Goal: Task Accomplishment & Management: Manage account settings

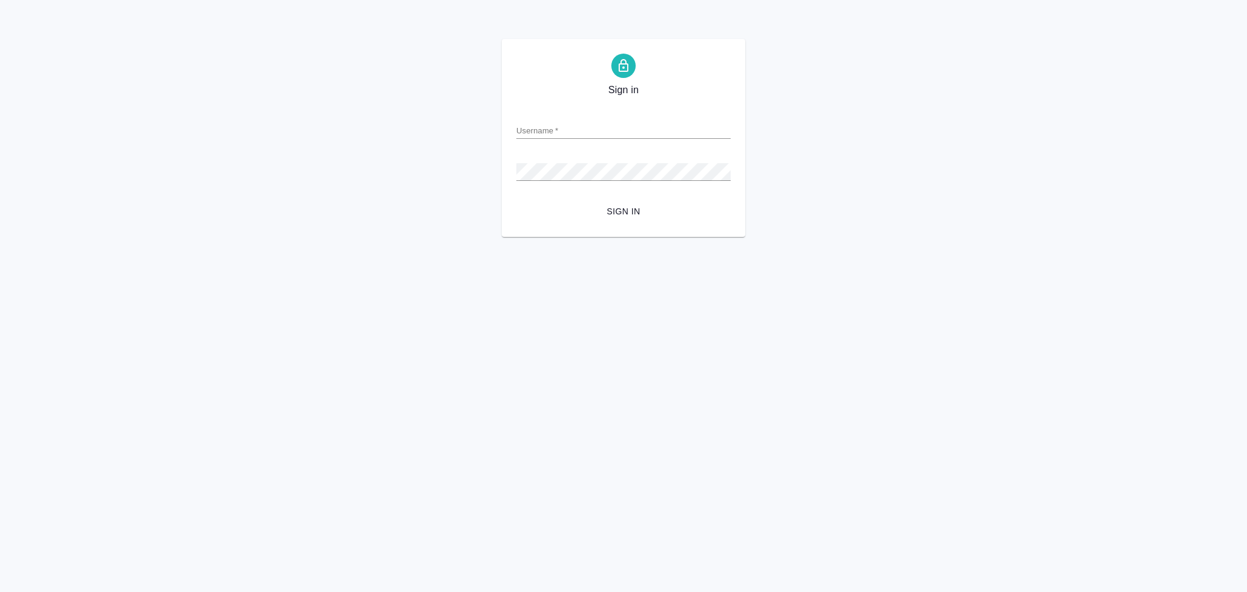
type input "[EMAIL_ADDRESS][DOMAIN_NAME]"
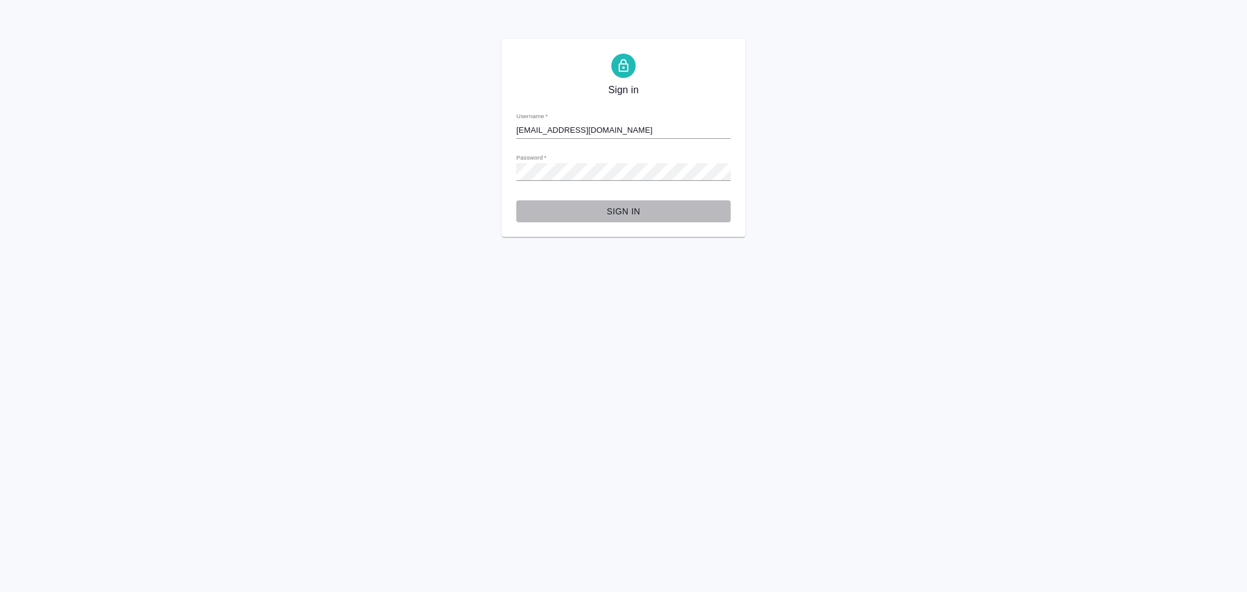
click at [617, 208] on span "Sign in" at bounding box center [623, 211] width 195 height 15
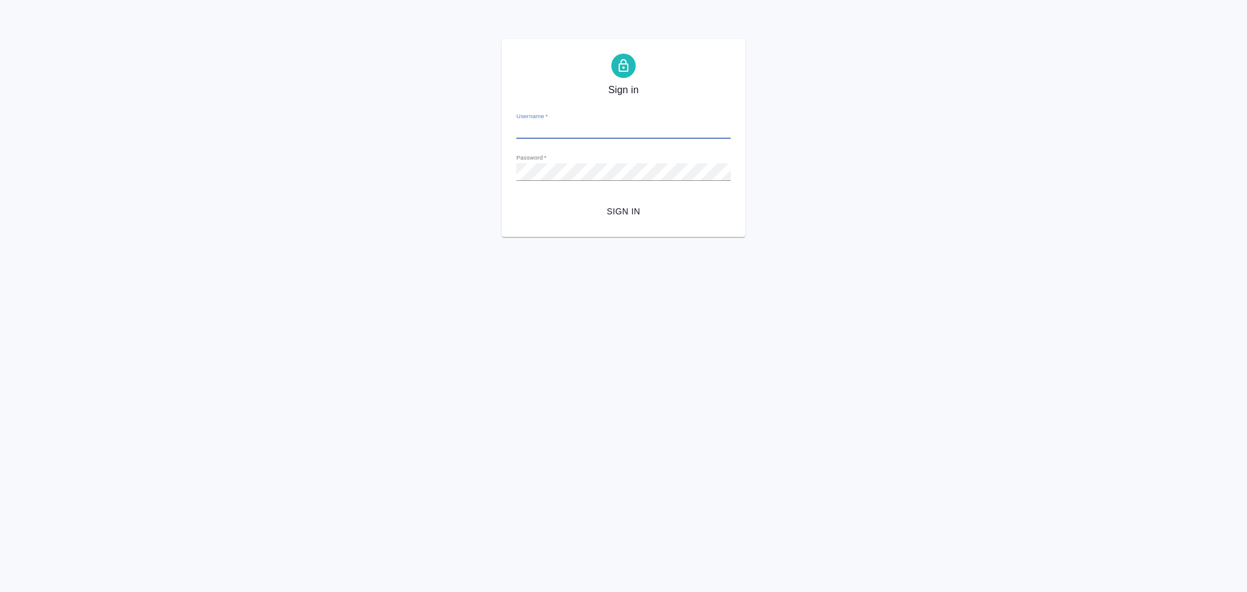
type input "s.aslanukova@awatera.com"
click at [609, 207] on span "Sign in" at bounding box center [623, 211] width 195 height 15
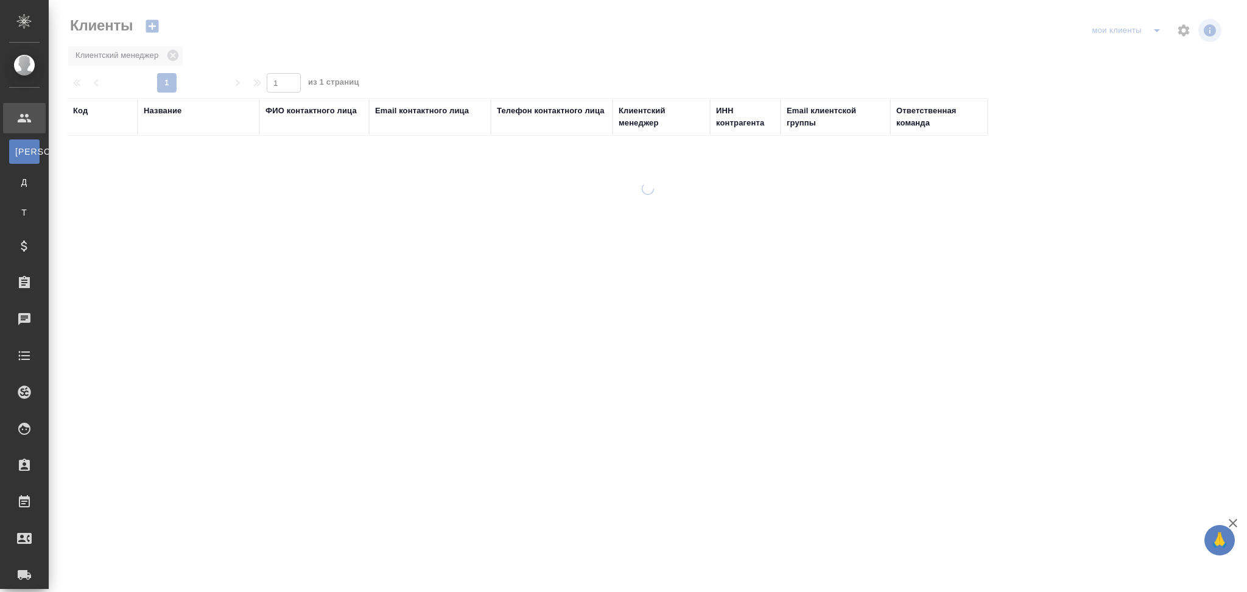
select select "RU"
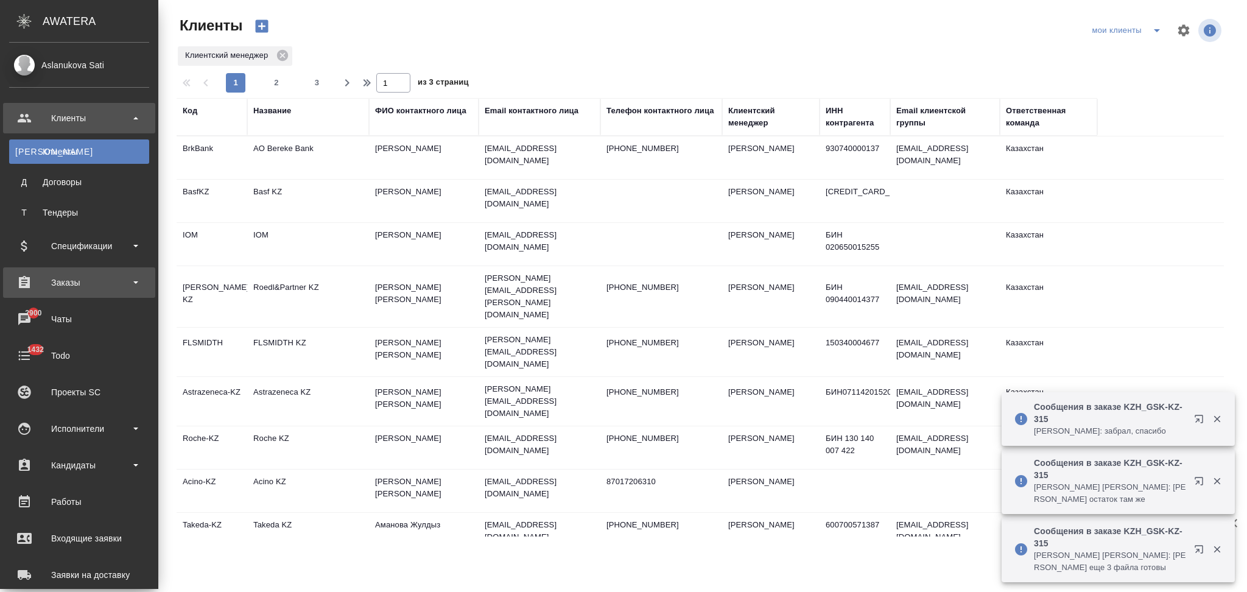
click at [56, 282] on div "Заказы" at bounding box center [79, 282] width 140 height 18
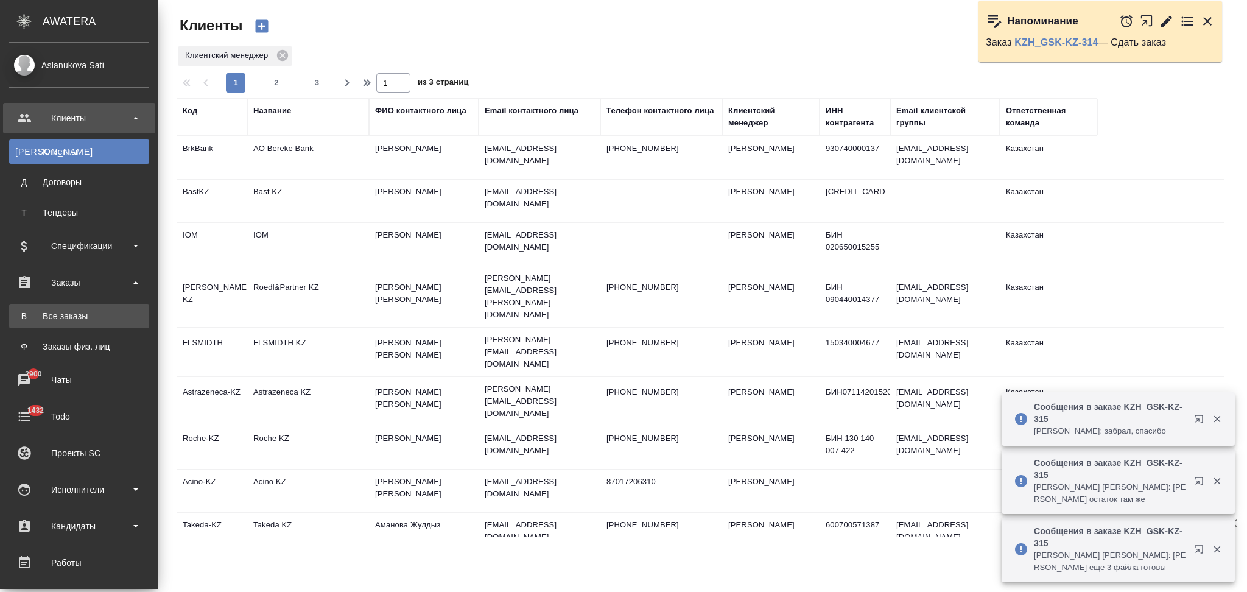
click at [57, 310] on div "Все заказы" at bounding box center [79, 316] width 128 height 12
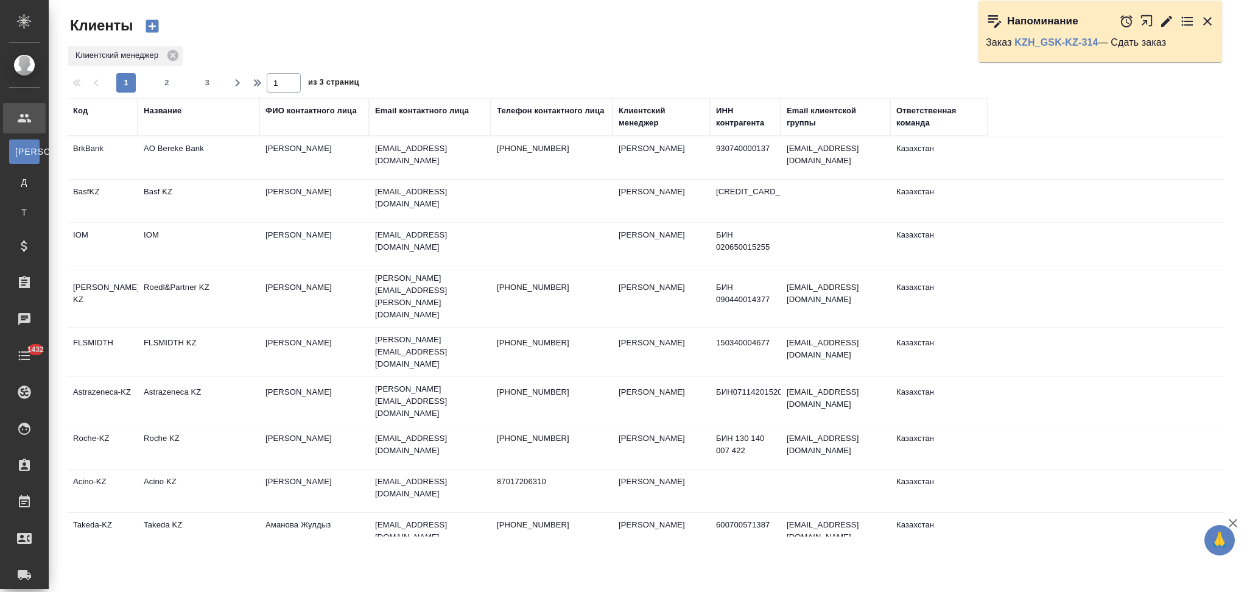
select select "RU"
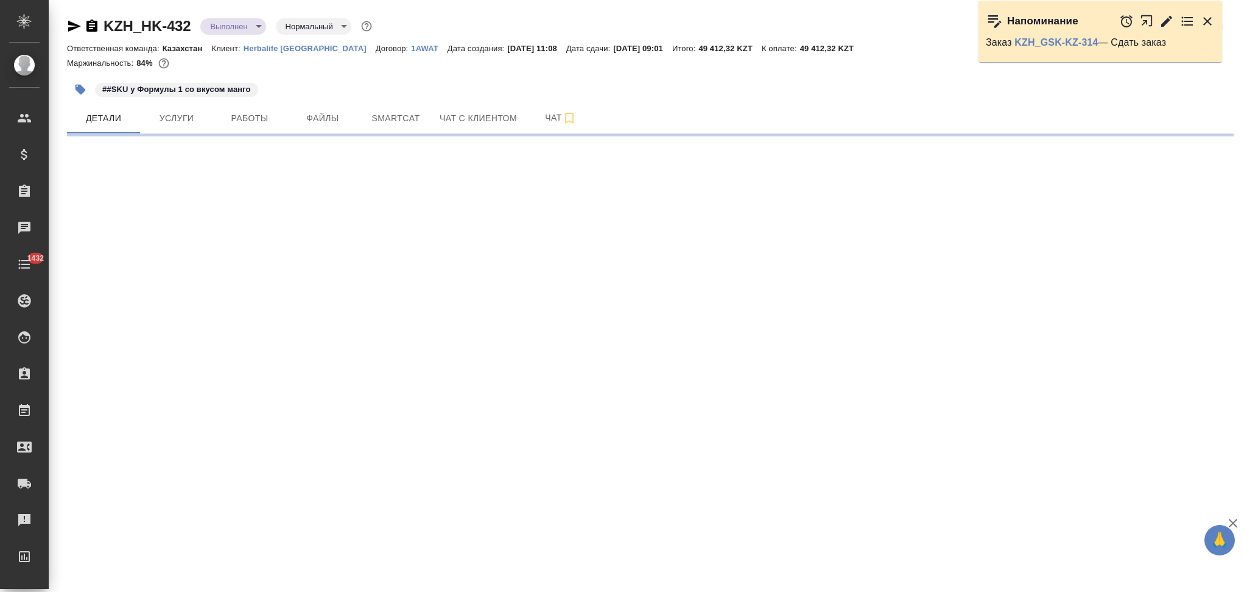
select select "RU"
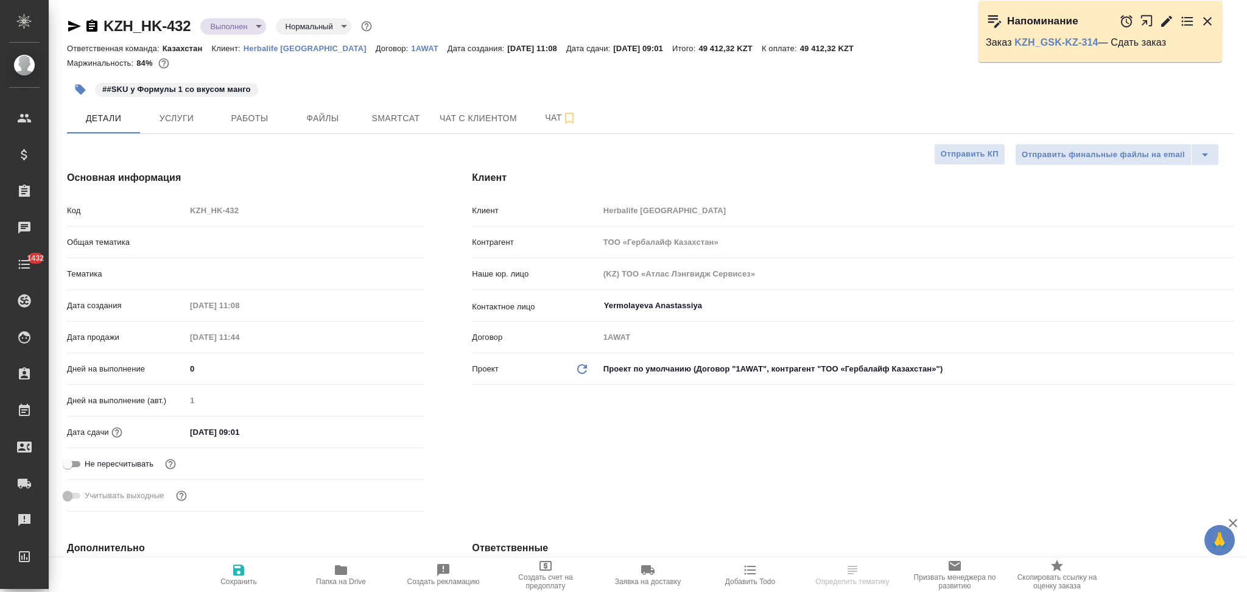
type textarea "x"
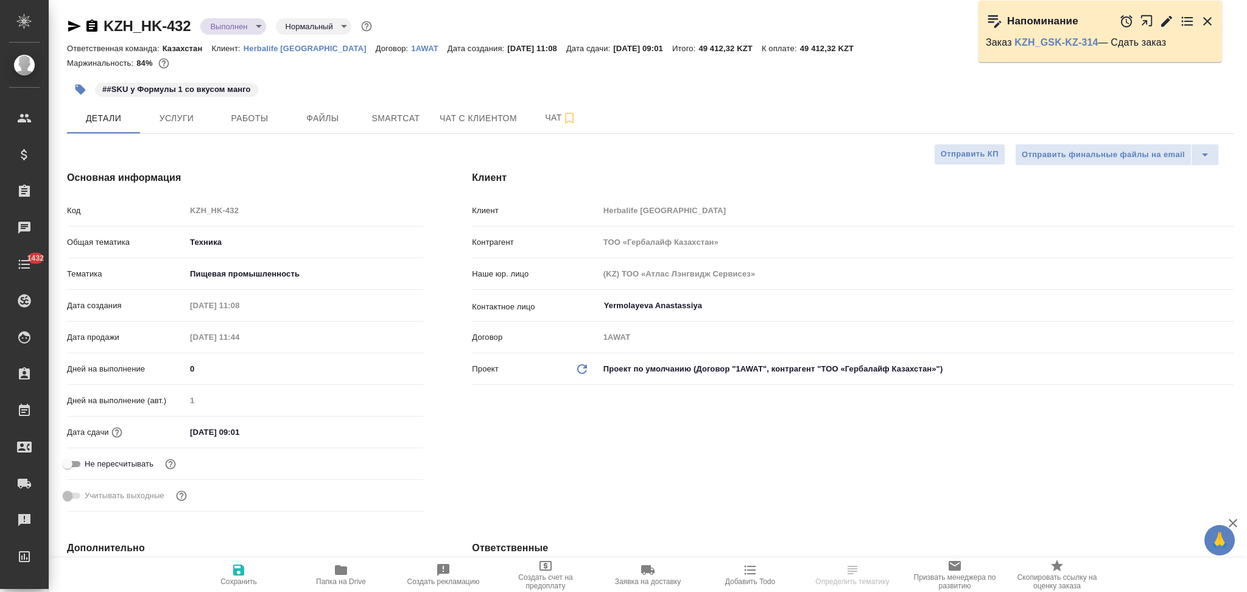
type textarea "x"
click at [156, 208] on div "Код KZH_HK-432" at bounding box center [245, 210] width 356 height 21
click at [337, 570] on icon "button" at bounding box center [341, 570] width 12 height 10
type textarea "x"
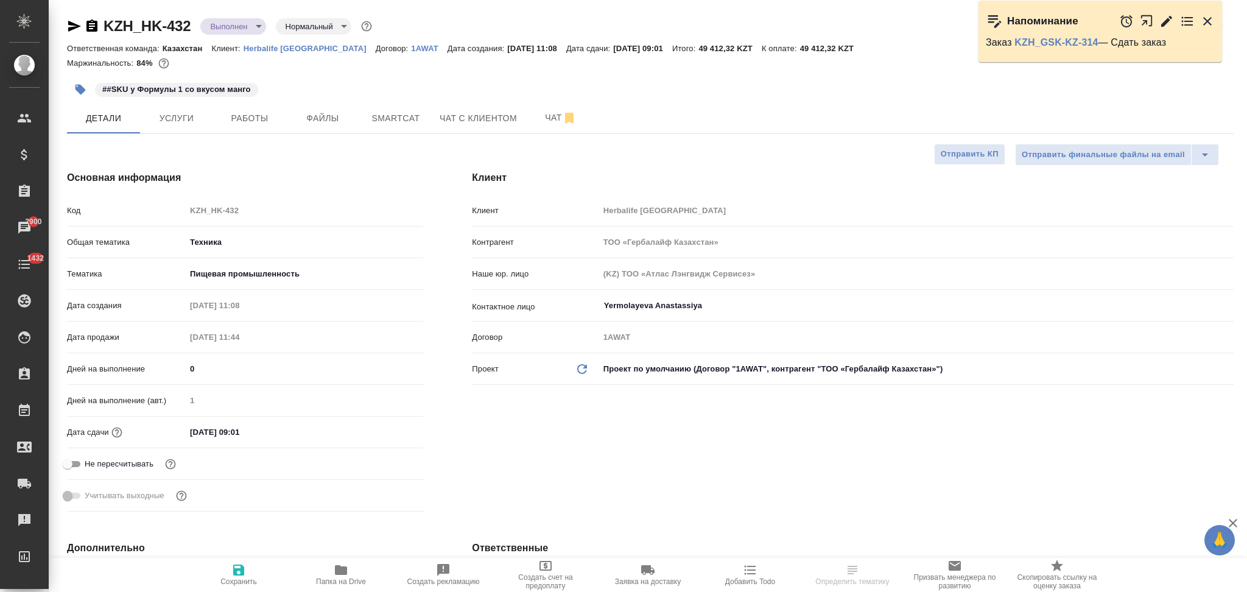
type textarea "x"
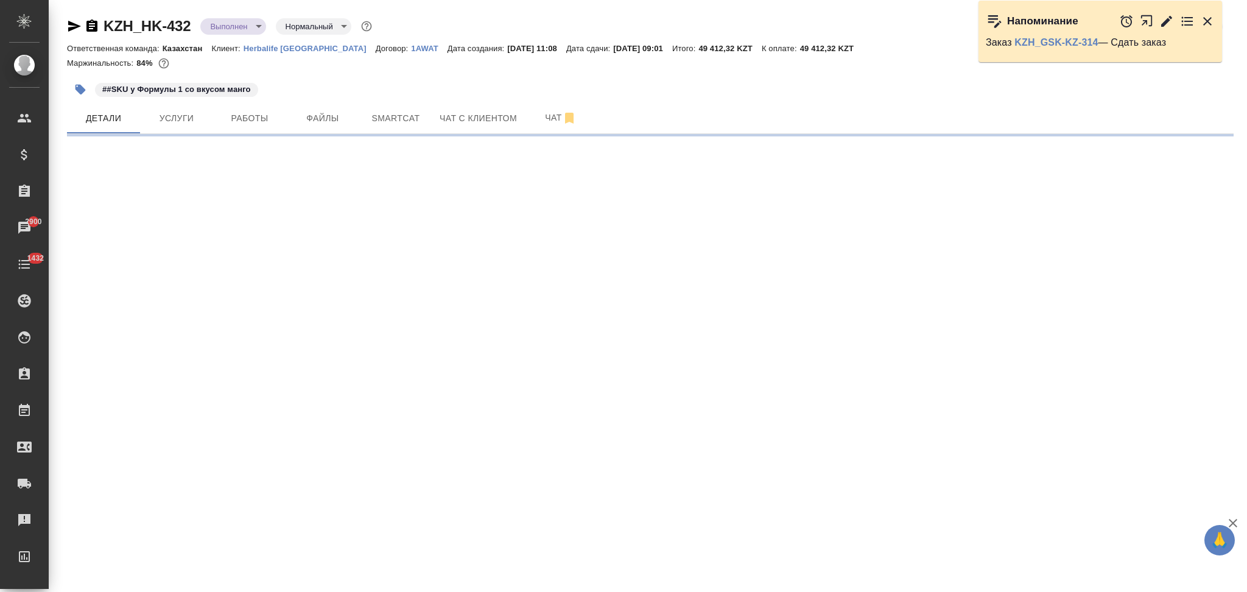
select select "RU"
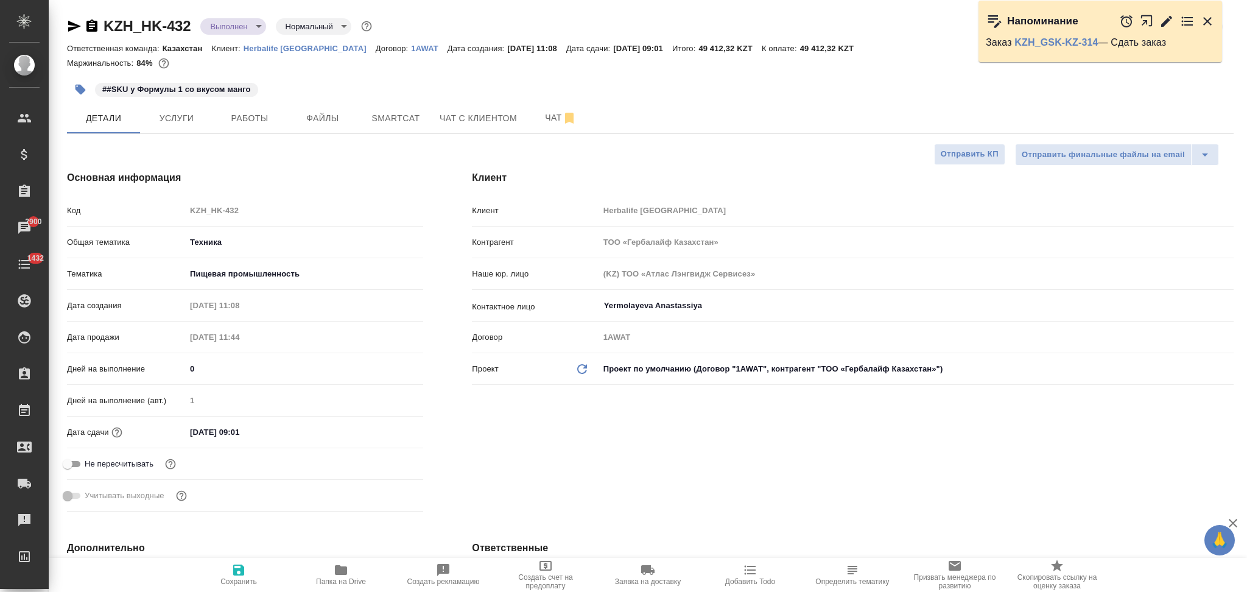
type textarea "x"
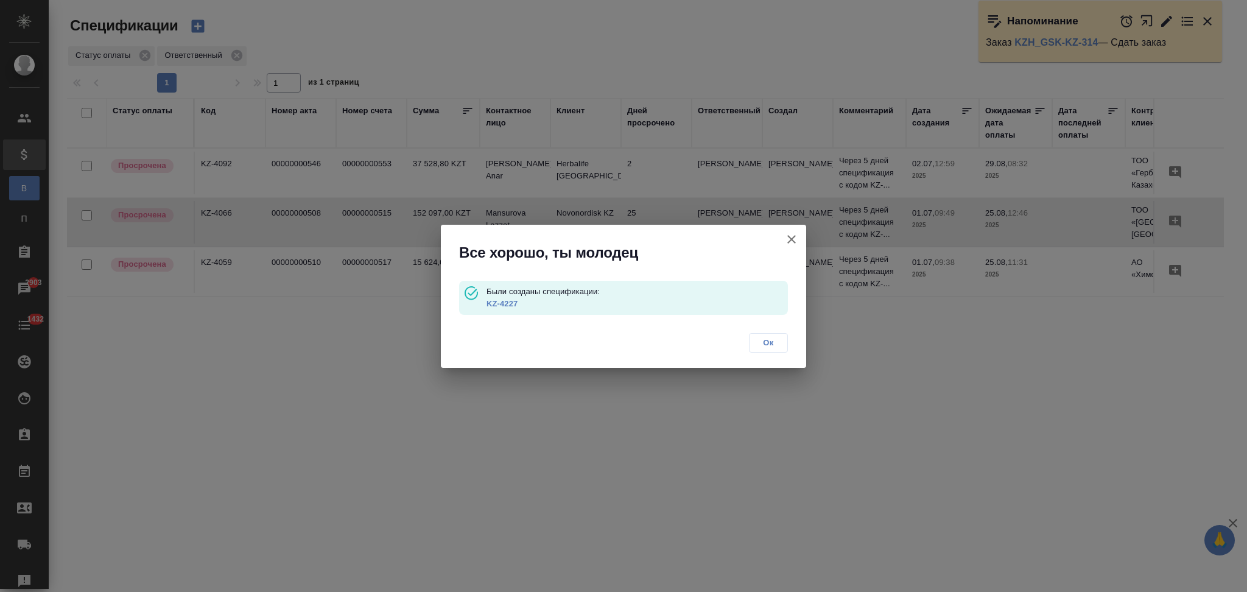
click at [792, 239] on icon "button" at bounding box center [791, 239] width 9 height 9
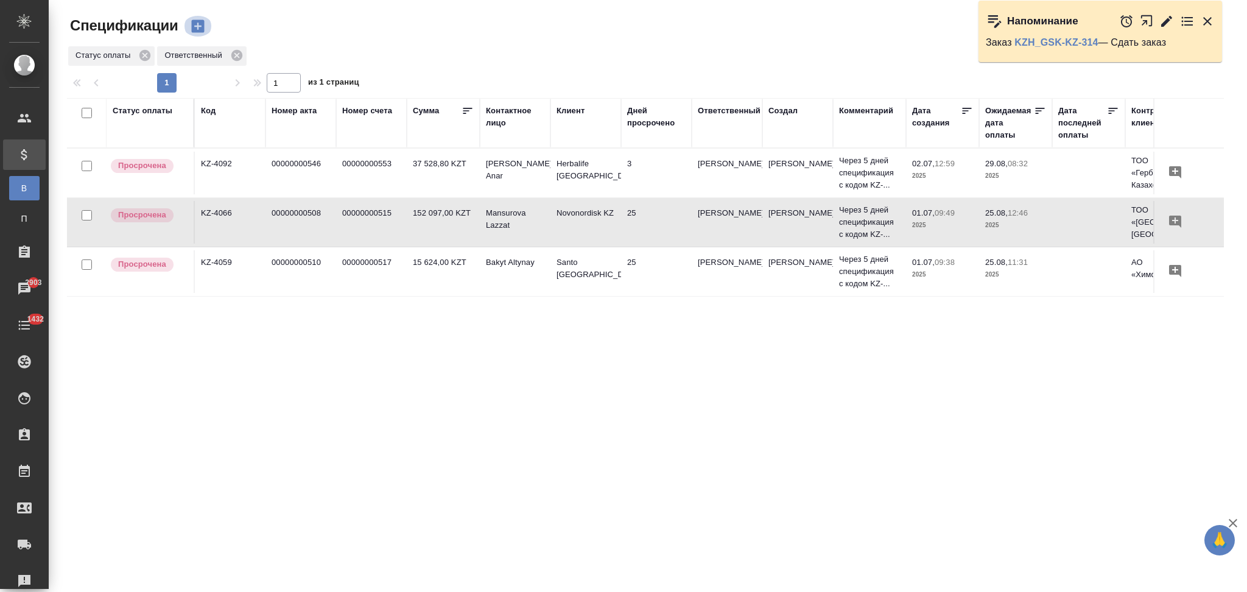
click at [196, 30] on icon "button" at bounding box center [197, 26] width 13 height 13
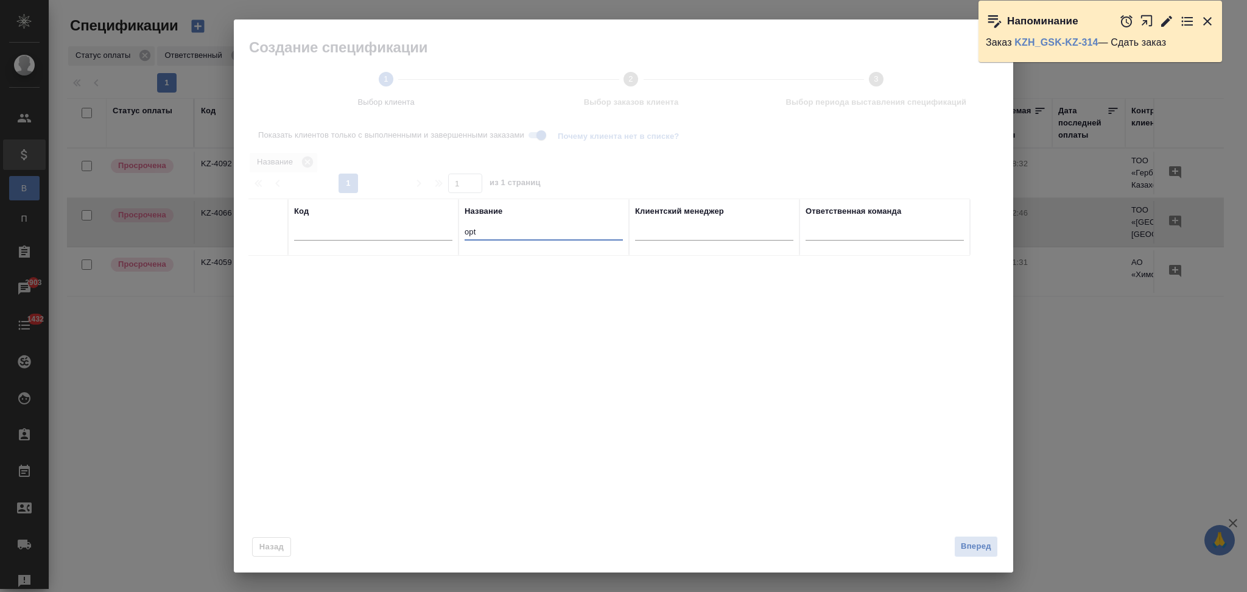
drag, startPoint x: 491, startPoint y: 231, endPoint x: 444, endPoint y: 236, distance: 47.1
click at [444, 236] on tr "Код Название opt Клиентский менеджер Ответственная команда" at bounding box center [608, 226] width 721 height 57
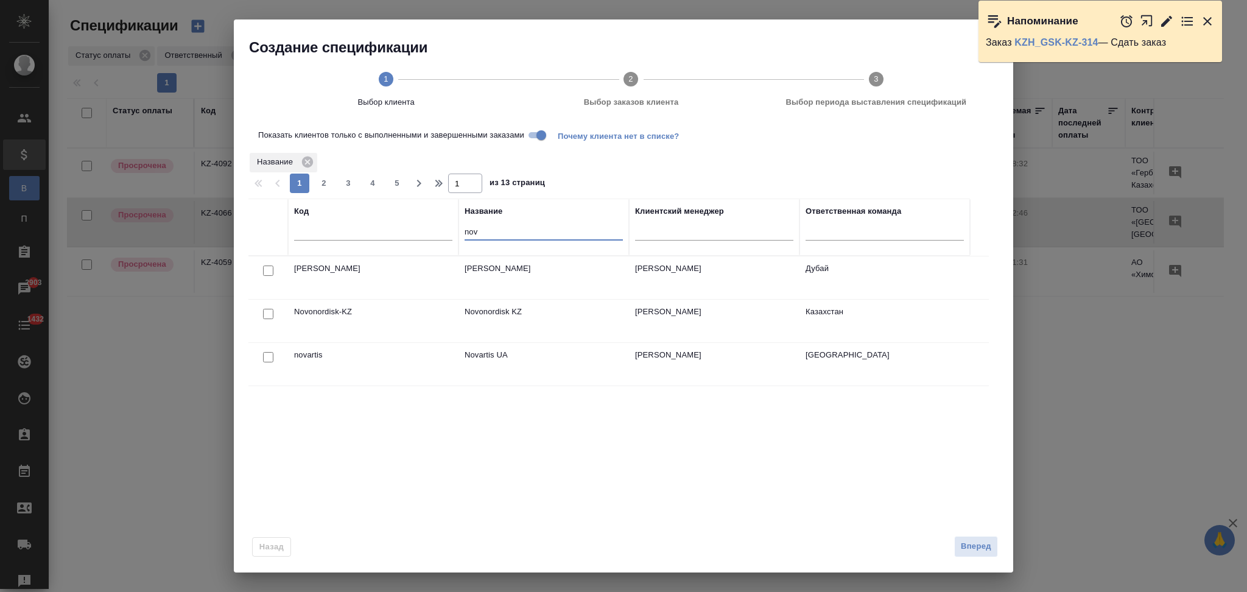
type input "nov"
click at [267, 314] on input "checkbox" at bounding box center [268, 314] width 10 height 10
checkbox input "true"
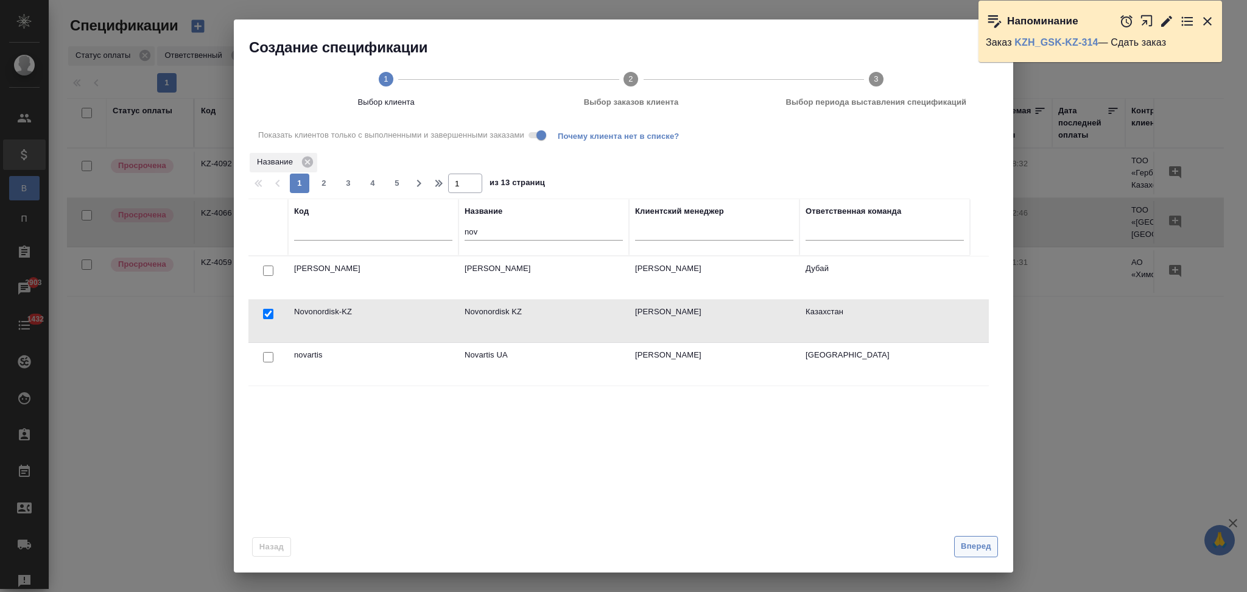
click at [963, 539] on span "Вперед" at bounding box center [976, 546] width 30 height 14
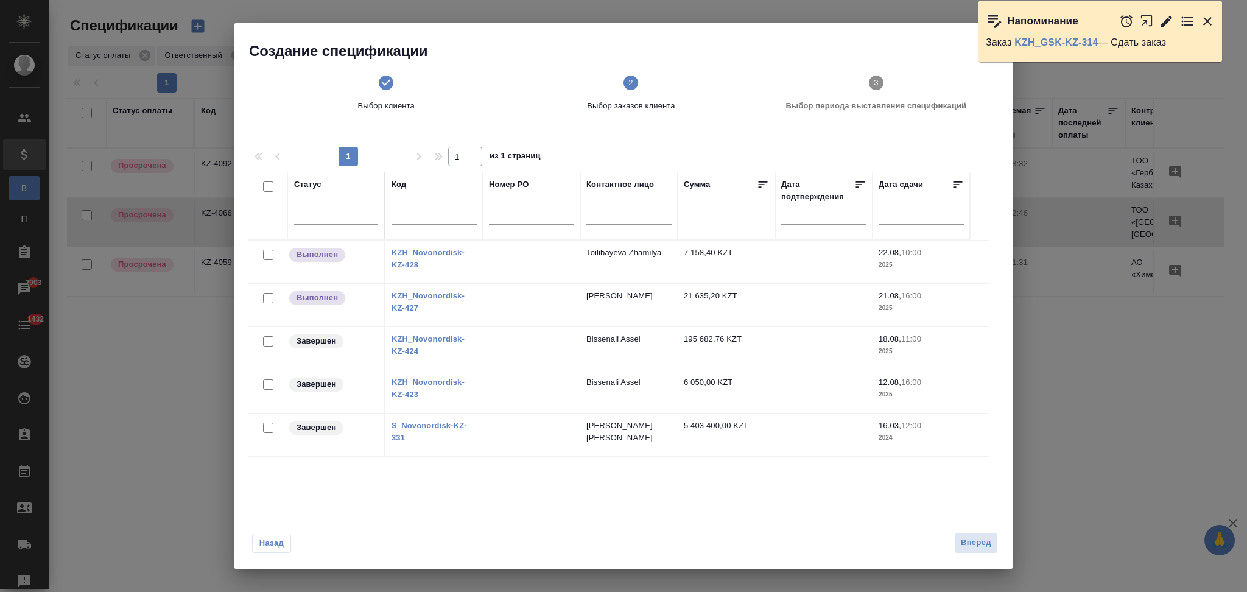
click at [267, 254] on input "checkbox" at bounding box center [268, 255] width 10 height 10
checkbox input "true"
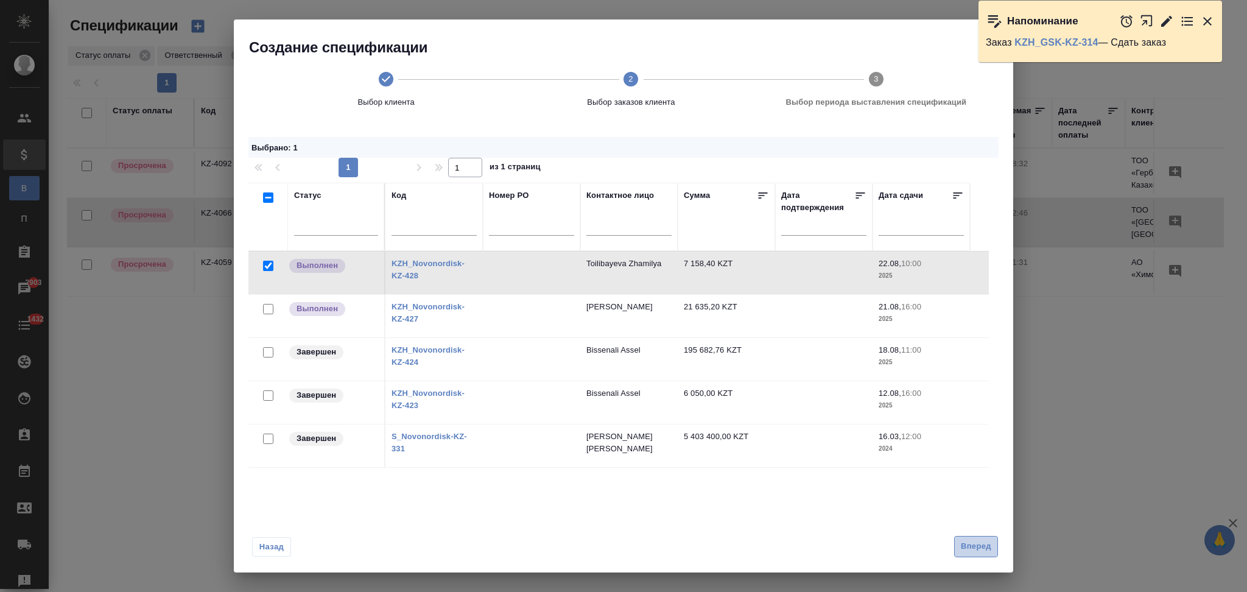
click at [977, 544] on span "Вперед" at bounding box center [976, 546] width 30 height 14
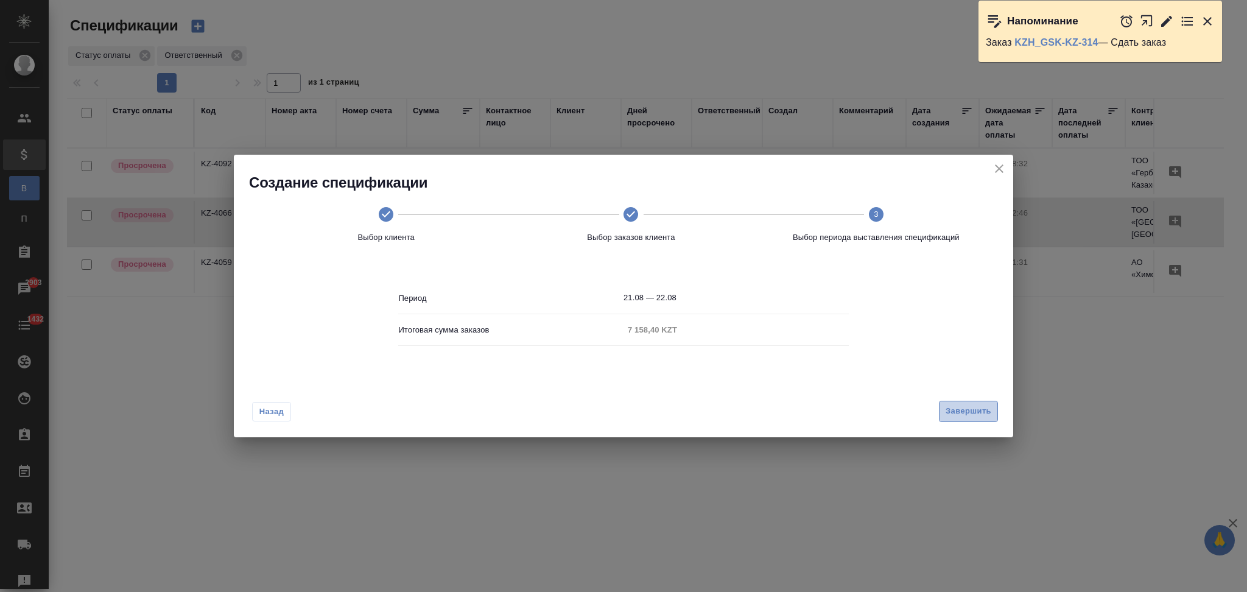
click at [961, 411] on span "Завершить" at bounding box center [969, 411] width 46 height 14
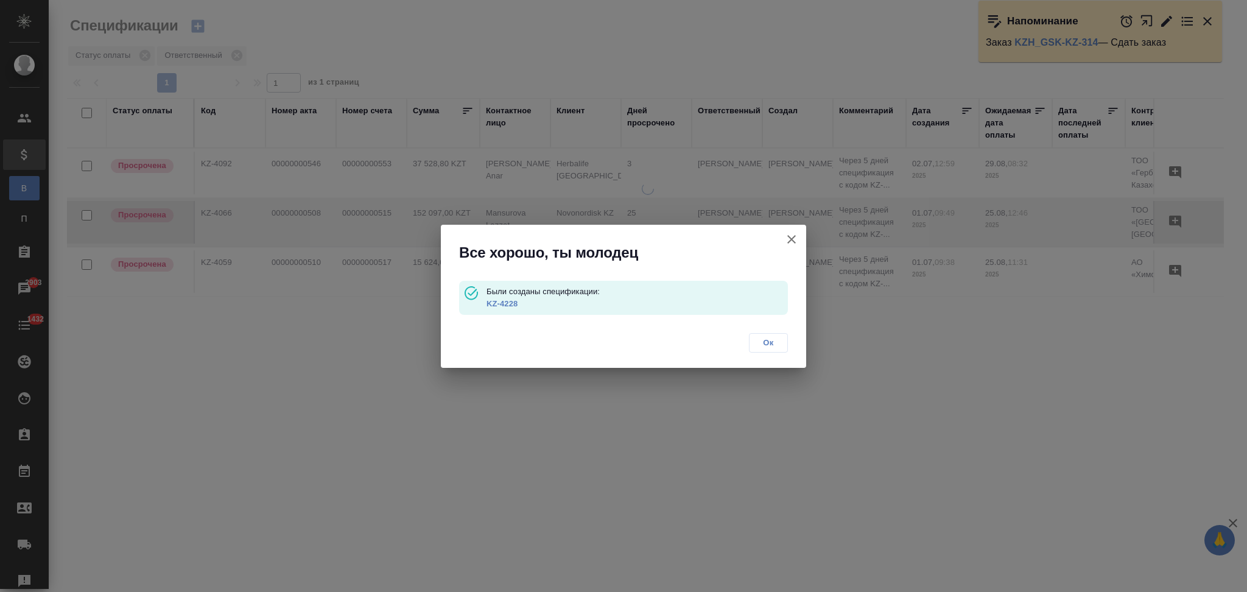
click at [516, 306] on link "KZ-4228" at bounding box center [501, 303] width 31 height 9
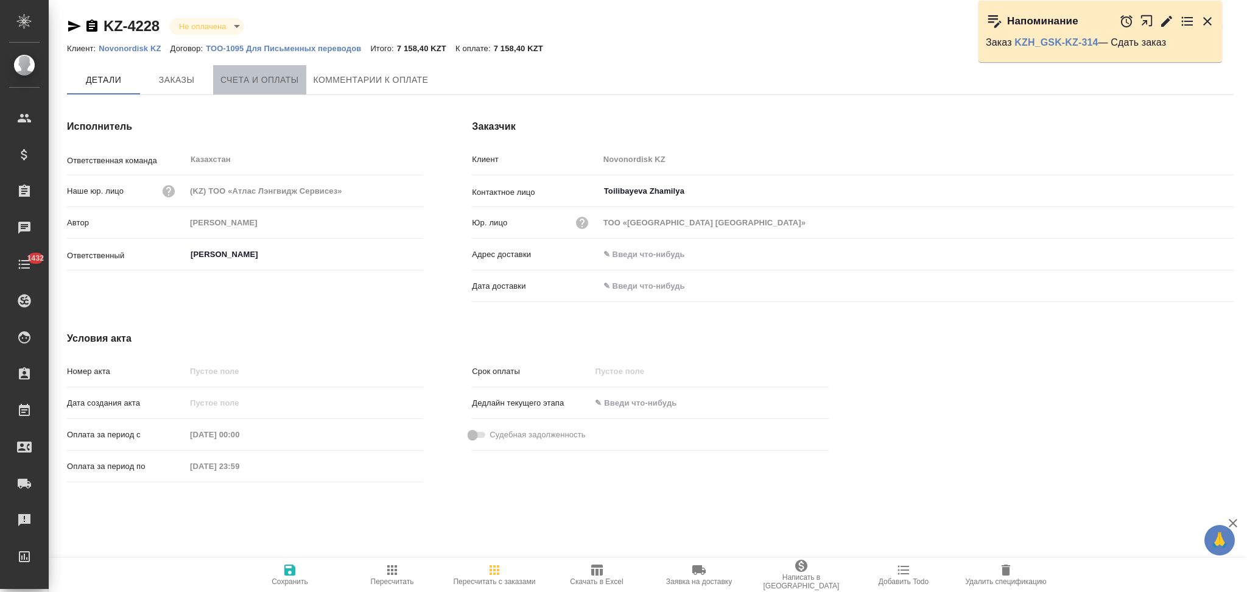
click at [275, 90] on button "Счета и оплаты" at bounding box center [259, 79] width 93 height 29
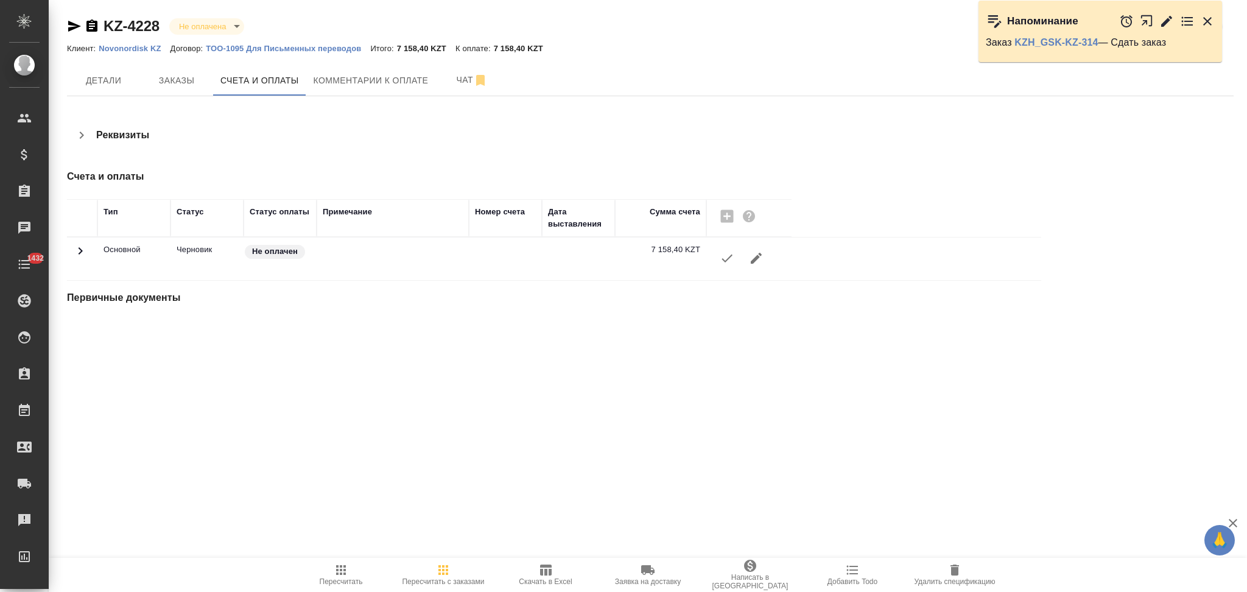
click at [726, 262] on icon "button" at bounding box center [727, 258] width 15 height 15
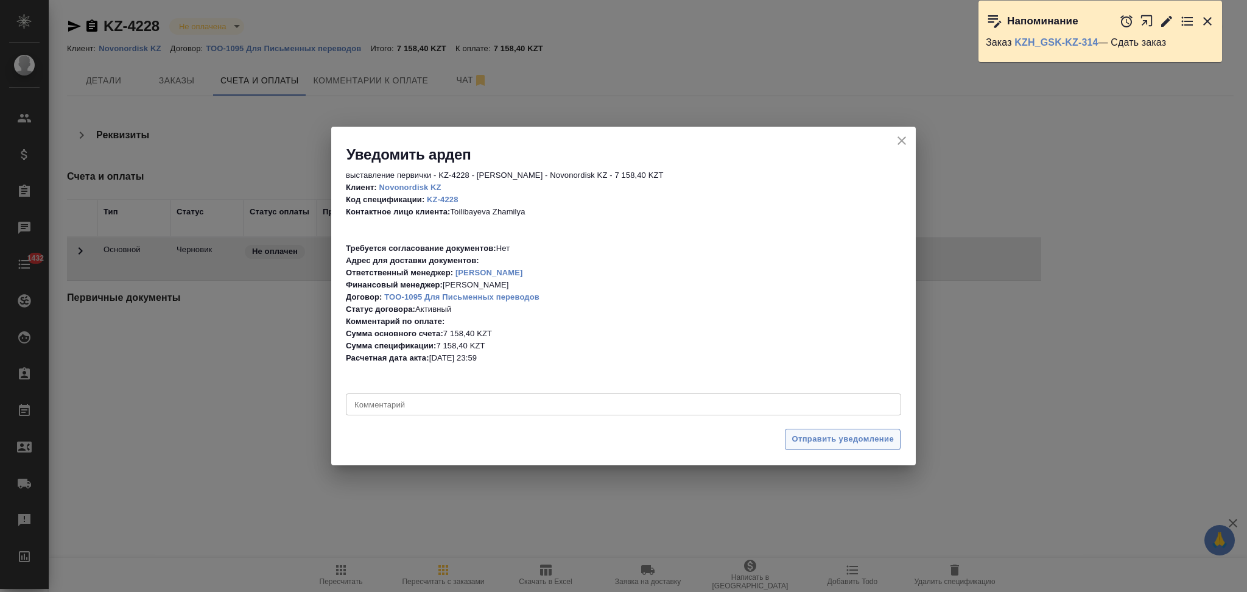
click at [809, 436] on span "Отправить уведомление" at bounding box center [842, 439] width 102 height 14
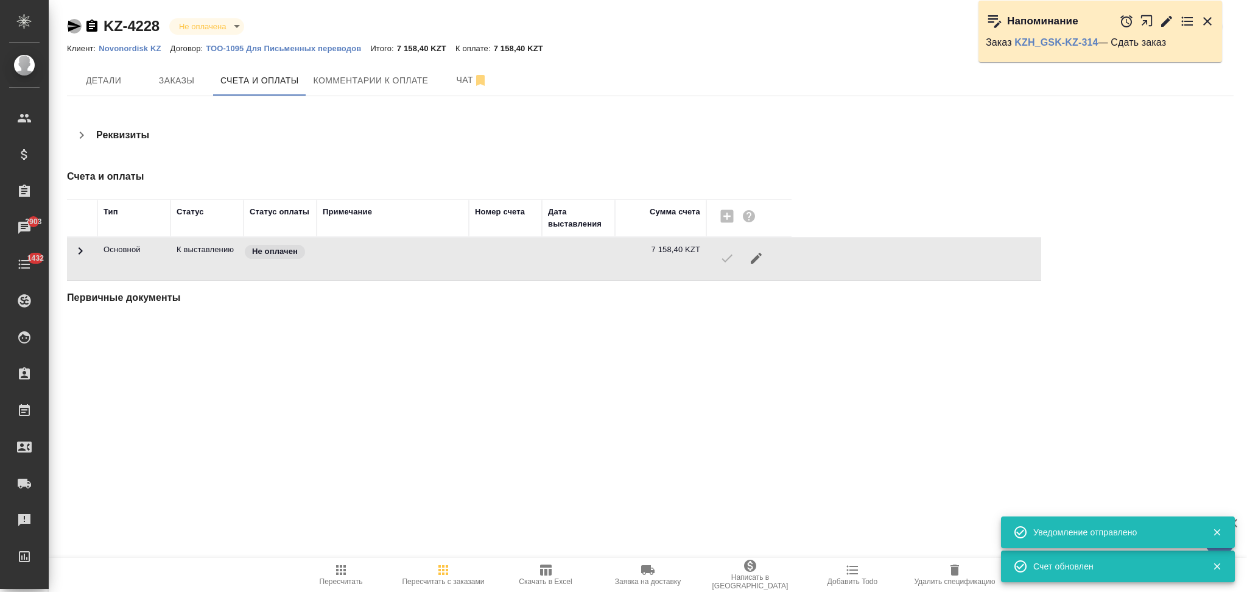
click at [74, 26] on icon "button" at bounding box center [74, 26] width 15 height 15
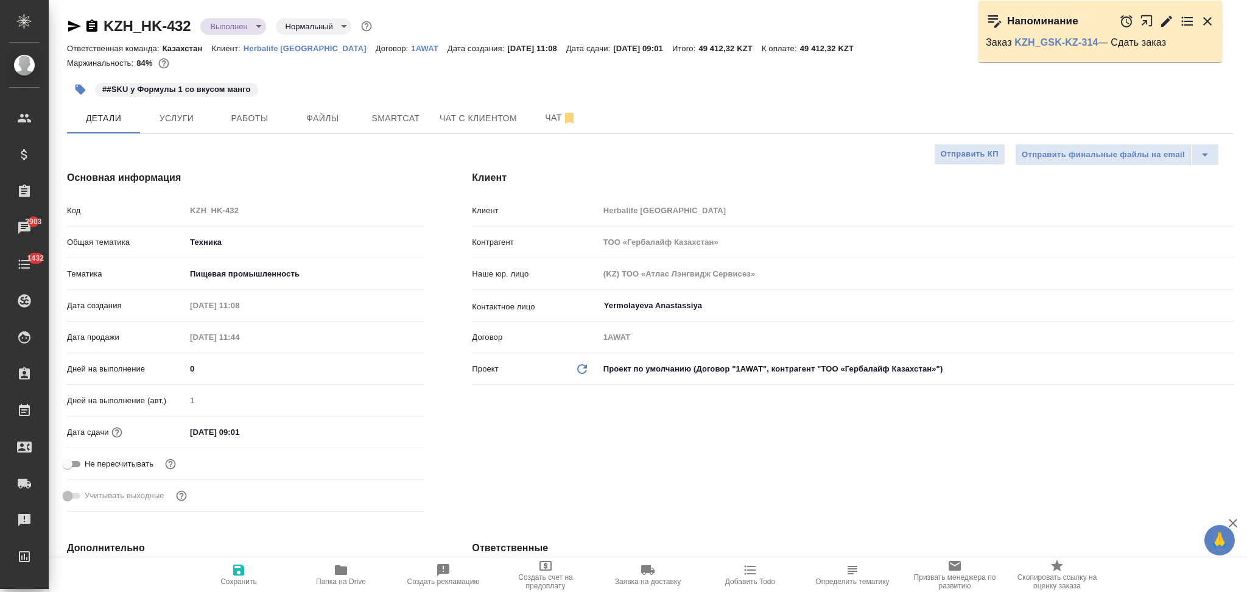
select select "RU"
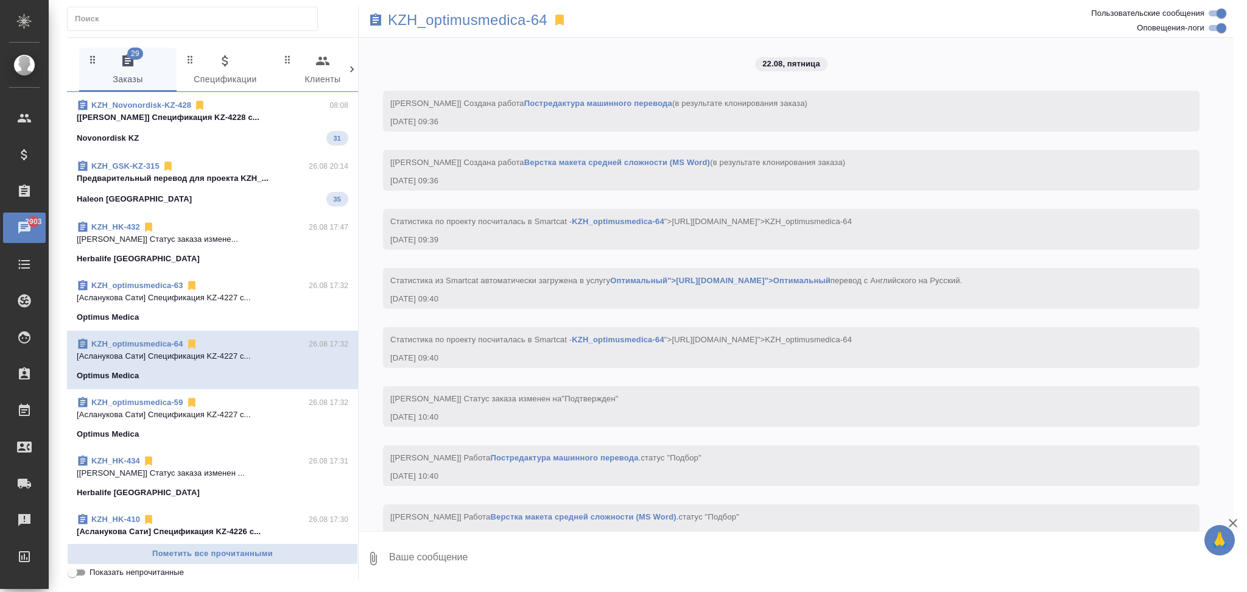
scroll to position [1225, 0]
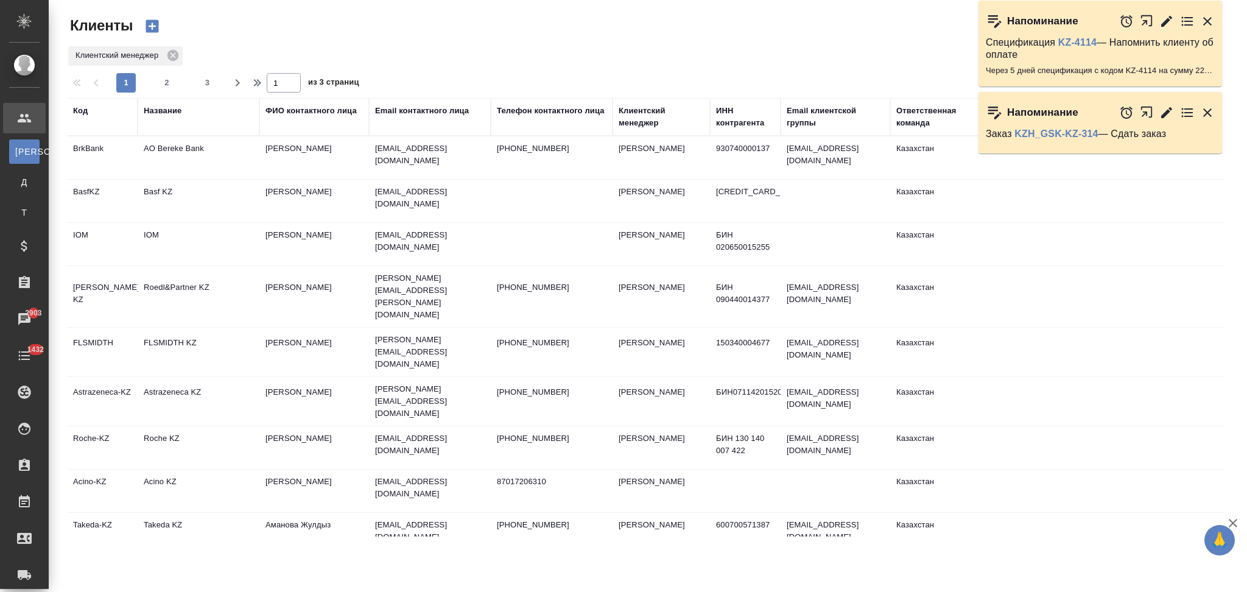
select select "RU"
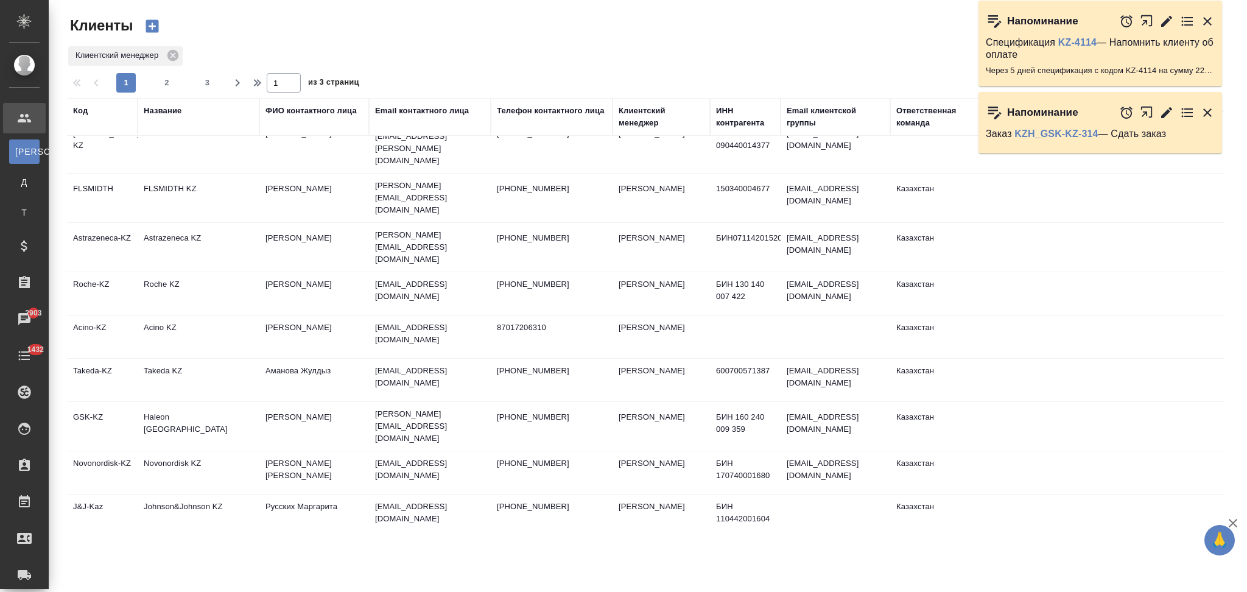
scroll to position [162, 0]
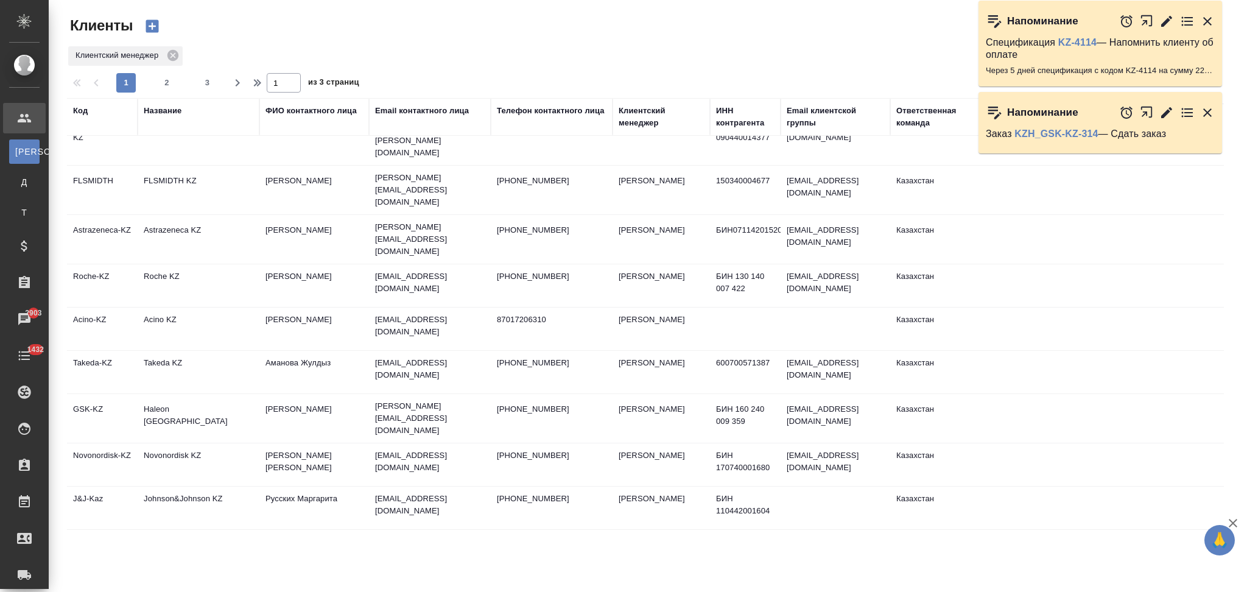
click at [225, 351] on td "Takeda KZ" at bounding box center [199, 372] width 122 height 43
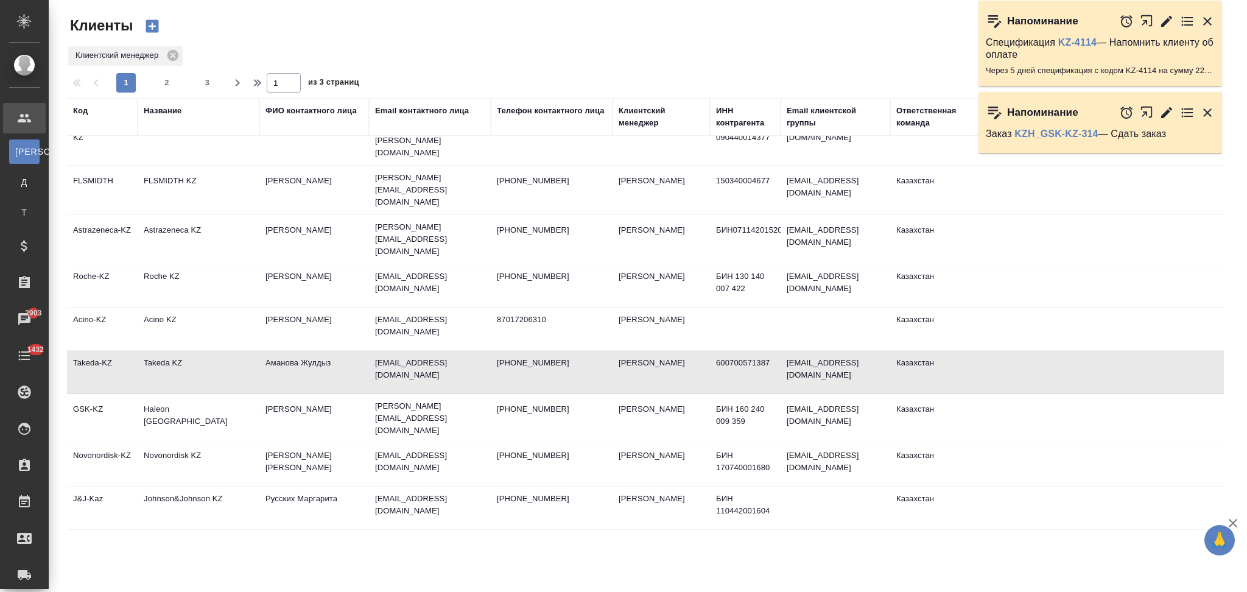
click at [225, 351] on td "Takeda KZ" at bounding box center [199, 372] width 122 height 43
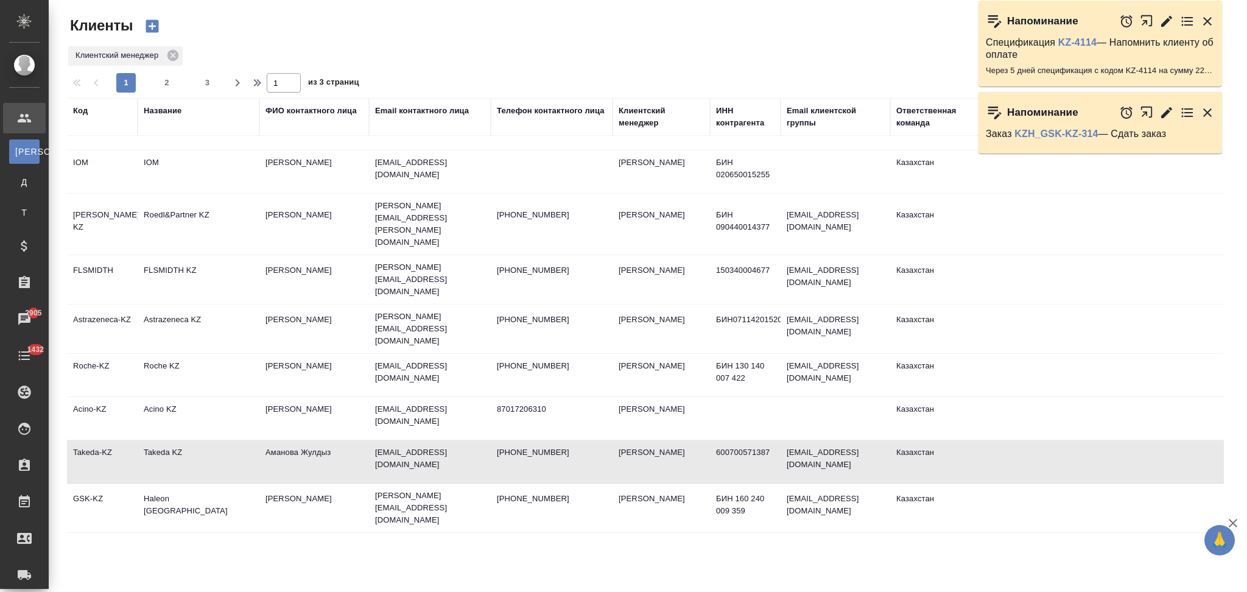
scroll to position [44, 0]
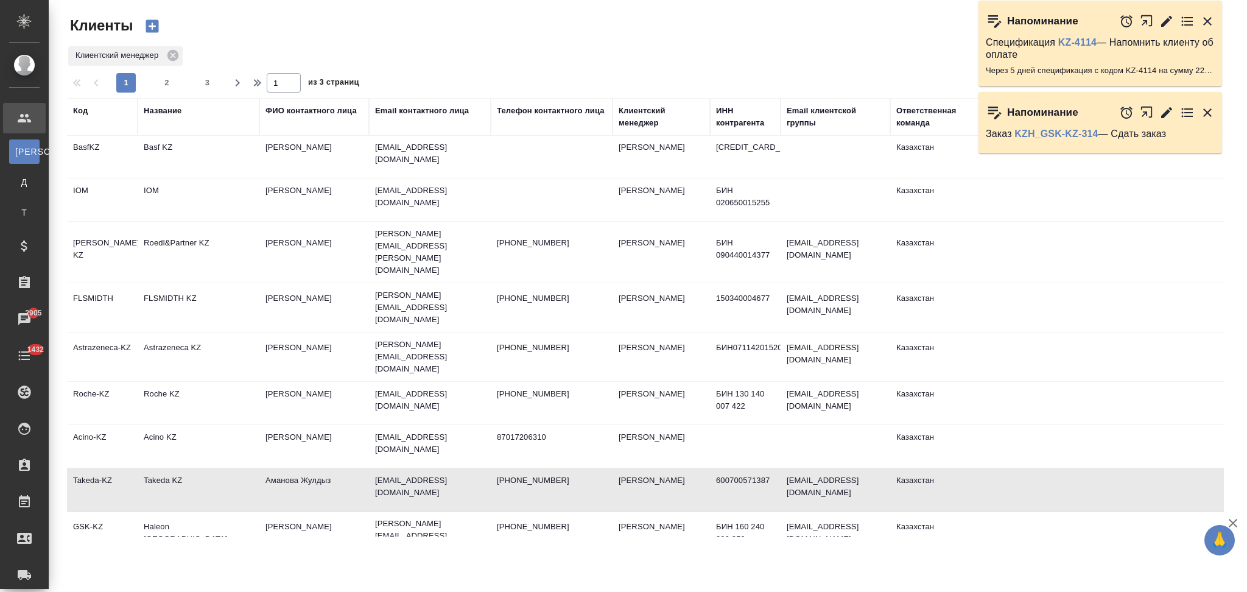
click at [215, 382] on td "Roche KZ" at bounding box center [199, 403] width 122 height 43
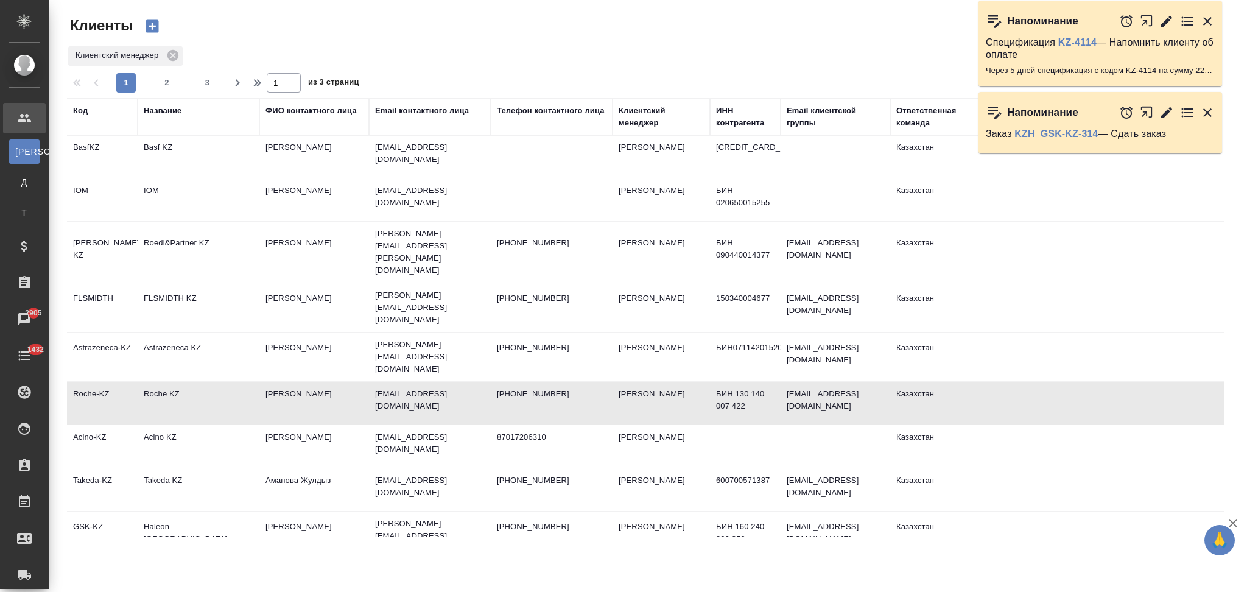
click at [215, 382] on td "Roche KZ" at bounding box center [199, 403] width 122 height 43
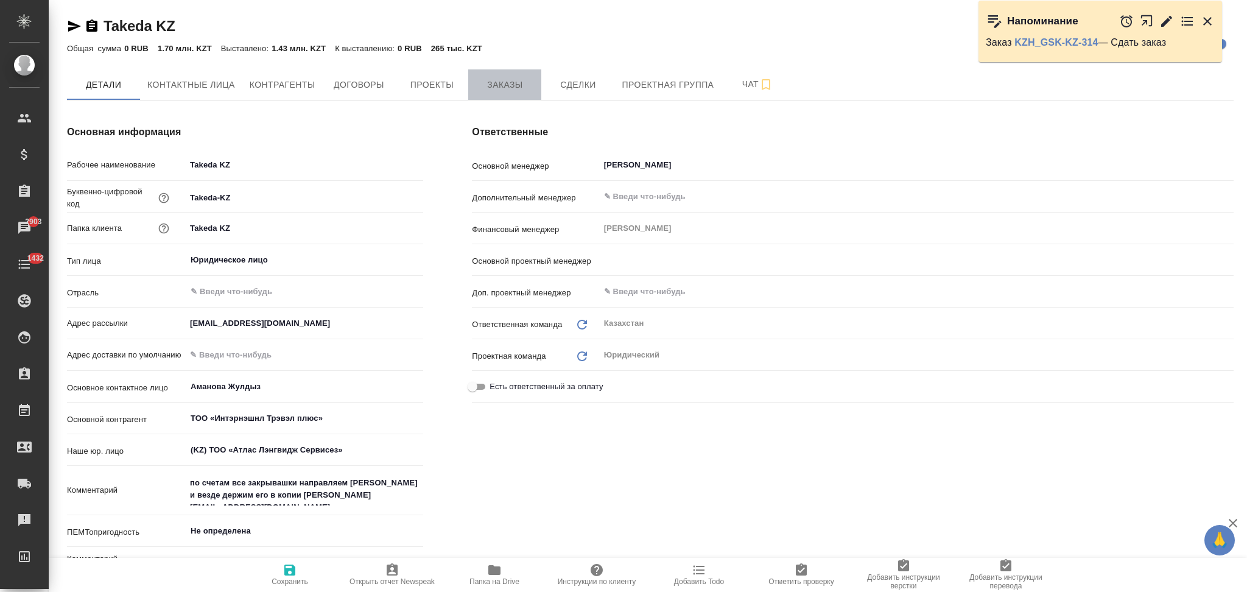
click at [497, 80] on span "Заказы" at bounding box center [505, 84] width 58 height 15
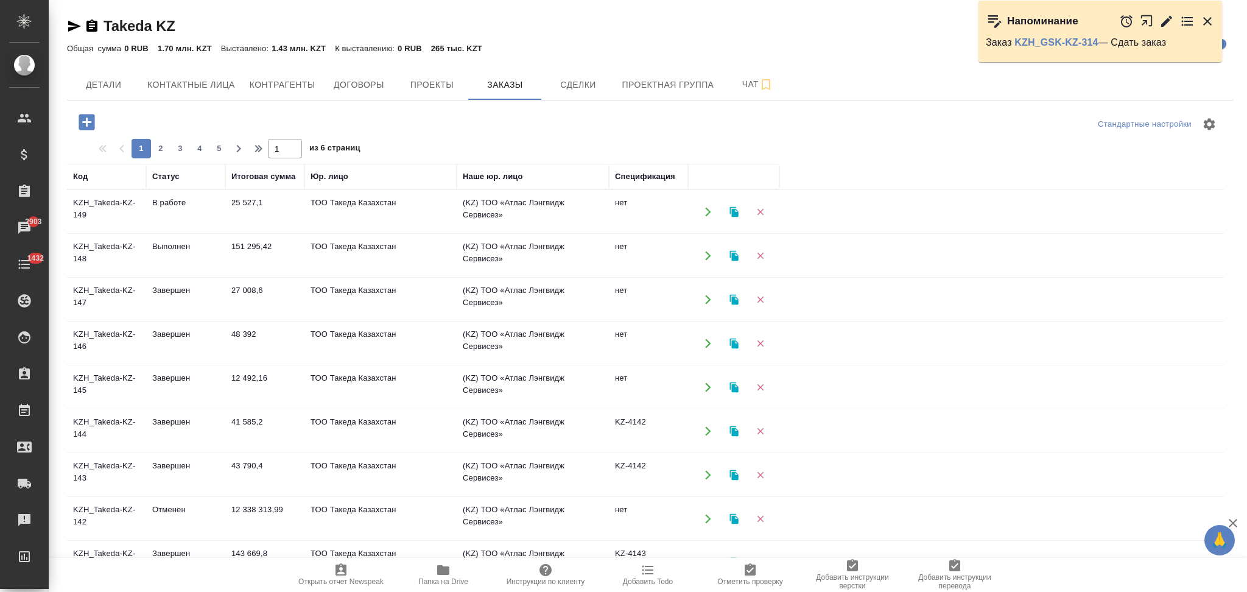
click at [85, 119] on icon "button" at bounding box center [87, 122] width 16 height 16
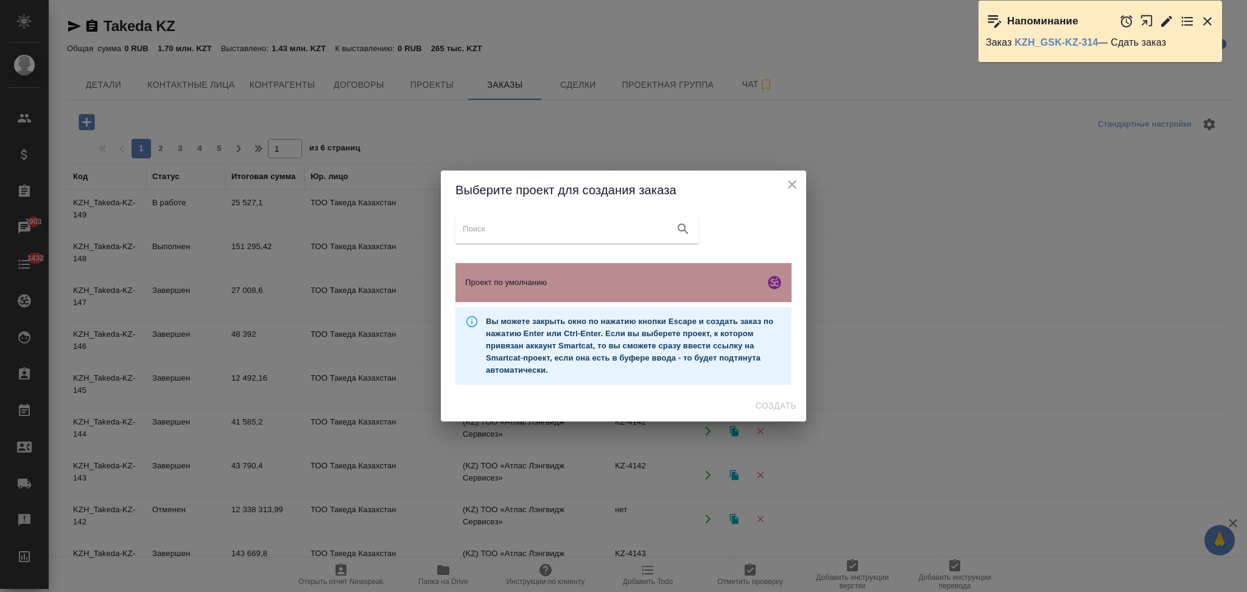
drag, startPoint x: 517, startPoint y: 289, endPoint x: 637, endPoint y: 274, distance: 120.8
click at [517, 290] on div "Проект по умолчанию" at bounding box center [623, 282] width 336 height 39
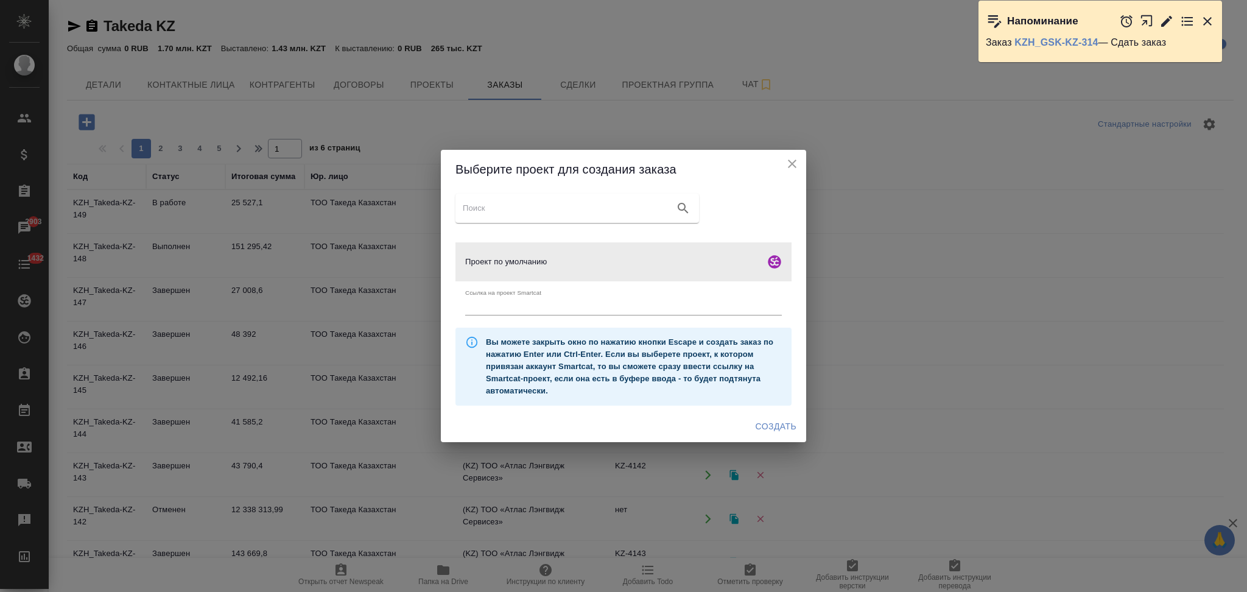
click at [774, 423] on span "Создать" at bounding box center [776, 426] width 41 height 15
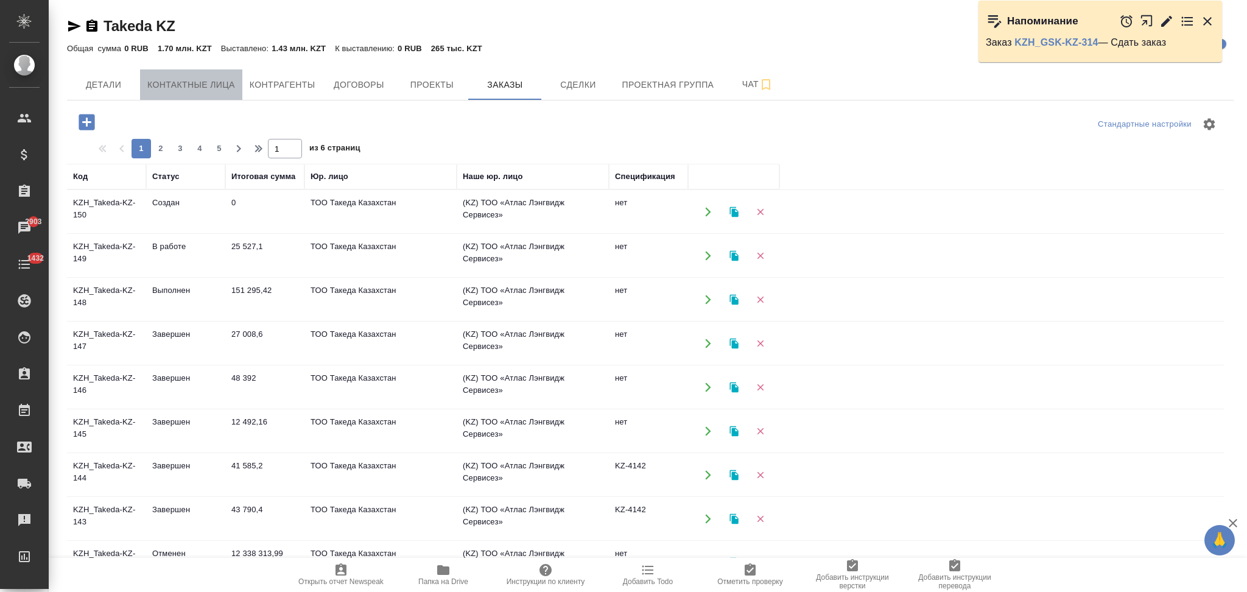
click at [179, 82] on span "Контактные лица" at bounding box center [191, 84] width 88 height 15
select select "RU"
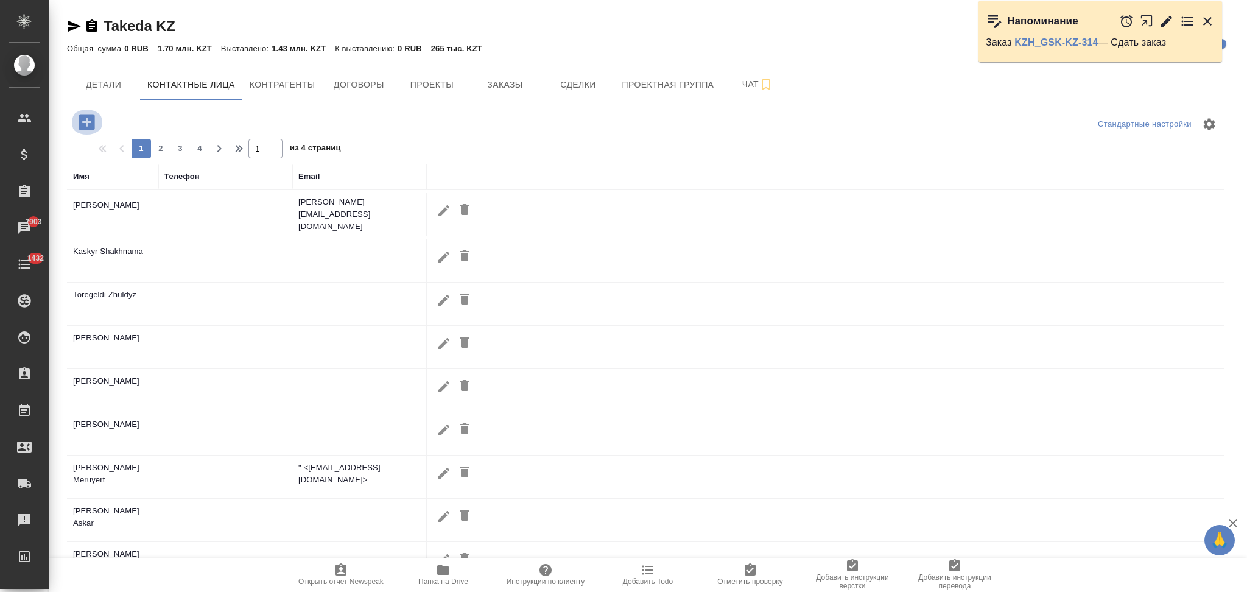
click at [90, 124] on icon "button" at bounding box center [87, 122] width 16 height 16
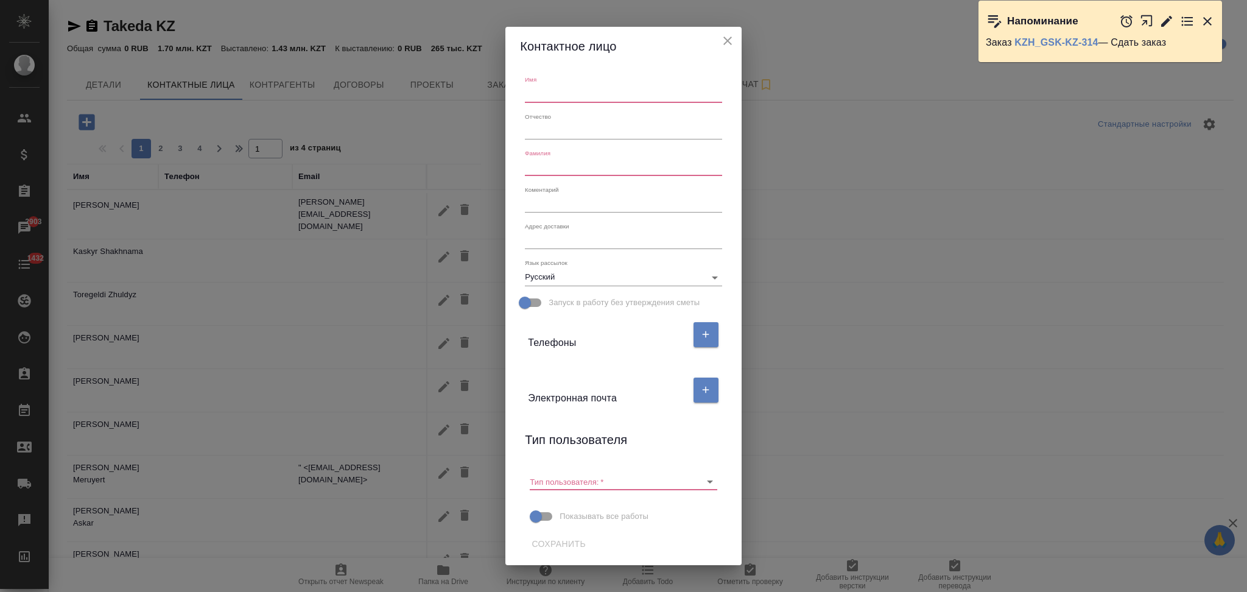
click at [541, 107] on div "Имя" at bounding box center [623, 89] width 206 height 37
click at [541, 97] on input "text" at bounding box center [623, 93] width 197 height 17
paste input "Firuza Yarunova"
drag, startPoint x: 550, startPoint y: 96, endPoint x: 610, endPoint y: 90, distance: 60.6
click at [610, 90] on input "Firuza Yarunova" at bounding box center [623, 93] width 197 height 17
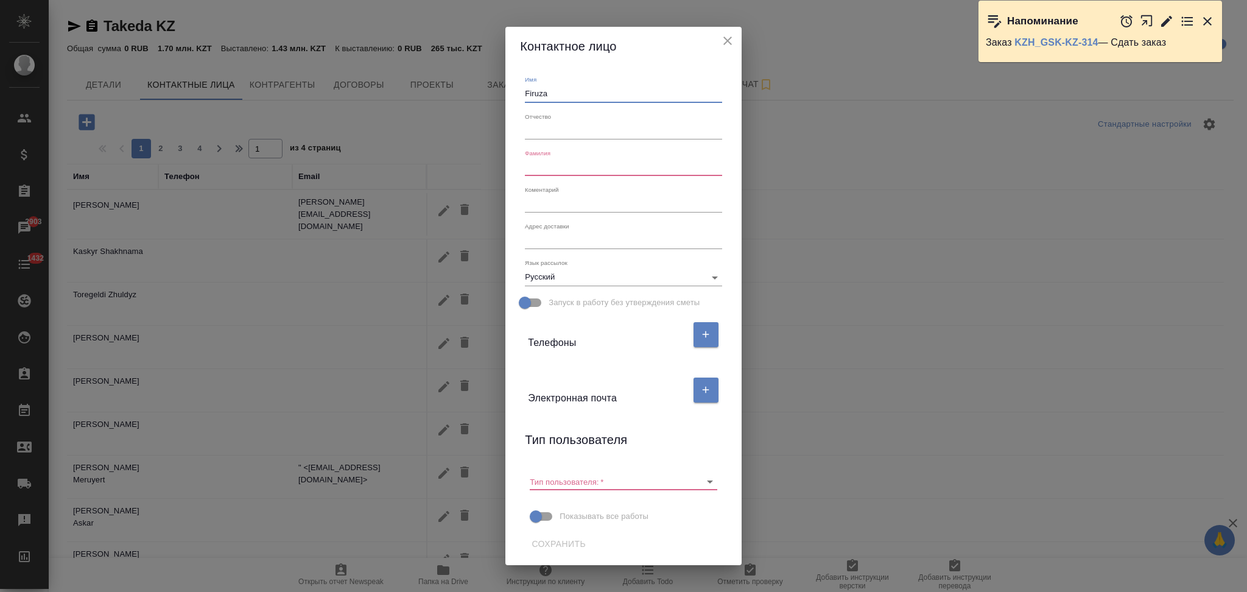
type input "Firuza"
click at [553, 171] on input "text" at bounding box center [623, 167] width 197 height 17
paste input "Yarunova"
click at [692, 444] on icon "Очистить" at bounding box center [694, 482] width 12 height 12
type input "Yarunova"
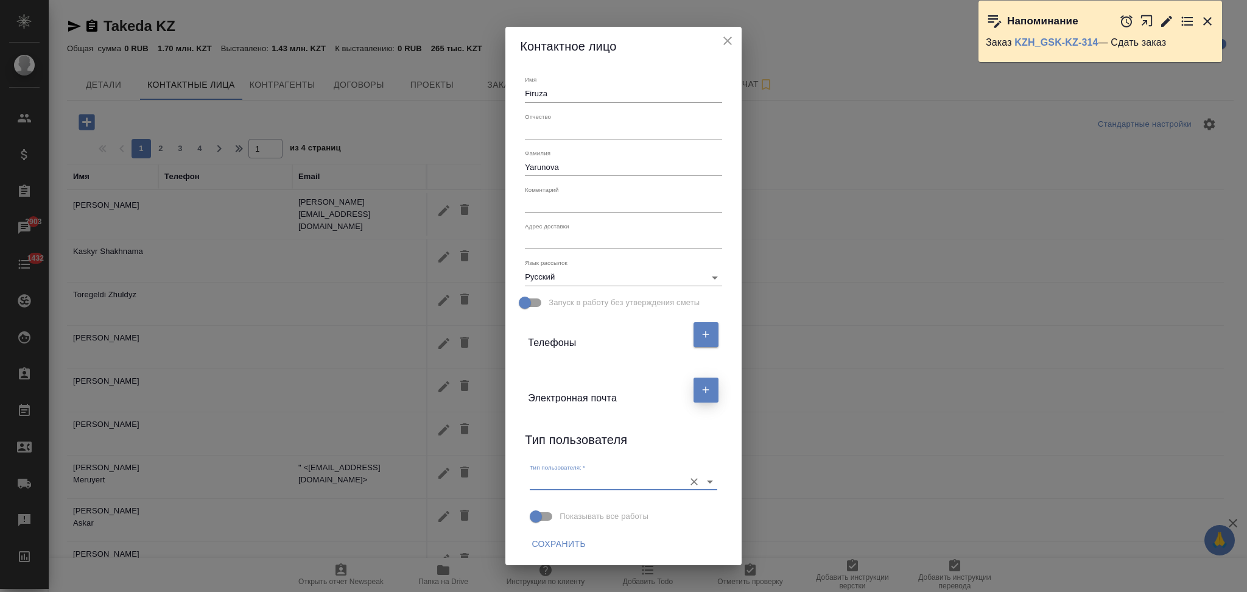
drag, startPoint x: 700, startPoint y: 387, endPoint x: 674, endPoint y: 397, distance: 27.9
click at [700, 388] on icon "button" at bounding box center [705, 389] width 11 height 11
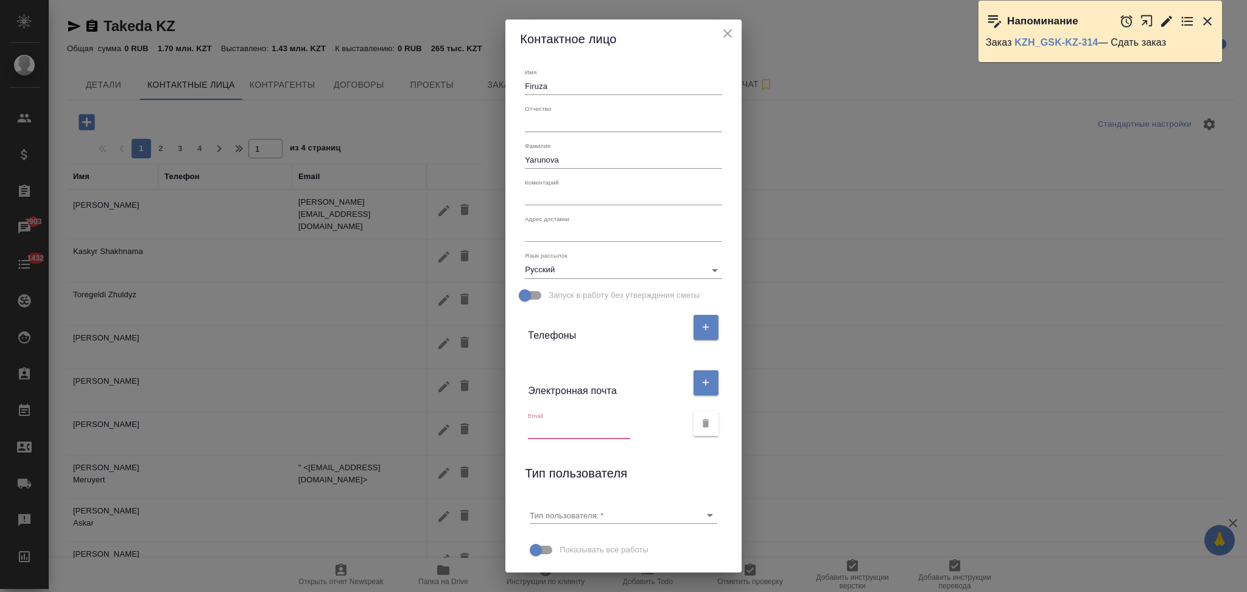
click at [552, 427] on input "text" at bounding box center [579, 429] width 102 height 17
paste input "firuza.yarunova@takeda.com"
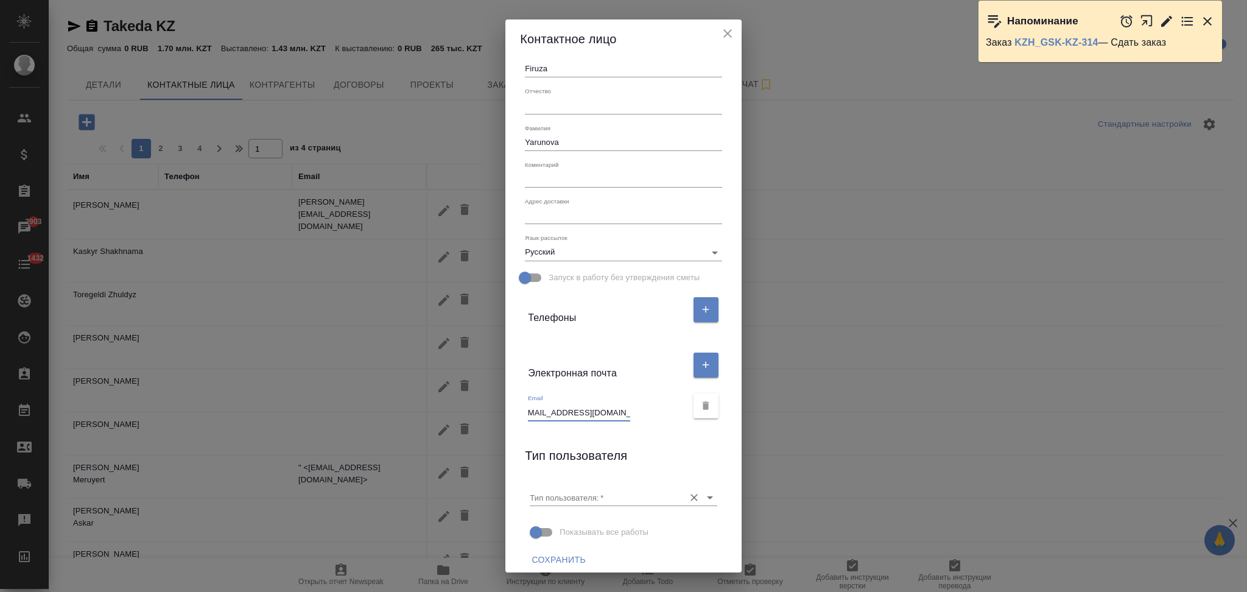
scroll to position [25, 0]
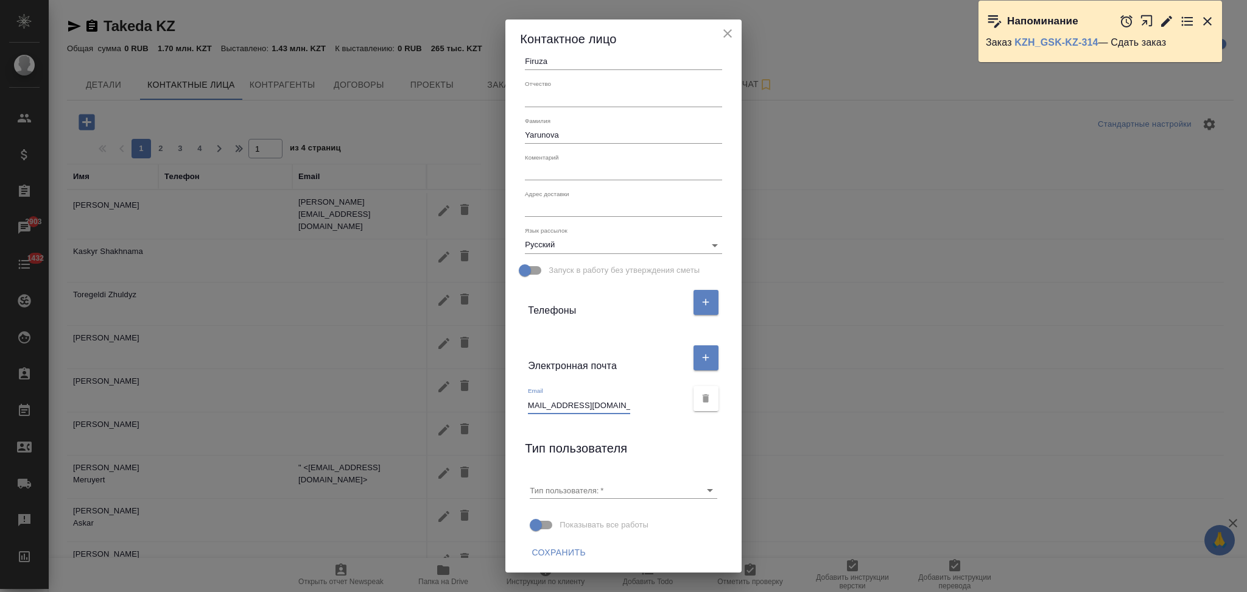
type input "firuza.yarunova@takeda.com"
click at [564, 444] on span "Сохранить" at bounding box center [559, 552] width 54 height 15
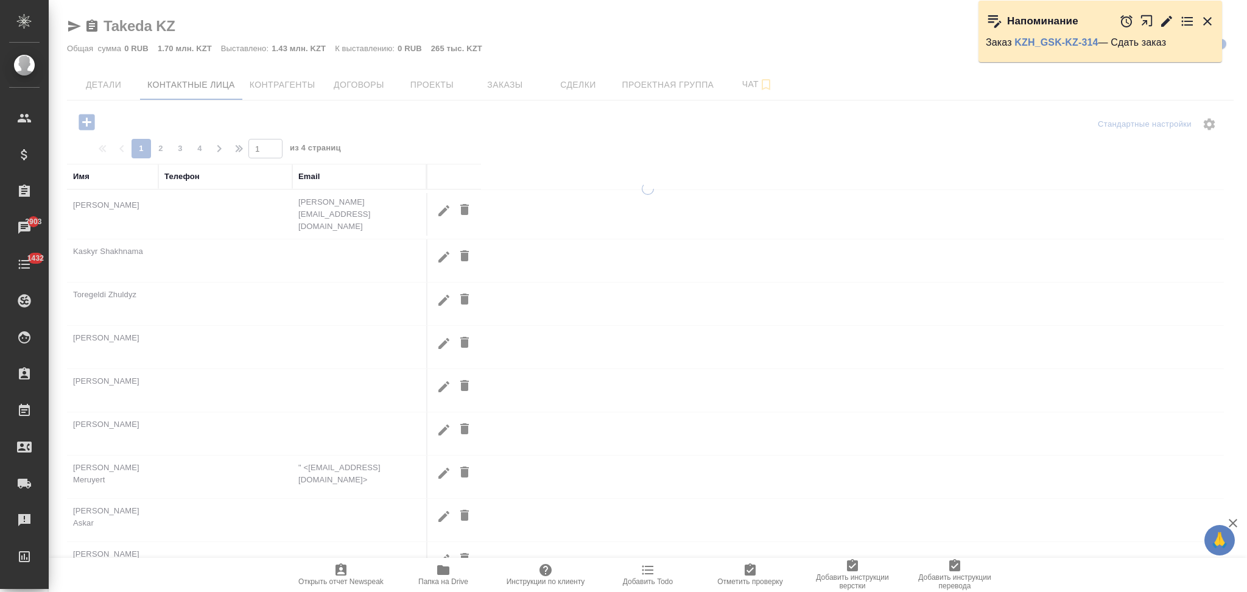
scroll to position [0, 0]
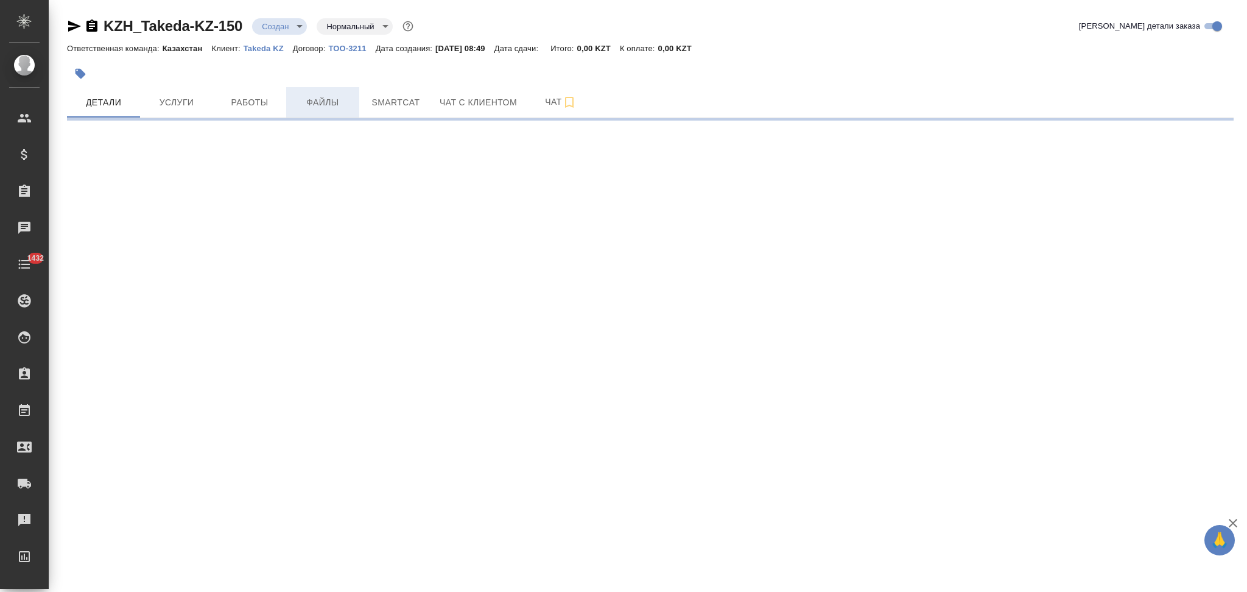
select select "RU"
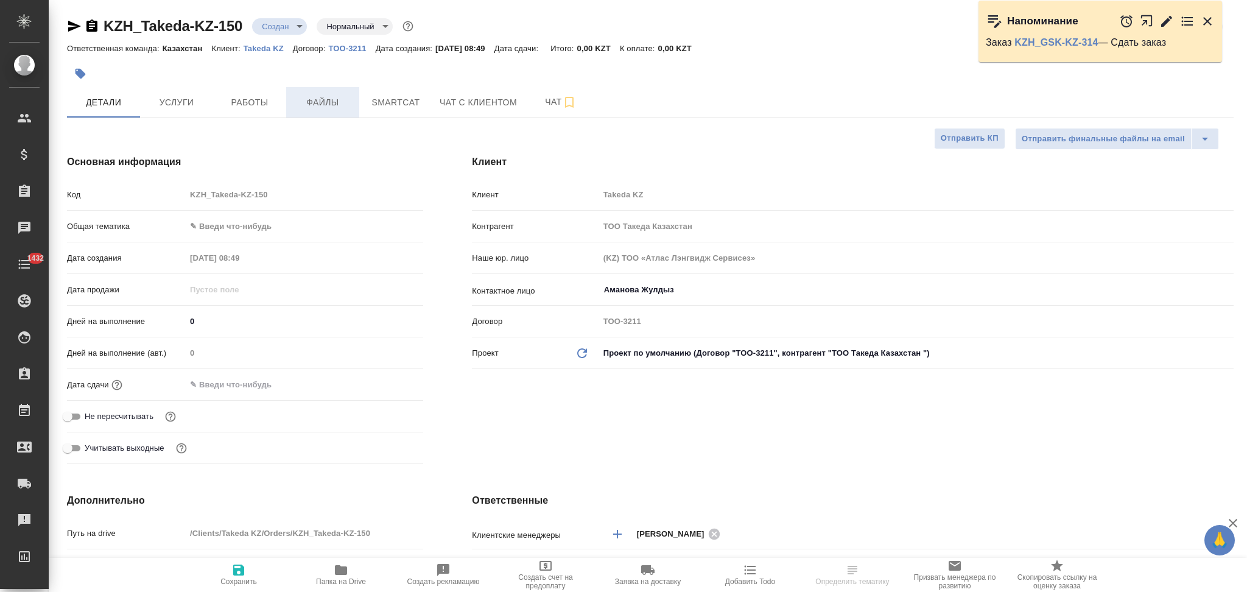
type textarea "x"
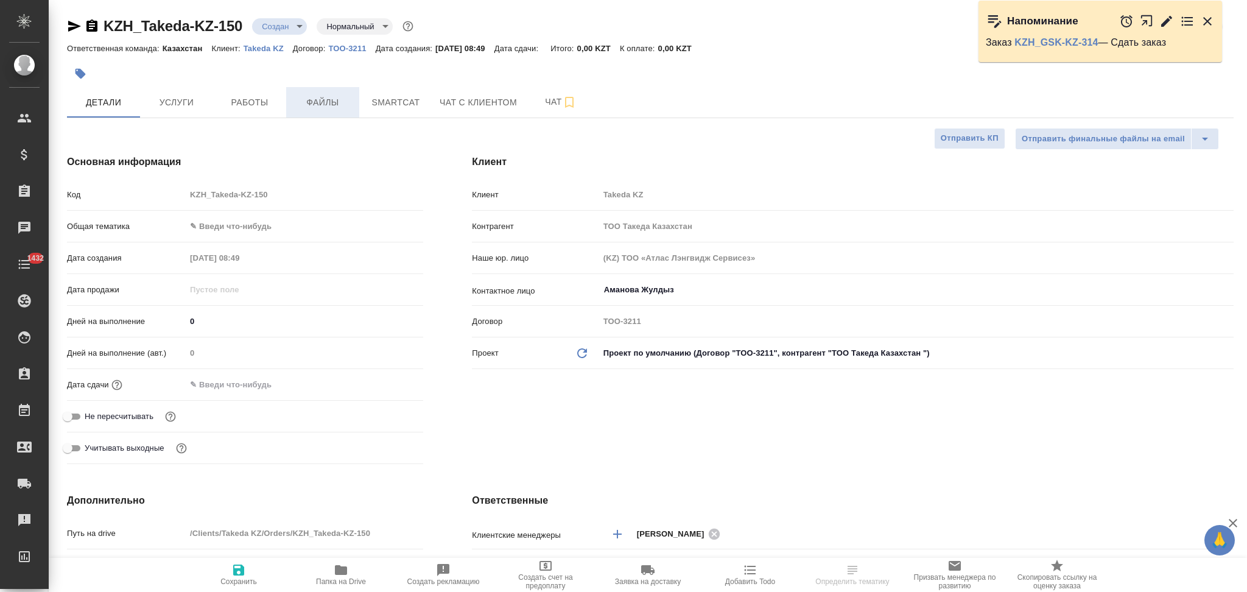
type textarea "x"
click at [315, 100] on span "Файлы" at bounding box center [322, 102] width 58 height 15
type textarea "x"
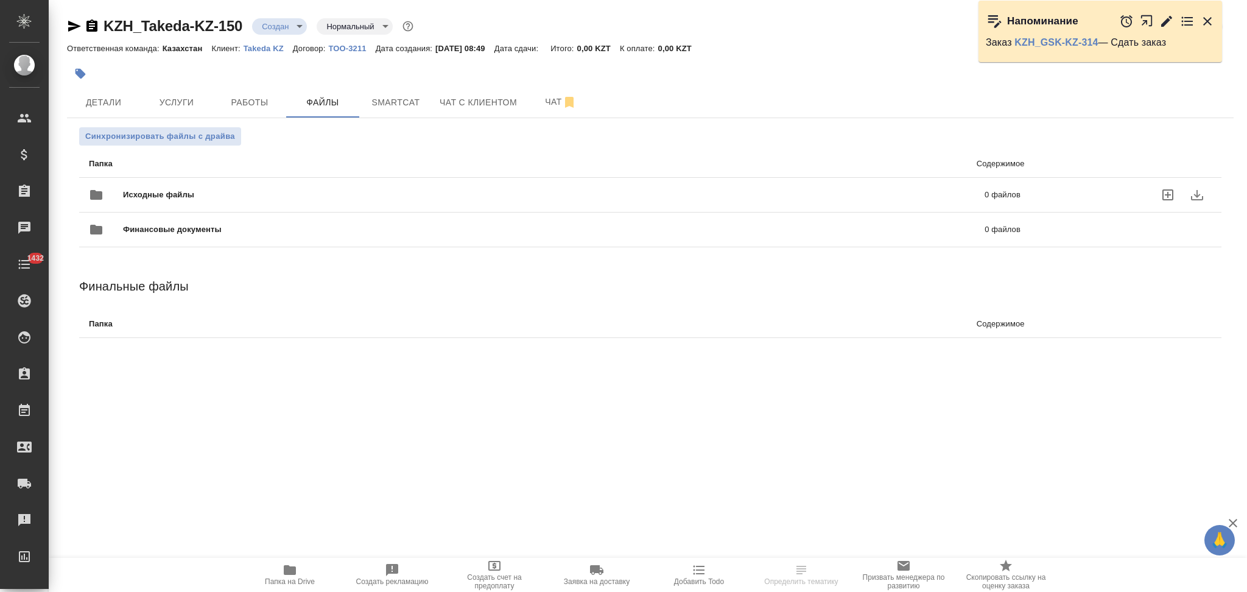
click at [224, 191] on span "Исходные файлы" at bounding box center [356, 195] width 466 height 12
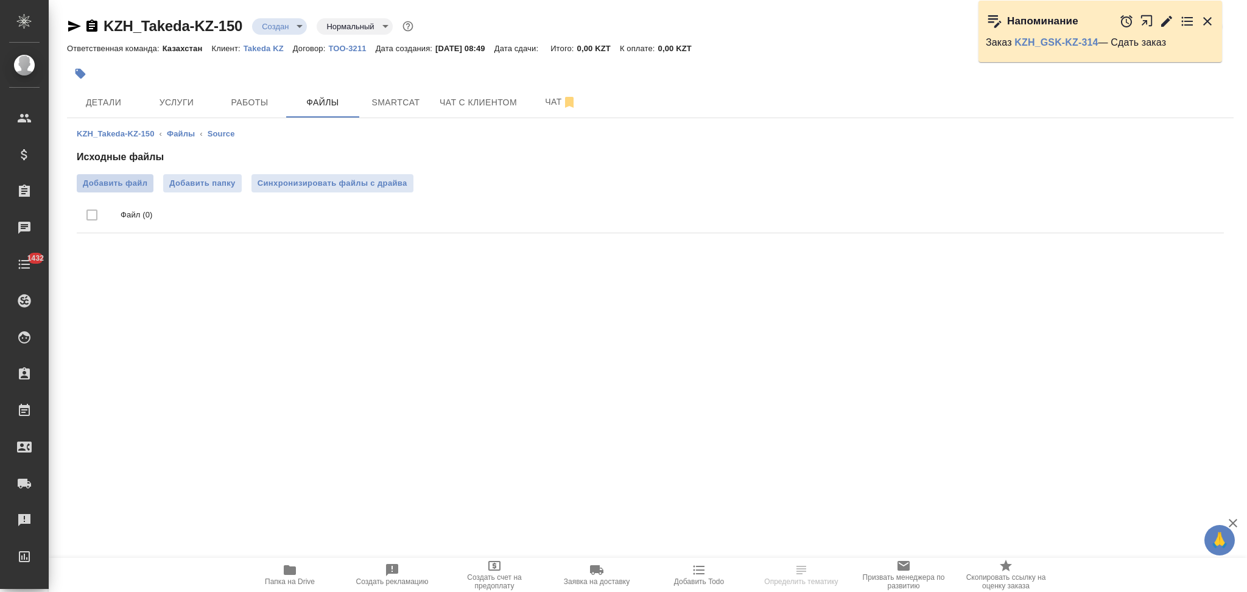
click at [106, 178] on span "Добавить файл" at bounding box center [115, 183] width 65 height 12
click at [0, 0] on input "Добавить файл" at bounding box center [0, 0] width 0 height 0
click at [164, 102] on span "Услуги" at bounding box center [176, 102] width 58 height 15
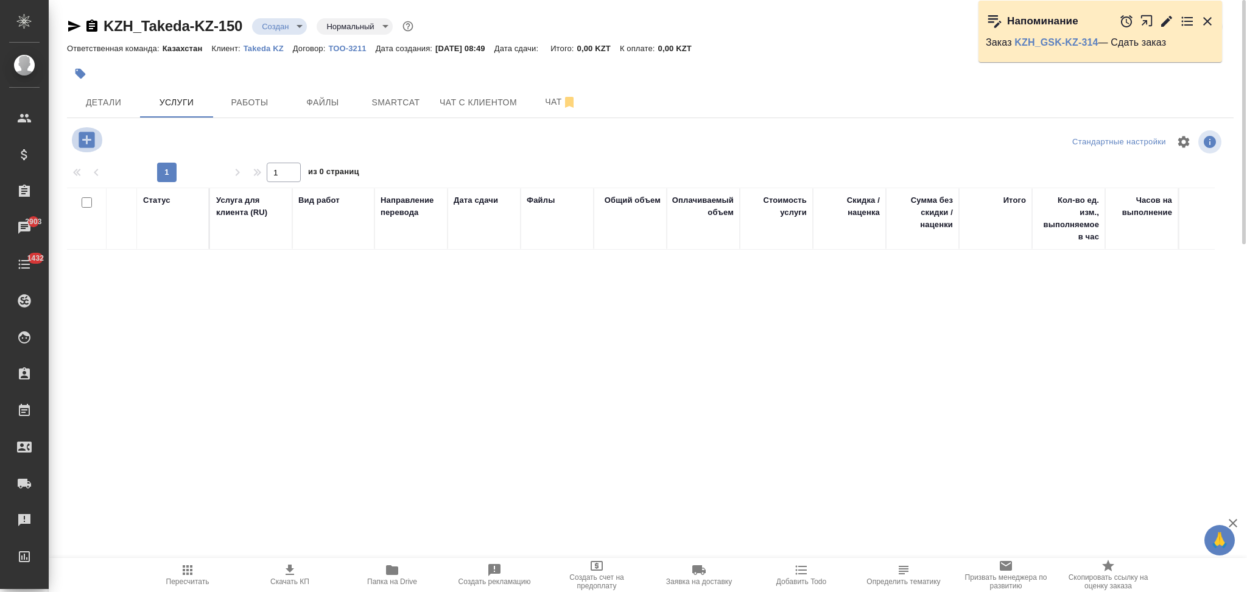
click at [85, 142] on icon "button" at bounding box center [87, 140] width 16 height 16
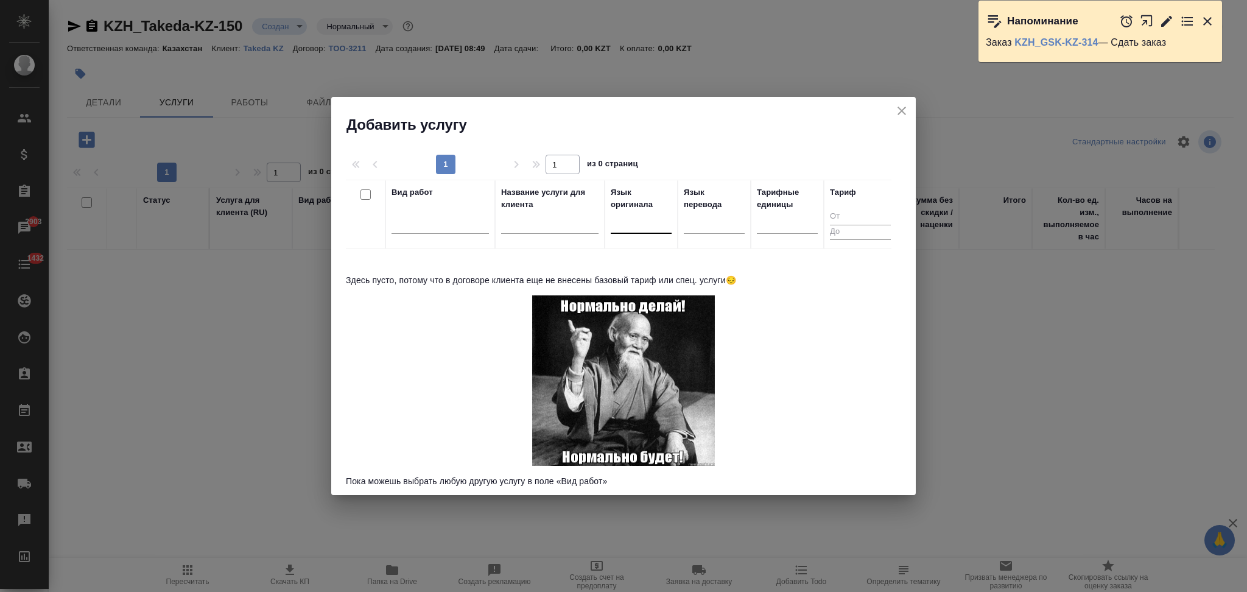
click at [637, 224] on div at bounding box center [641, 221] width 61 height 18
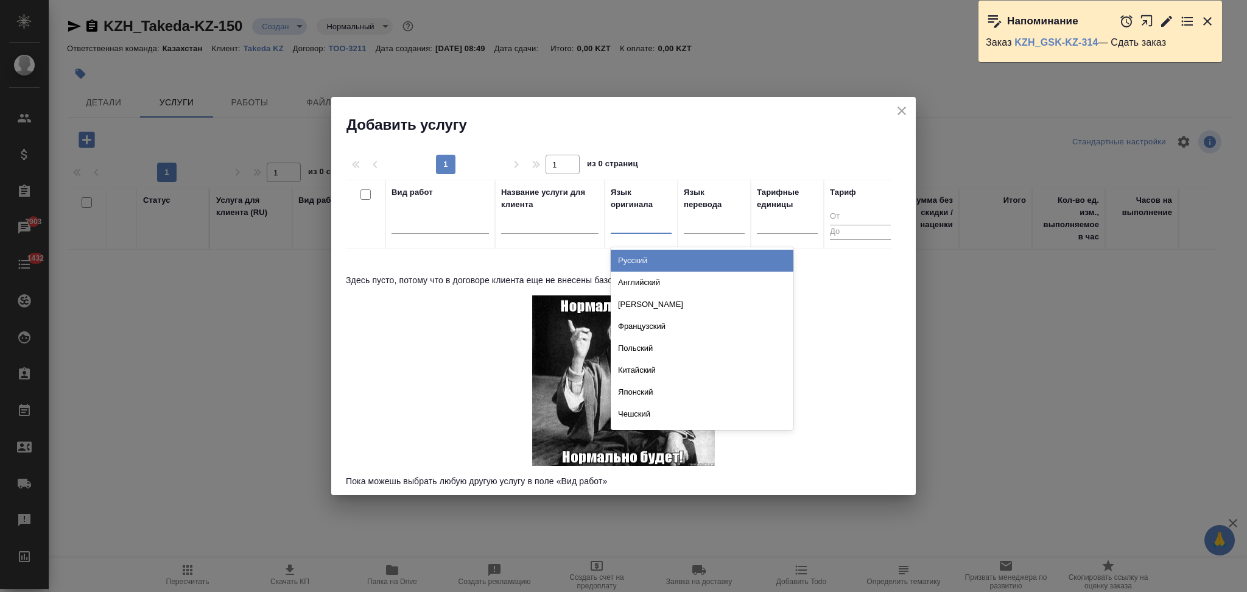
click at [634, 262] on div "Русский" at bounding box center [702, 261] width 183 height 22
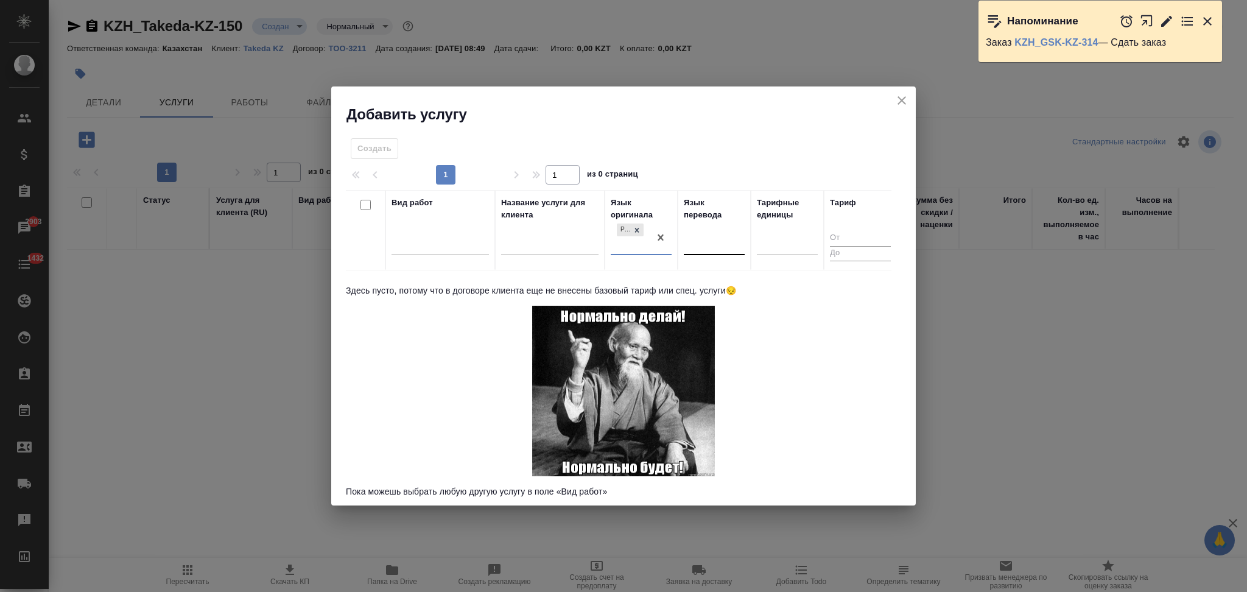
click at [694, 243] on div at bounding box center [714, 243] width 61 height 18
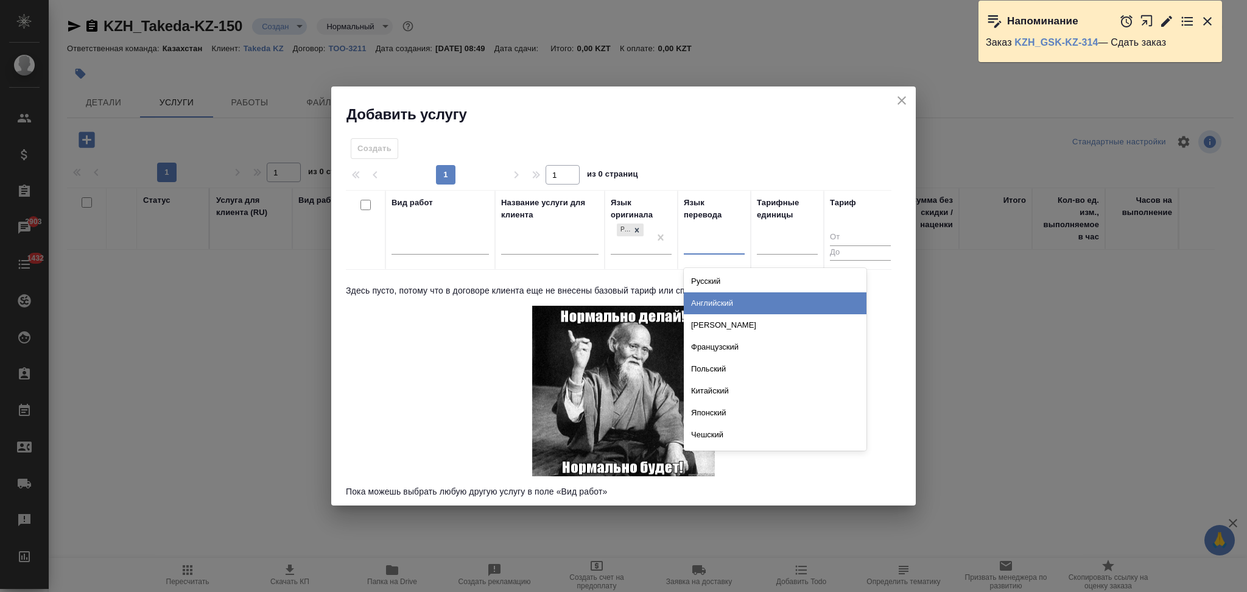
click at [709, 304] on div "Английский" at bounding box center [775, 303] width 183 height 22
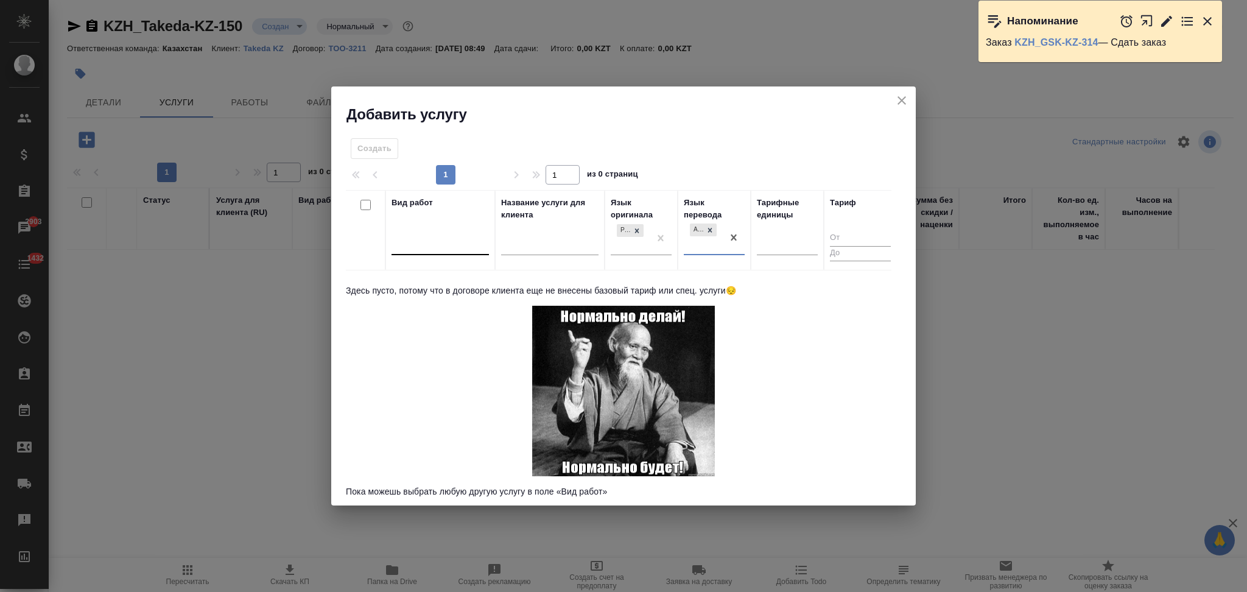
click at [436, 242] on div at bounding box center [439, 243] width 97 height 18
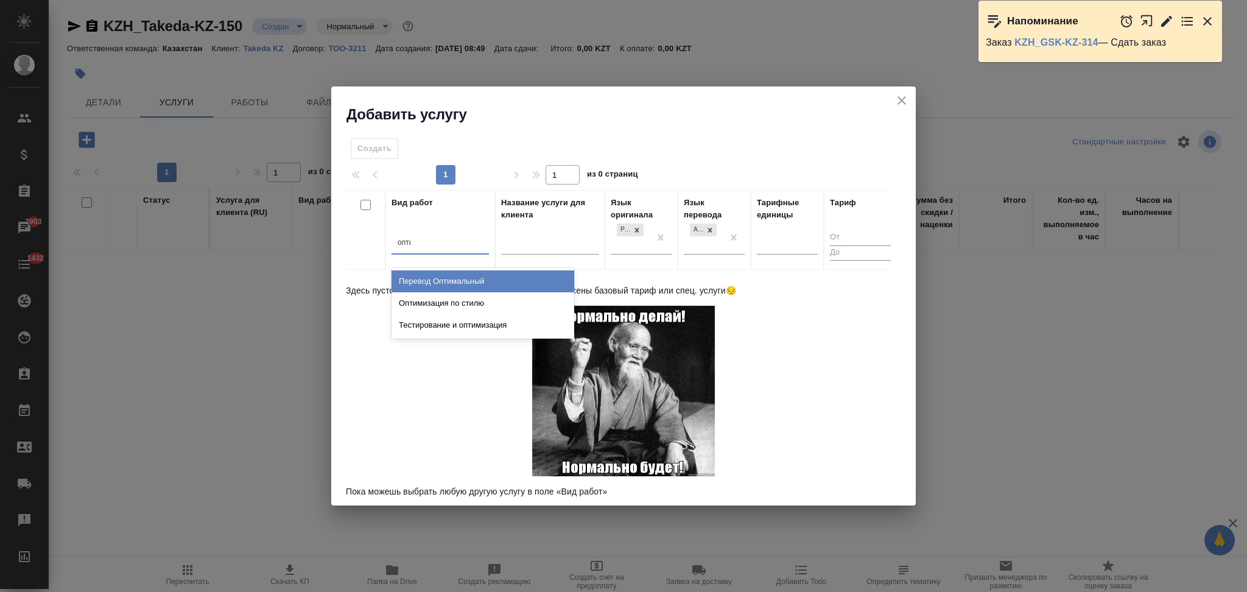
type input "оптим"
click at [435, 276] on div "Перевод Оптимальный" at bounding box center [482, 281] width 183 height 22
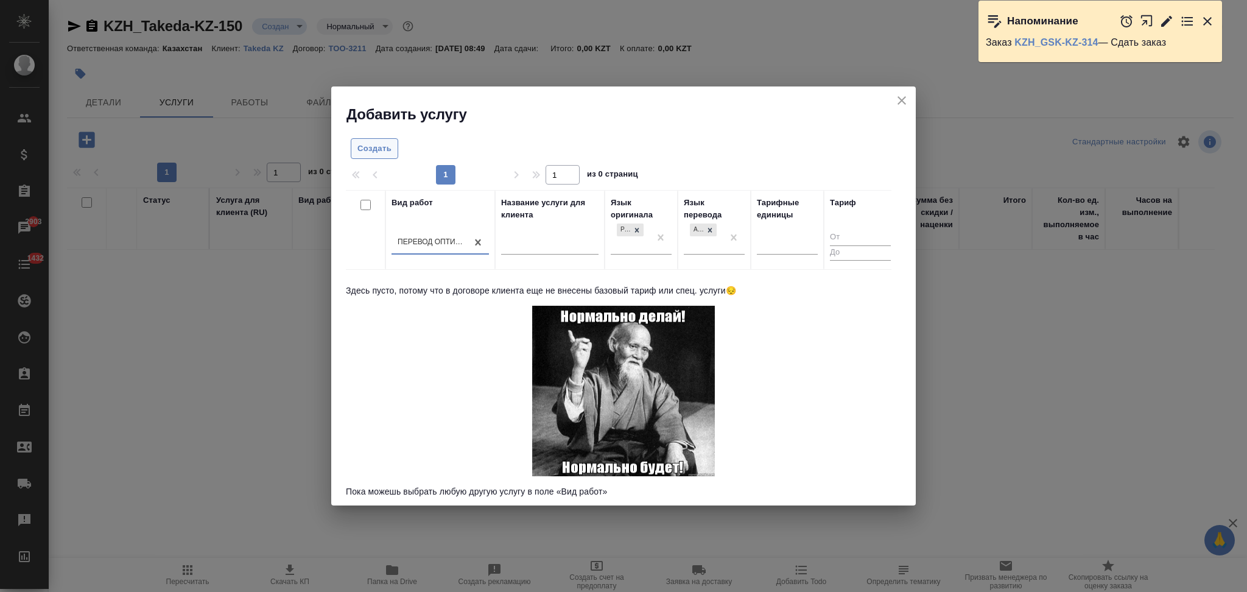
click at [379, 142] on span "Создать" at bounding box center [374, 149] width 34 height 14
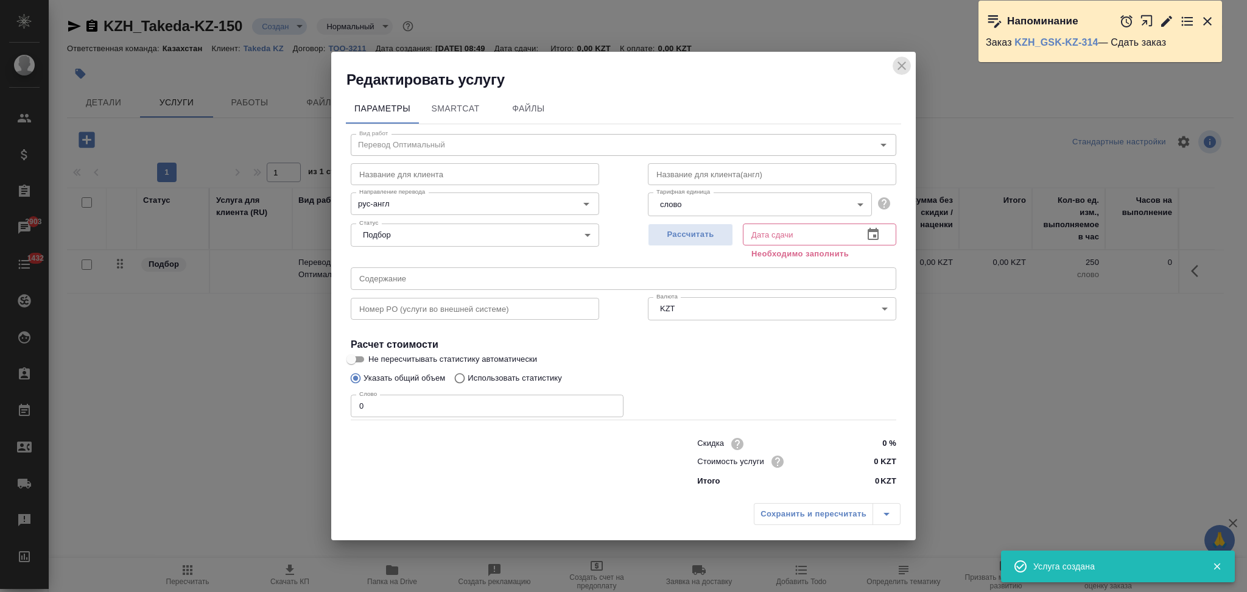
click at [901, 58] on icon "close" at bounding box center [901, 65] width 15 height 15
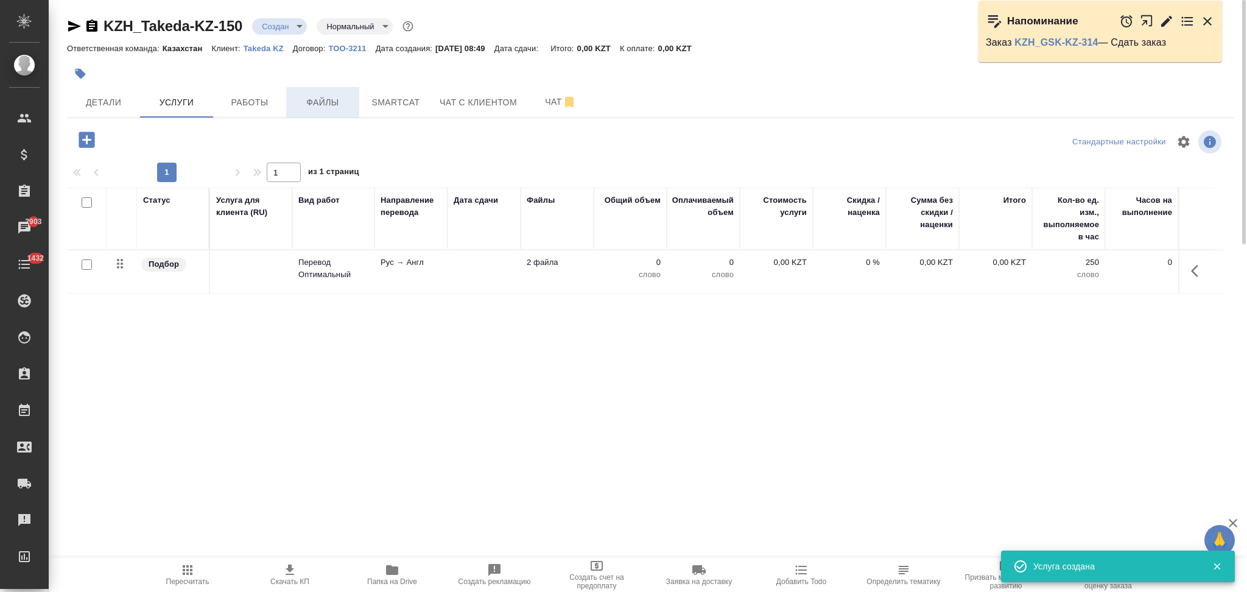
click at [320, 98] on span "Файлы" at bounding box center [322, 102] width 58 height 15
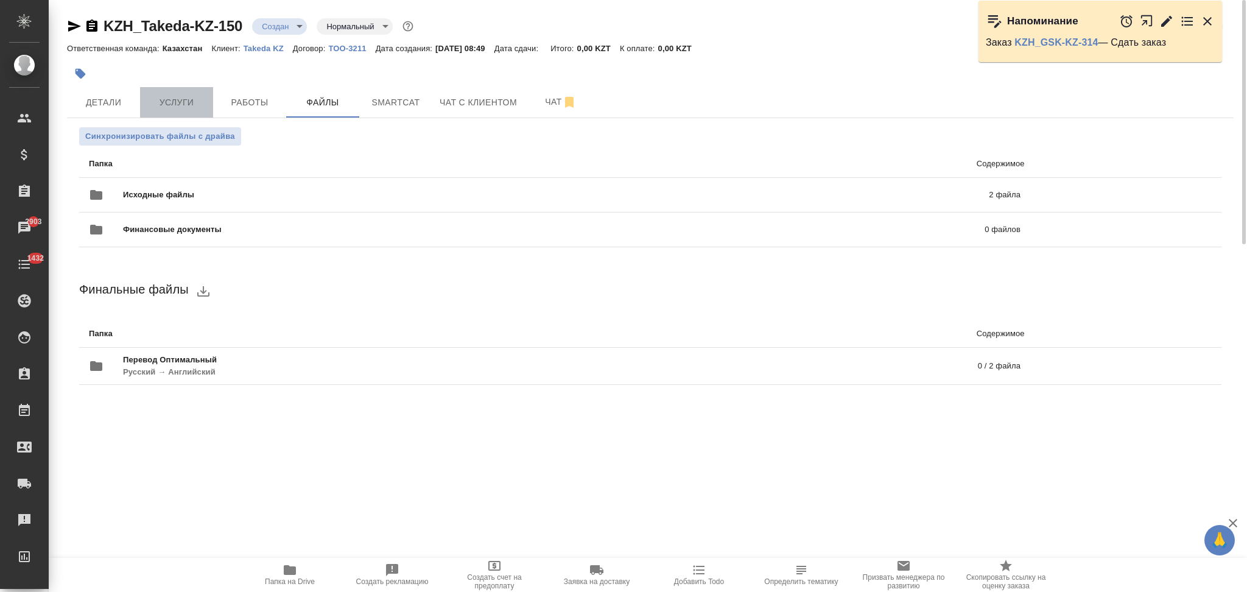
click at [175, 97] on span "Услуги" at bounding box center [176, 102] width 58 height 15
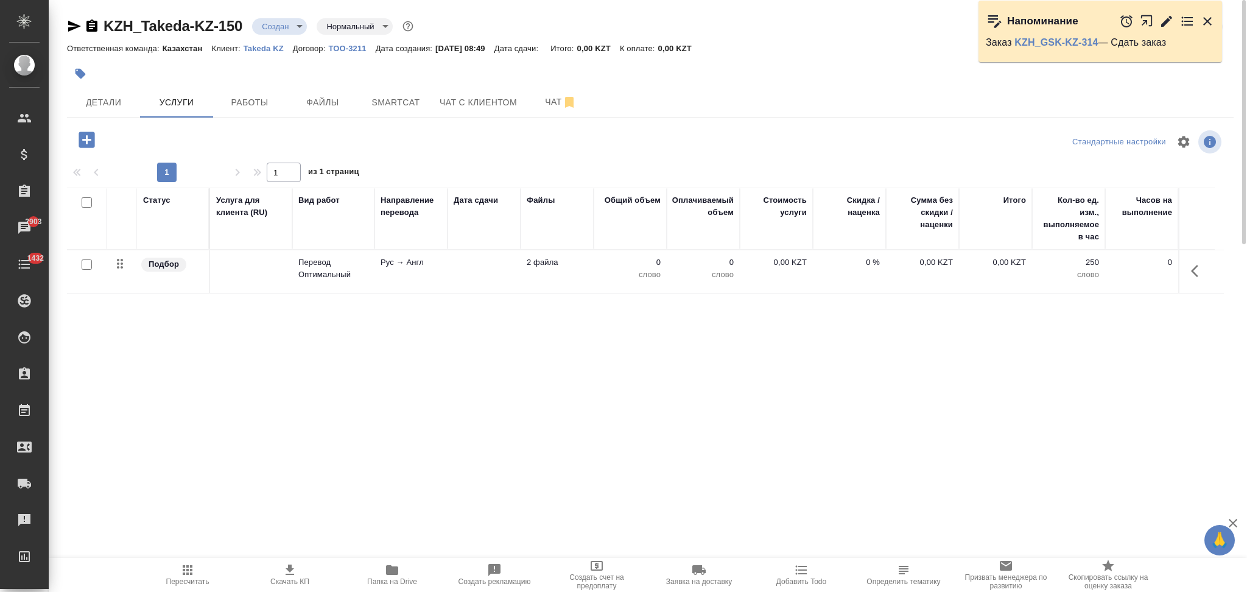
click at [88, 265] on input "checkbox" at bounding box center [87, 264] width 10 height 10
checkbox input "true"
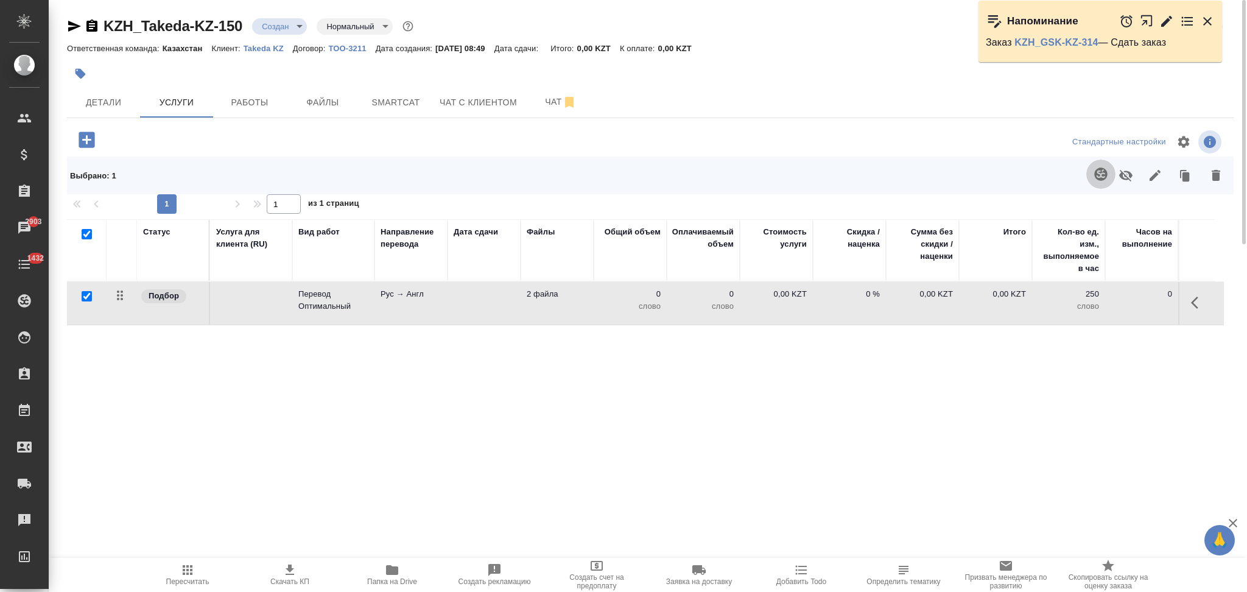
click at [1098, 177] on icon "button" at bounding box center [1100, 174] width 15 height 15
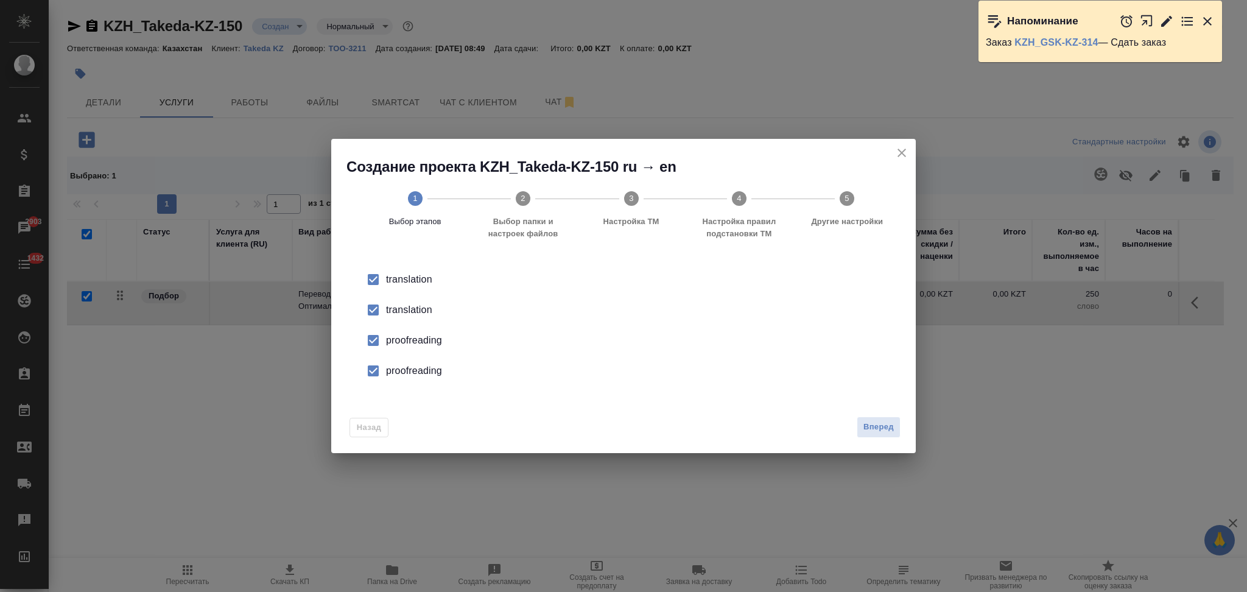
click at [406, 312] on div "translation" at bounding box center [636, 310] width 500 height 15
click at [402, 340] on div "proofreading" at bounding box center [636, 340] width 500 height 15
click at [403, 365] on div "proofreading" at bounding box center [636, 370] width 500 height 15
click at [872, 424] on span "Вперед" at bounding box center [878, 427] width 30 height 14
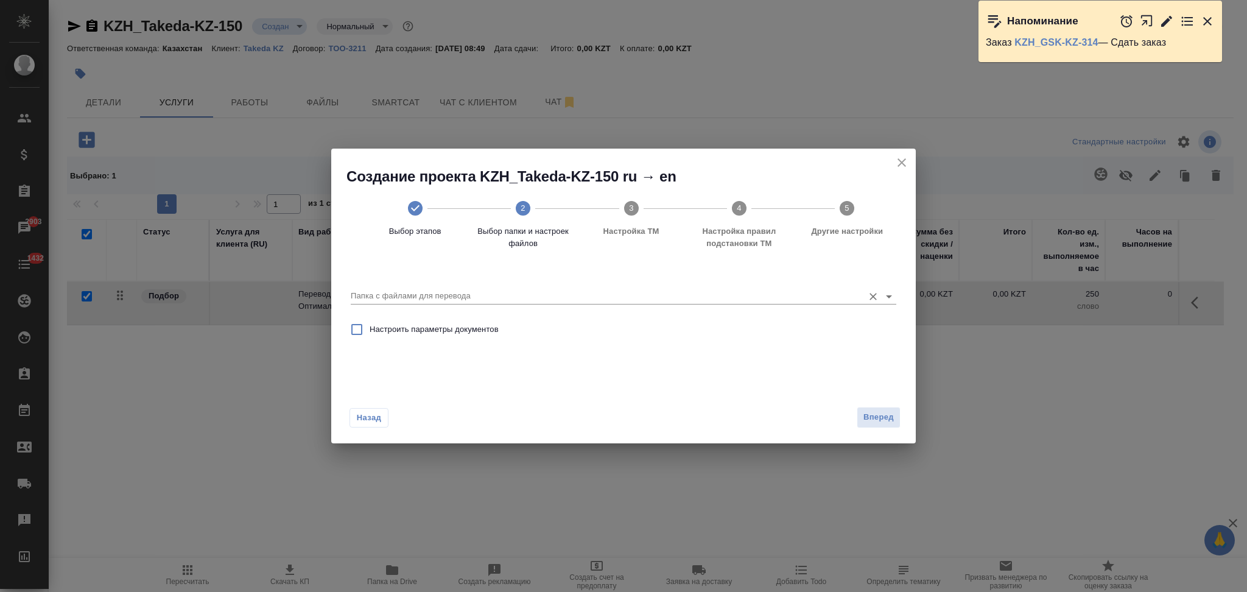
click at [435, 297] on input "Папка с файлами для перевода" at bounding box center [604, 296] width 507 height 15
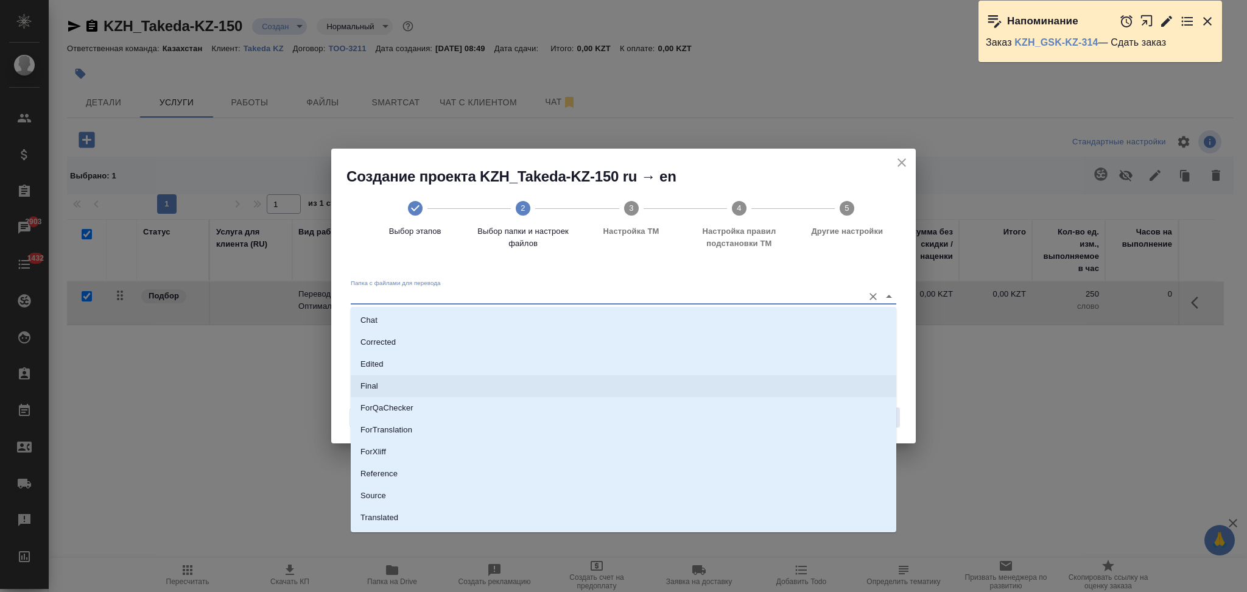
scroll to position [63, 0]
click at [413, 471] on li "Source" at bounding box center [624, 477] width 546 height 22
type input "Source"
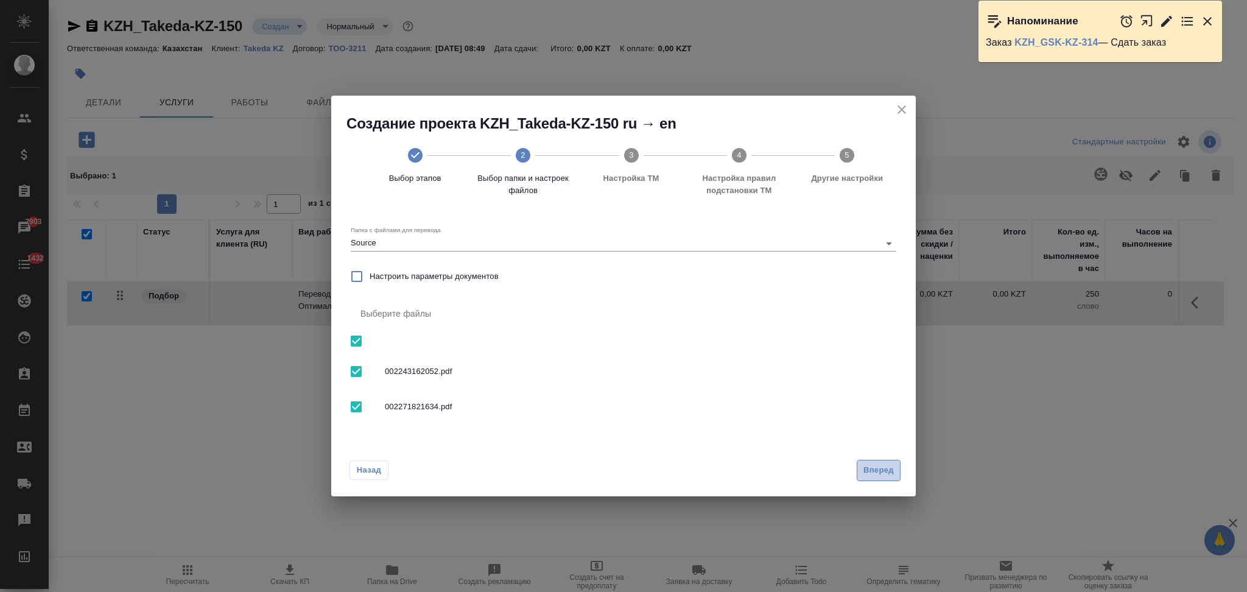
click at [880, 472] on span "Вперед" at bounding box center [878, 470] width 30 height 14
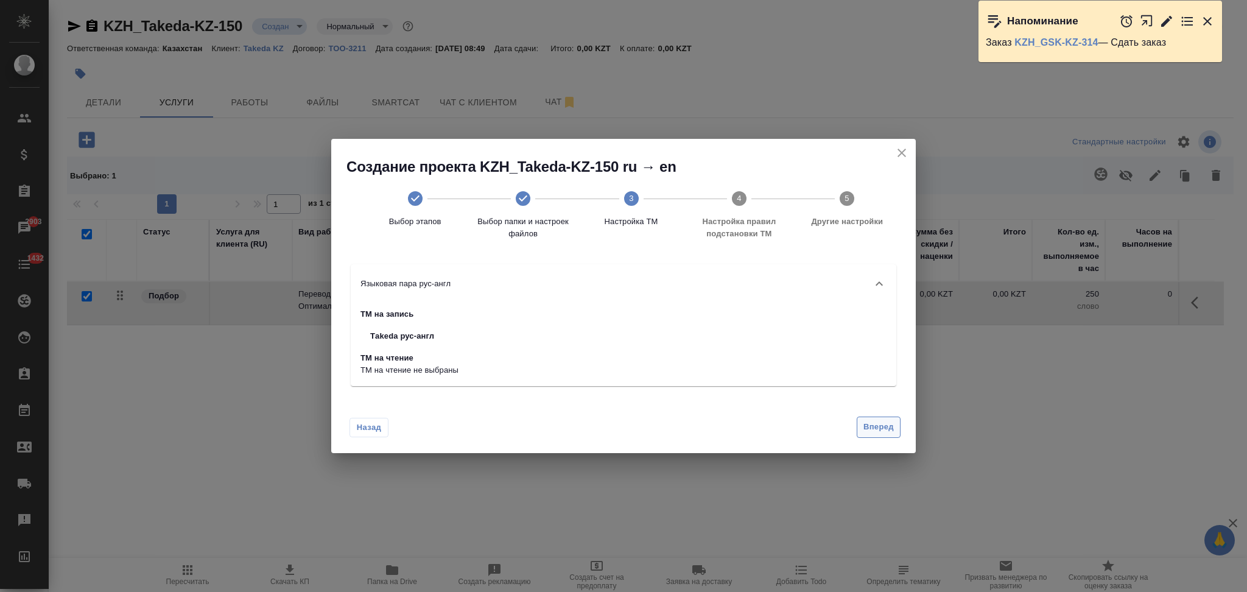
click at [879, 431] on span "Вперед" at bounding box center [878, 427] width 30 height 14
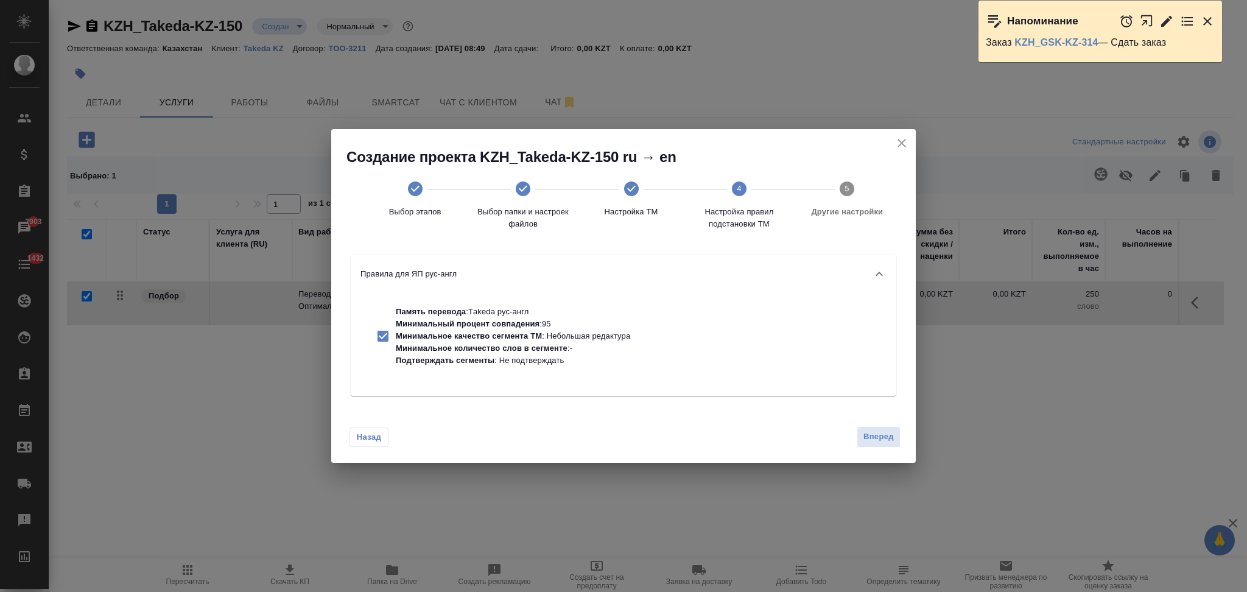
click at [560, 342] on p "Минимальное качество сегмента ТМ : Небольшая редактура" at bounding box center [513, 336] width 234 height 12
checkbox input "false"
click at [882, 439] on span "Вперед" at bounding box center [878, 437] width 30 height 14
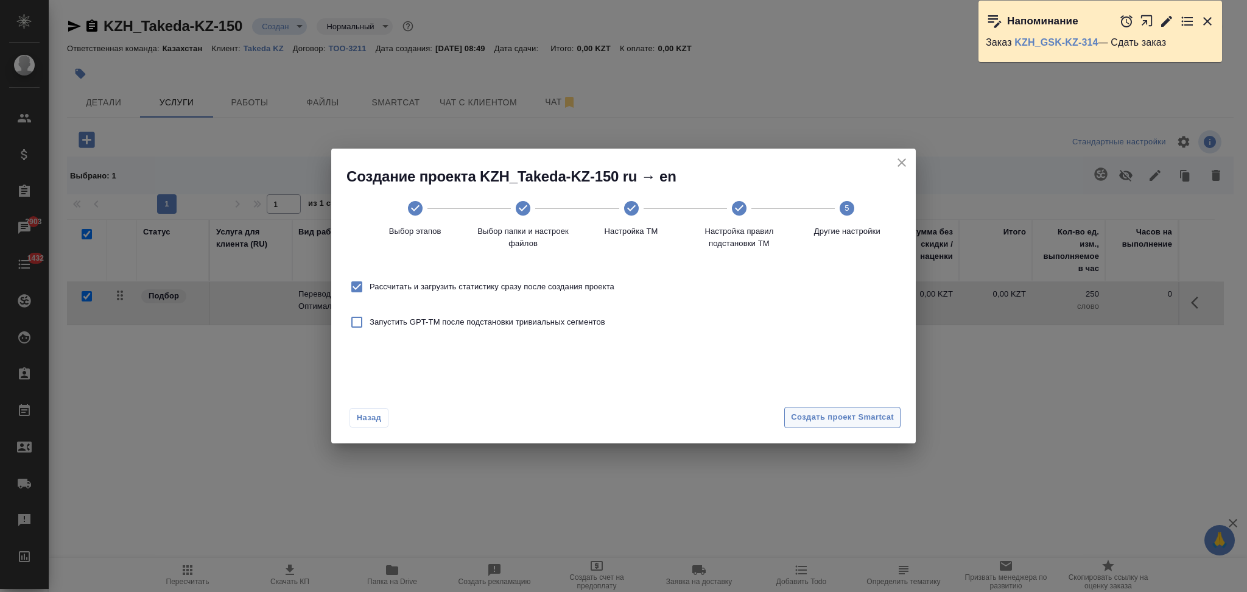
click at [810, 421] on span "Создать проект Smartcat" at bounding box center [842, 417] width 103 height 14
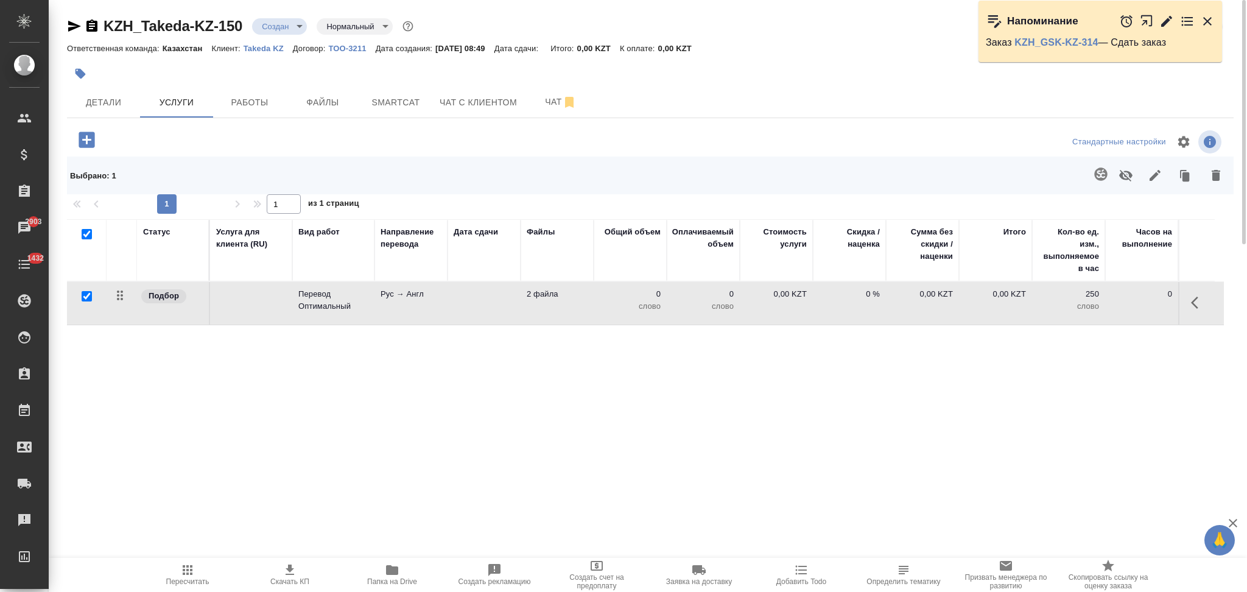
click at [93, 142] on icon "button" at bounding box center [87, 140] width 16 height 16
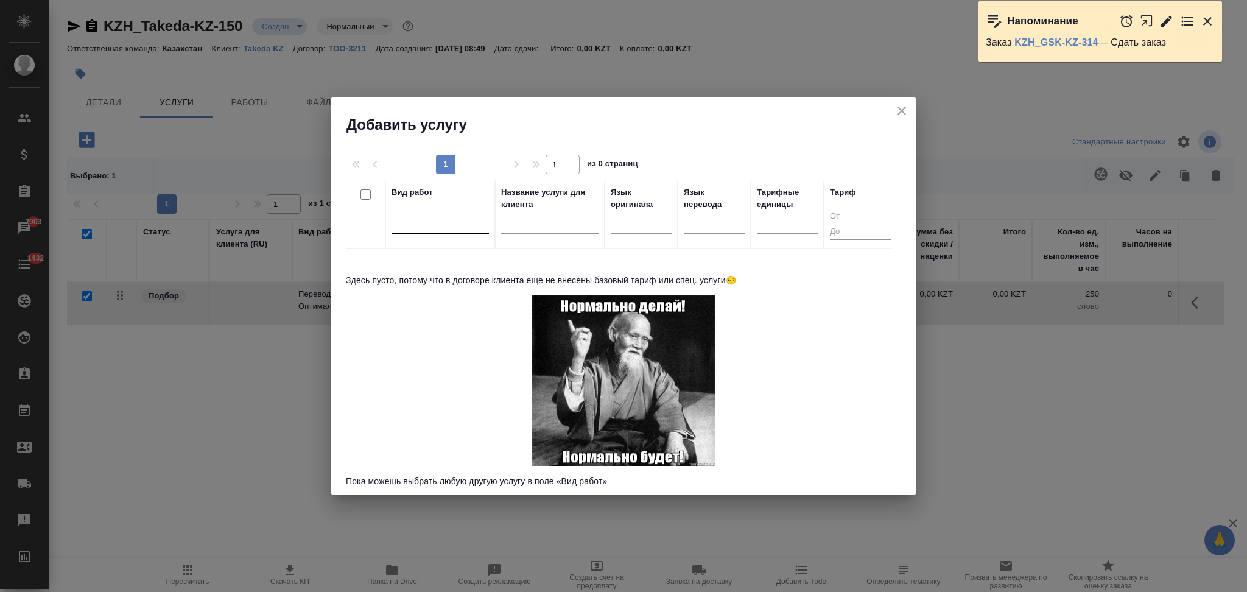
click at [419, 220] on div at bounding box center [439, 221] width 97 height 18
type input "сред"
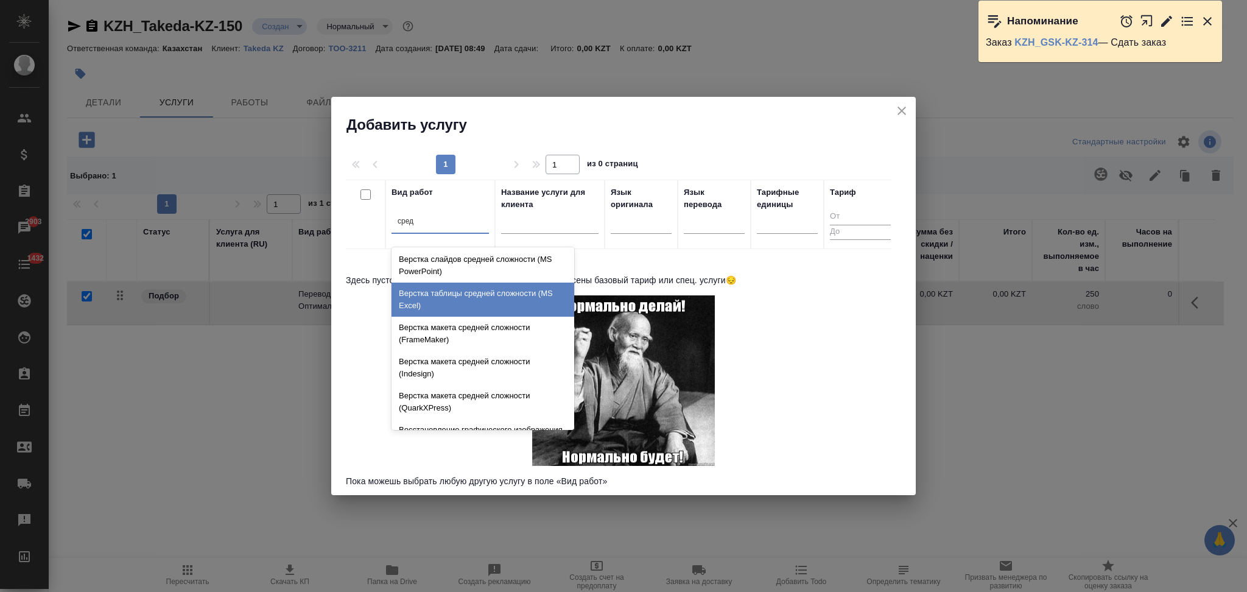
scroll to position [129, 0]
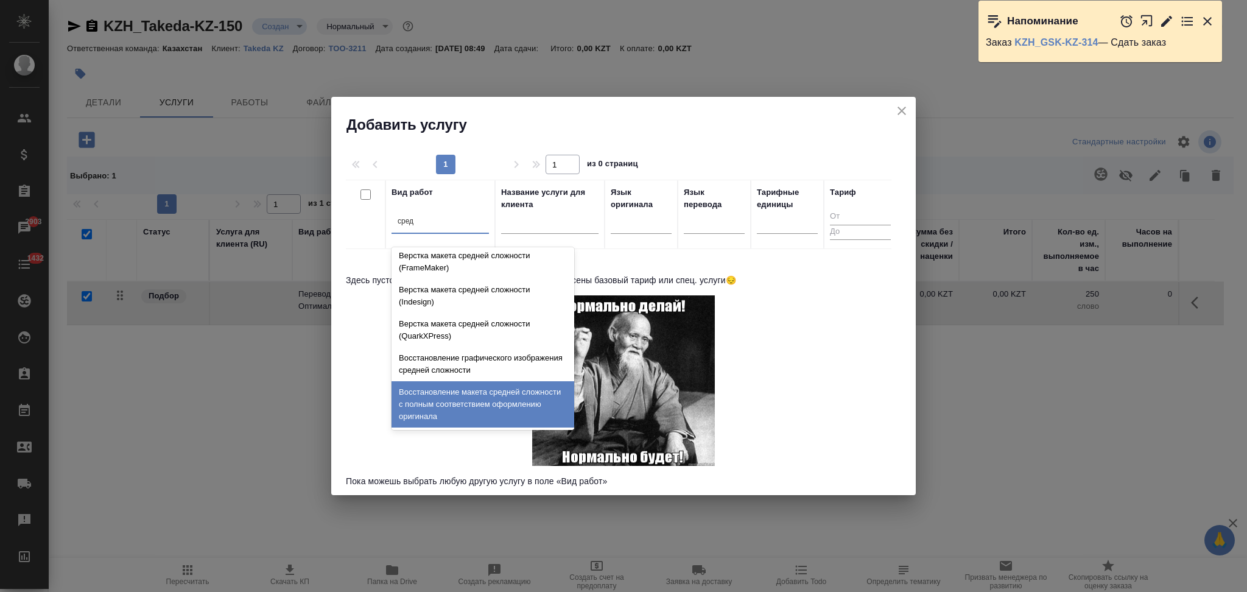
click at [474, 402] on div "Восстановление макета средней сложности с полным соответствием оформлению ориги…" at bounding box center [482, 404] width 183 height 46
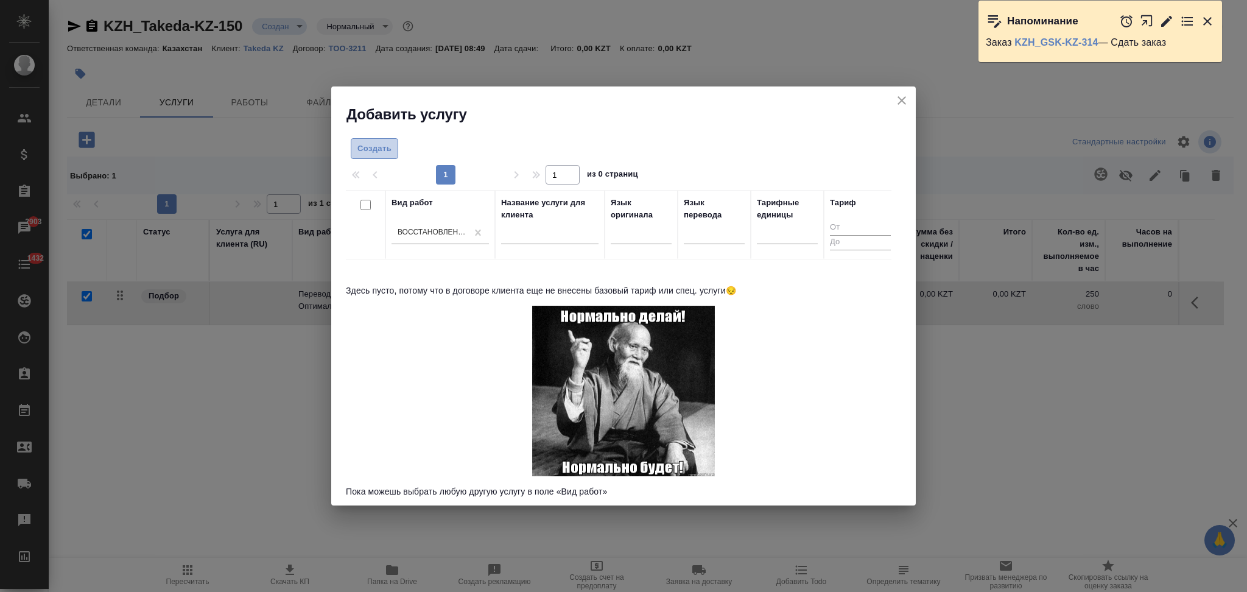
click at [373, 147] on span "Создать" at bounding box center [374, 149] width 34 height 14
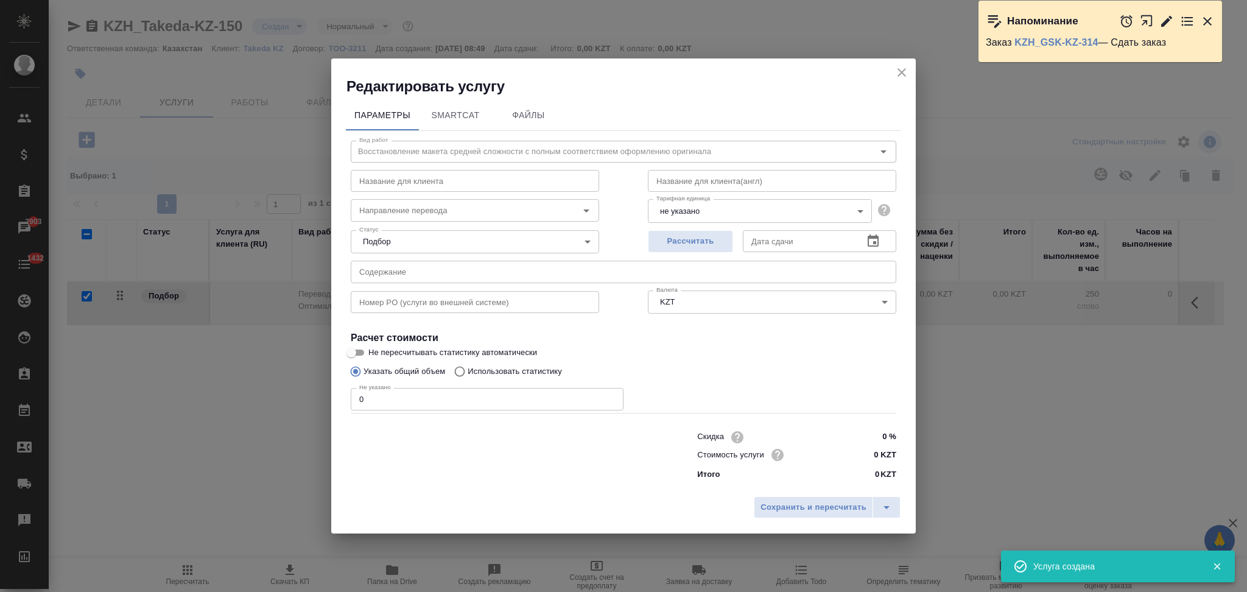
checkbox input "false"
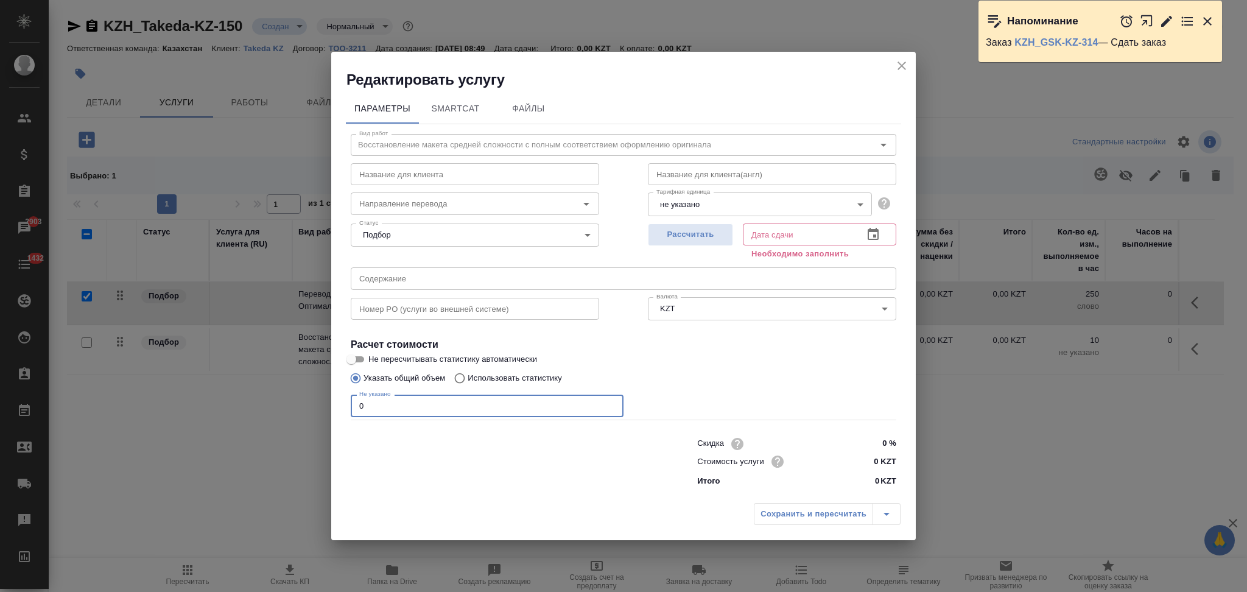
drag, startPoint x: 373, startPoint y: 405, endPoint x: 304, endPoint y: 419, distance: 70.3
click at [304, 419] on div "Редактировать услугу Параметры SmartCat Файлы Вид работ Восстановление макета с…" at bounding box center [623, 296] width 1247 height 592
type input "2"
click at [664, 231] on span "Рассчитать" at bounding box center [691, 235] width 72 height 14
type input "27.08.2025 10:12"
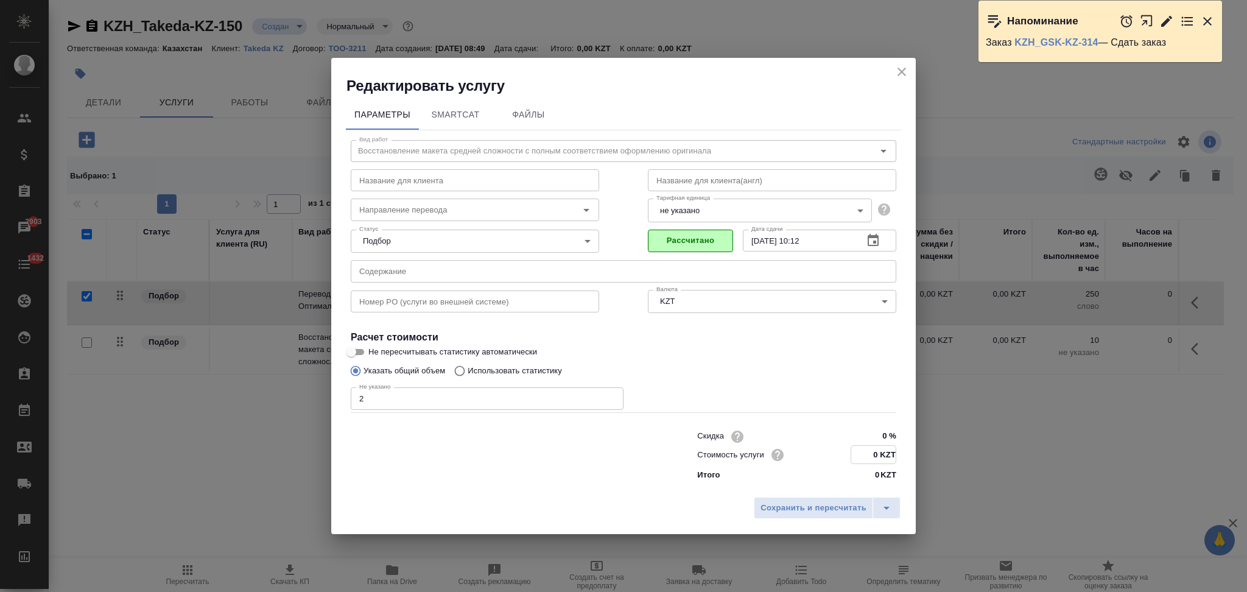
click at [877, 453] on input "0 KZT" at bounding box center [873, 455] width 44 height 18
type input "1725 KZT"
click at [815, 507] on span "Сохранить и пересчитать" at bounding box center [813, 507] width 106 height 14
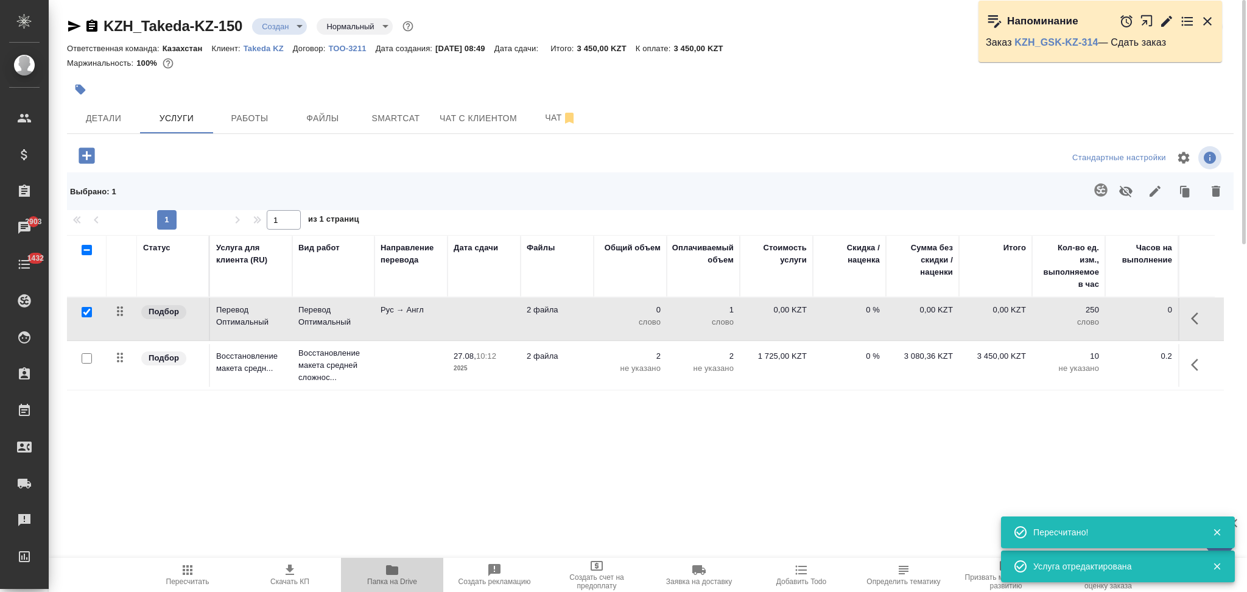
click at [391, 570] on icon "button" at bounding box center [392, 570] width 12 height 10
click at [474, 321] on td at bounding box center [484, 319] width 73 height 43
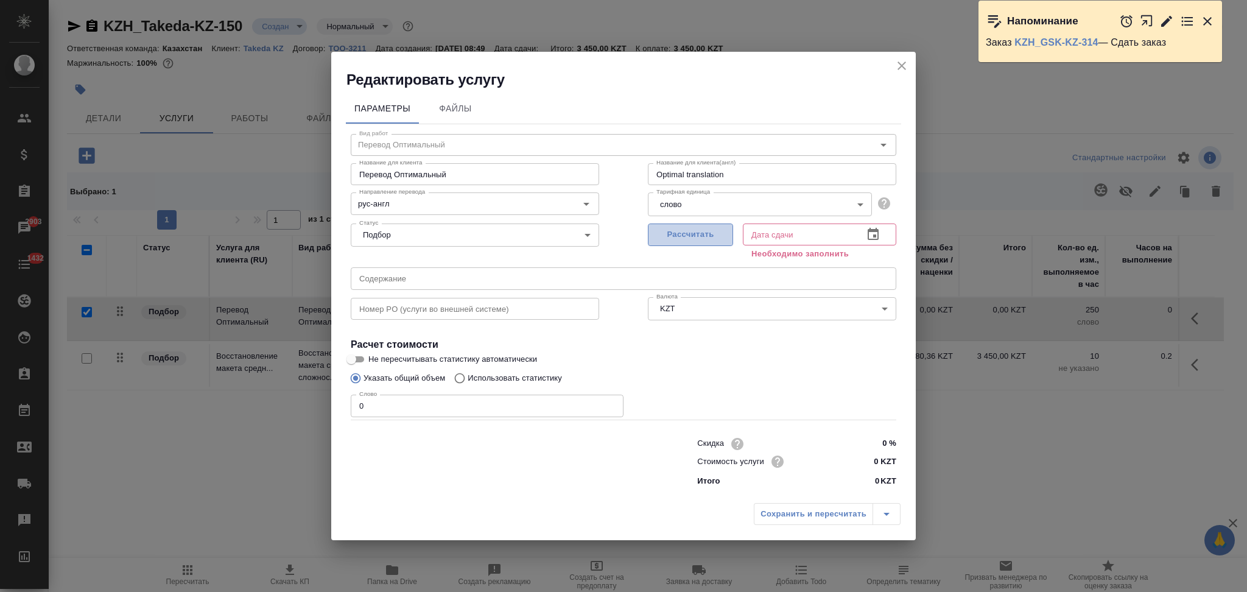
click at [712, 231] on span "Рассчитать" at bounding box center [691, 235] width 72 height 14
type input "27.08.2025 08:52"
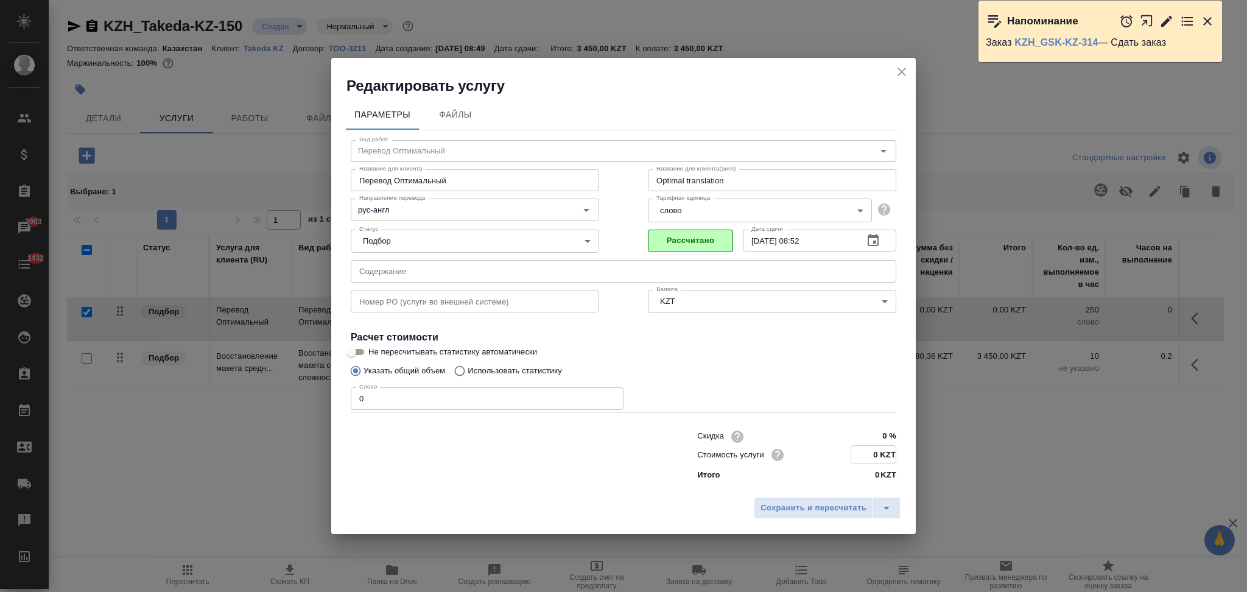
click at [872, 452] on input "0 KZT" at bounding box center [873, 455] width 44 height 18
type input "11.5 KZT"
drag, startPoint x: 410, startPoint y: 395, endPoint x: 309, endPoint y: 393, distance: 101.1
click at [309, 393] on div "Редактировать услугу Параметры Файлы Вид работ Перевод Оптимальный Вид работ На…" at bounding box center [623, 296] width 1247 height 592
type input "250"
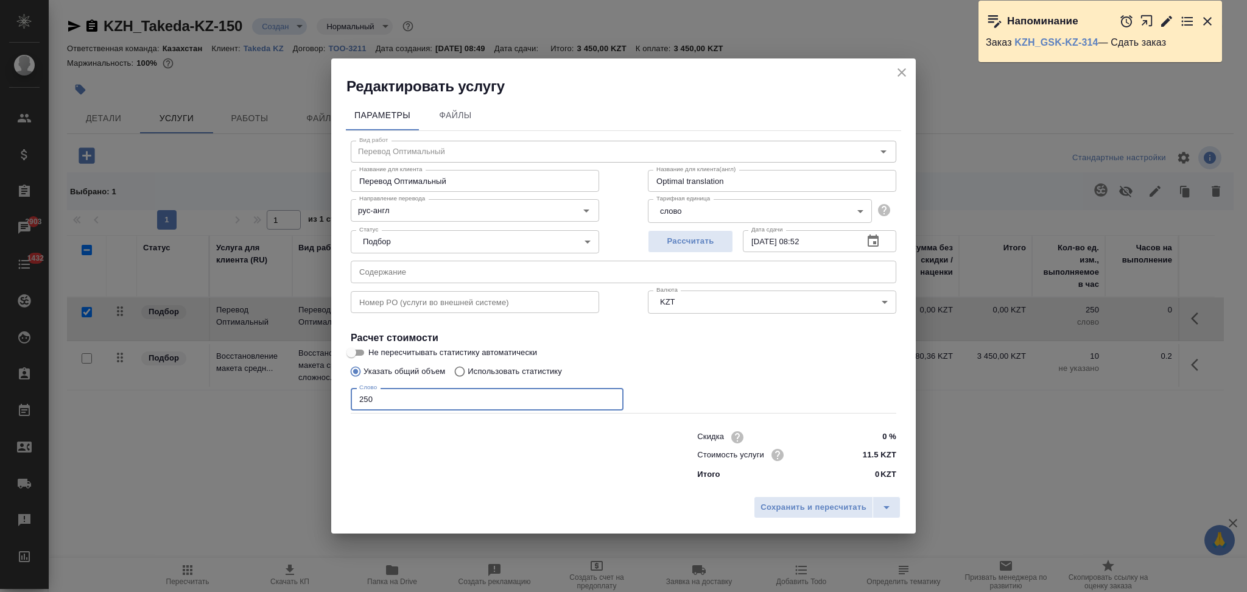
click at [356, 355] on input "Не пересчитывать статистику автоматически" at bounding box center [351, 352] width 44 height 15
checkbox input "true"
click at [801, 507] on span "Сохранить и пересчитать" at bounding box center [813, 507] width 106 height 14
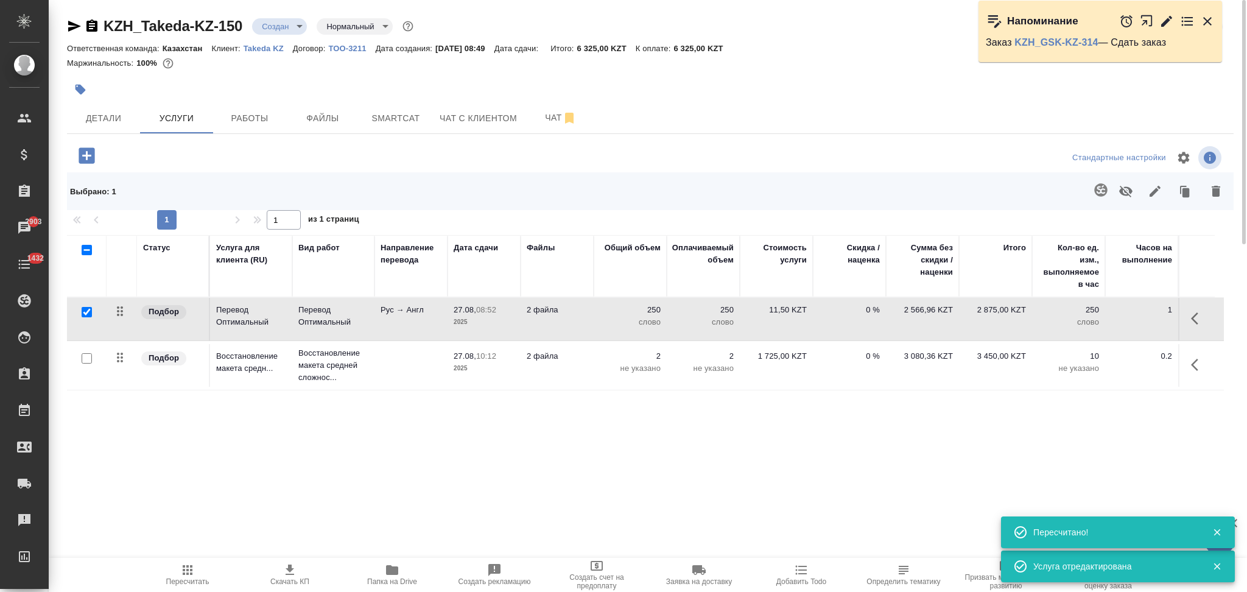
click at [190, 574] on icon "button" at bounding box center [188, 570] width 10 height 10
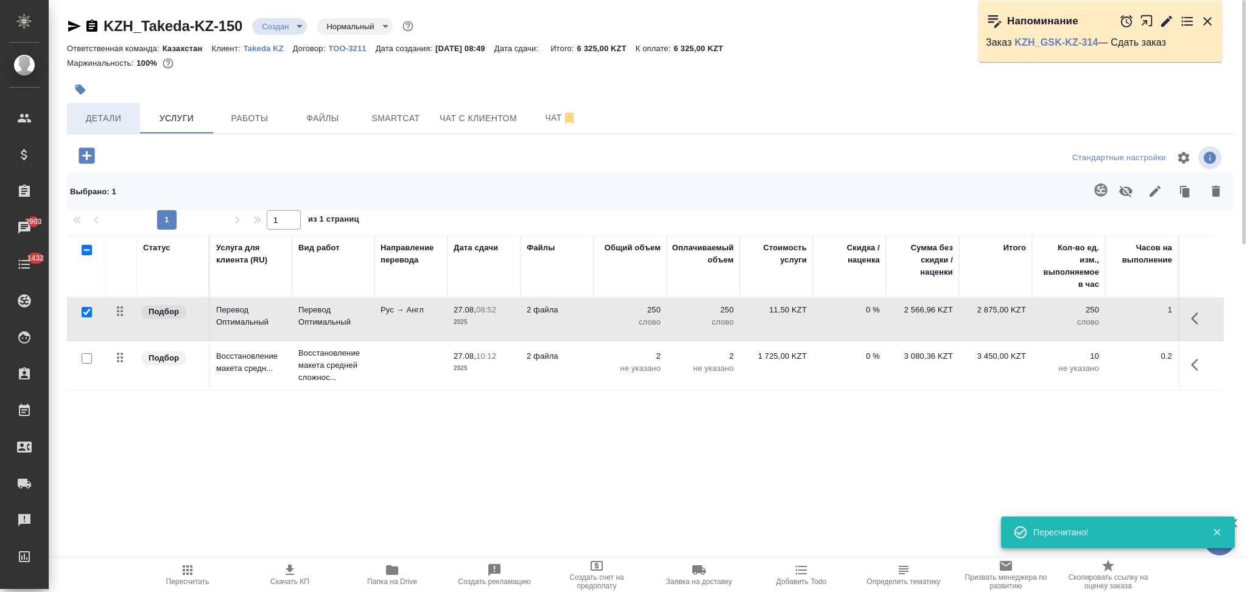
click at [118, 125] on span "Детали" at bounding box center [103, 118] width 58 height 15
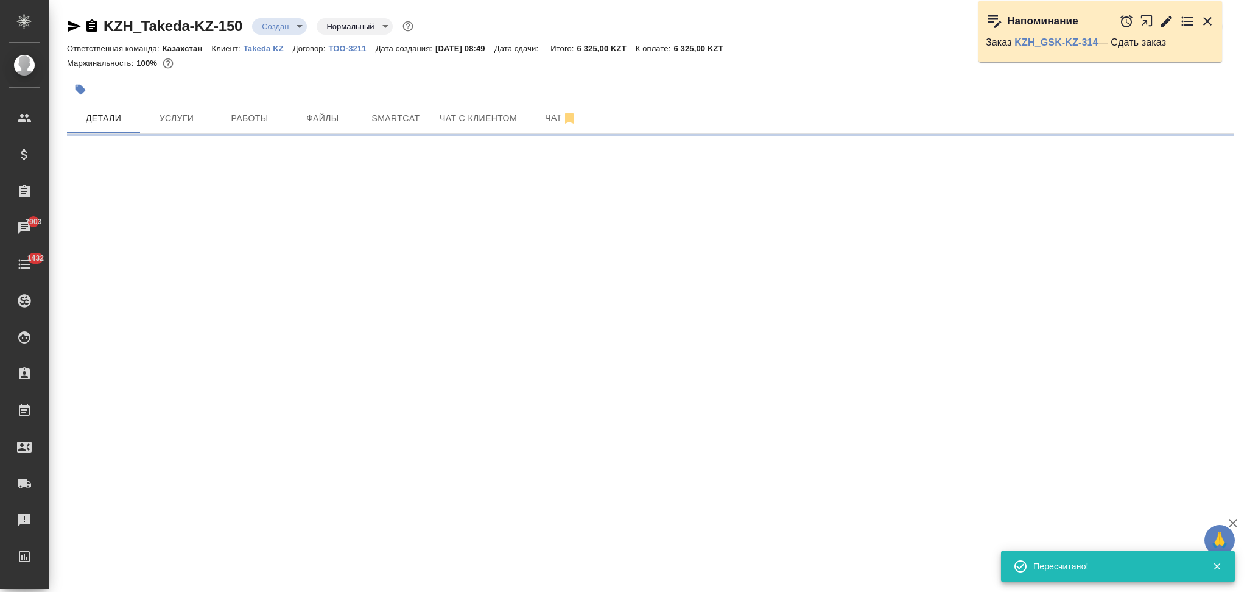
select select "RU"
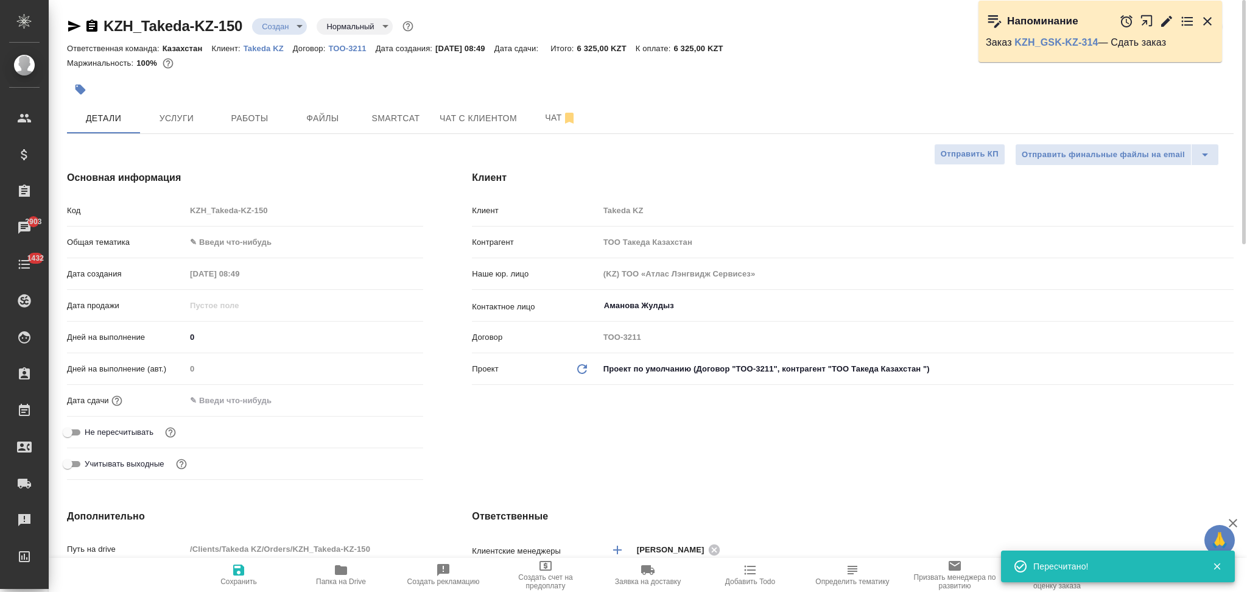
type textarea "x"
type input "[PERSON_NAME]"
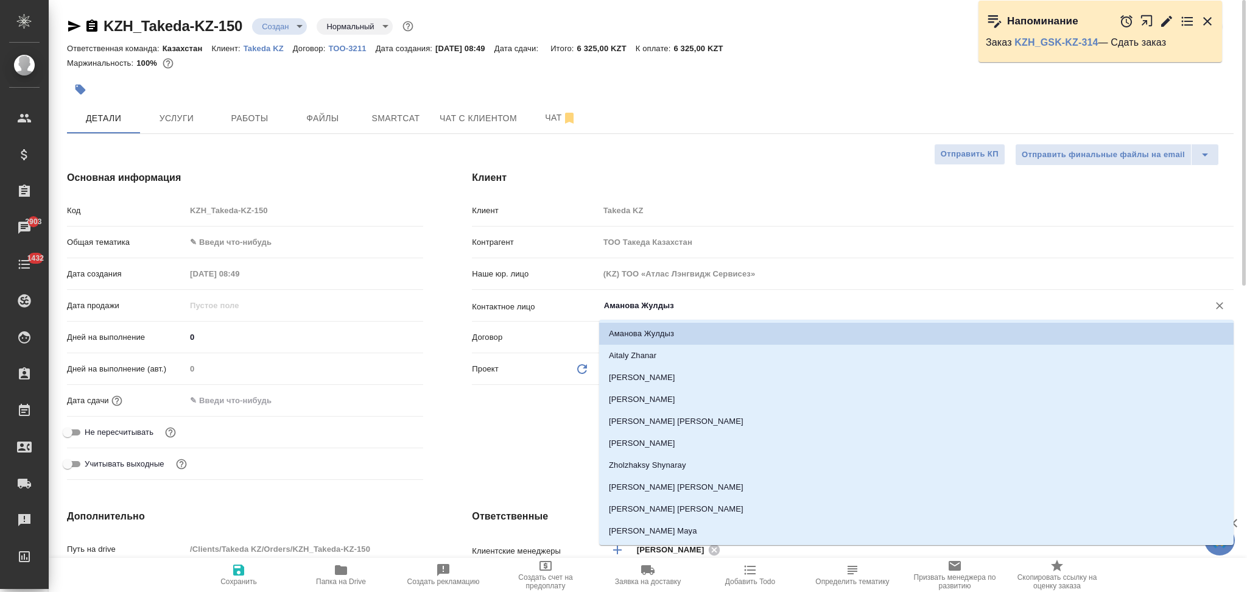
click at [685, 301] on input "Аманова Жулдыз" at bounding box center [896, 305] width 586 height 15
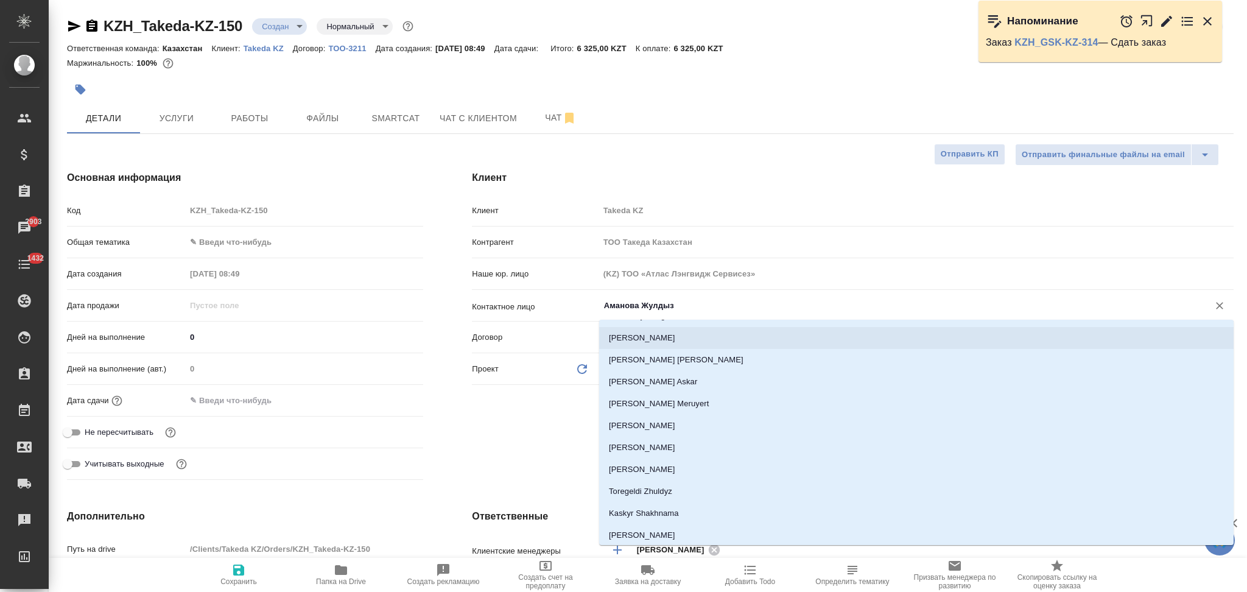
scroll to position [567, 0]
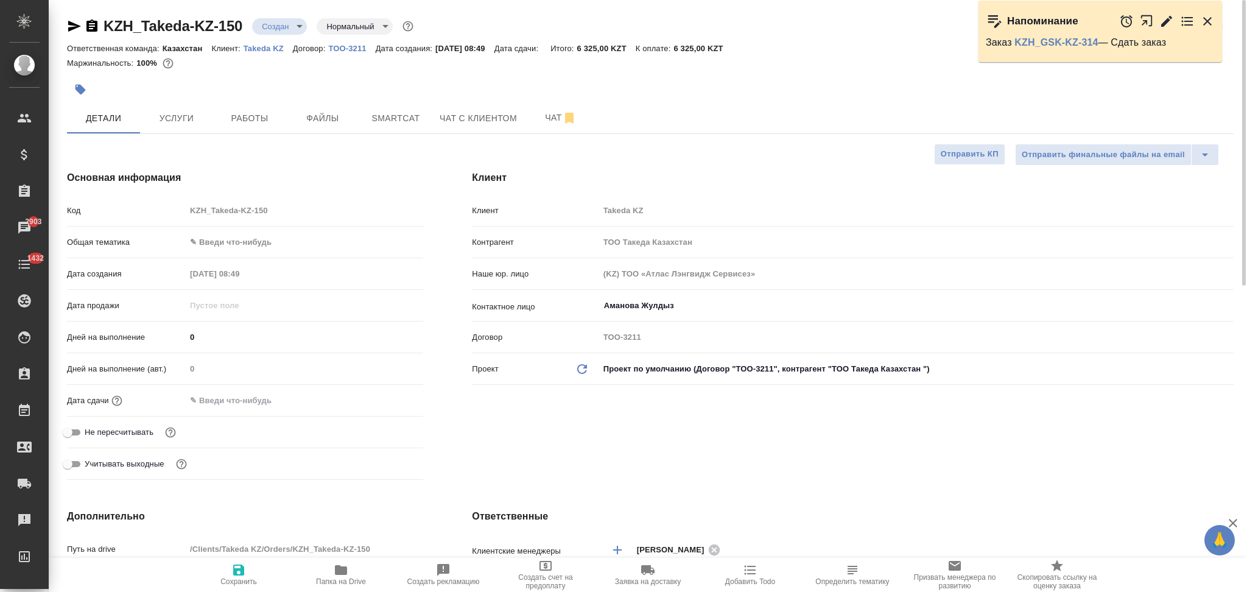
type textarea "x"
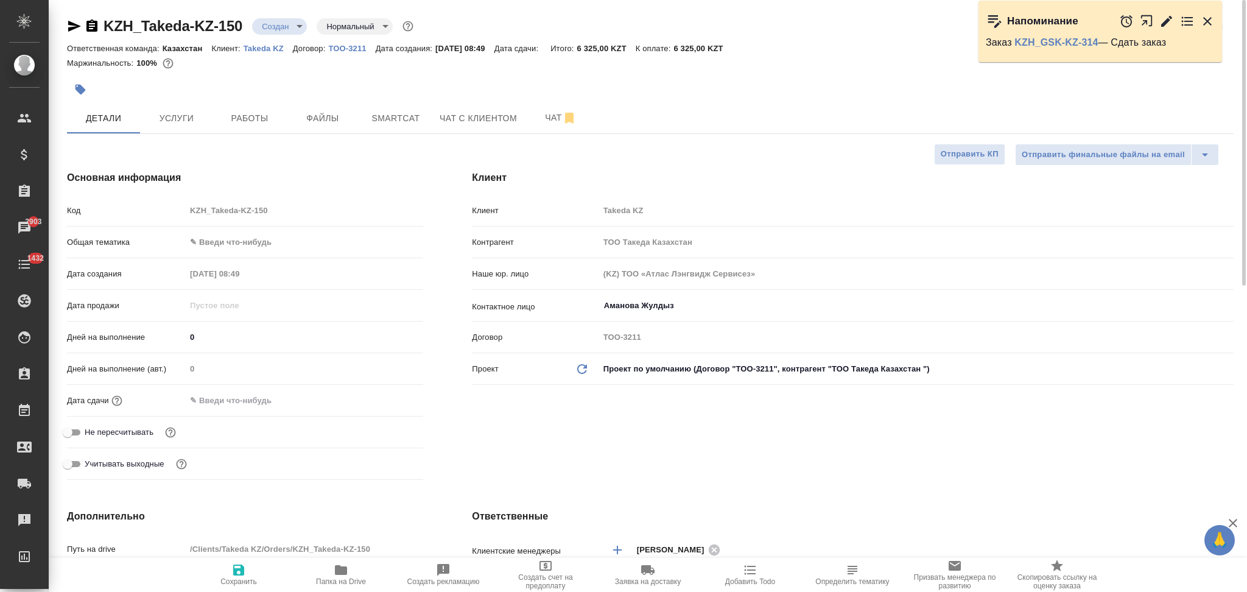
type textarea "x"
paste input "Firuza Yarunova"
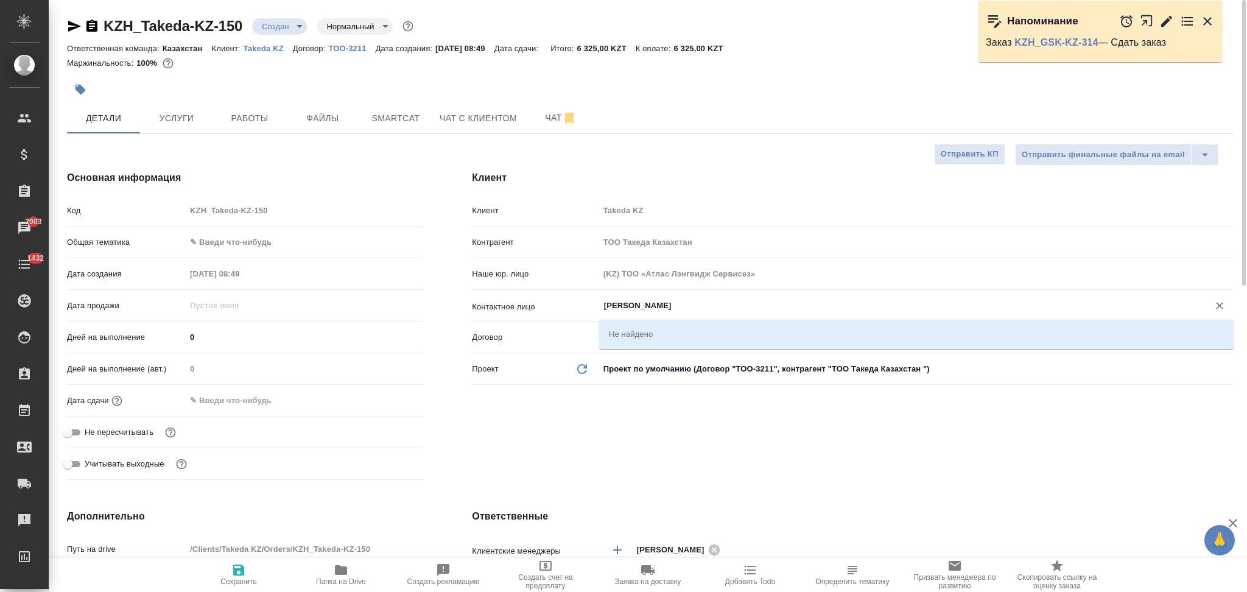
drag, startPoint x: 630, startPoint y: 302, endPoint x: 566, endPoint y: 302, distance: 63.9
click at [566, 302] on div "Контактное лицо Firuza Yarunova ​" at bounding box center [853, 305] width 762 height 21
type input "Yarunova"
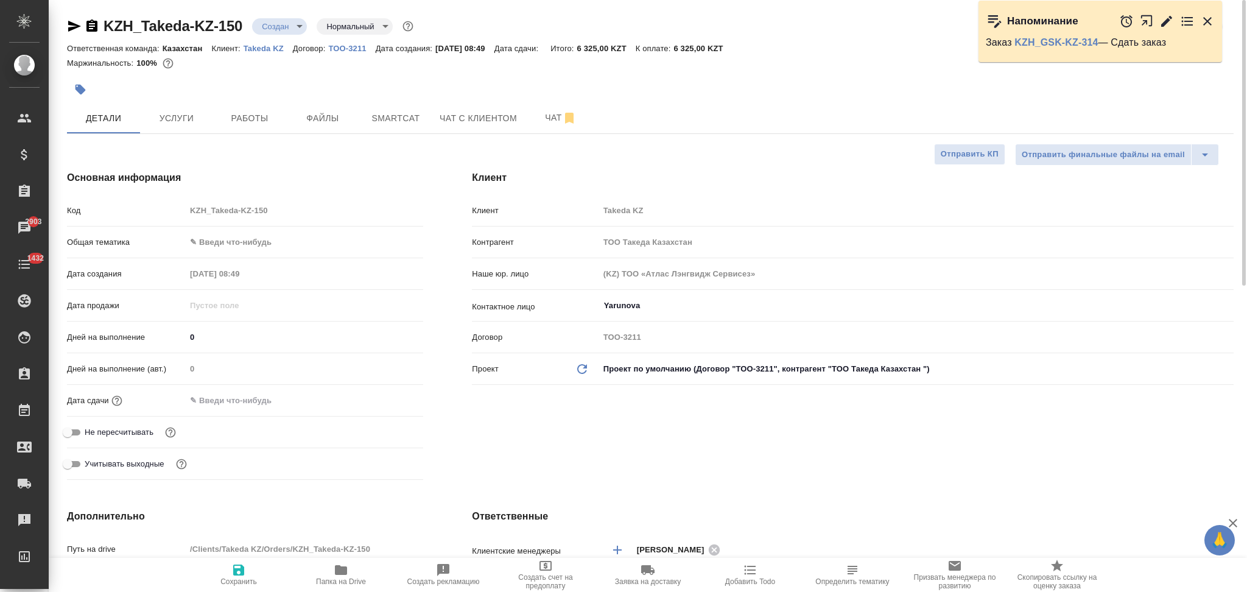
type textarea "x"
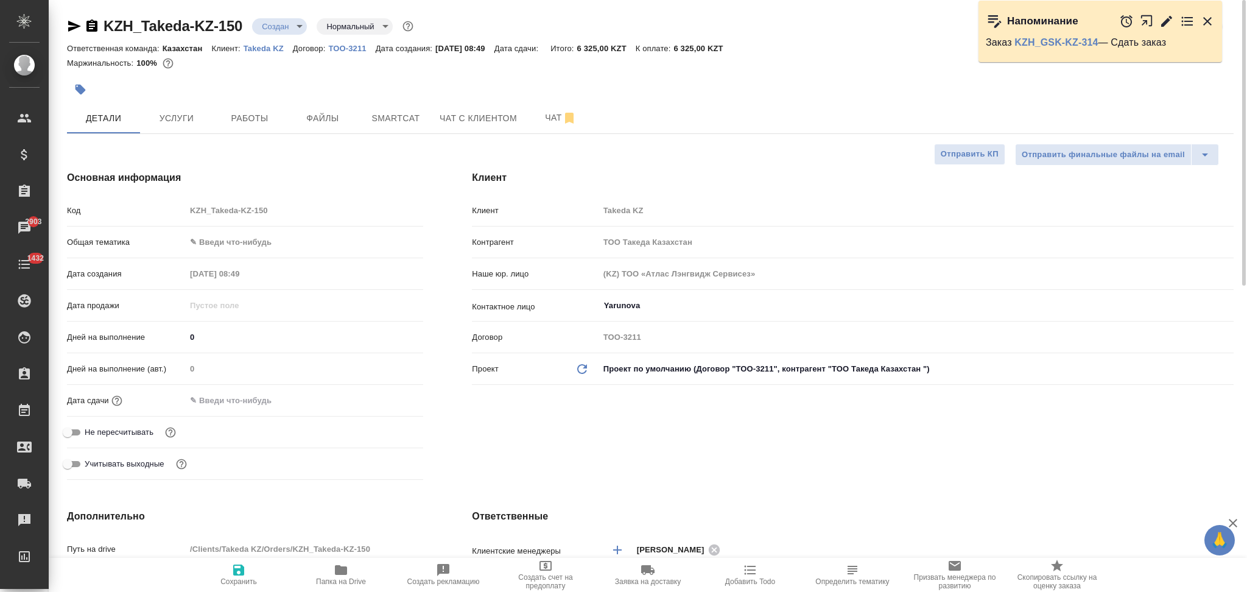
type textarea "x"
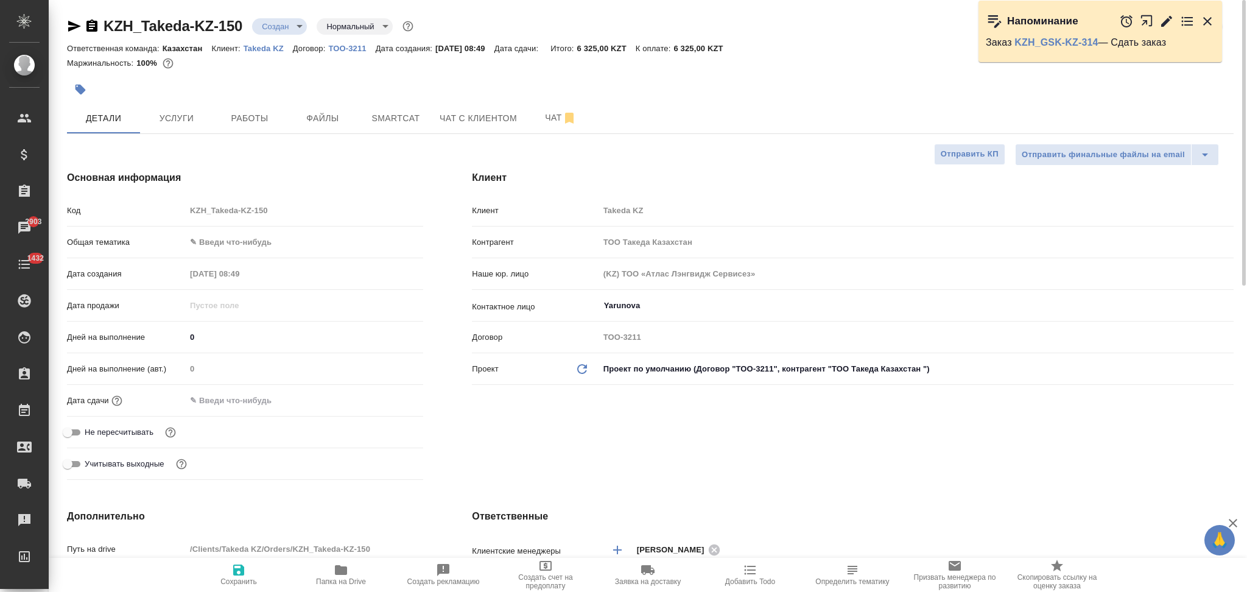
type textarea "x"
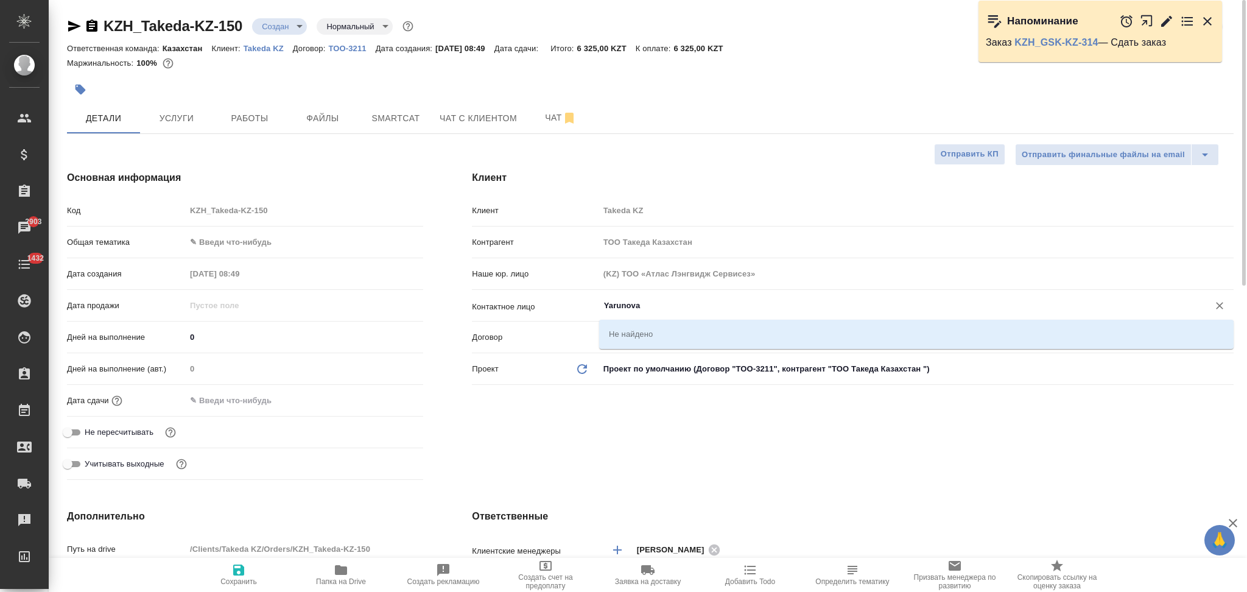
drag, startPoint x: 661, startPoint y: 312, endPoint x: 558, endPoint y: 306, distance: 103.1
click at [558, 306] on div "Контактное лицо Yarunova ​" at bounding box center [853, 305] width 762 height 21
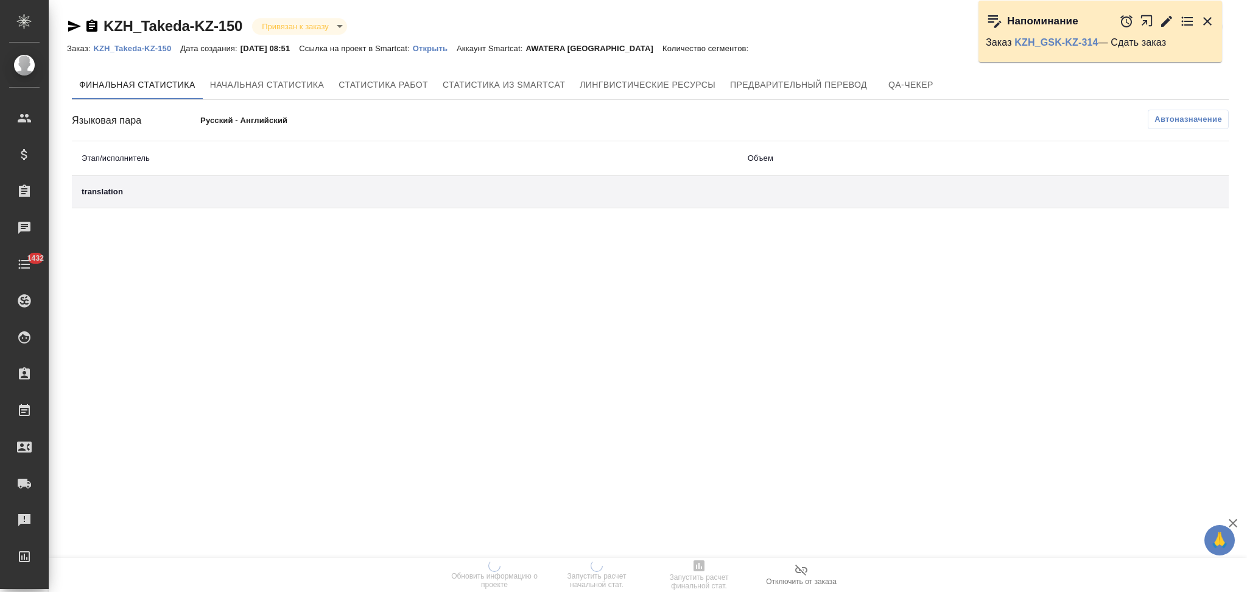
click at [450, 51] on p "Открыть" at bounding box center [435, 48] width 44 height 9
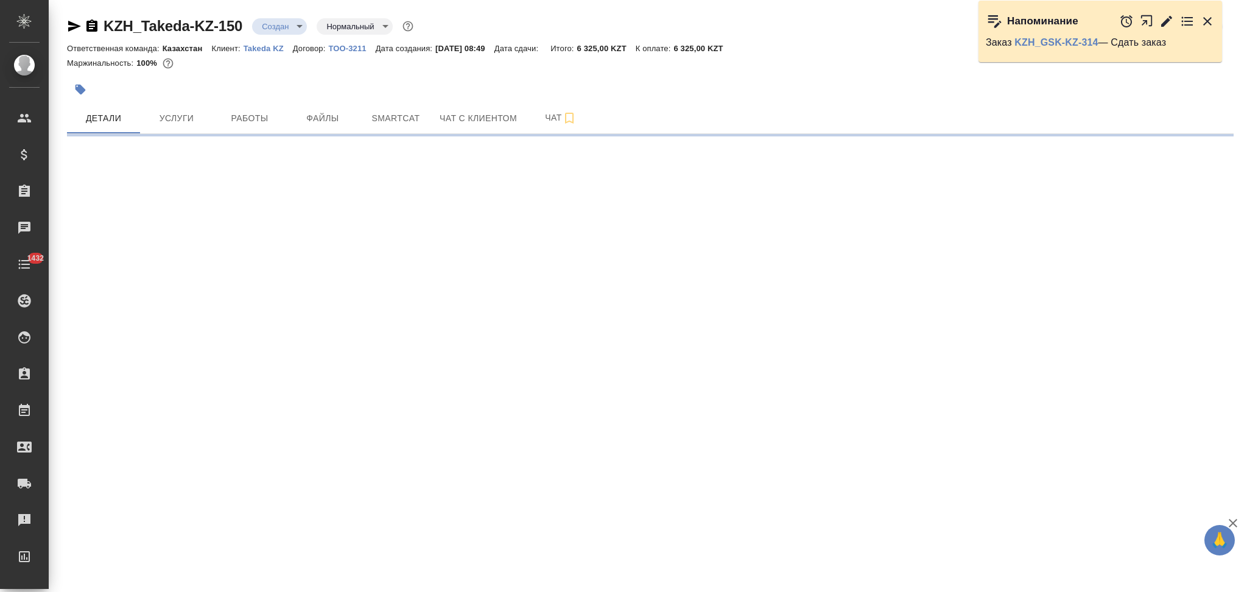
select select "RU"
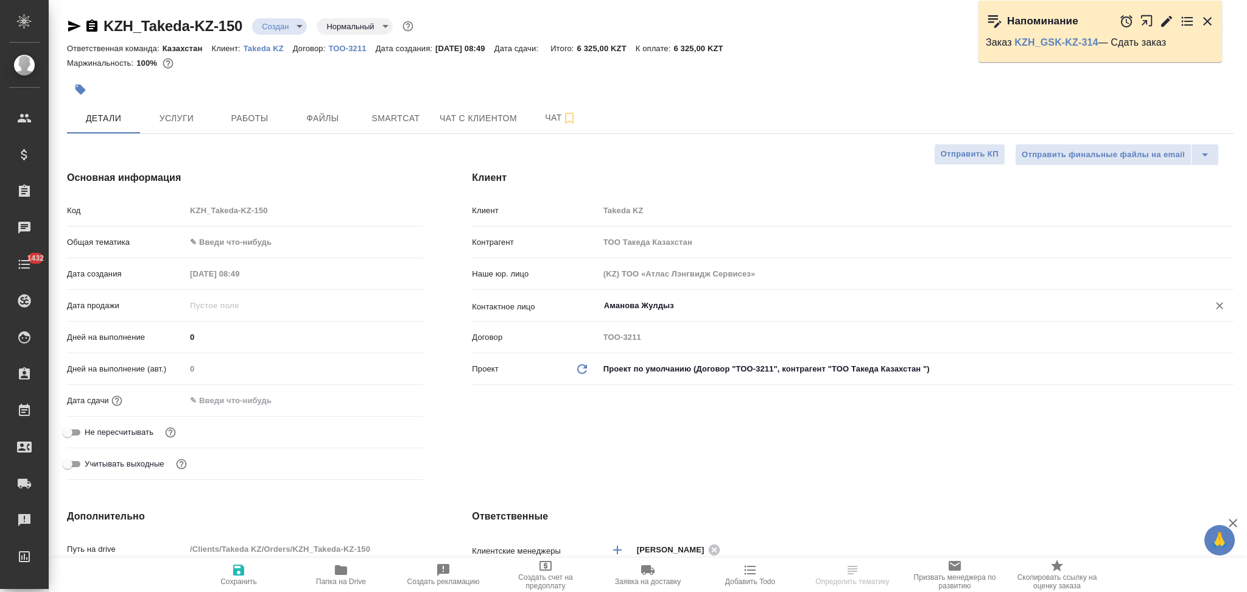
type textarea "x"
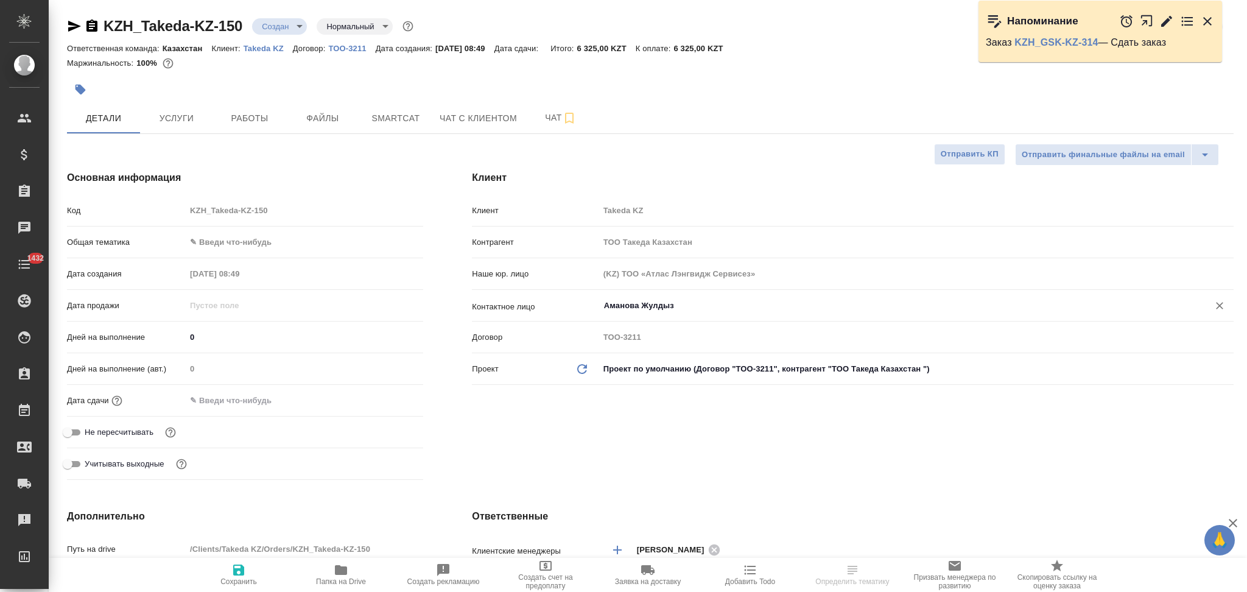
type textarea "x"
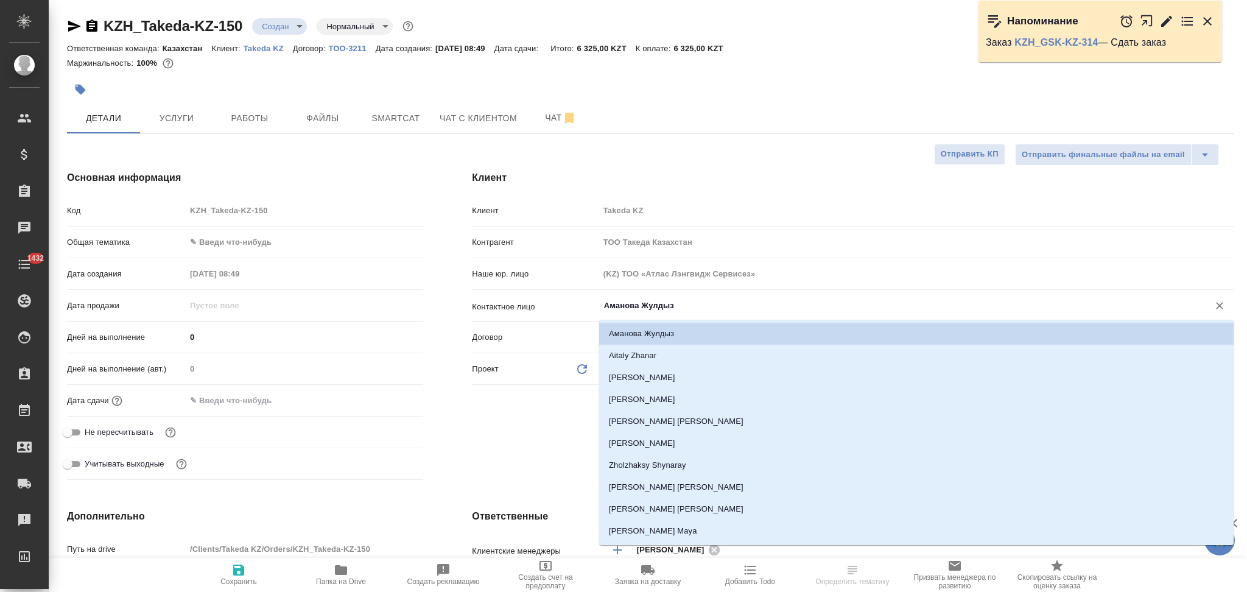
drag, startPoint x: 682, startPoint y: 305, endPoint x: 561, endPoint y: 310, distance: 120.6
click at [561, 310] on div "Контактное лицо Аманова Жулдыз ​" at bounding box center [853, 305] width 762 height 21
paste input "Yarunova"
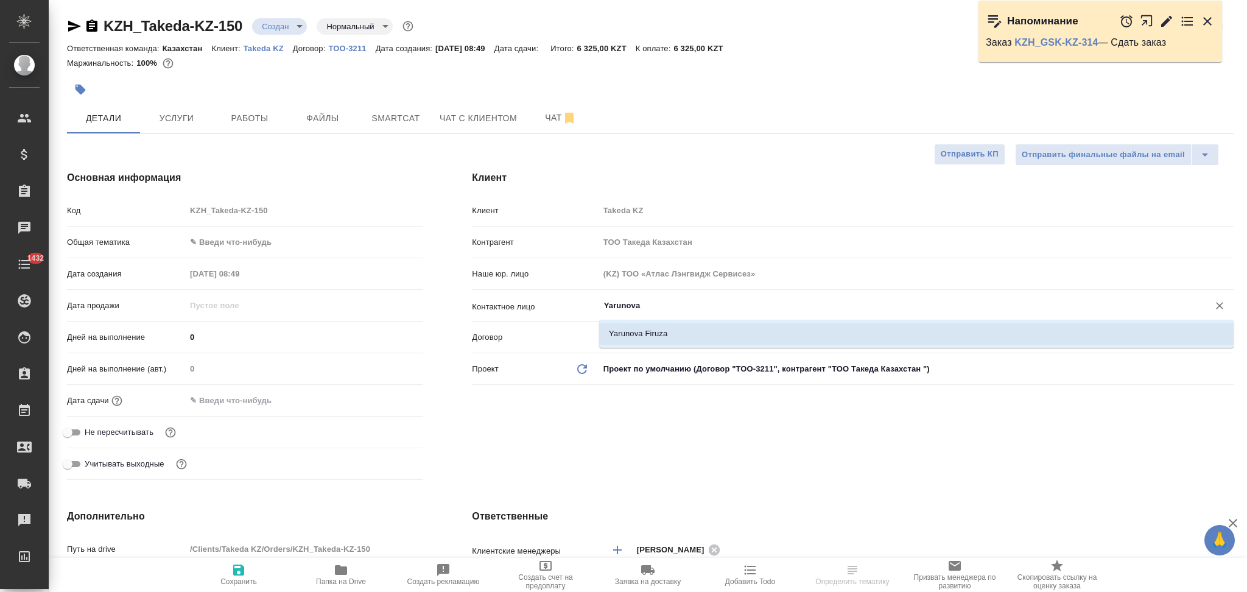
click at [628, 336] on li "Yarunova Firuza" at bounding box center [916, 334] width 634 height 22
type input "Yarunova Firuza"
type textarea "x"
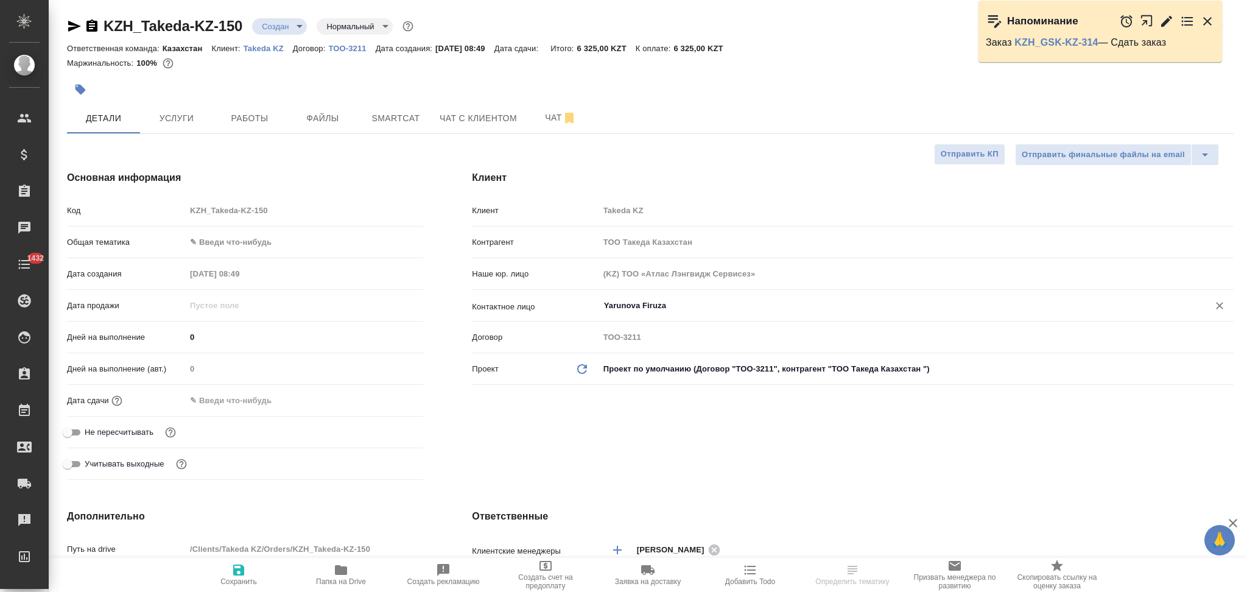
type input "Yarunova Firuza"
click at [247, 398] on input "text" at bounding box center [239, 400] width 107 height 18
click at [384, 398] on icon "button" at bounding box center [388, 400] width 15 height 15
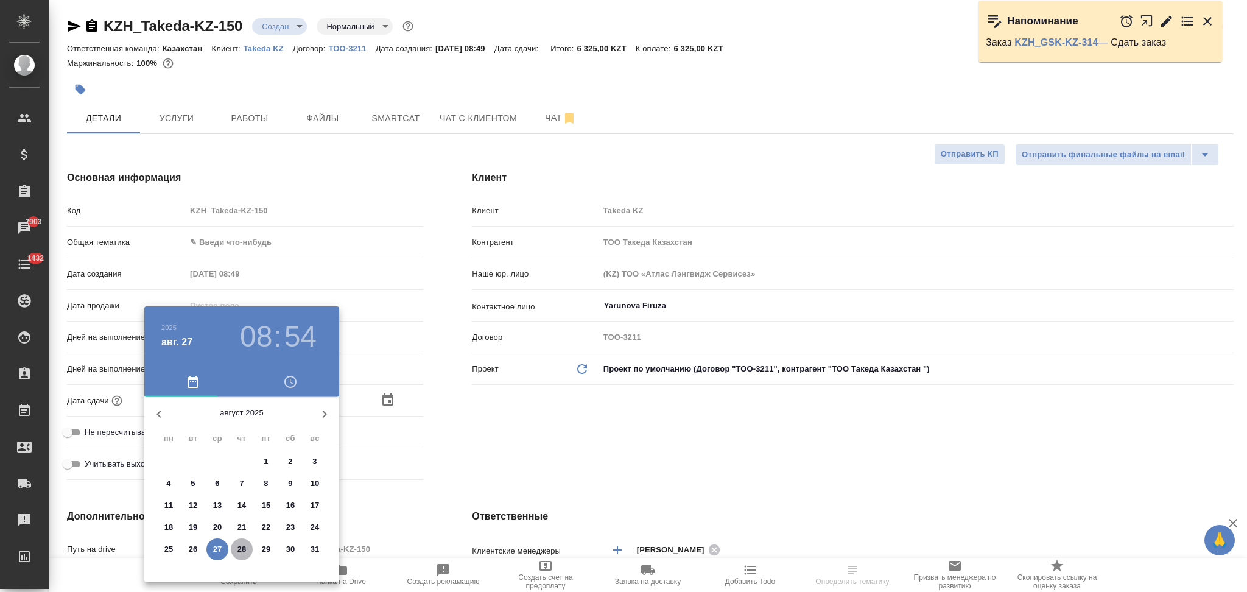
click at [242, 545] on p "28" at bounding box center [241, 549] width 9 height 12
type input "28.08.2025 08:54"
type textarea "x"
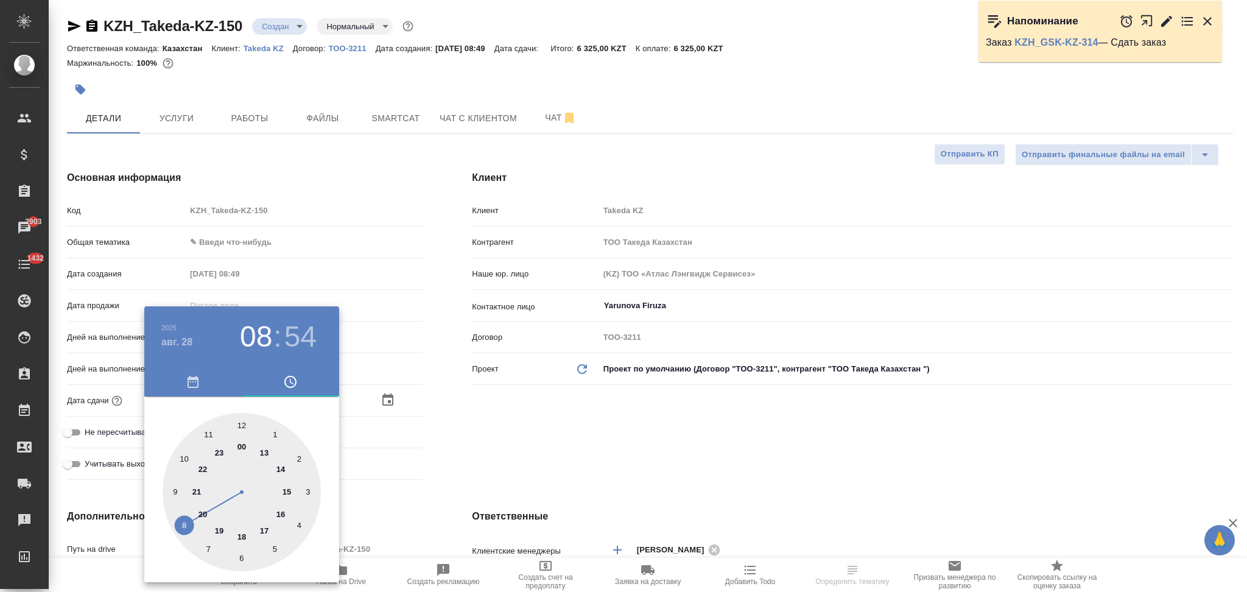
drag, startPoint x: 181, startPoint y: 457, endPoint x: 232, endPoint y: 439, distance: 53.7
click at [183, 457] on div at bounding box center [242, 492] width 158 height 158
type input "28.08.2025 10:54"
type textarea "x"
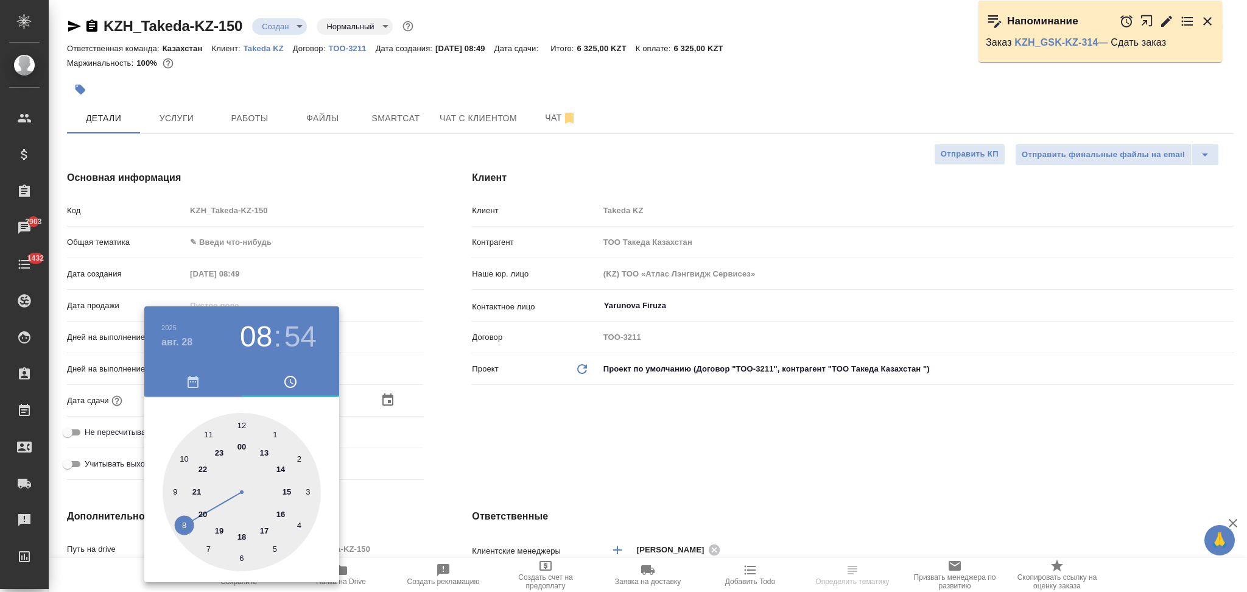
type textarea "x"
click at [242, 425] on div at bounding box center [242, 492] width 158 height 158
type input "28.08.2025 10:00"
type textarea "x"
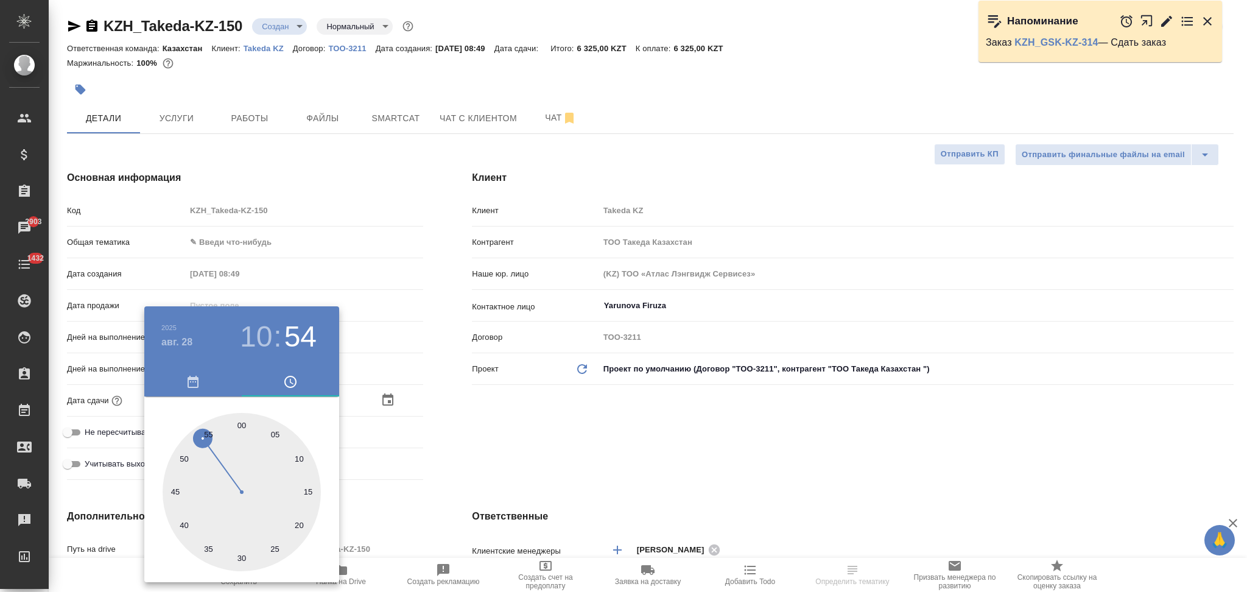
type textarea "x"
drag, startPoint x: 444, startPoint y: 485, endPoint x: 436, endPoint y: 496, distance: 13.9
click at [443, 490] on div at bounding box center [623, 296] width 1247 height 592
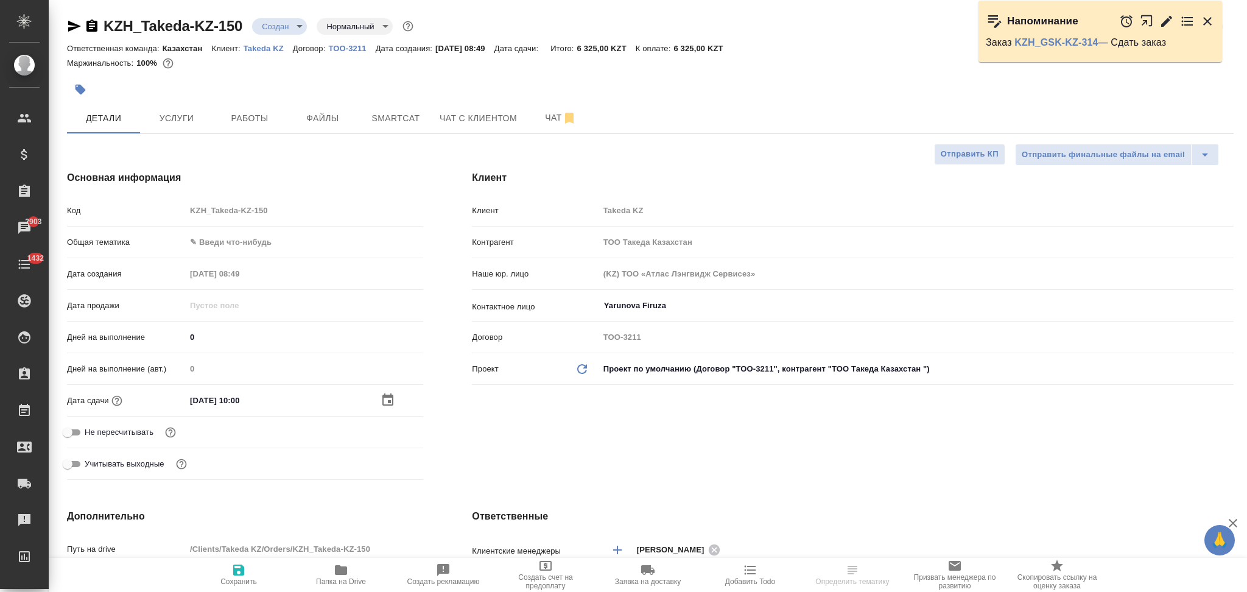
click at [240, 577] on icon "button" at bounding box center [238, 570] width 15 height 15
type textarea "x"
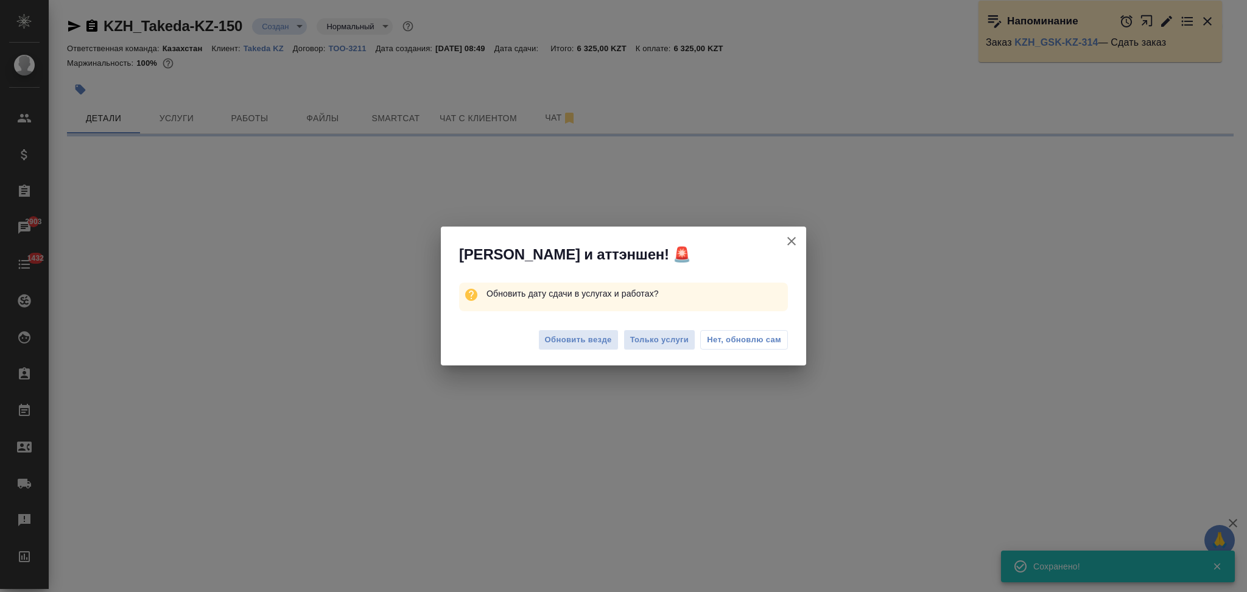
drag, startPoint x: 645, startPoint y: 341, endPoint x: 600, endPoint y: 358, distance: 48.2
click at [645, 340] on span "Только услуги" at bounding box center [659, 340] width 59 height 14
select select "RU"
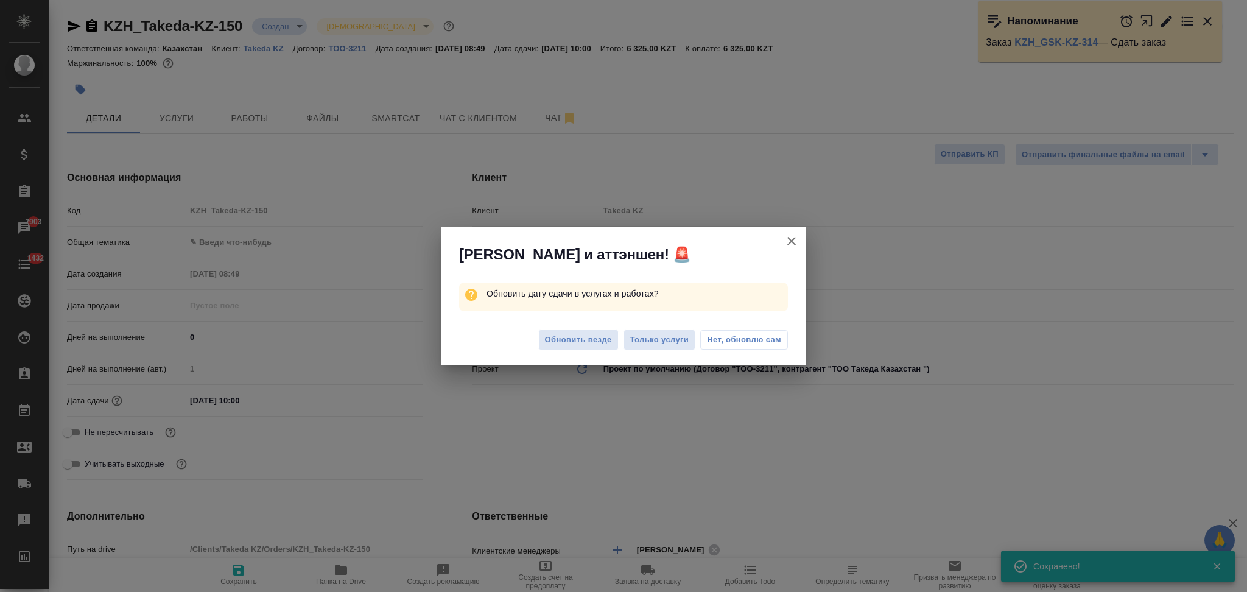
type input "holyTrinity"
type textarea "x"
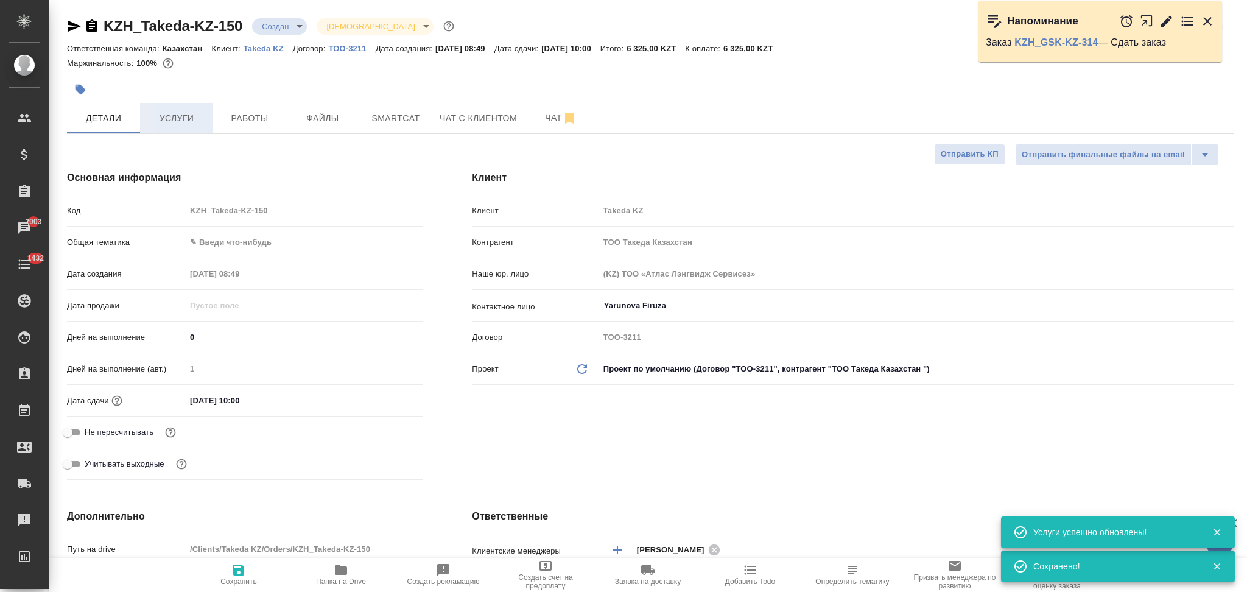
click at [183, 121] on span "Услуги" at bounding box center [176, 118] width 58 height 15
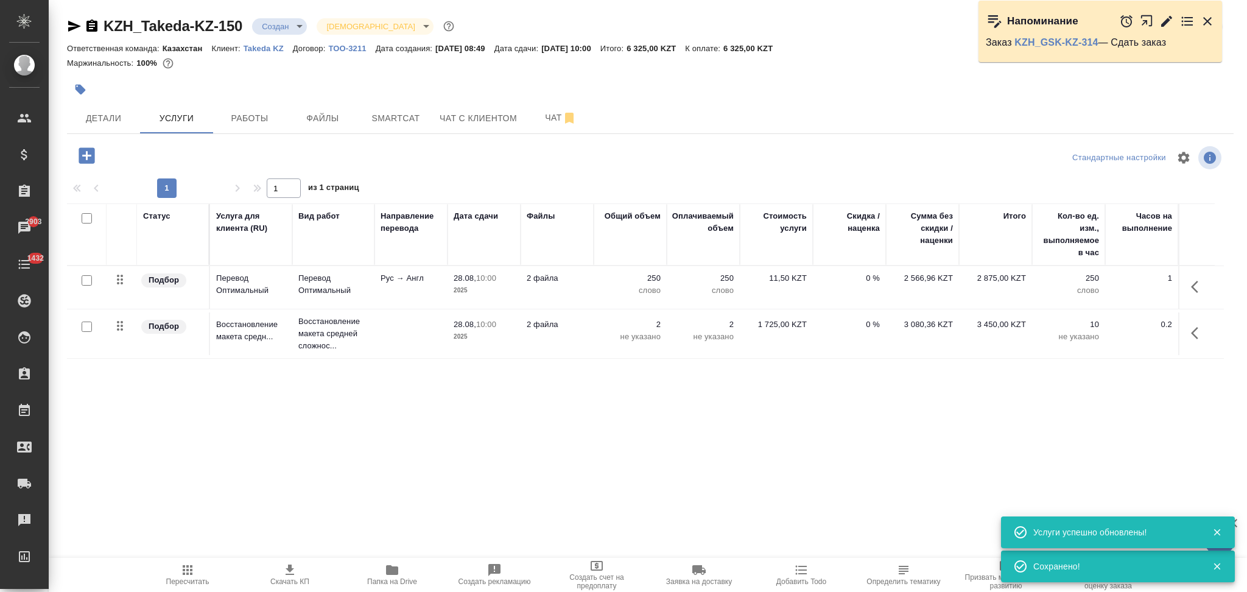
click at [283, 578] on span "Скачать КП" at bounding box center [289, 581] width 39 height 9
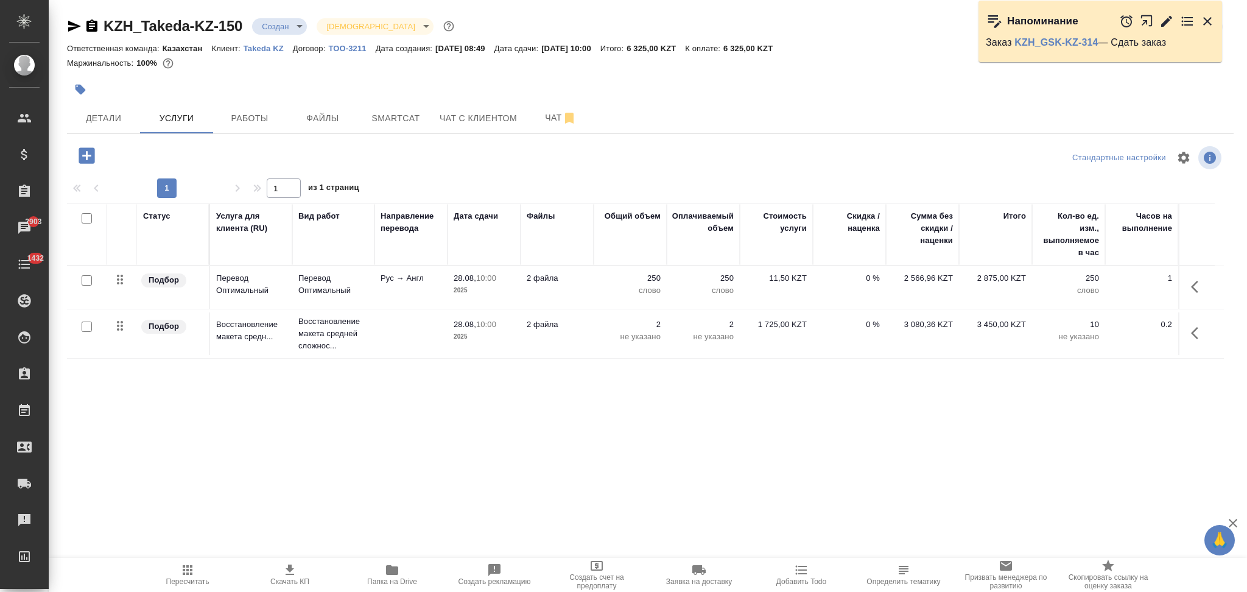
click at [584, 291] on td "2 файла" at bounding box center [557, 287] width 73 height 43
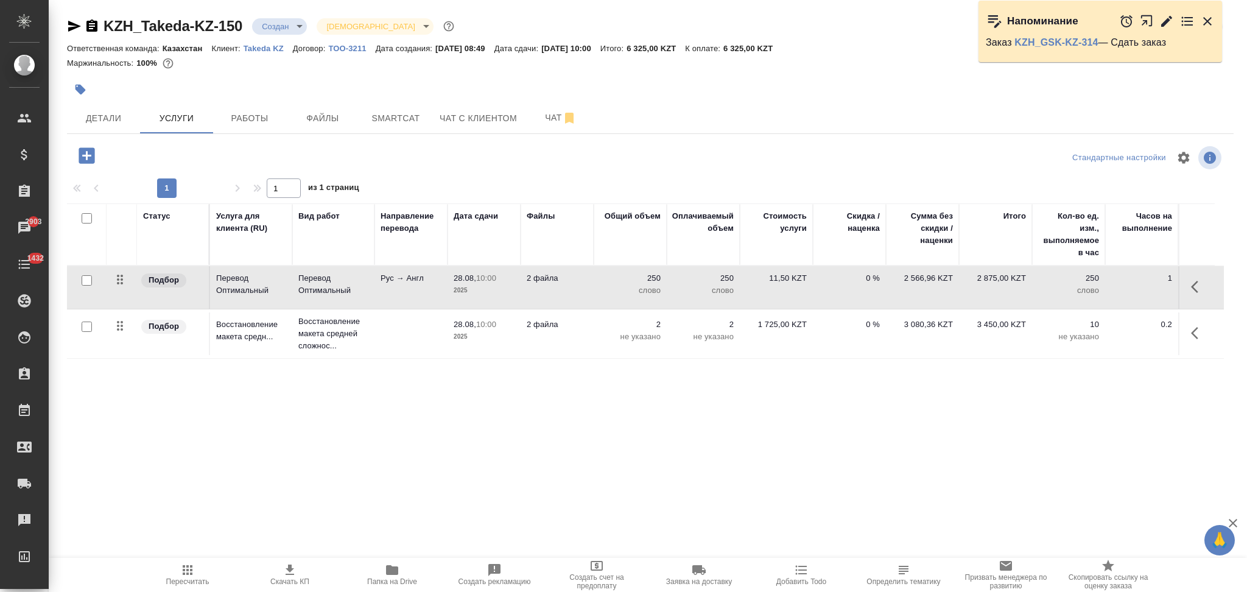
click at [584, 291] on td "2 файла" at bounding box center [557, 287] width 73 height 43
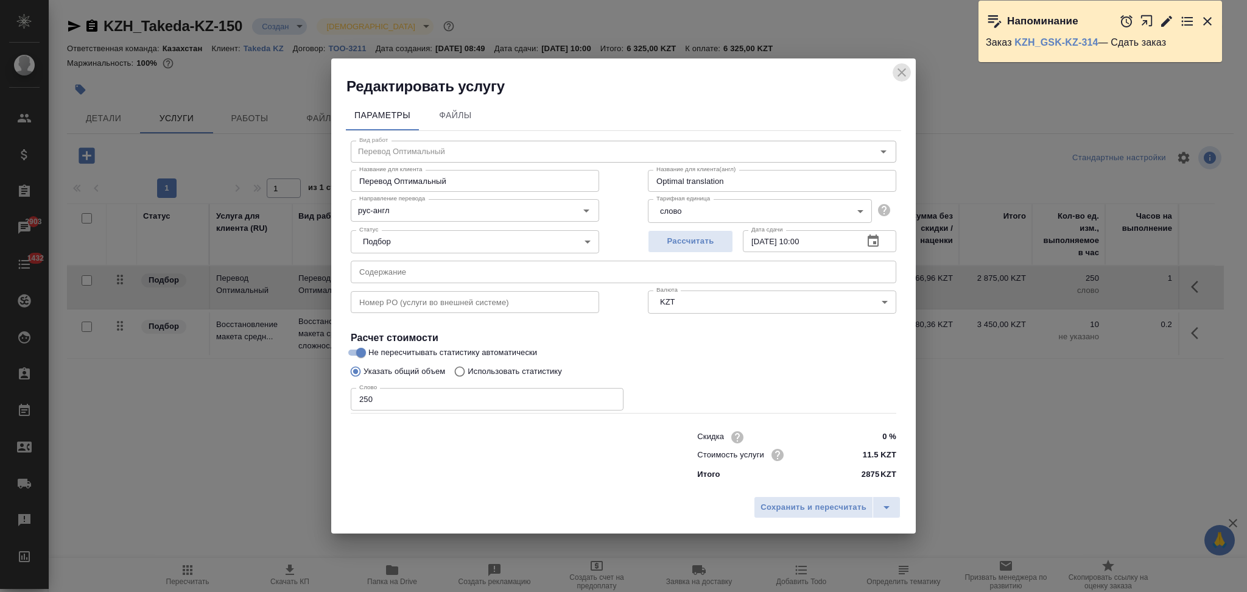
click at [902, 73] on icon "close" at bounding box center [901, 72] width 9 height 9
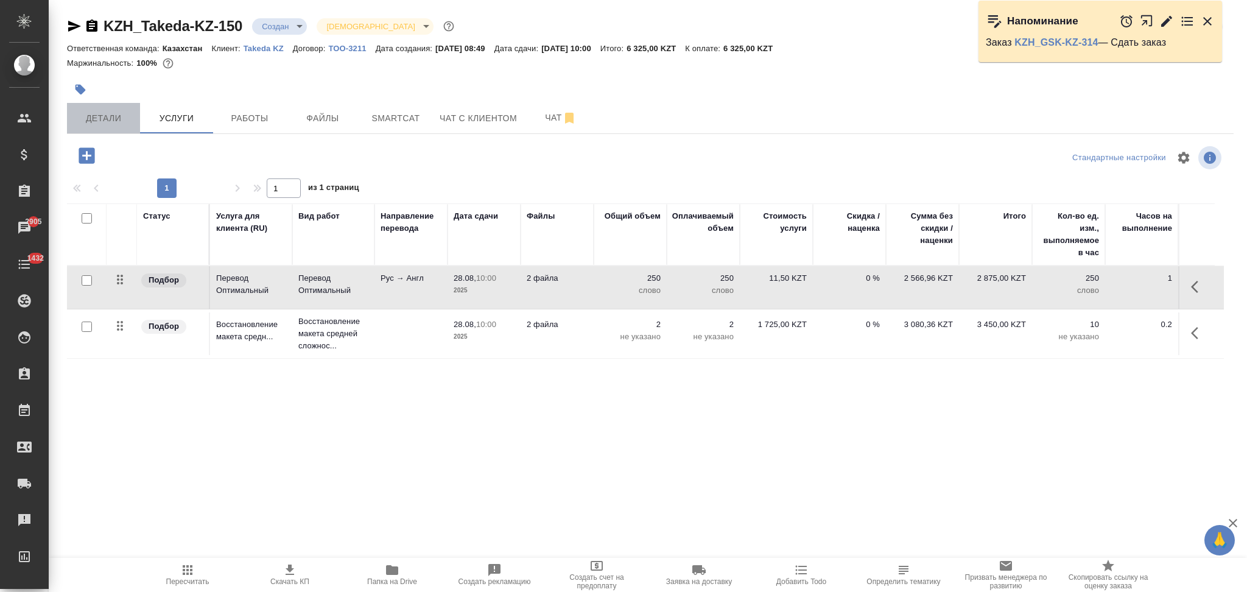
click at [119, 121] on span "Детали" at bounding box center [103, 118] width 58 height 15
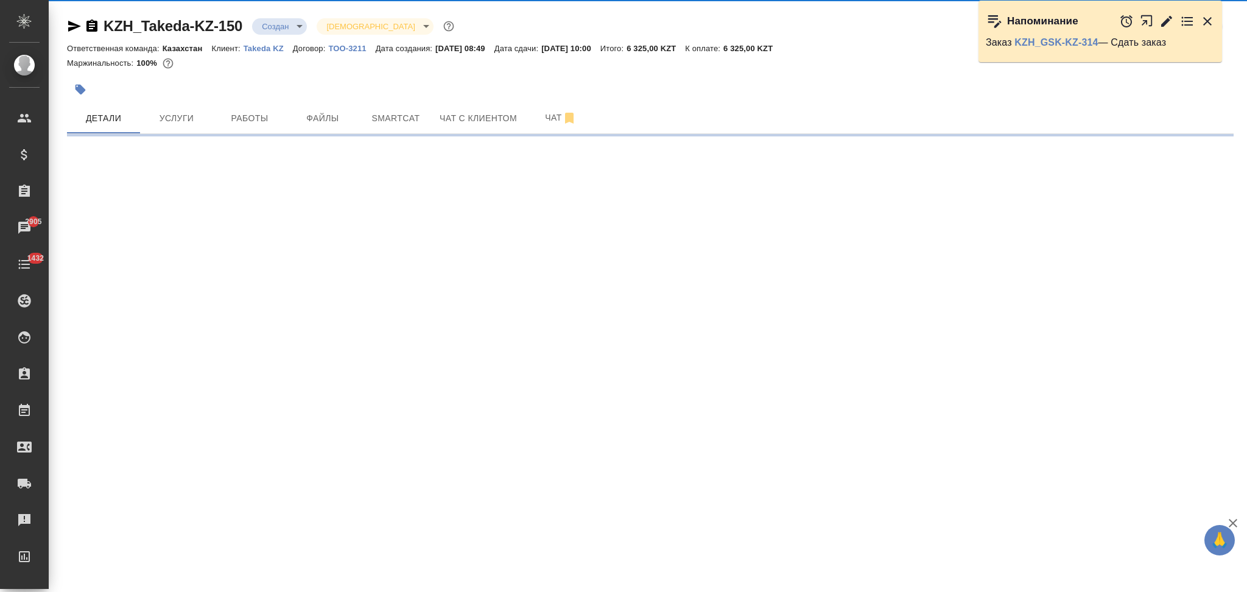
select select "RU"
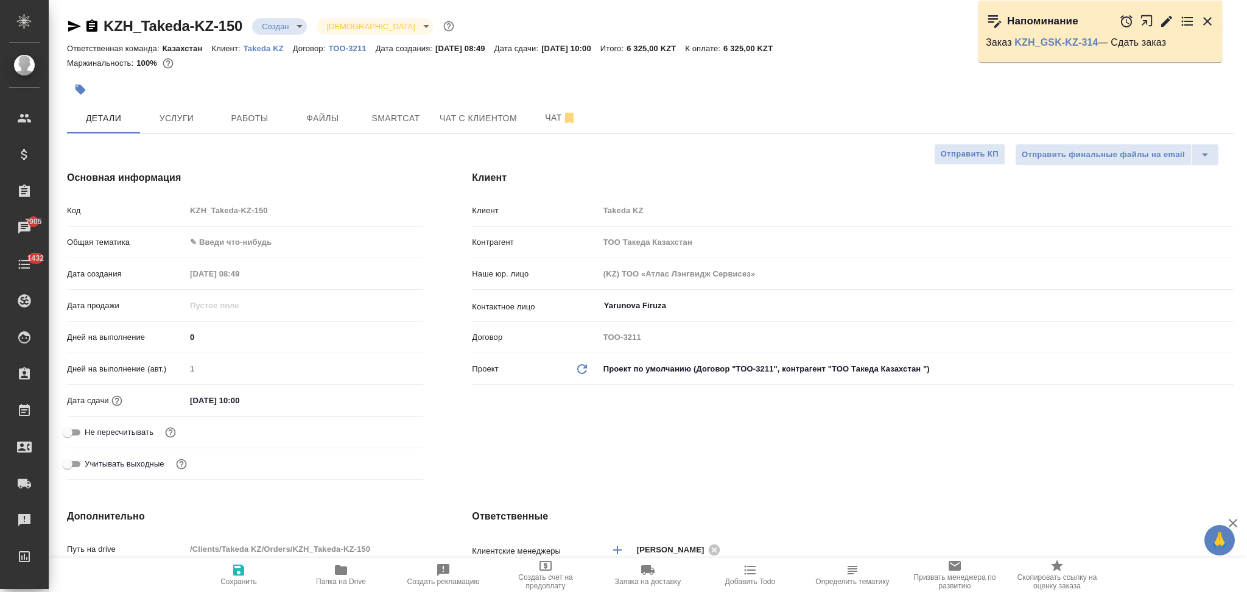
type textarea "x"
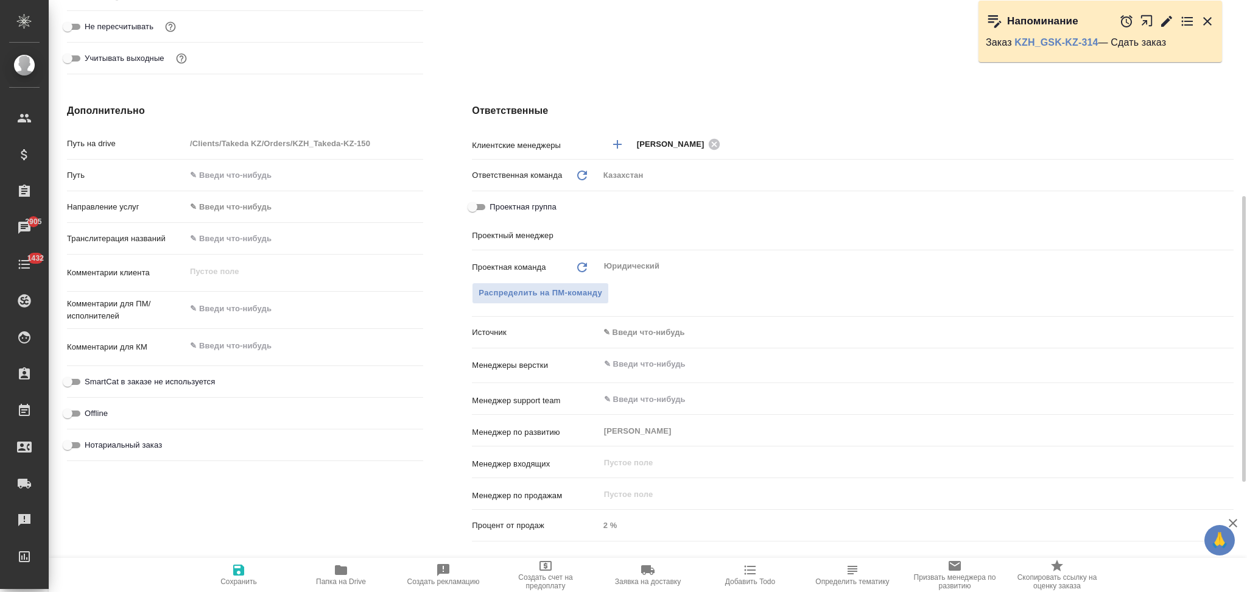
type textarea "x"
click at [248, 314] on textarea at bounding box center [304, 309] width 236 height 21
type textarea "x"
type textarea "р"
type textarea "x"
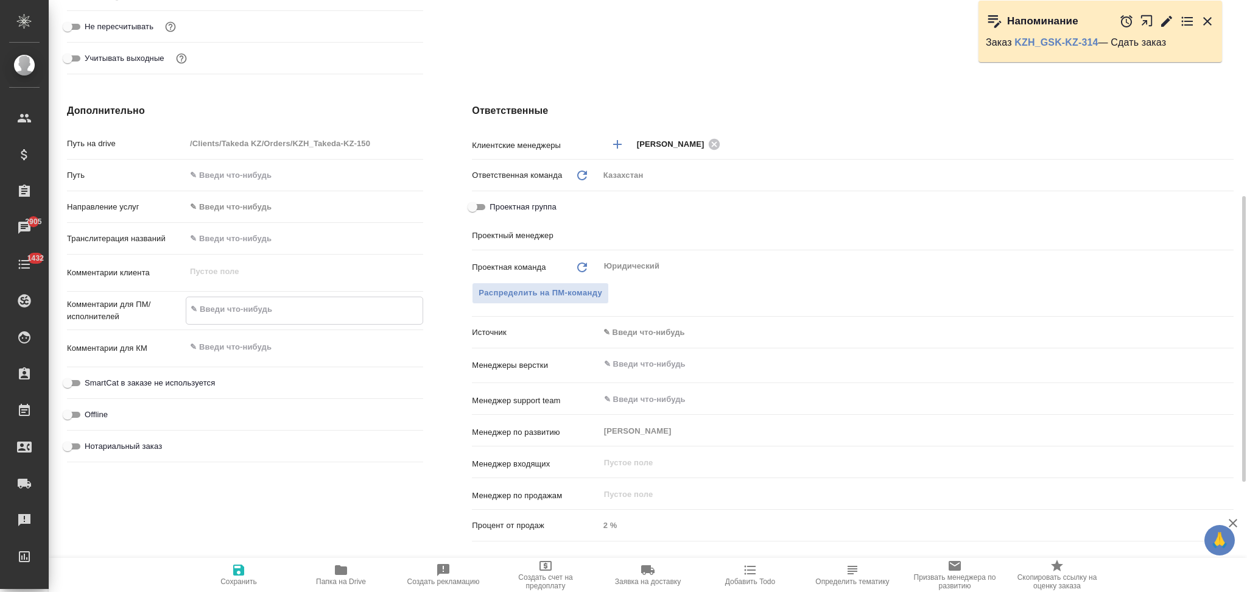
type textarea "x"
type textarea "ру"
type textarea "x"
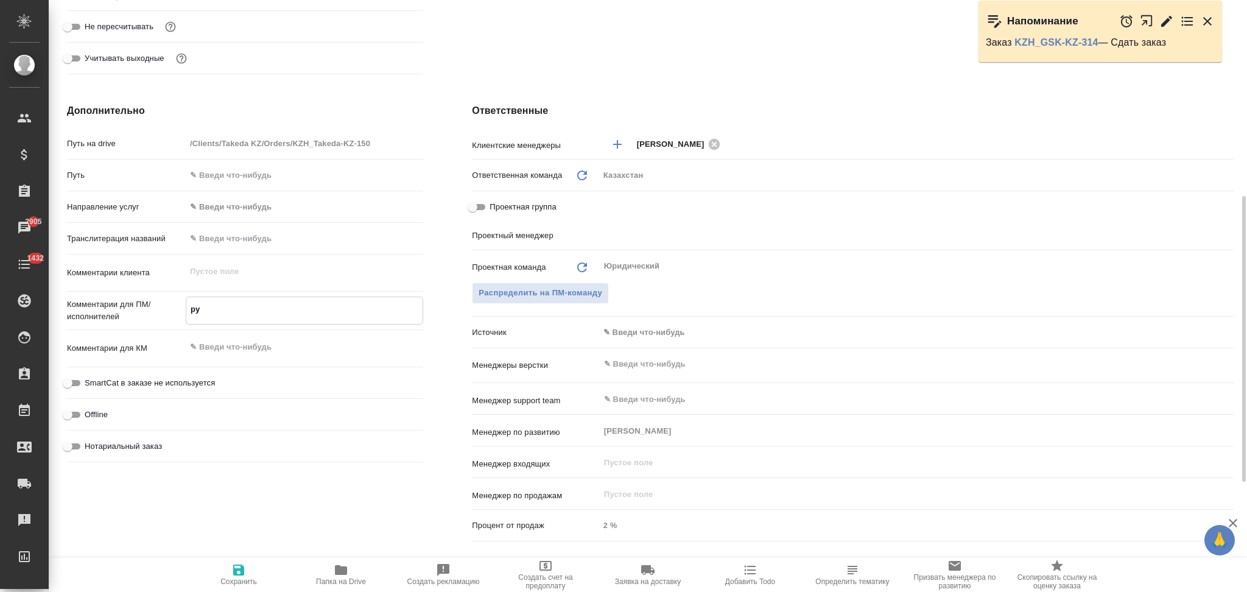
type textarea "рус"
type textarea "x"
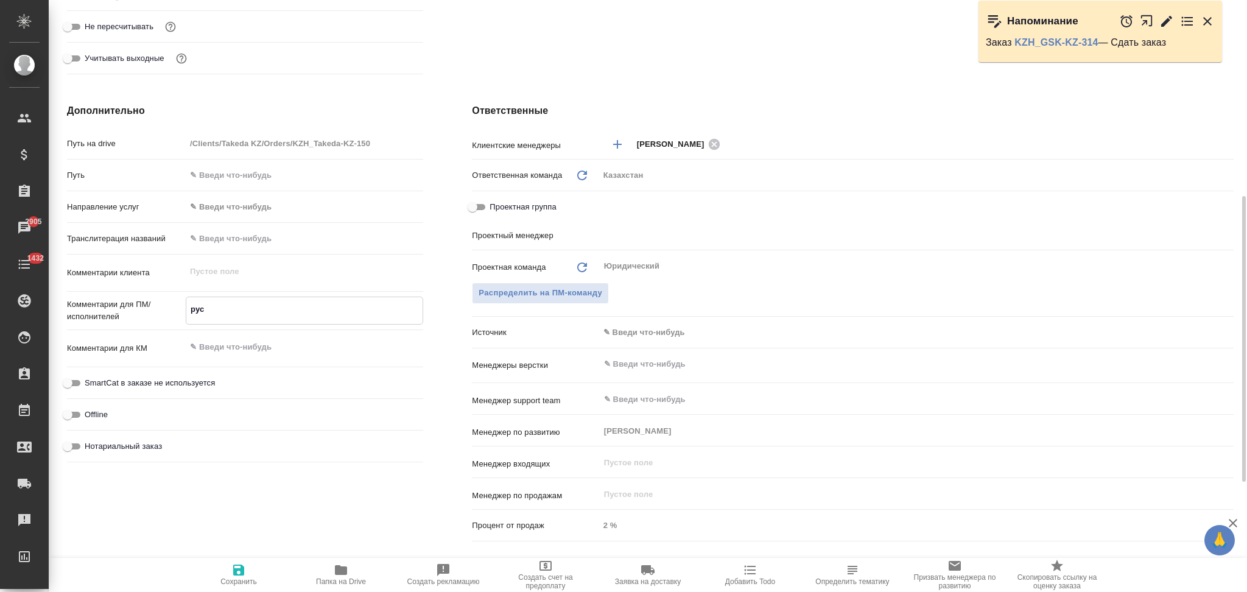
type textarea "рус-"
type textarea "x"
type textarea "рус-а"
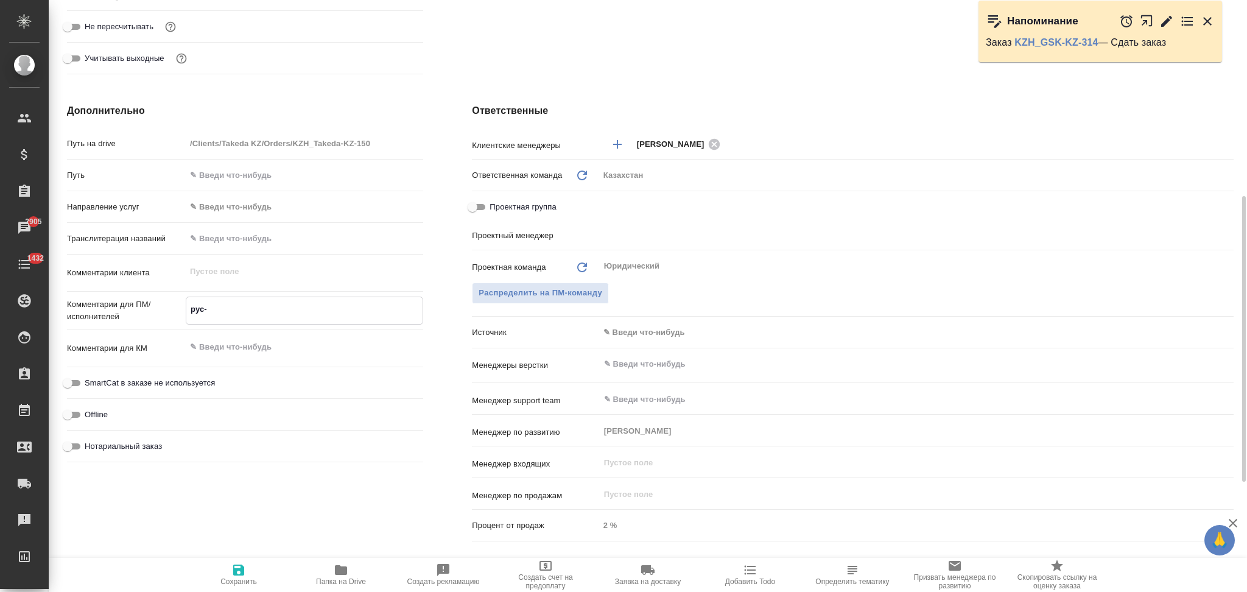
type textarea "x"
type textarea "рус-ан"
type textarea "x"
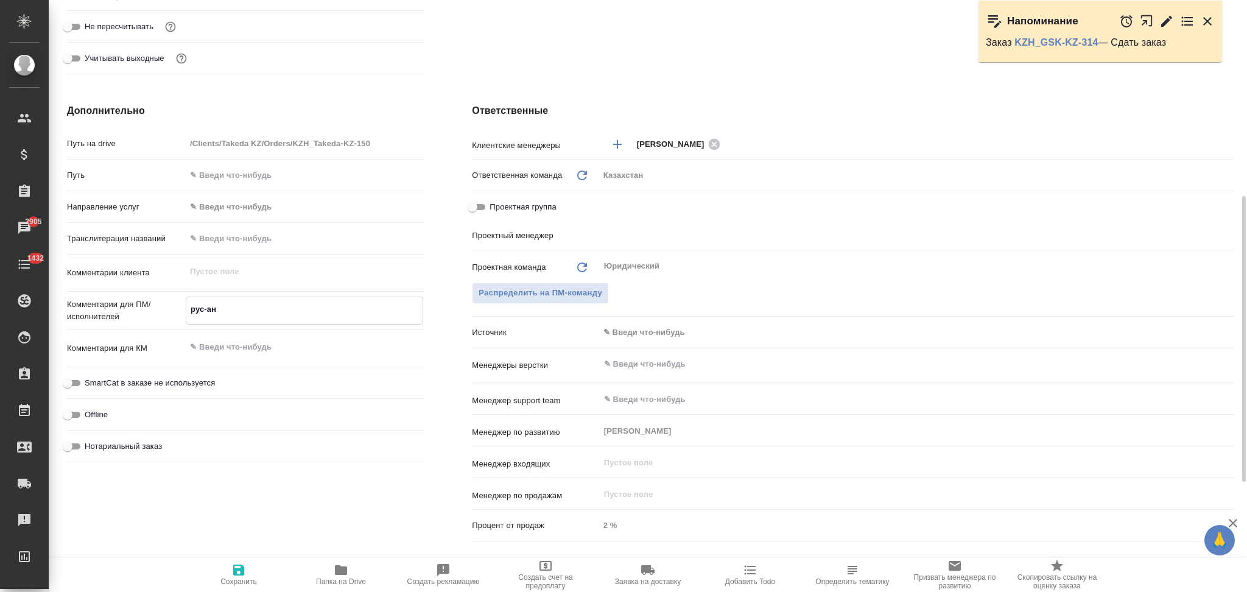
type textarea "x"
type textarea "рус-анг"
type textarea "x"
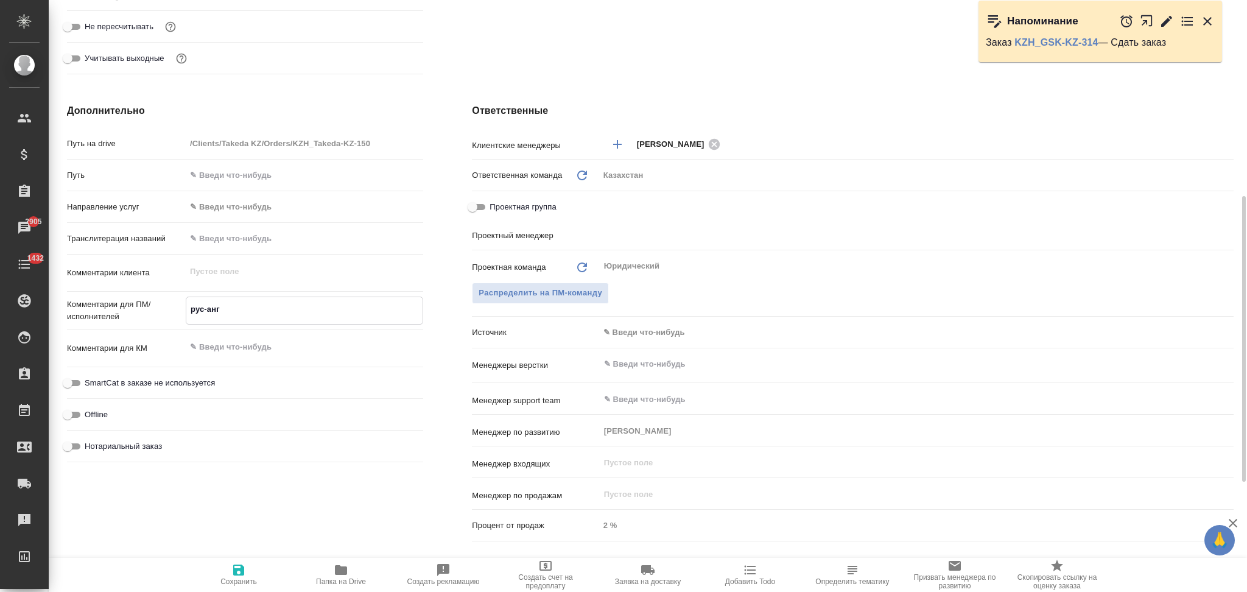
type textarea "x"
type textarea "рус-англ"
type textarea "x"
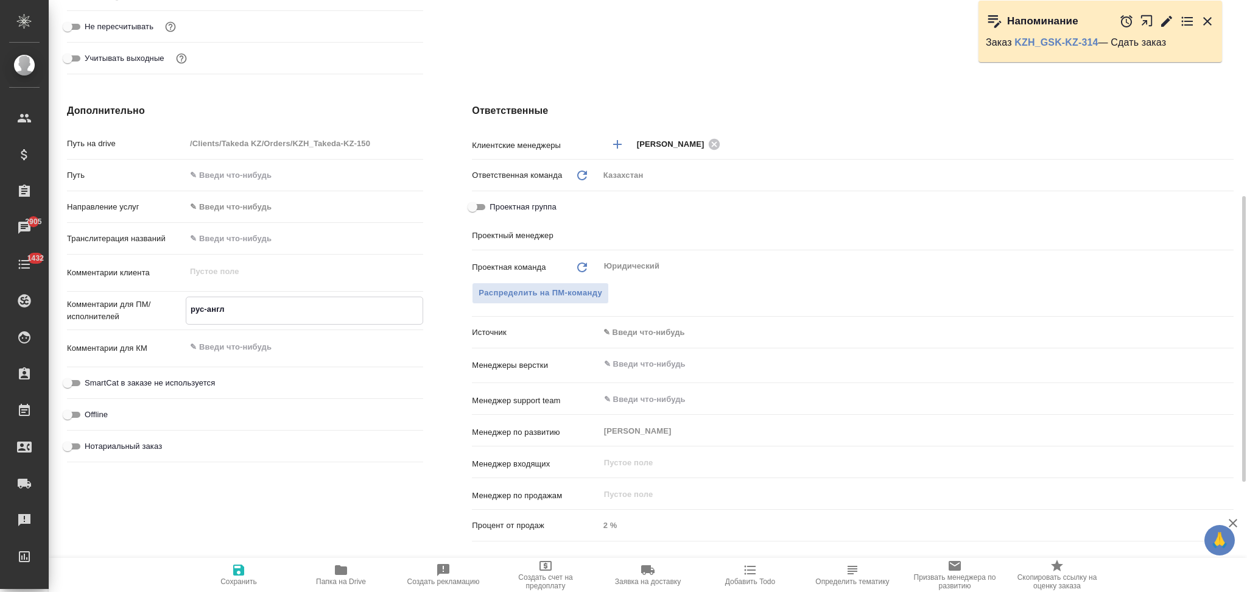
type textarea "рус-англ"
type textarea "x"
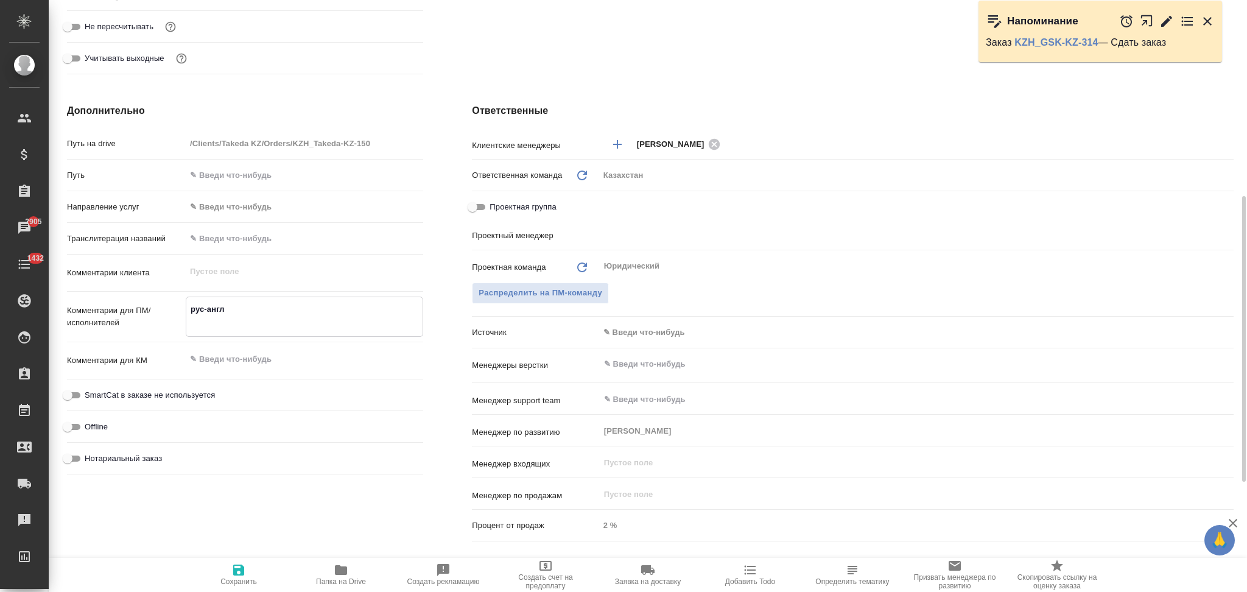
type textarea "рус-англ"
type textarea "x"
type textarea "рус-англ Н"
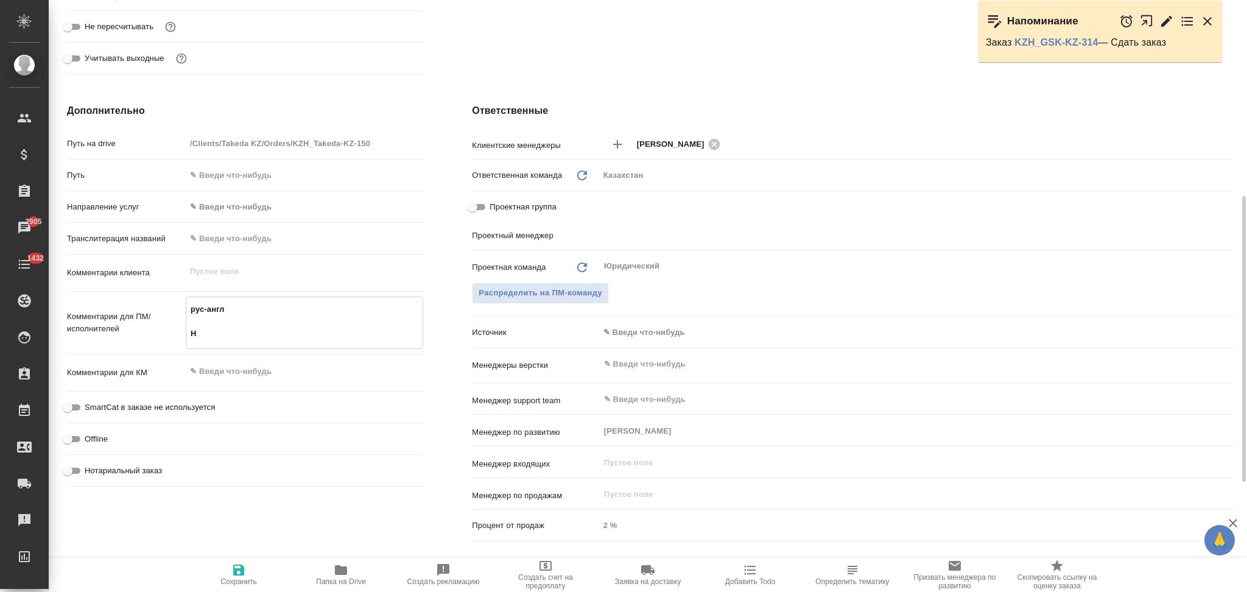
type textarea "x"
type textarea "рус-англ На"
type textarea "x"
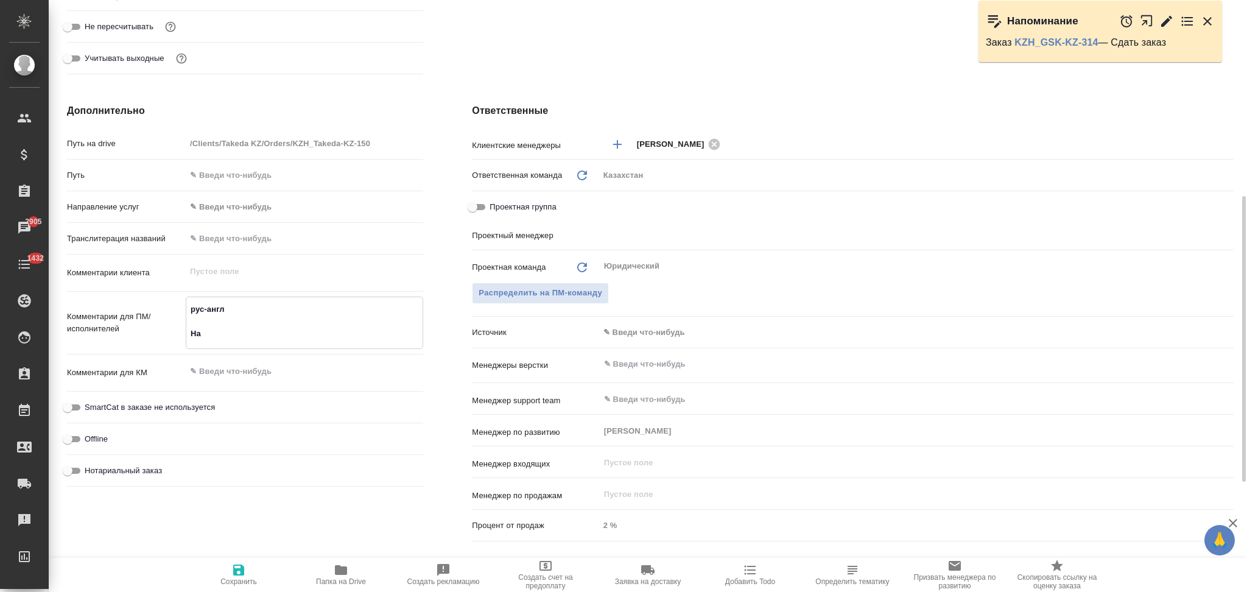
type textarea "x"
type textarea "рус-англ На"
type textarea "x"
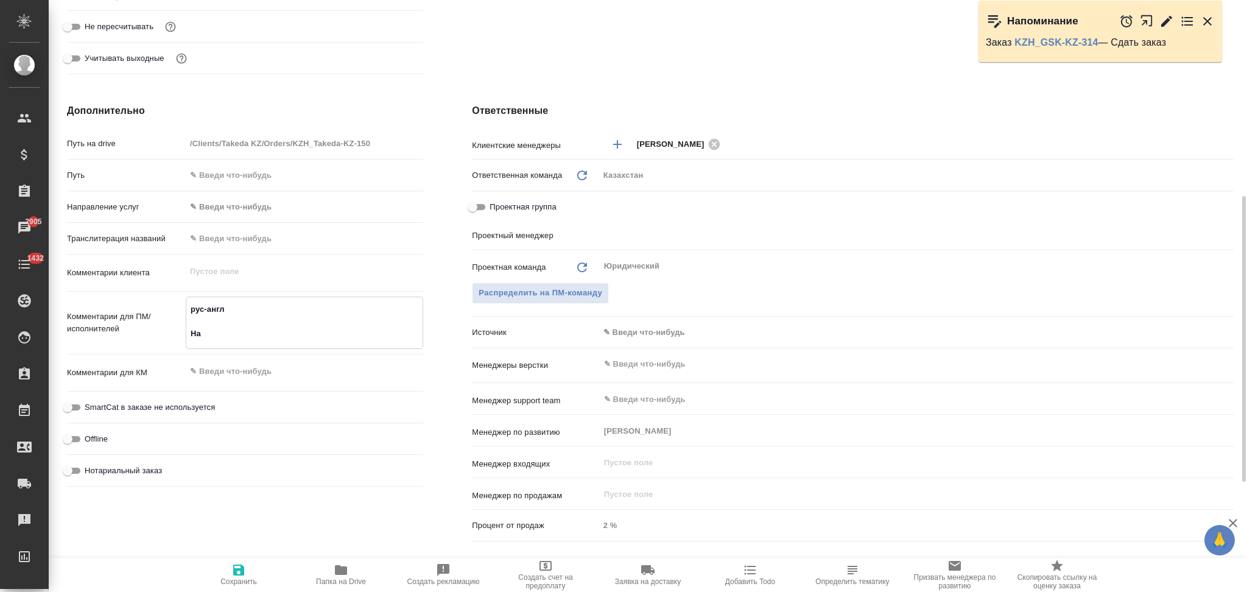
type textarea "x"
type textarea "рус-англ На в"
type textarea "x"
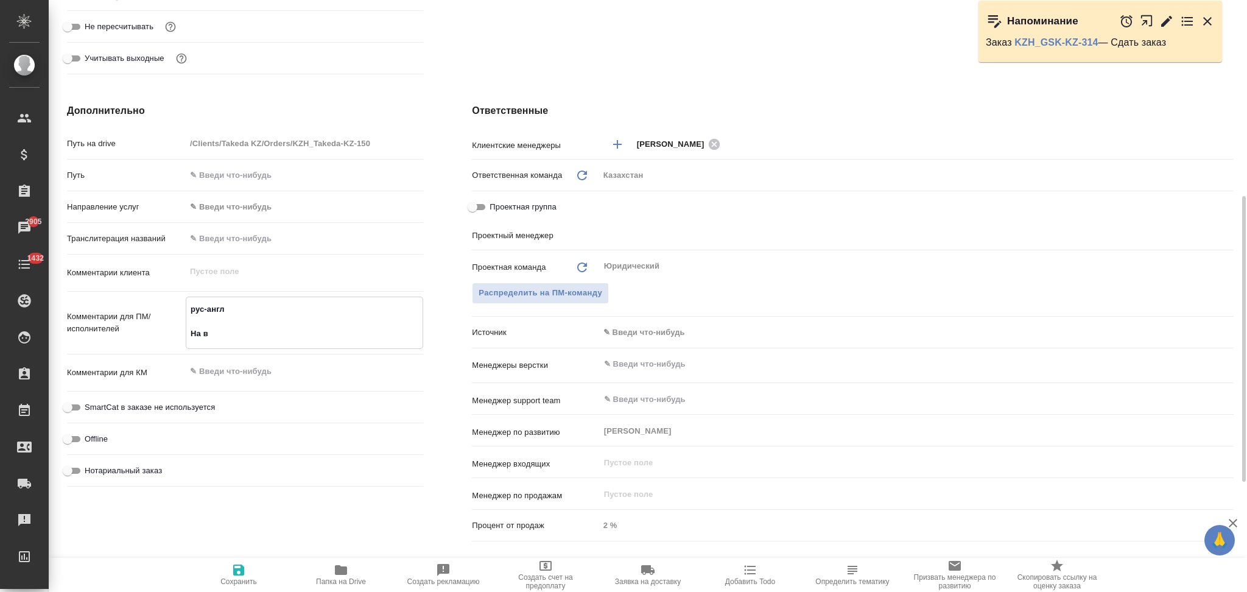
type textarea "x"
type textarea "рус-англ На вы"
type textarea "x"
type textarea "рус-англ На вых"
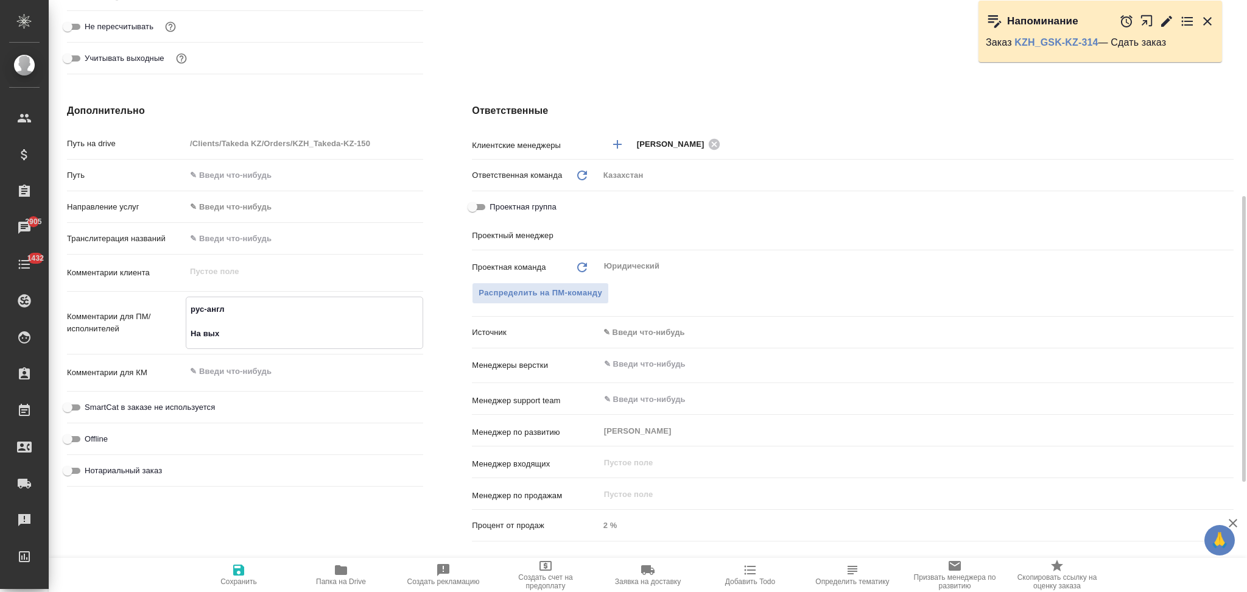
type textarea "x"
type textarea "рус-англ На выхо"
type textarea "x"
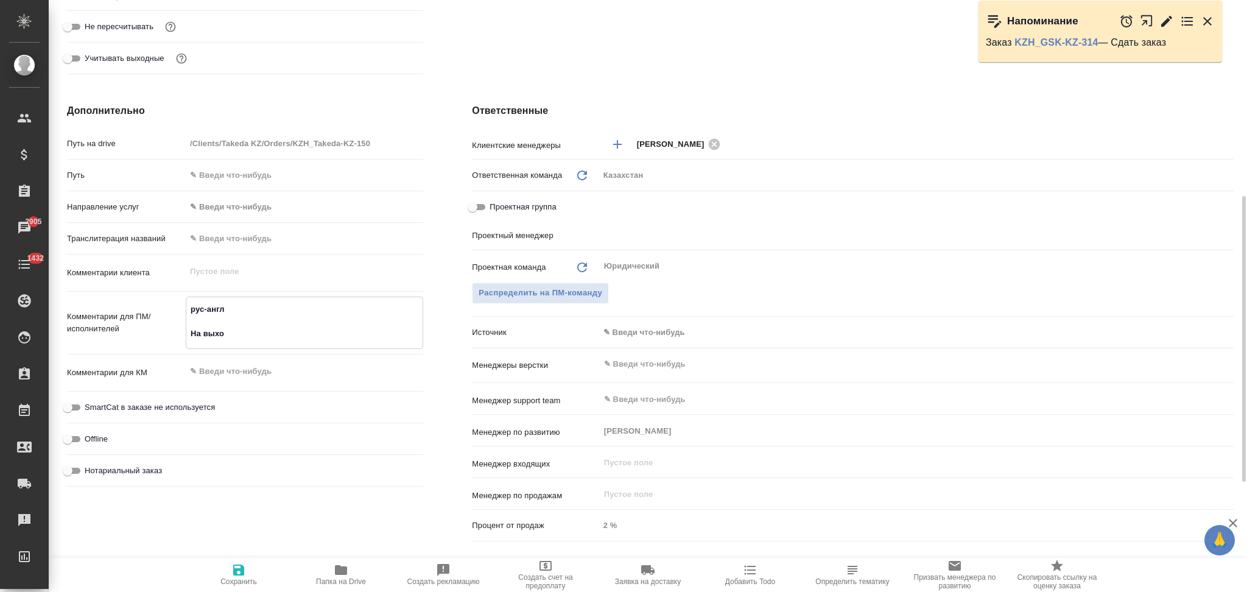
type textarea "x"
type textarea "рус-англ На выход"
type textarea "x"
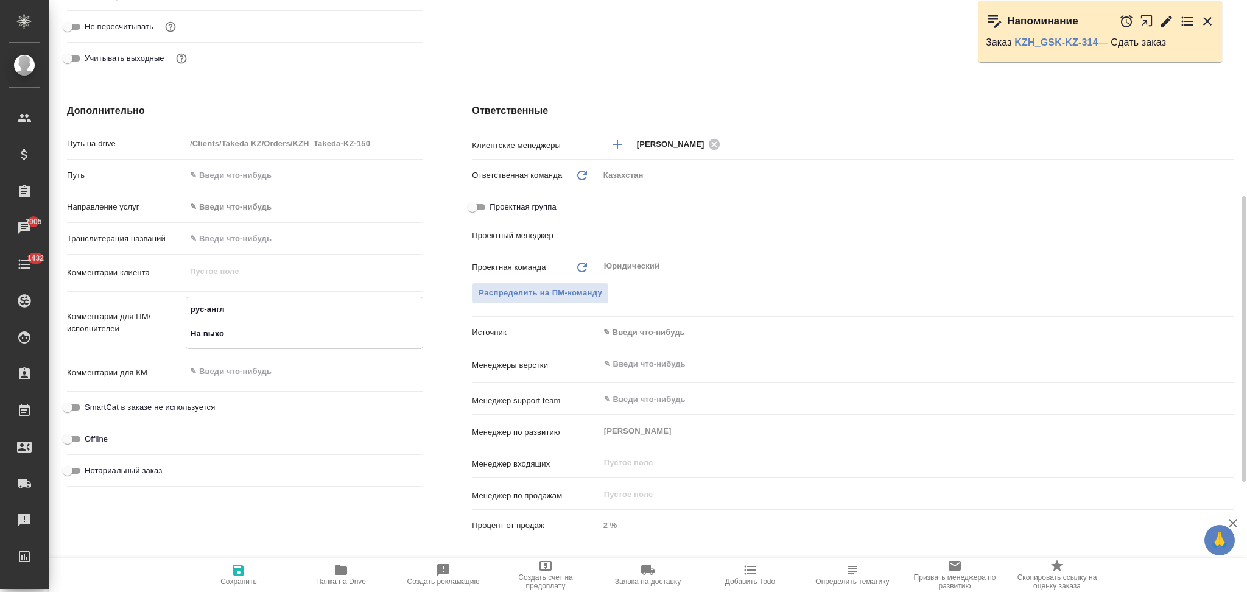
type textarea "x"
type textarea "рус-англ На выходе"
type textarea "x"
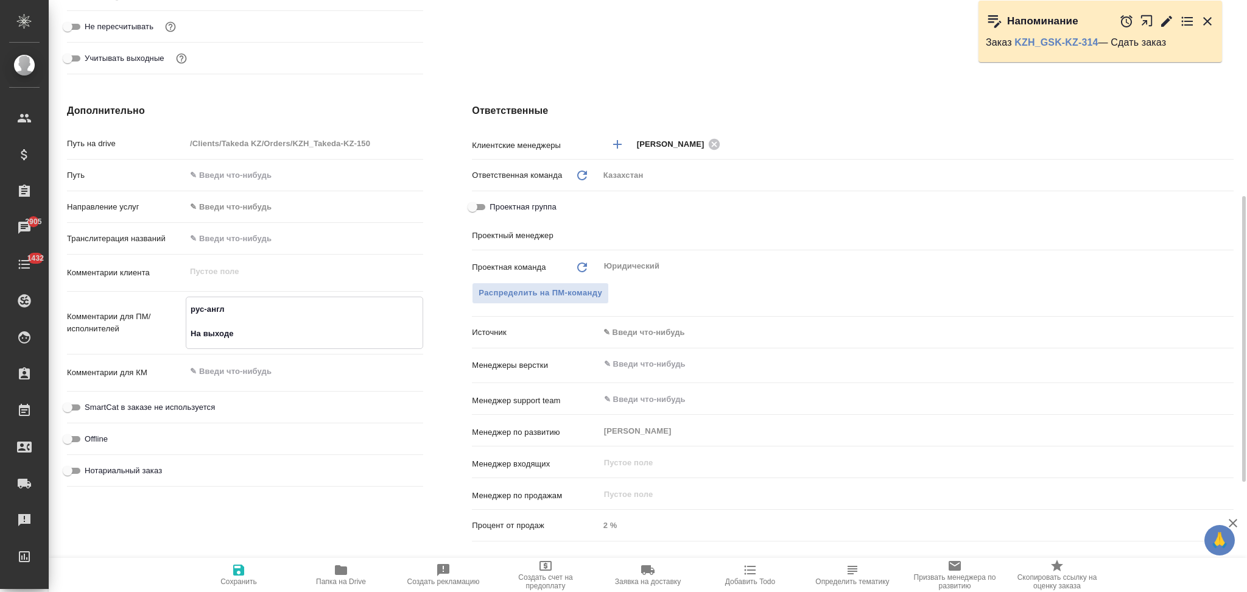
type textarea "рус-англ На выходен"
type textarea "x"
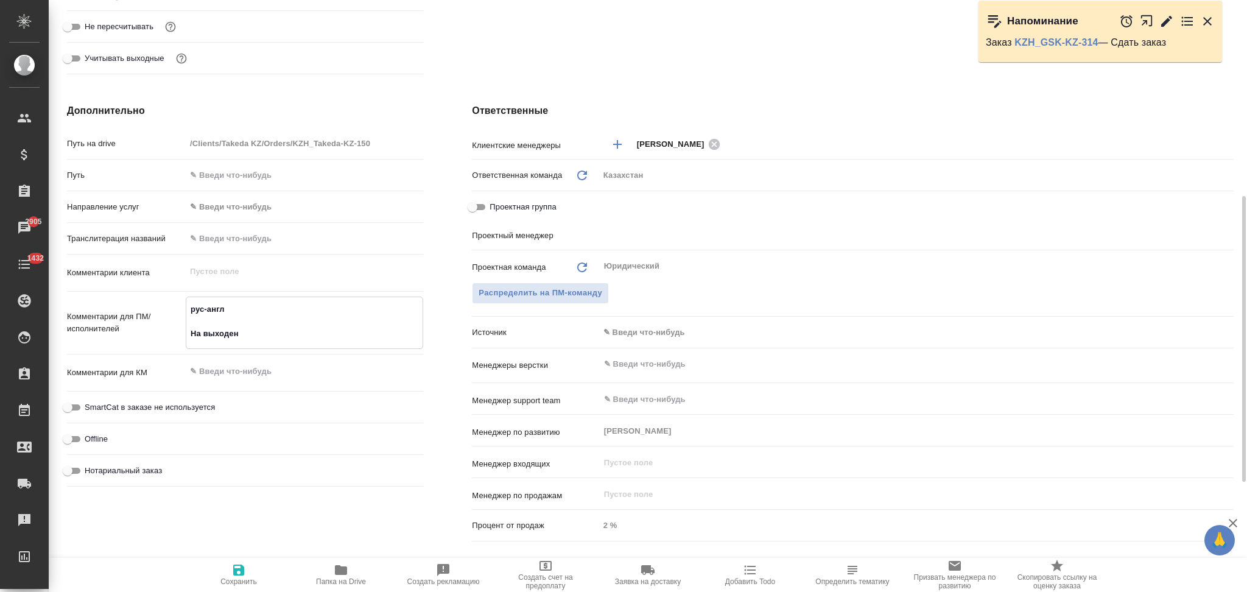
type textarea "рус-англ На выходен"
type textarea "x"
type textarea "рус-англ На выходен о"
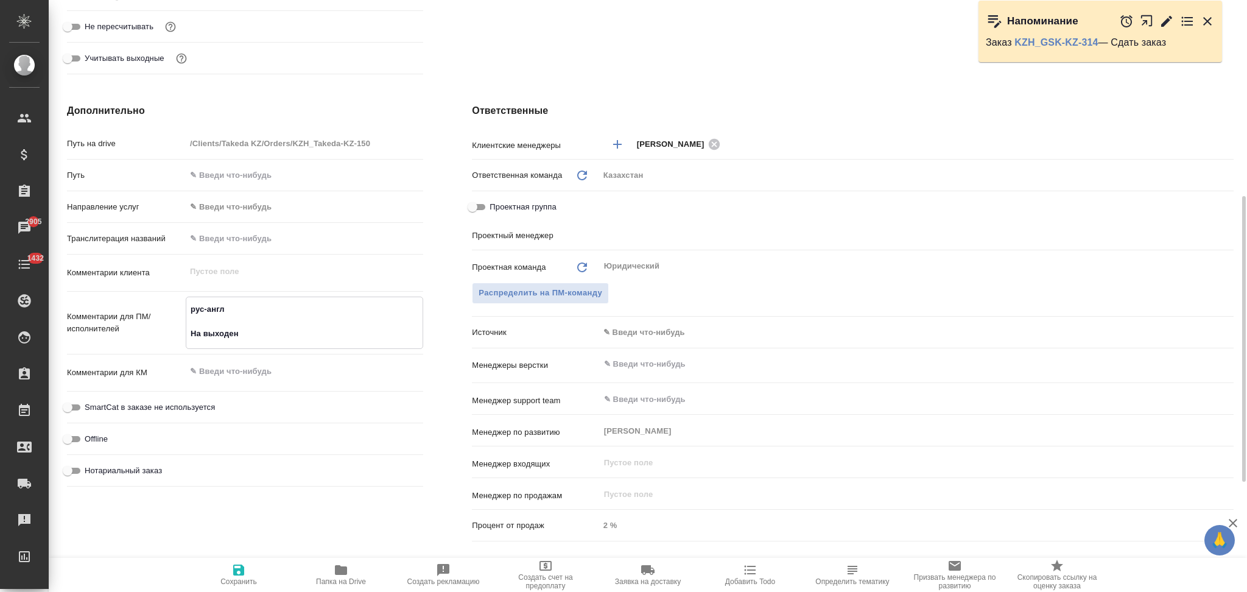
type textarea "x"
type textarea "рус-англ На выходен од"
type textarea "x"
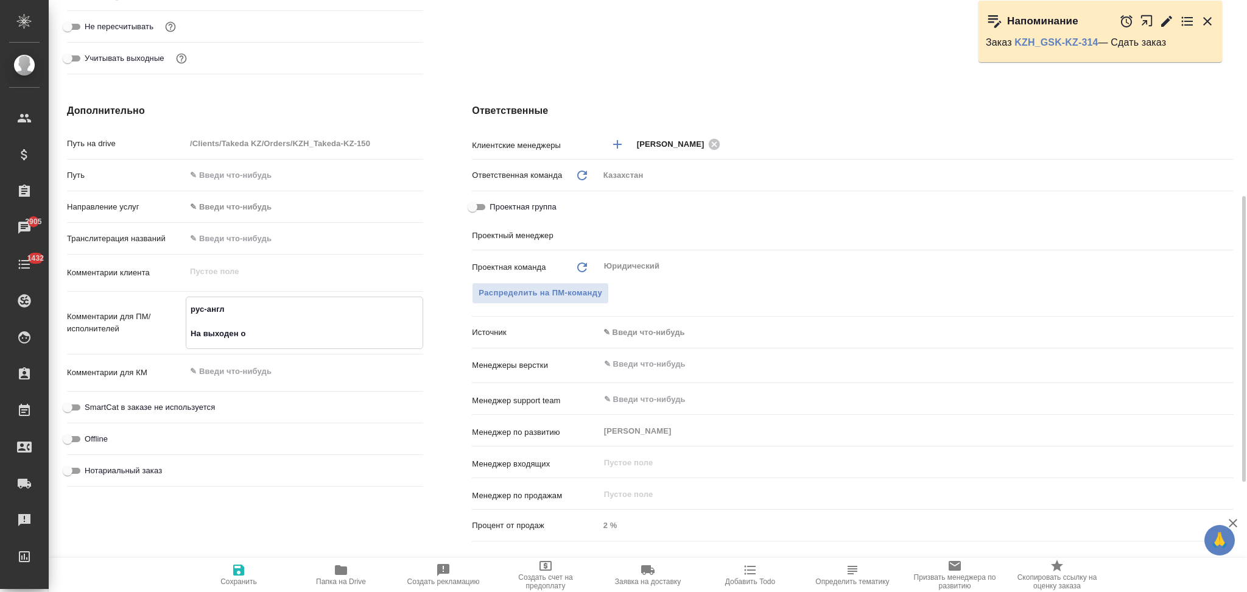
type textarea "x"
type textarea "рус-англ На выходен одн"
type textarea "x"
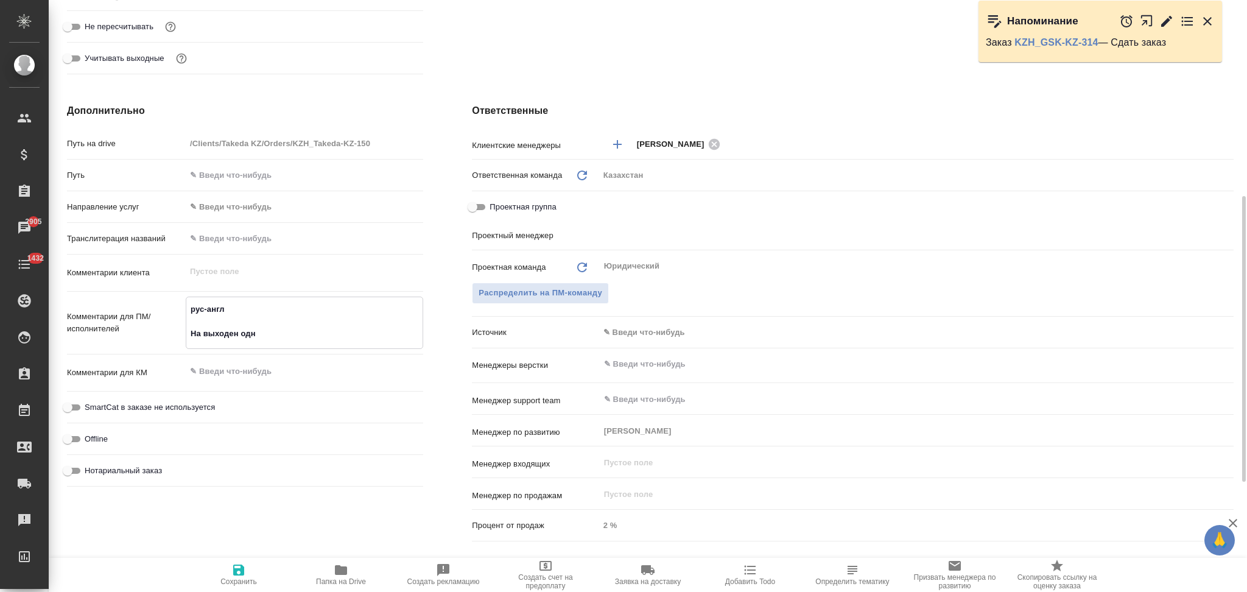
type textarea "x"
type textarea "рус-англ На выходен одно"
type textarea "x"
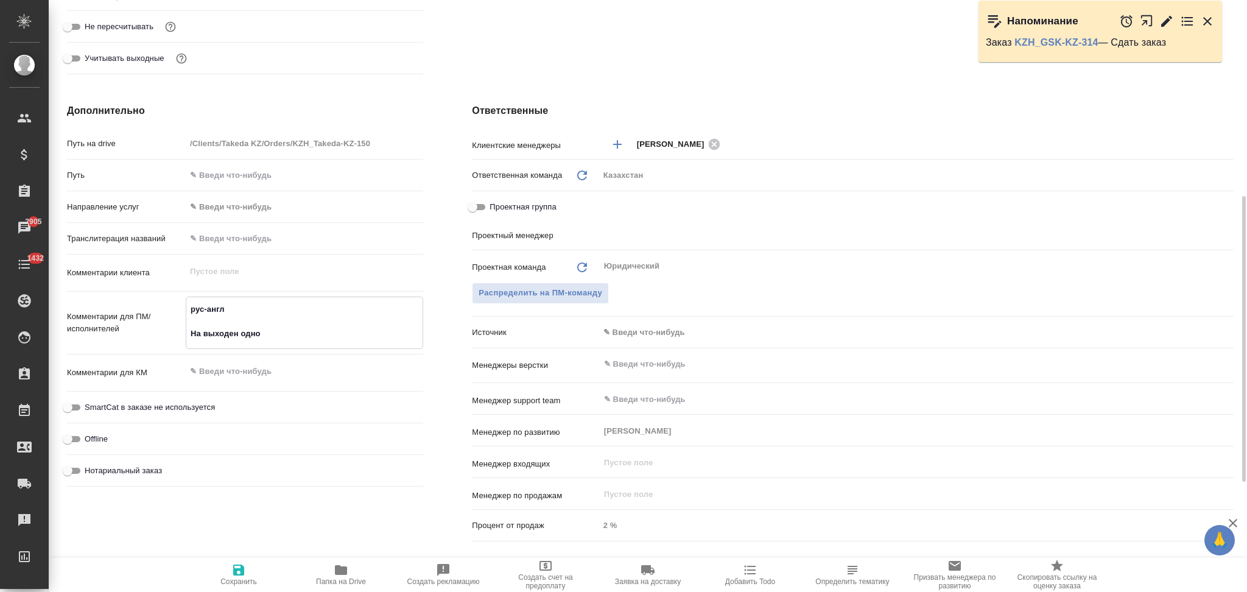
type textarea "рус-англ На выходен одноя"
type textarea "x"
type textarea "рус-англ На выходен однояз"
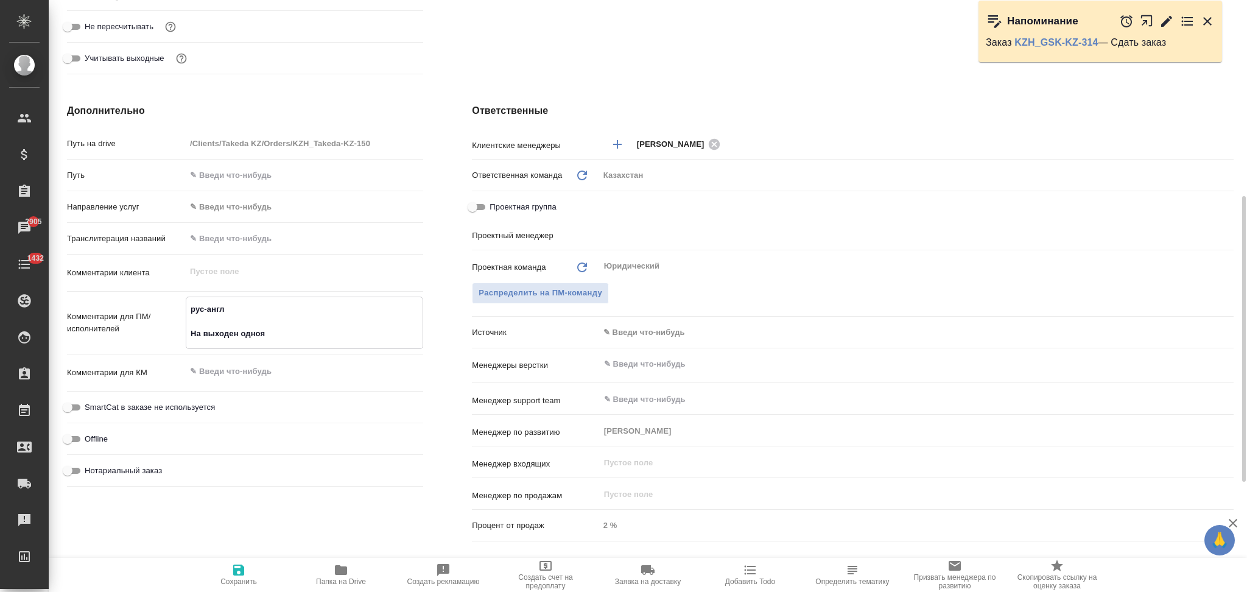
type textarea "x"
type textarea "рус-англ На выходен однояз"
type textarea "x"
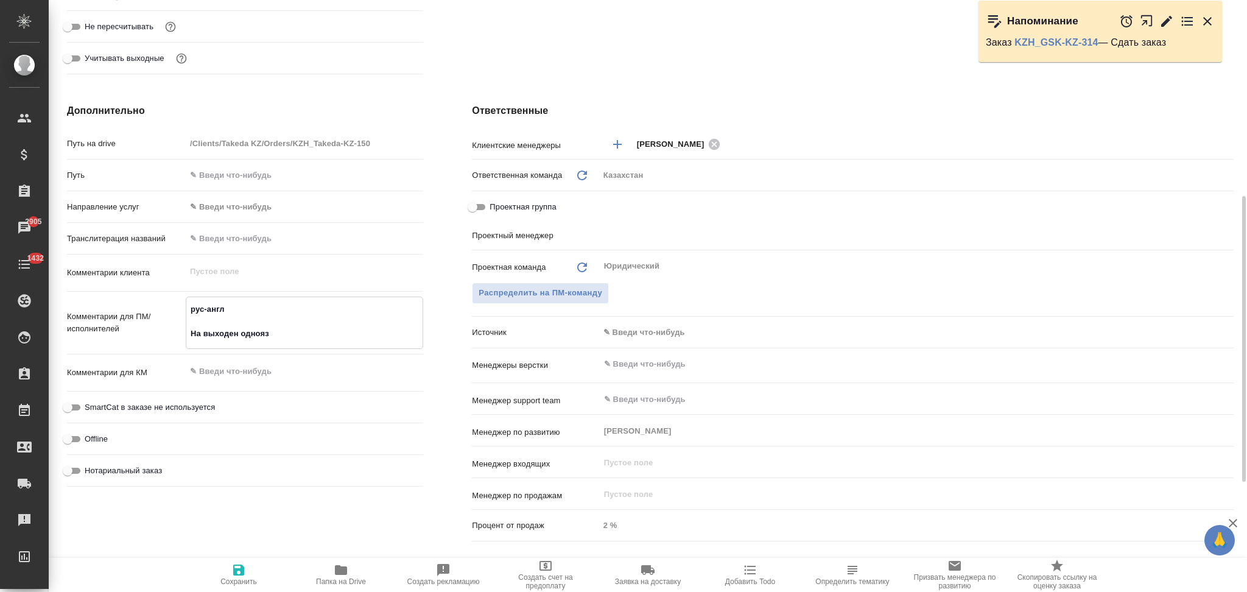
type textarea "x"
type textarea "рус-англ На выходен однояз н"
type textarea "x"
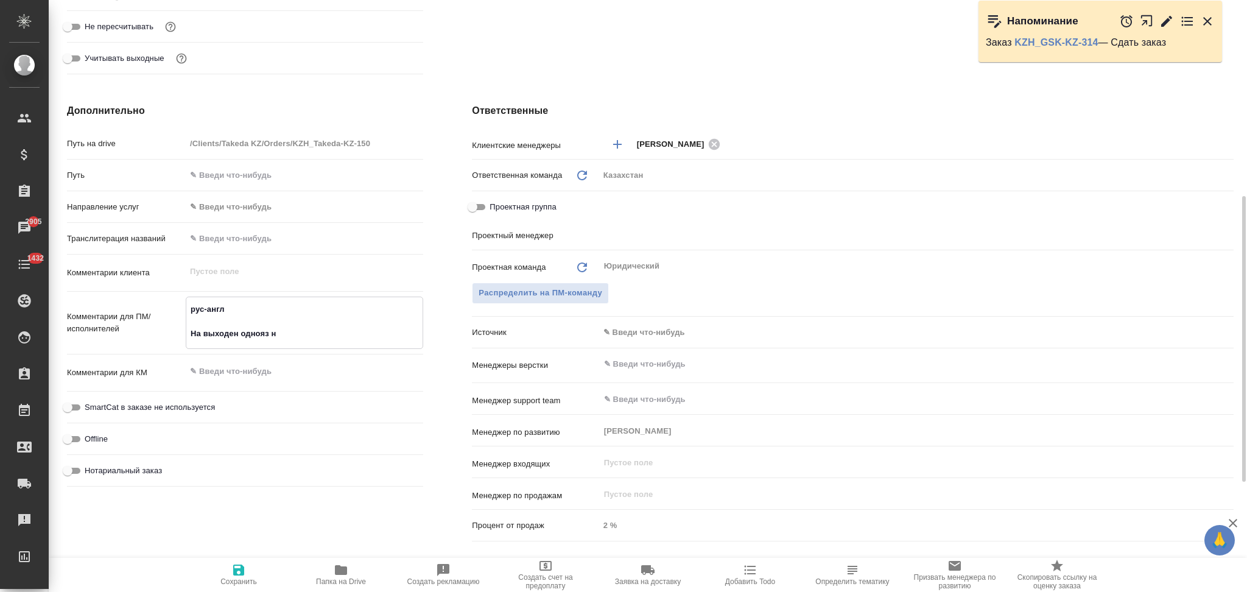
type textarea "x"
type textarea "рус-англ На выходен однояз на"
type textarea "x"
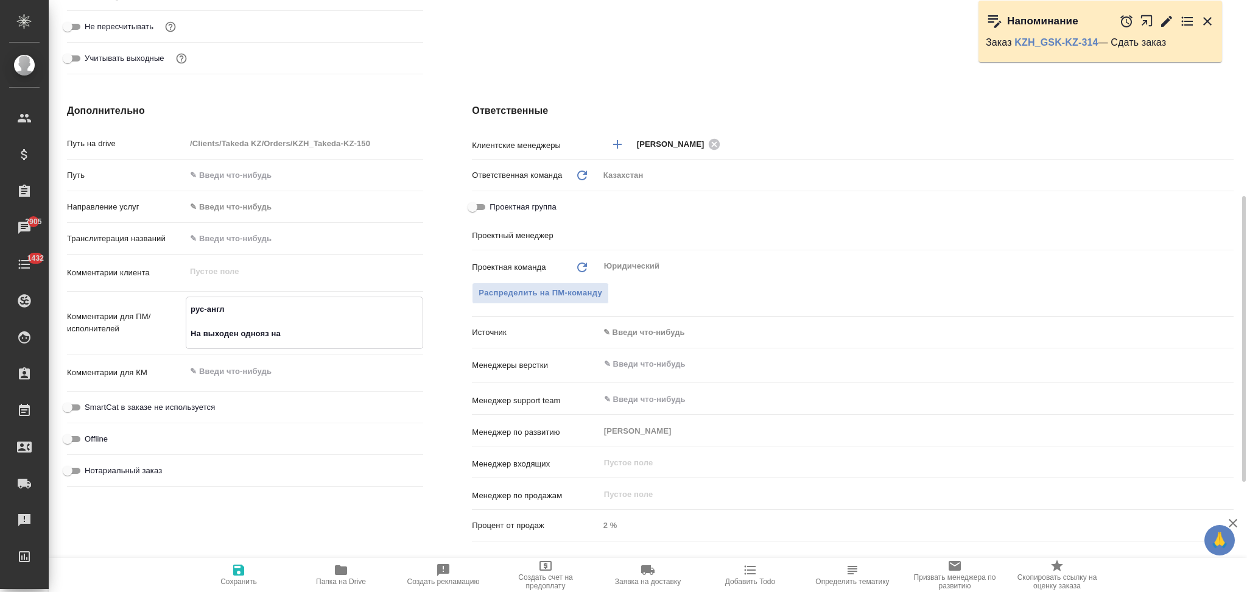
type textarea "рус-англ На выходен однояз на"
type textarea "x"
type textarea "рус-англ На выходен однояз на а"
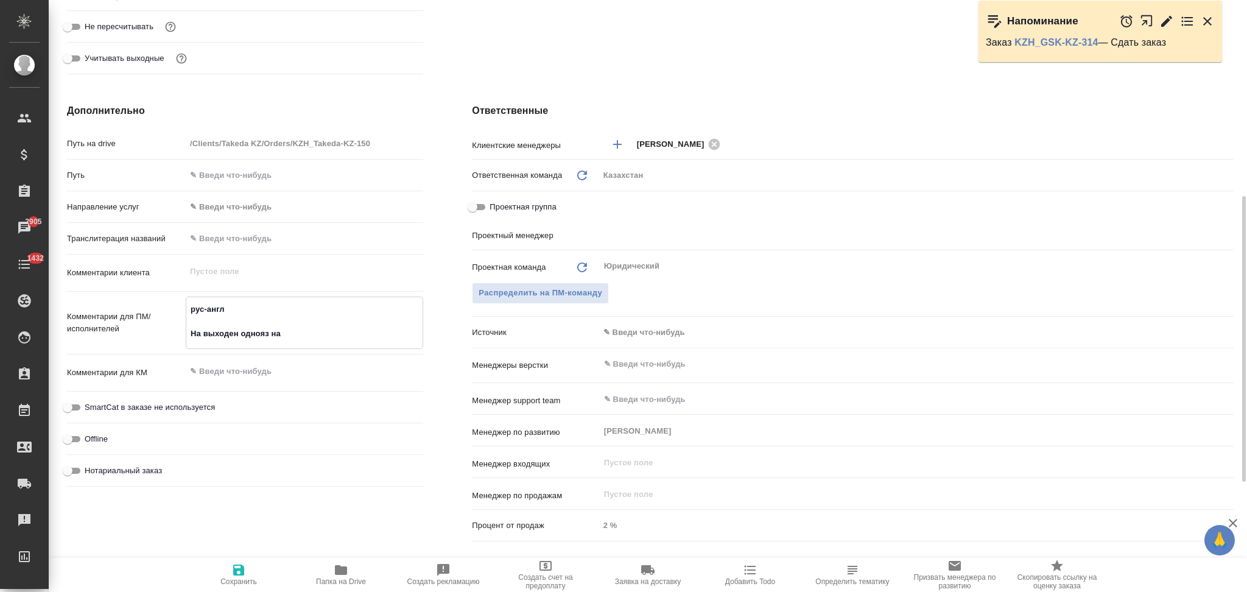
type textarea "x"
type textarea "рус-англ На выходен однояз на ан"
type textarea "x"
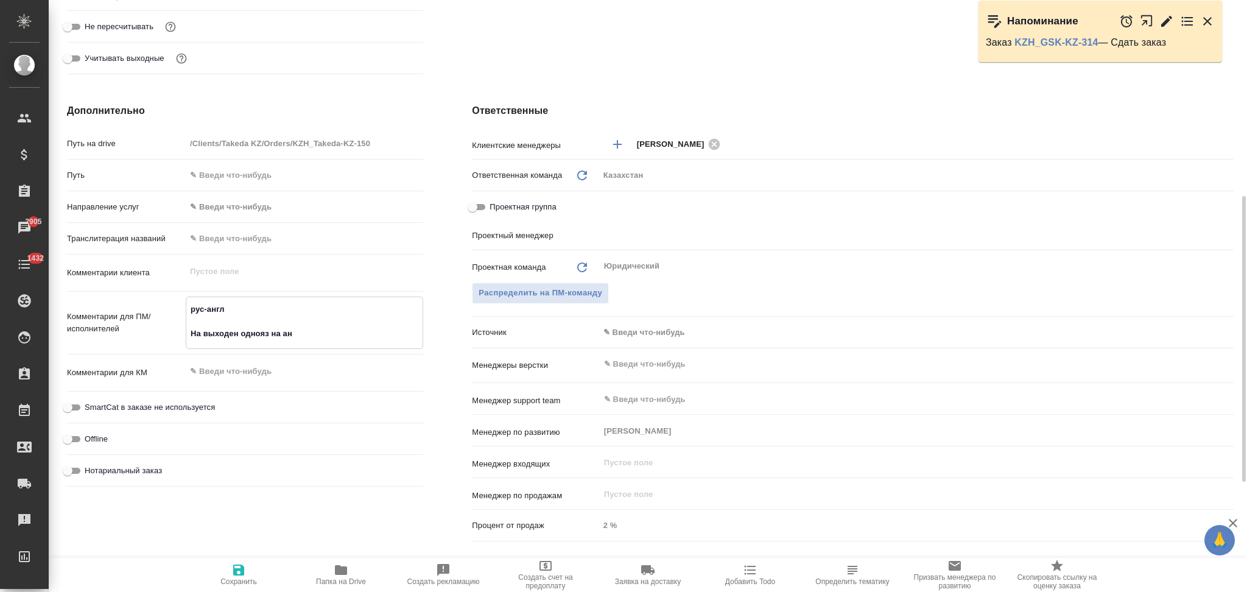
type textarea "x"
type textarea "рус-англ На выходен однояз на анг"
type textarea "x"
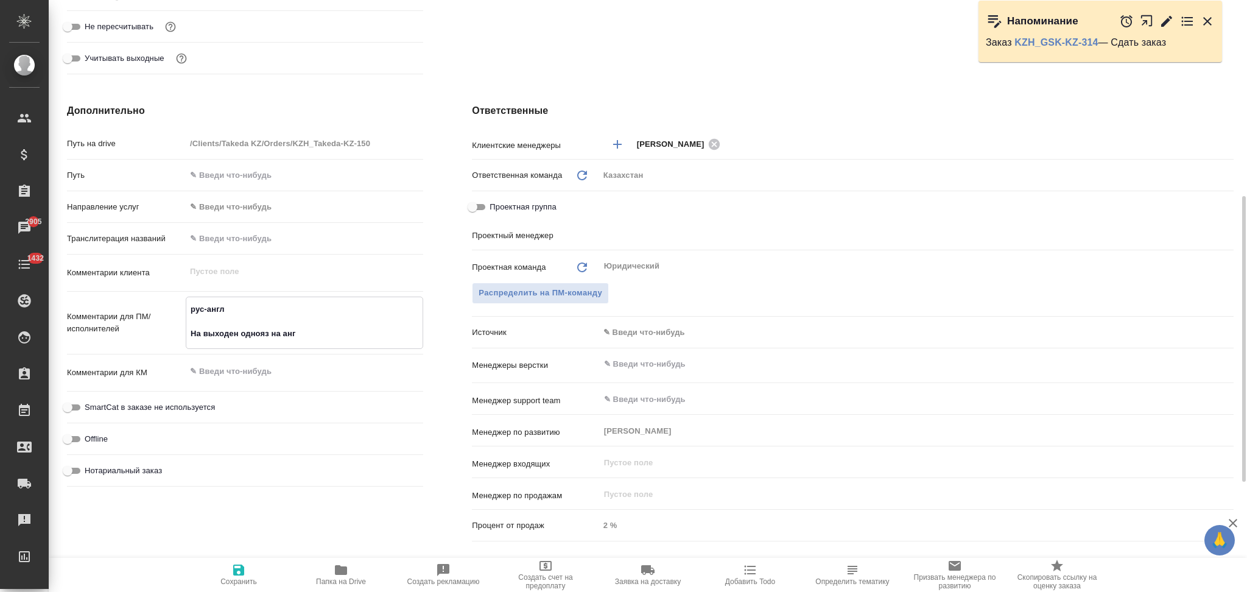
type textarea "x"
type textarea "рус-англ На выходен однояз на англ"
type textarea "x"
click at [236, 330] on textarea "рус-англ На выходен однояз на англ" at bounding box center [304, 321] width 236 height 45
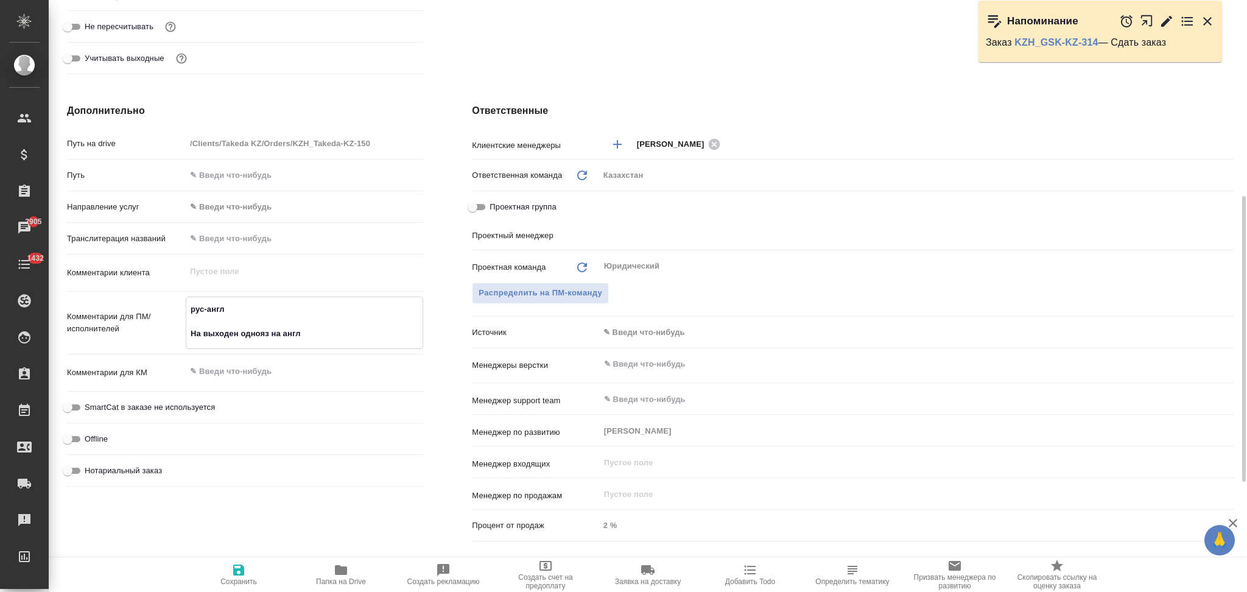
type textarea "рус-англ На выходе однояз на англ"
type textarea "x"
type textarea "рус-англ На выходе однояз на англ"
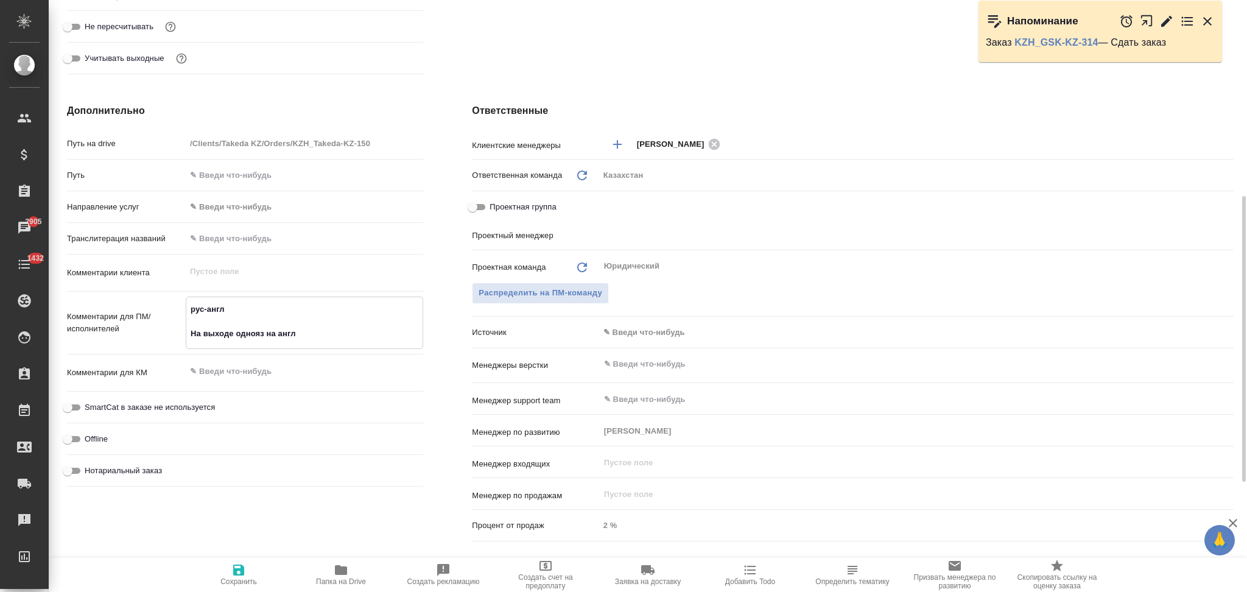
type textarea "x"
click at [234, 576] on icon "button" at bounding box center [238, 570] width 15 height 15
type textarea "x"
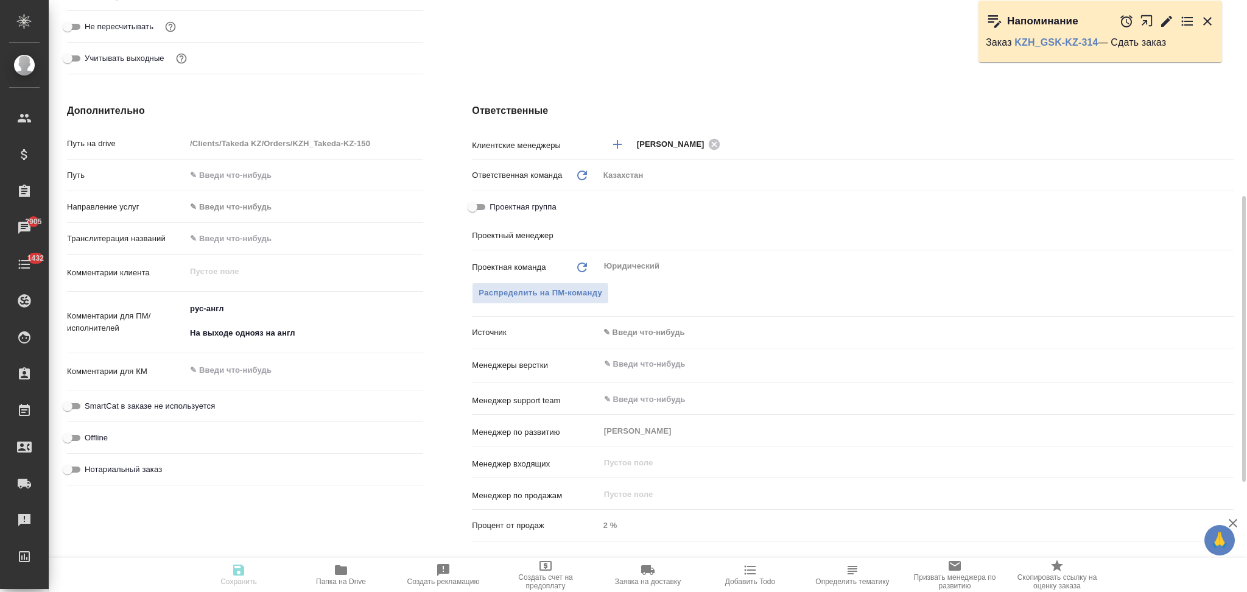
type textarea "x"
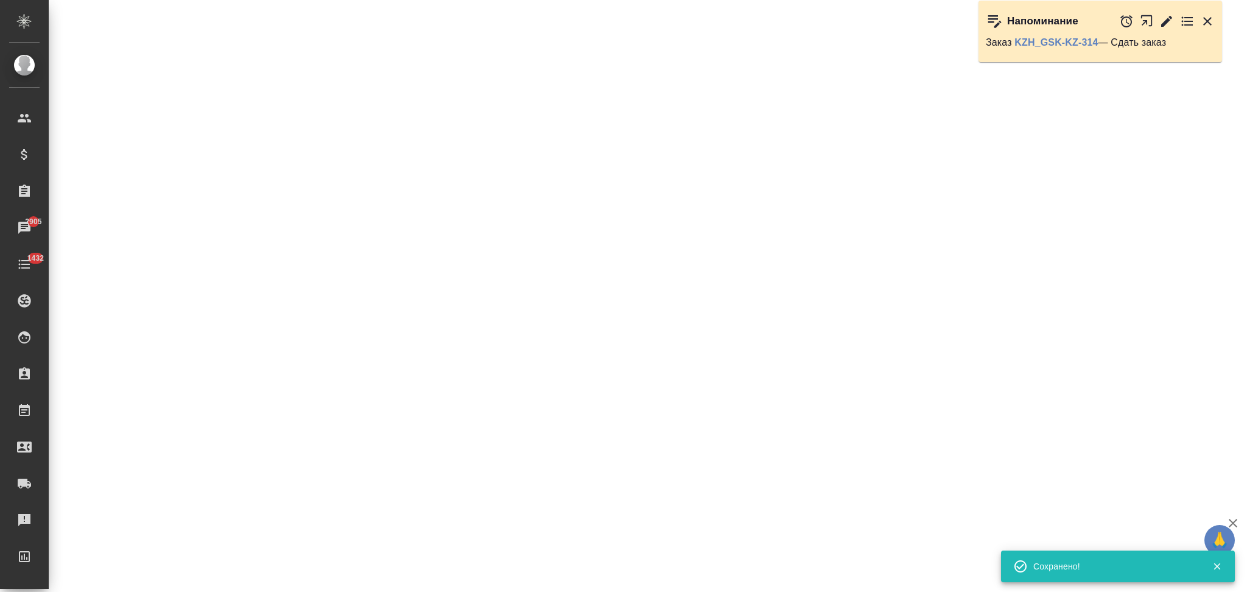
select select "RU"
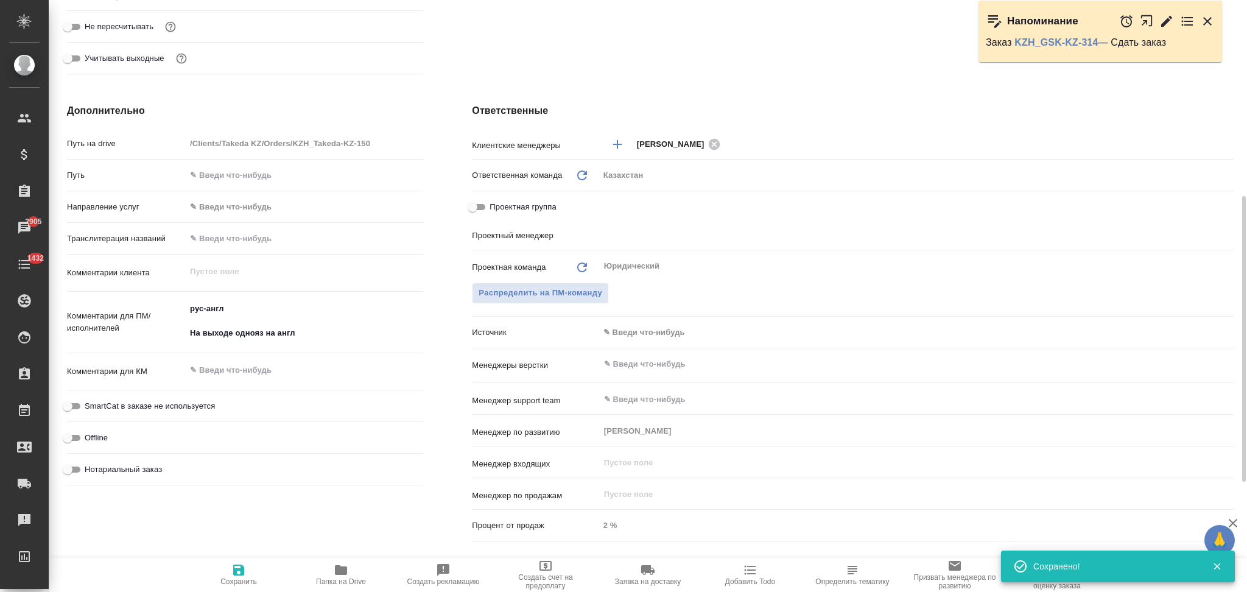
type textarea "x"
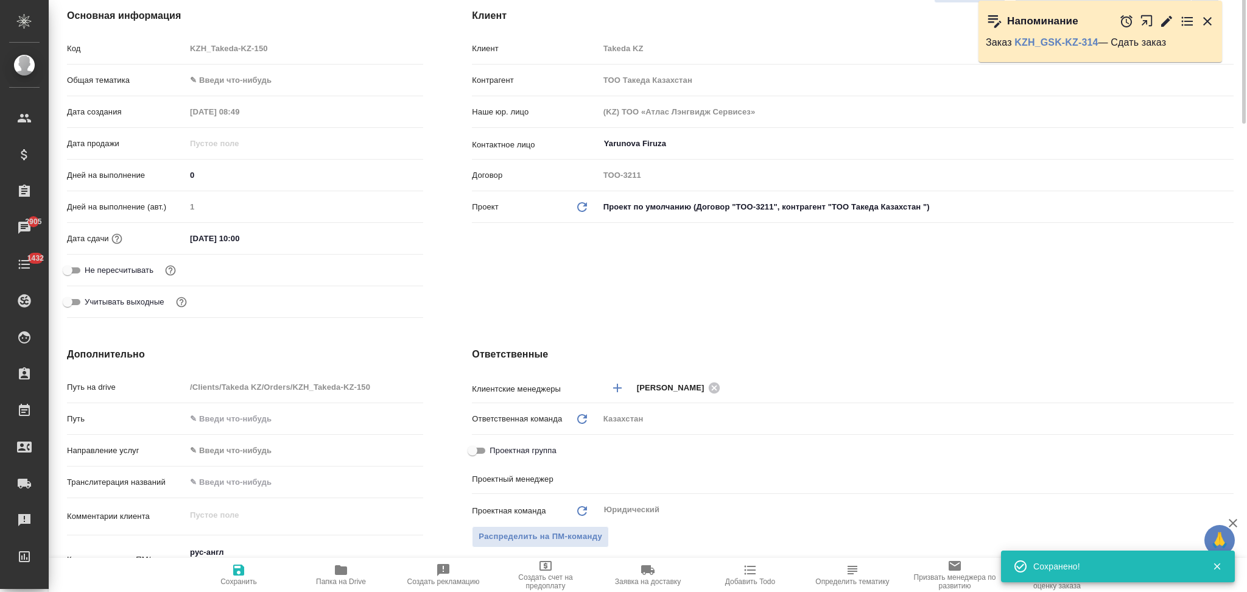
scroll to position [0, 0]
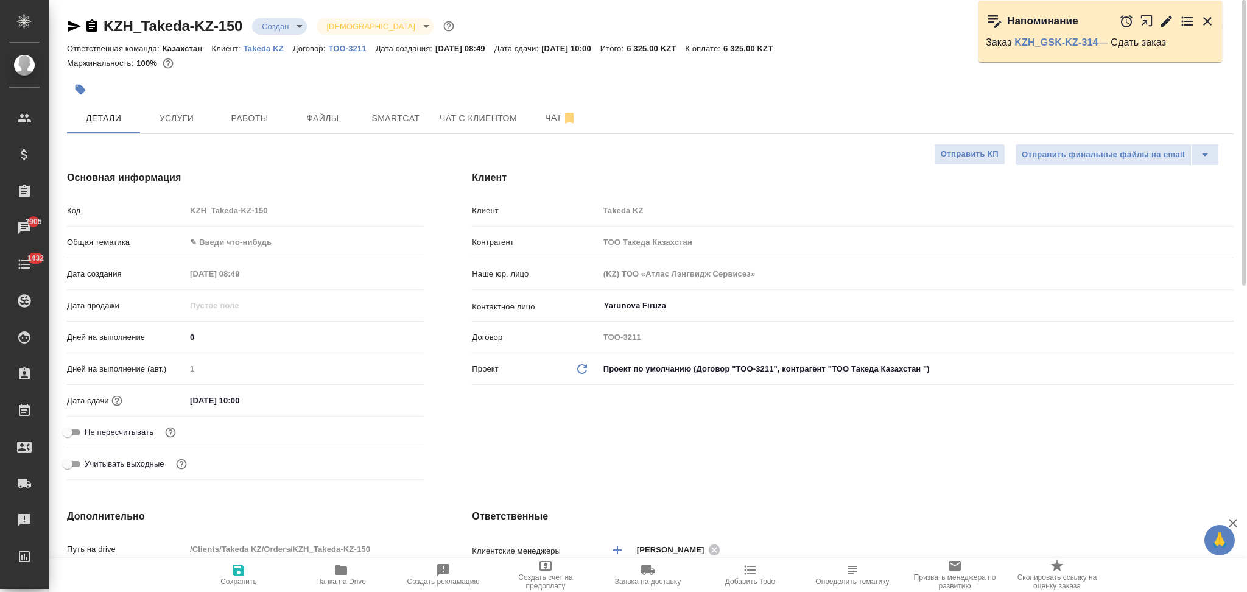
type textarea "x"
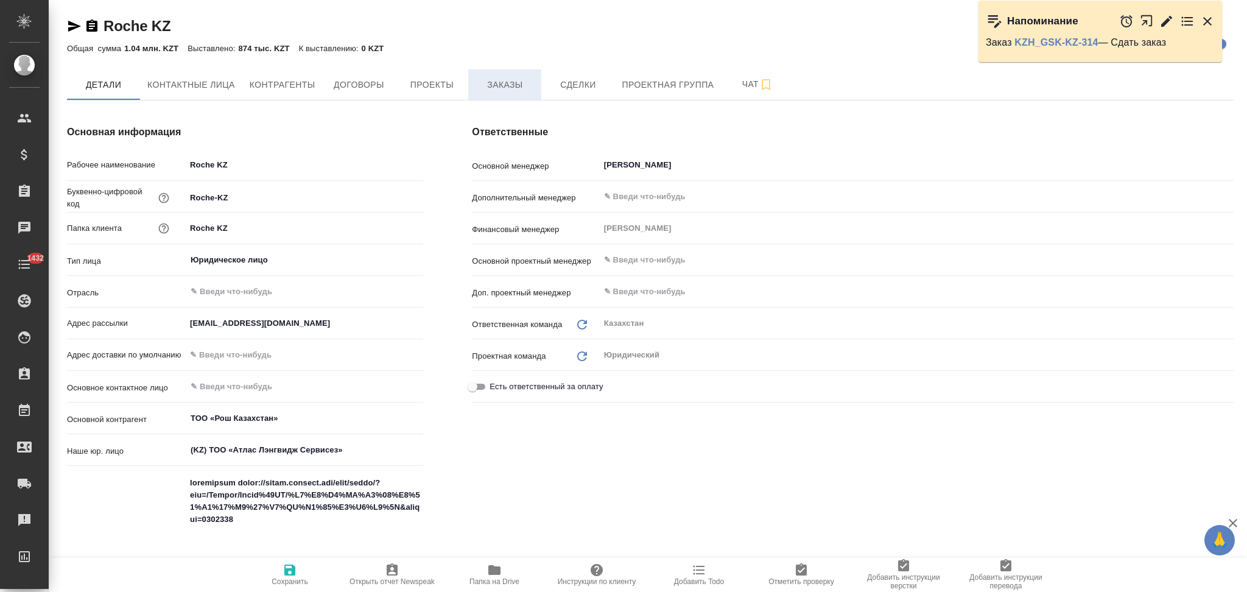
type textarea "x"
click at [514, 82] on span "Заказы" at bounding box center [505, 84] width 58 height 15
type textarea "x"
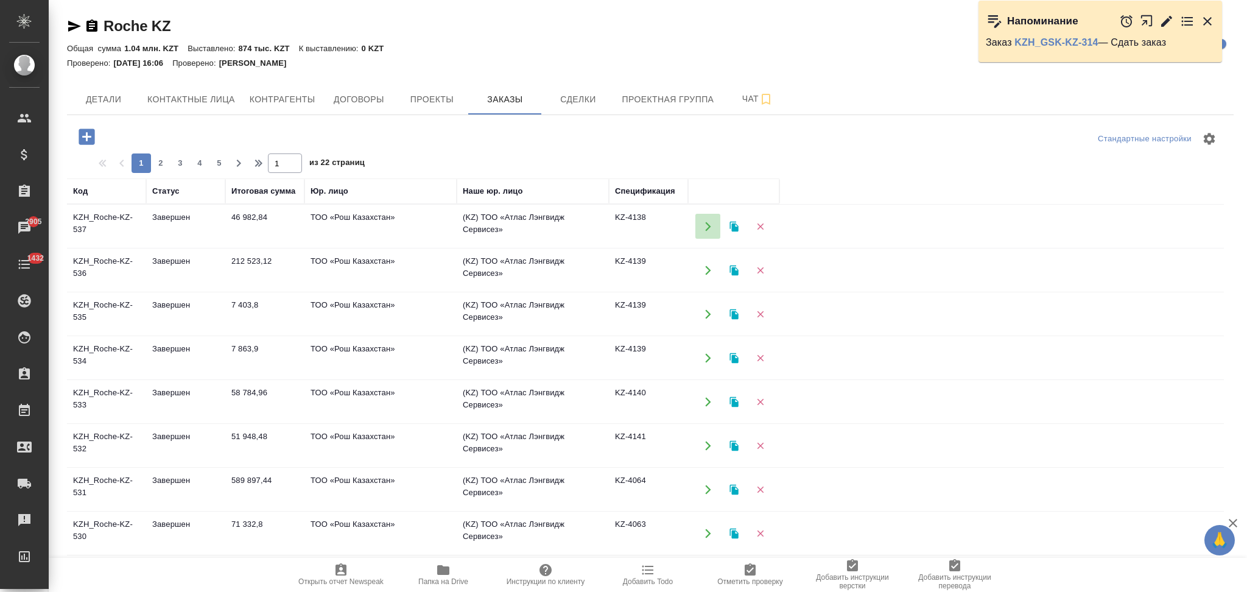
click at [708, 226] on icon "button" at bounding box center [707, 226] width 5 height 9
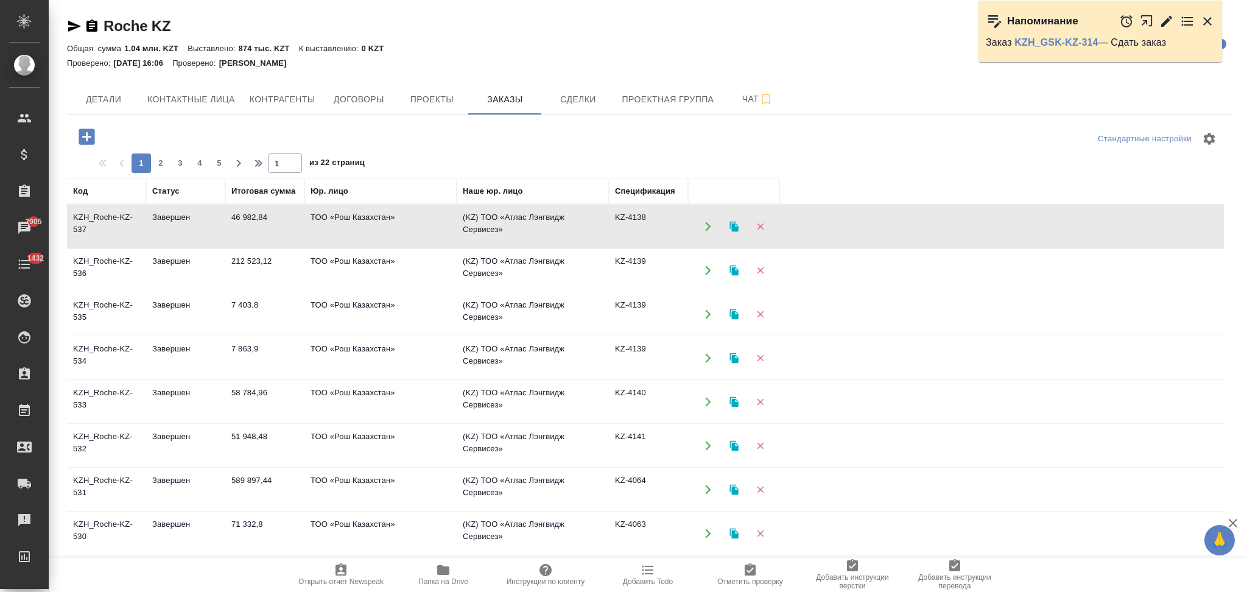
click at [703, 270] on icon "button" at bounding box center [708, 270] width 11 height 11
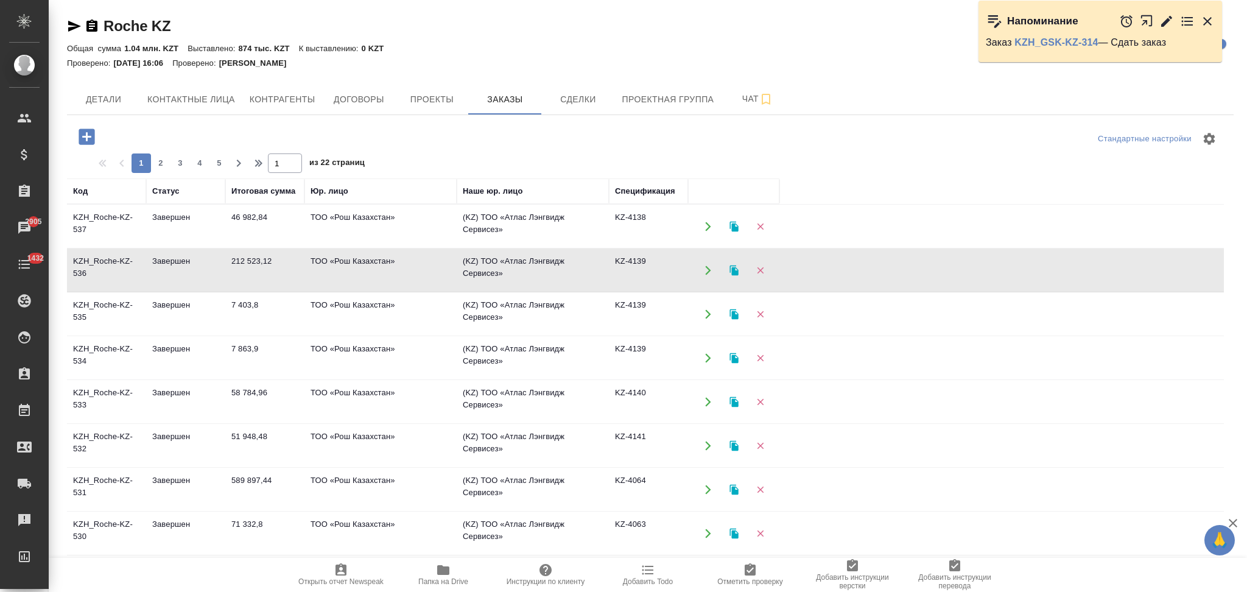
click at [731, 269] on icon "button" at bounding box center [733, 270] width 9 height 10
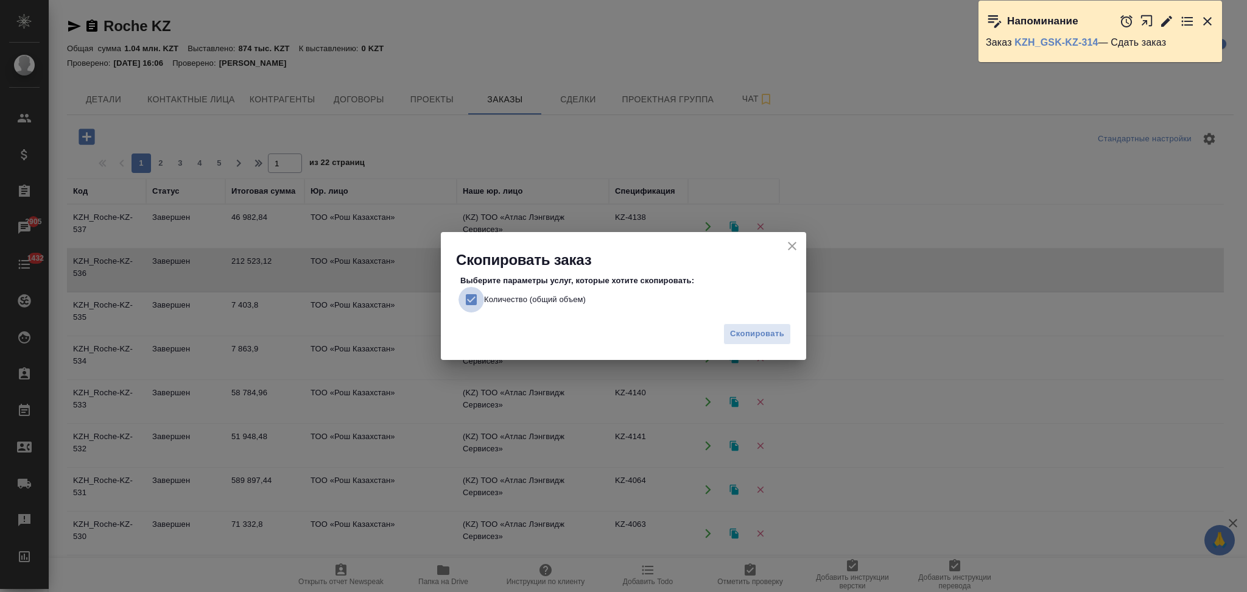
click at [472, 298] on input "Количество (общий объем)" at bounding box center [471, 300] width 26 height 26
checkbox input "false"
click at [770, 337] on span "Скопировать" at bounding box center [757, 334] width 54 height 14
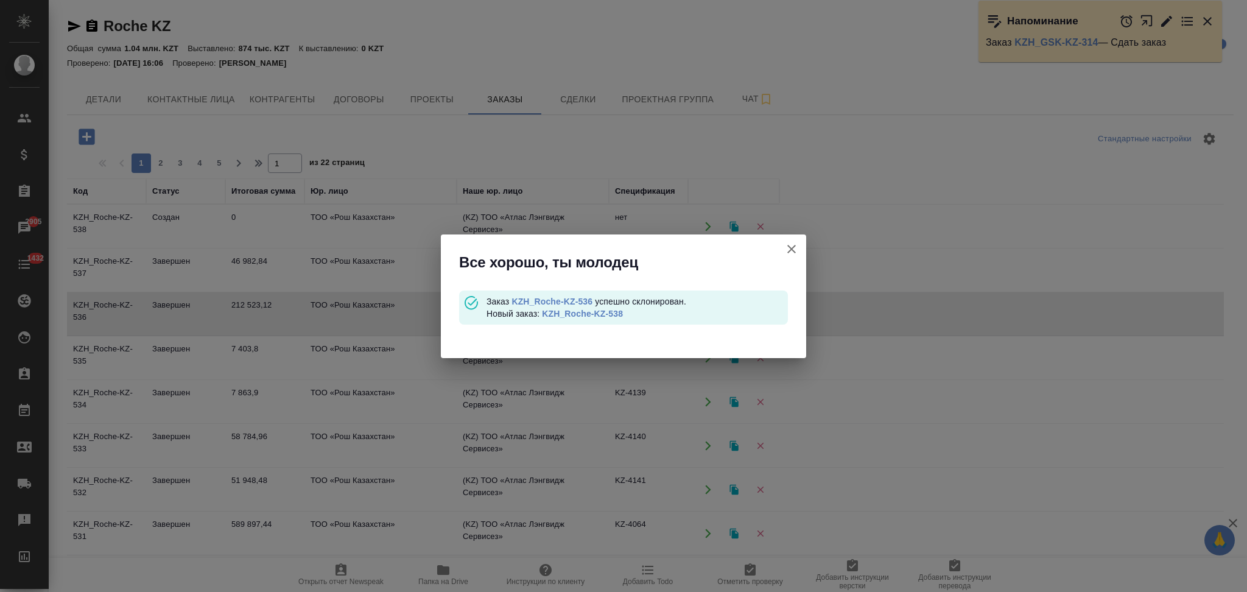
click at [579, 313] on link "KZH_Roche-KZ-538" at bounding box center [582, 314] width 81 height 10
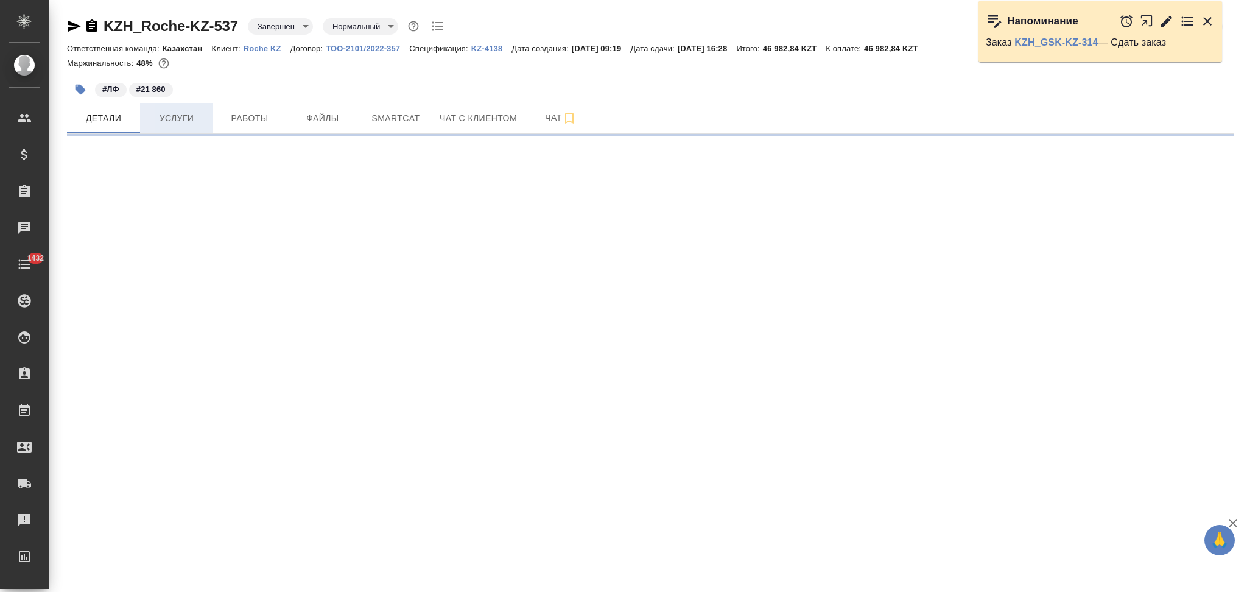
select select "RU"
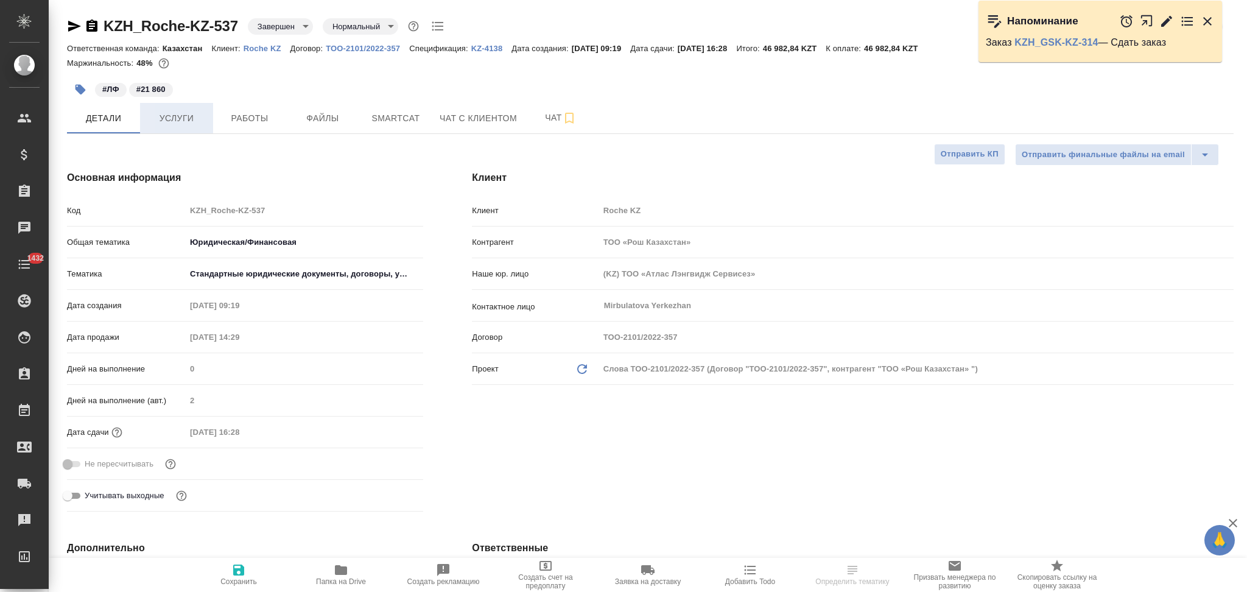
type textarea "x"
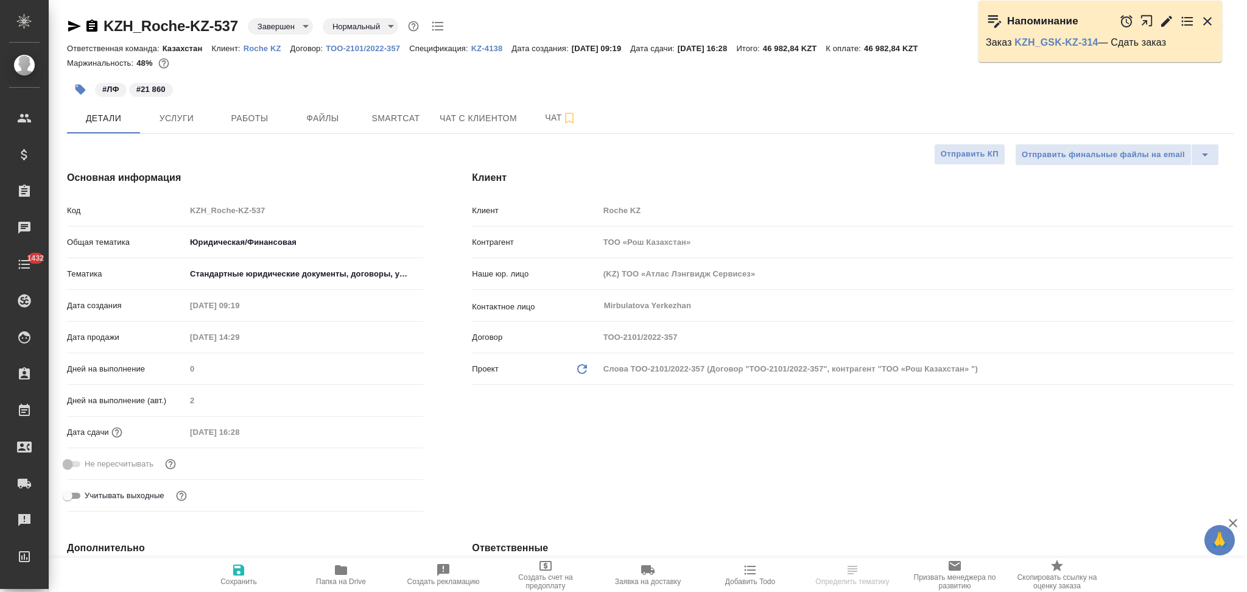
type textarea "x"
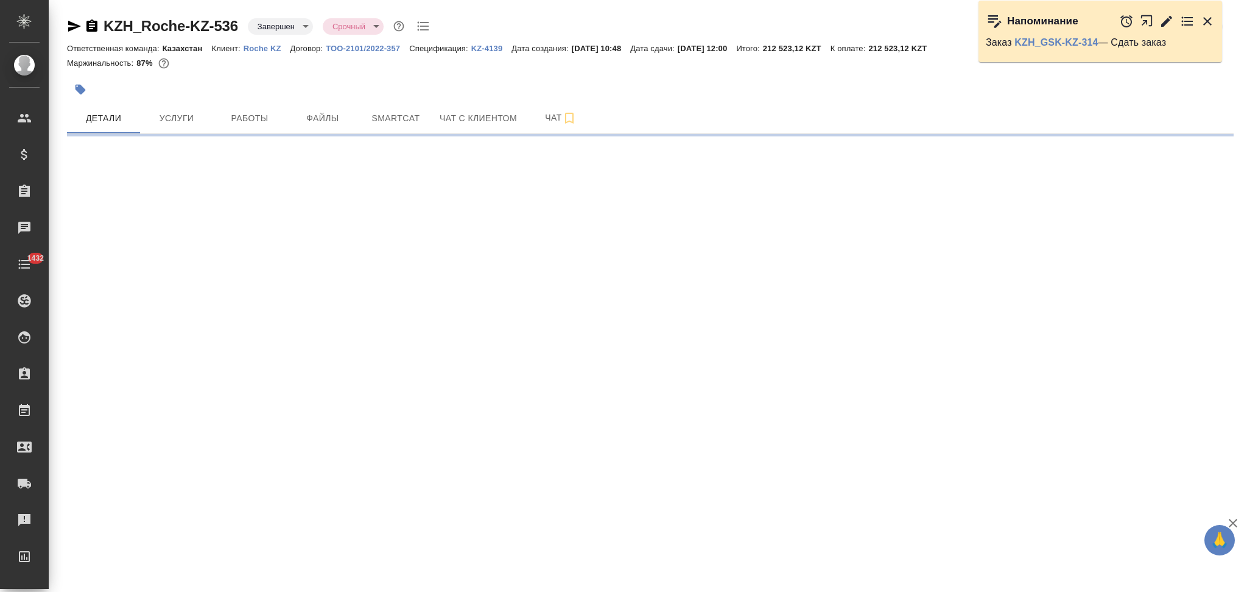
select select "RU"
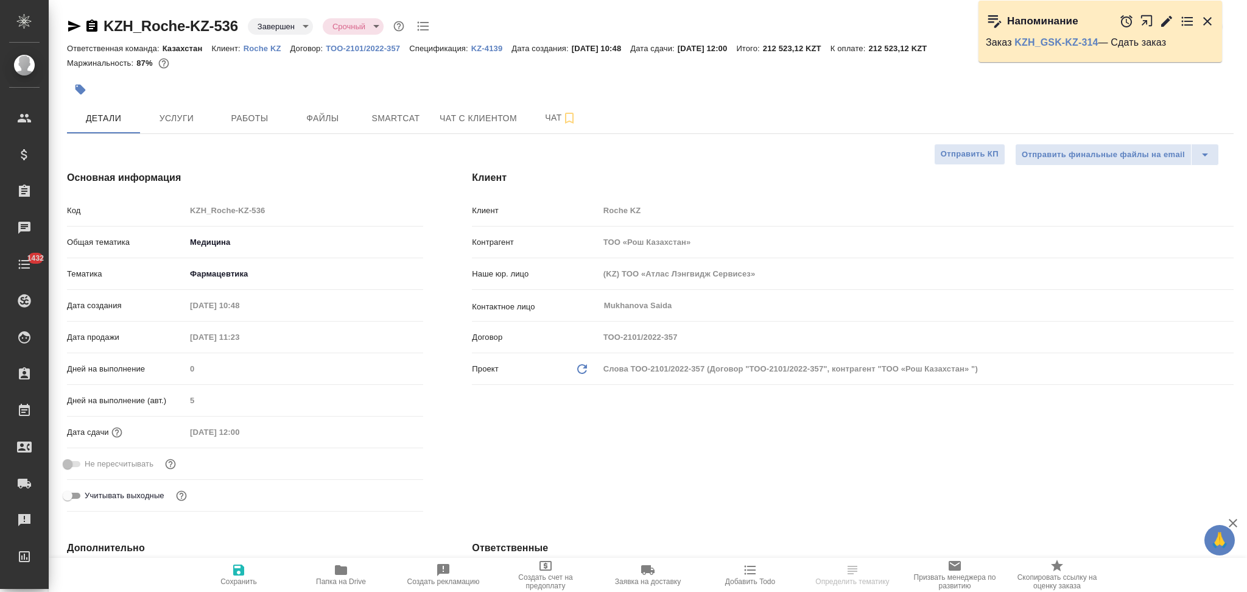
type textarea "x"
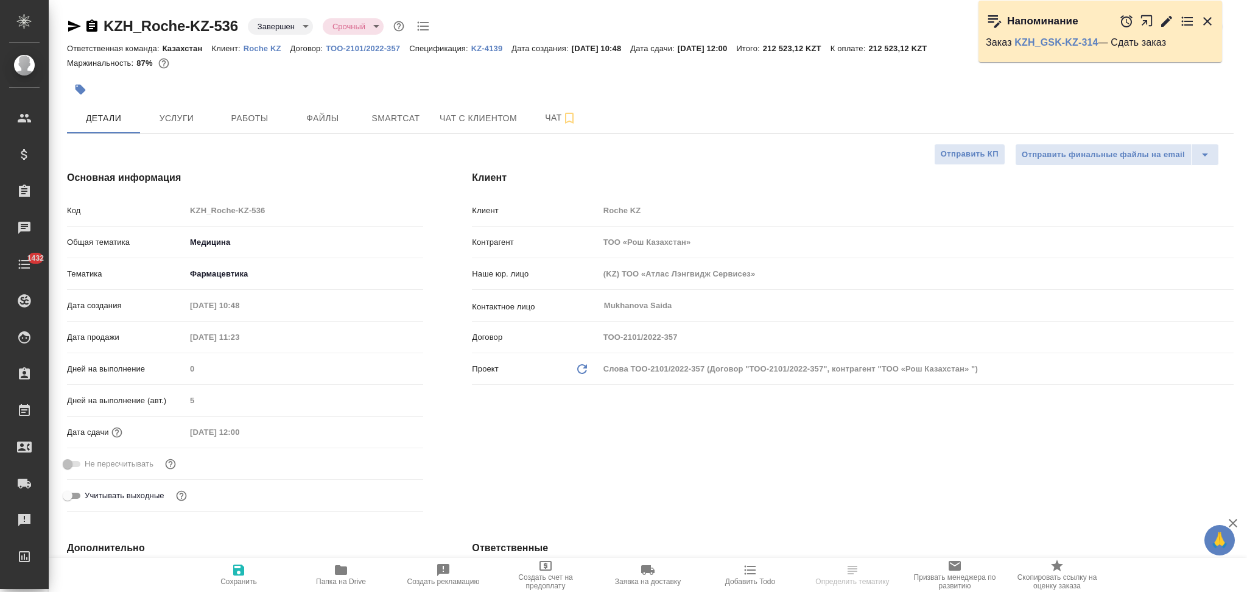
type textarea "x"
click at [181, 121] on span "Услуги" at bounding box center [176, 118] width 58 height 15
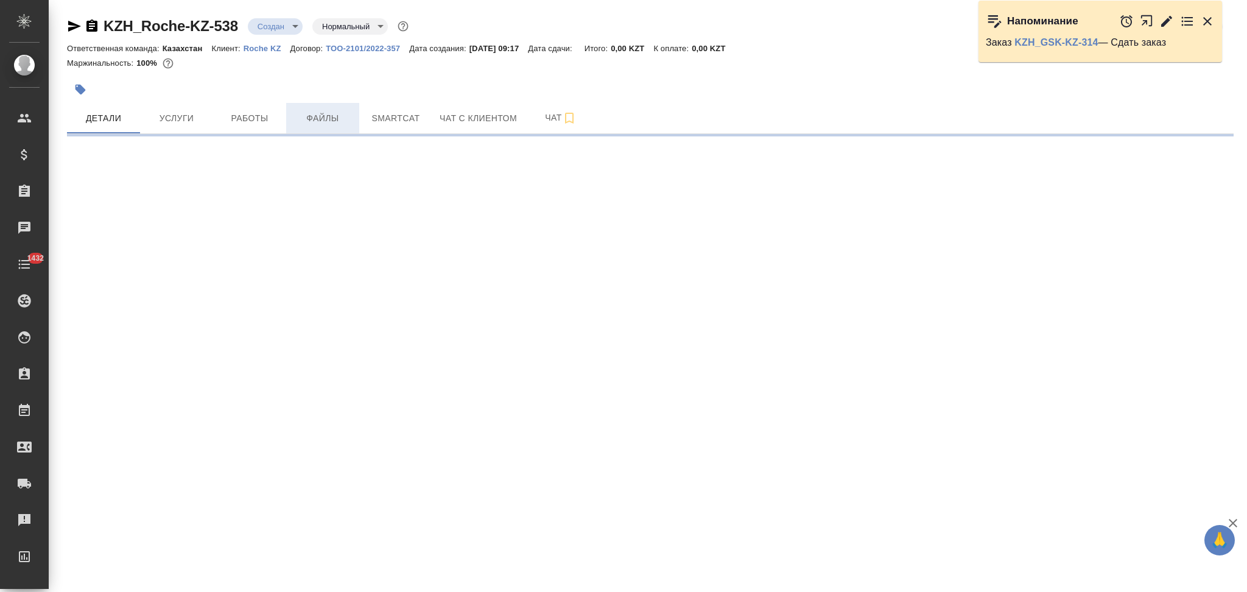
select select "RU"
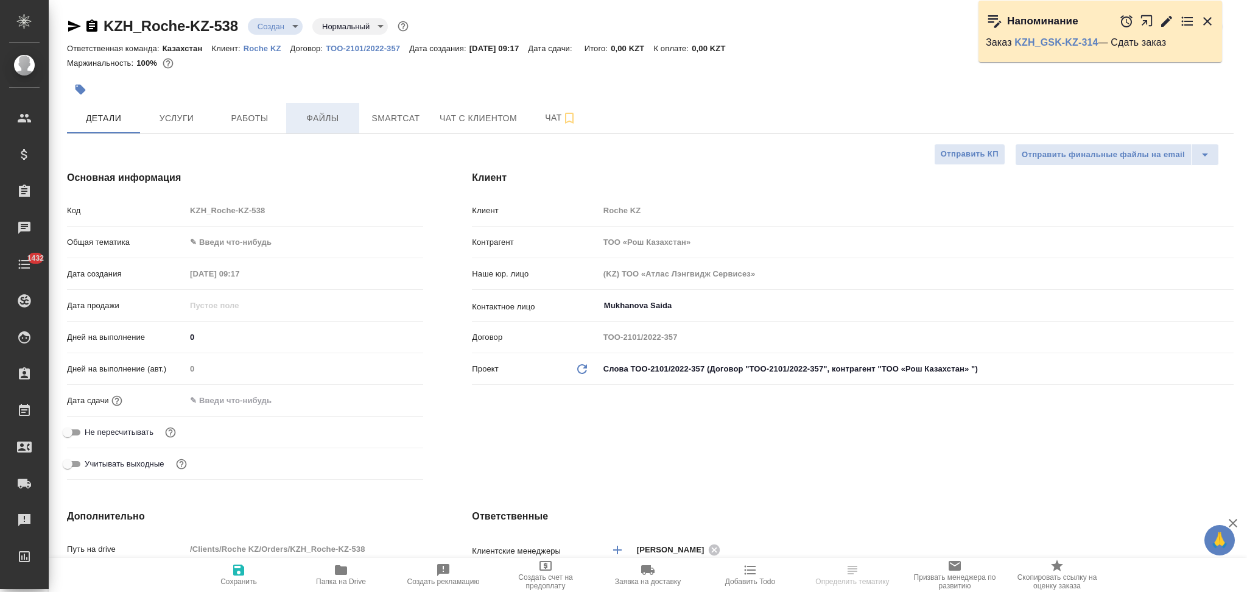
type textarea "x"
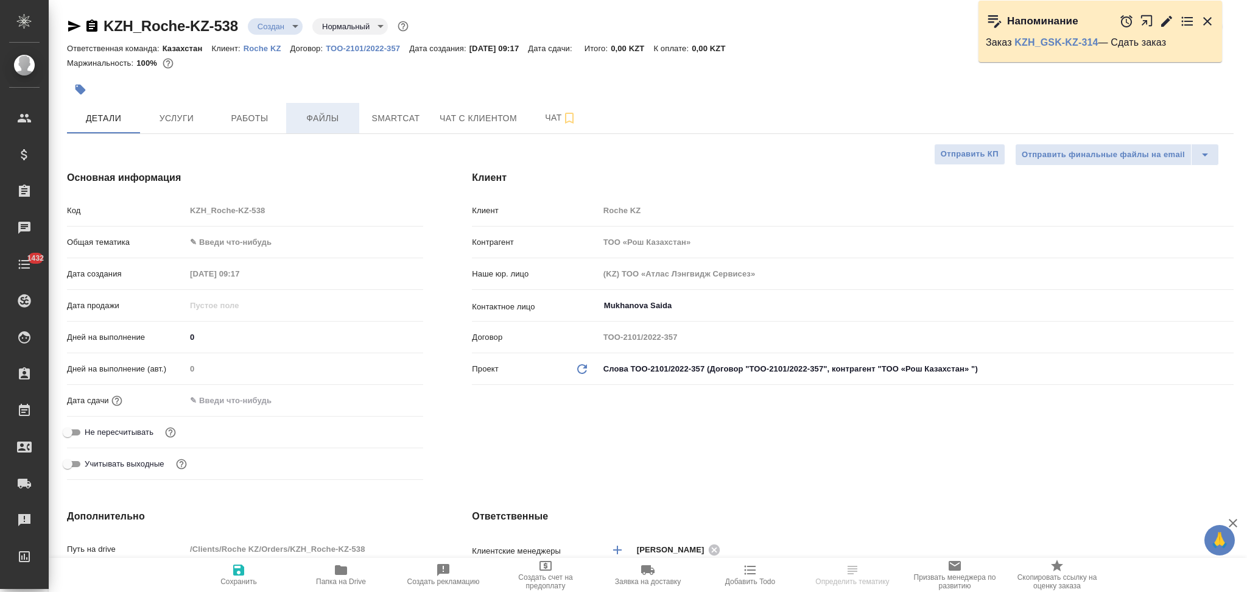
type textarea "x"
click at [320, 113] on span "Файлы" at bounding box center [322, 118] width 58 height 15
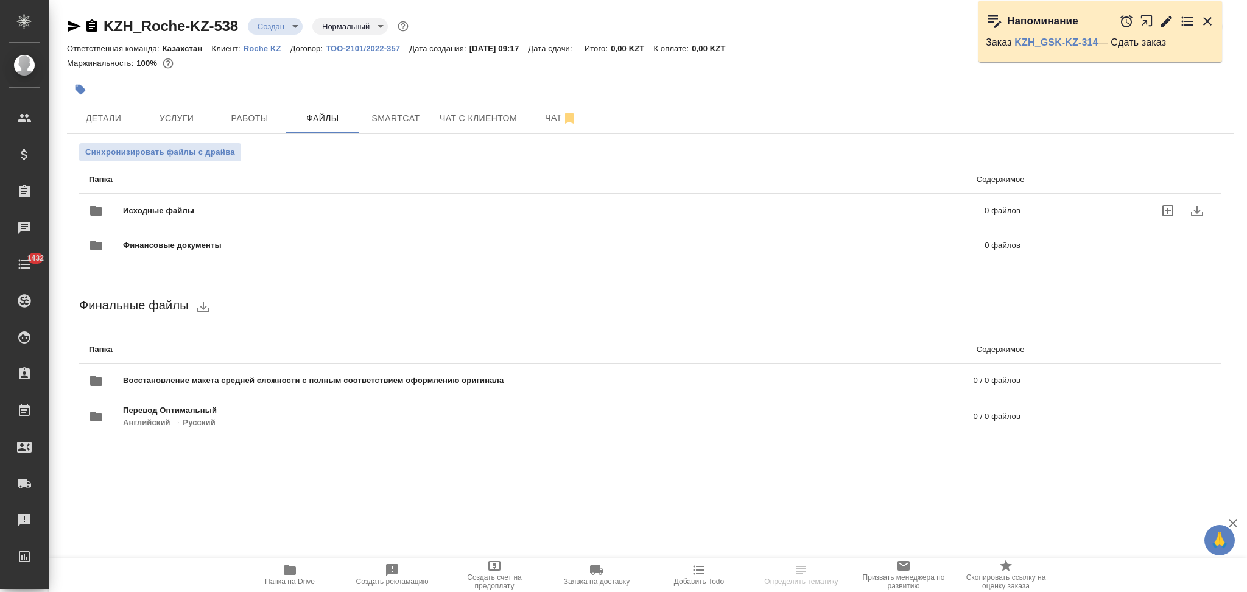
click at [224, 209] on span "Исходные файлы" at bounding box center [356, 211] width 466 height 12
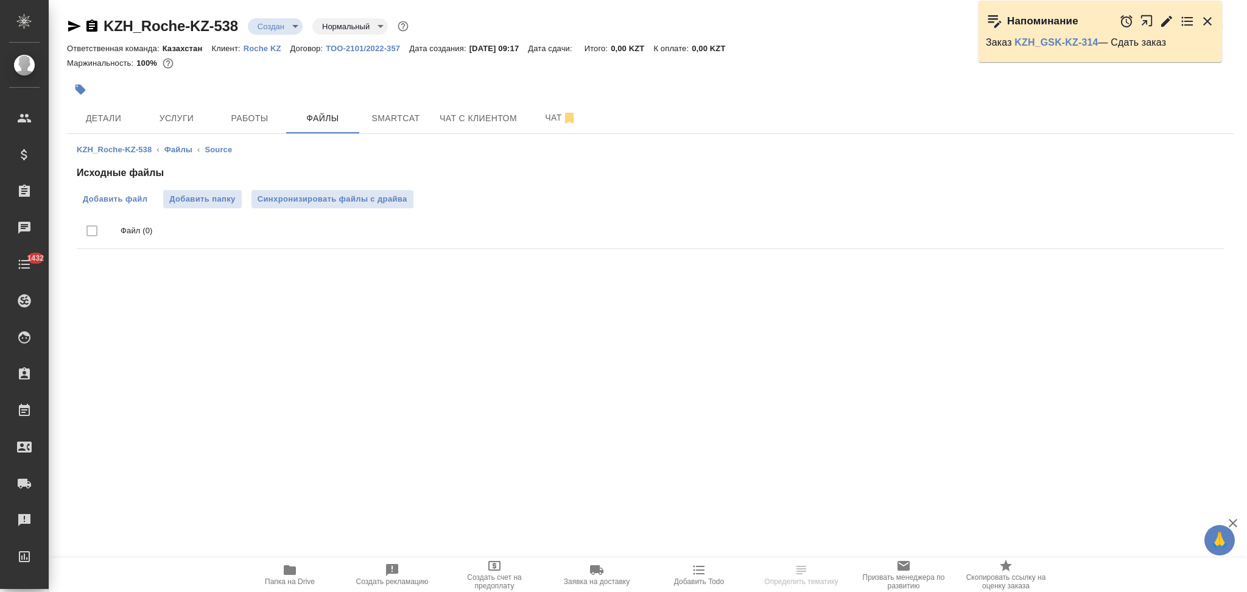
click at [123, 200] on span "Добавить файл" at bounding box center [115, 199] width 65 height 12
click at [0, 0] on input "Добавить файл" at bounding box center [0, 0] width 0 height 0
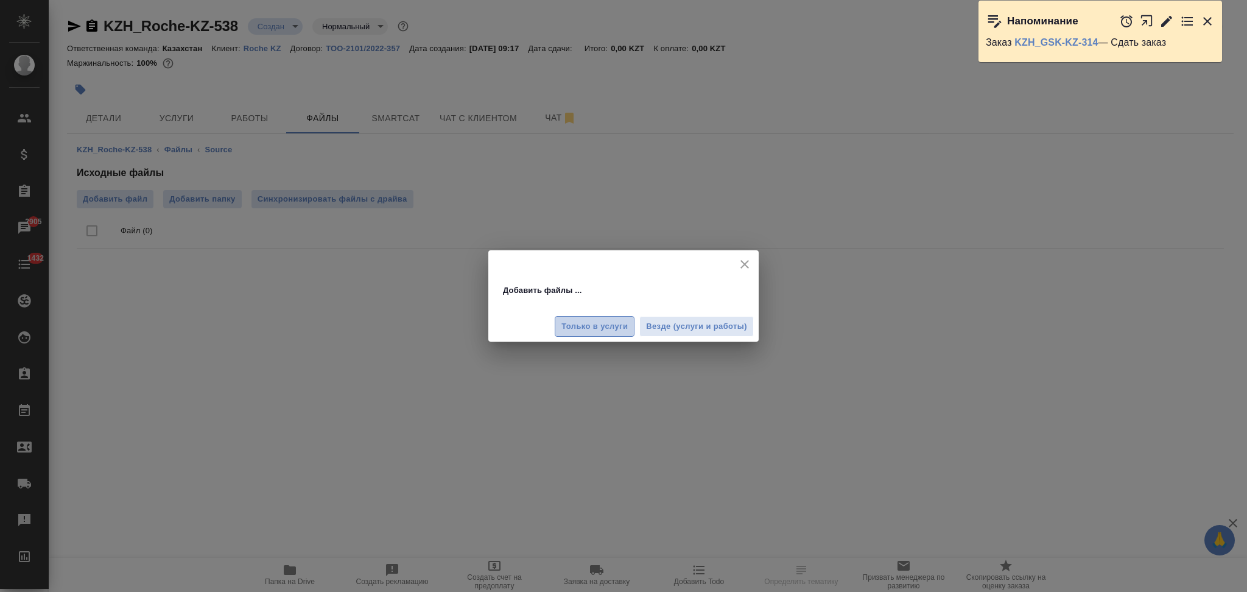
click at [606, 324] on span "Только в услуги" at bounding box center [594, 327] width 66 height 14
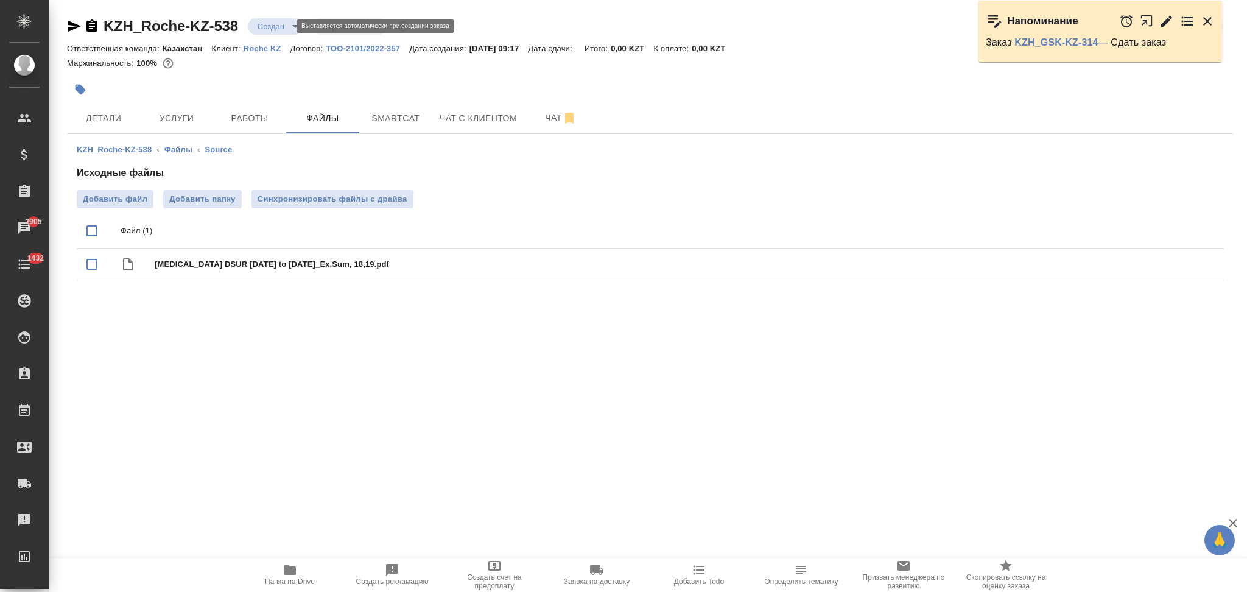
click at [272, 31] on body "🙏 .cls-1 fill:#fff; AWATERA Aslanukova Sati Клиенты Спецификации Заказы 2905 Ча…" at bounding box center [623, 296] width 1247 height 592
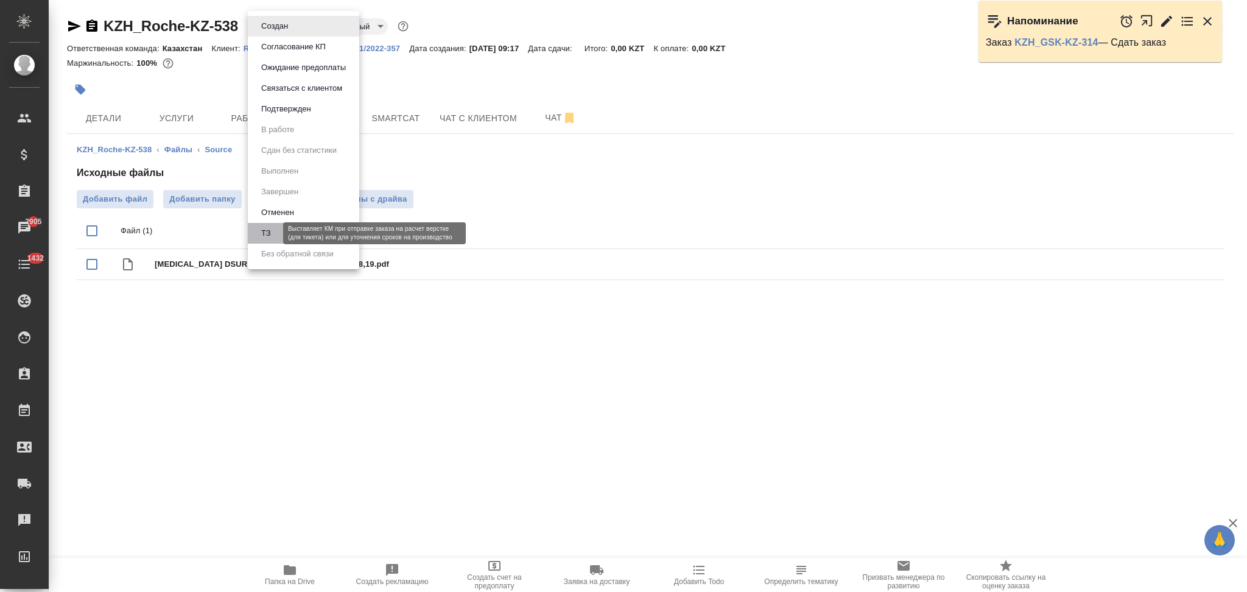
click at [274, 235] on button "ТЗ" at bounding box center [266, 232] width 17 height 13
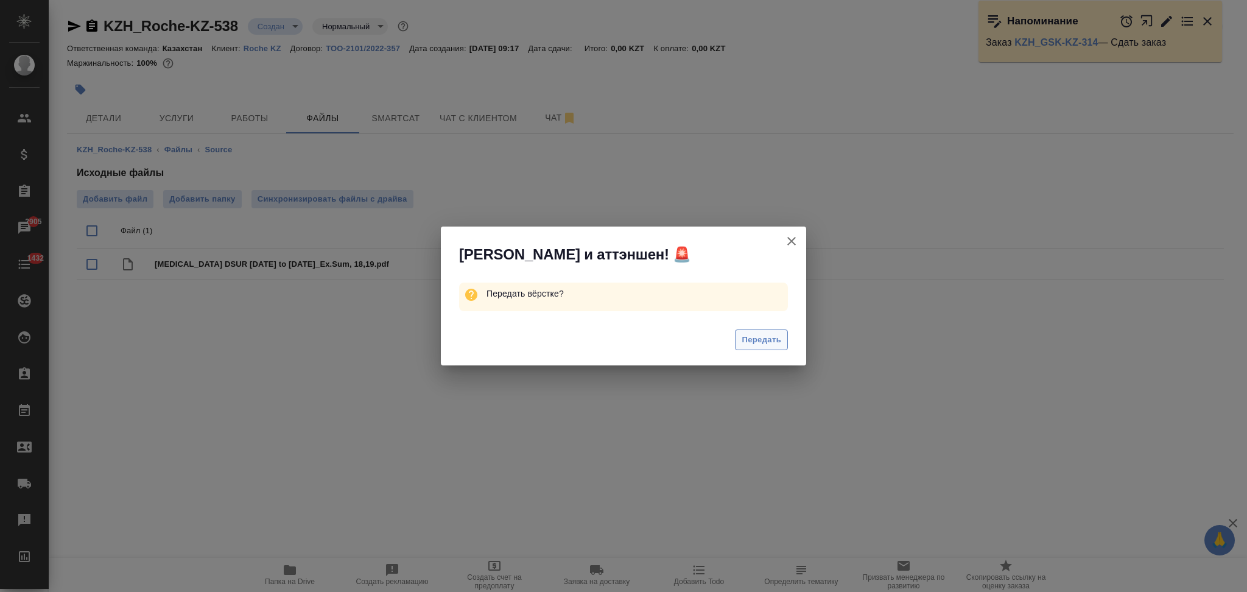
click at [759, 334] on span "Передать" at bounding box center [762, 340] width 40 height 14
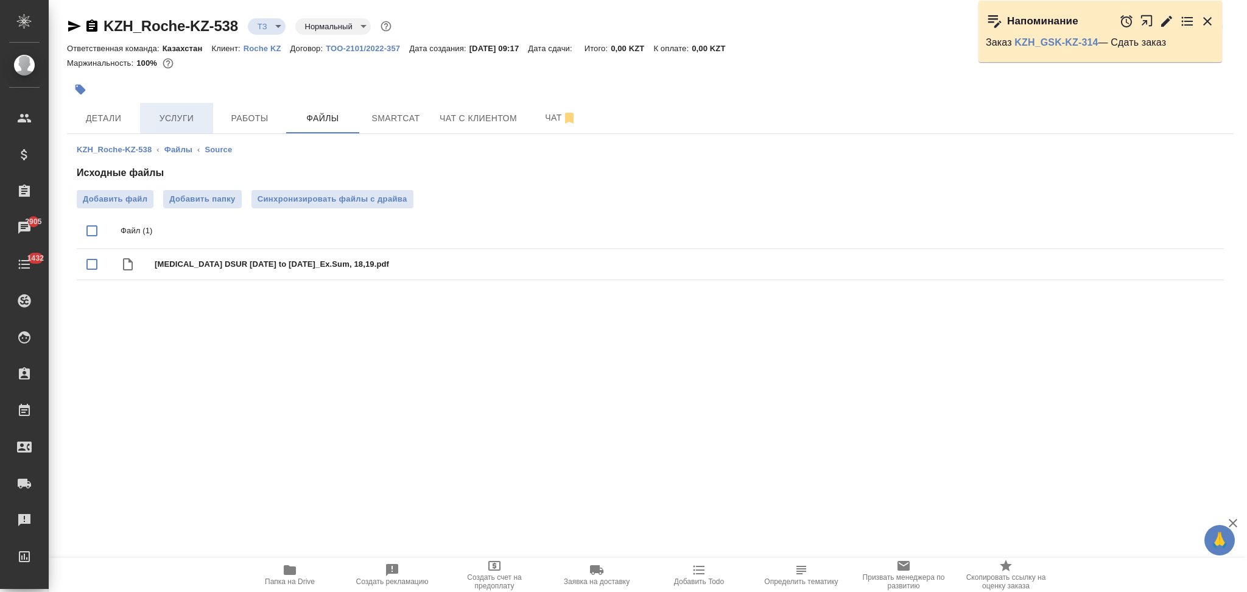
click at [180, 124] on span "Услуги" at bounding box center [176, 118] width 58 height 15
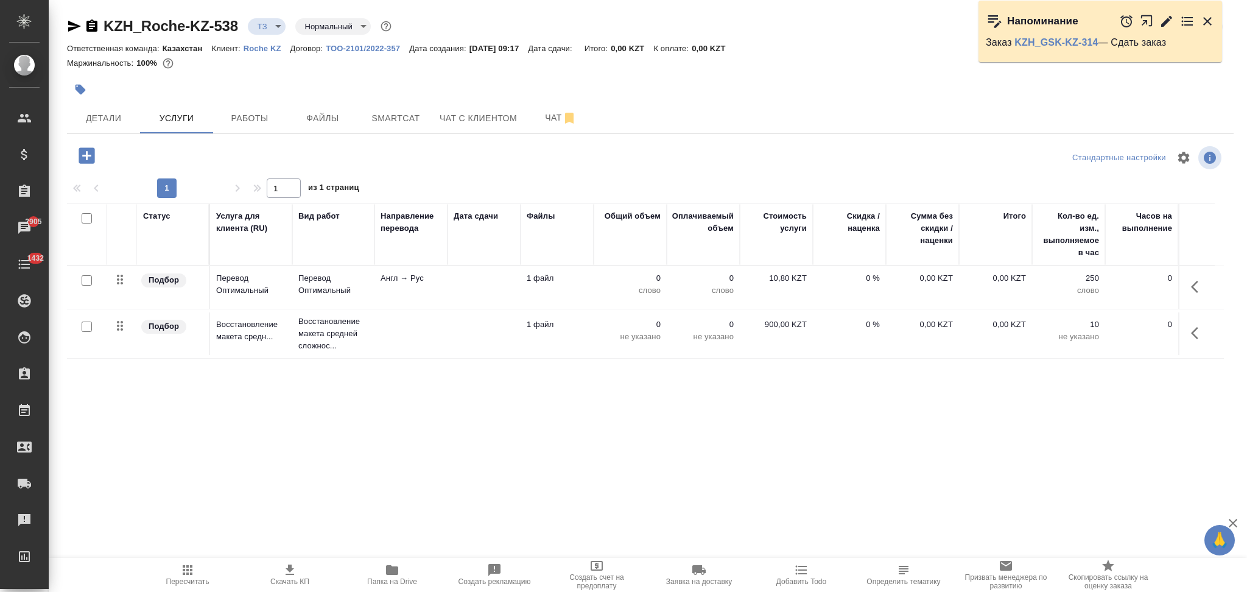
click at [86, 281] on input "checkbox" at bounding box center [87, 280] width 10 height 10
checkbox input "true"
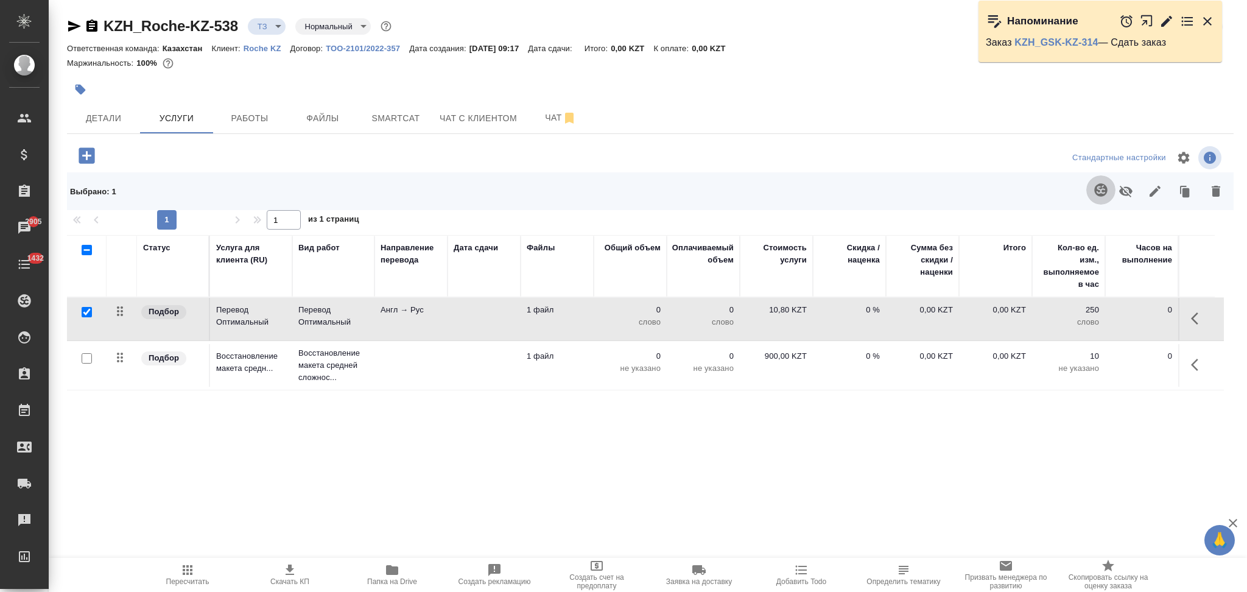
click at [1097, 186] on icon "button" at bounding box center [1100, 189] width 13 height 13
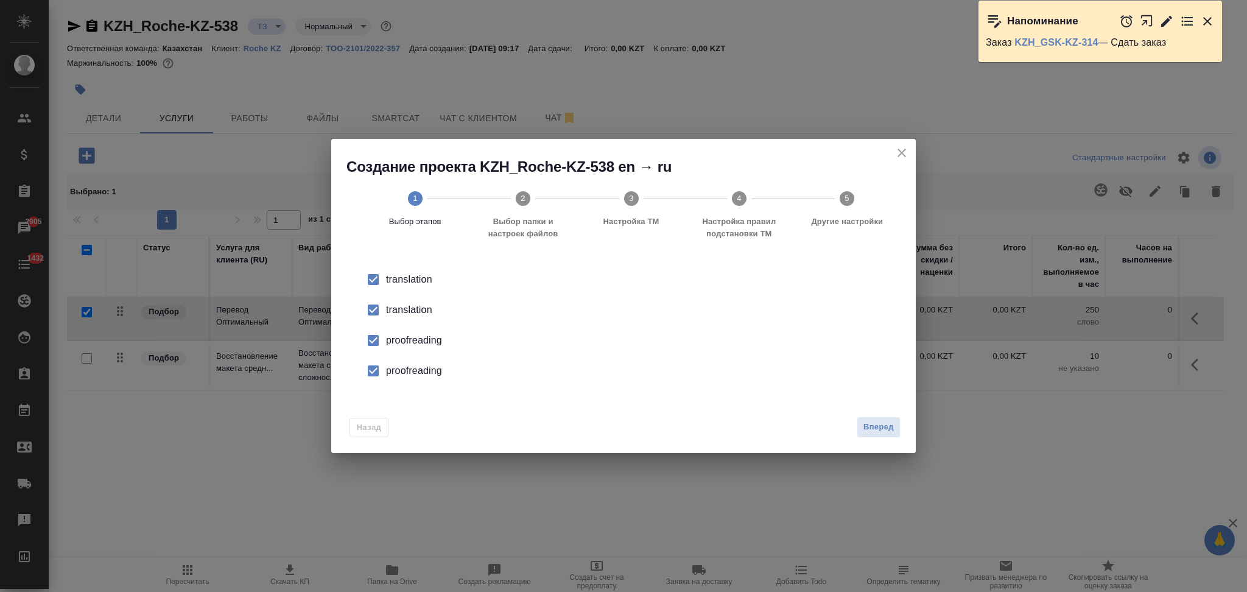
click at [405, 311] on div "translation" at bounding box center [636, 310] width 500 height 15
click at [402, 325] on li "proofreading" at bounding box center [624, 340] width 546 height 30
click at [406, 360] on li "proofreading" at bounding box center [624, 371] width 546 height 30
click at [889, 429] on span "Вперед" at bounding box center [878, 427] width 30 height 14
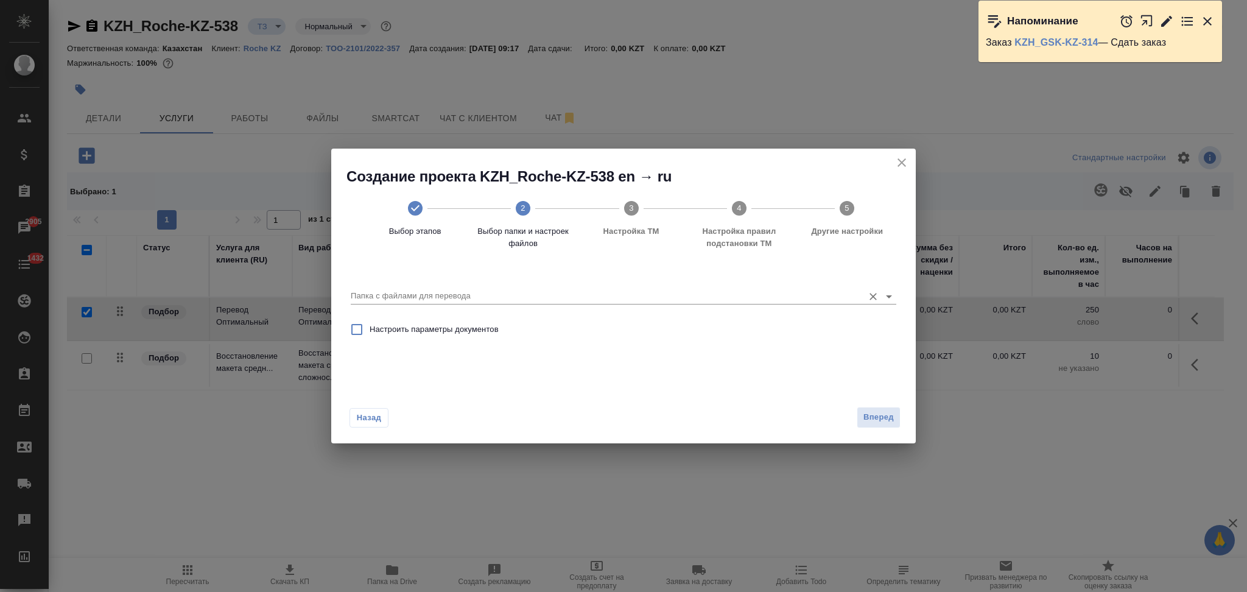
click at [442, 296] on input "Папка с файлами для перевода" at bounding box center [604, 296] width 507 height 15
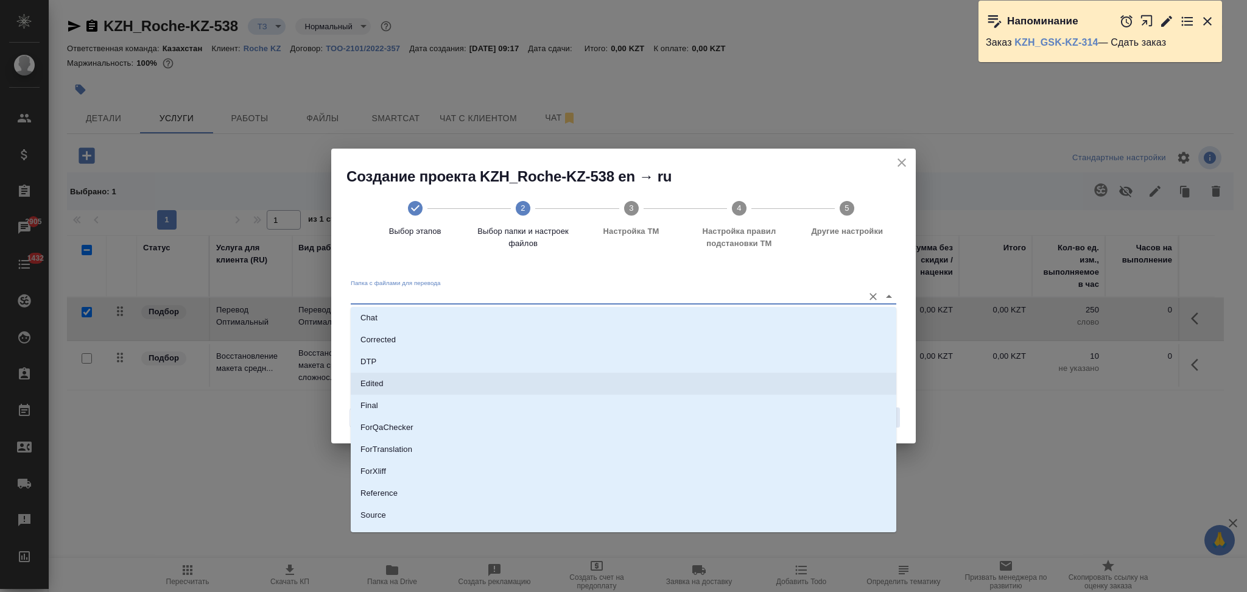
scroll to position [85, 0]
click at [399, 473] on li "Source" at bounding box center [624, 477] width 546 height 22
type input "Source"
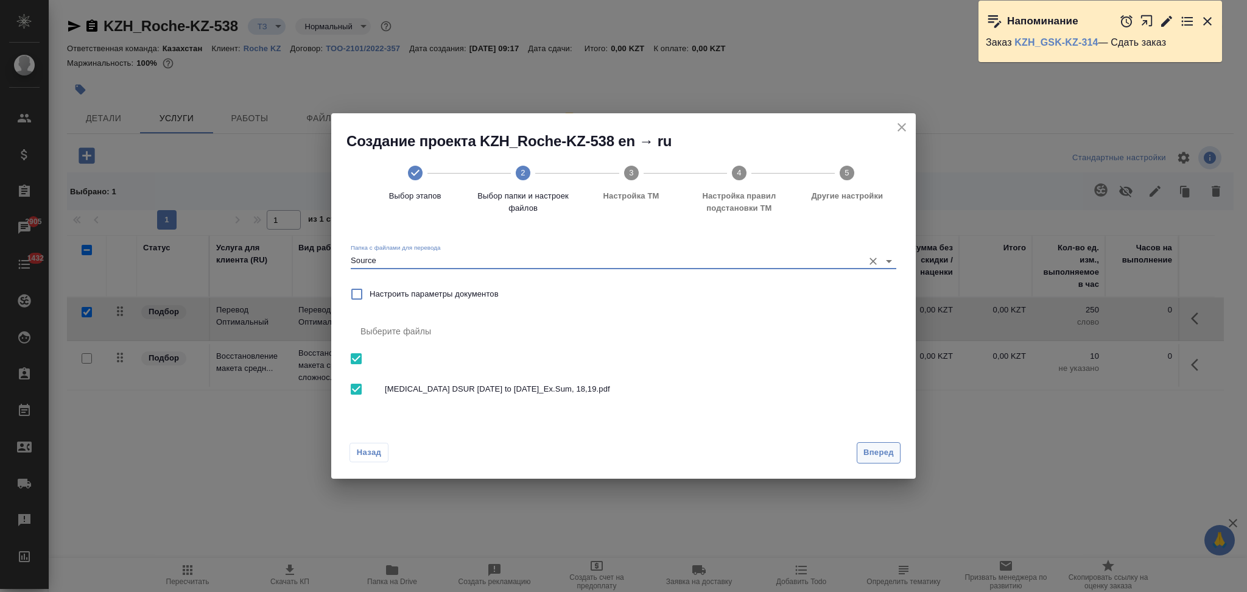
click at [879, 447] on span "Вперед" at bounding box center [878, 453] width 30 height 14
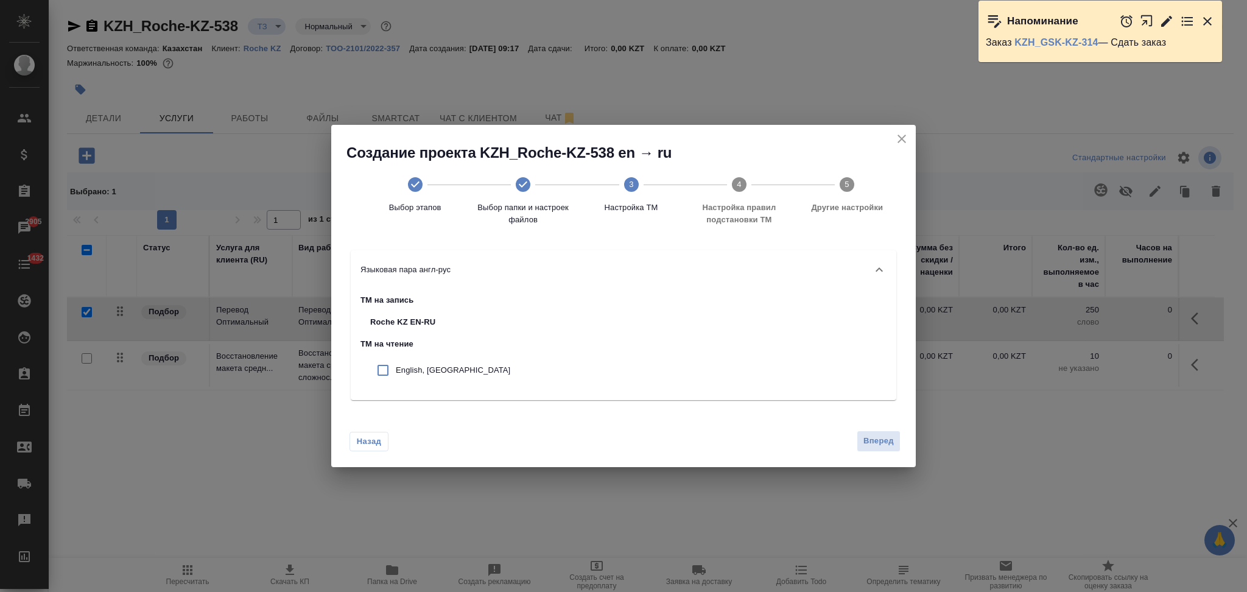
click at [446, 373] on p "English, Roche KZ" at bounding box center [453, 370] width 114 height 12
checkbox input "true"
click at [868, 443] on span "Вперед" at bounding box center [878, 441] width 30 height 14
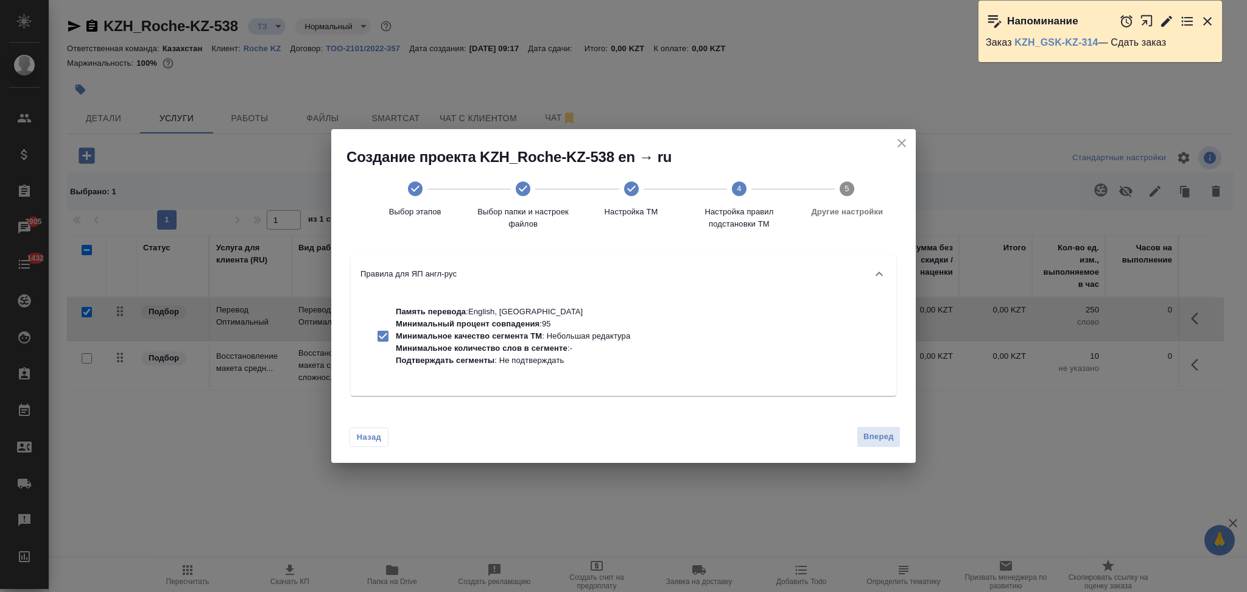
click at [538, 363] on p "Подтверждать сегменты : Не подтверждать" at bounding box center [513, 360] width 234 height 12
click at [384, 334] on input "checkbox" at bounding box center [383, 336] width 26 height 26
checkbox input "true"
click at [889, 434] on span "Вперед" at bounding box center [878, 437] width 30 height 14
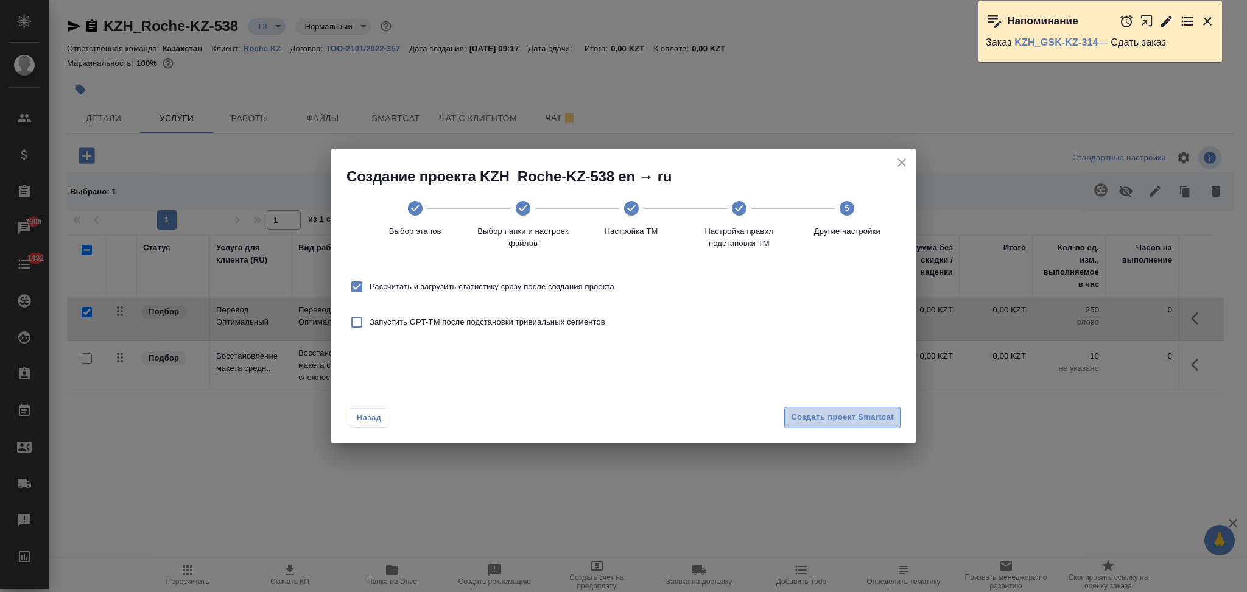
click at [795, 417] on span "Создать проект Smartcat" at bounding box center [842, 417] width 103 height 14
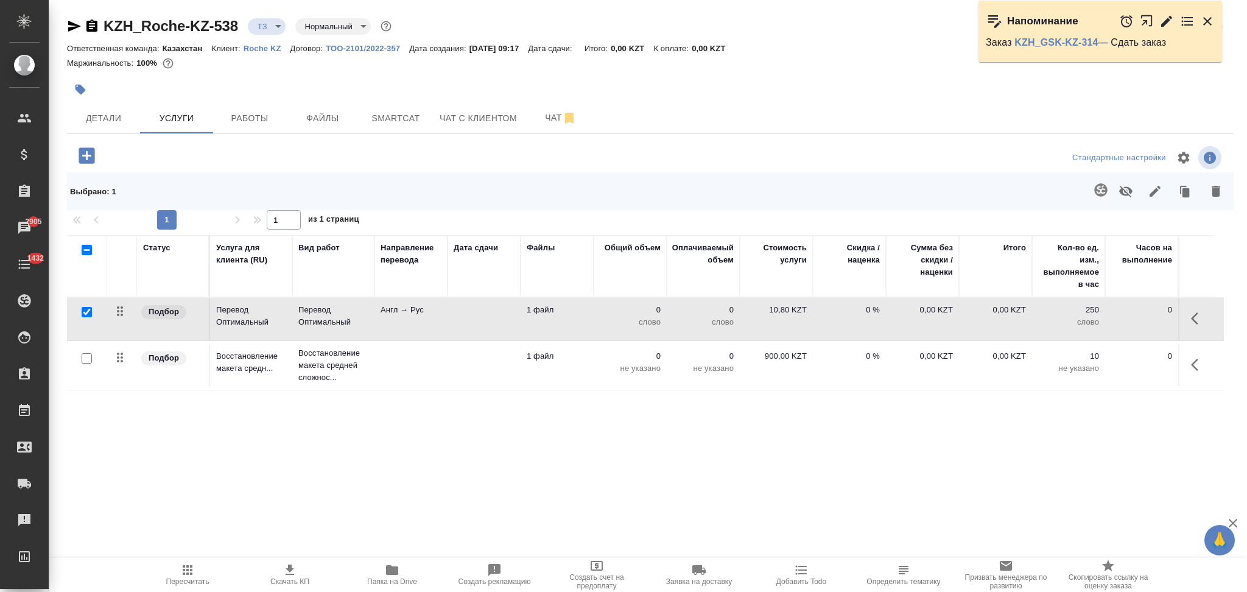
click at [454, 320] on td at bounding box center [484, 319] width 73 height 43
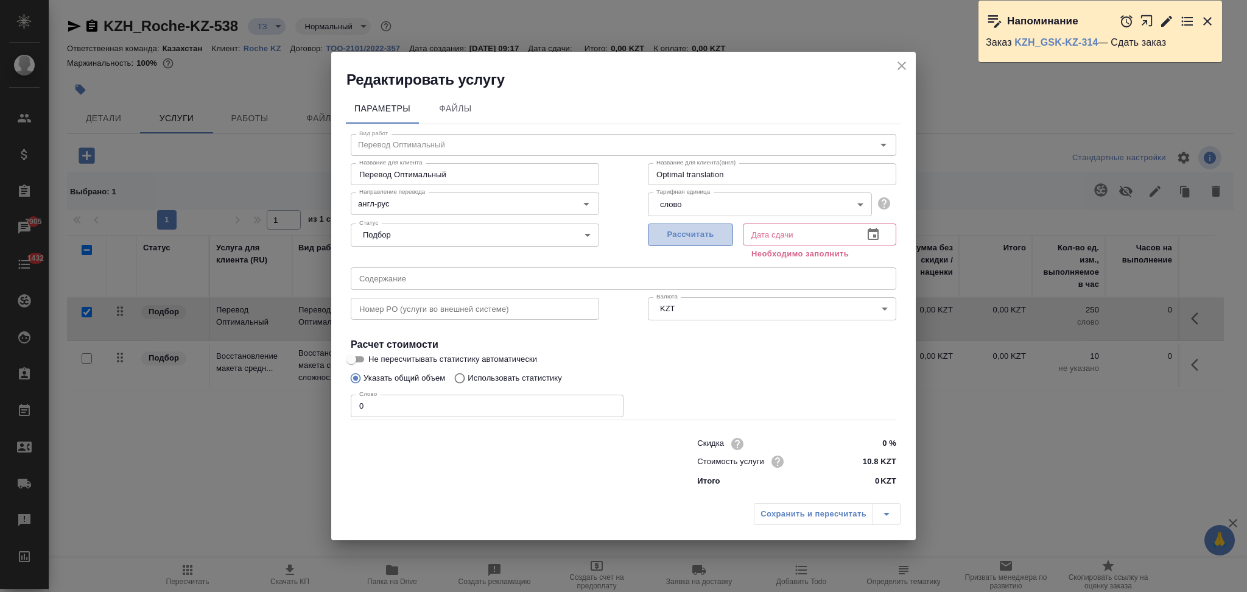
click at [680, 233] on span "Рассчитать" at bounding box center [691, 235] width 72 height 14
type input "27.08.2025 09:41"
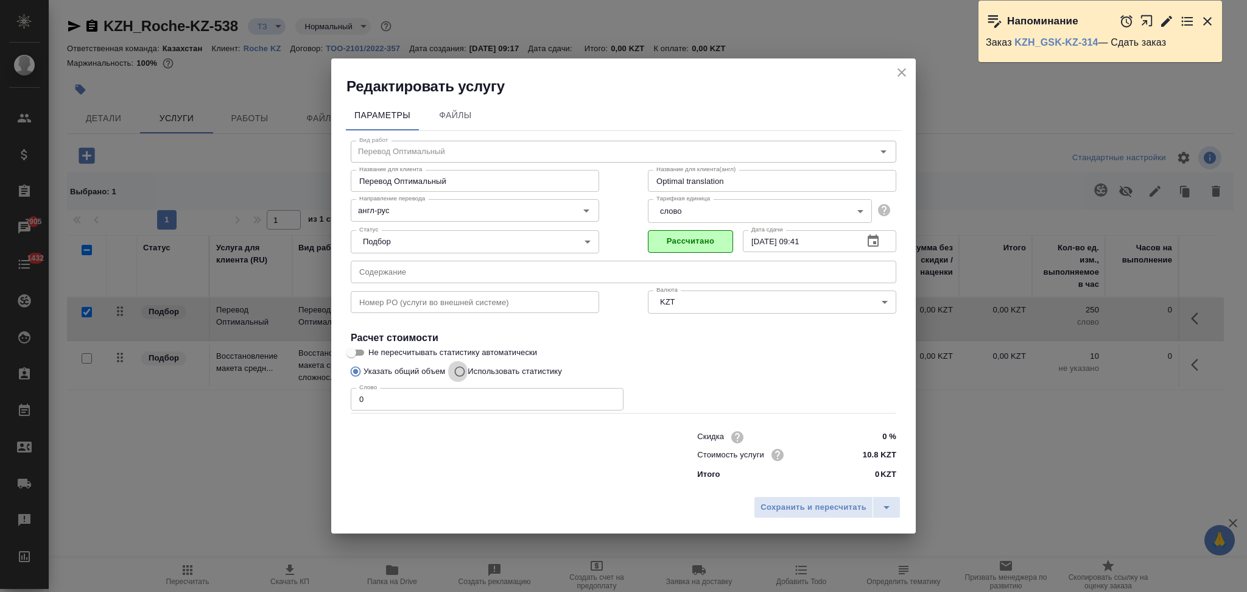
click at [458, 368] on input "Использовать статистику" at bounding box center [457, 371] width 19 height 23
radio input "true"
radio input "false"
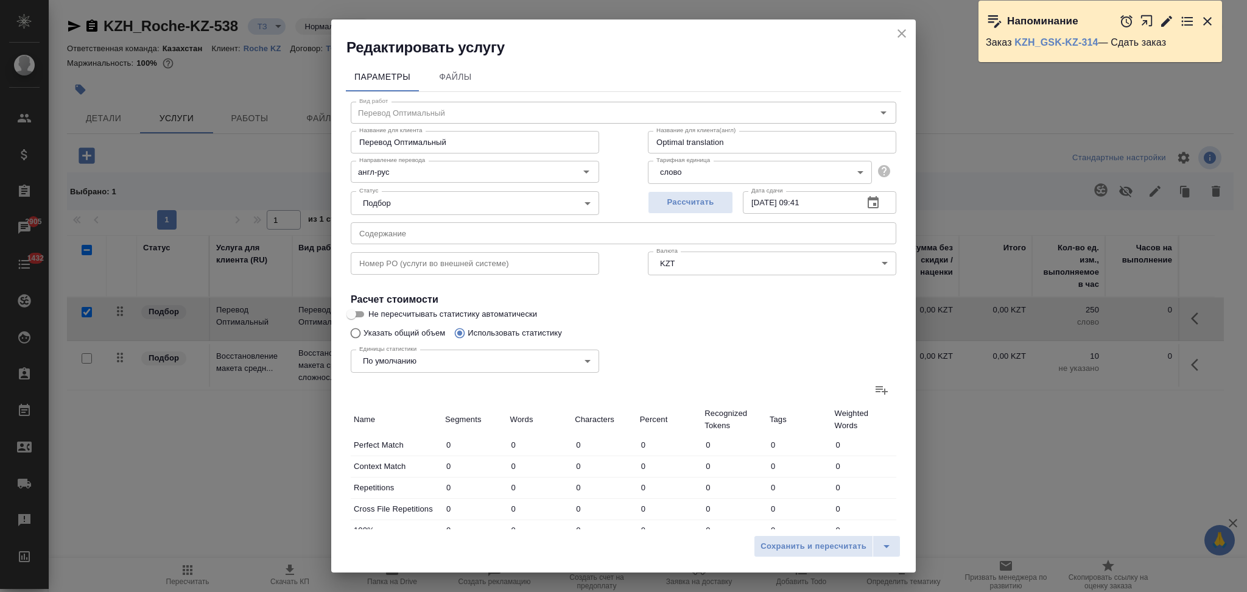
click at [874, 389] on icon at bounding box center [881, 389] width 15 height 15
click at [0, 0] on input "file" at bounding box center [0, 0] width 0 height 0
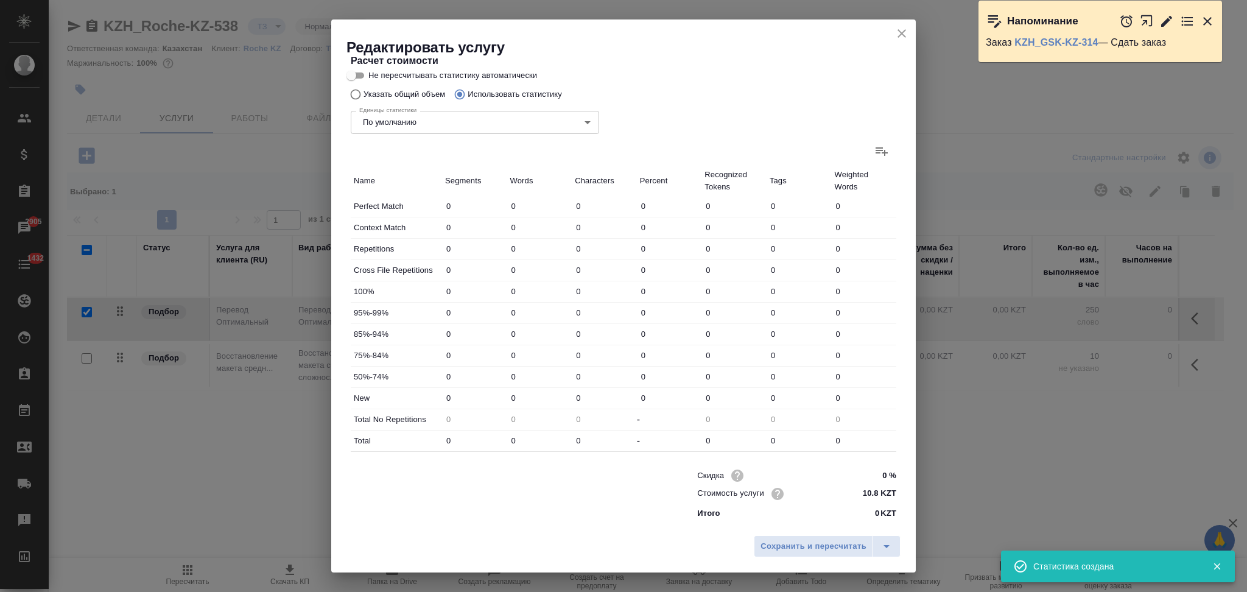
type input "27"
type input "129"
type input "881"
type input "6"
type input "131"
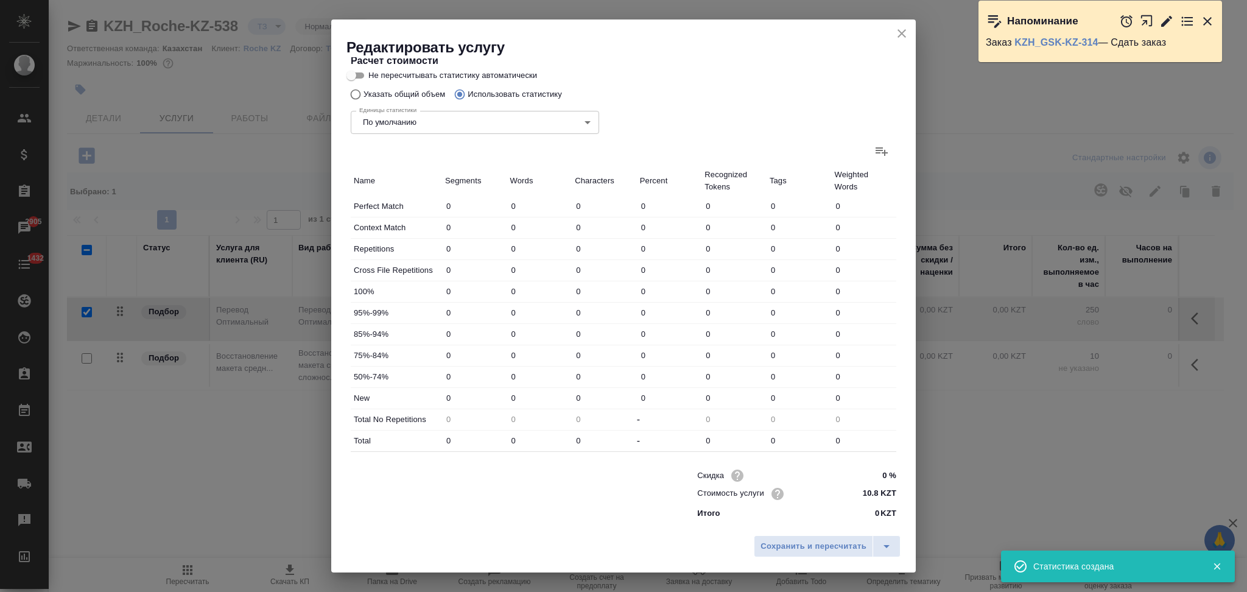
type input "795"
type input "220"
type input "2450"
type input "15953"
type input "81"
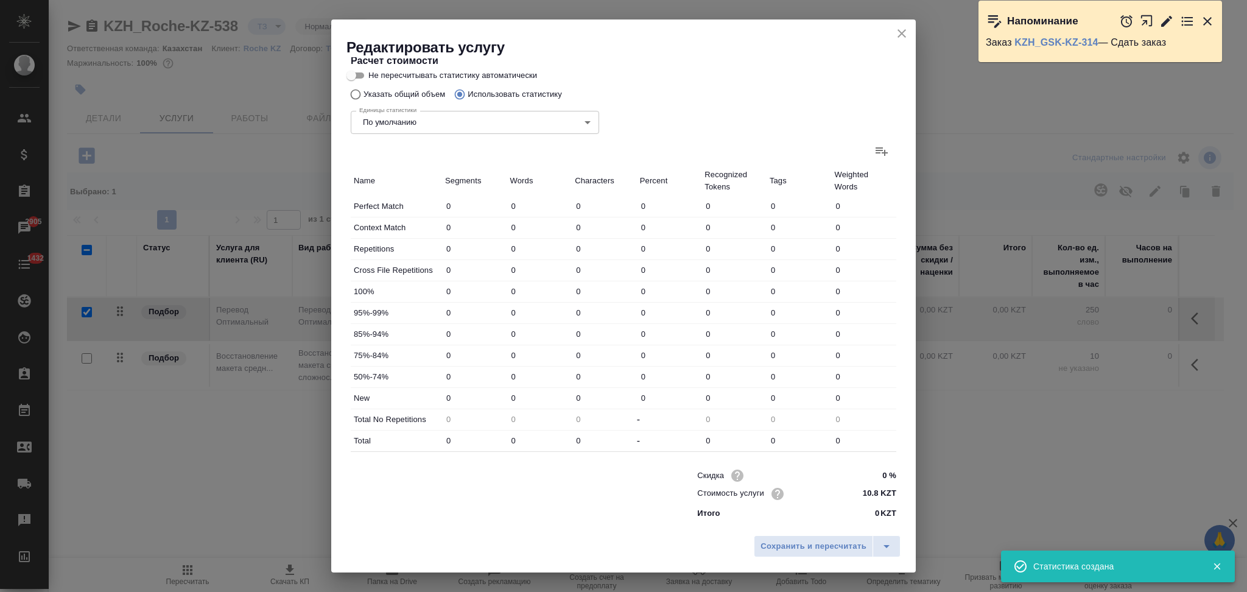
type input "1643"
type input "10569"
type input "39"
type input "845"
type input "5329"
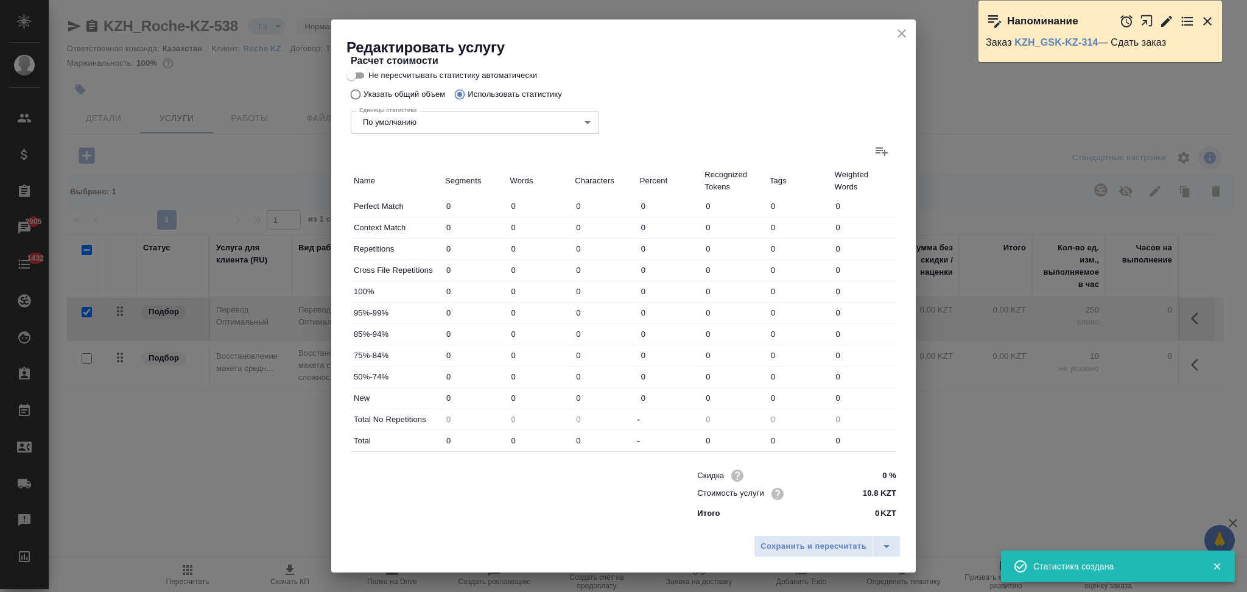
type input "23"
type input "439"
type input "2849"
type input "144"
type input "2599"
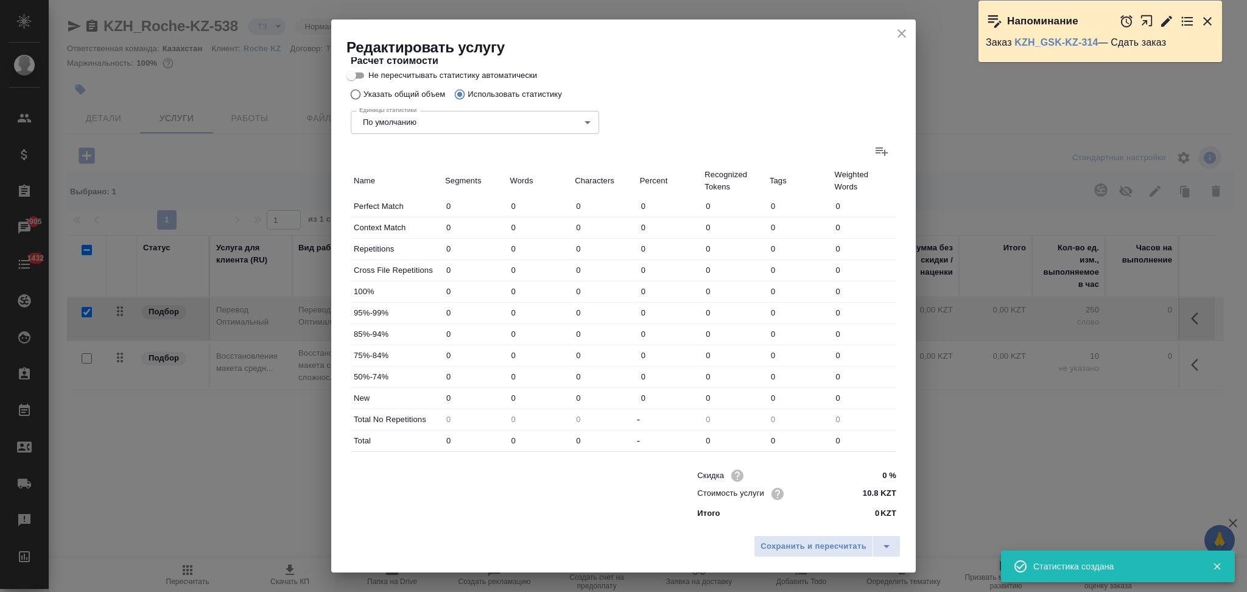
type input "16578"
type input "534"
type input "8105"
type input "52159"
type input "540"
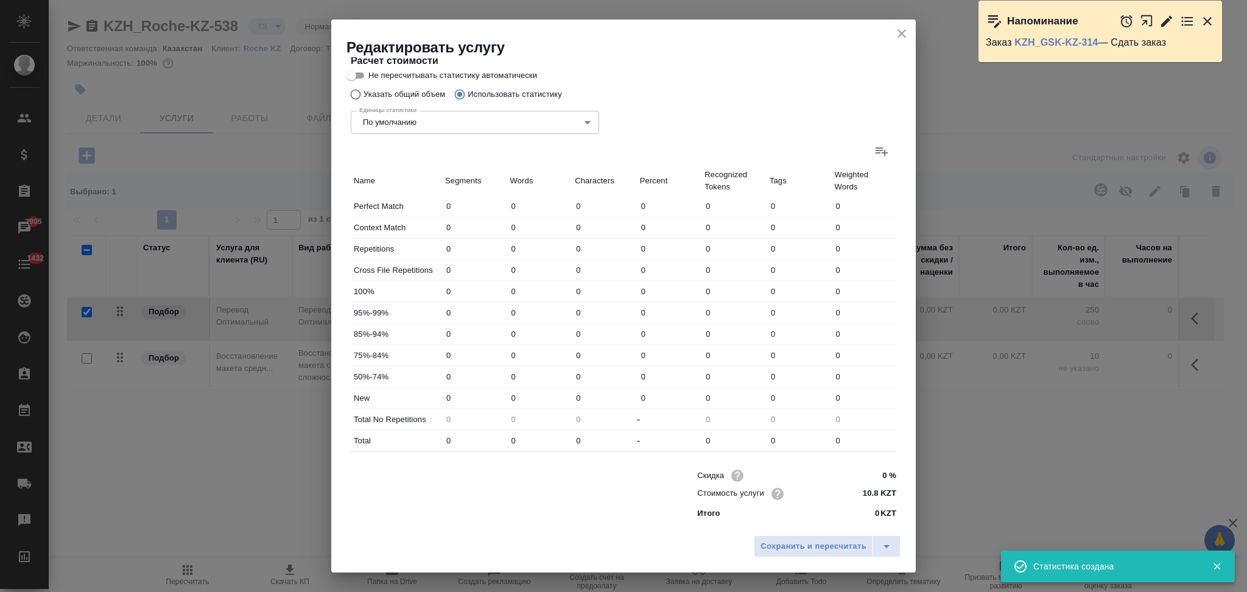
type input "8236"
type input "52954"
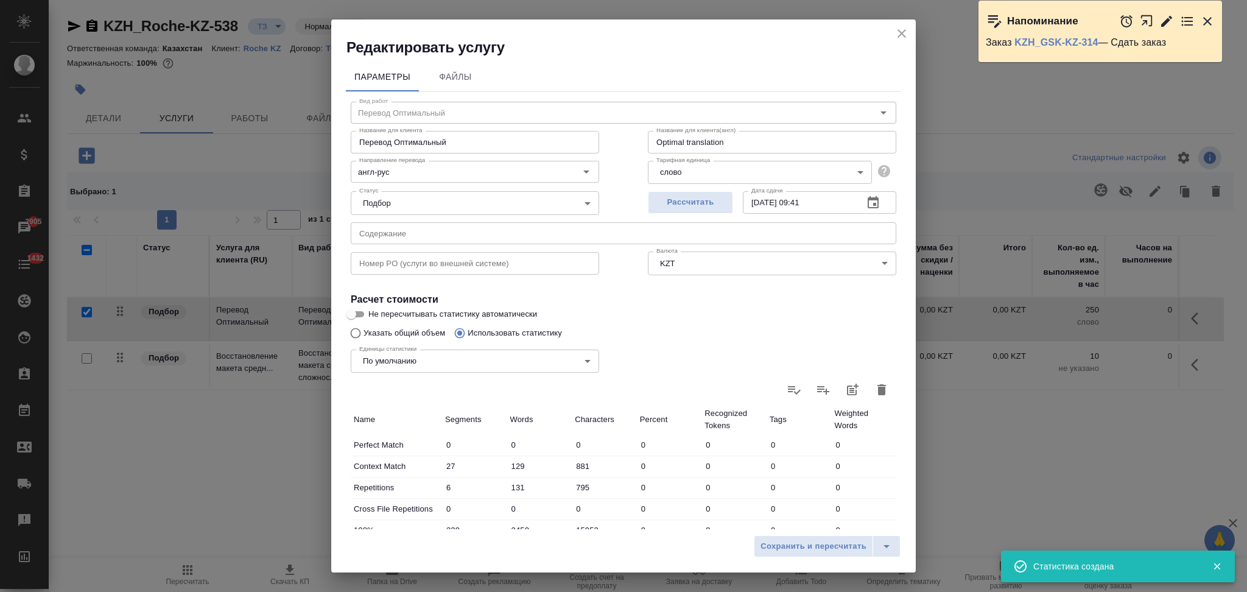
scroll to position [81, 0]
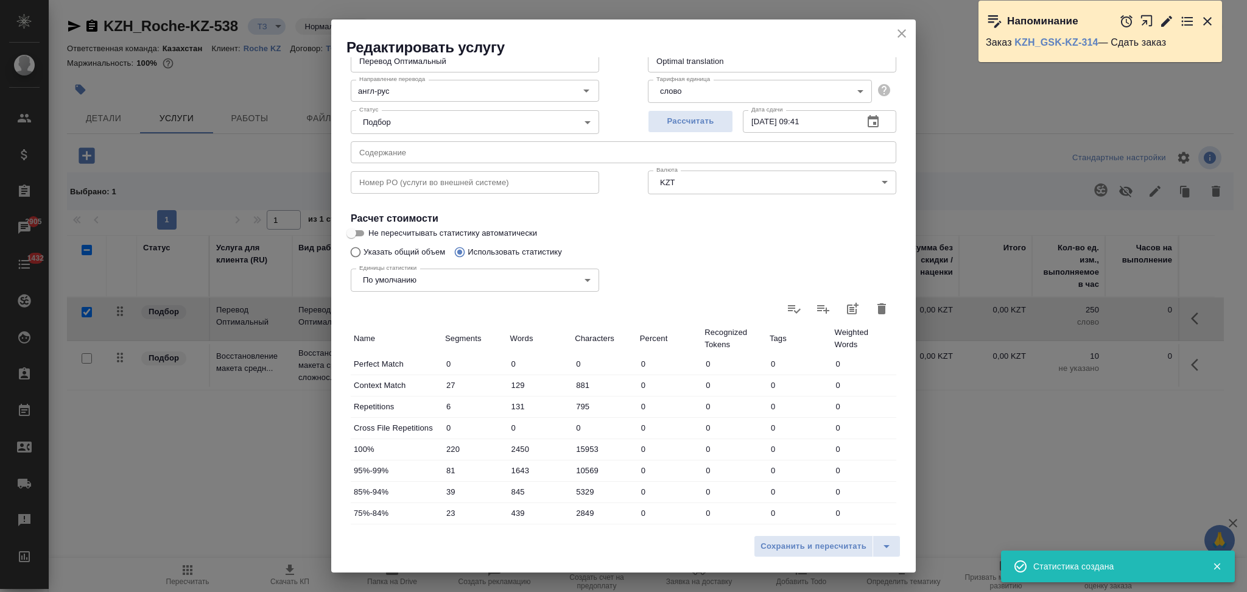
click at [359, 232] on input "Не пересчитывать статистику автоматически" at bounding box center [351, 233] width 44 height 15
checkbox input "true"
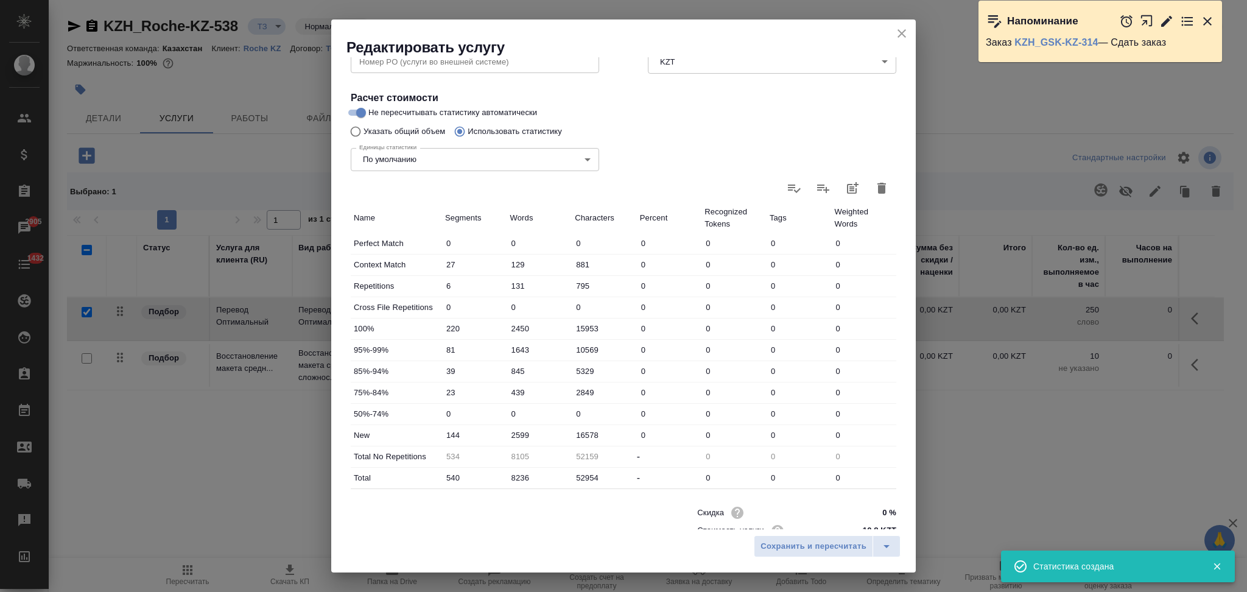
scroll to position [239, 0]
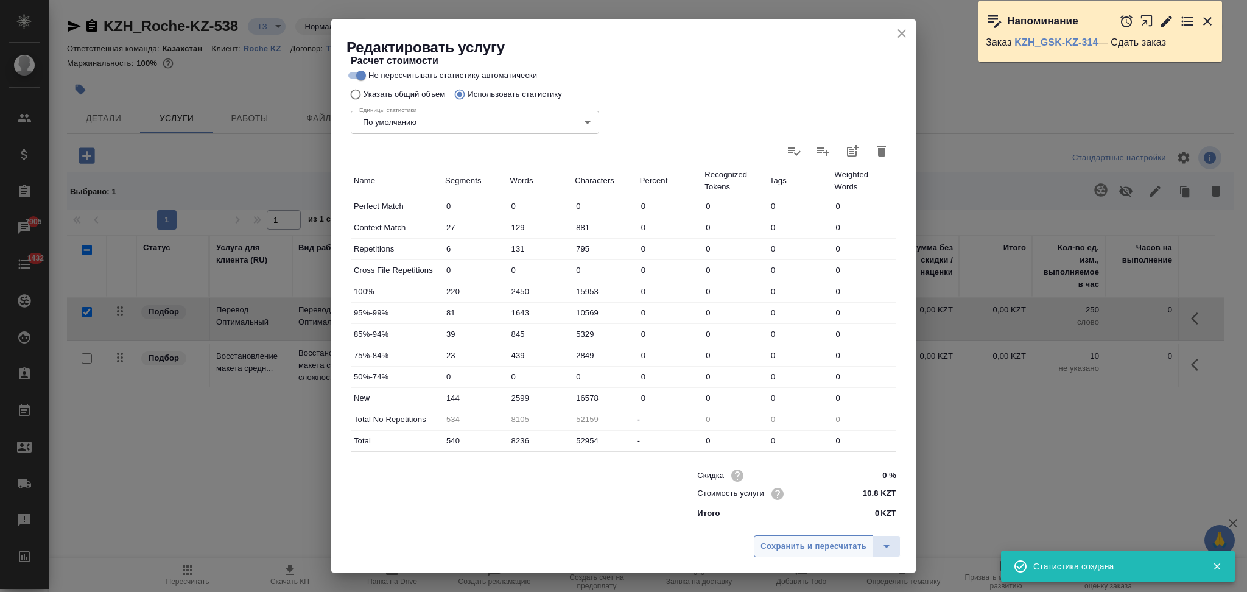
click at [786, 539] on span "Сохранить и пересчитать" at bounding box center [813, 546] width 106 height 14
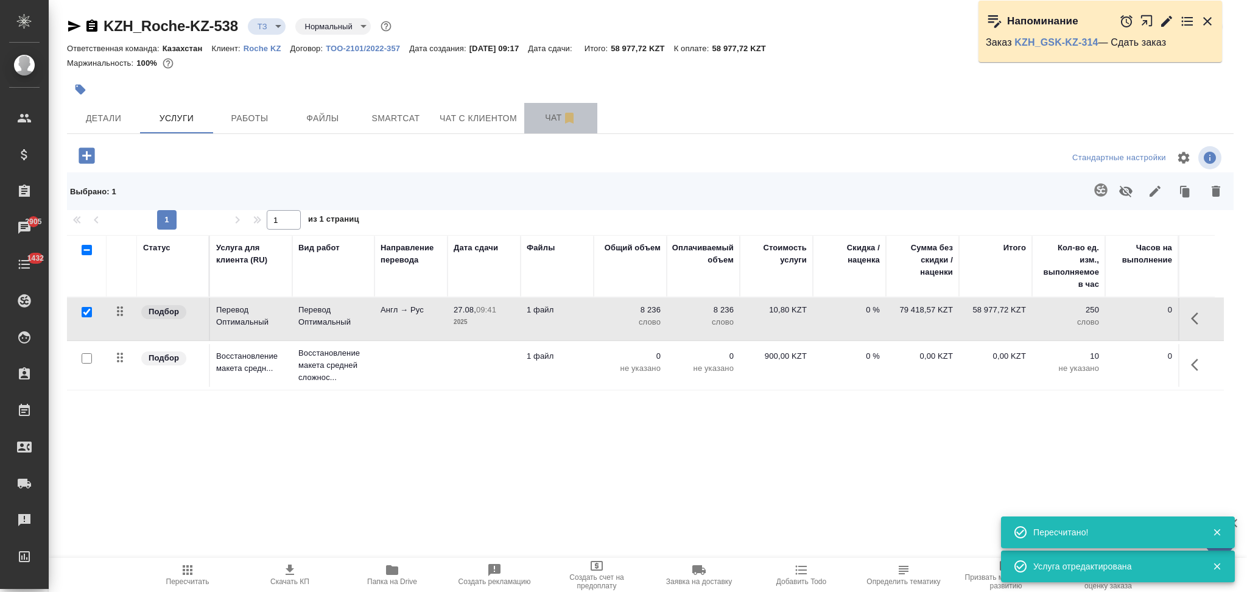
click at [546, 116] on span "Чат" at bounding box center [561, 117] width 58 height 15
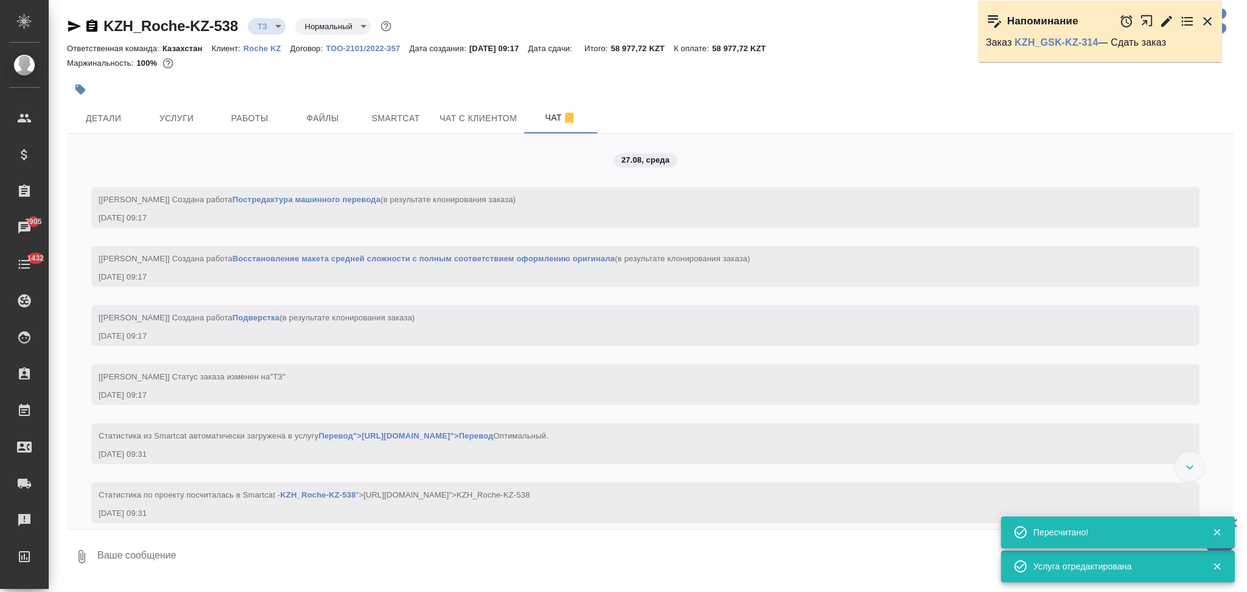
scroll to position [12, 0]
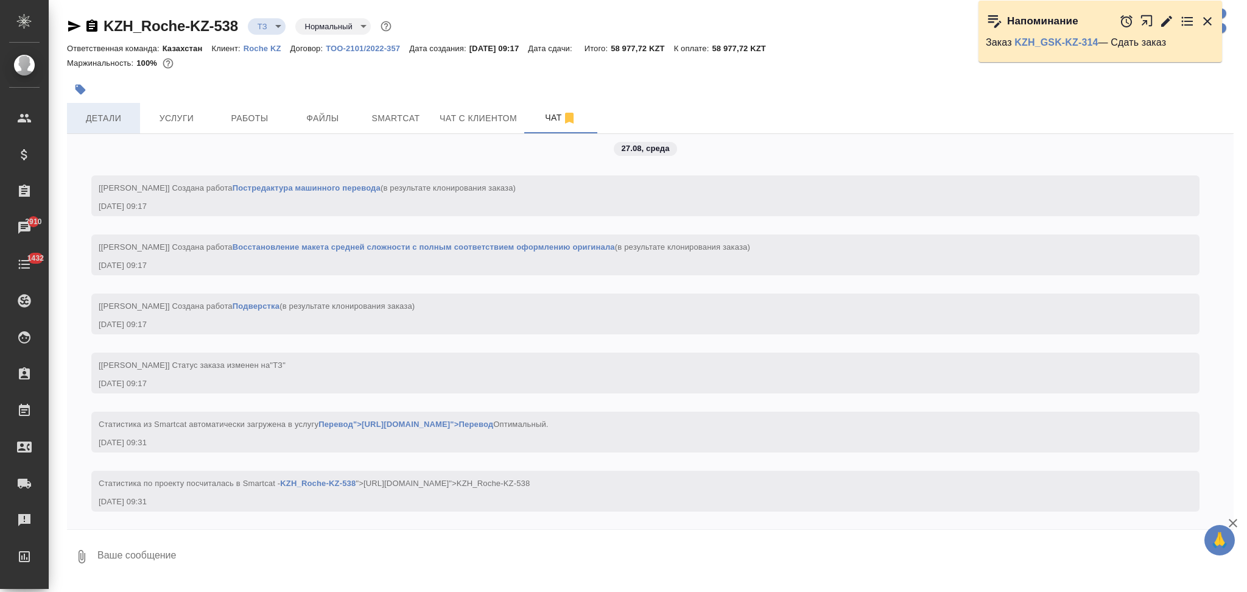
click at [130, 115] on span "Детали" at bounding box center [103, 118] width 58 height 15
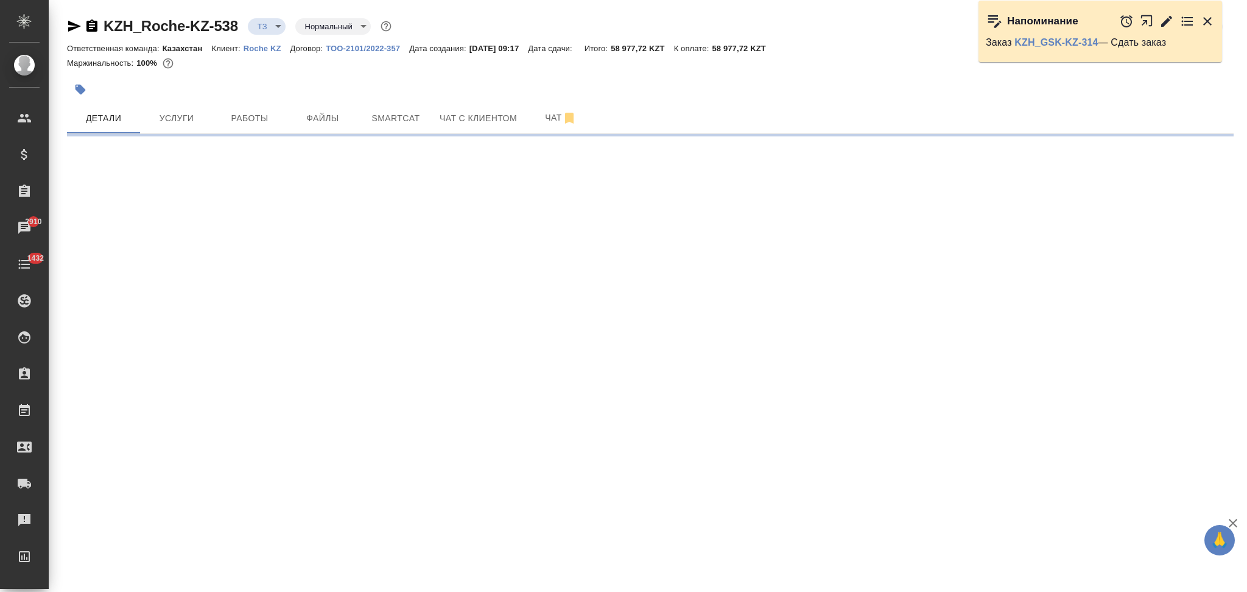
select select "RU"
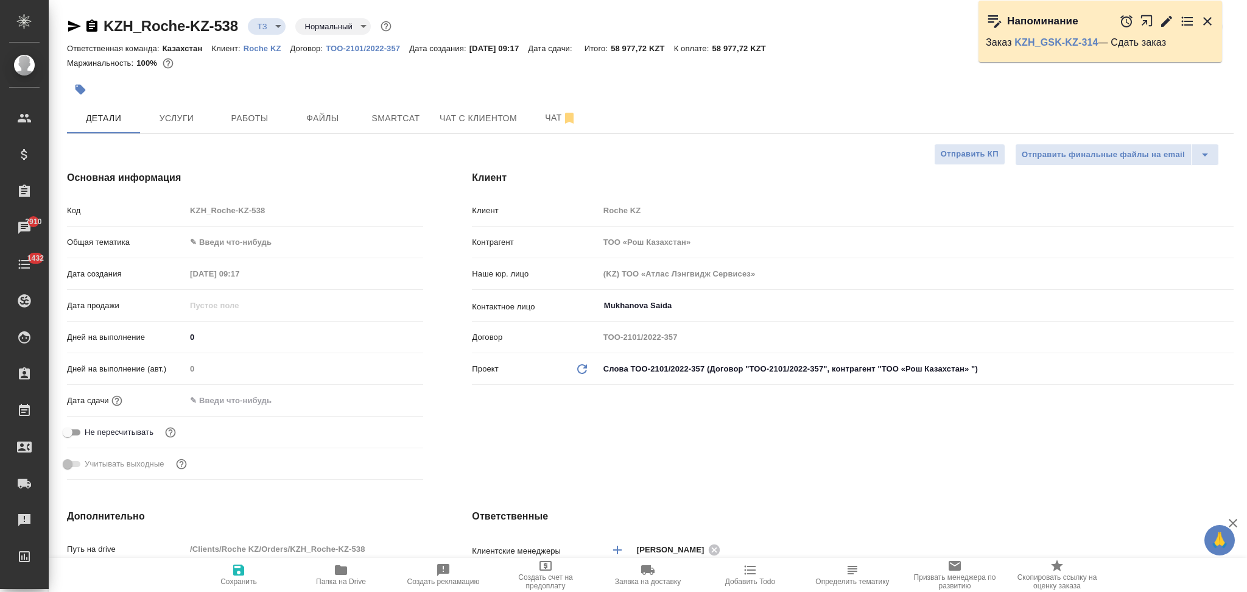
type textarea "x"
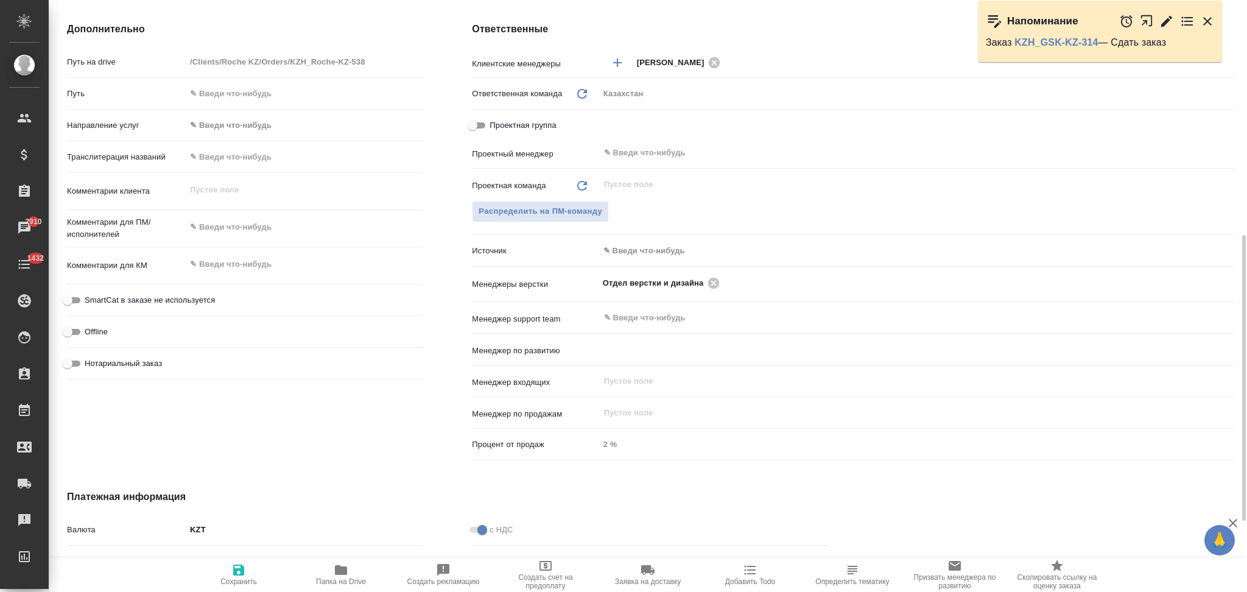
type input "[PERSON_NAME]"
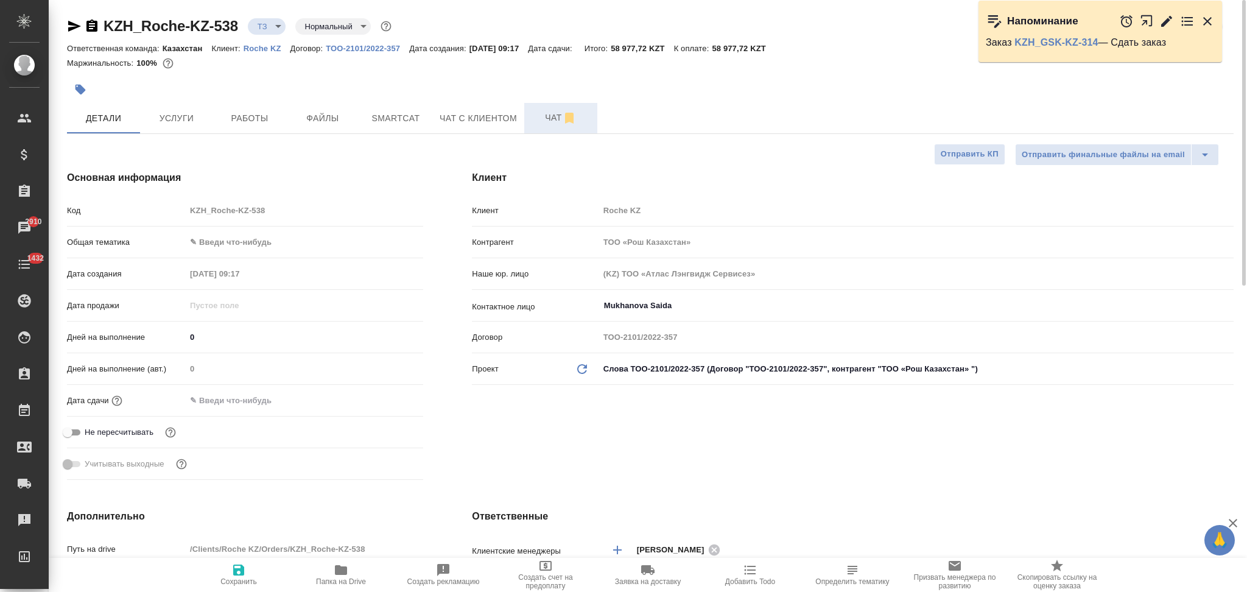
click at [540, 122] on span "Чат" at bounding box center [561, 117] width 58 height 15
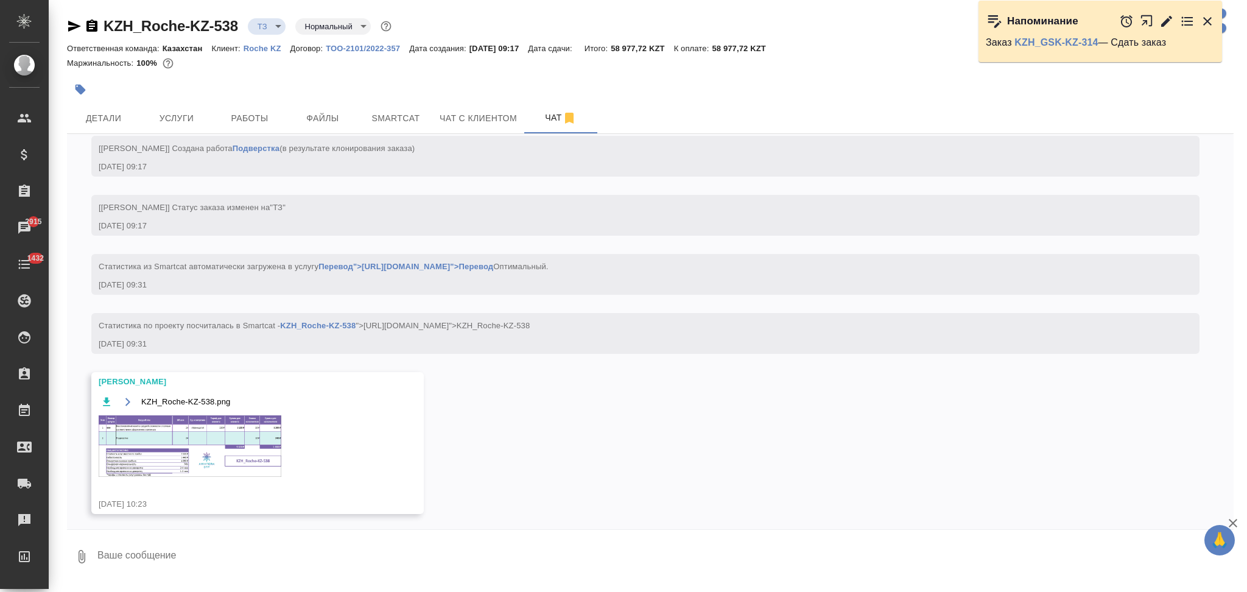
scroll to position [1, 0]
click at [188, 440] on img at bounding box center [190, 445] width 183 height 61
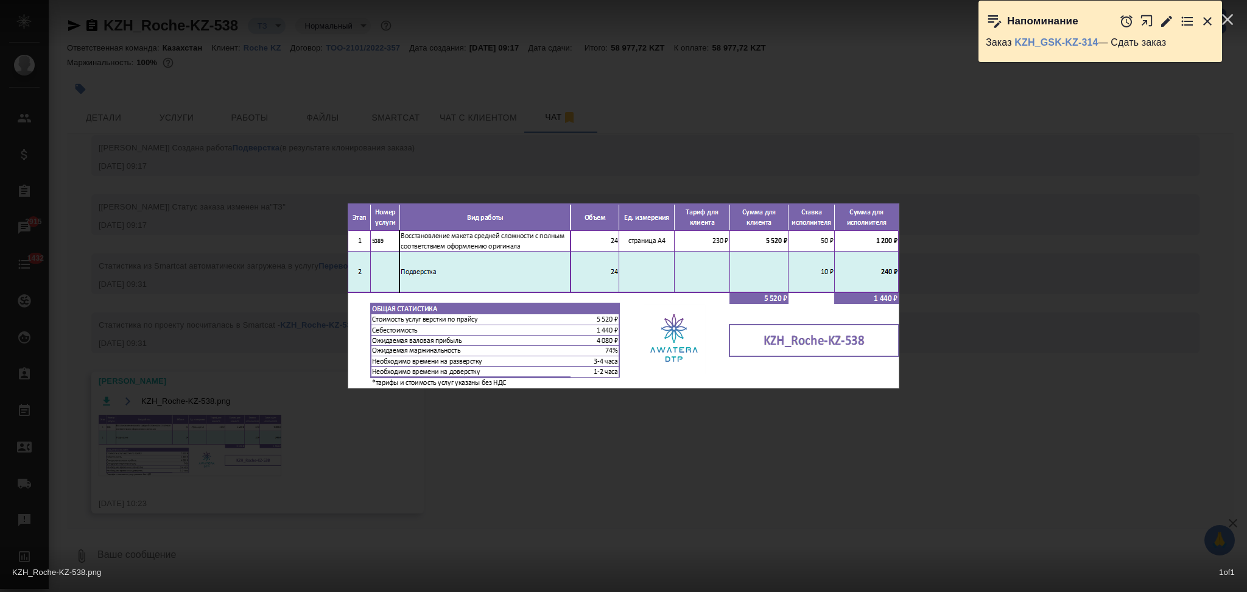
click at [213, 127] on div "KZH_Roche-KZ-538.png 1 of 1" at bounding box center [623, 296] width 1247 height 592
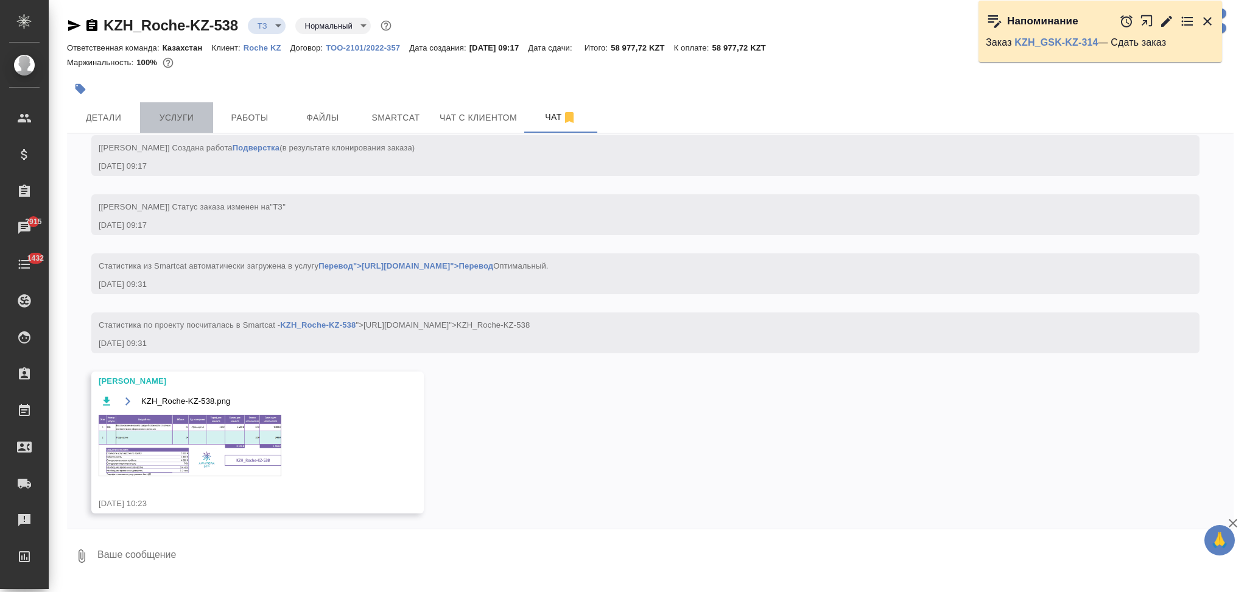
click at [172, 118] on span "Услуги" at bounding box center [176, 117] width 58 height 15
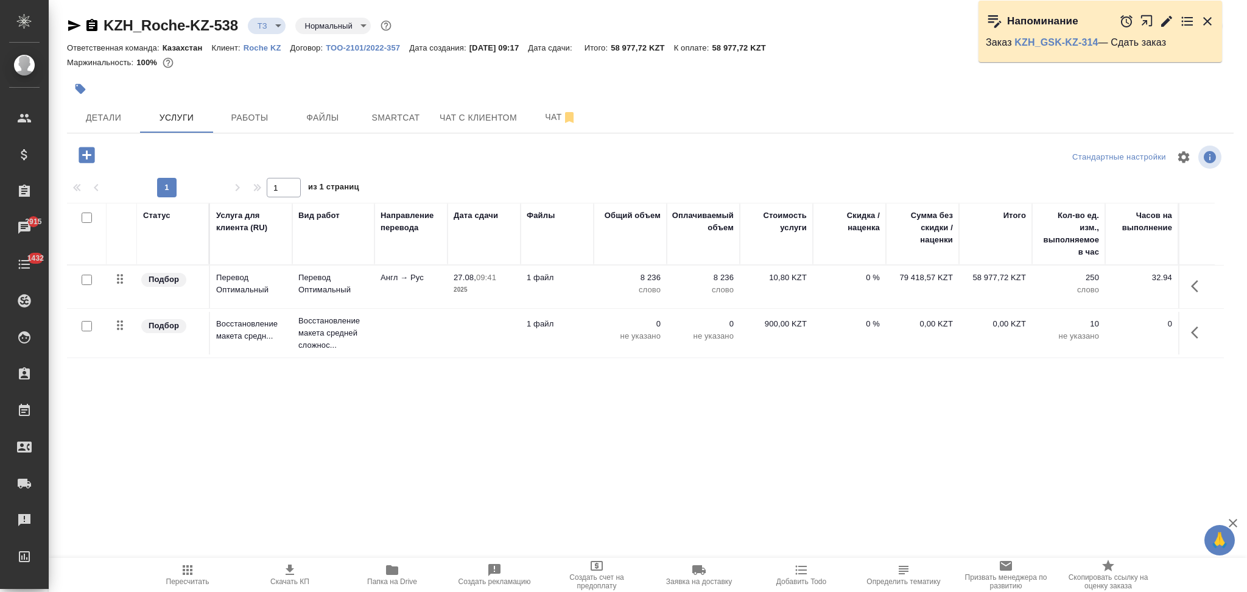
click at [412, 335] on td at bounding box center [410, 333] width 73 height 43
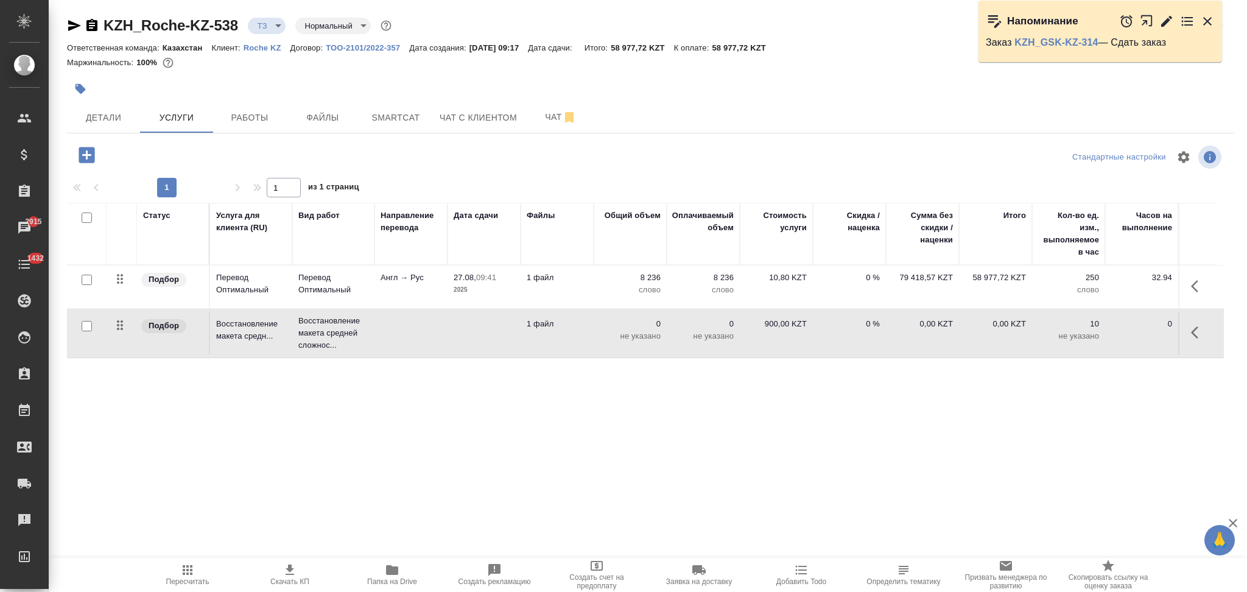
click at [412, 335] on td at bounding box center [410, 333] width 73 height 43
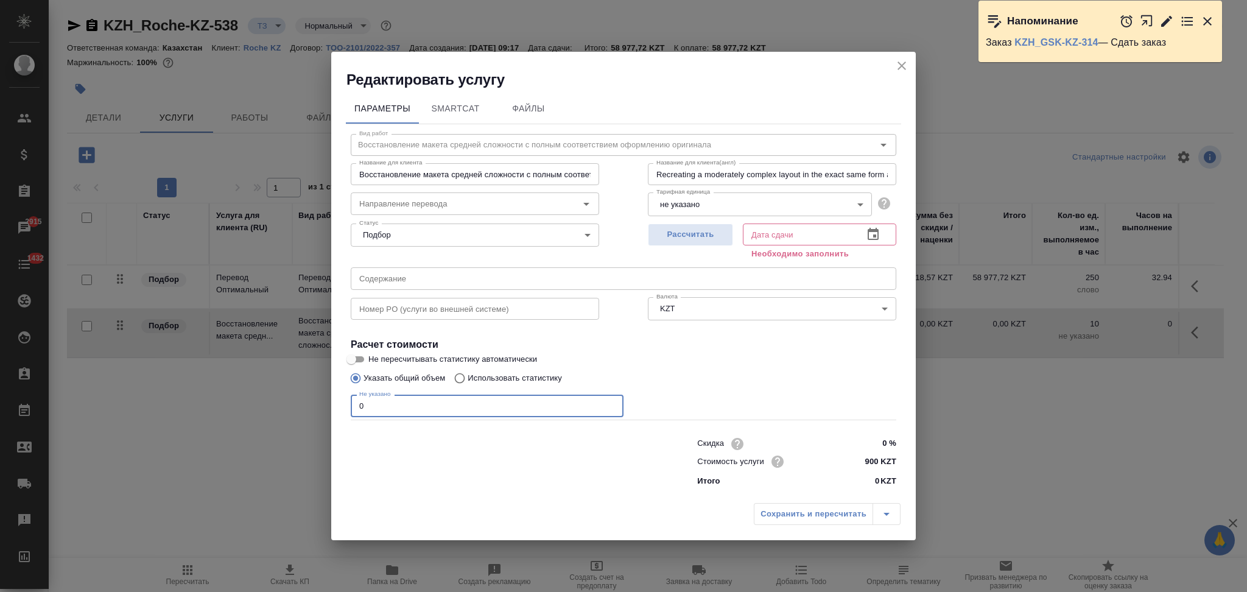
drag, startPoint x: 385, startPoint y: 398, endPoint x: 339, endPoint y: 409, distance: 47.6
click at [339, 409] on div "Параметры SmartCat Файлы Вид работ Восстановление макета средней сложности с по…" at bounding box center [623, 294] width 584 height 408
type input "24"
click at [698, 230] on span "Рассчитать" at bounding box center [691, 235] width 72 height 14
type input "27.08.2025 12:47"
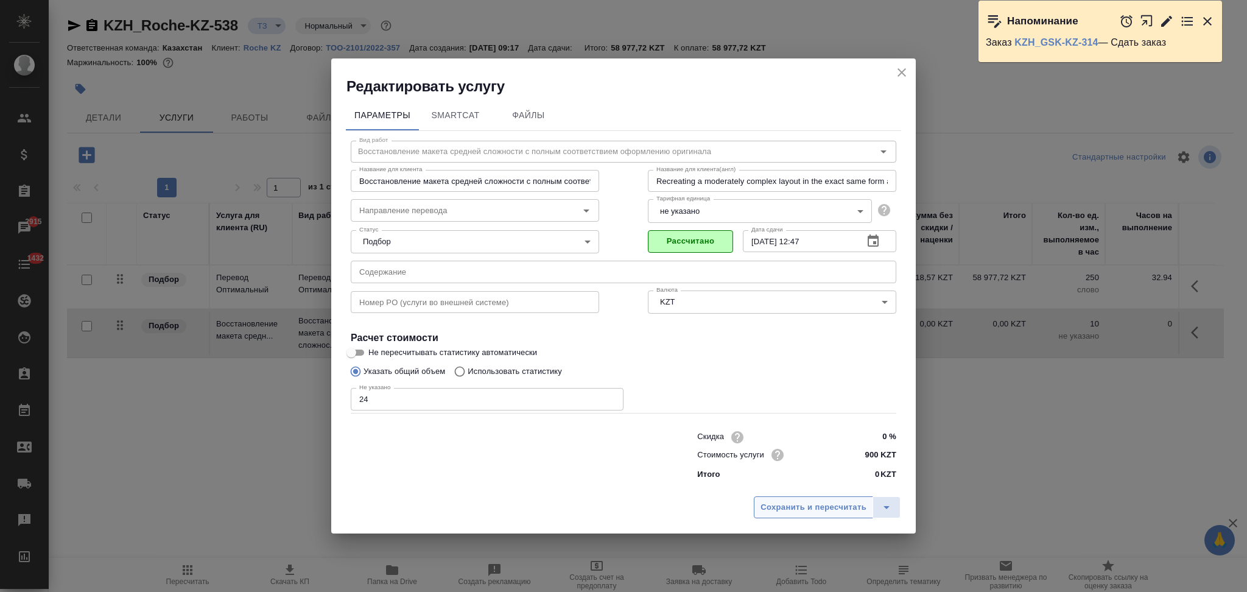
click at [789, 507] on span "Сохранить и пересчитать" at bounding box center [813, 507] width 106 height 14
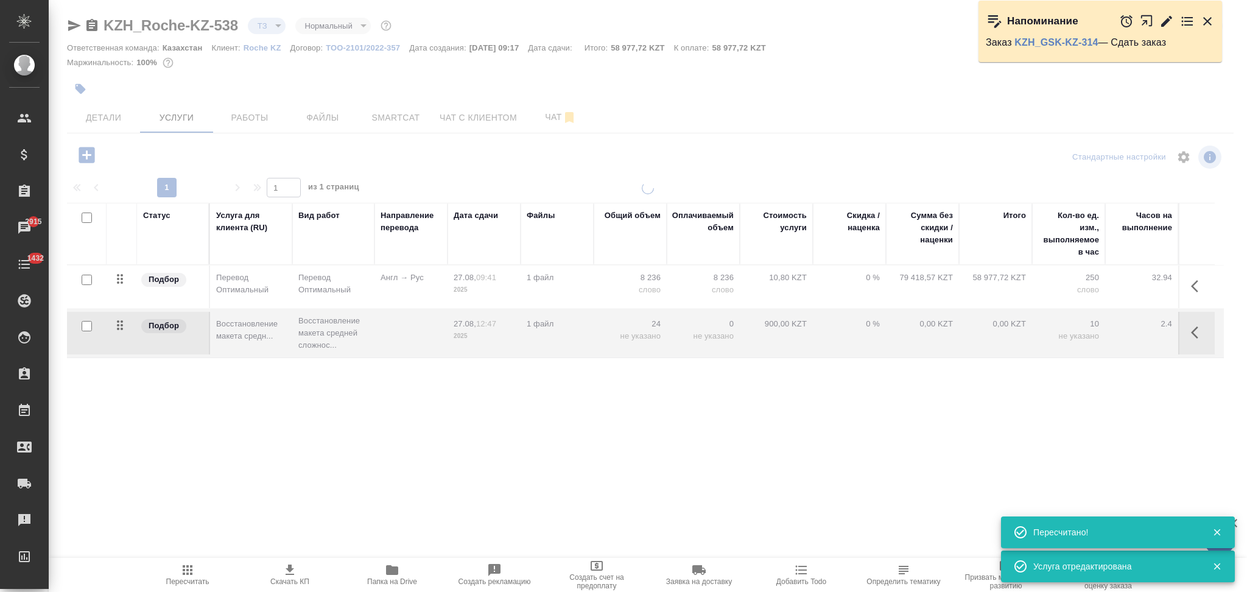
type input "new"
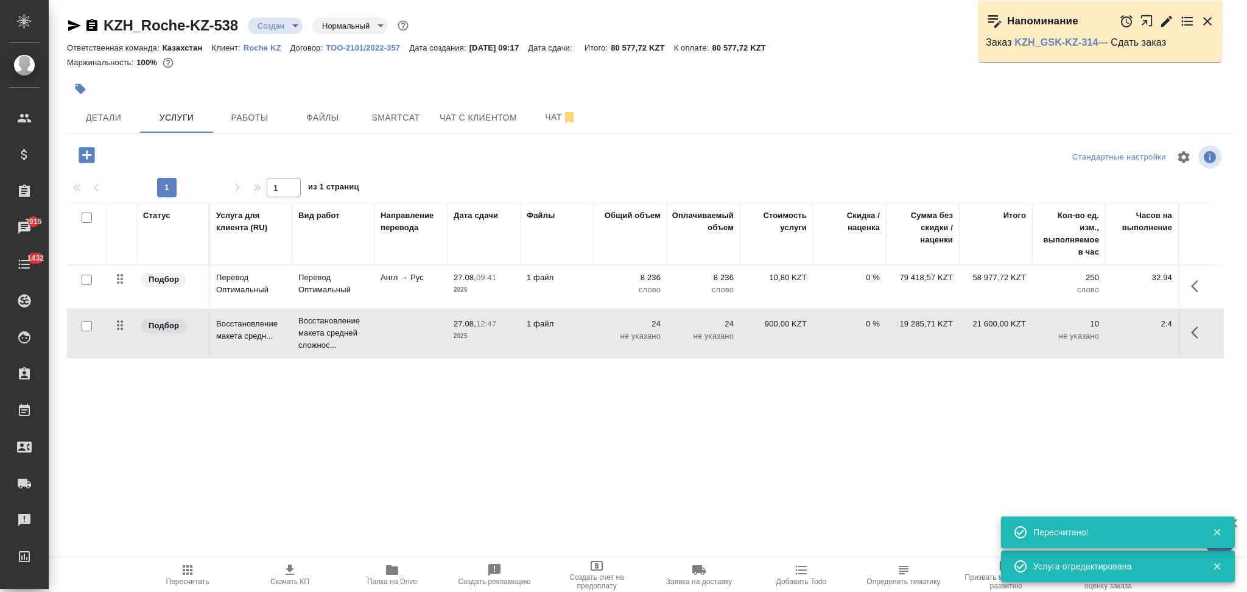
click at [586, 286] on td "1 файл" at bounding box center [557, 286] width 73 height 43
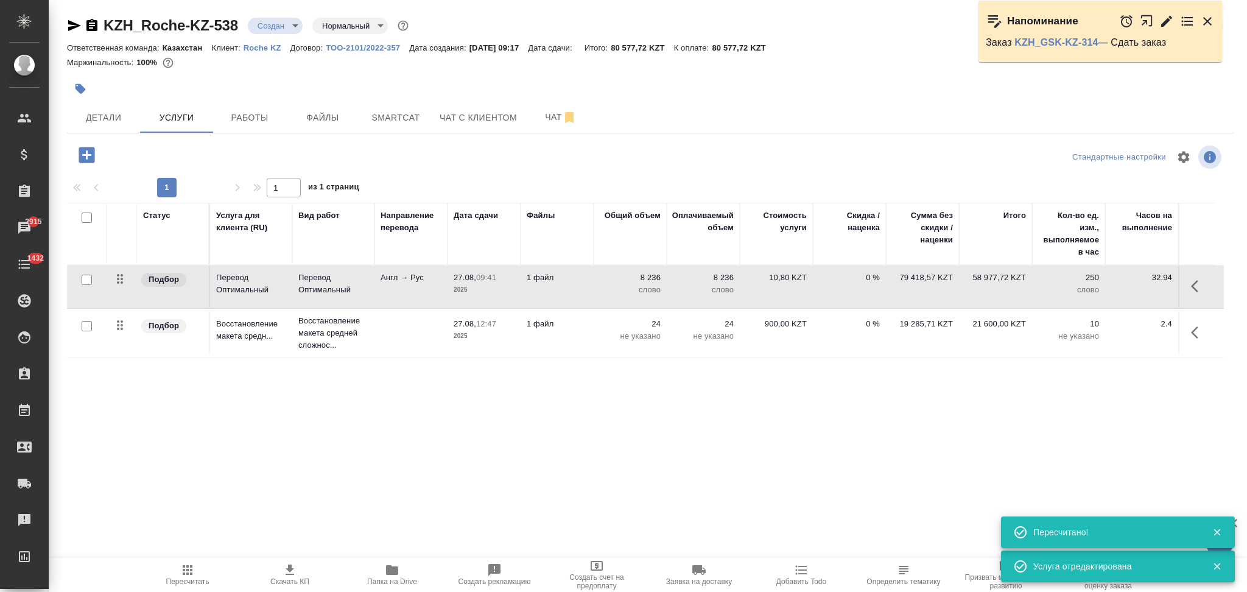
click at [586, 286] on td "1 файл" at bounding box center [557, 286] width 73 height 43
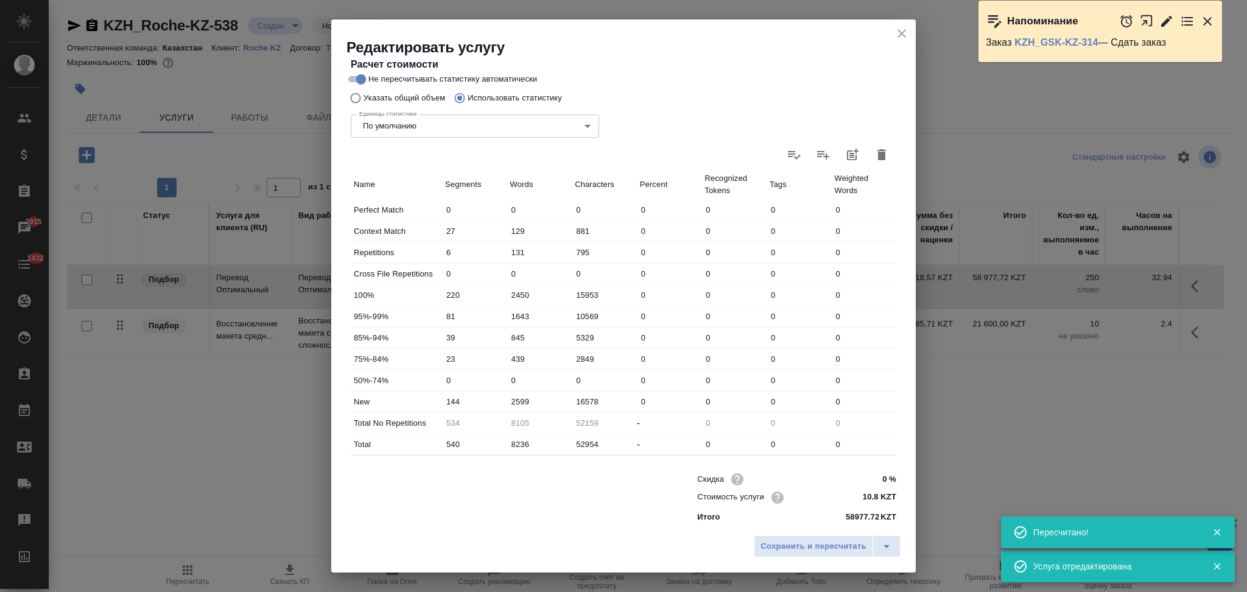
scroll to position [239, 0]
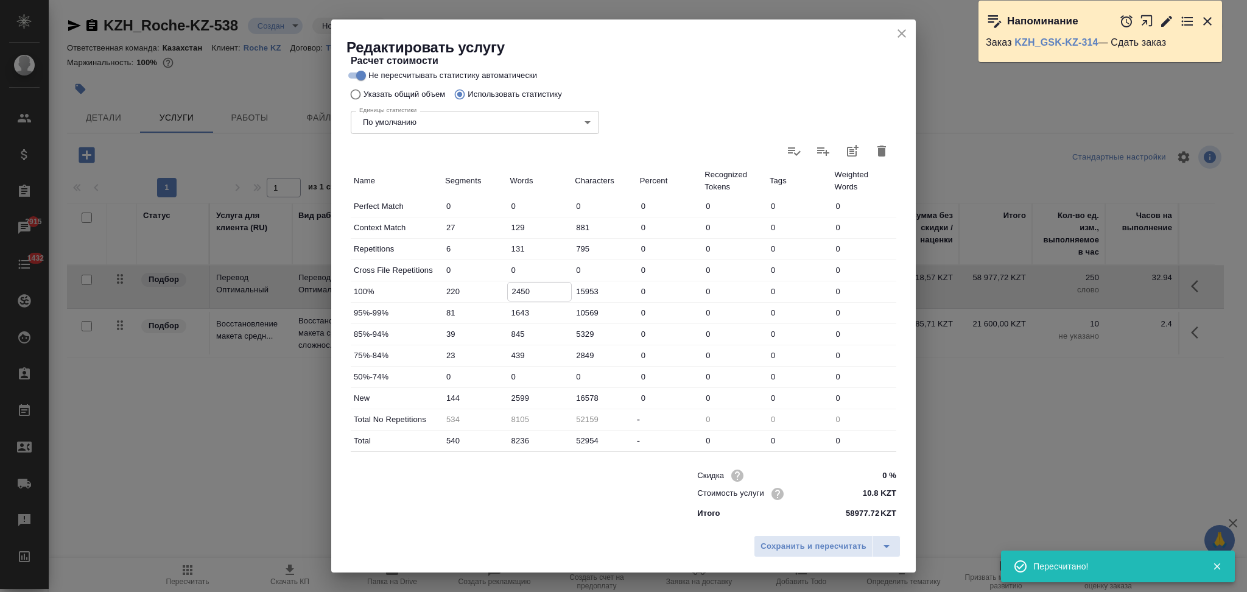
click at [508, 287] on input "2450" at bounding box center [540, 292] width 64 height 18
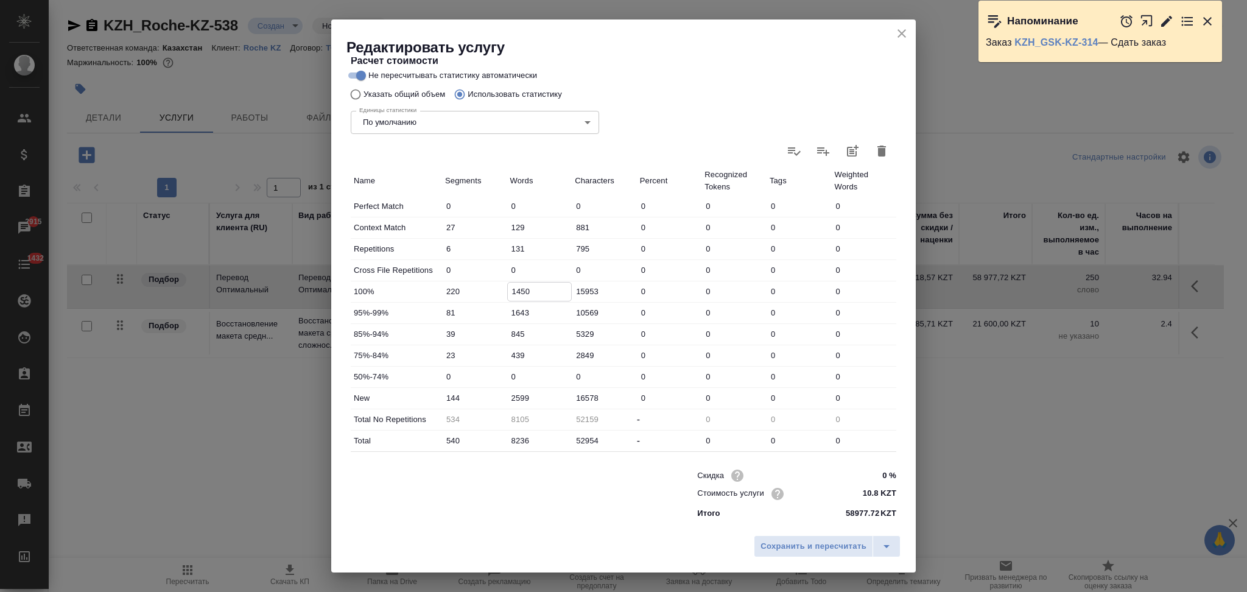
type input "1450"
click at [509, 393] on input "2599" at bounding box center [540, 398] width 64 height 18
type input "3599"
click at [515, 440] on input "8236" at bounding box center [540, 441] width 64 height 18
type input "8405"
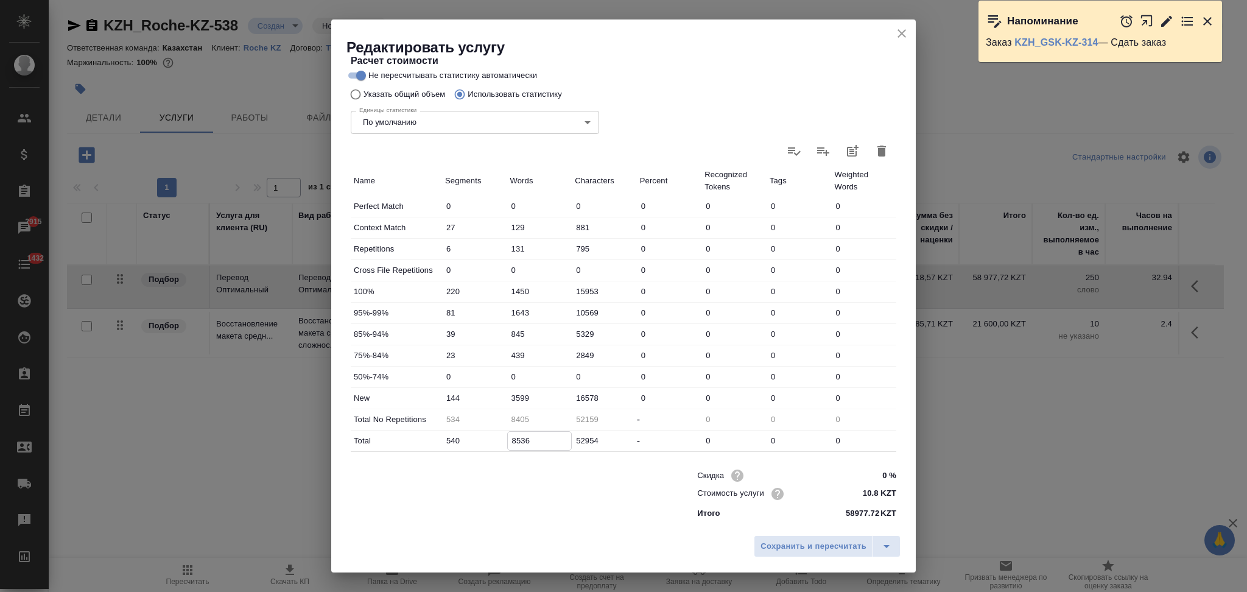
type input "8536"
click at [516, 396] on input "3599" at bounding box center [540, 398] width 64 height 18
type input "3899"
click at [820, 545] on span "Сохранить и пересчитать" at bounding box center [813, 546] width 106 height 14
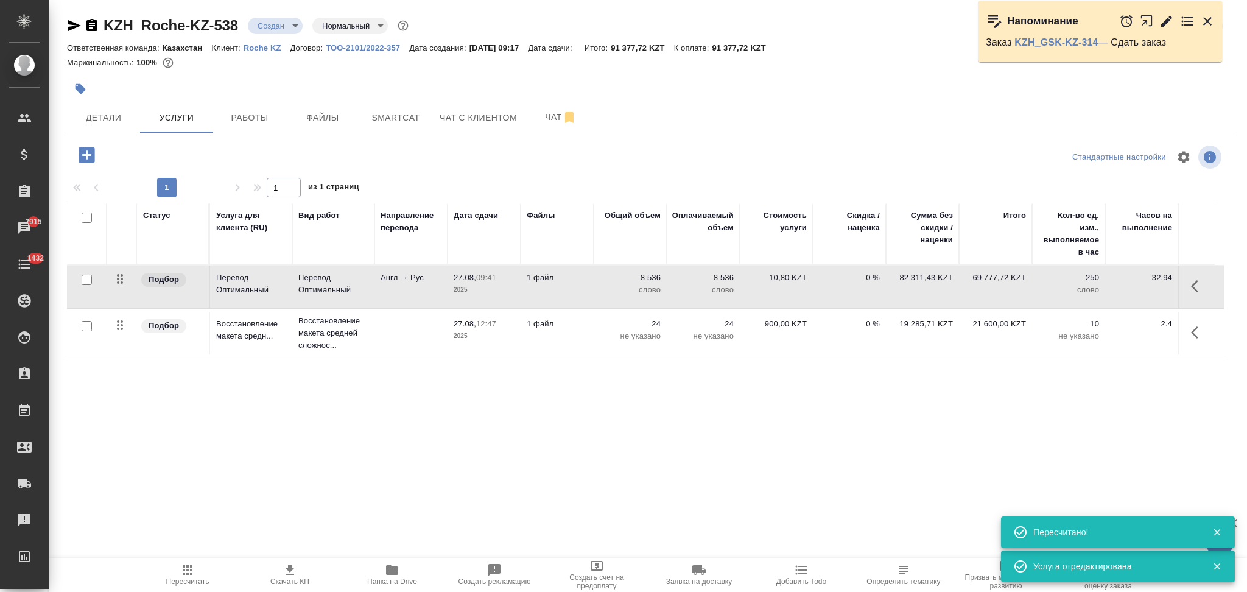
click at [290, 574] on icon "button" at bounding box center [290, 570] width 15 height 15
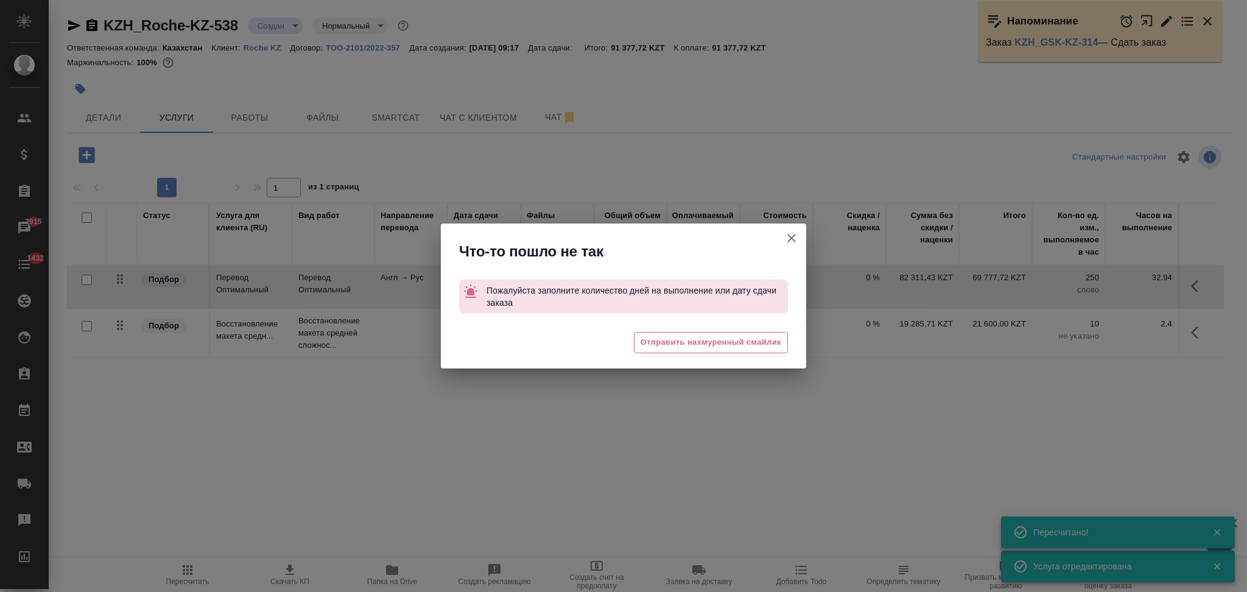
click at [790, 231] on icon "button" at bounding box center [791, 238] width 15 height 15
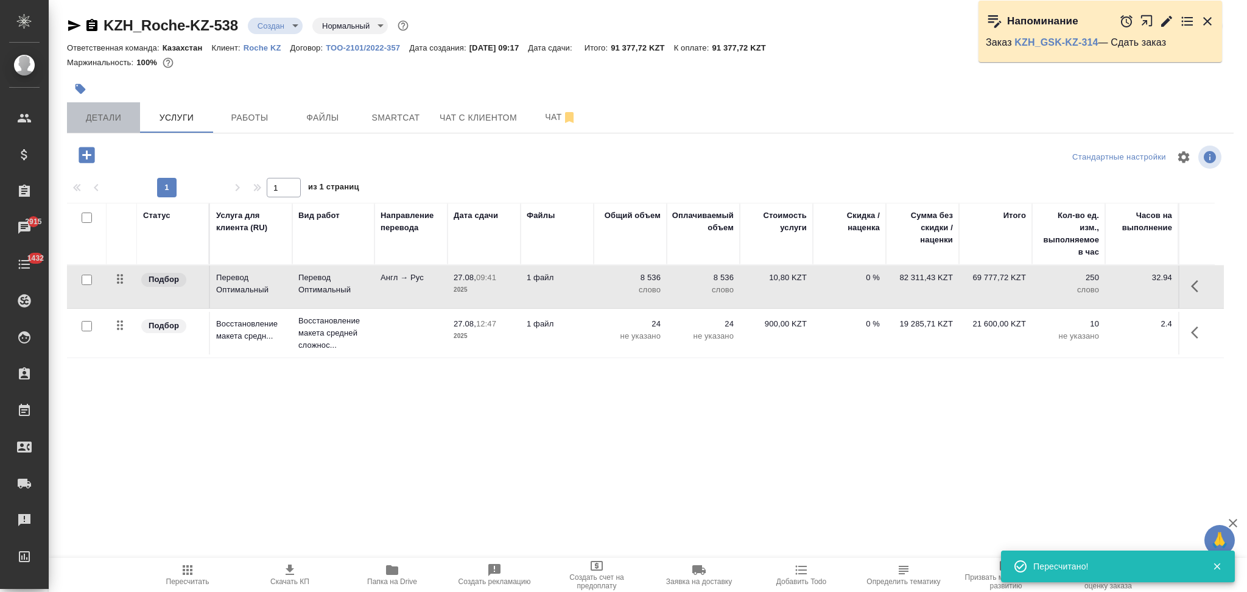
click at [113, 121] on span "Детали" at bounding box center [103, 117] width 58 height 15
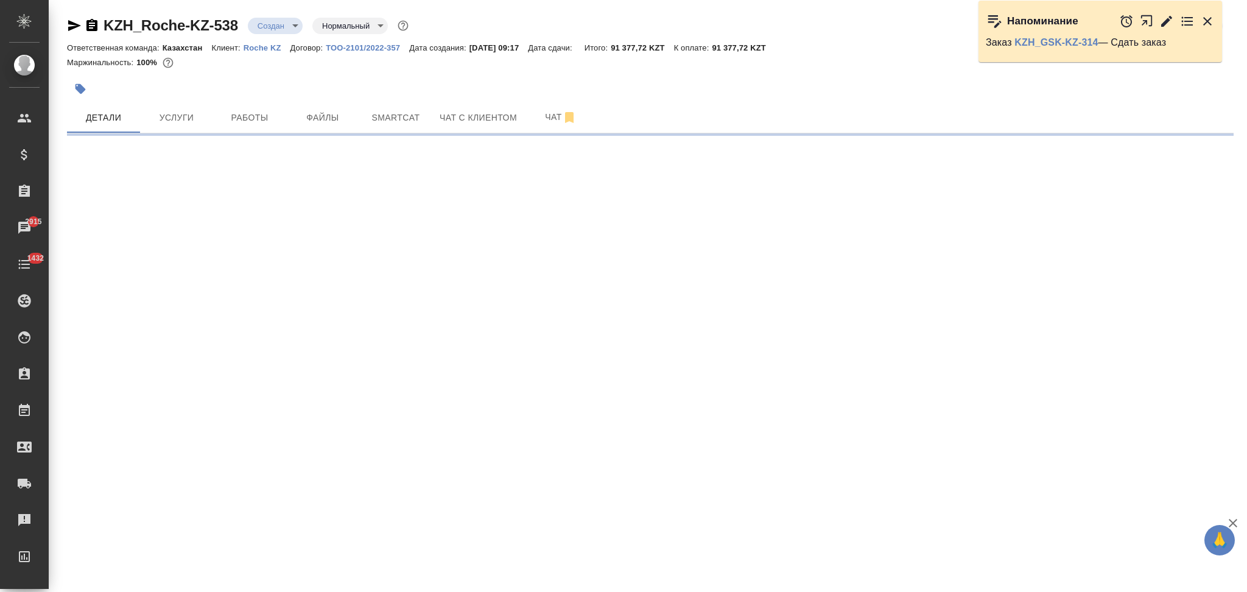
select select "RU"
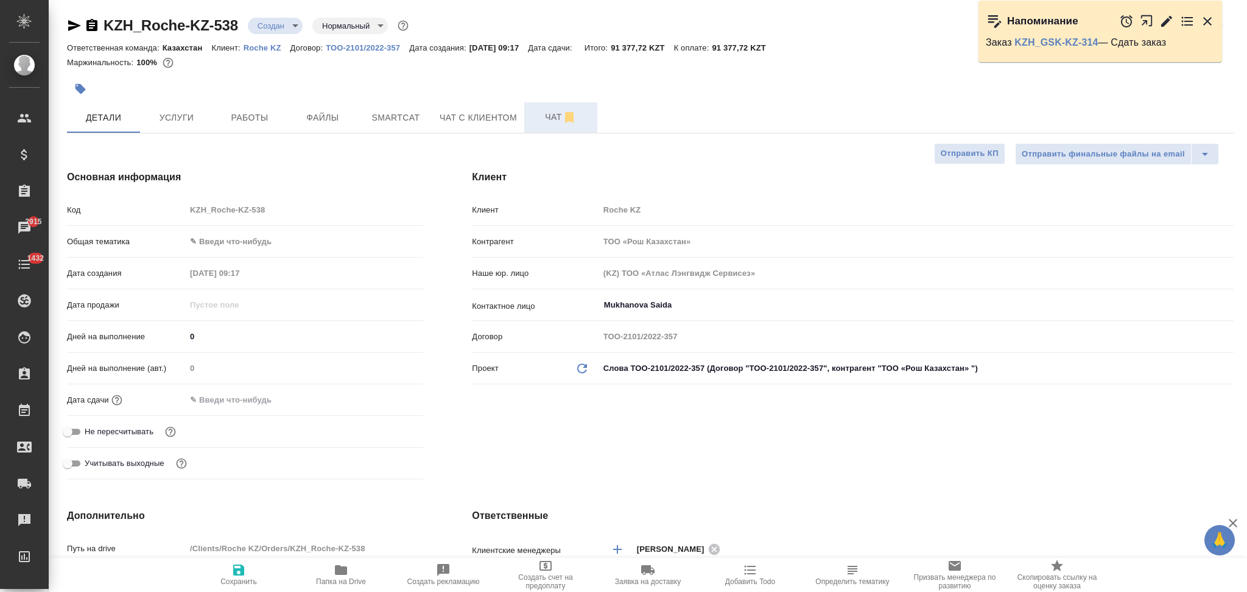
type textarea "x"
click at [541, 115] on span "Чат" at bounding box center [561, 117] width 58 height 15
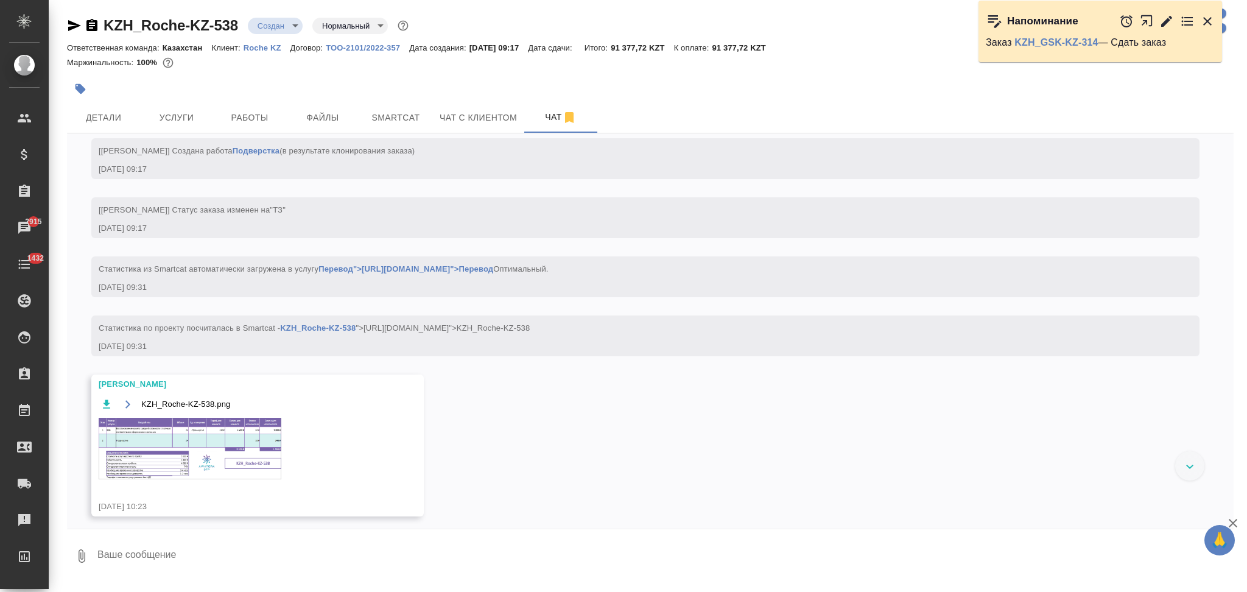
scroll to position [230, 0]
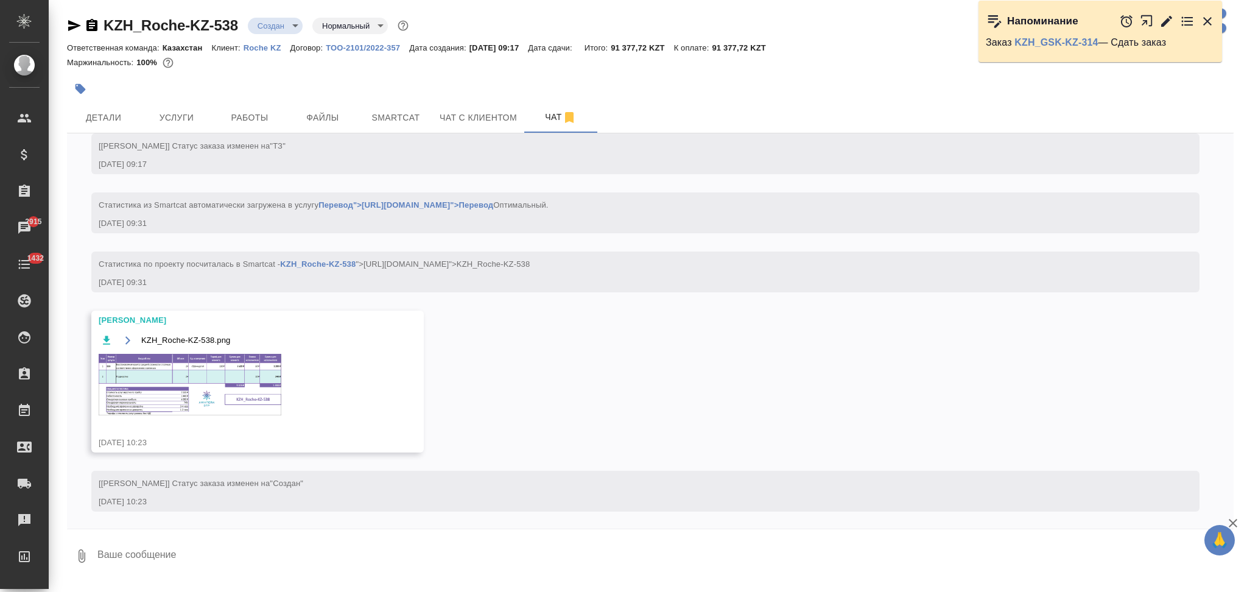
click at [185, 386] on img at bounding box center [190, 384] width 183 height 61
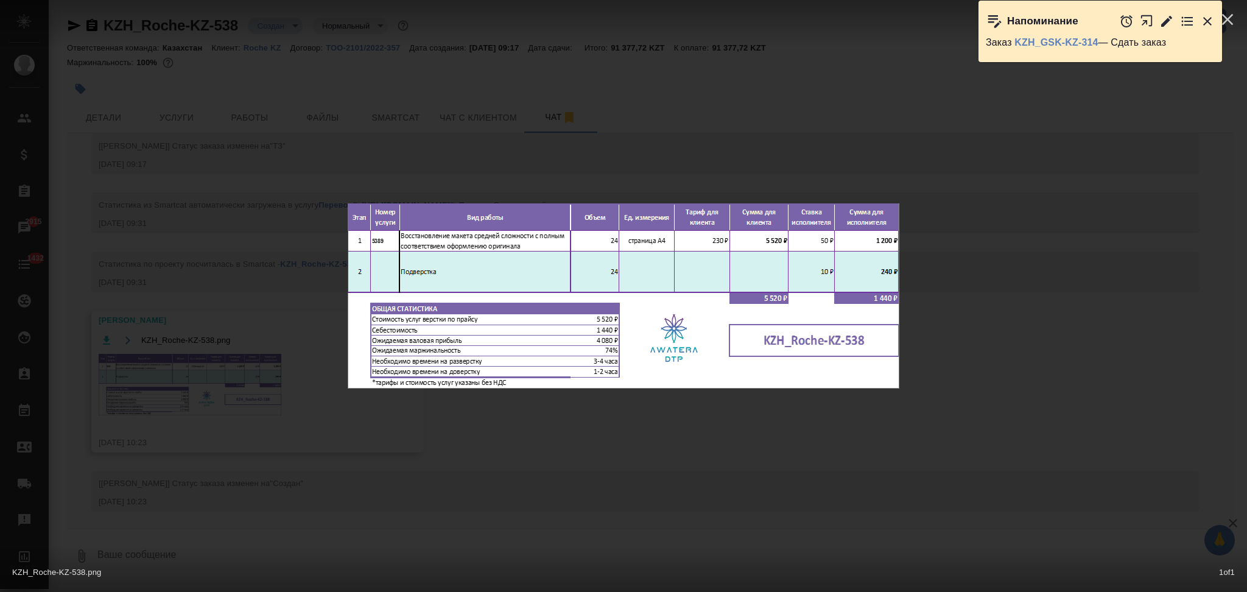
click at [202, 372] on div "KZH_Roche-KZ-538.png 1 of 1" at bounding box center [623, 296] width 1247 height 592
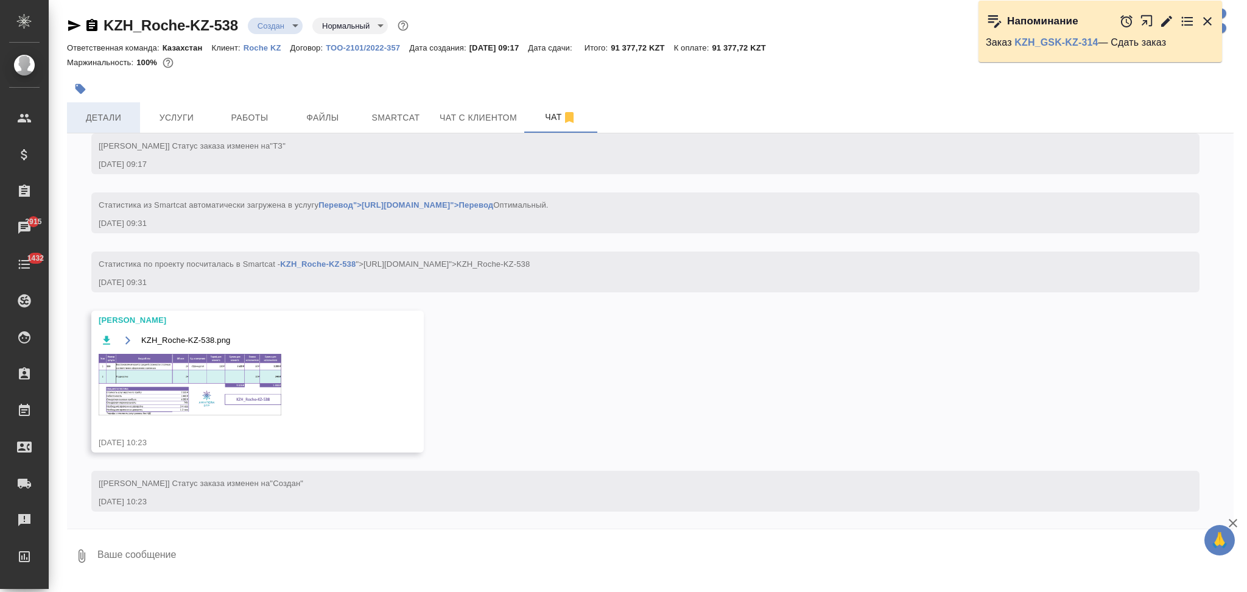
click at [119, 121] on span "Детали" at bounding box center [103, 117] width 58 height 15
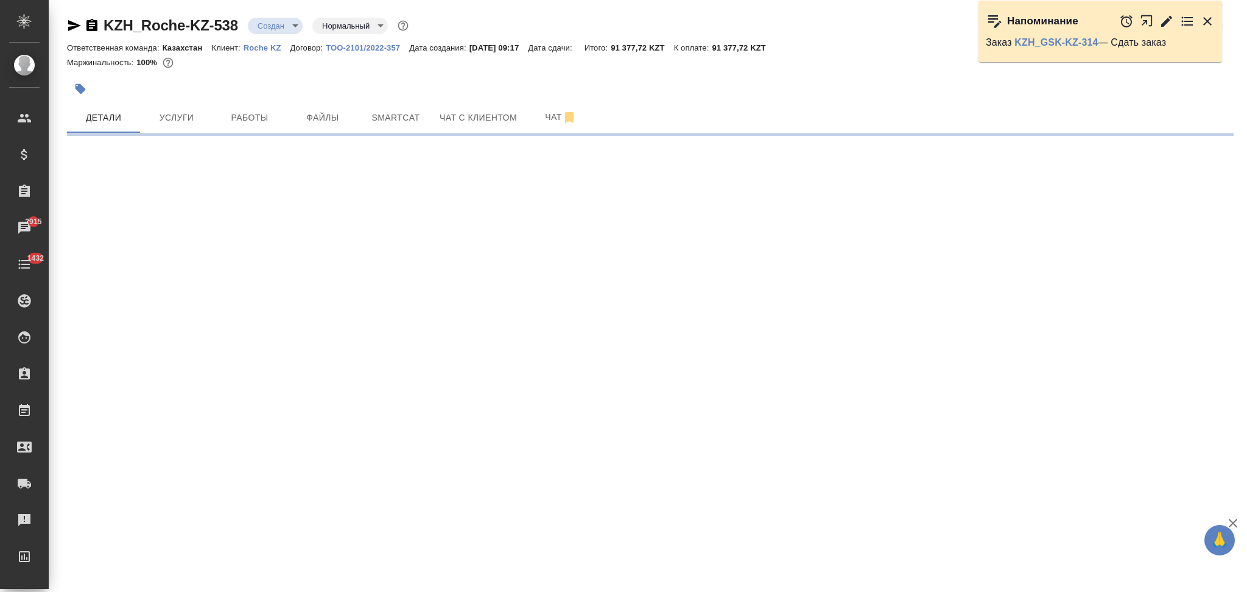
select select "RU"
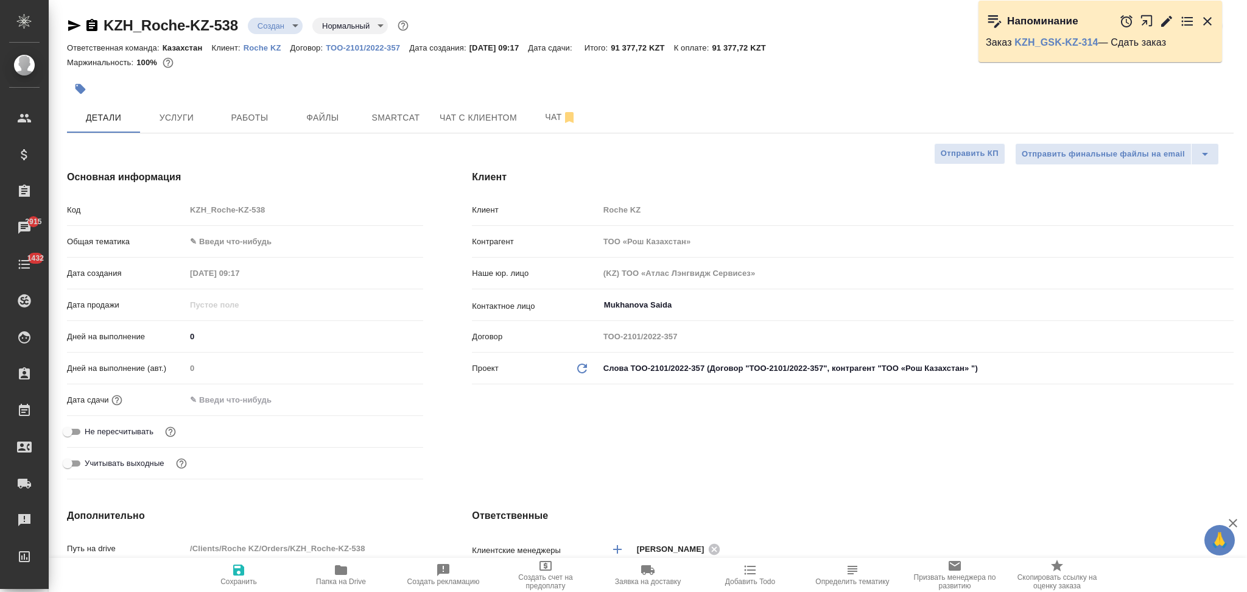
type textarea "x"
click at [217, 391] on input "text" at bounding box center [239, 400] width 107 height 18
click at [382, 395] on icon "button" at bounding box center [387, 398] width 11 height 12
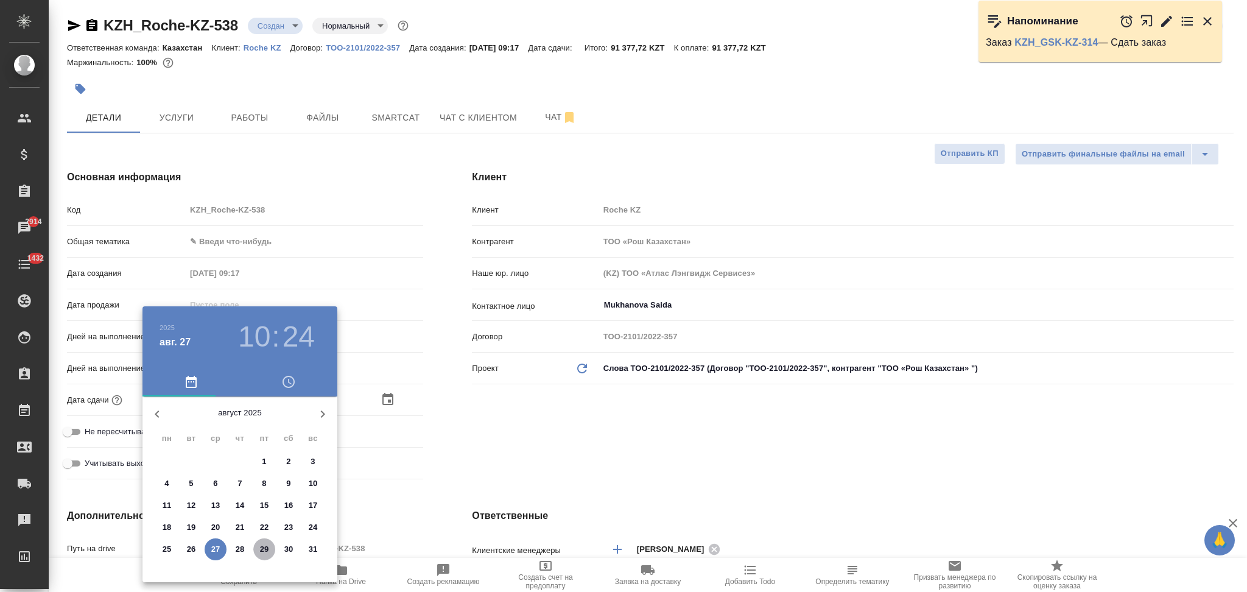
click at [260, 551] on p "29" at bounding box center [264, 549] width 9 height 12
type input "29.08.2025 10:24"
type textarea "x"
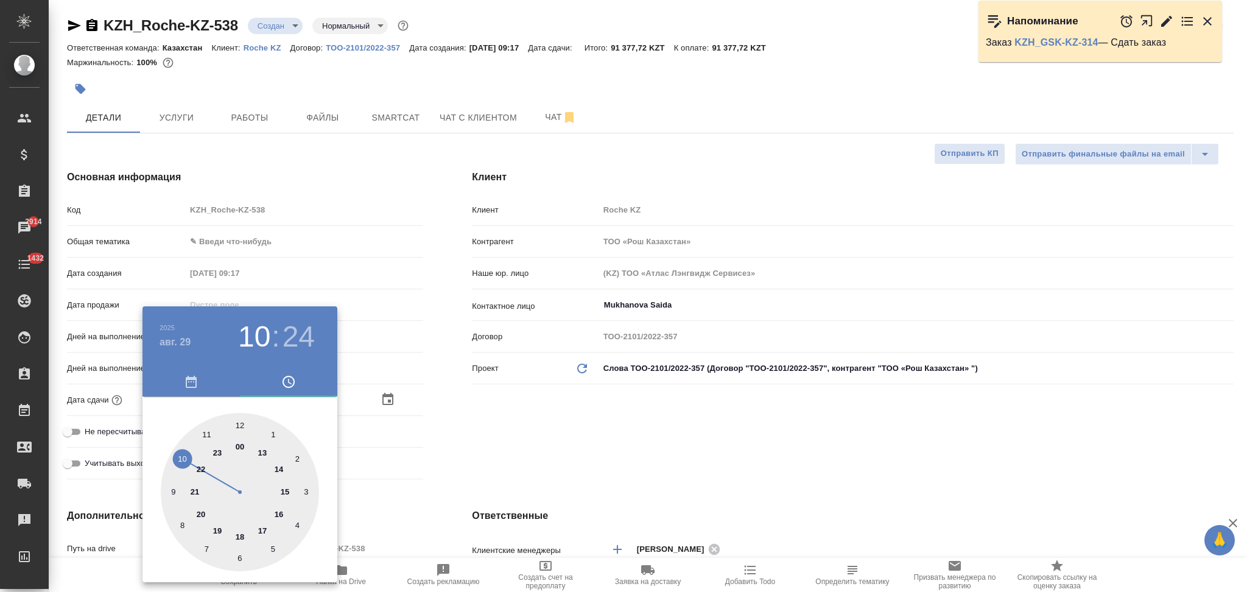
drag, startPoint x: 432, startPoint y: 479, endPoint x: 302, endPoint y: 532, distance: 140.4
click at [433, 480] on div at bounding box center [623, 296] width 1247 height 592
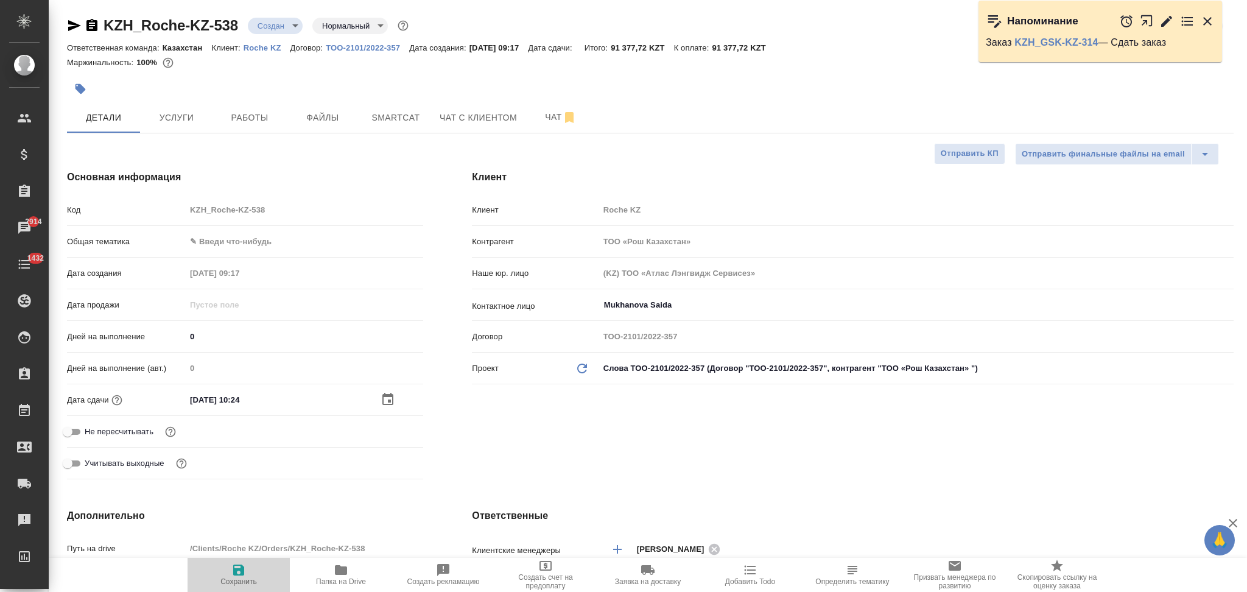
click at [238, 570] on icon "button" at bounding box center [238, 569] width 11 height 11
type textarea "x"
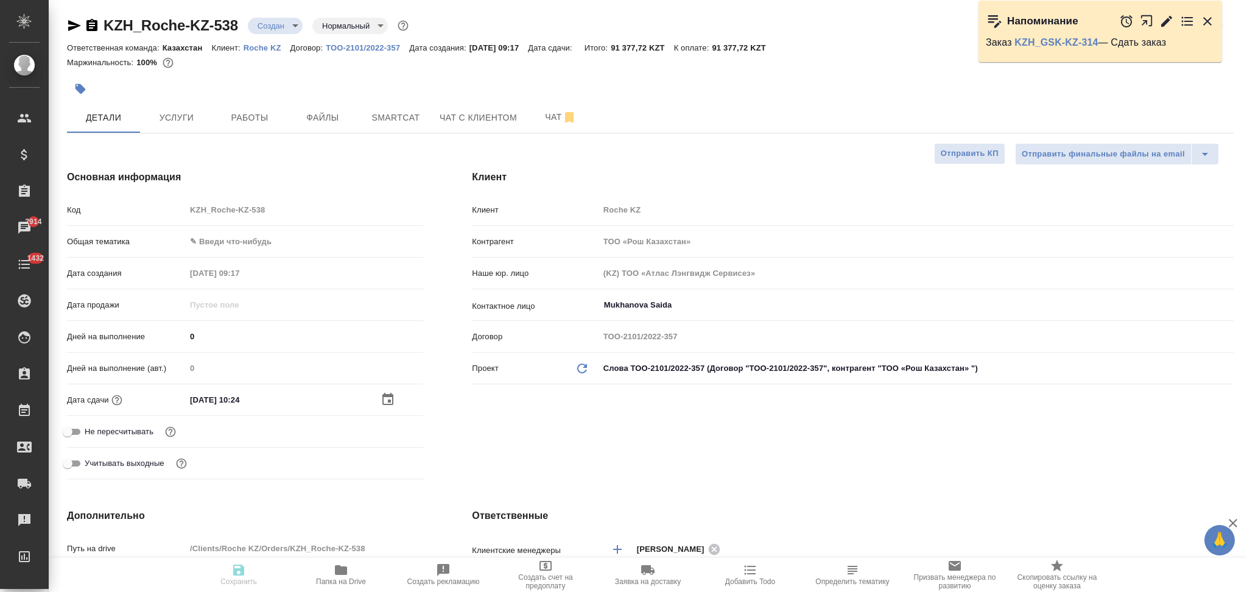
type textarea "x"
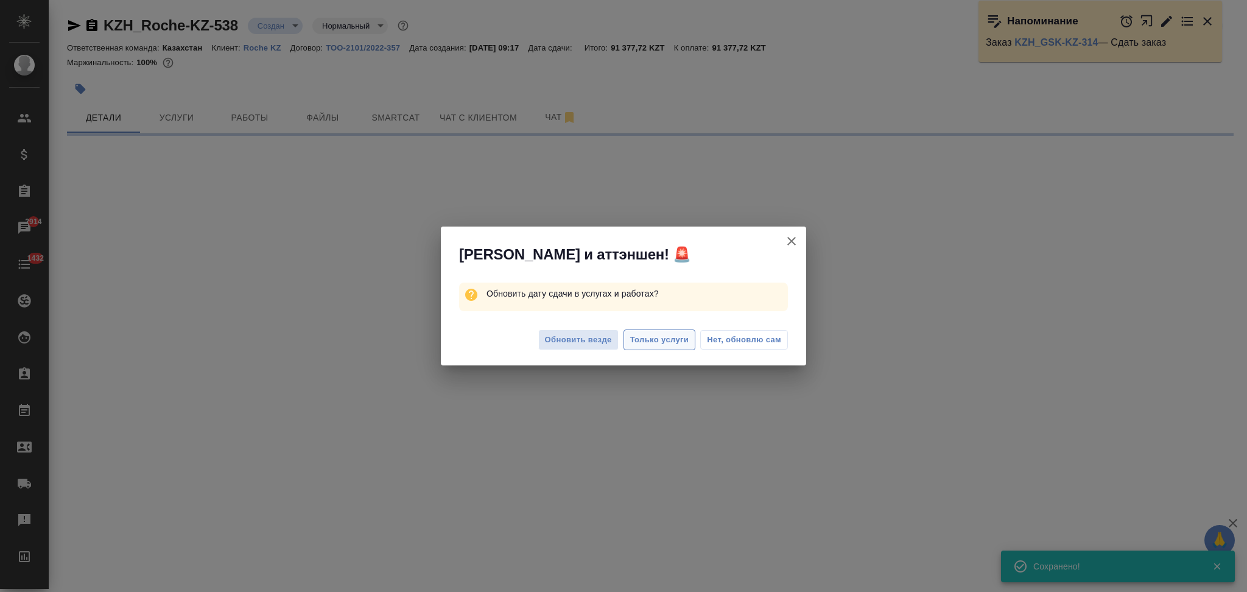
click at [666, 346] on button "Только услуги" at bounding box center [659, 339] width 72 height 21
select select "RU"
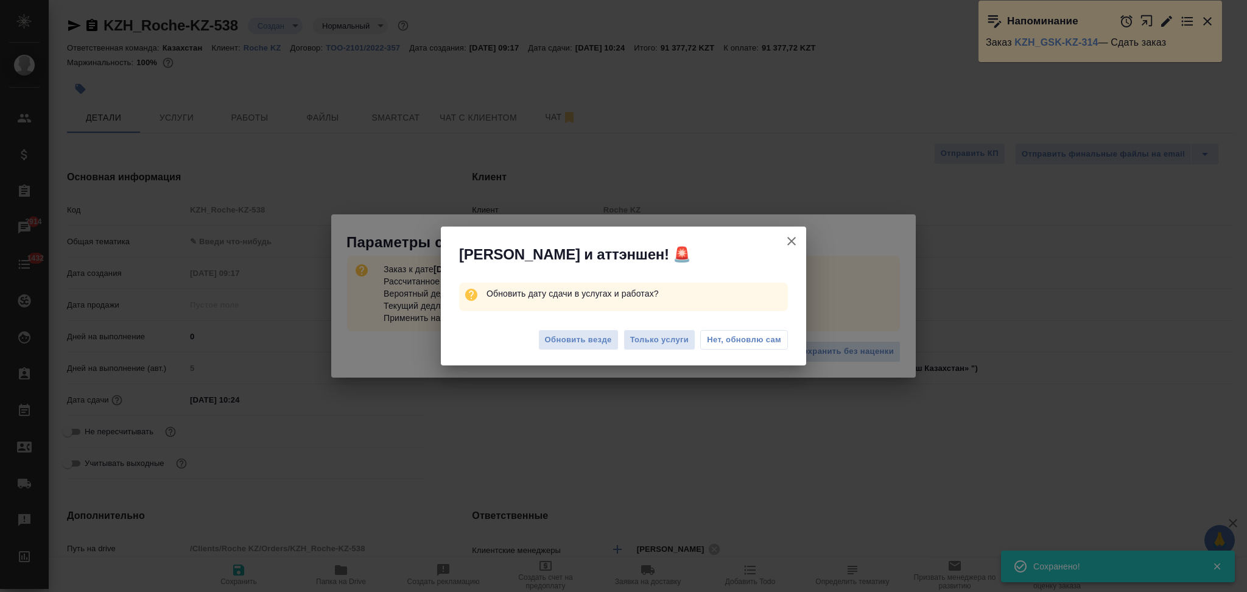
type textarea "x"
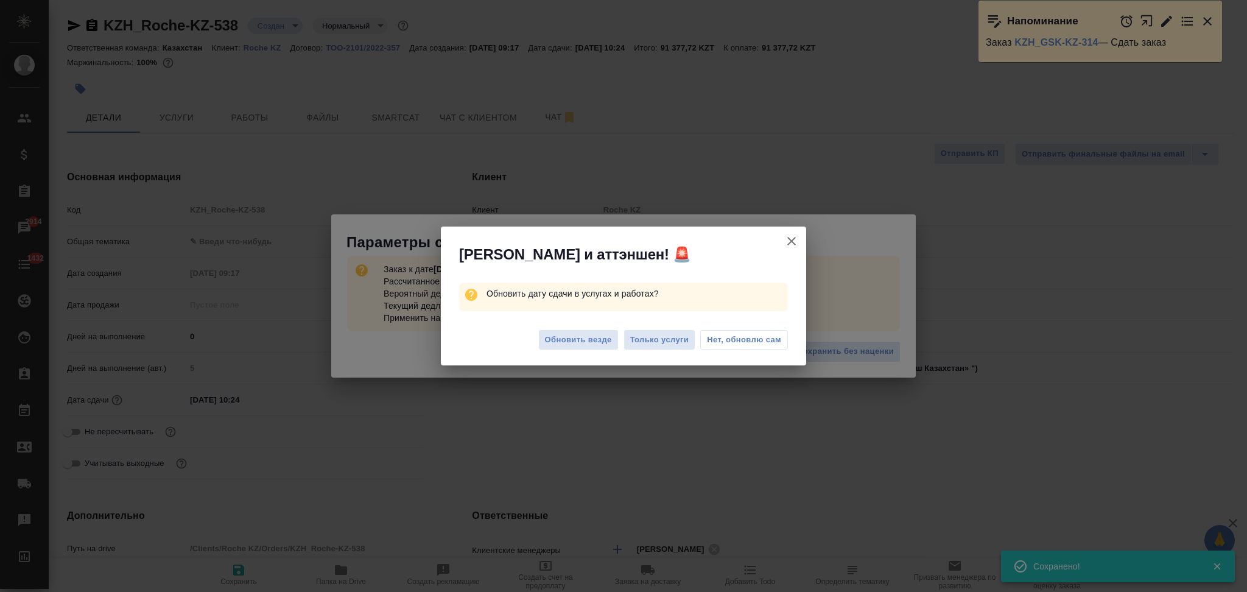
type textarea "x"
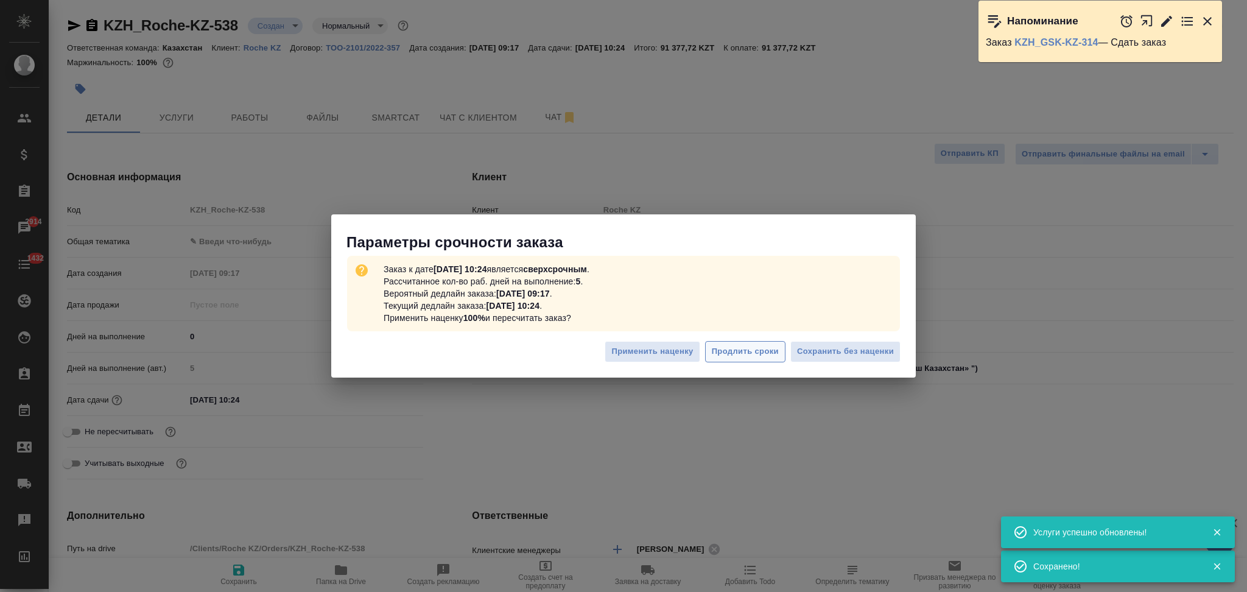
click at [742, 354] on span "Продлить сроки" at bounding box center [745, 352] width 67 height 14
type textarea "x"
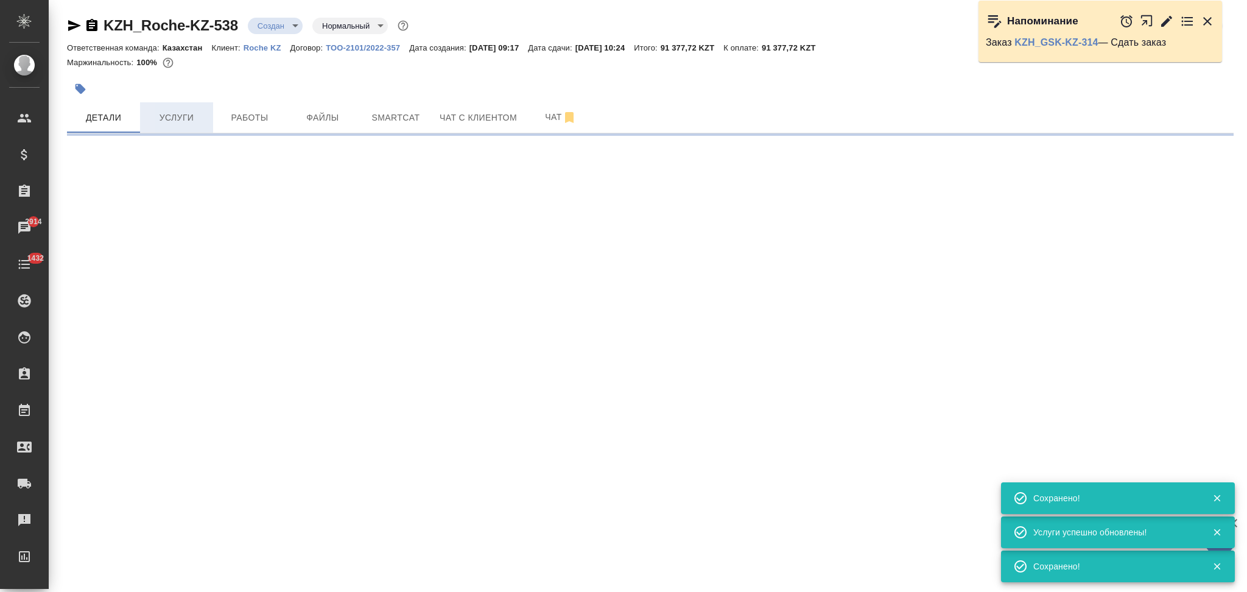
select select "RU"
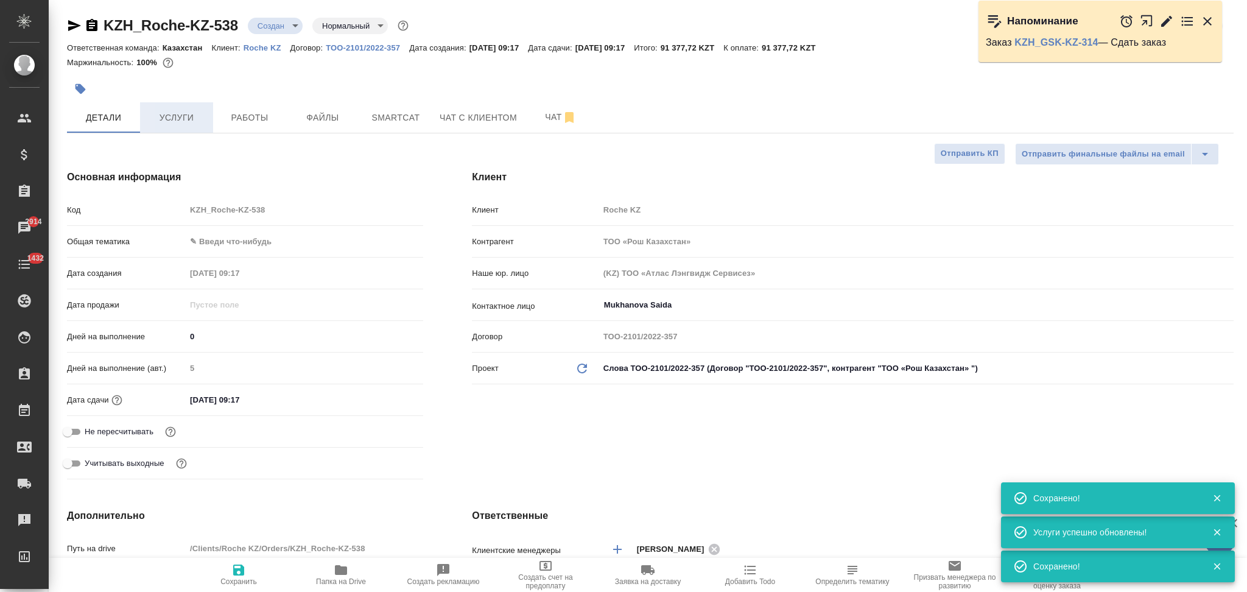
type textarea "x"
click at [172, 109] on button "Услуги" at bounding box center [176, 117] width 73 height 30
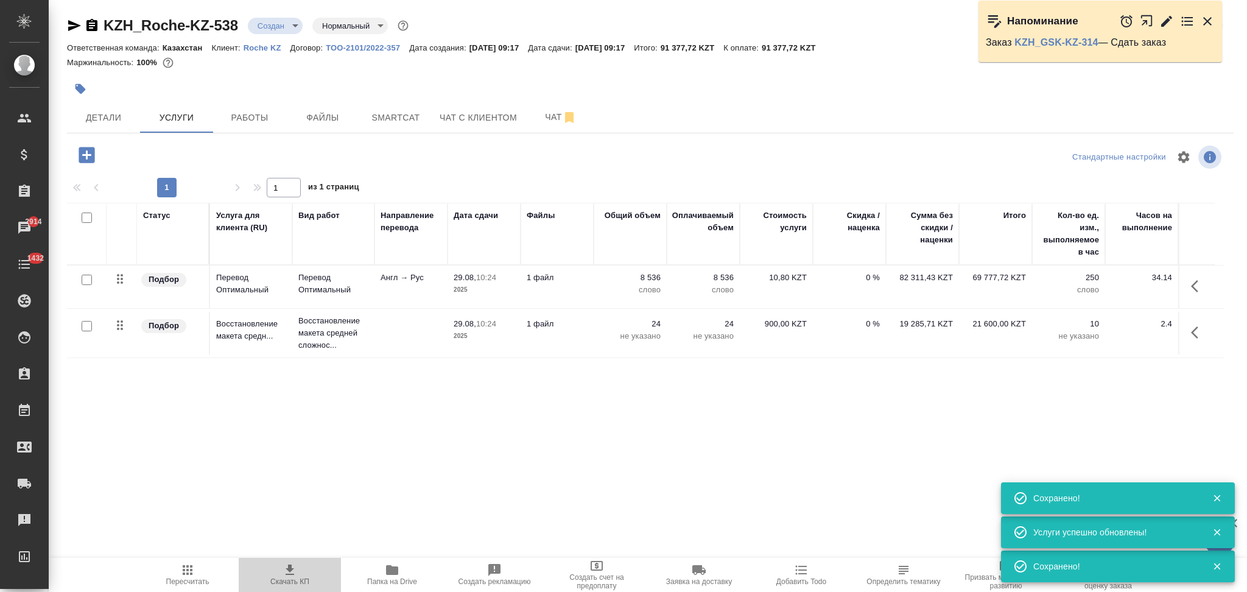
click at [293, 564] on icon "button" at bounding box center [290, 570] width 15 height 15
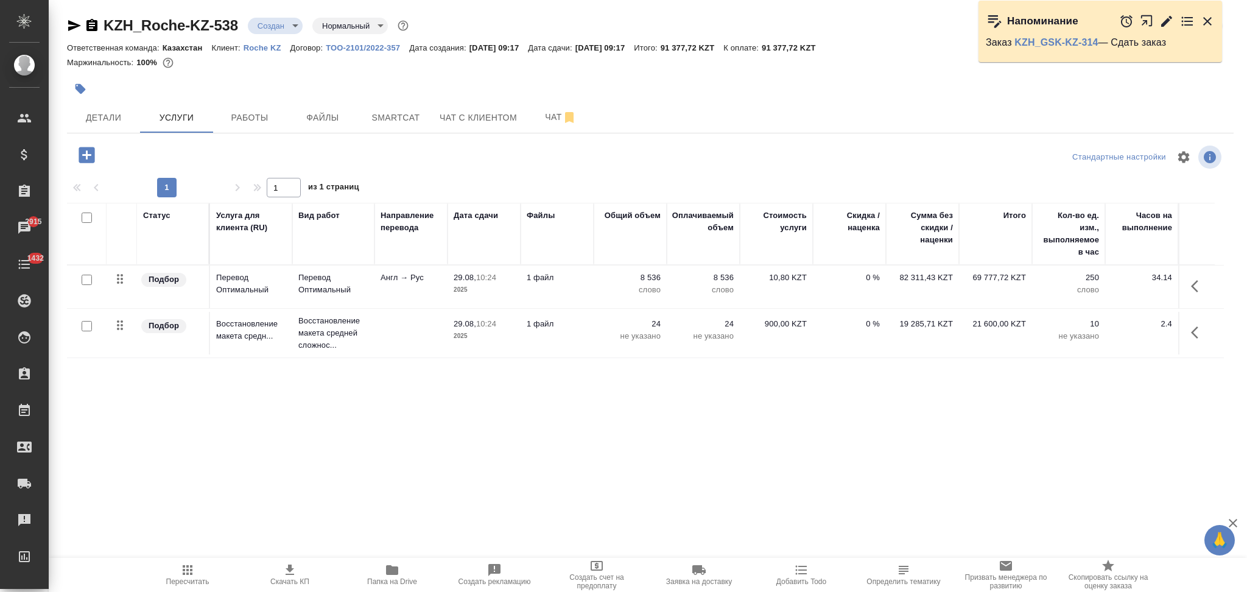
click at [597, 293] on td "8 536 слово" at bounding box center [630, 286] width 73 height 43
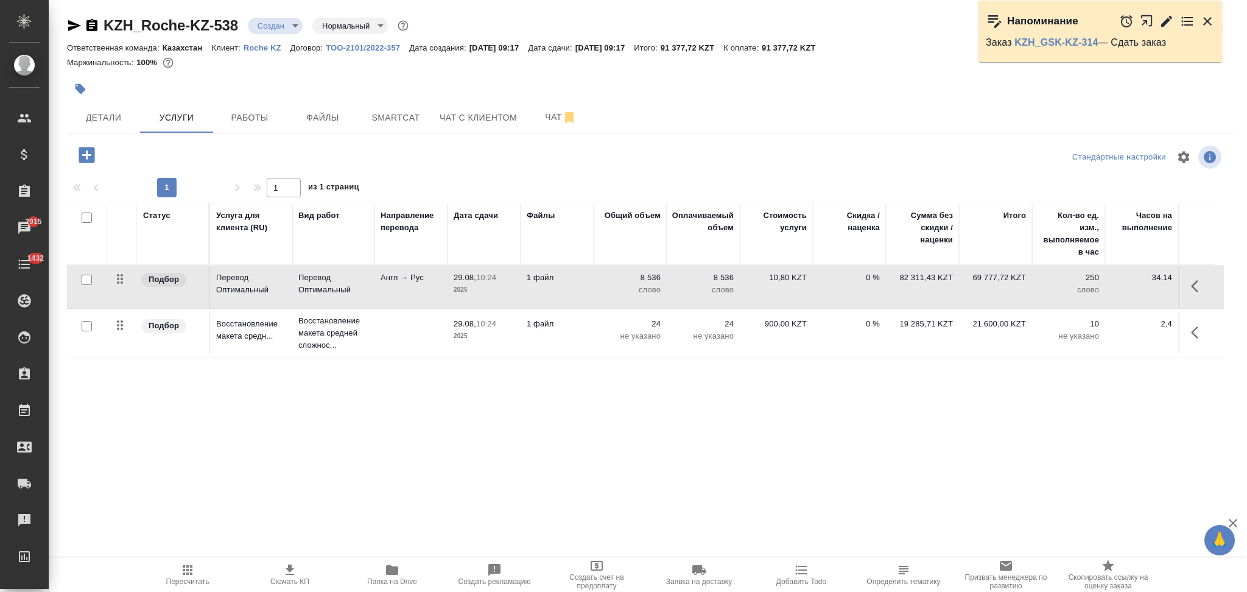
click at [597, 293] on td "8 536 слово" at bounding box center [630, 286] width 73 height 43
click at [71, 29] on icon "button" at bounding box center [74, 26] width 13 height 11
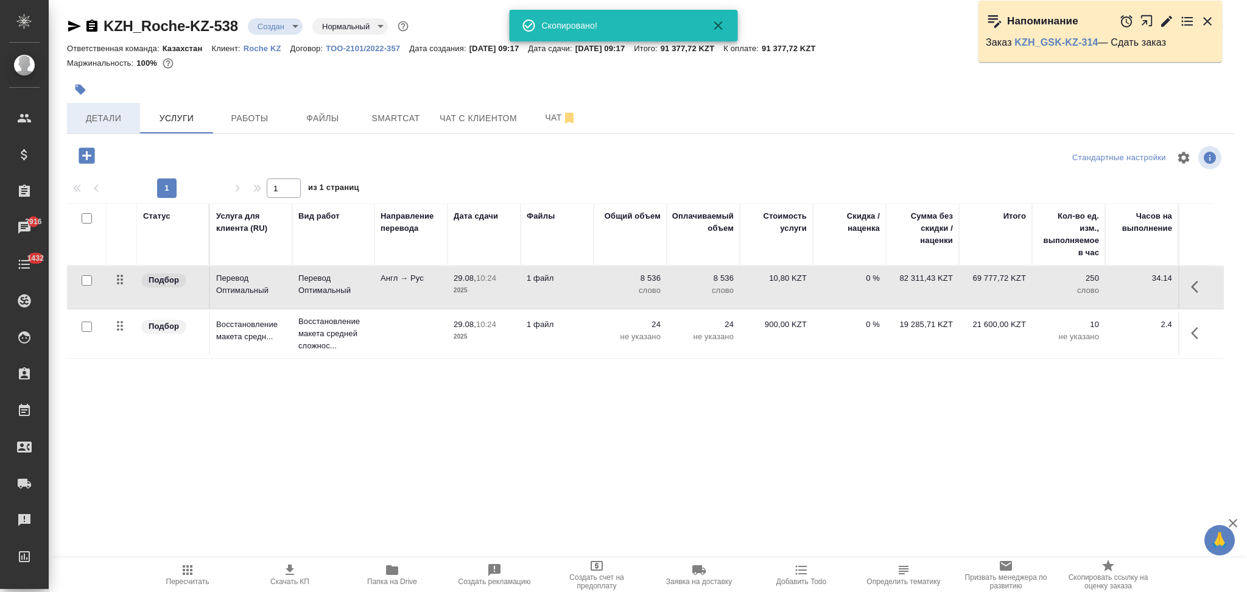
click at [100, 112] on span "Детали" at bounding box center [103, 118] width 58 height 15
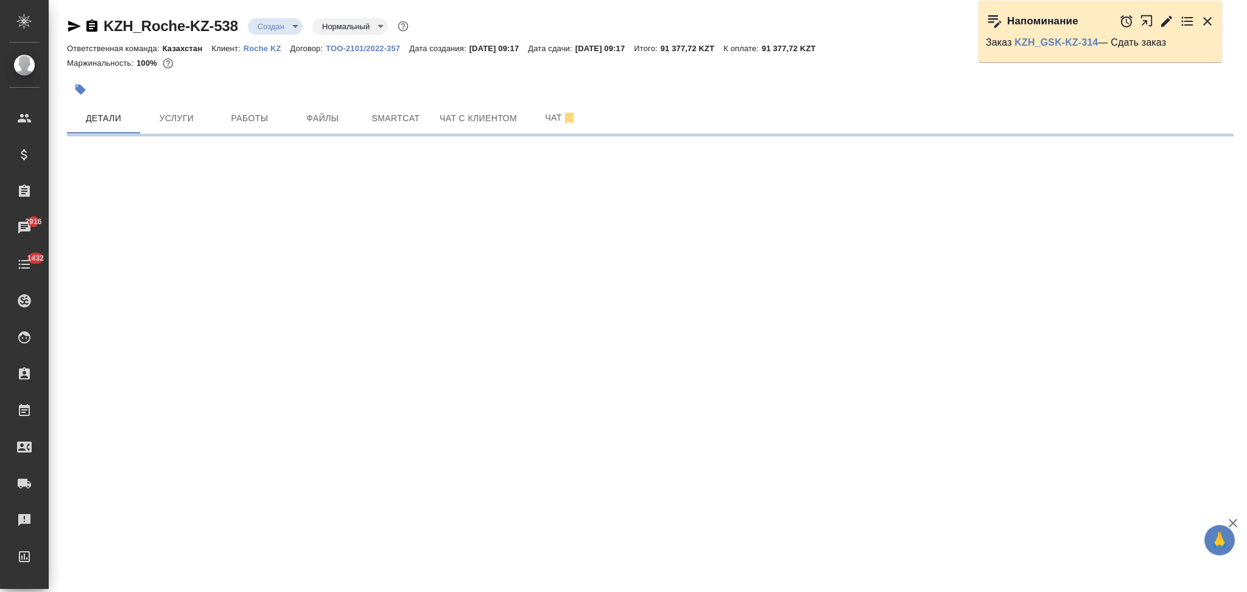
select select "RU"
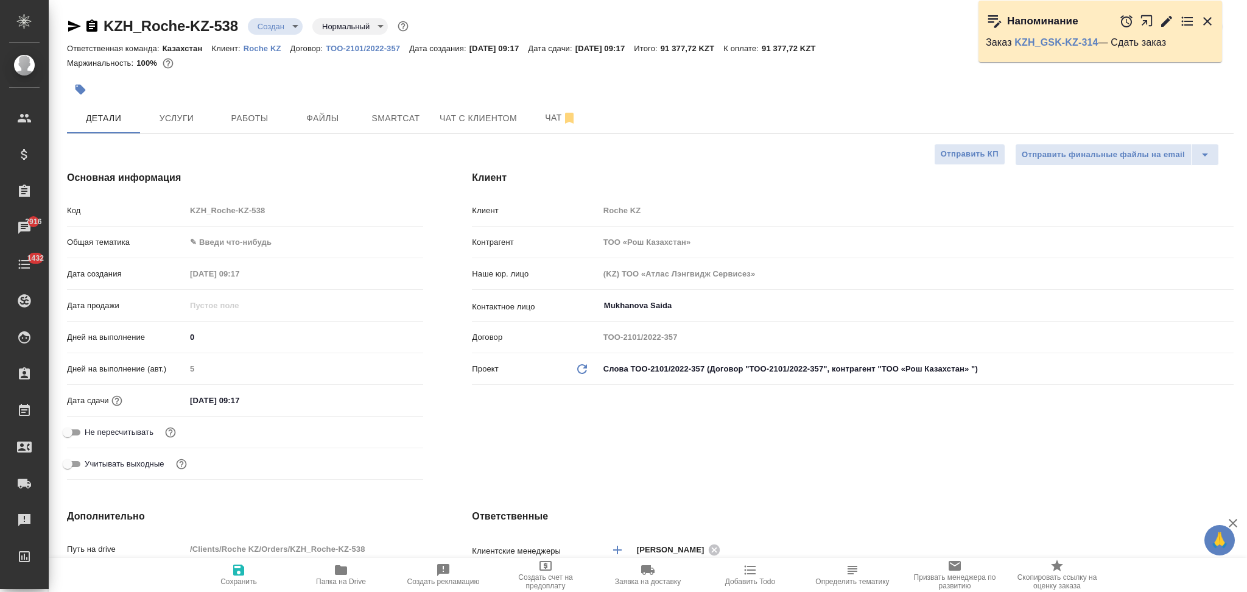
type textarea "x"
click at [70, 26] on icon "button" at bounding box center [74, 26] width 15 height 15
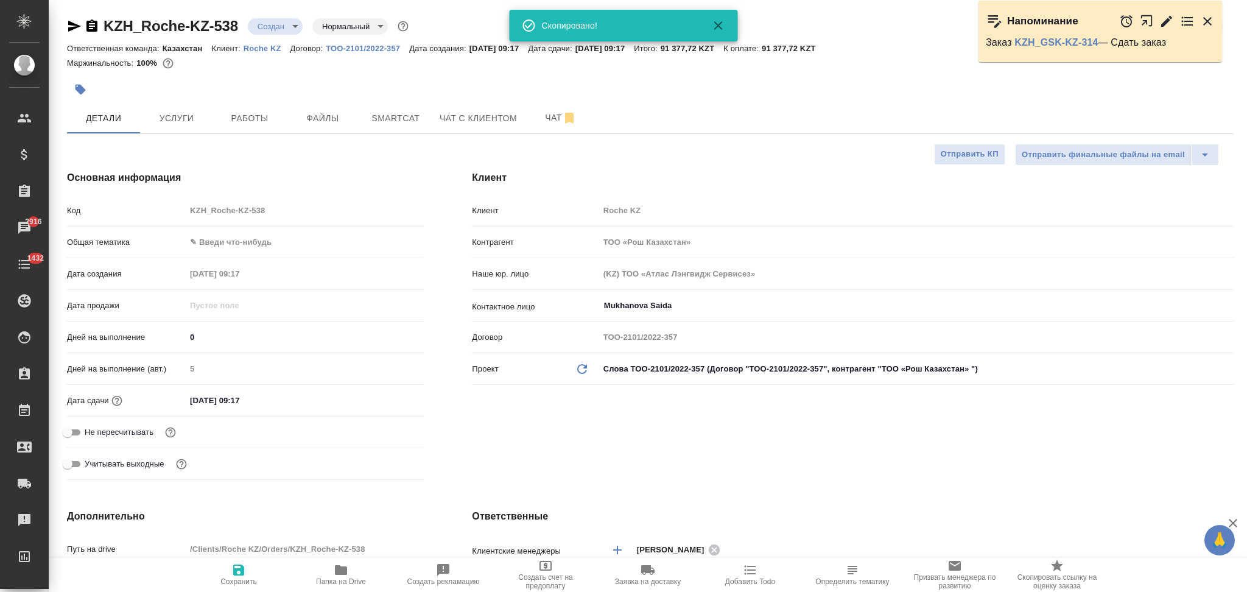
type textarea "x"
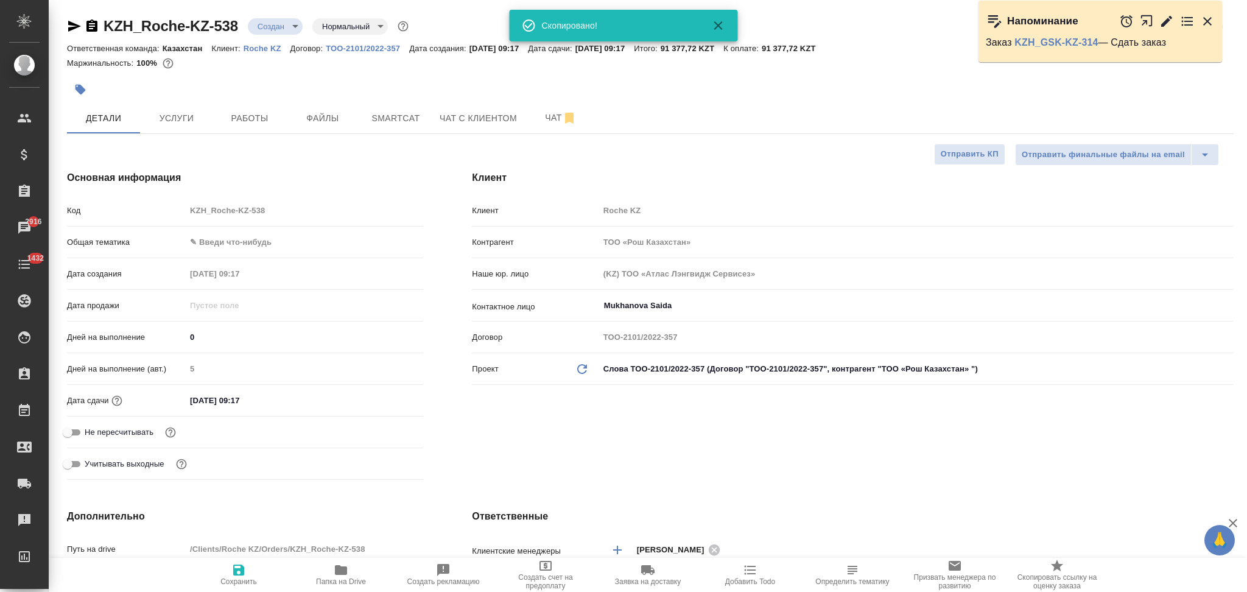
type textarea "x"
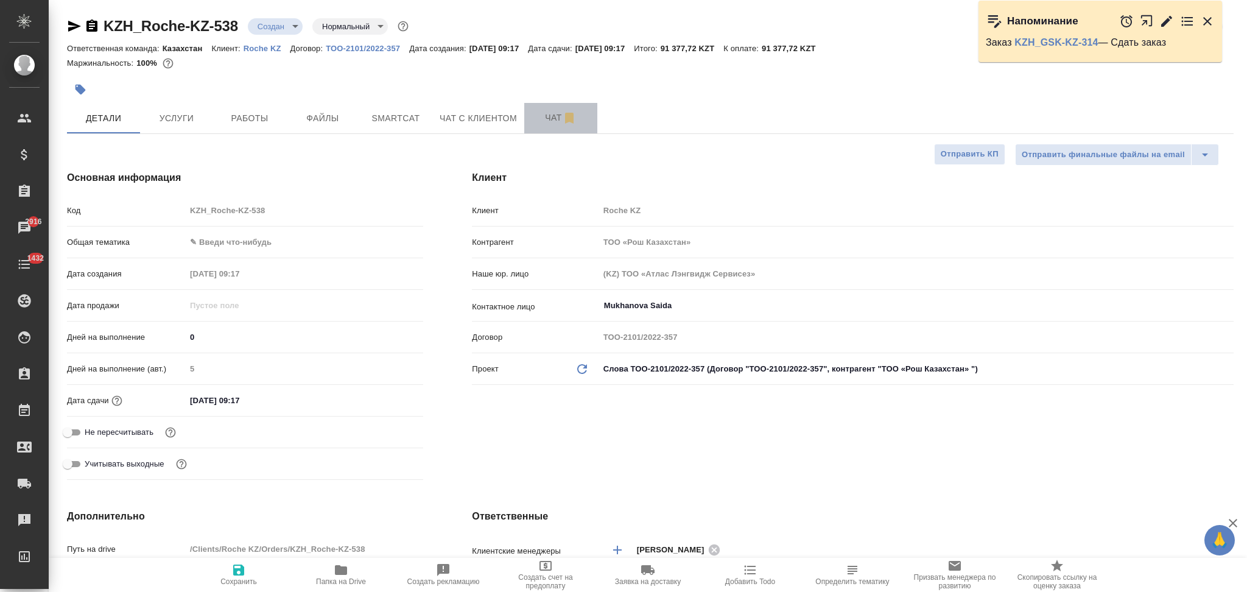
click at [536, 118] on span "Чат" at bounding box center [561, 117] width 58 height 15
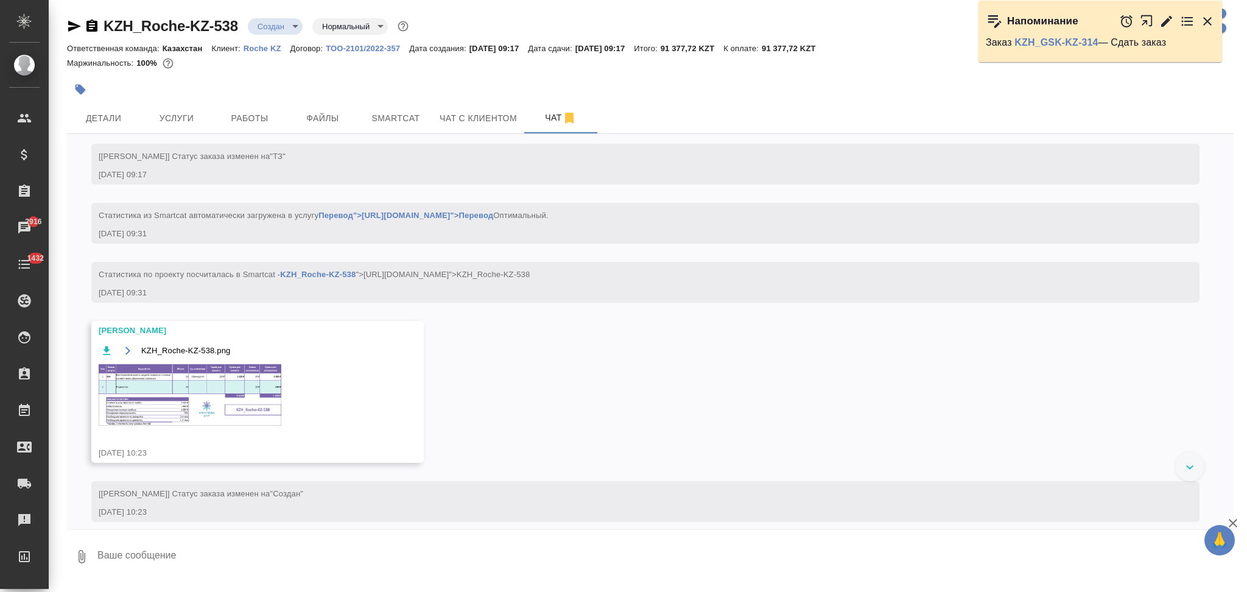
scroll to position [230, 0]
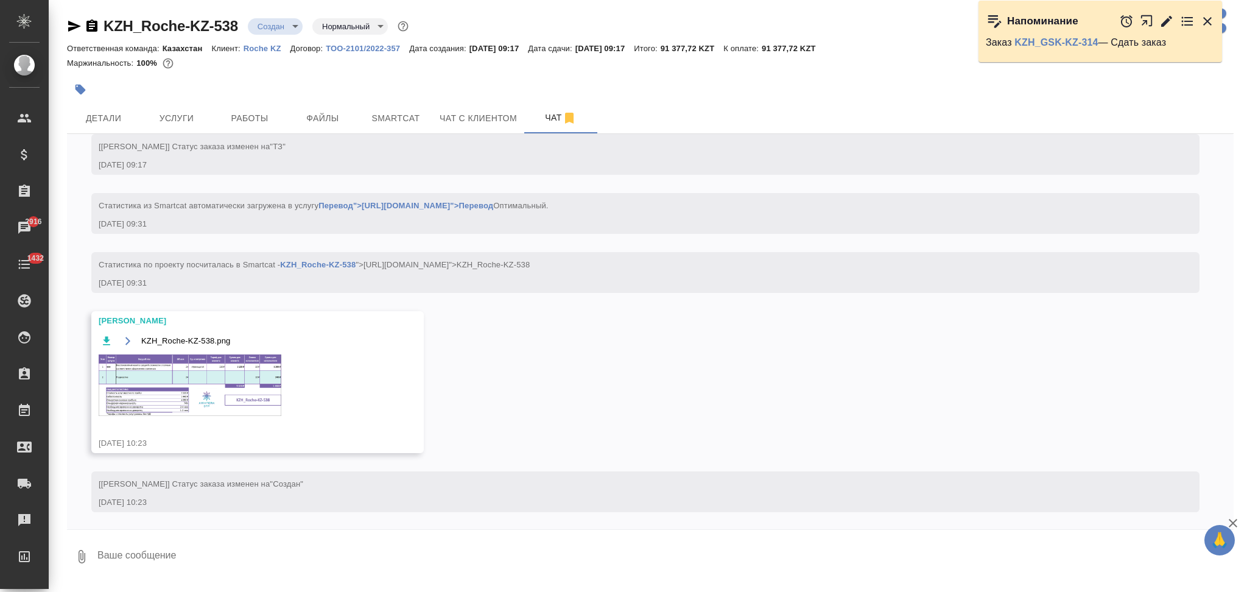
click at [203, 394] on img at bounding box center [190, 384] width 183 height 61
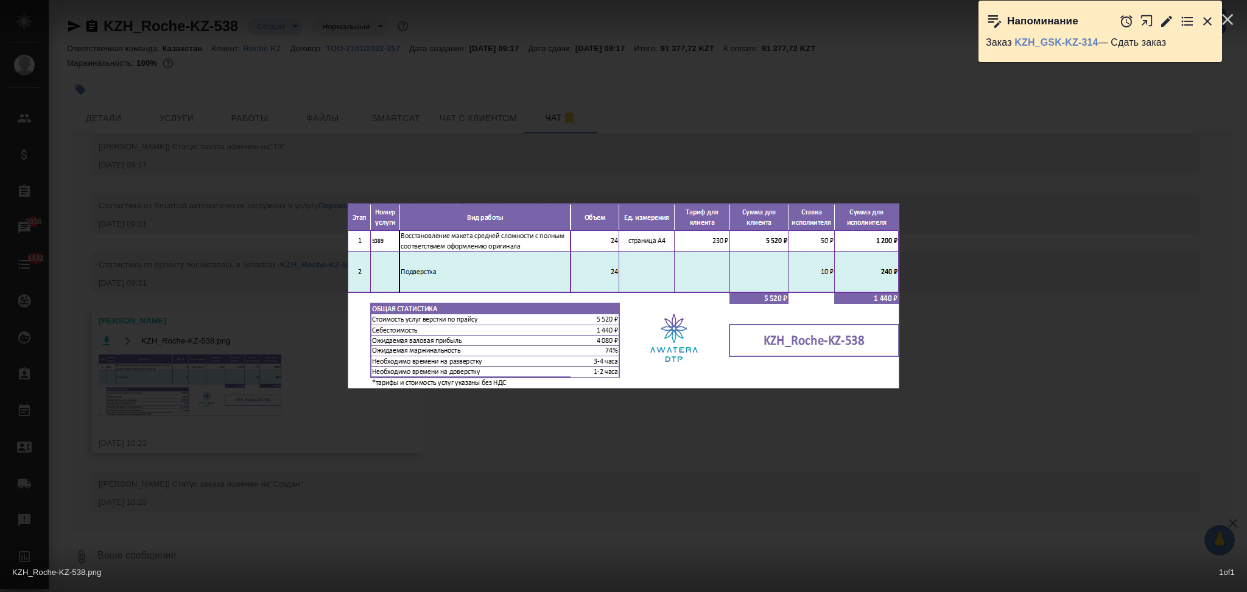
click at [203, 394] on div "KZH_Roche-KZ-538.png 1 of 1" at bounding box center [623, 296] width 1247 height 592
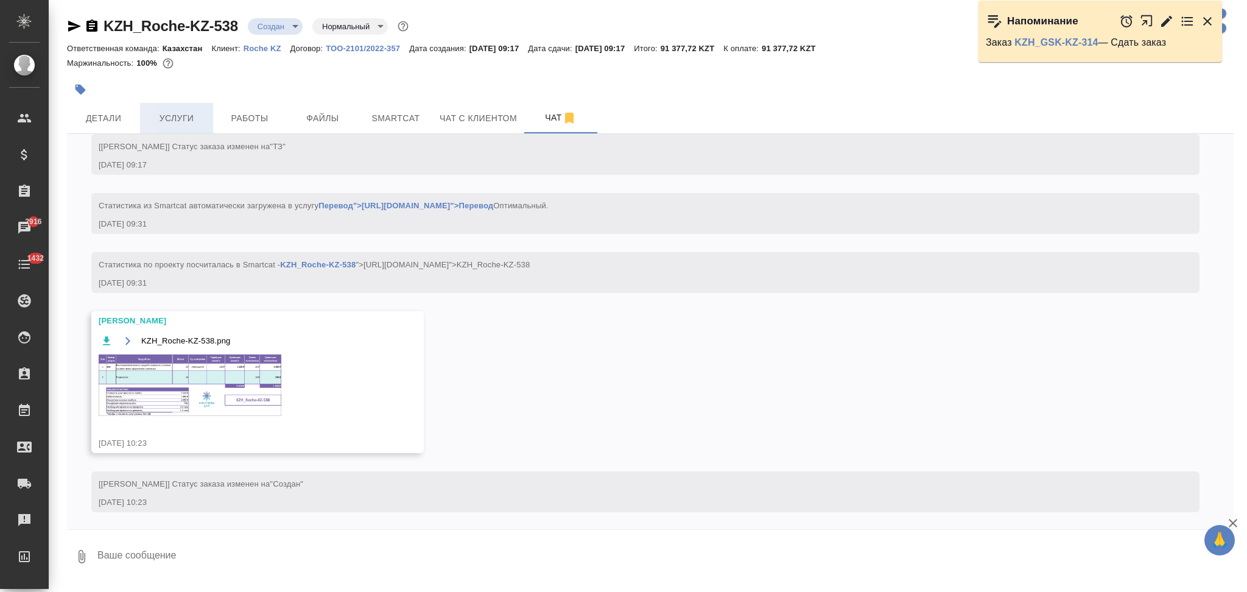
click at [184, 111] on span "Услуги" at bounding box center [176, 118] width 58 height 15
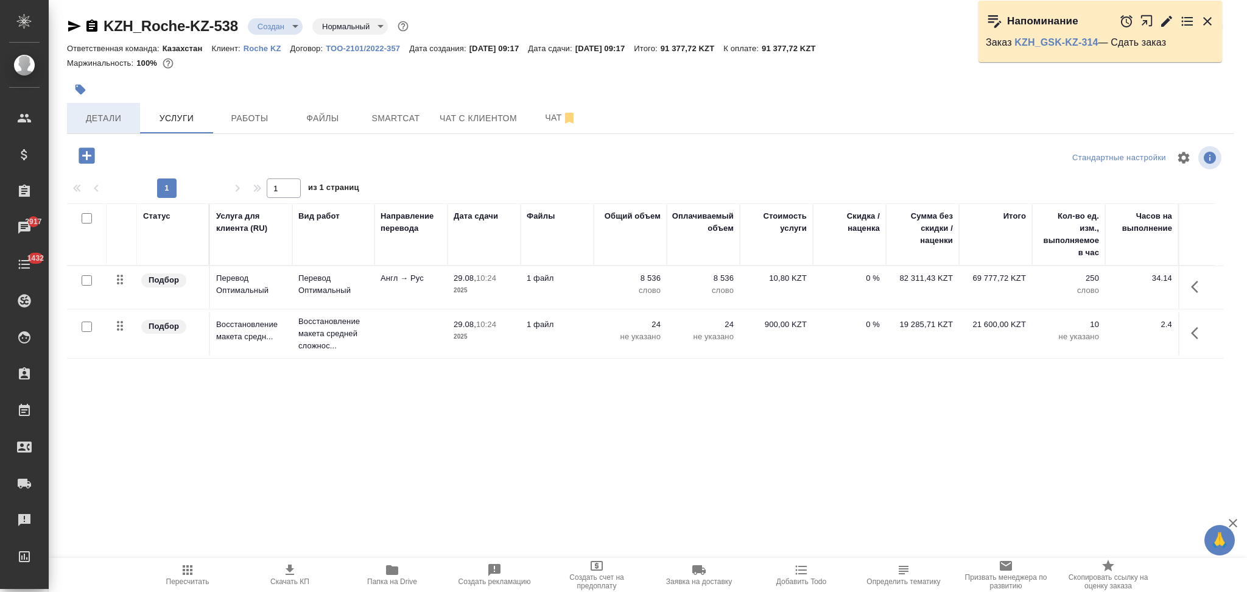
click at [111, 122] on span "Детали" at bounding box center [103, 118] width 58 height 15
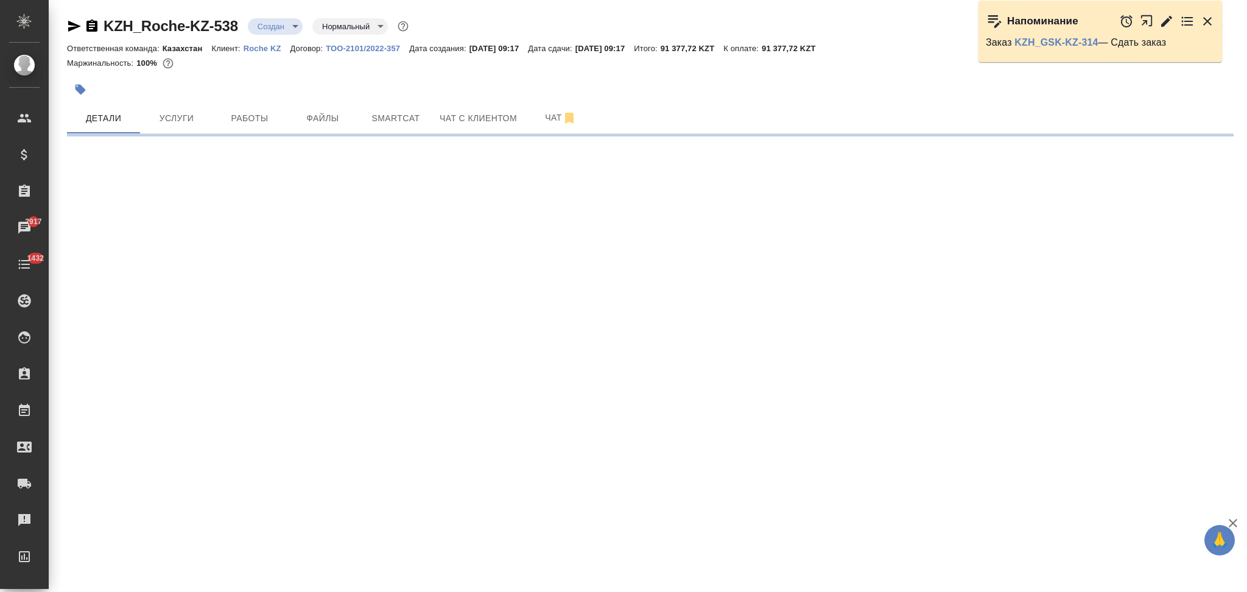
select select "RU"
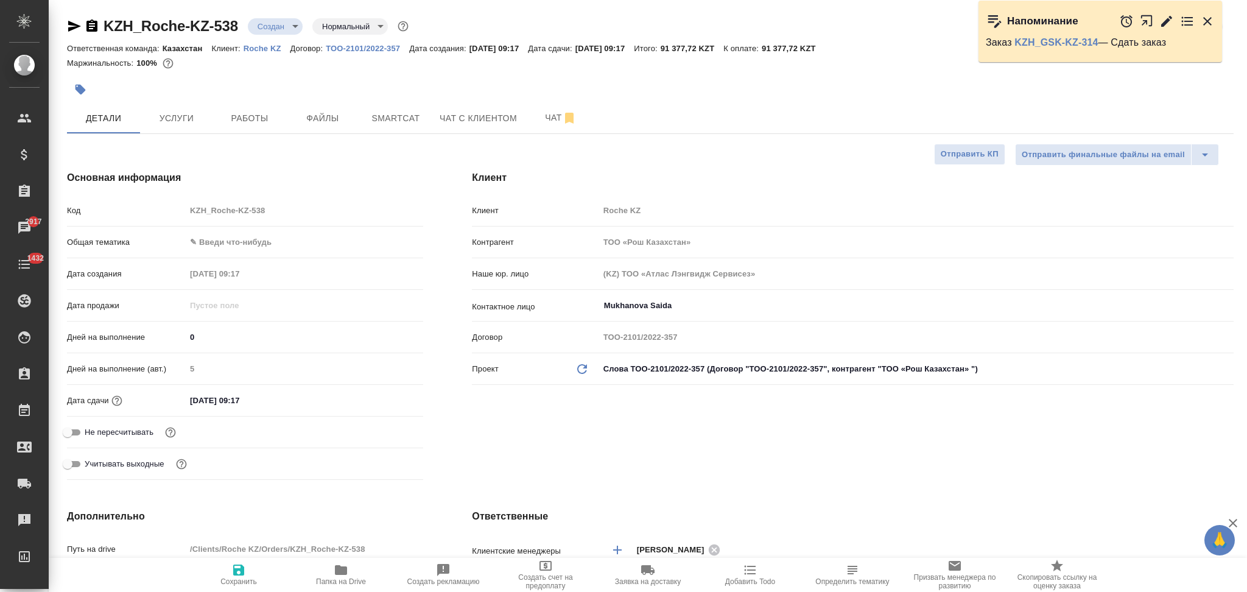
type textarea "x"
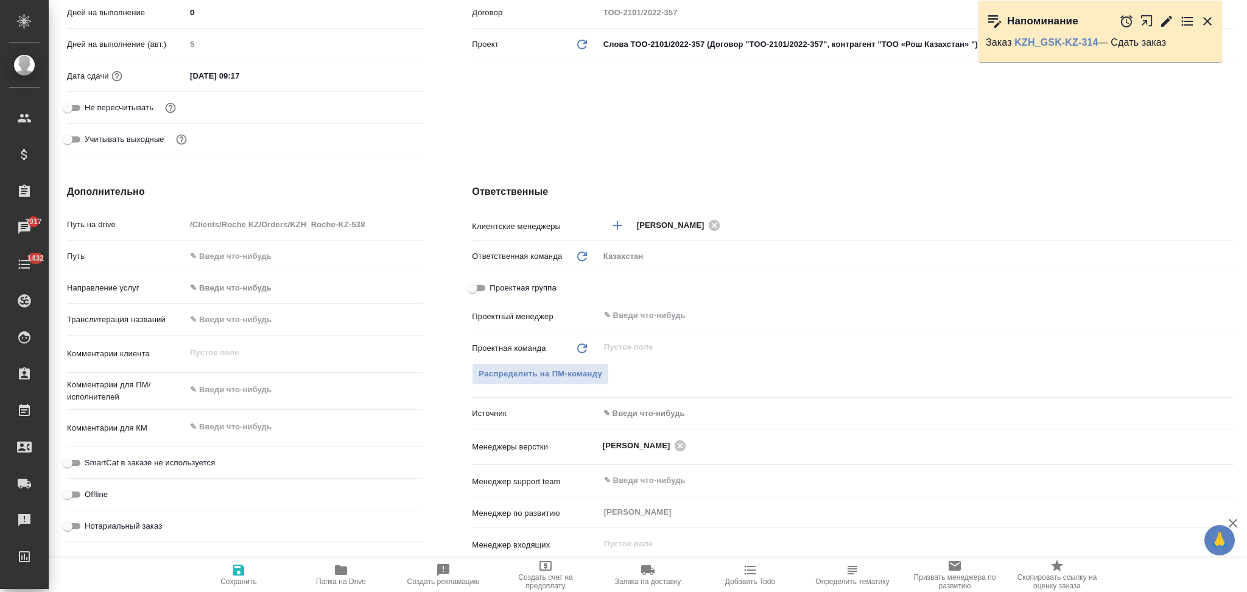
scroll to position [647, 0]
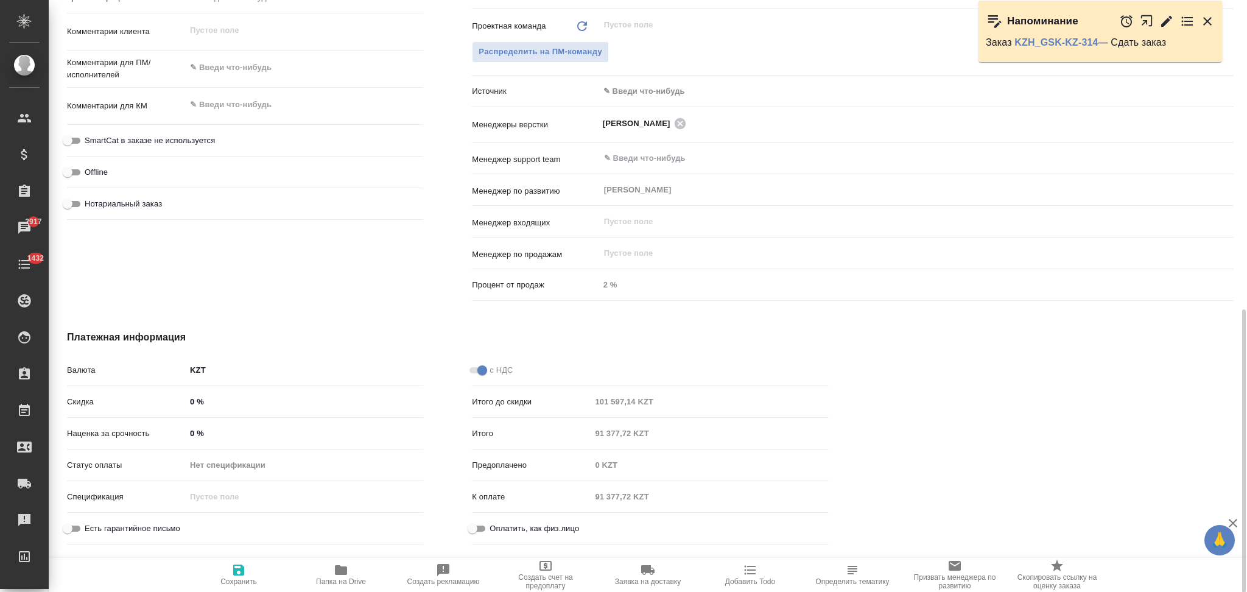
click at [188, 404] on input "0 %" at bounding box center [304, 402] width 237 height 18
type textarea "x"
type input "-0 %"
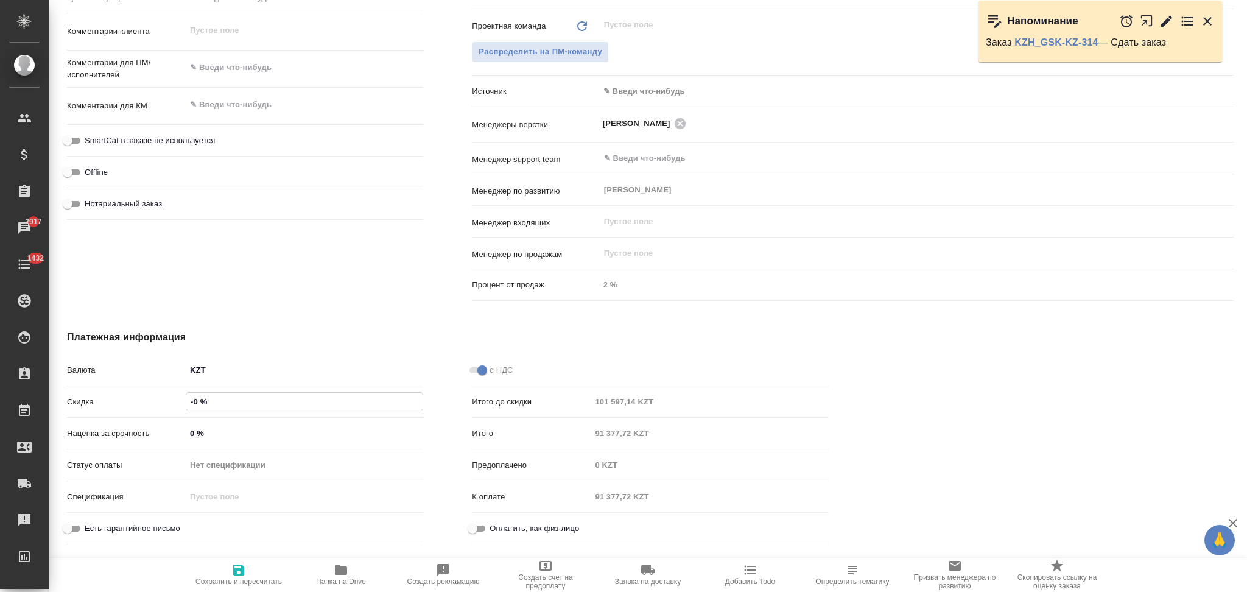
type textarea "x"
type input "-100 %"
type textarea "x"
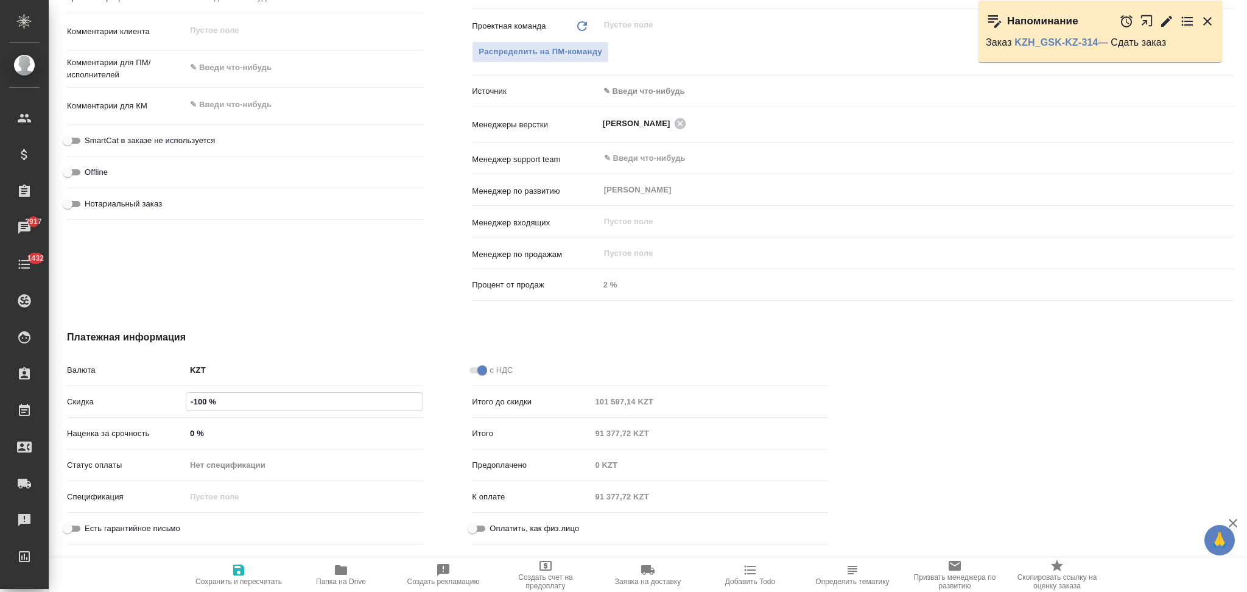
type textarea "x"
type input "-100 %"
click at [239, 575] on icon "button" at bounding box center [238, 569] width 11 height 11
type textarea "x"
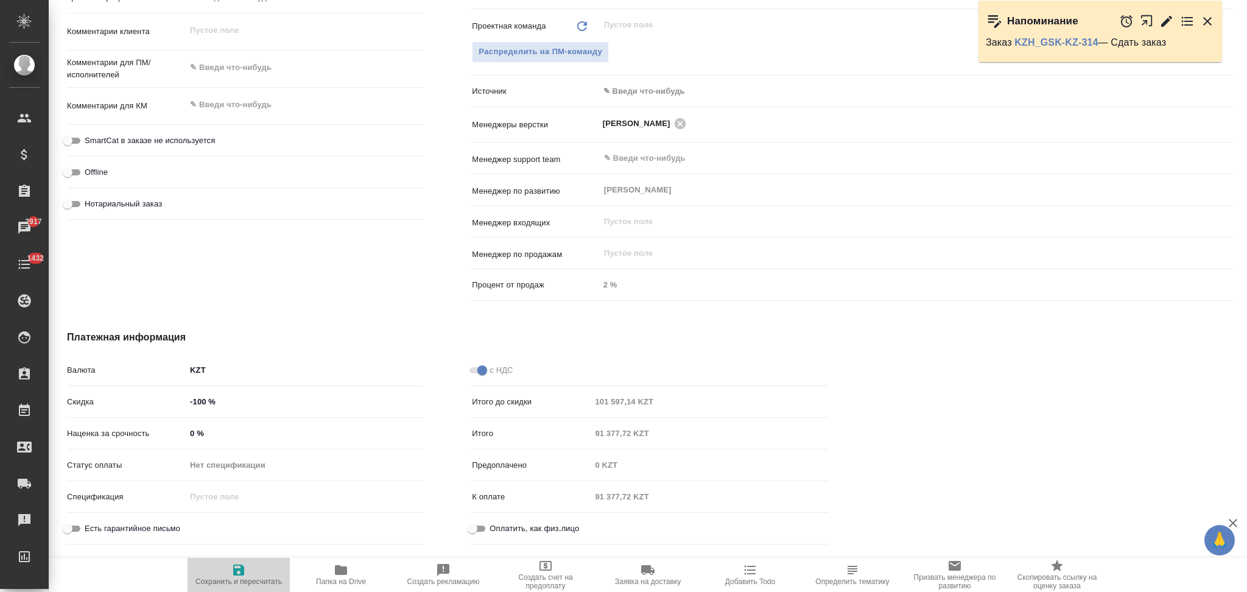
type textarea "x"
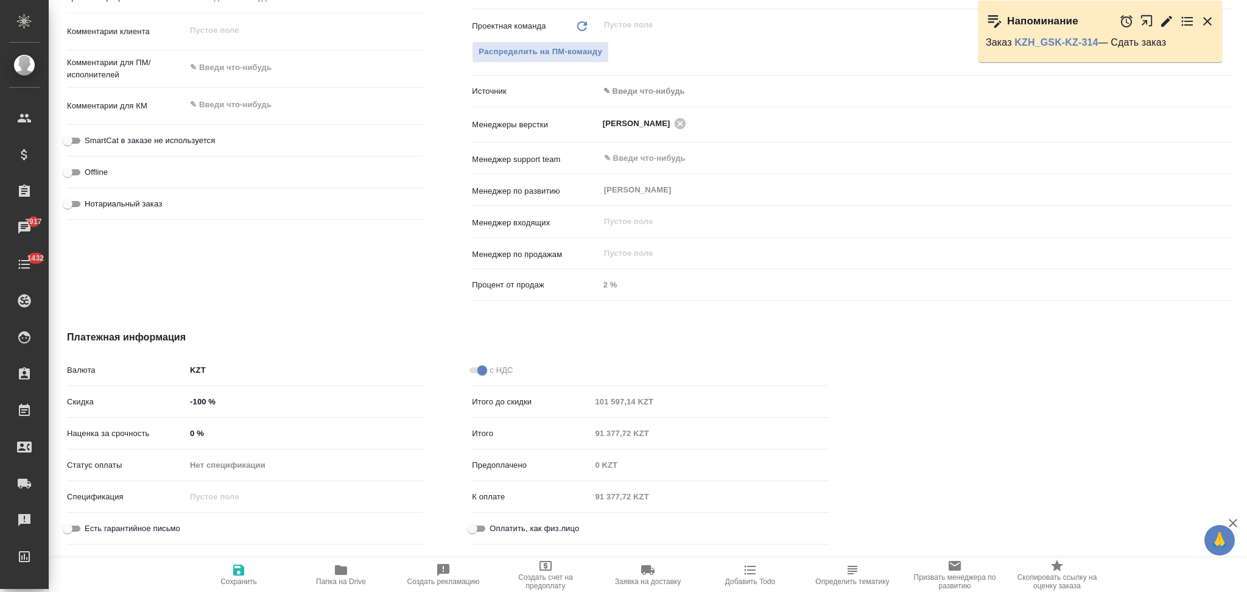
type textarea "x"
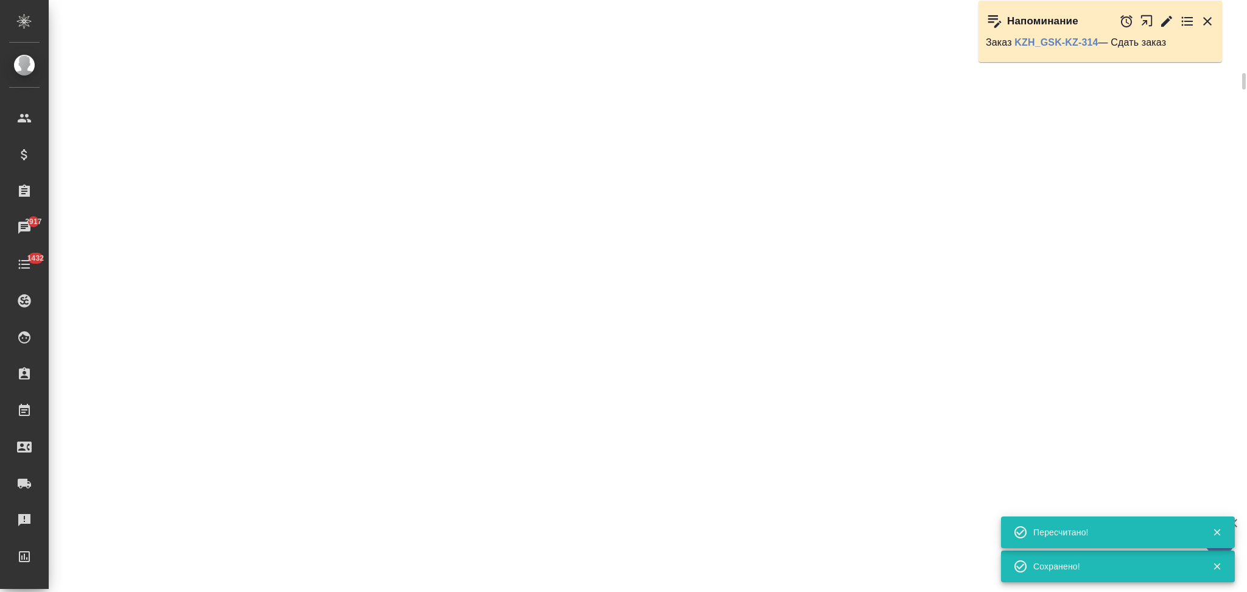
select select "RU"
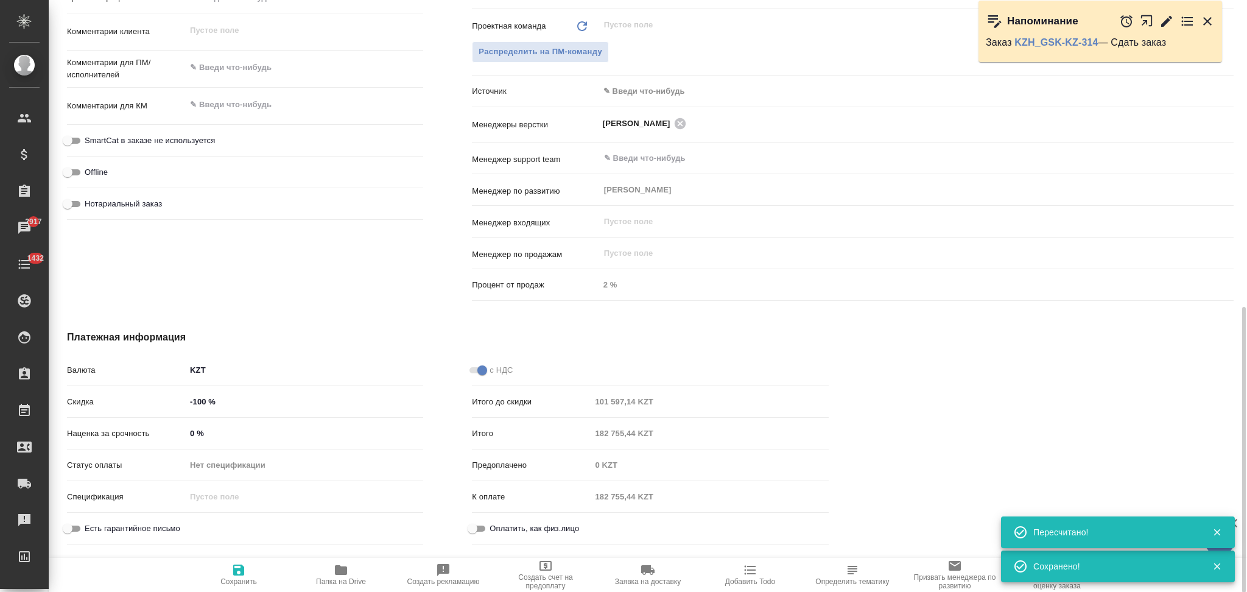
type textarea "x"
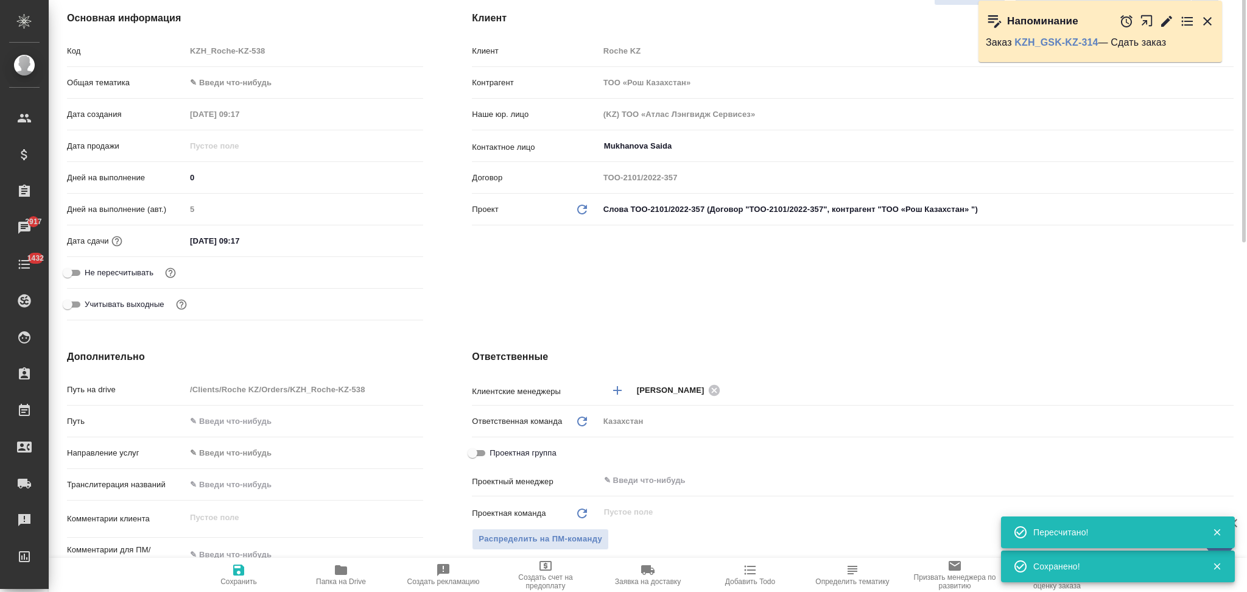
scroll to position [79, 0]
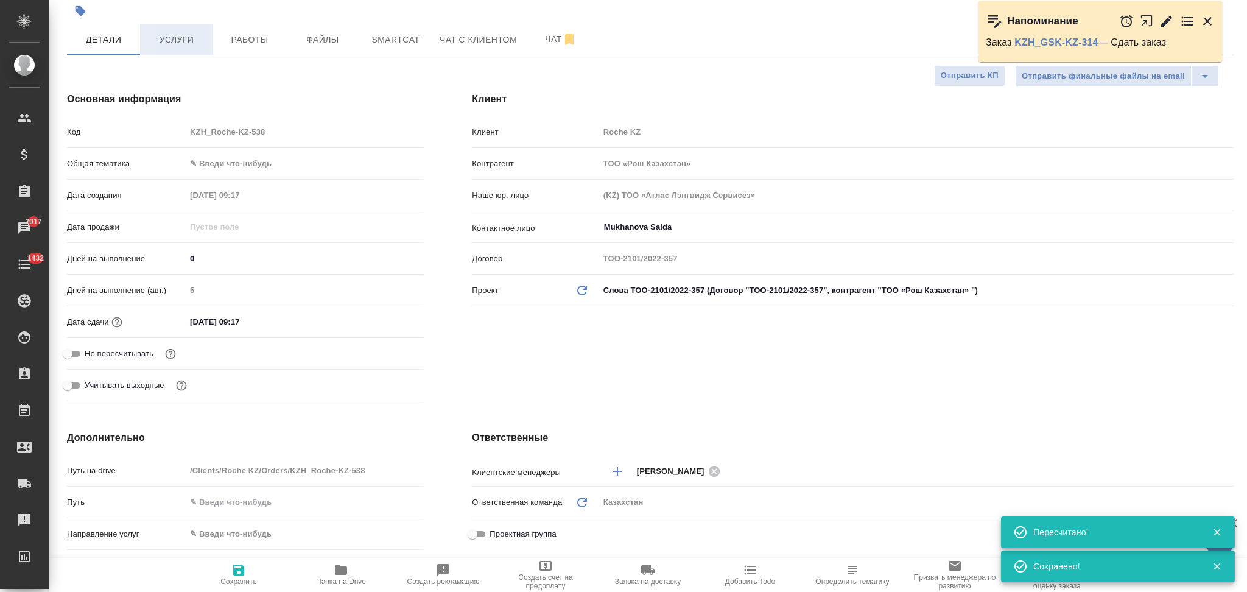
click at [184, 45] on span "Услуги" at bounding box center [176, 39] width 58 height 15
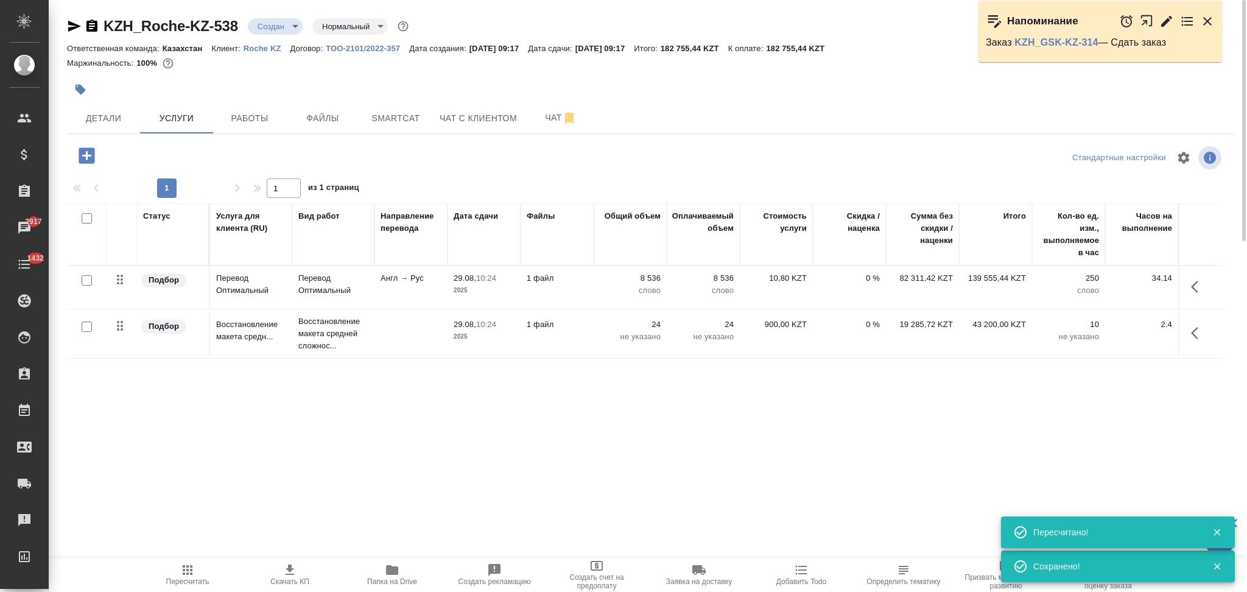
click at [292, 579] on span "Скачать КП" at bounding box center [289, 581] width 39 height 9
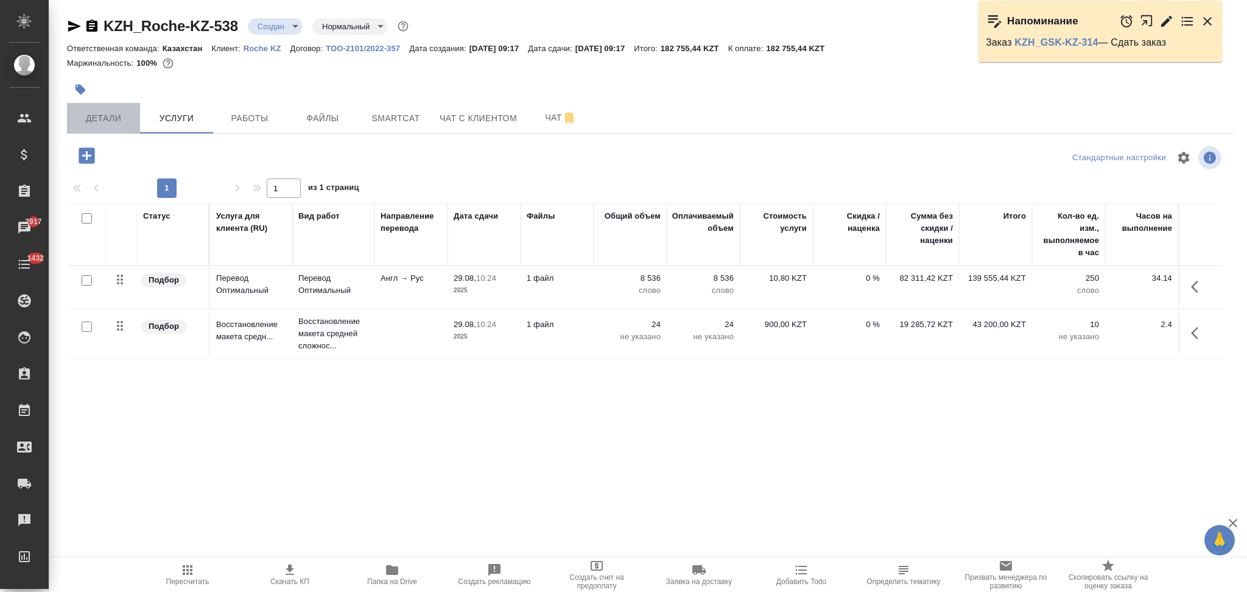
click at [113, 130] on button "Детали" at bounding box center [103, 118] width 73 height 30
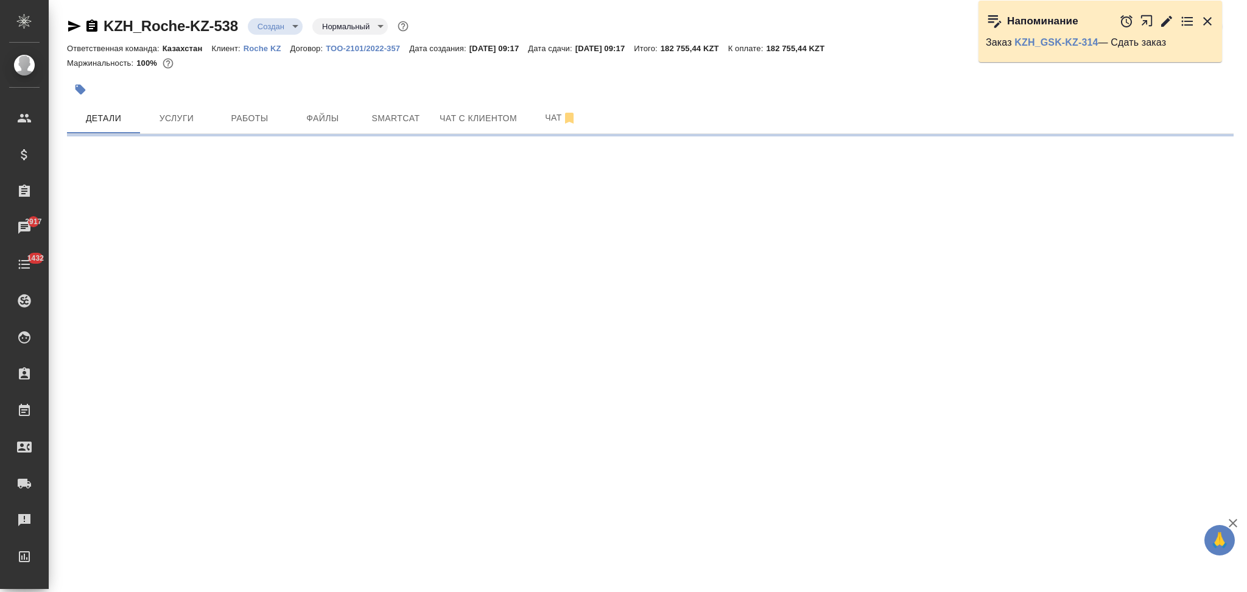
select select "RU"
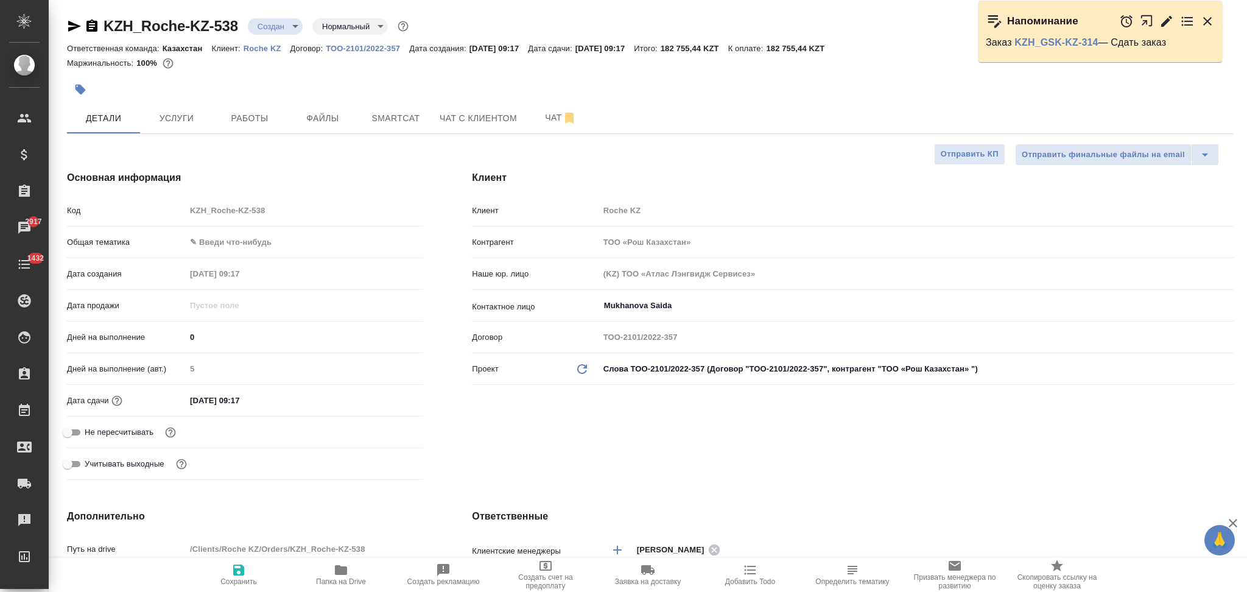
type textarea "x"
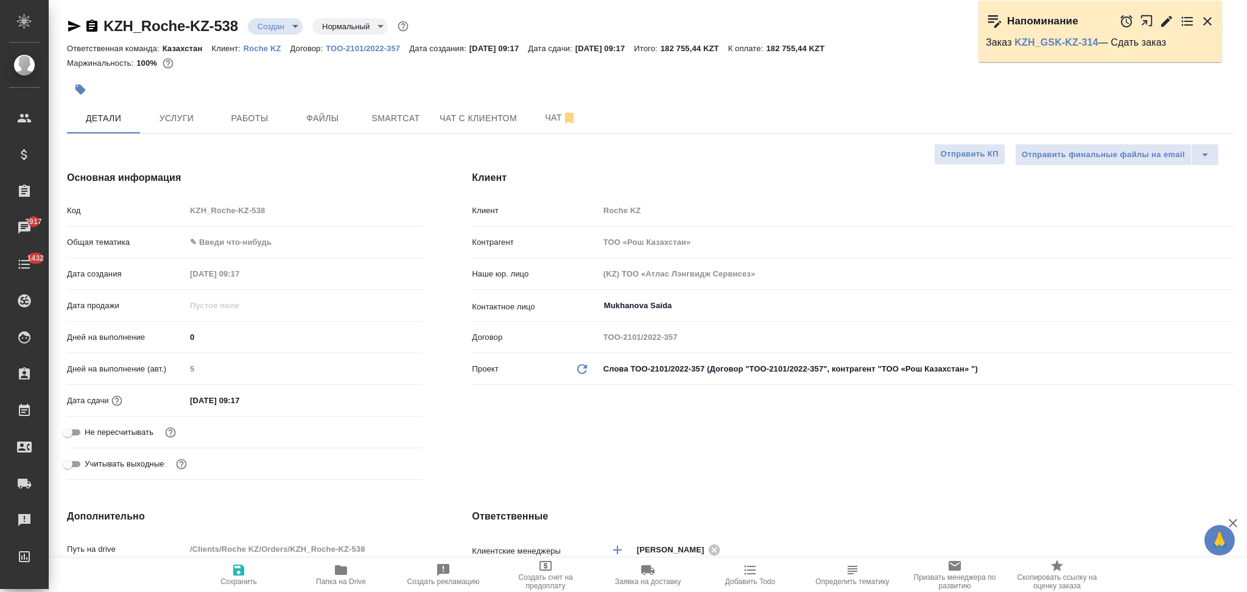
type textarea "x"
click at [537, 116] on span "Чат" at bounding box center [561, 117] width 58 height 15
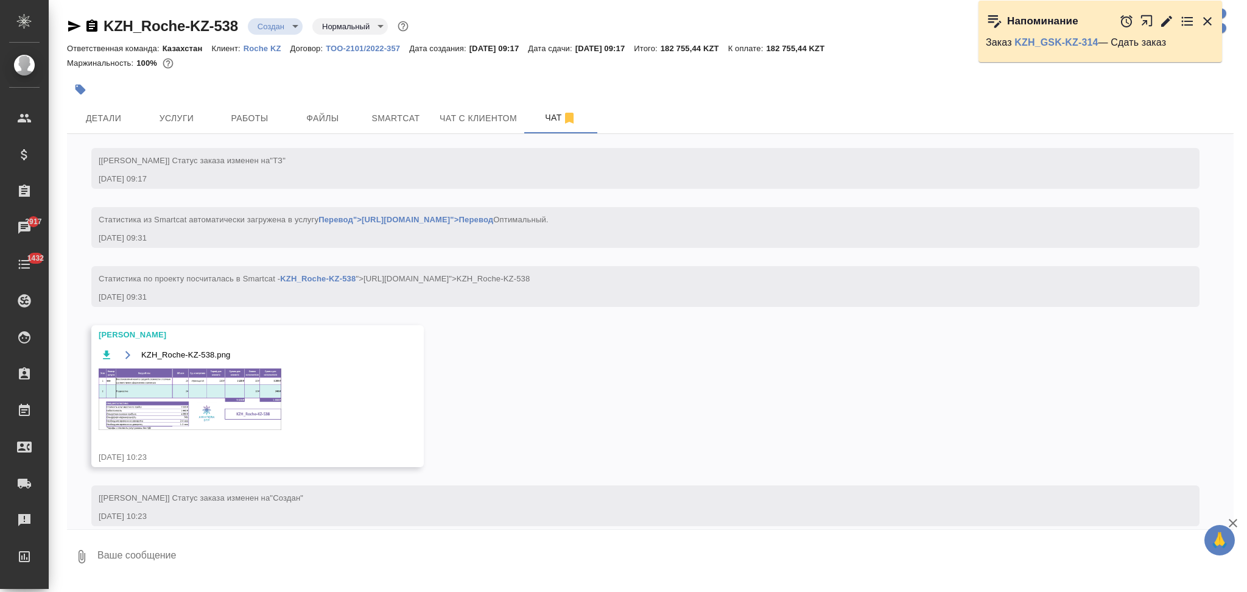
scroll to position [230, 0]
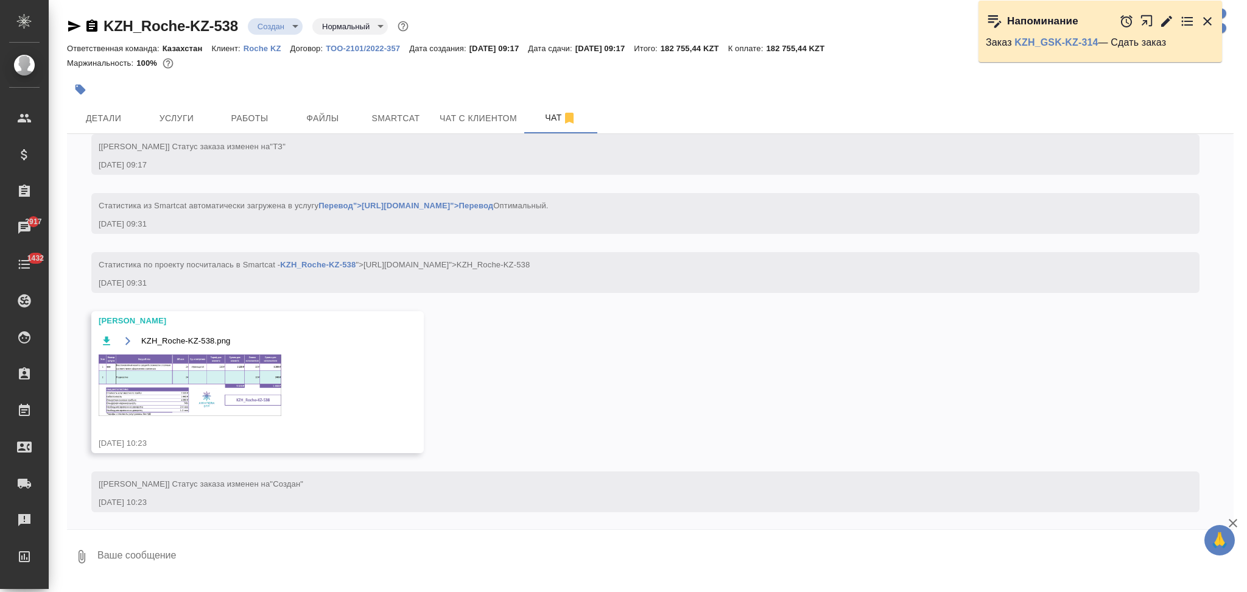
click at [206, 381] on img at bounding box center [190, 384] width 183 height 61
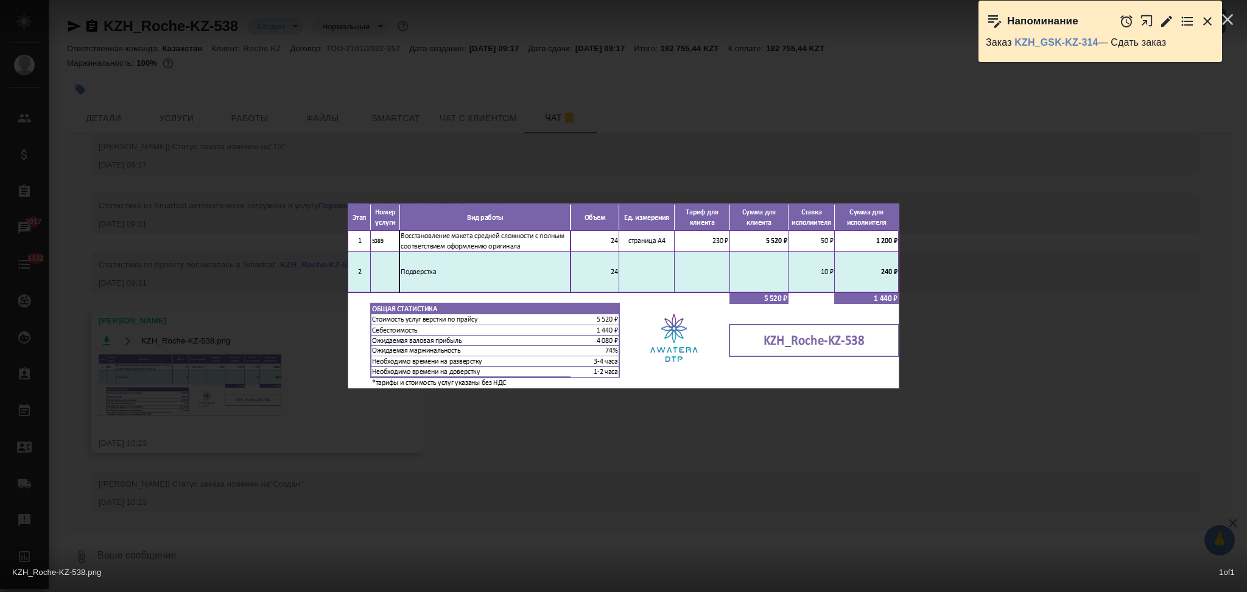
click at [576, 404] on div "KZH_Roche-KZ-538.png 1 of 1" at bounding box center [623, 296] width 1247 height 592
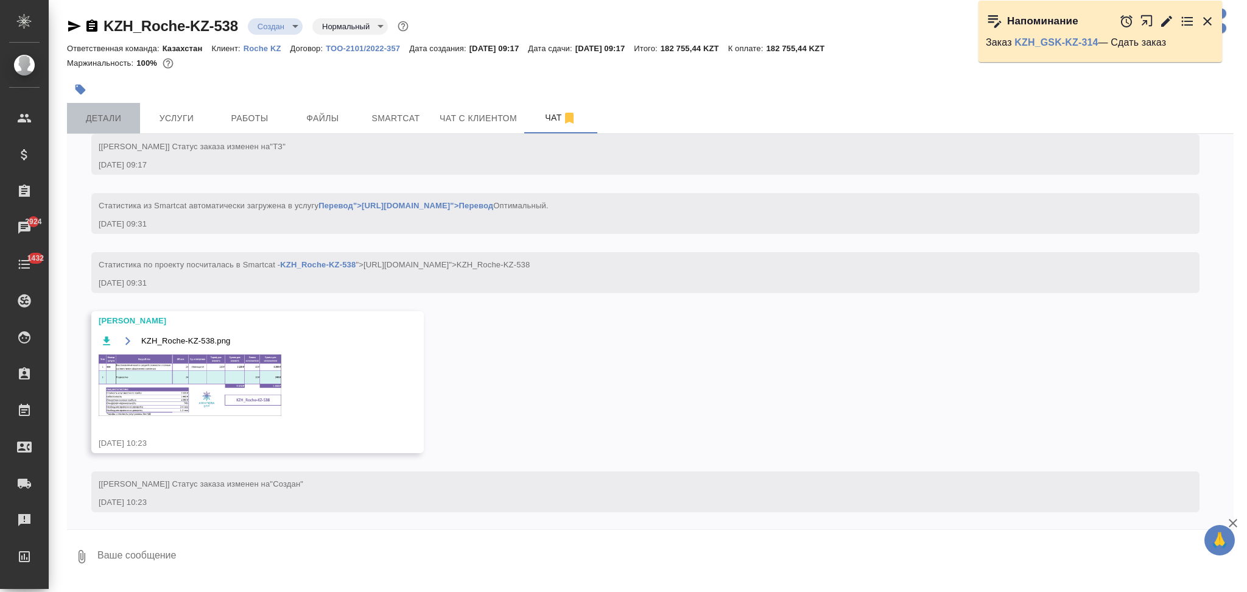
click at [124, 113] on span "Детали" at bounding box center [103, 118] width 58 height 15
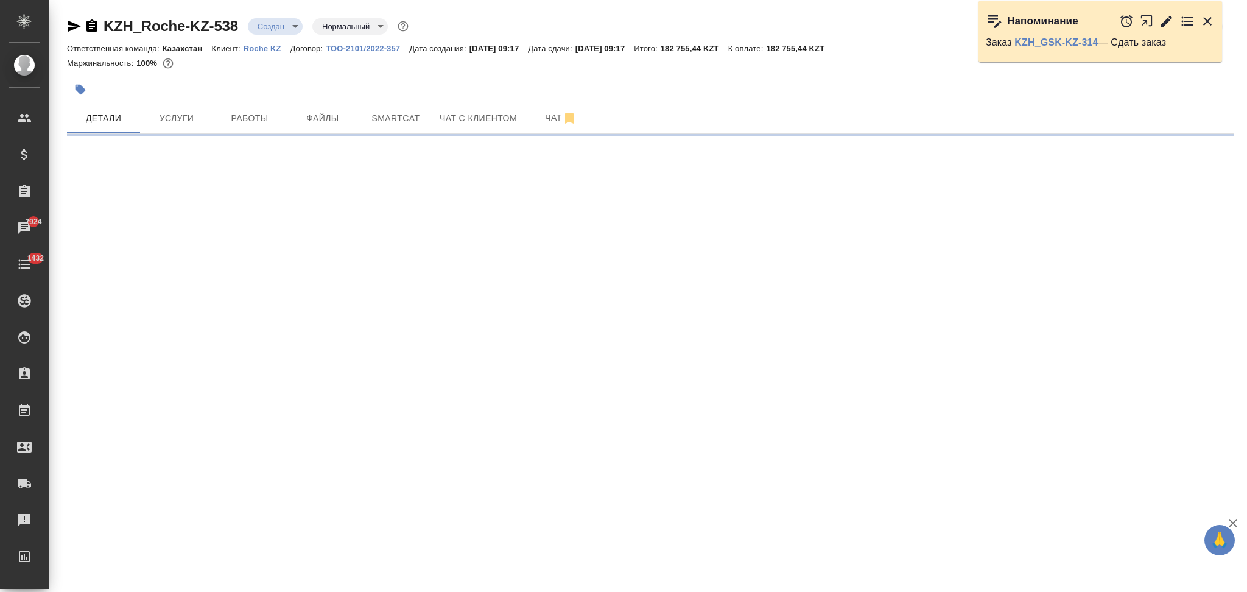
select select "RU"
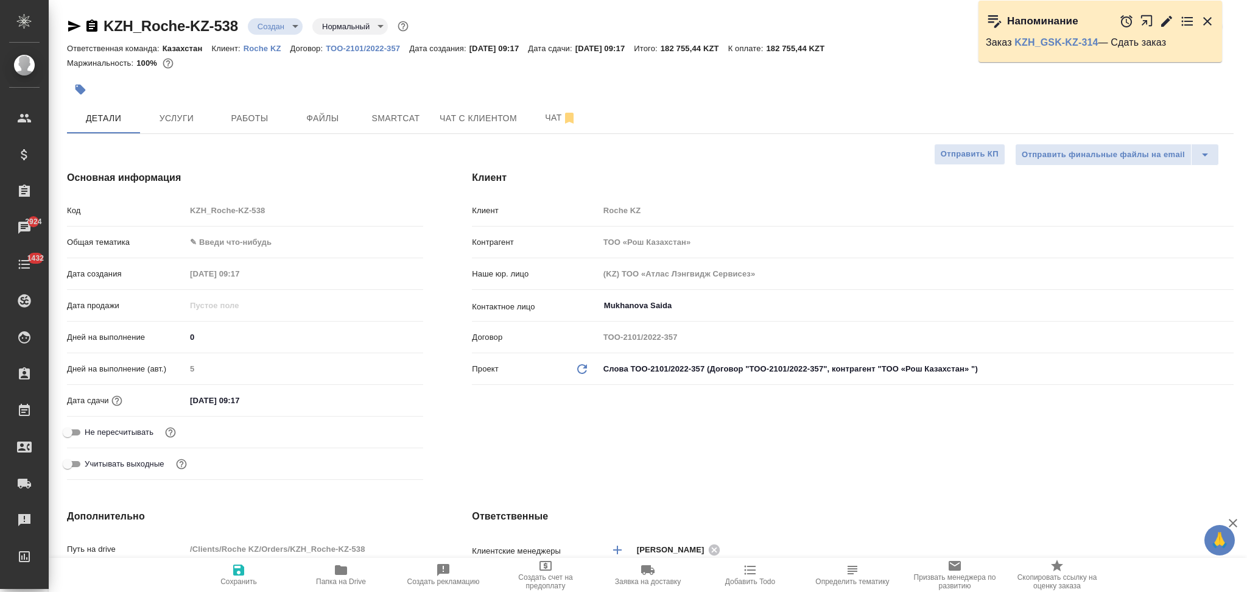
type textarea "x"
click at [263, 399] on input "03.09.2025 09:17" at bounding box center [239, 400] width 107 height 18
click at [381, 398] on icon "button" at bounding box center [388, 399] width 15 height 15
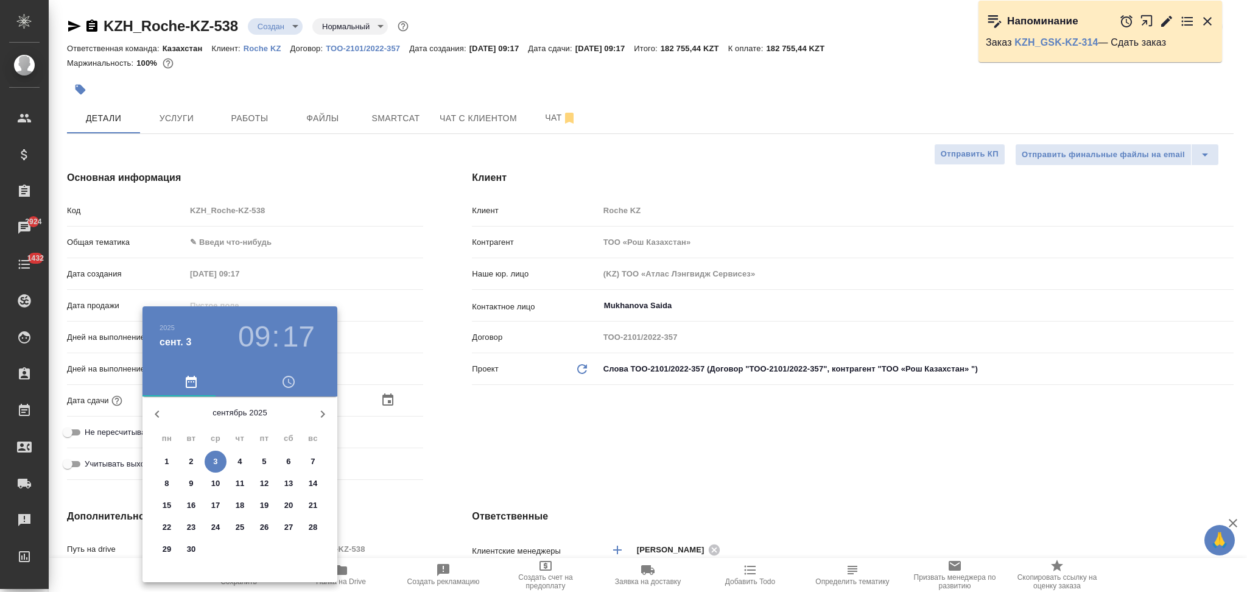
click at [150, 407] on icon "button" at bounding box center [157, 414] width 15 height 15
click at [237, 547] on p "28" at bounding box center [240, 549] width 9 height 12
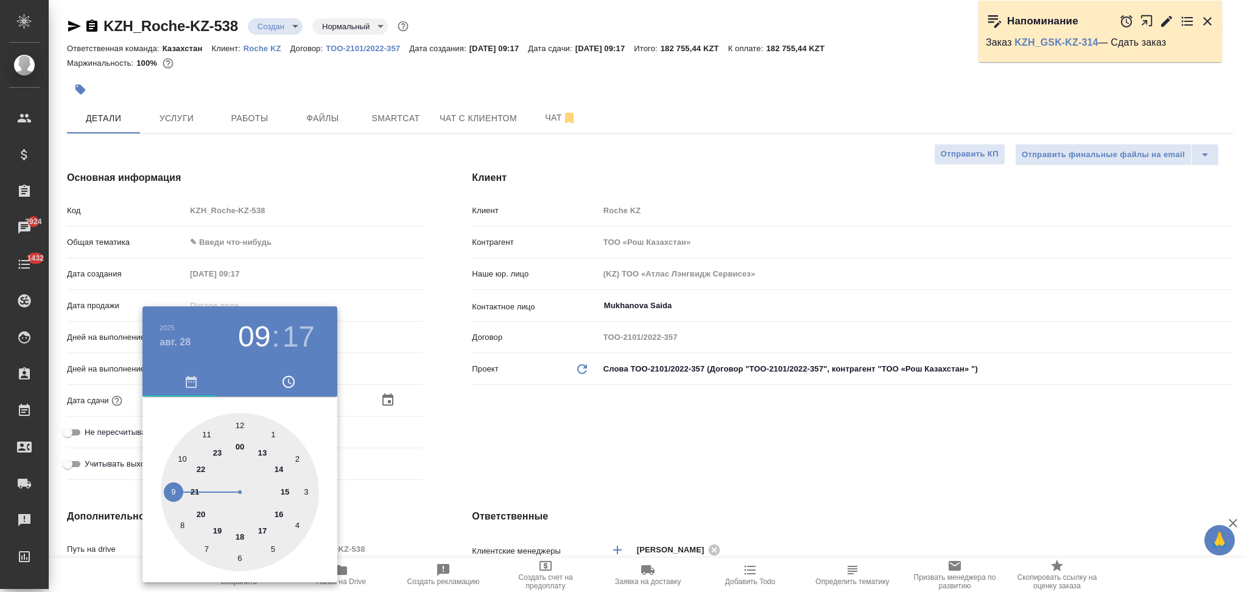
type input "28.08.2025 09:17"
type textarea "x"
click at [286, 492] on div at bounding box center [240, 492] width 158 height 158
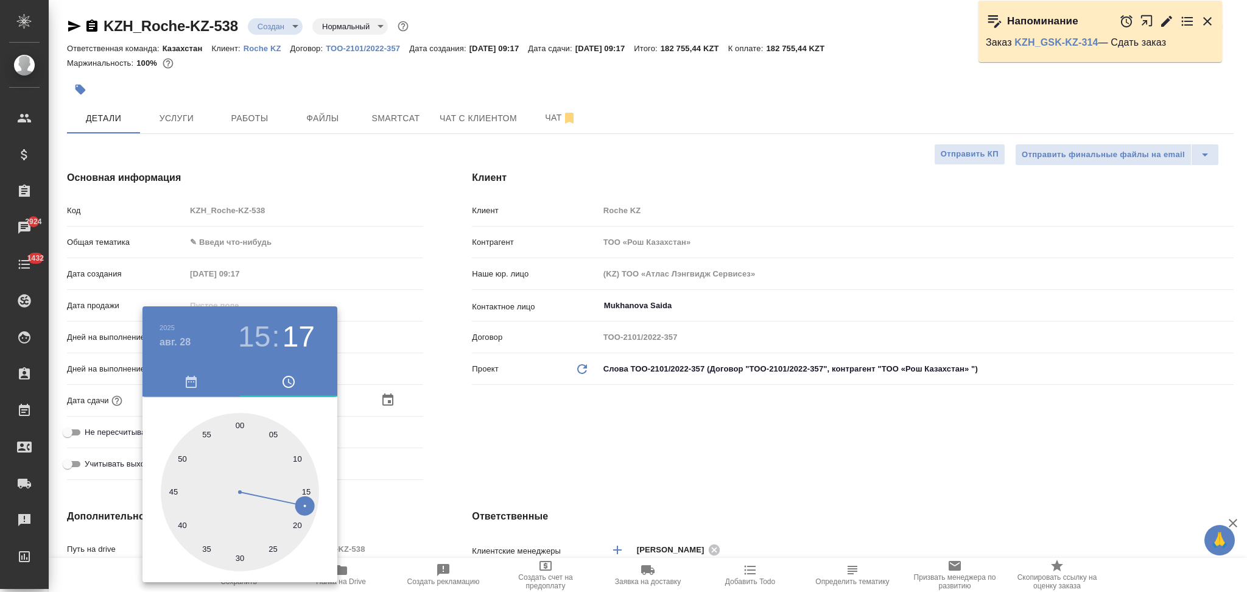
type input "28.08.2025 15:17"
type textarea "x"
click at [241, 425] on div at bounding box center [240, 492] width 158 height 158
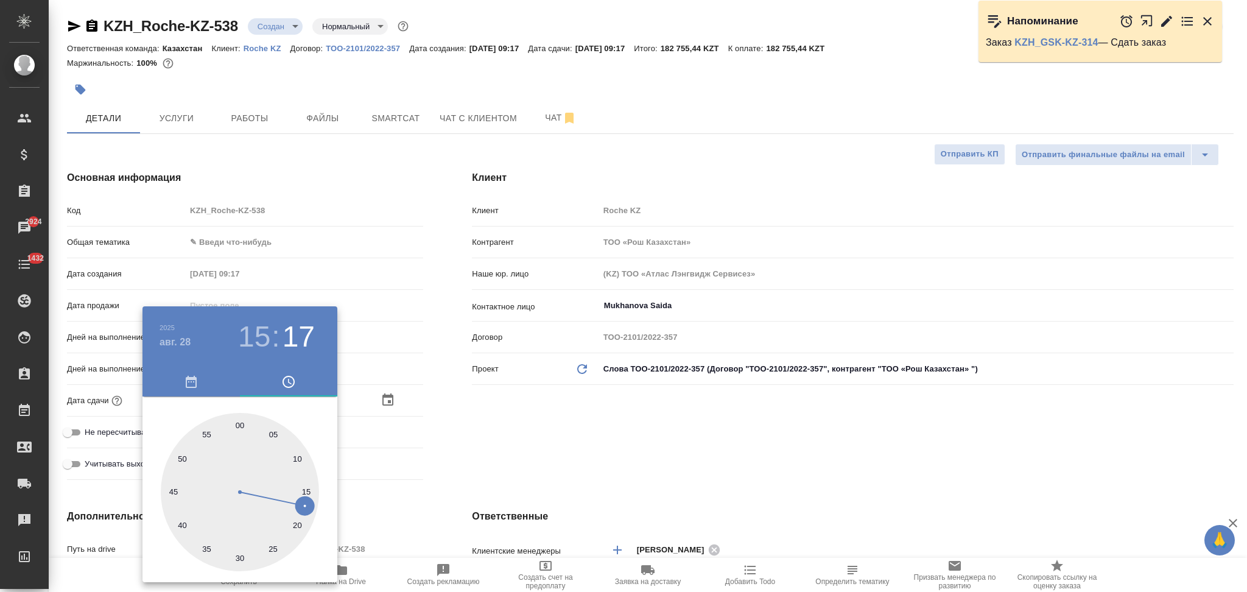
type input "[DATE] 15:00"
type textarea "x"
click at [449, 462] on div at bounding box center [623, 296] width 1247 height 592
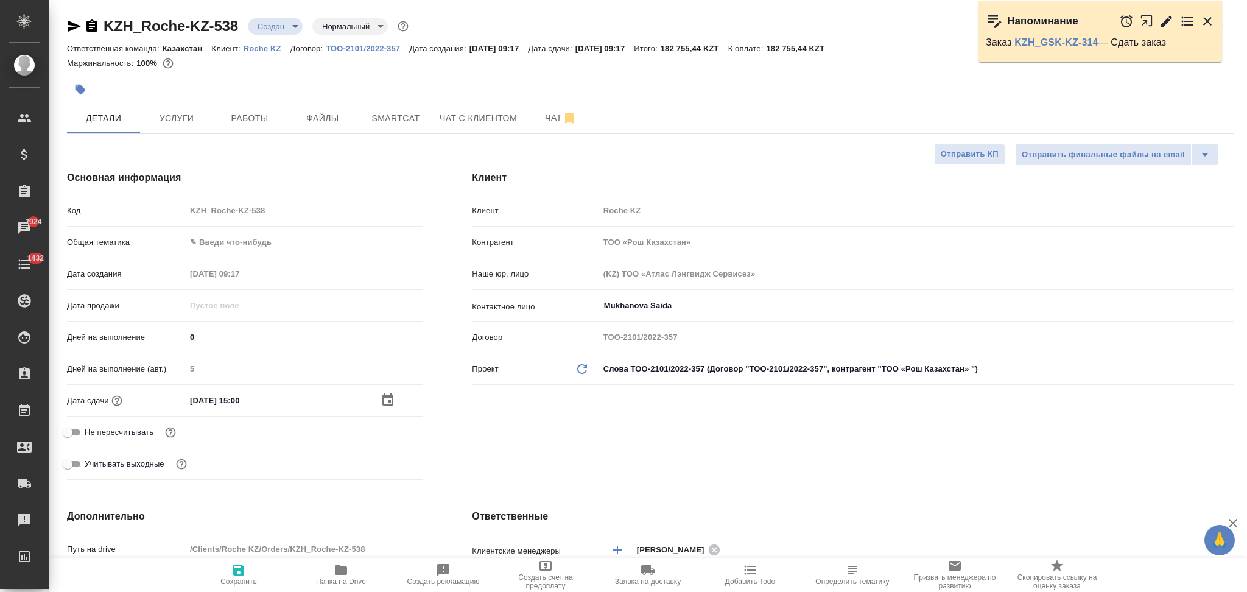
click at [242, 570] on icon "button" at bounding box center [238, 569] width 11 height 11
type textarea "x"
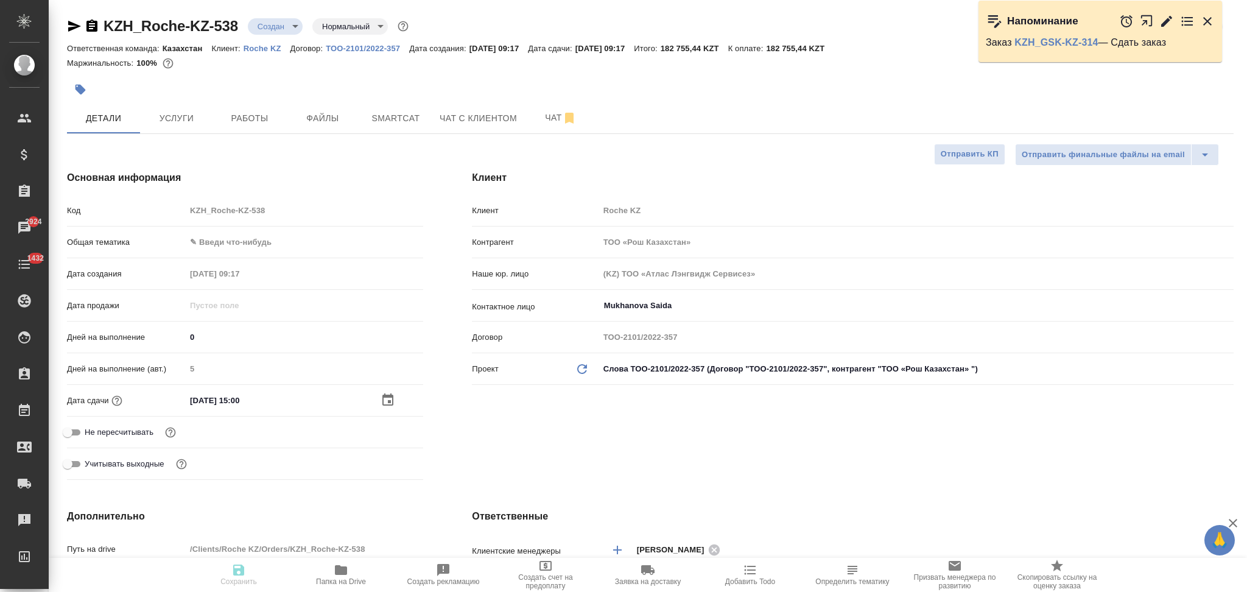
type textarea "x"
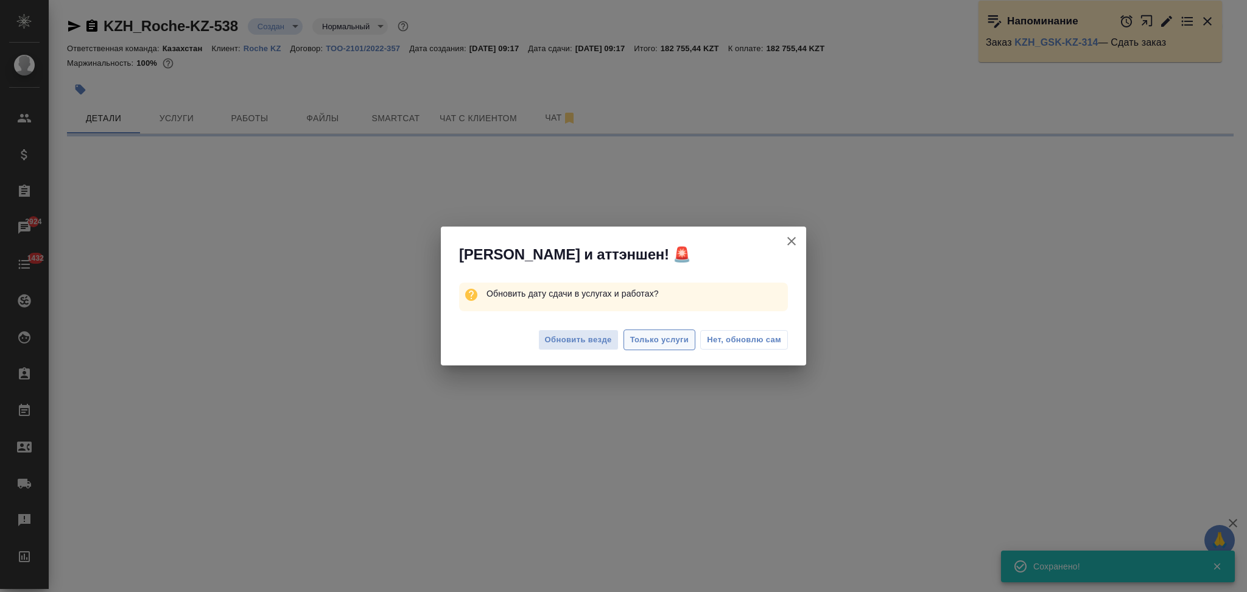
click at [636, 336] on span "Только услуги" at bounding box center [659, 340] width 59 height 14
select select "RU"
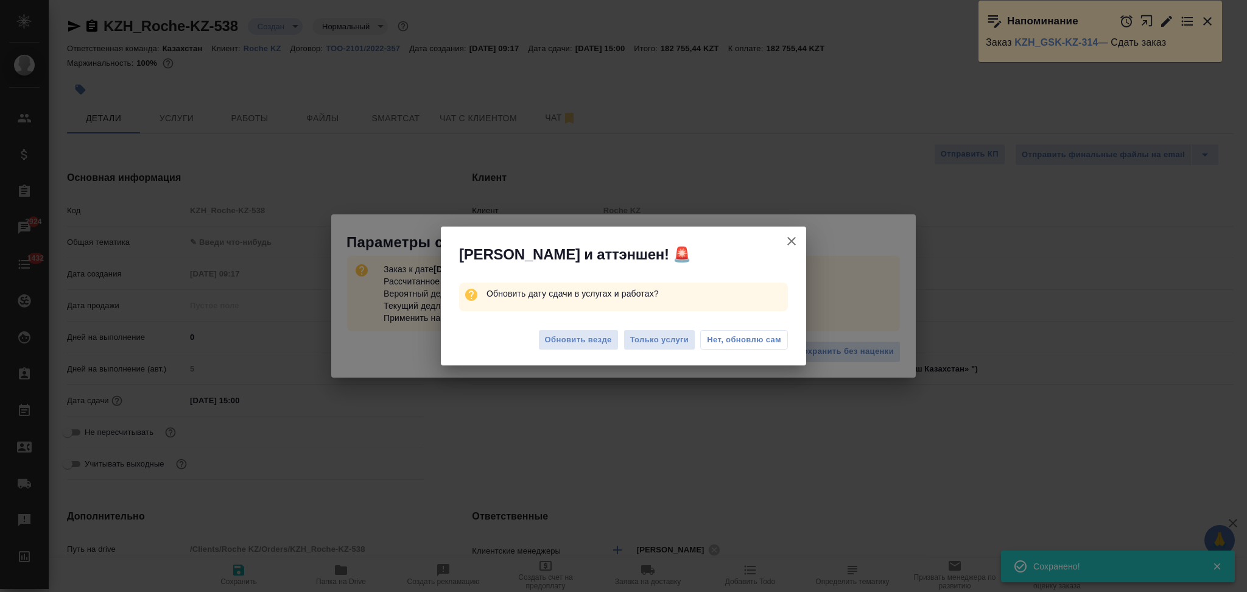
type textarea "x"
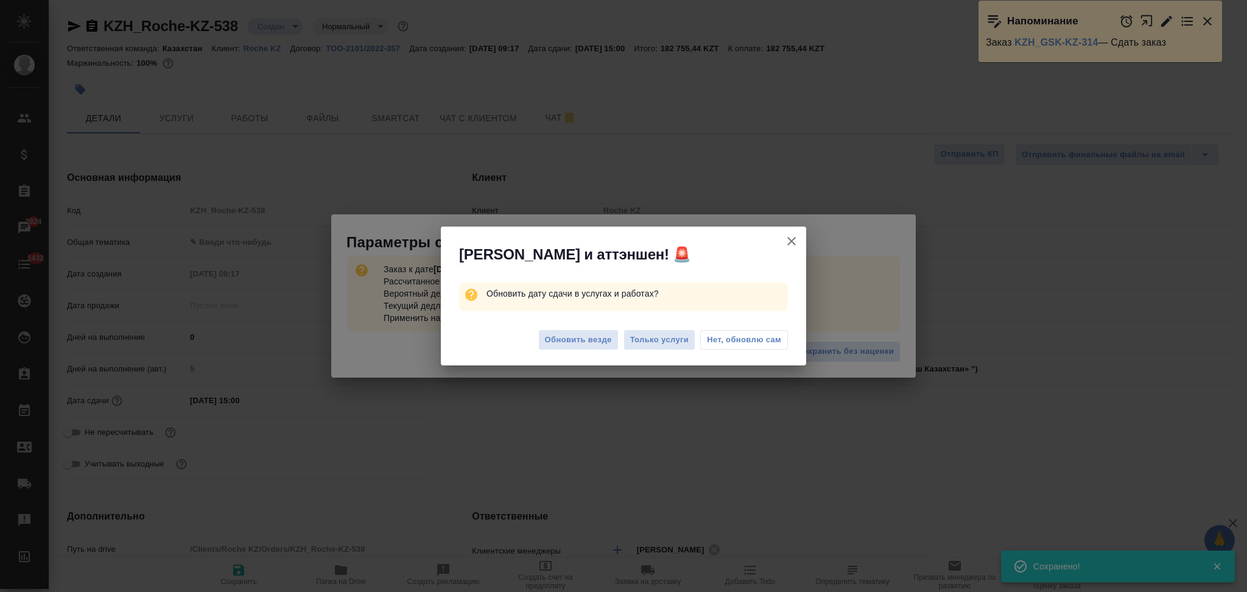
type textarea "x"
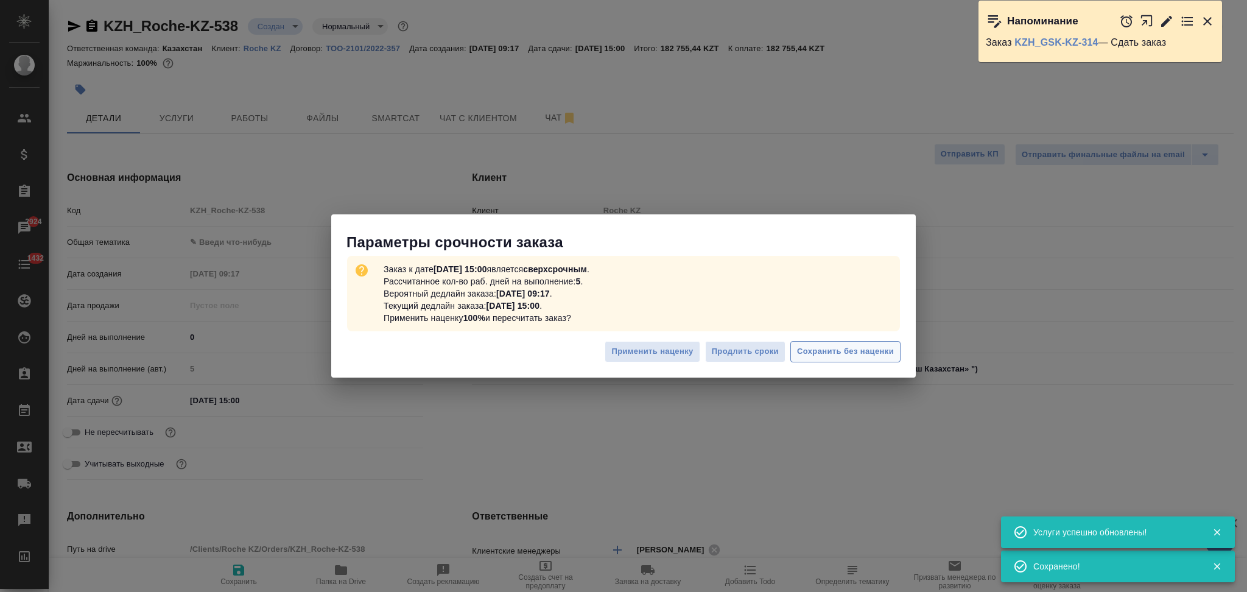
click at [815, 355] on span "Сохранить без наценки" at bounding box center [845, 352] width 97 height 14
type textarea "x"
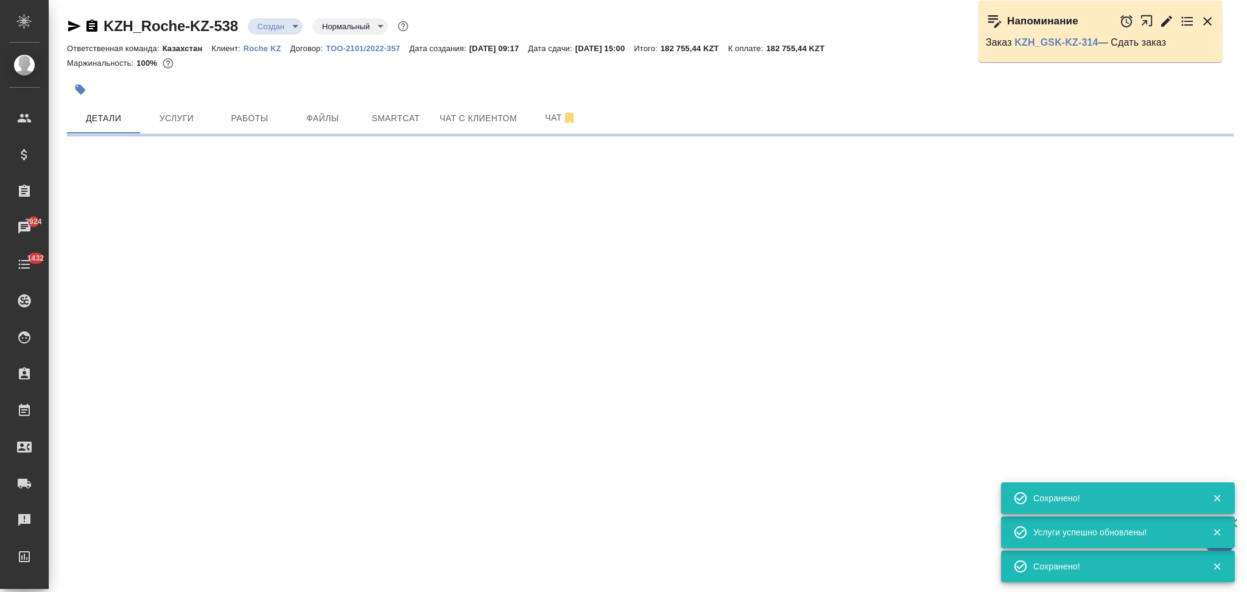
type input "urgent"
select select "RU"
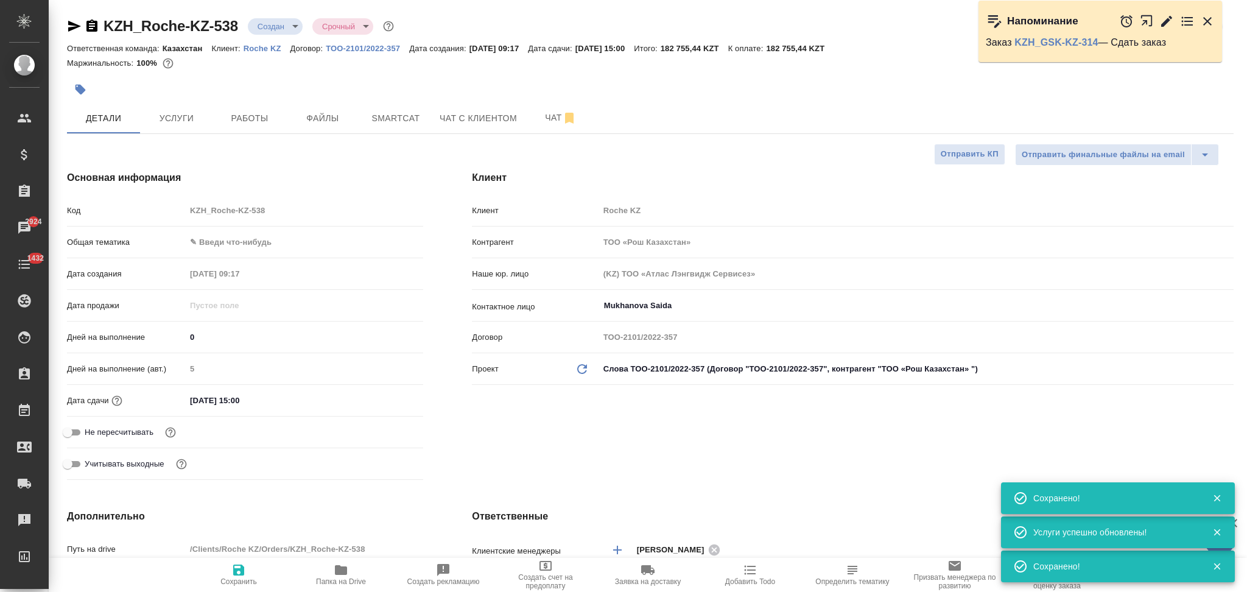
type textarea "x"
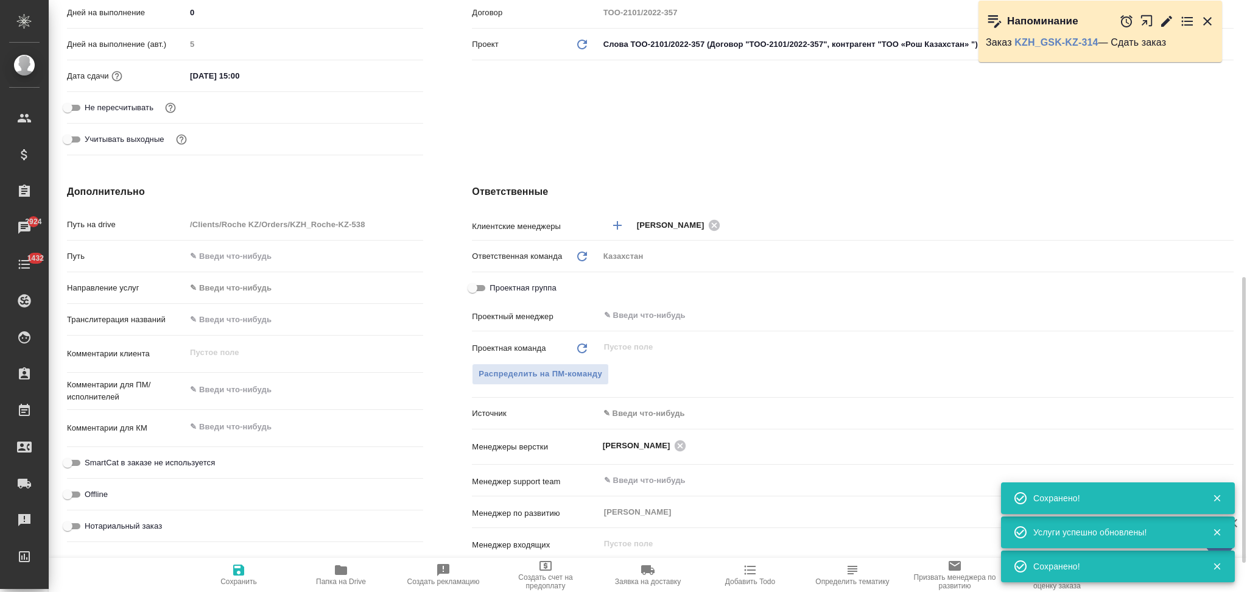
scroll to position [405, 0]
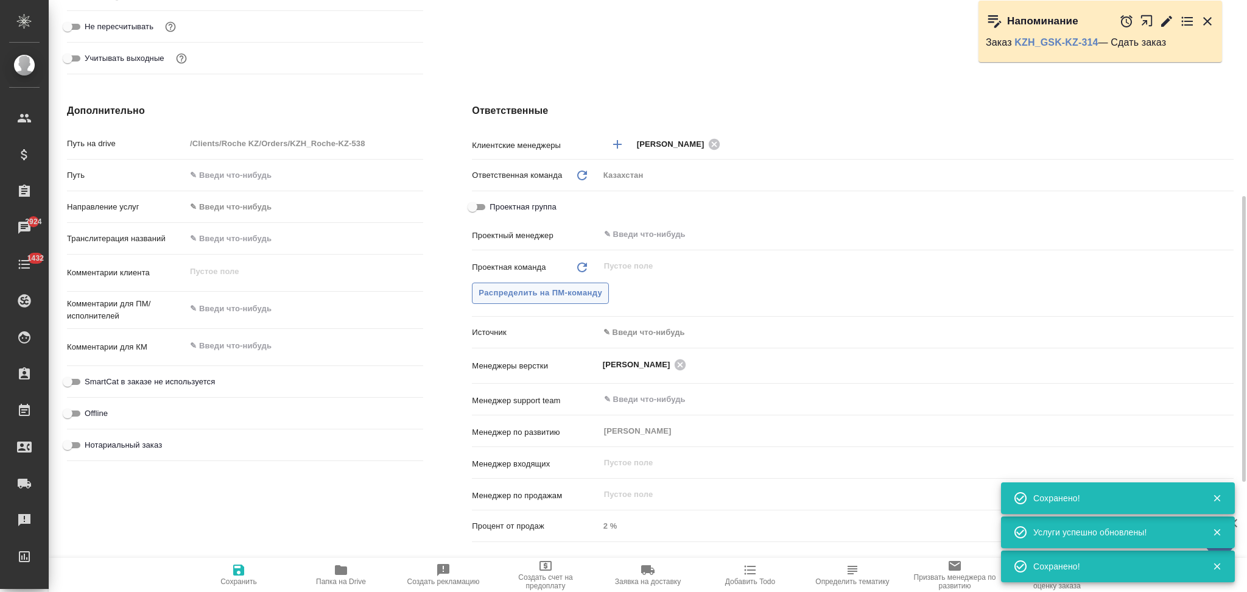
click at [529, 291] on span "Распределить на ПМ-команду" at bounding box center [541, 293] width 124 height 14
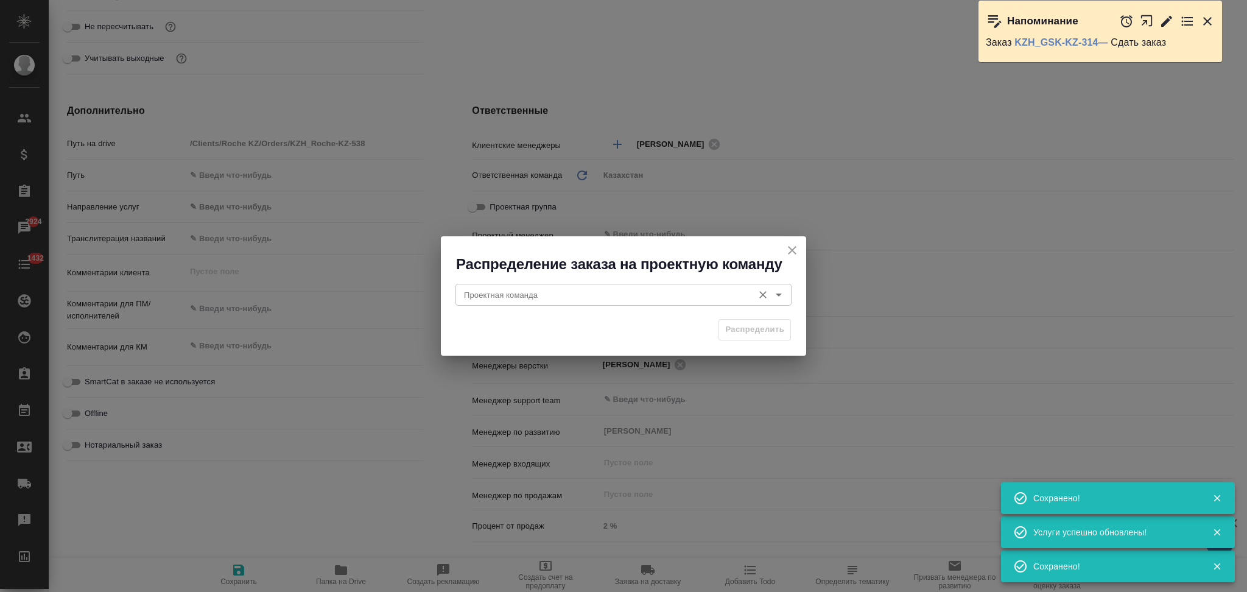
click at [515, 289] on input "Проектная команда" at bounding box center [603, 294] width 288 height 15
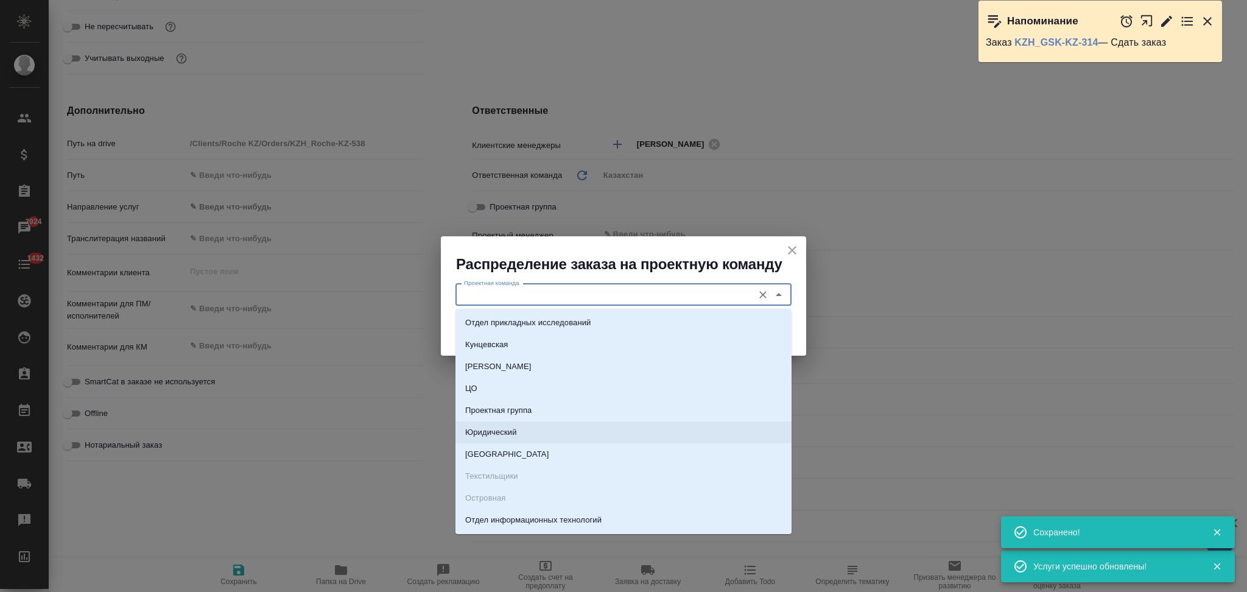
click at [491, 427] on p "Юридический" at bounding box center [491, 432] width 52 height 12
type input "Юридический"
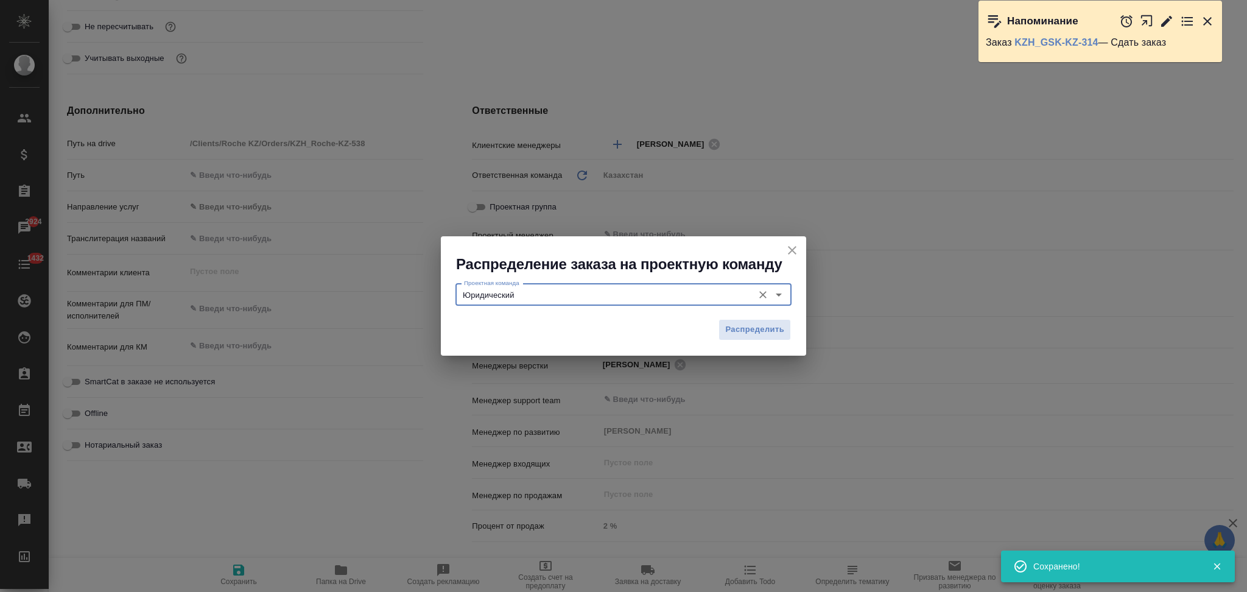
drag, startPoint x: 734, startPoint y: 329, endPoint x: 722, endPoint y: 330, distance: 11.6
click at [734, 328] on span "Распределить" at bounding box center [754, 330] width 59 height 14
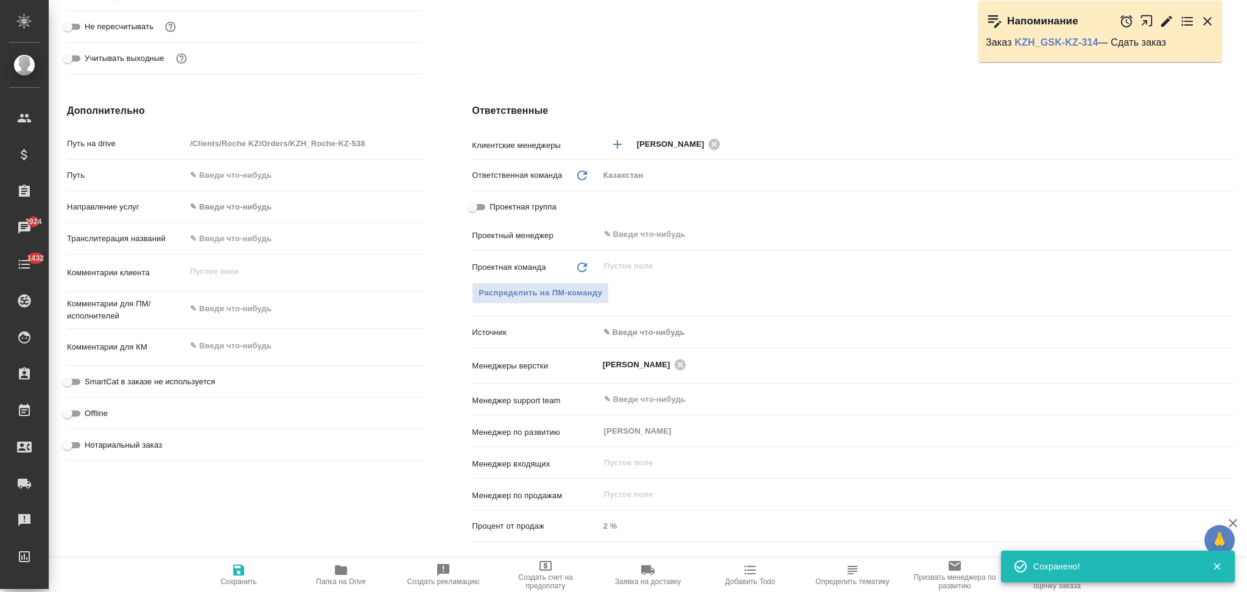
type textarea "x"
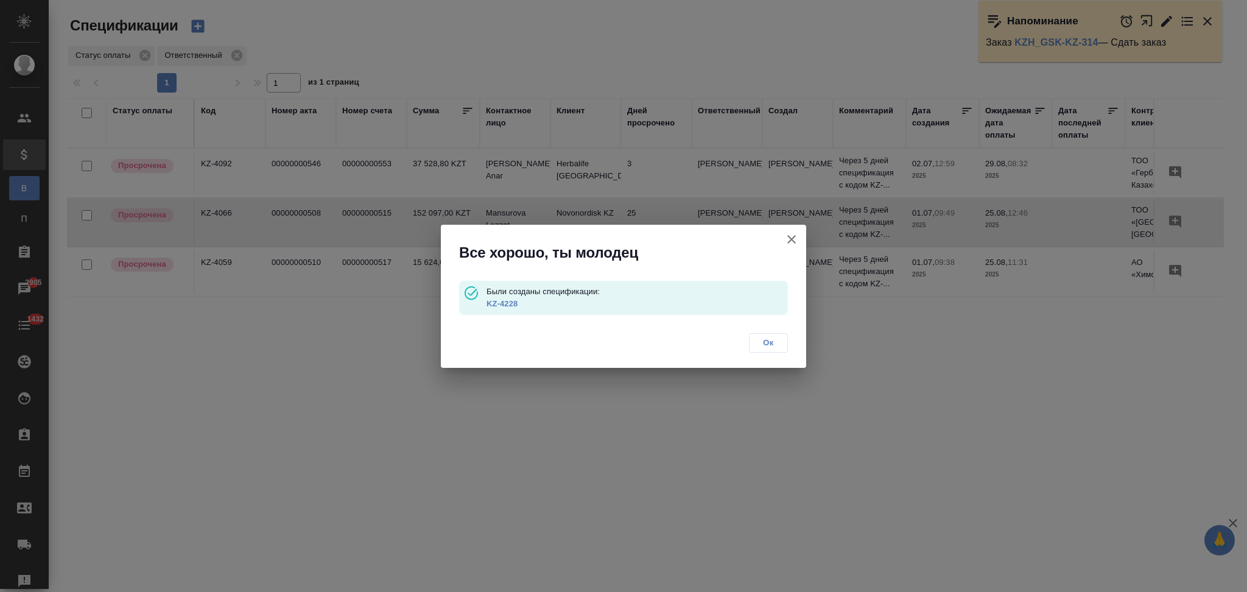
click at [791, 236] on icon "button" at bounding box center [791, 239] width 15 height 15
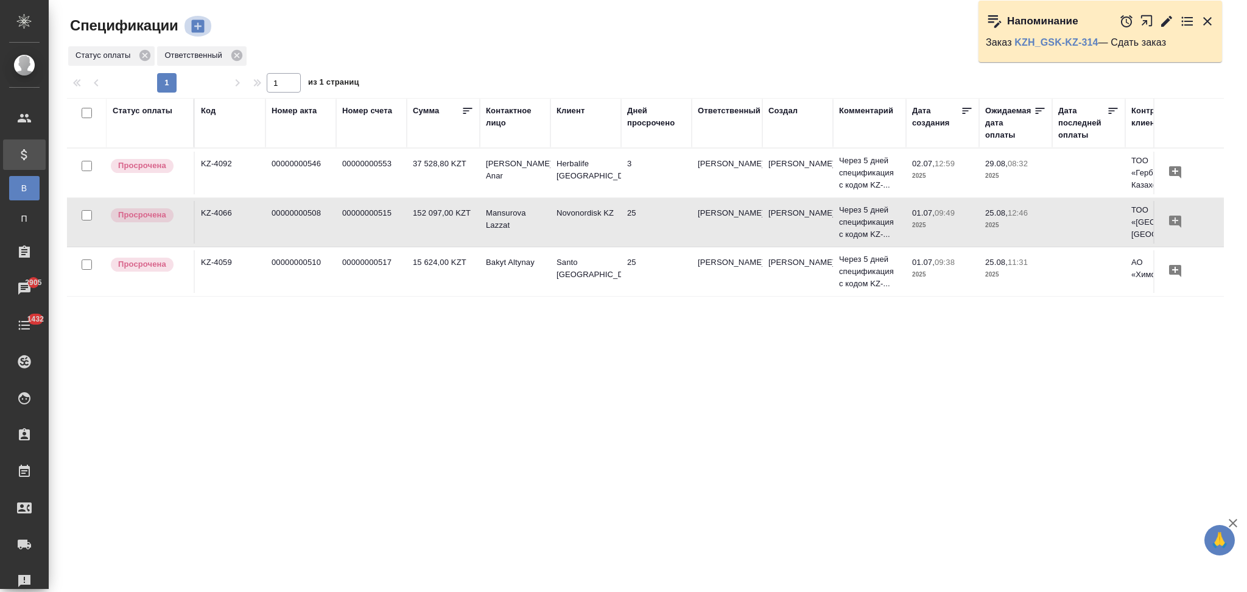
click at [195, 24] on icon "button" at bounding box center [197, 26] width 13 height 13
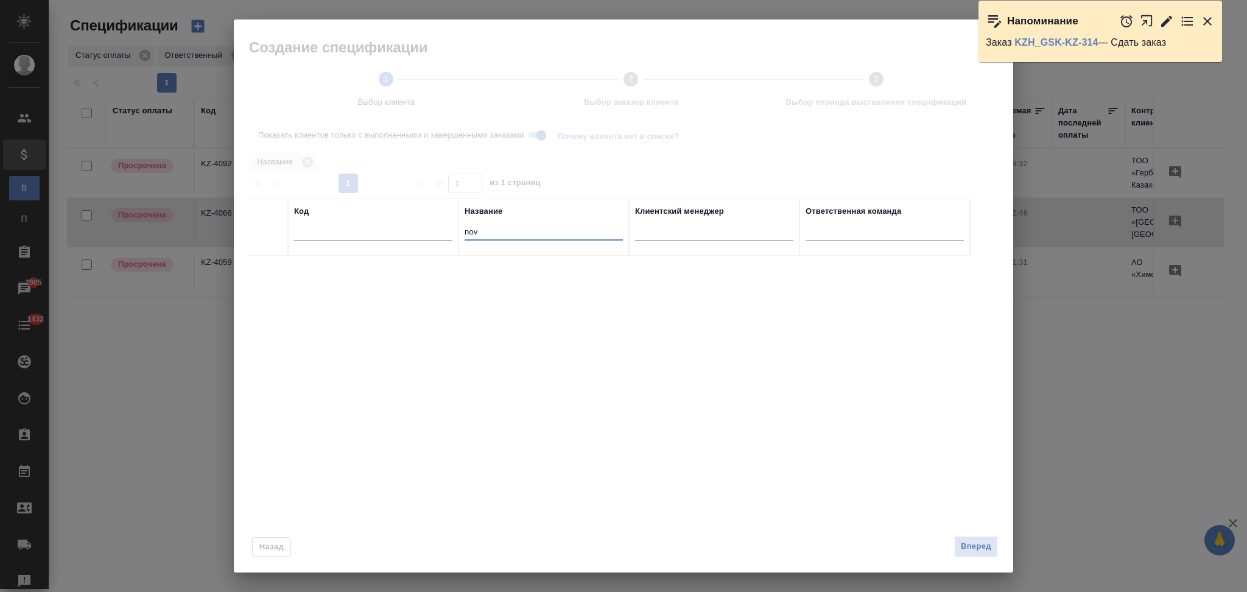
drag, startPoint x: 486, startPoint y: 228, endPoint x: 422, endPoint y: 223, distance: 64.2
click at [422, 223] on tr "Код Название nov Клиентский менеджер Ответственная команда" at bounding box center [608, 226] width 721 height 57
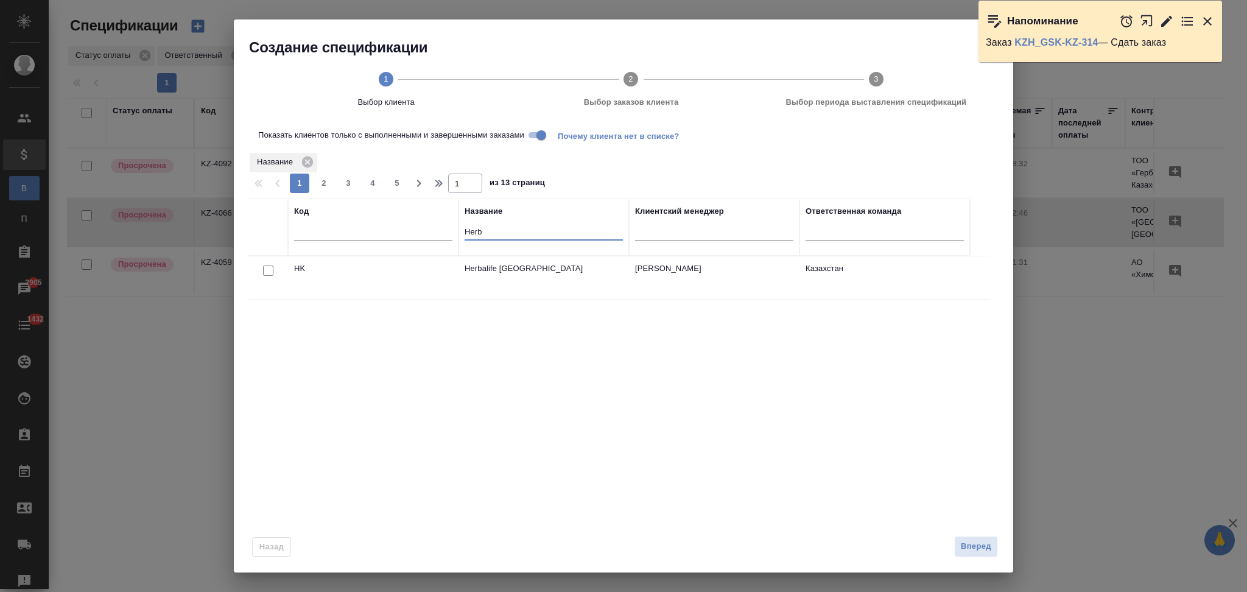
type input "Herb"
click at [266, 269] on input "checkbox" at bounding box center [268, 270] width 10 height 10
checkbox input "true"
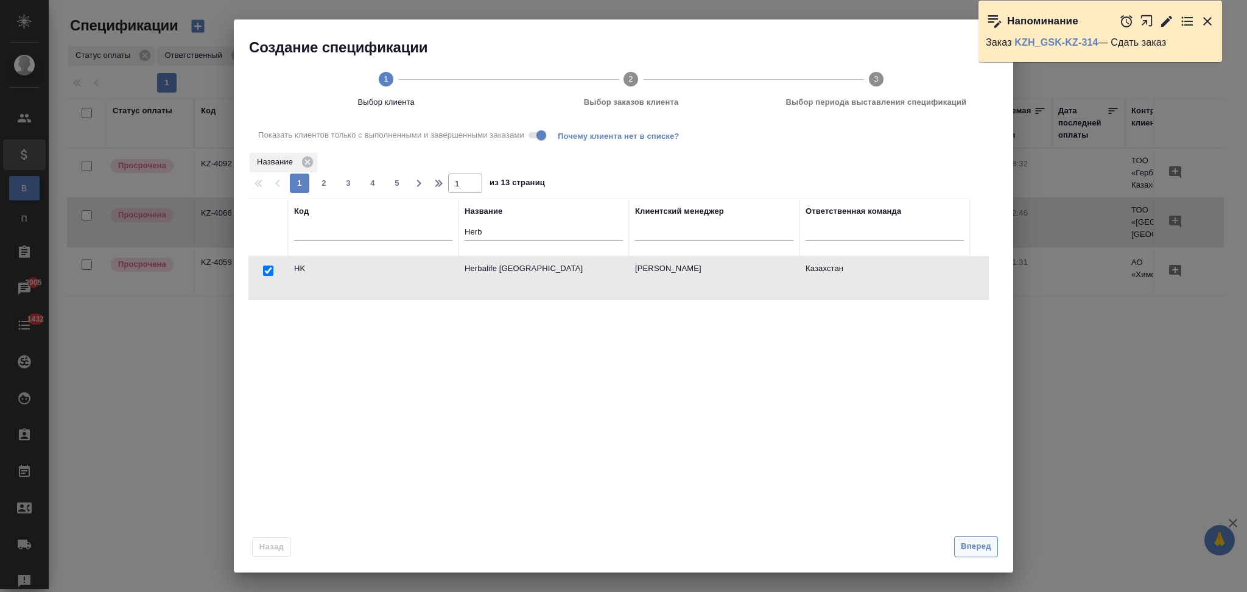
drag, startPoint x: 967, startPoint y: 541, endPoint x: 958, endPoint y: 539, distance: 9.2
click at [968, 540] on span "Вперед" at bounding box center [976, 546] width 30 height 14
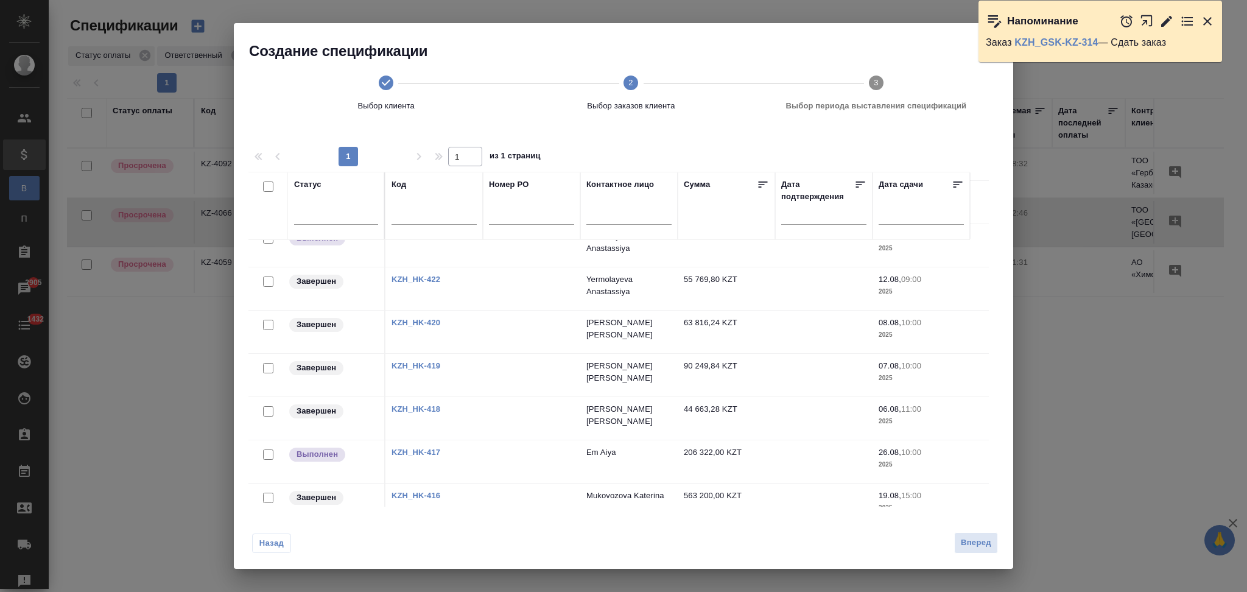
scroll to position [426, 0]
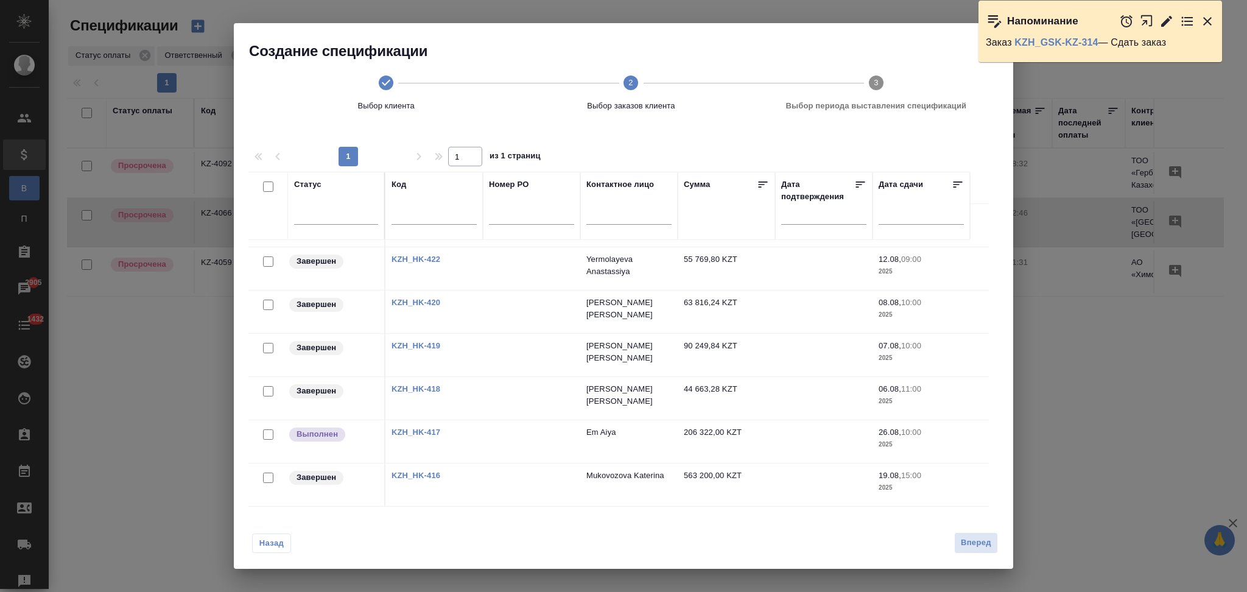
click at [419, 472] on link "KZH_HK-416" at bounding box center [415, 475] width 49 height 9
drag, startPoint x: 268, startPoint y: 476, endPoint x: 779, endPoint y: 478, distance: 511.4
click at [268, 476] on input "checkbox" at bounding box center [268, 477] width 10 height 10
checkbox input "true"
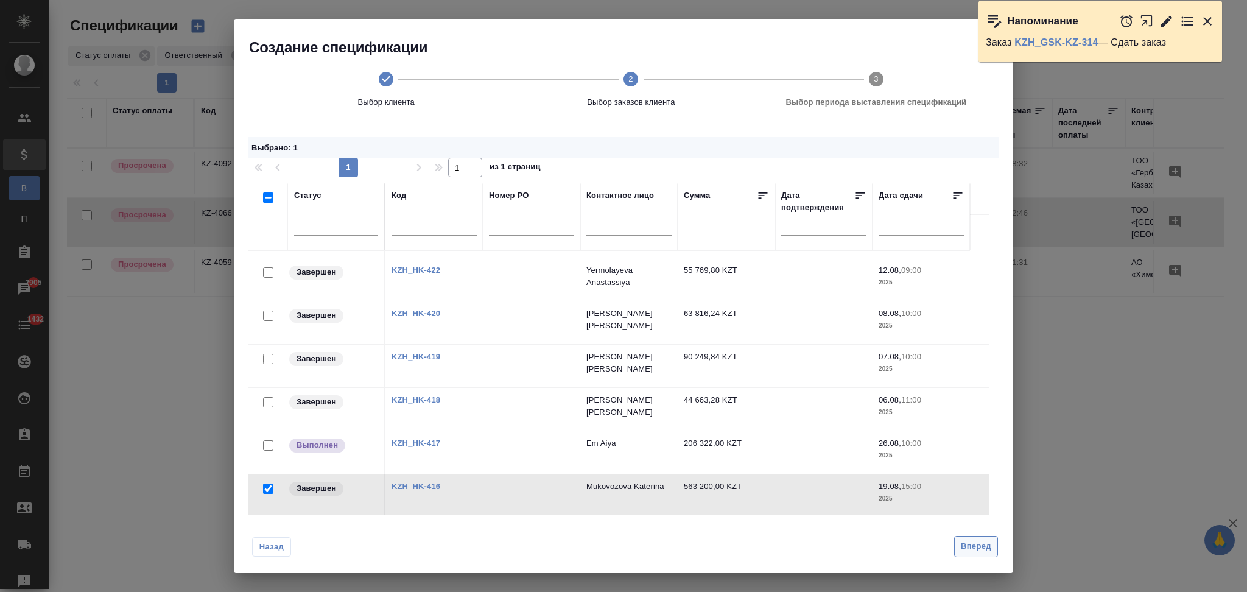
click at [974, 545] on span "Вперед" at bounding box center [976, 546] width 30 height 14
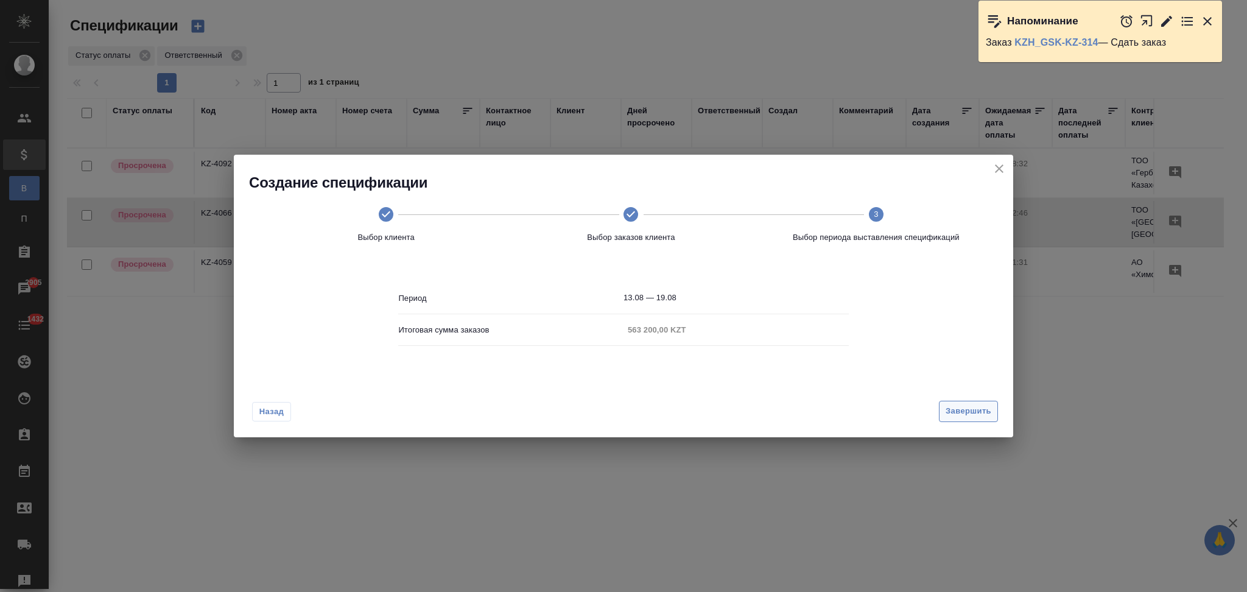
click at [957, 413] on span "Завершить" at bounding box center [969, 411] width 46 height 14
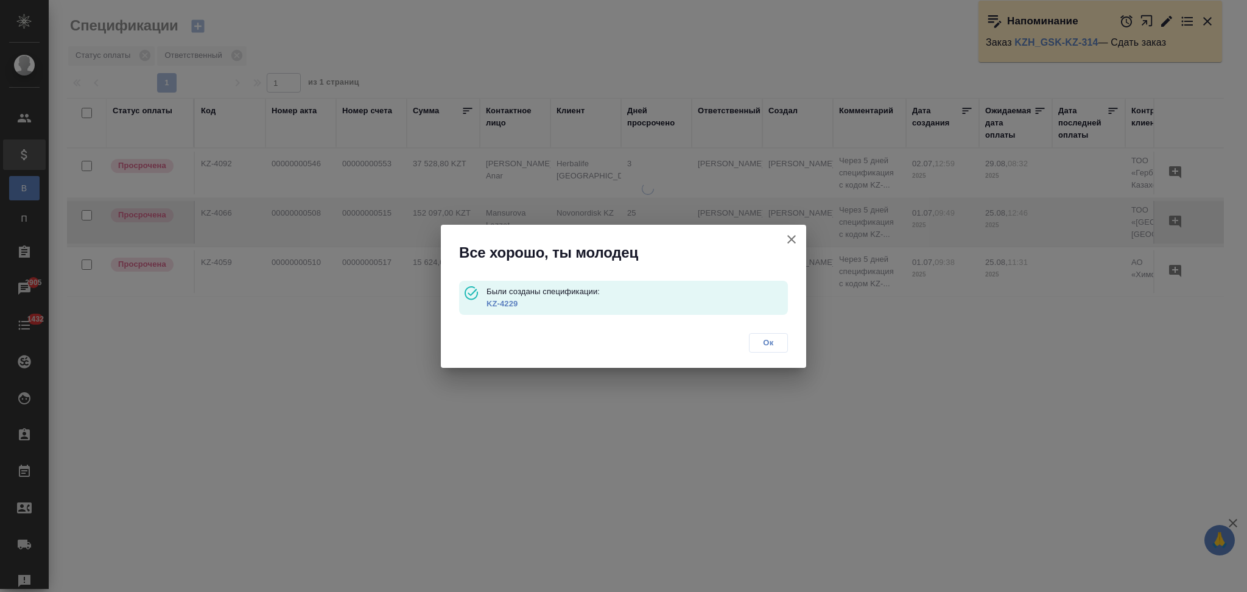
click at [500, 300] on link "KZ-4229" at bounding box center [501, 303] width 31 height 9
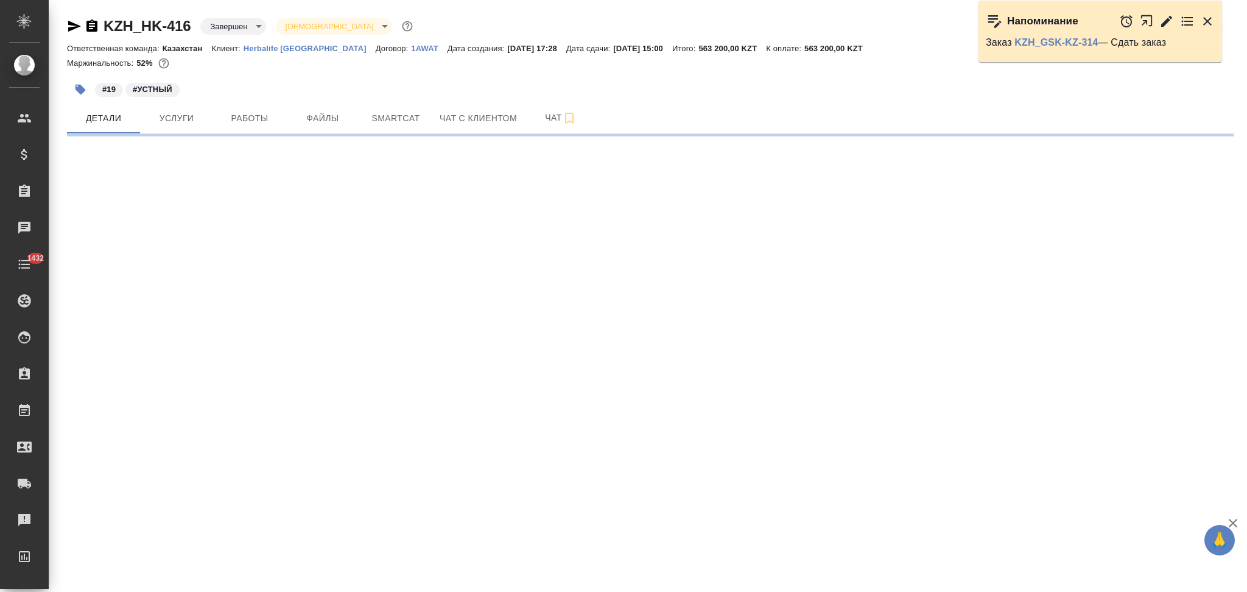
select select "RU"
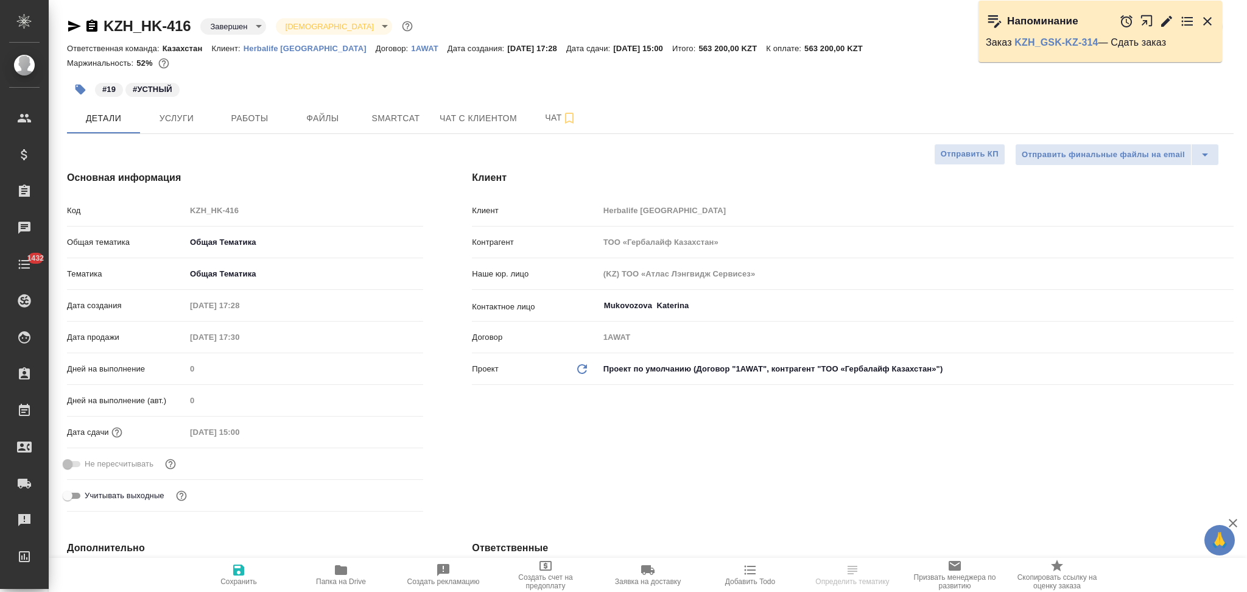
type textarea "x"
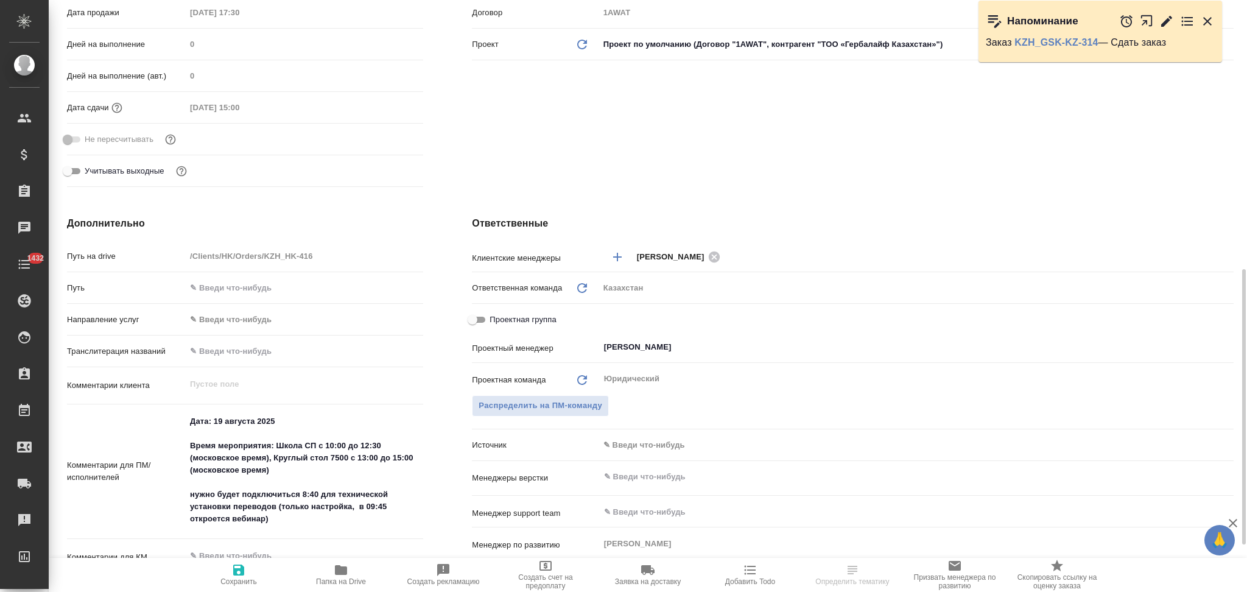
type textarea "x"
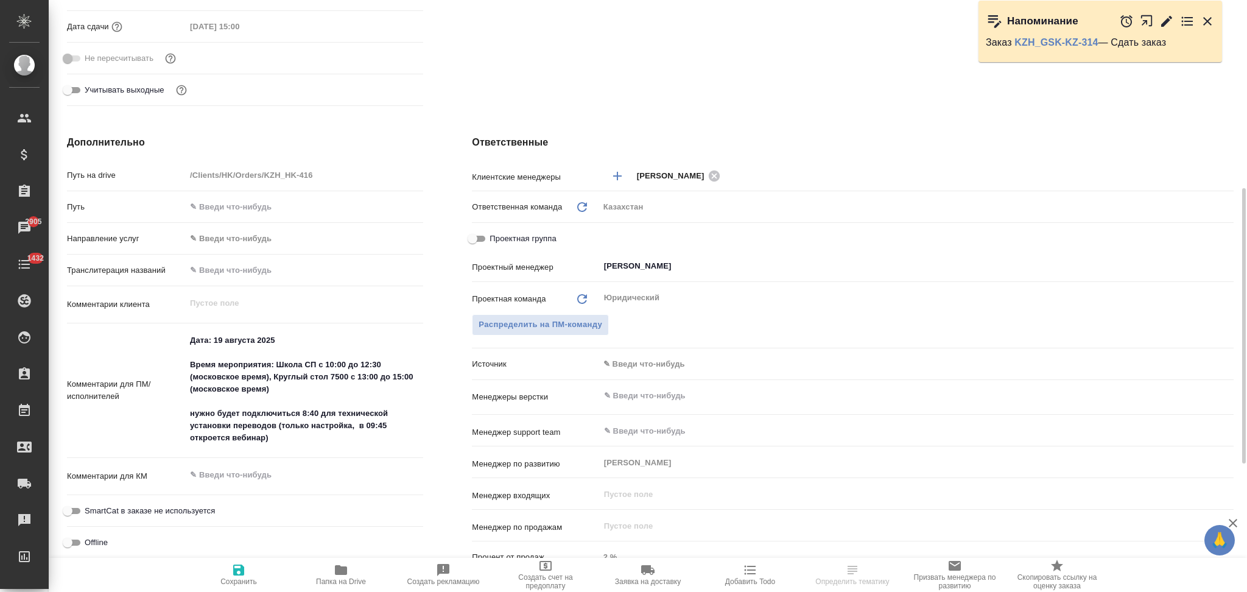
type textarea "x"
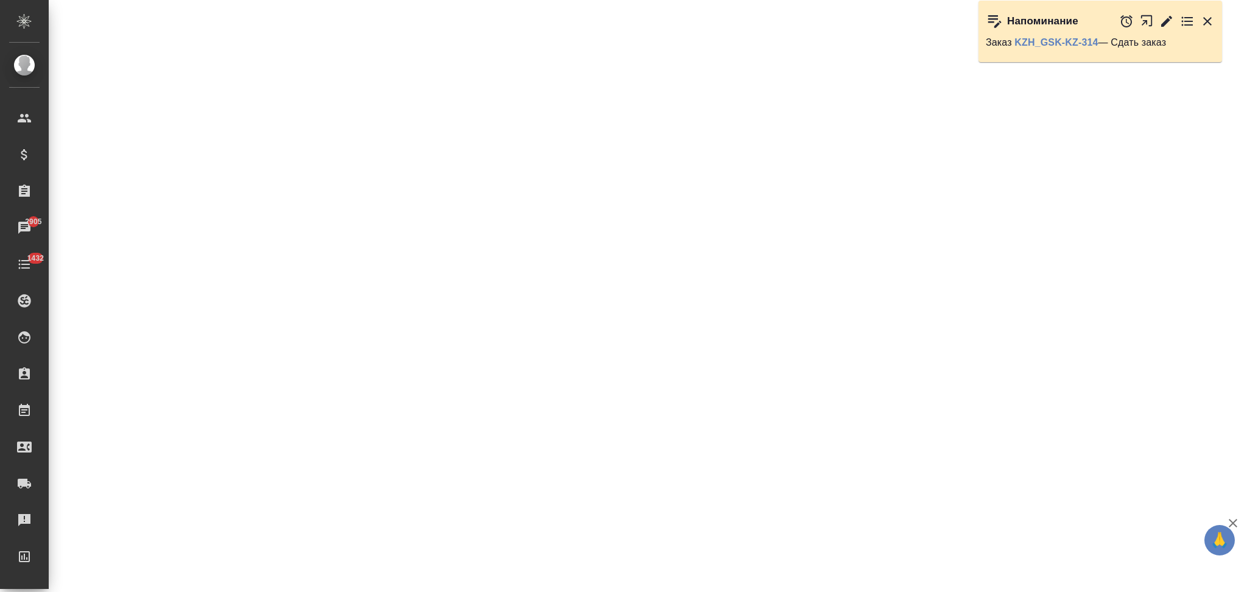
select select "RU"
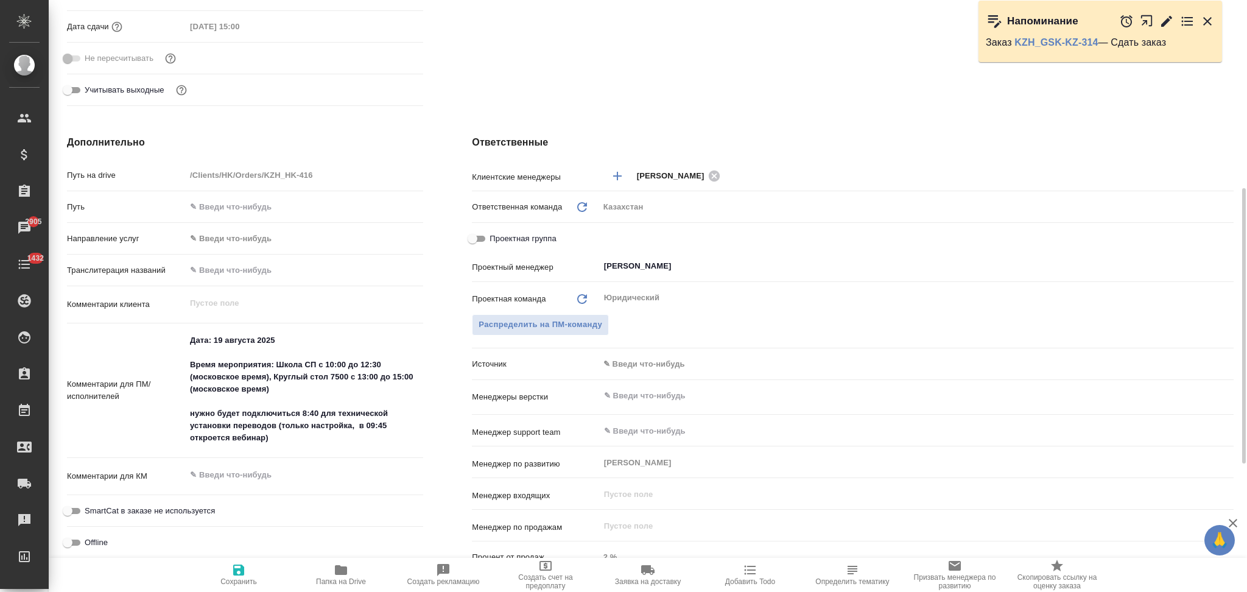
drag, startPoint x: 276, startPoint y: 362, endPoint x: 304, endPoint y: 363, distance: 28.1
type textarea "x"
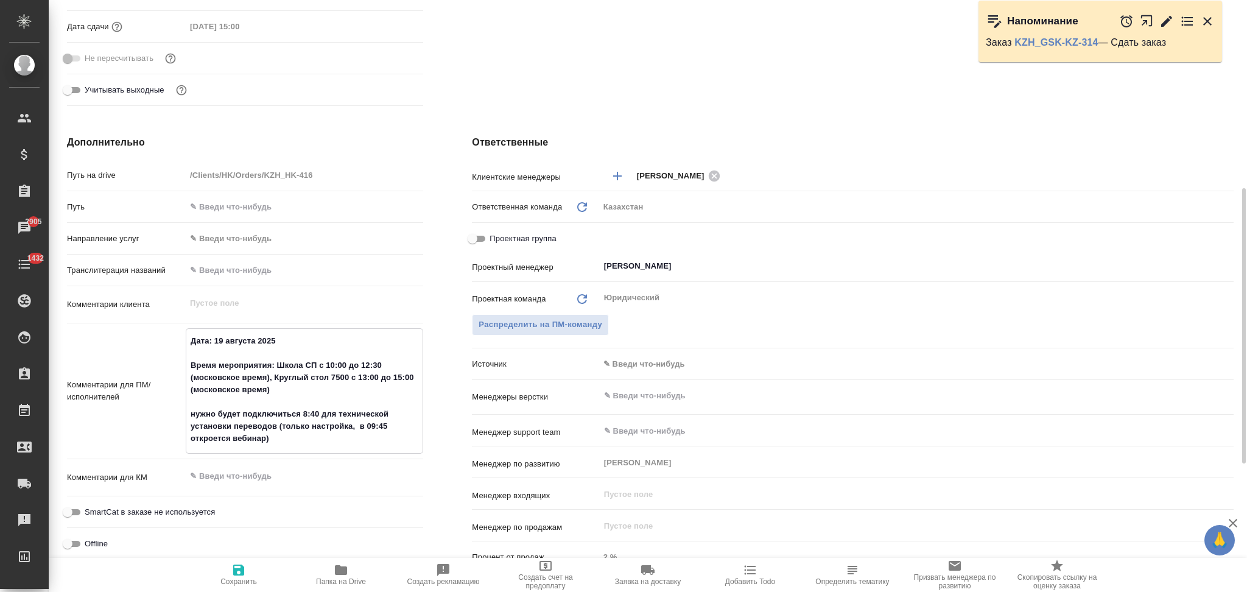
drag, startPoint x: 275, startPoint y: 361, endPoint x: 317, endPoint y: 363, distance: 42.7
click at [317, 363] on textarea "Дата: 19 августа 2025 Время мероприятия: Школа СП с 10:00 до 12:30 (московское …" at bounding box center [304, 390] width 236 height 118
type textarea "x"
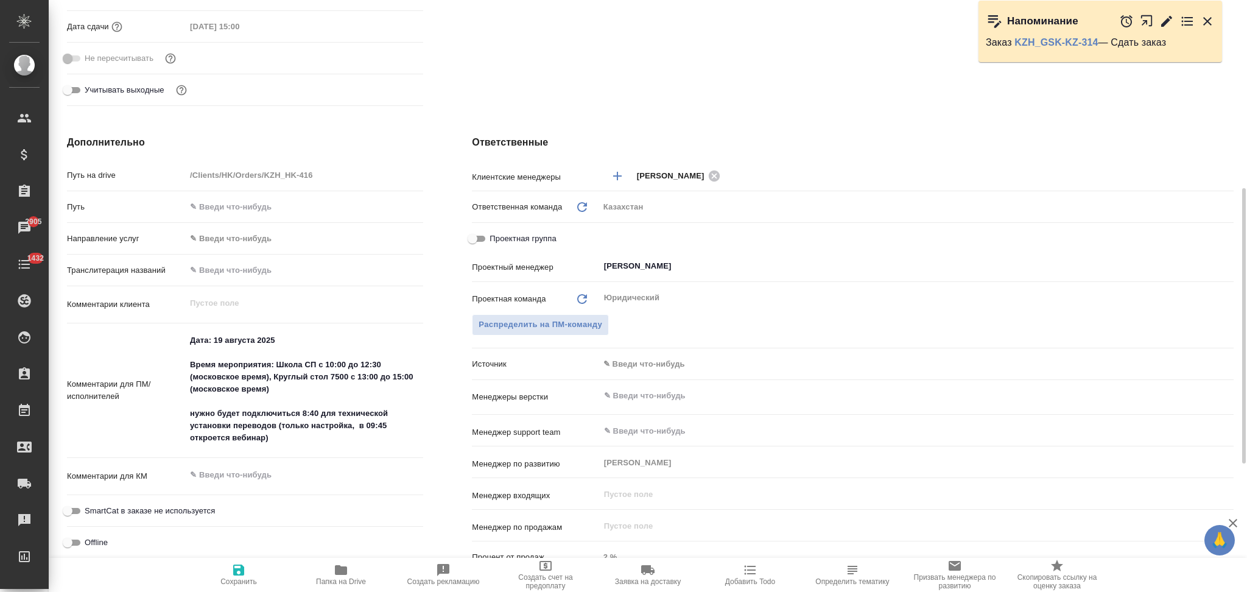
type textarea "x"
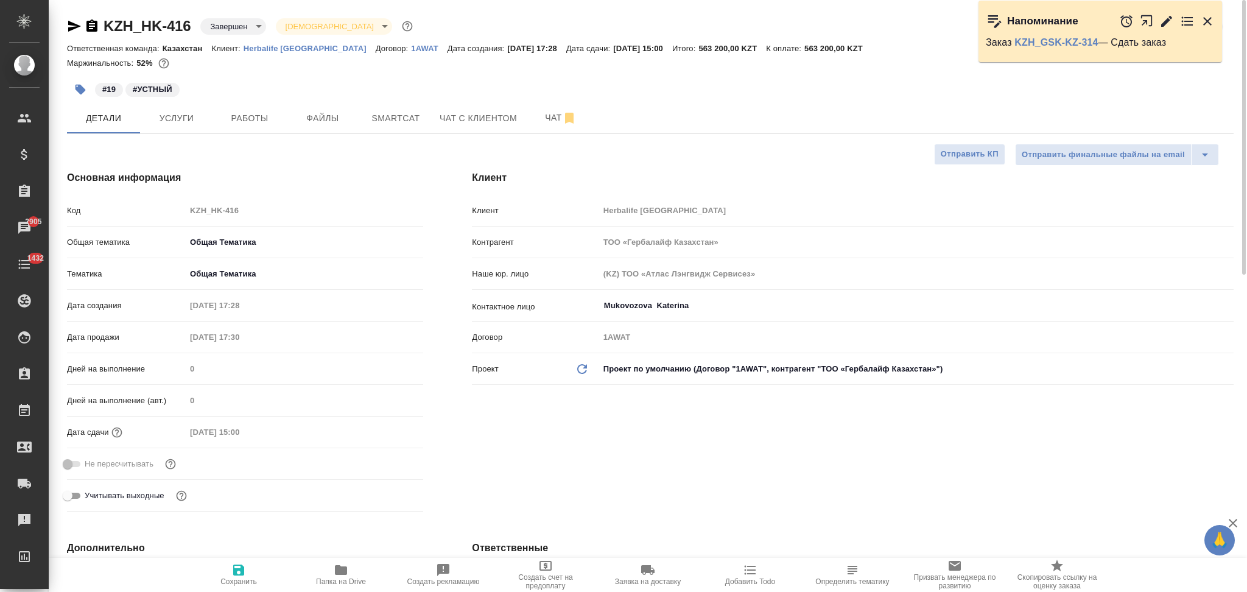
type textarea "x"
click at [72, 27] on icon "button" at bounding box center [74, 26] width 13 height 11
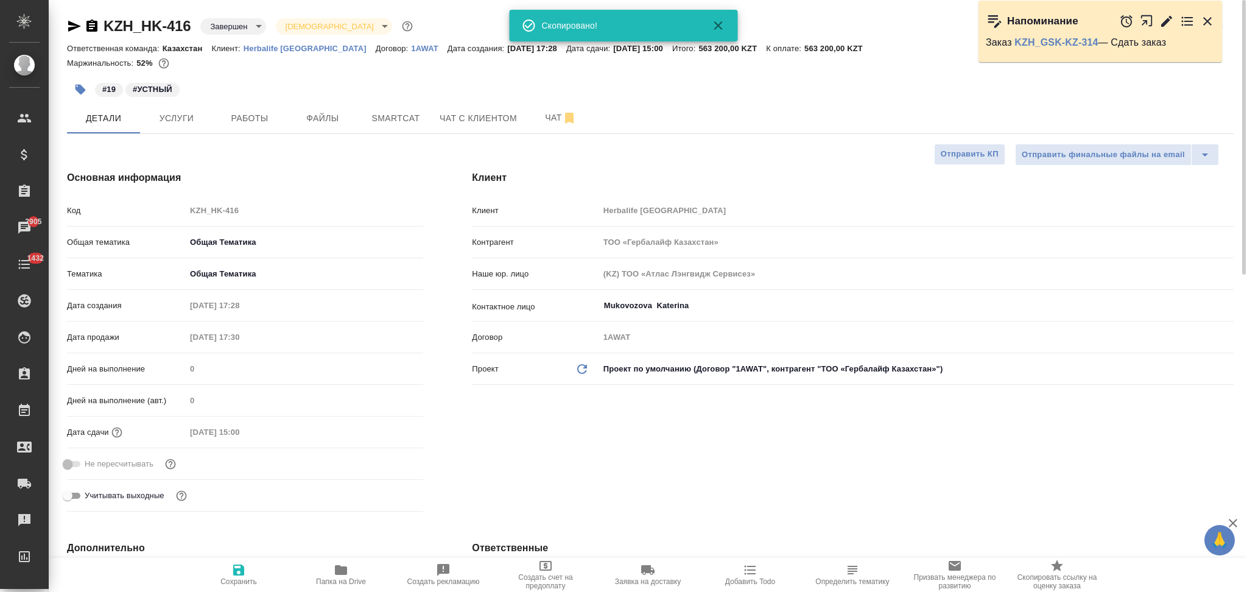
type textarea "x"
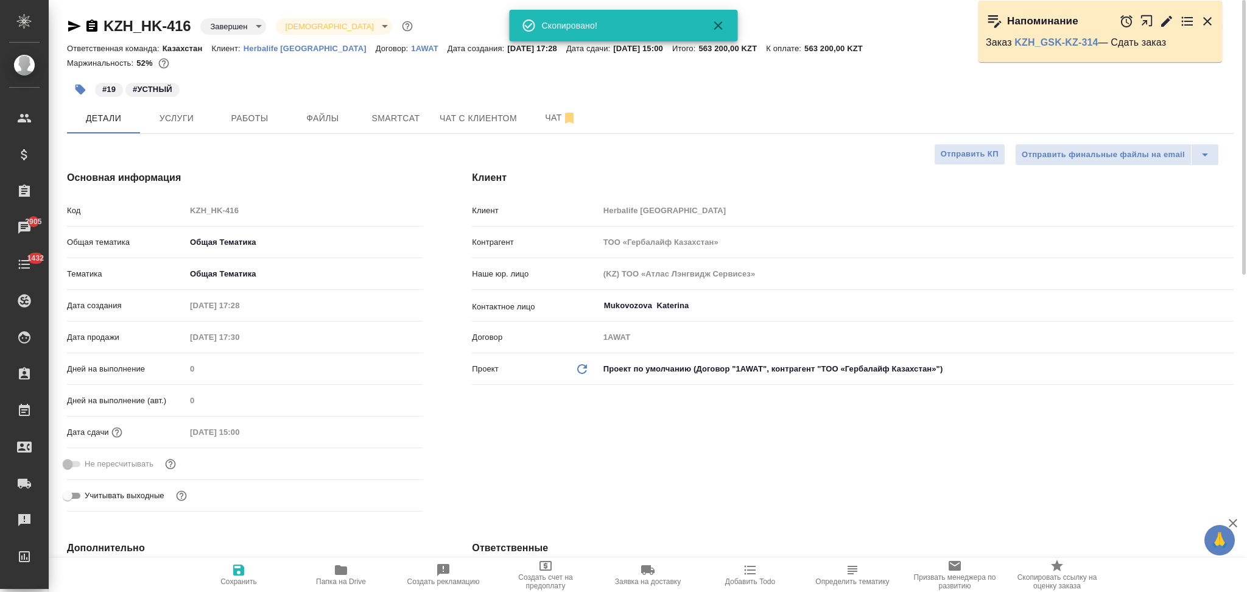
type textarea "x"
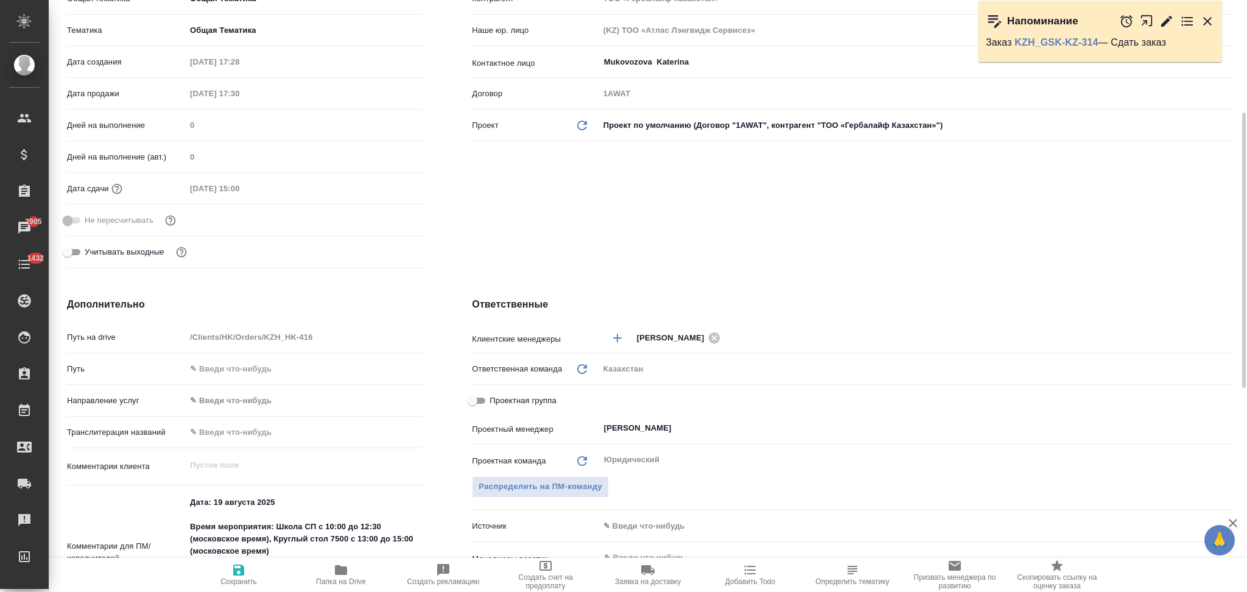
scroll to position [405, 0]
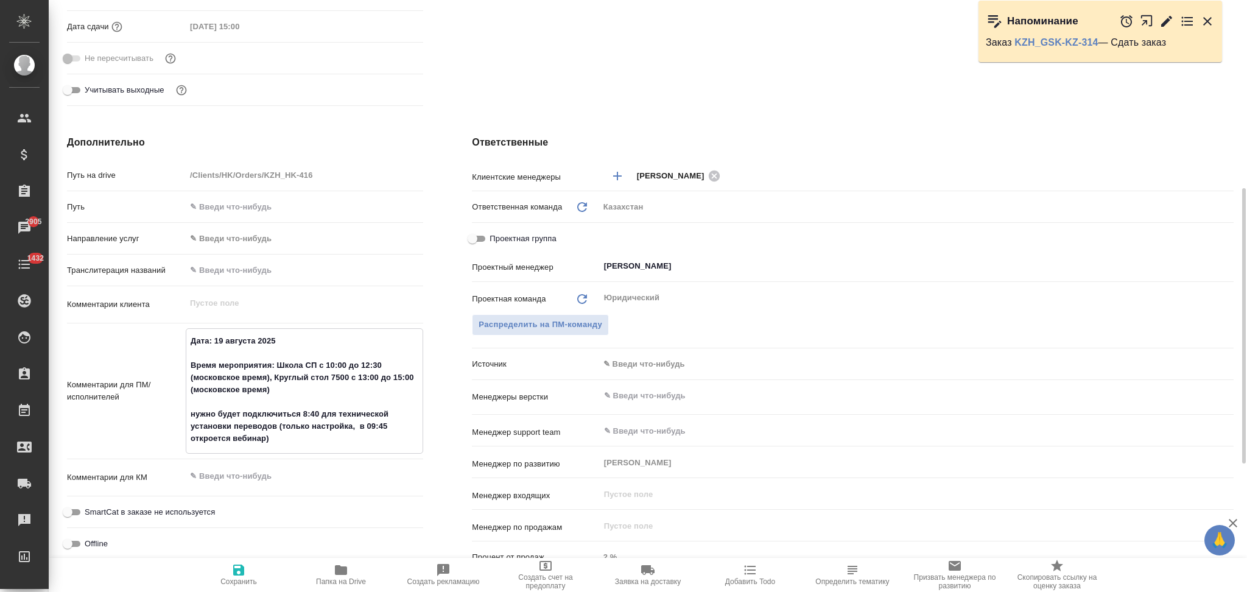
drag, startPoint x: 276, startPoint y: 363, endPoint x: 315, endPoint y: 360, distance: 39.0
click at [315, 360] on textarea "Дата: 19 августа 2025 Время мероприятия: Школа СП с 10:00 до 12:30 (московское …" at bounding box center [304, 390] width 236 height 118
type textarea "x"
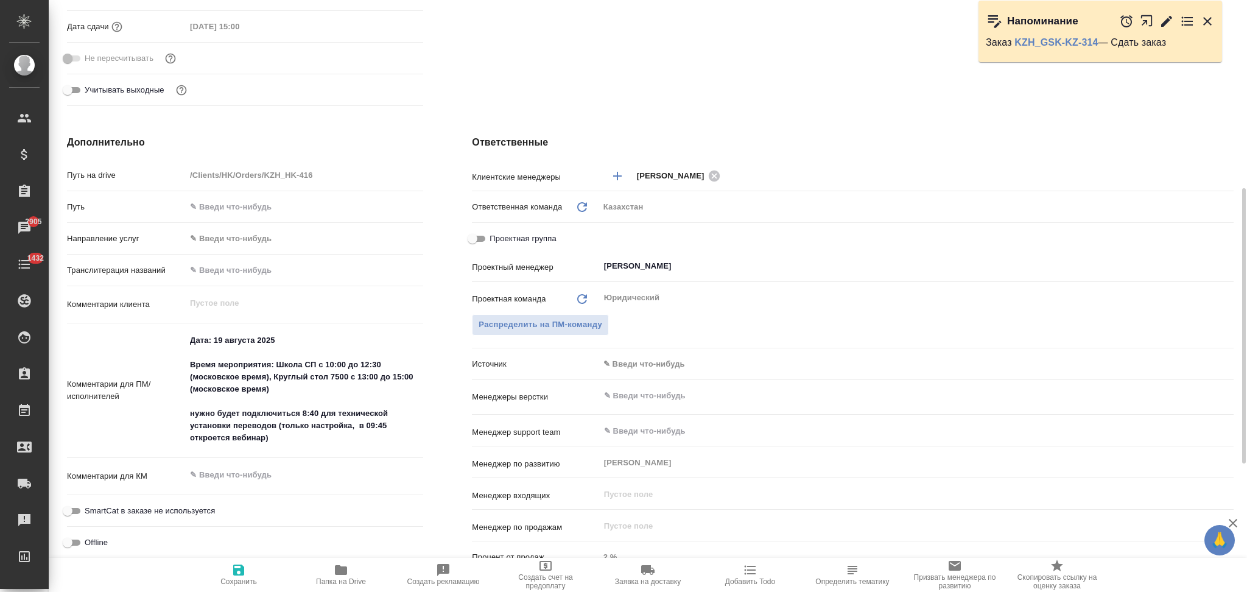
type textarea "x"
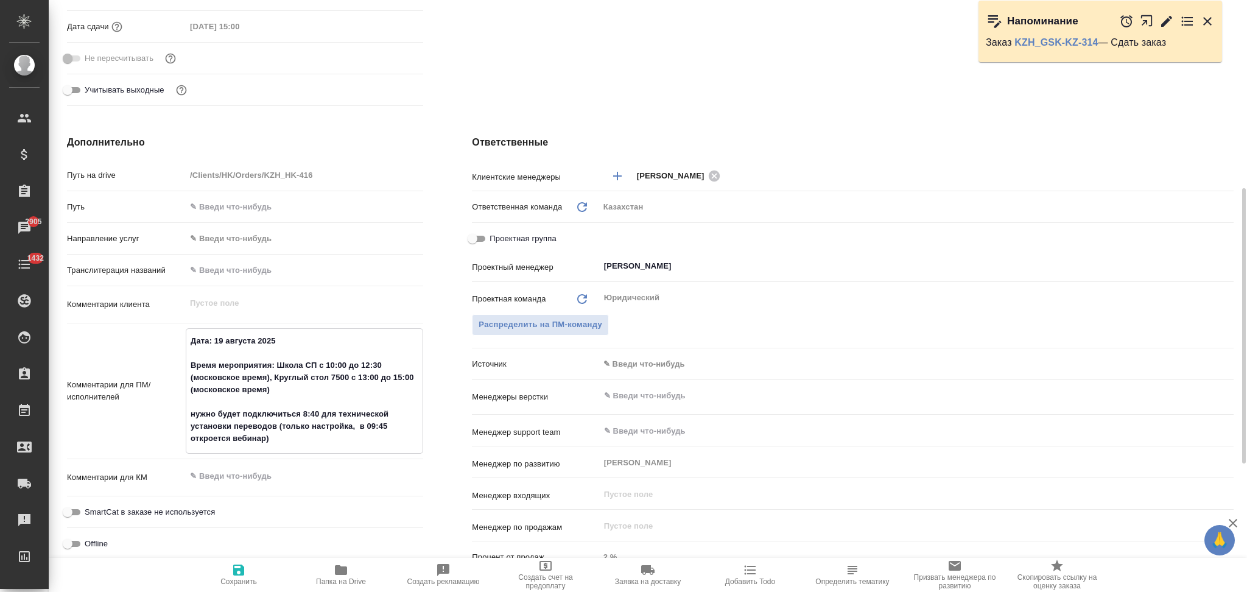
type textarea "x"
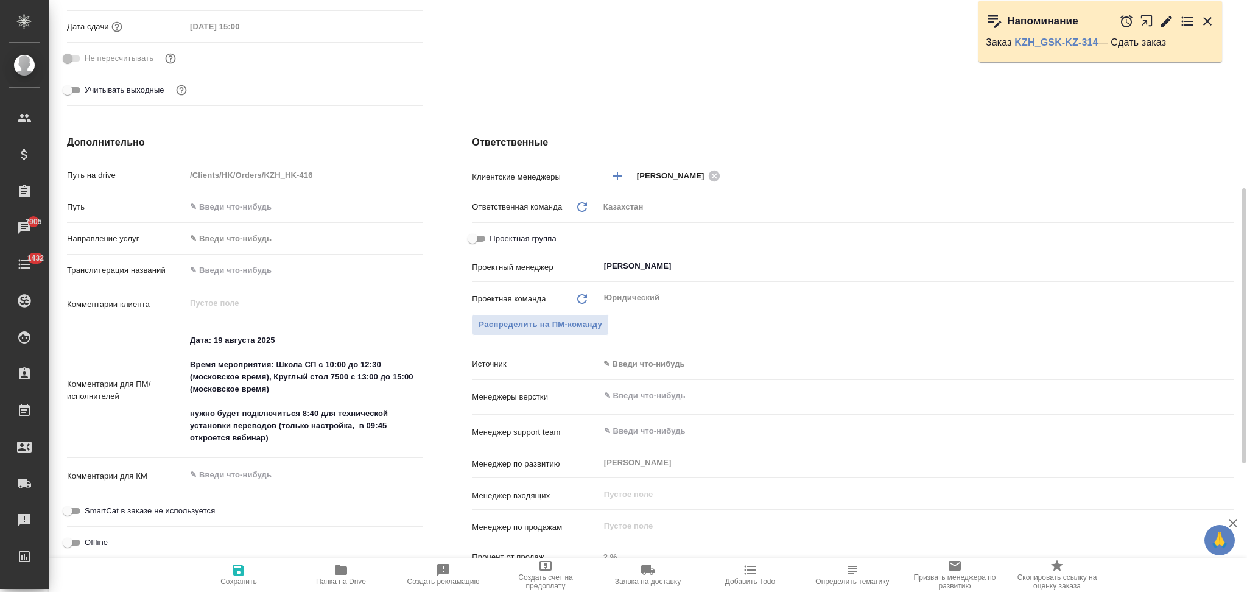
type textarea "x"
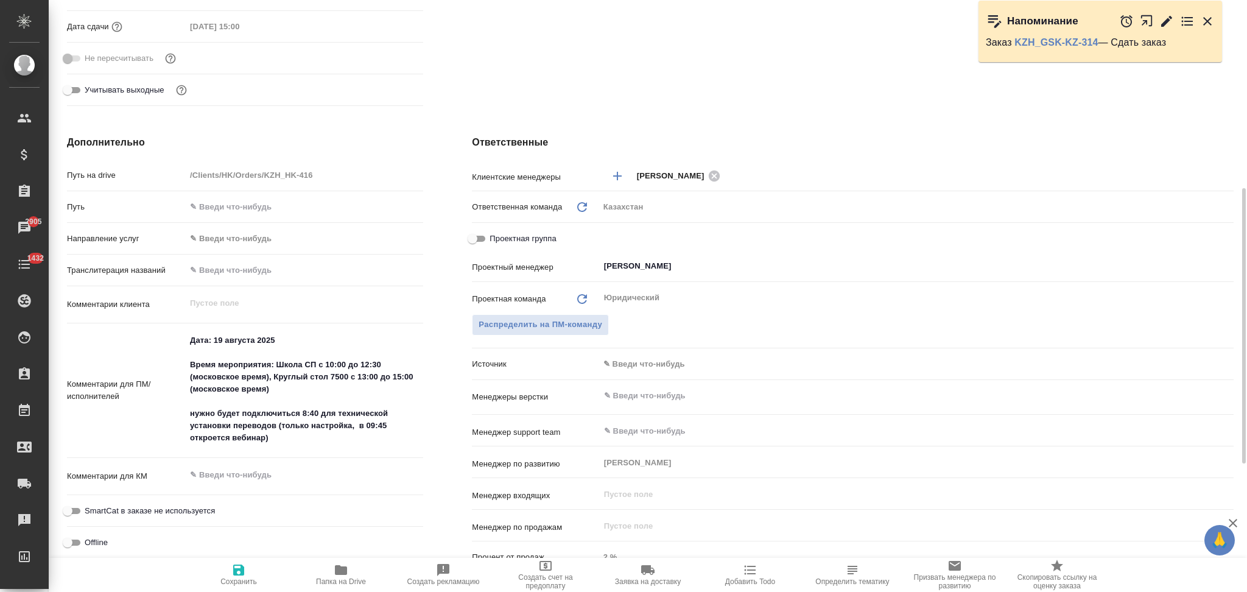
type textarea "x"
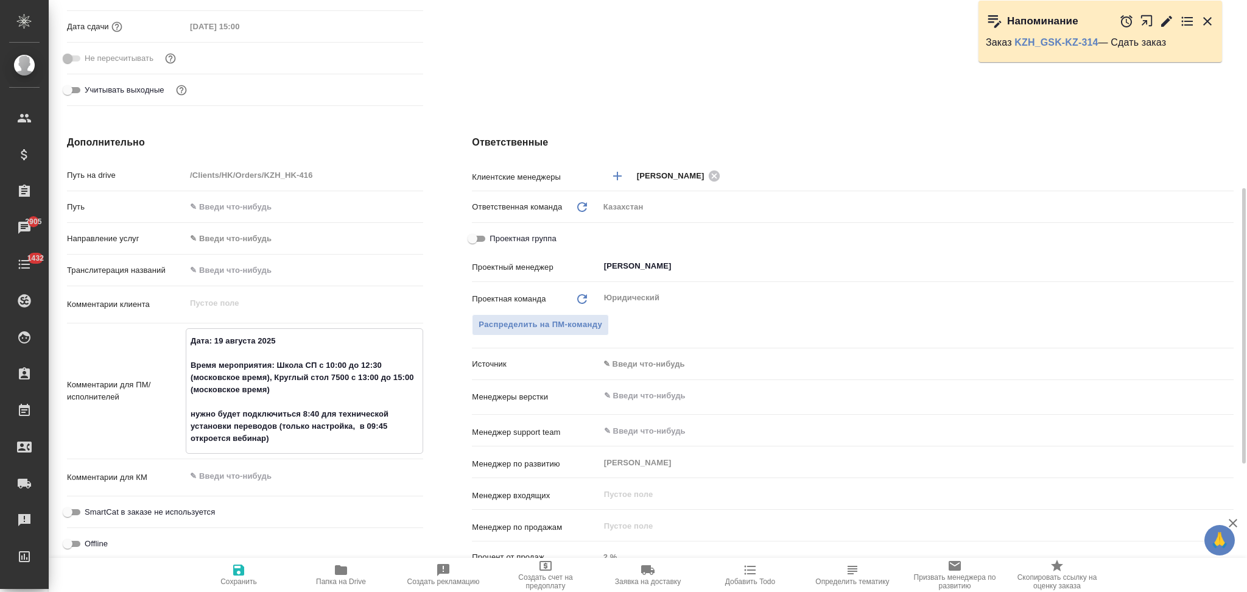
type textarea "x"
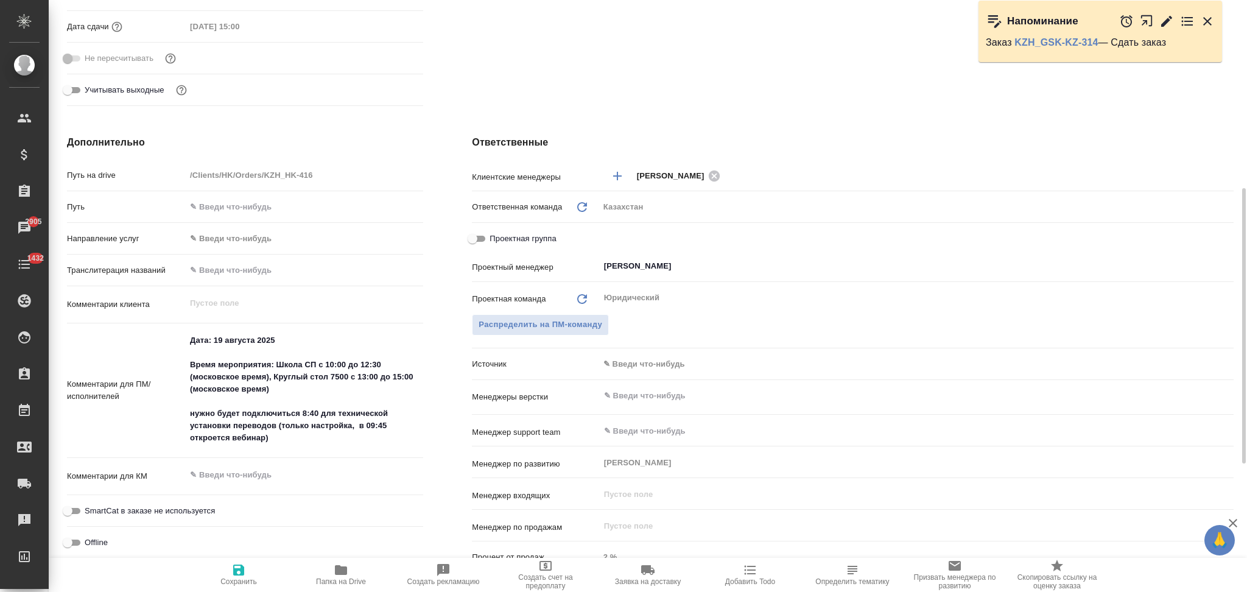
type textarea "x"
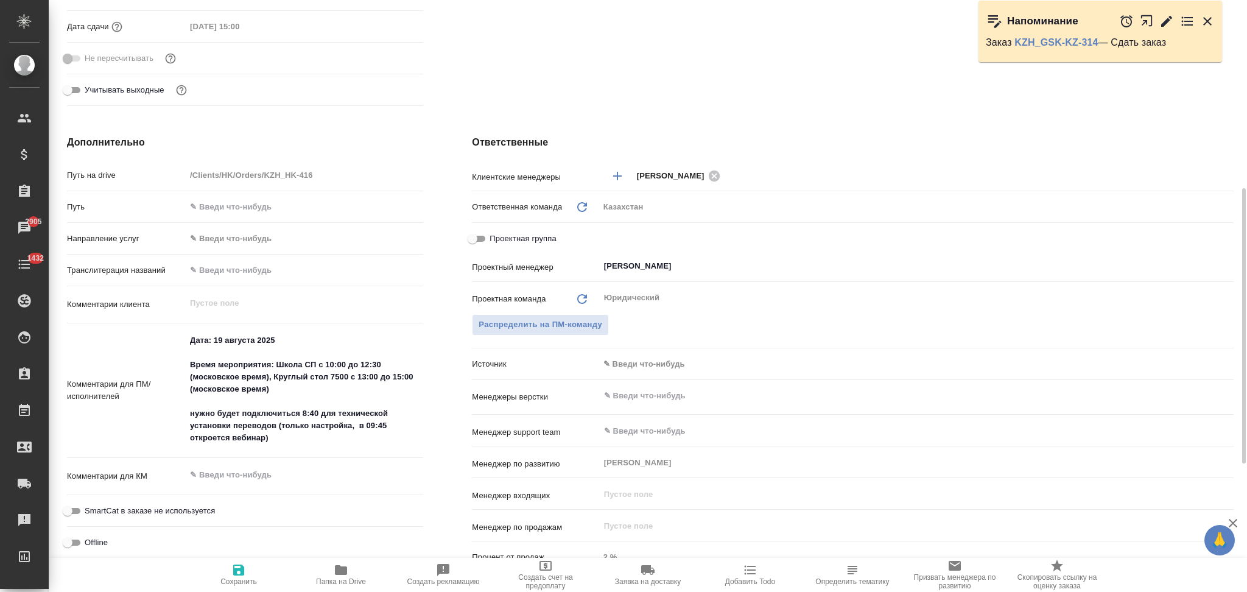
type textarea "x"
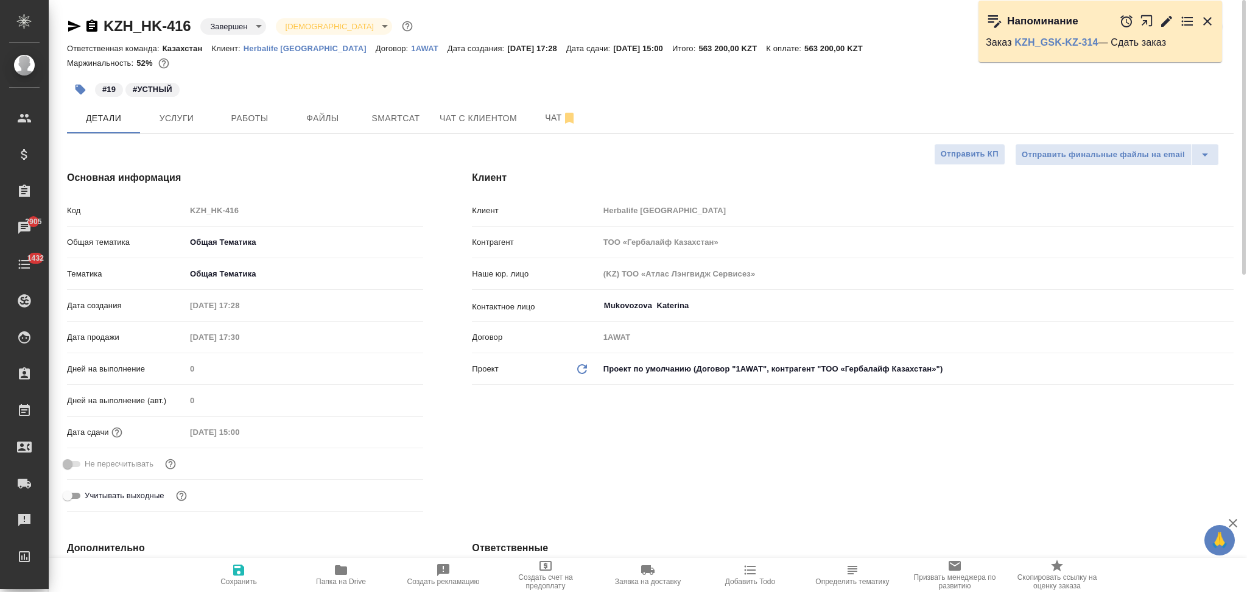
type textarea "x"
click at [152, 213] on div "Код KZH_HK-416" at bounding box center [245, 210] width 356 height 21
type textarea "x"
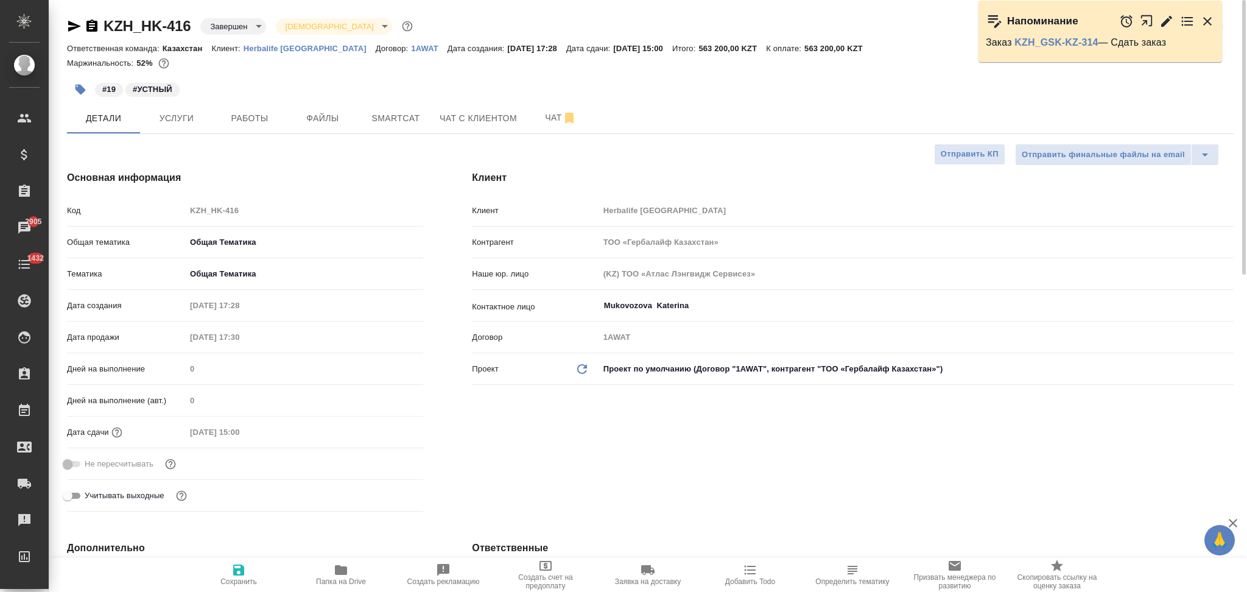
type textarea "x"
click at [547, 113] on span "Чат" at bounding box center [561, 117] width 58 height 15
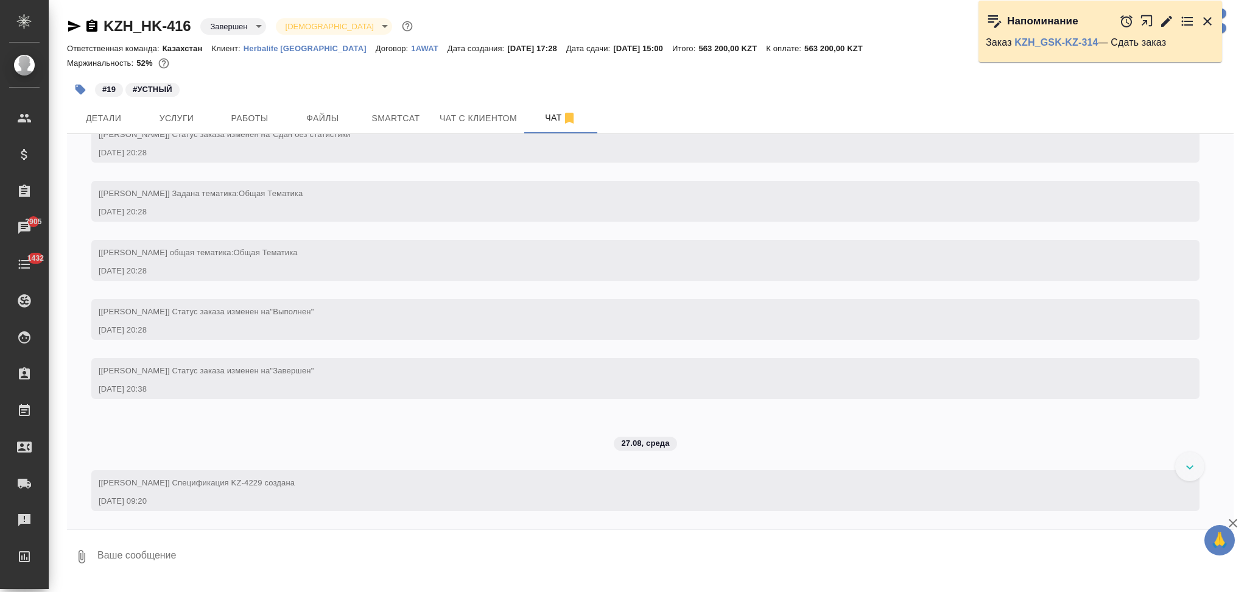
scroll to position [1448, 0]
click at [115, 114] on span "Детали" at bounding box center [103, 118] width 58 height 15
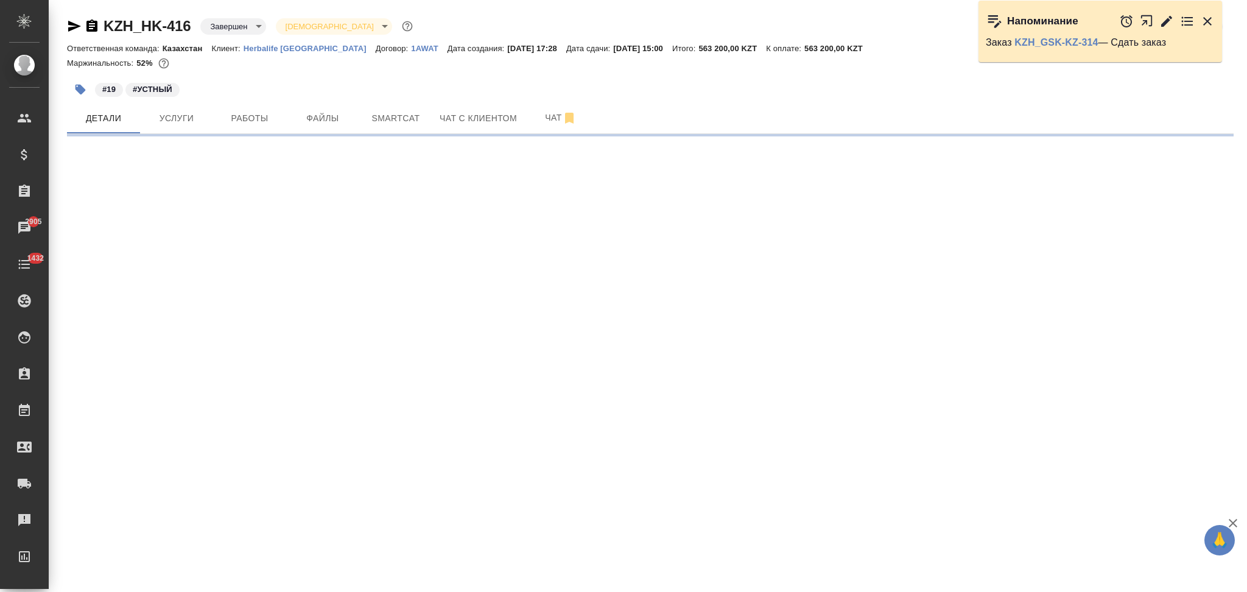
select select "RU"
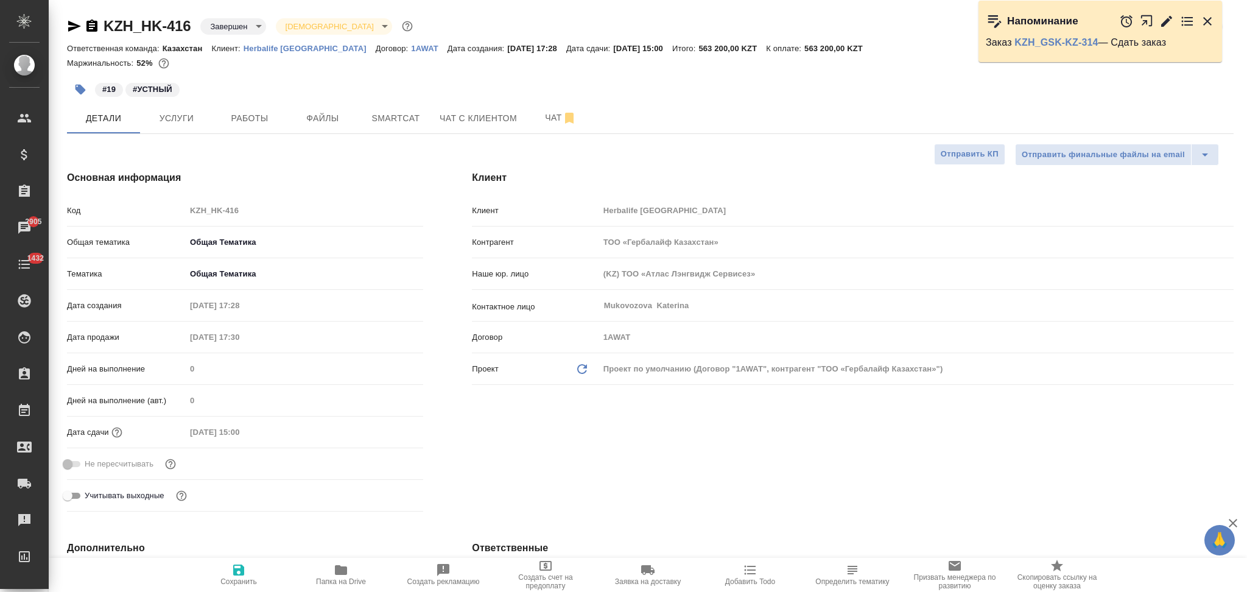
type textarea "x"
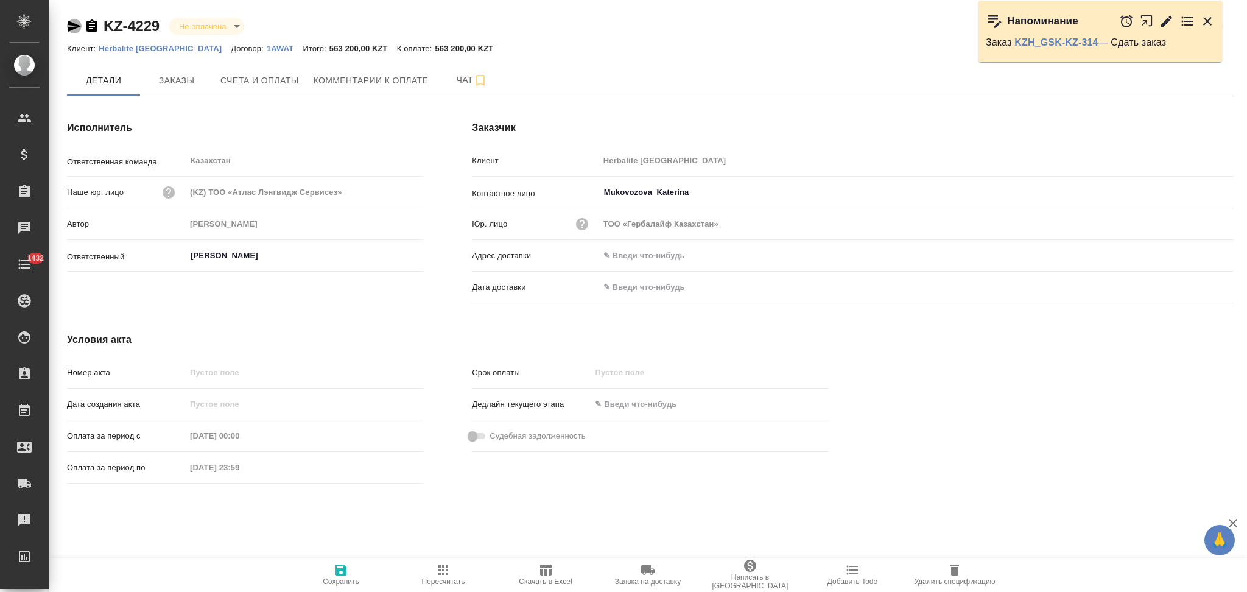
click at [71, 27] on icon "button" at bounding box center [74, 26] width 13 height 11
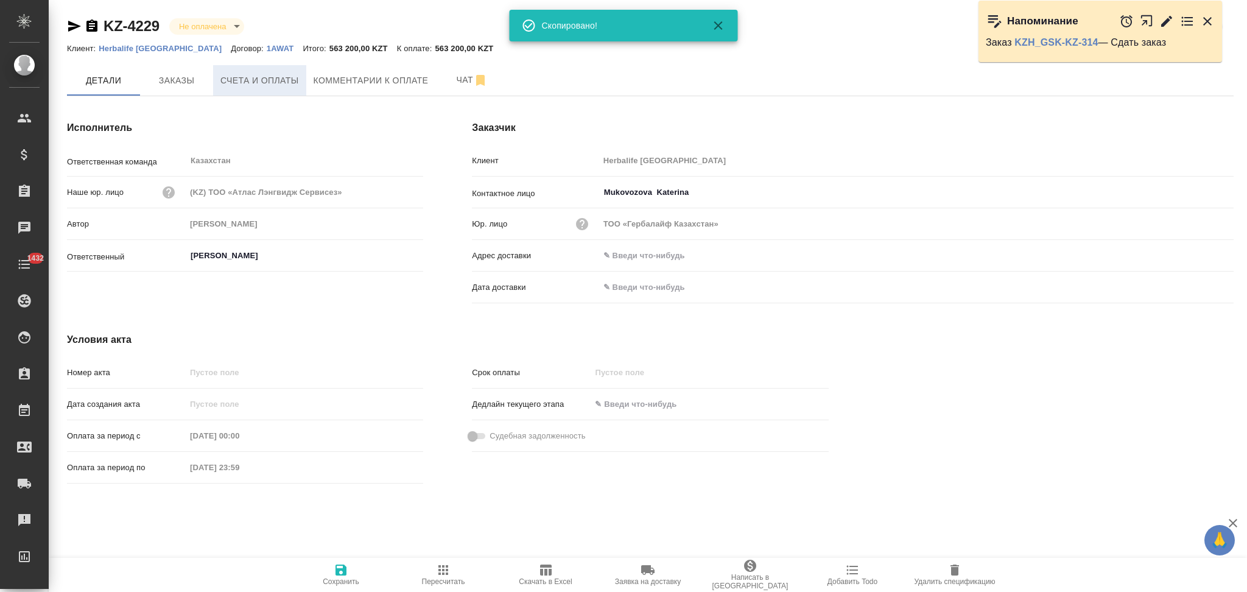
click at [268, 73] on span "Счета и оплаты" at bounding box center [259, 80] width 79 height 15
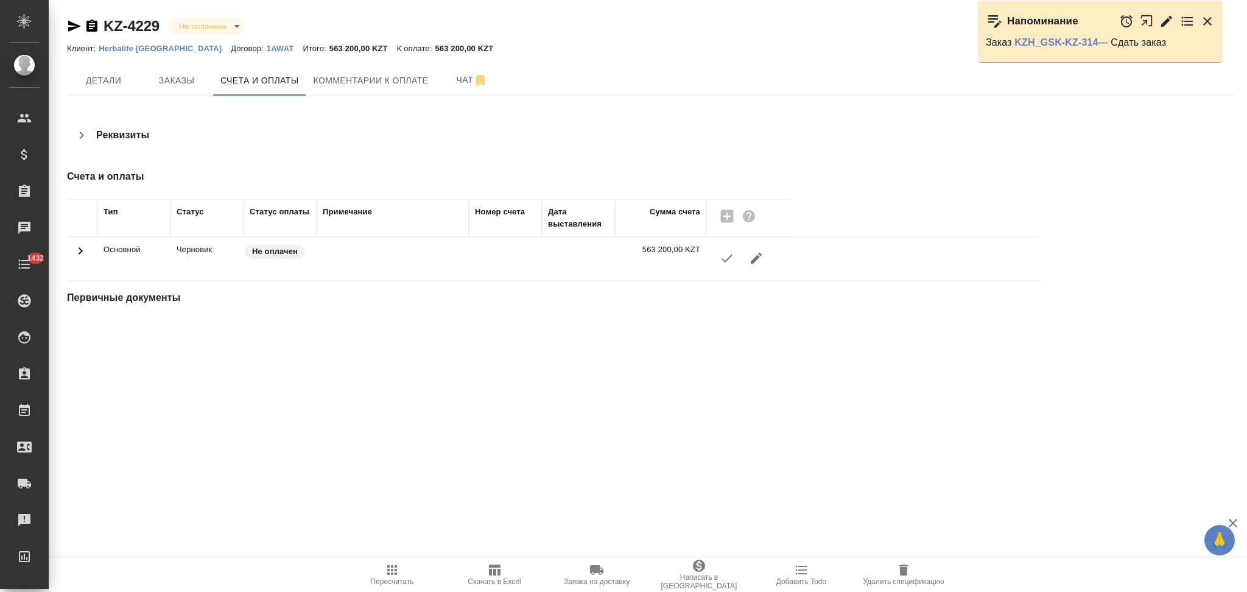
click at [723, 258] on icon "button" at bounding box center [726, 258] width 11 height 8
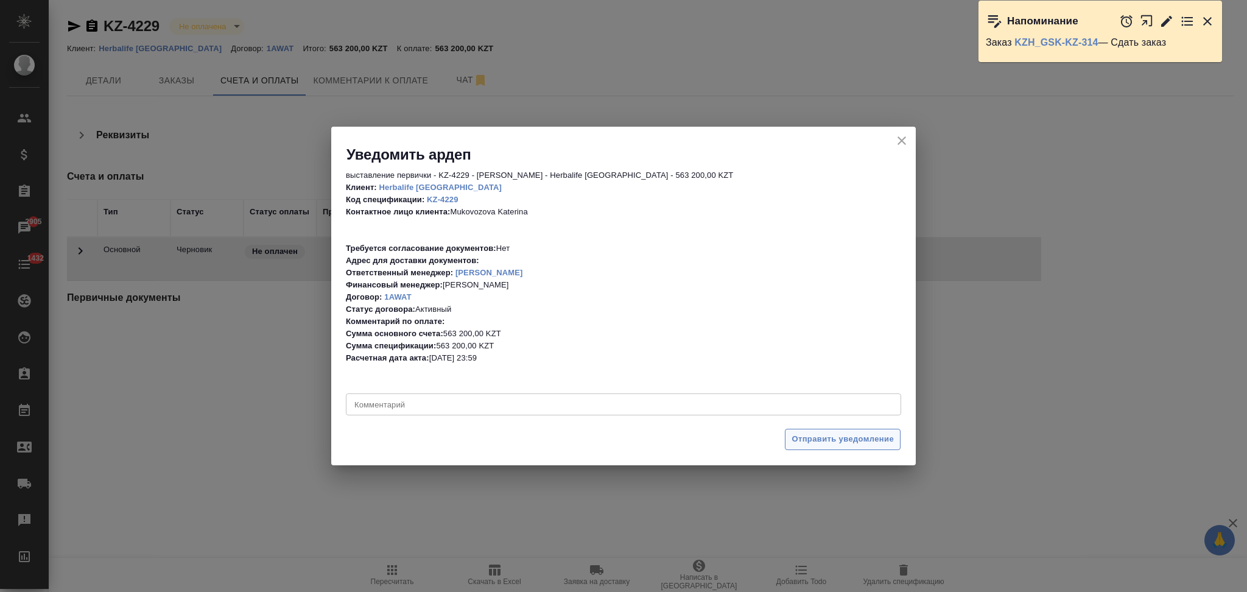
click at [793, 433] on span "Отправить уведомление" at bounding box center [842, 439] width 102 height 14
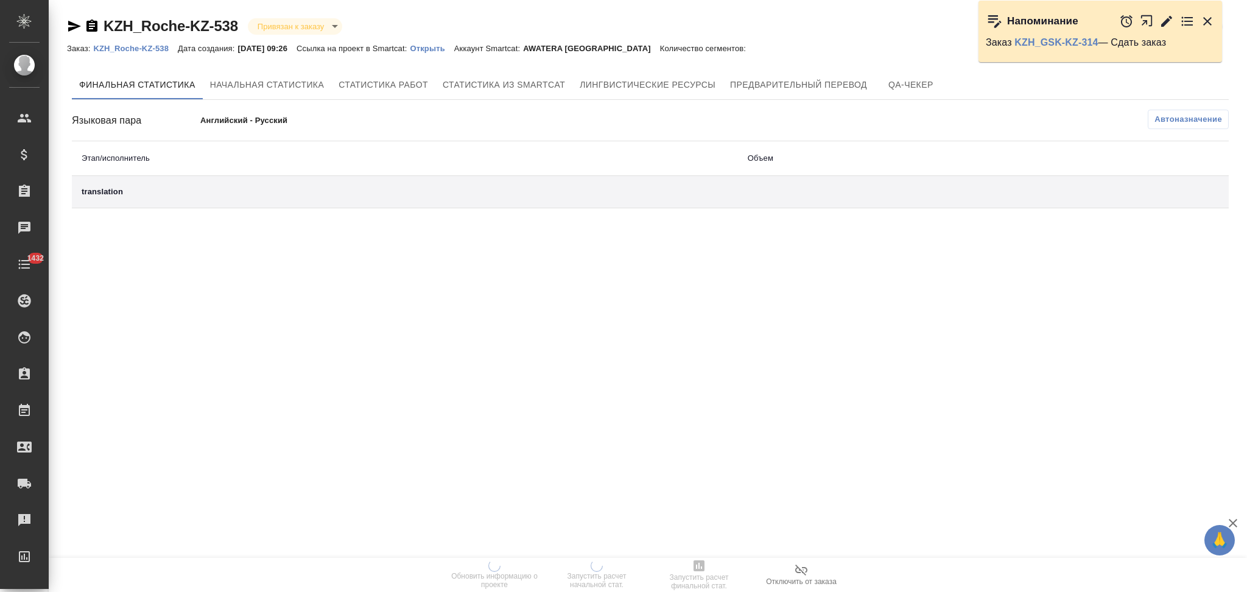
click at [438, 50] on p "Открыть" at bounding box center [432, 48] width 44 height 9
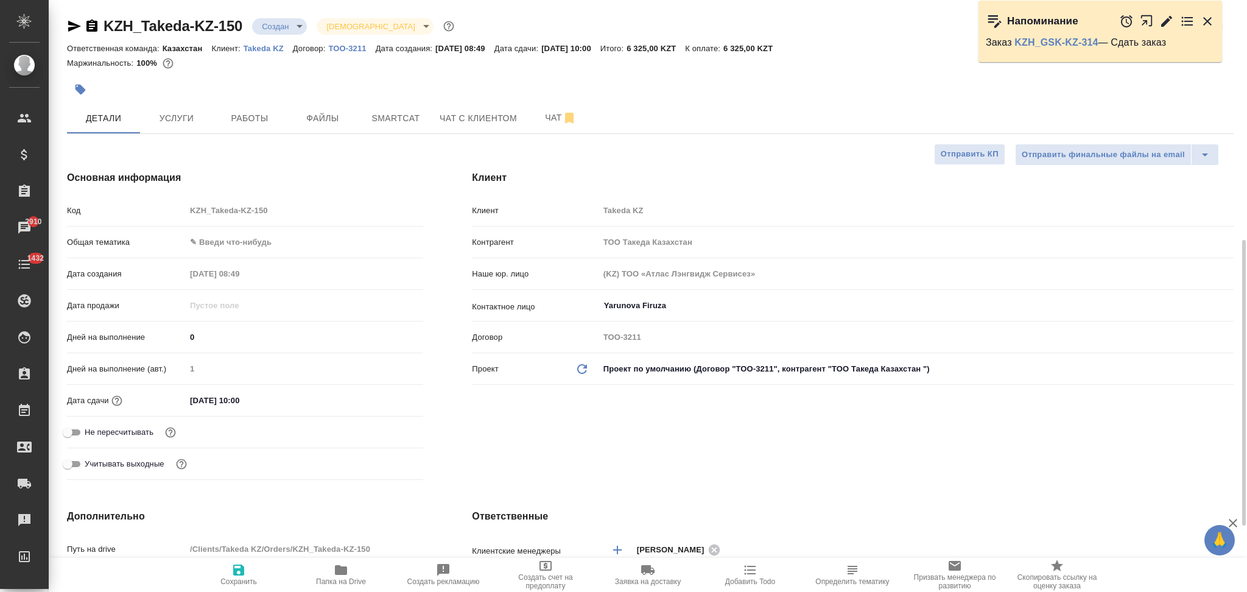
select select "RU"
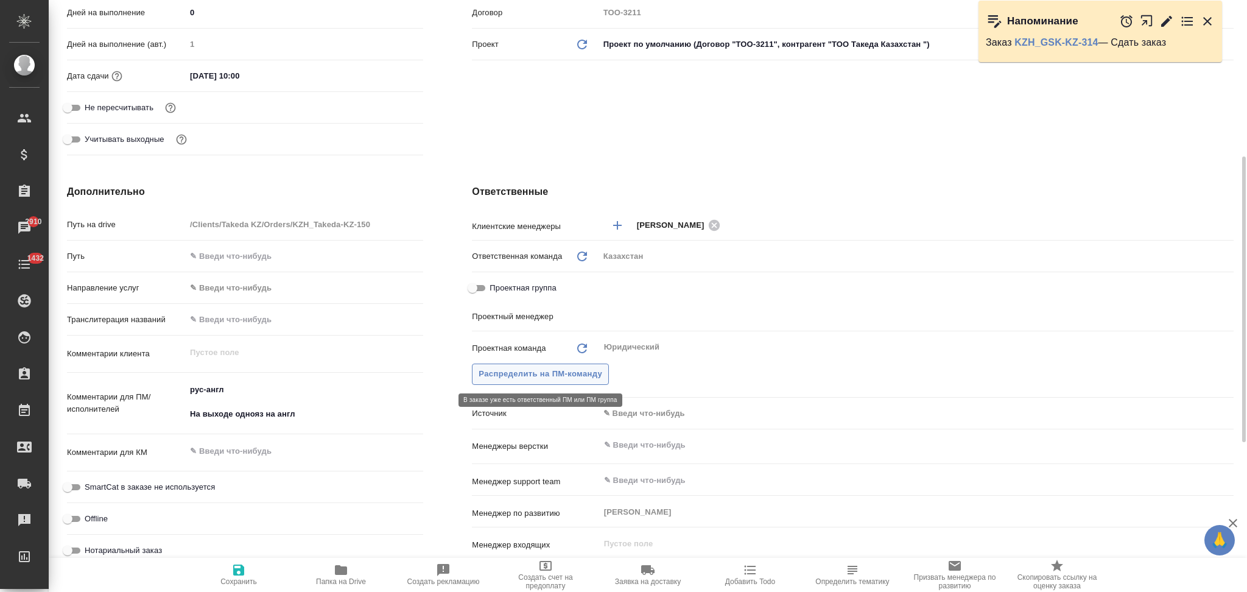
click at [526, 372] on span "Распределить на ПМ-команду" at bounding box center [541, 374] width 124 height 14
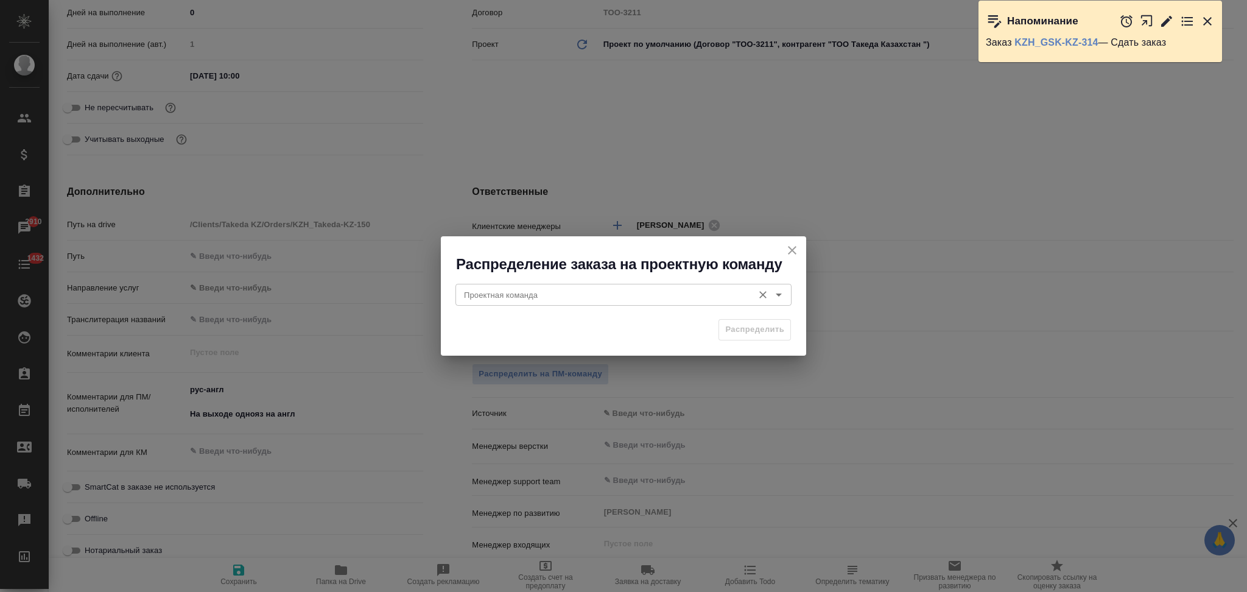
click at [534, 287] on input "Проектная команда" at bounding box center [603, 294] width 288 height 15
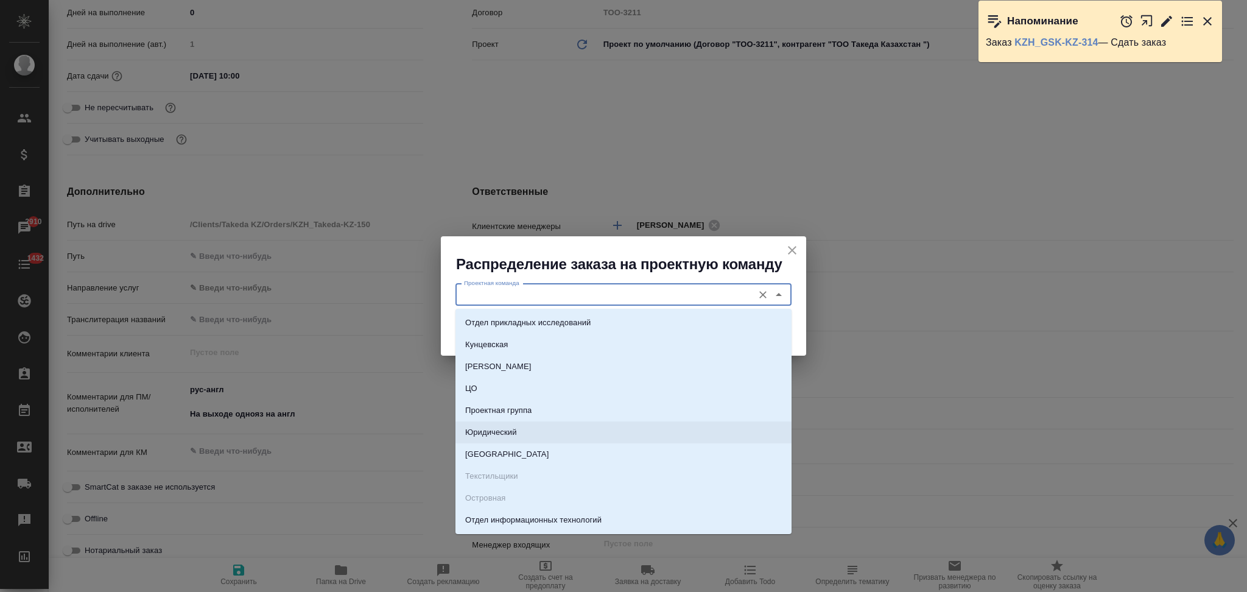
click at [500, 425] on li "Юридический" at bounding box center [623, 432] width 336 height 22
type input "Юридический"
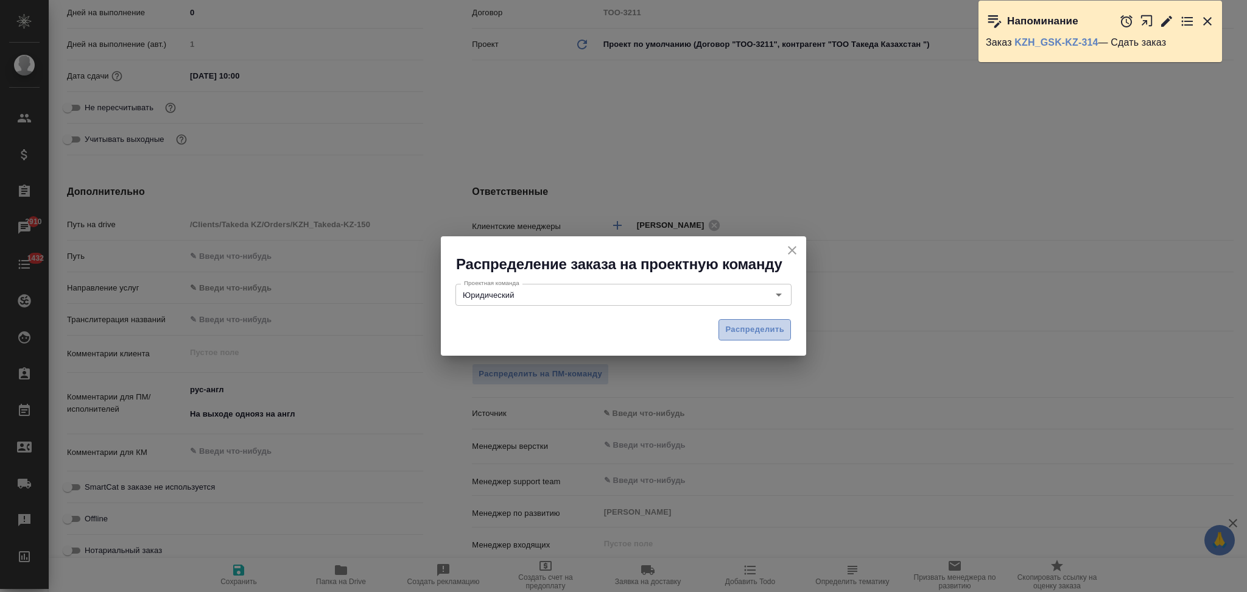
click at [728, 332] on span "Распределить" at bounding box center [754, 330] width 59 height 14
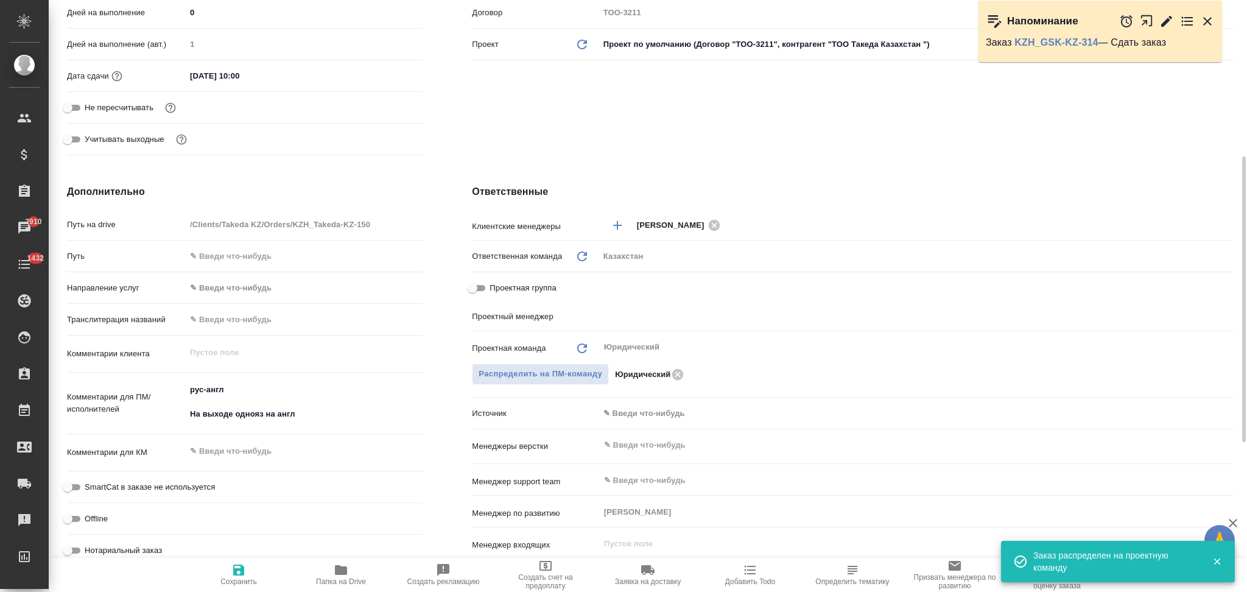
scroll to position [0, 0]
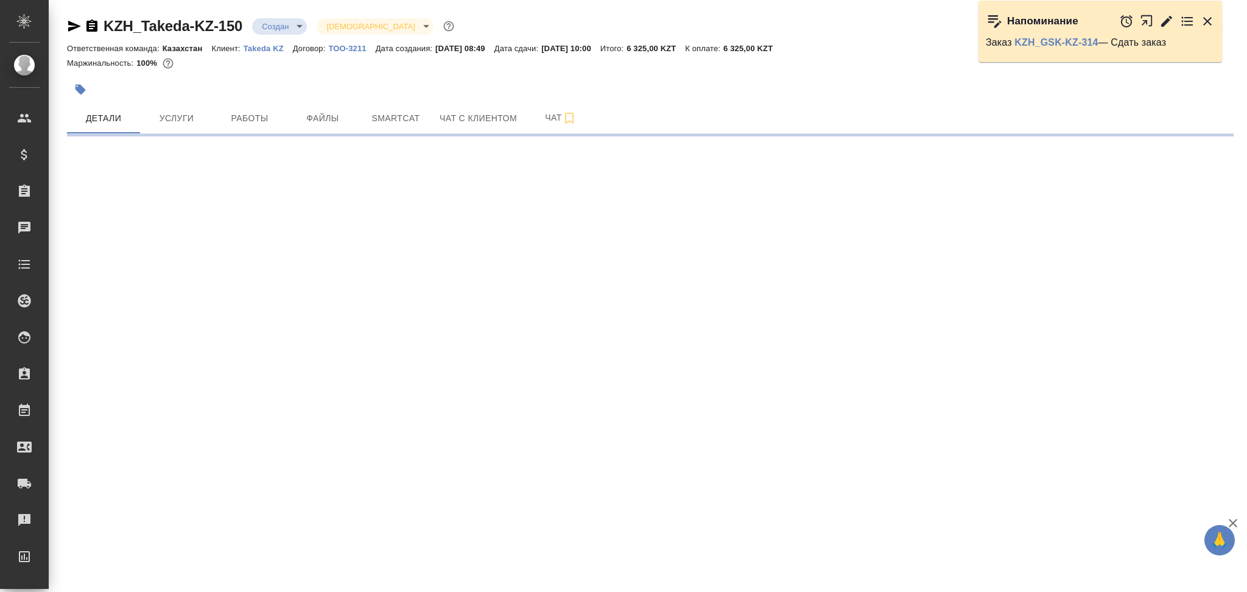
select select "RU"
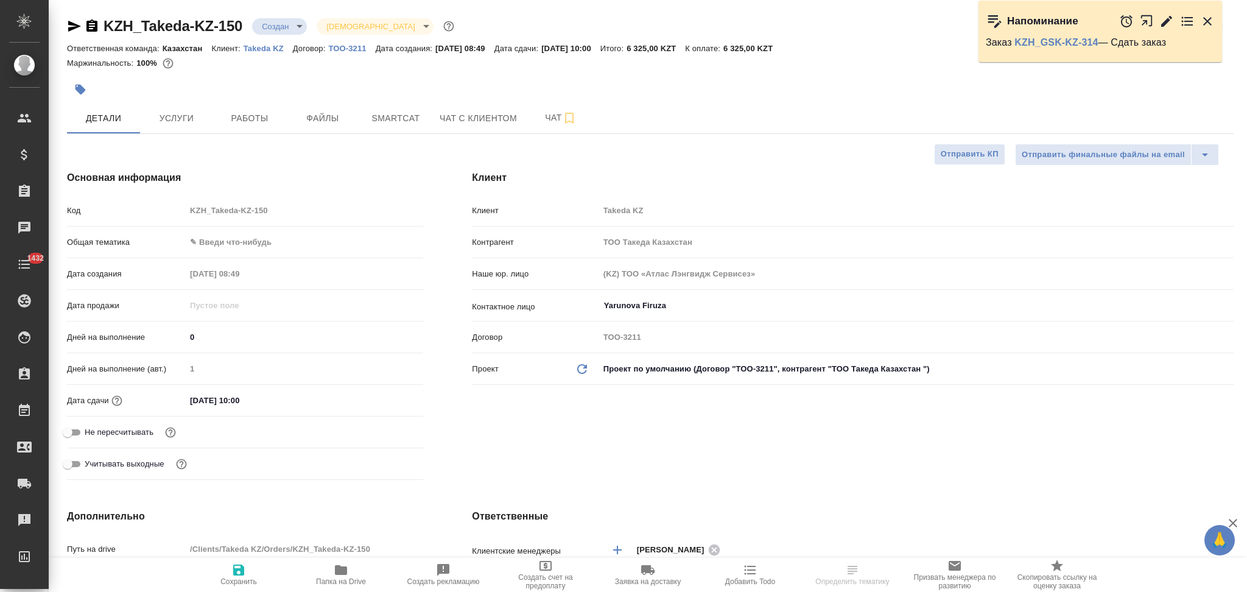
type textarea "x"
click at [270, 26] on body "🙏 .cls-1 fill:#fff; AWATERA Aslanukova Sati Клиенты Спецификации Заказы Чаты 14…" at bounding box center [623, 296] width 1247 height 592
type textarea "x"
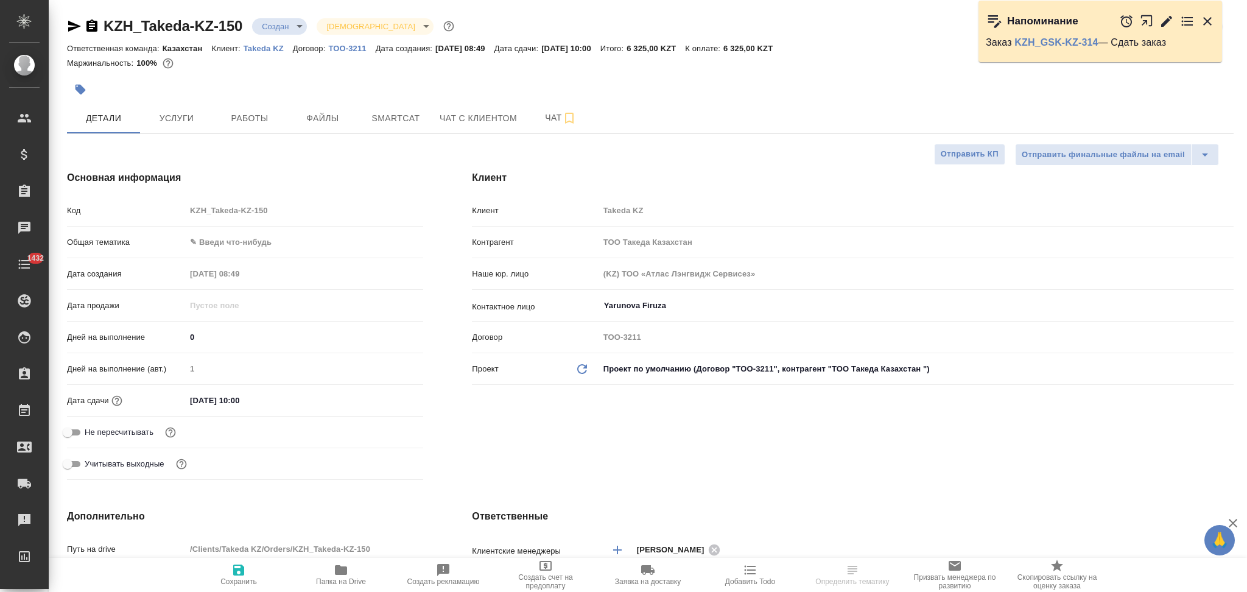
type textarea "x"
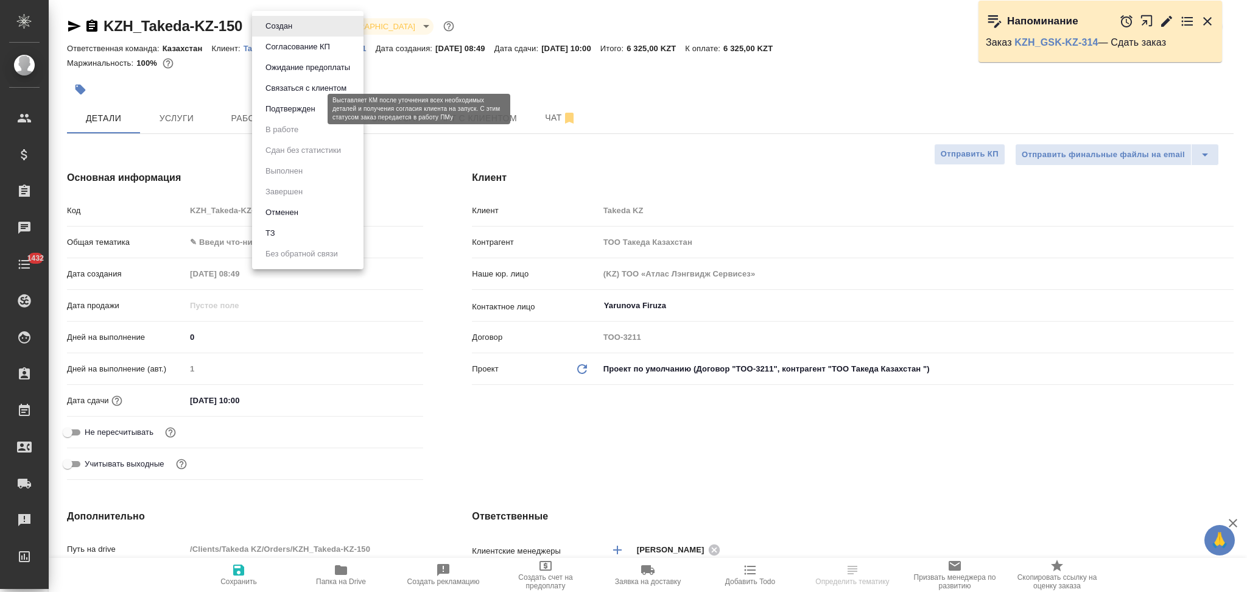
click at [295, 113] on button "Подтвержден" at bounding box center [290, 108] width 57 height 13
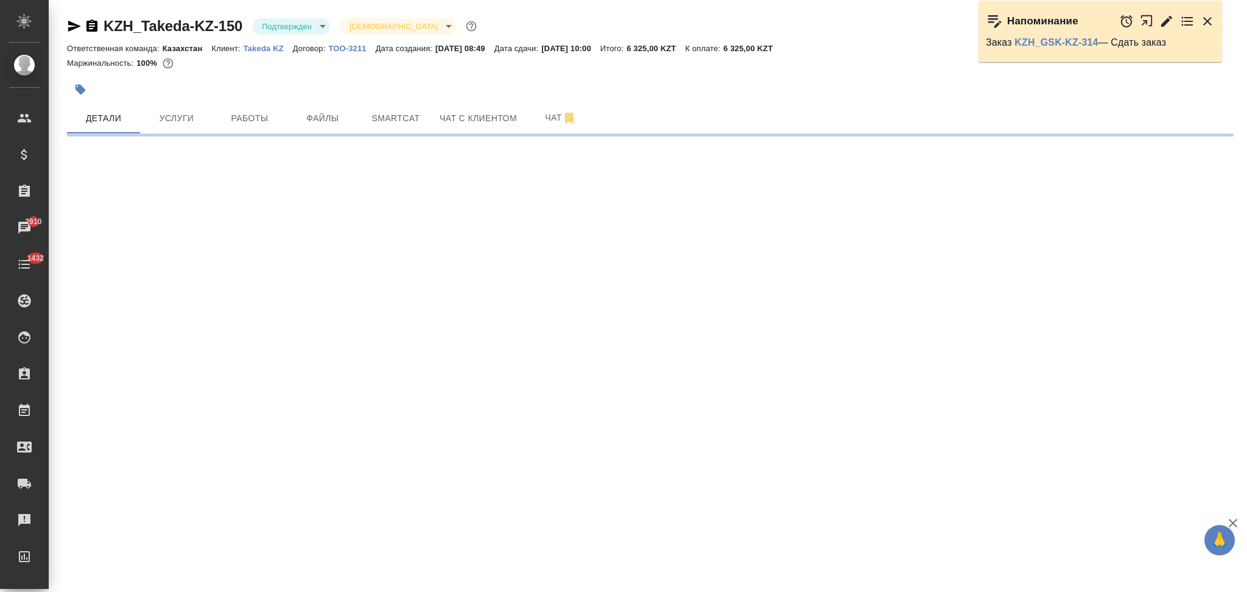
select select "RU"
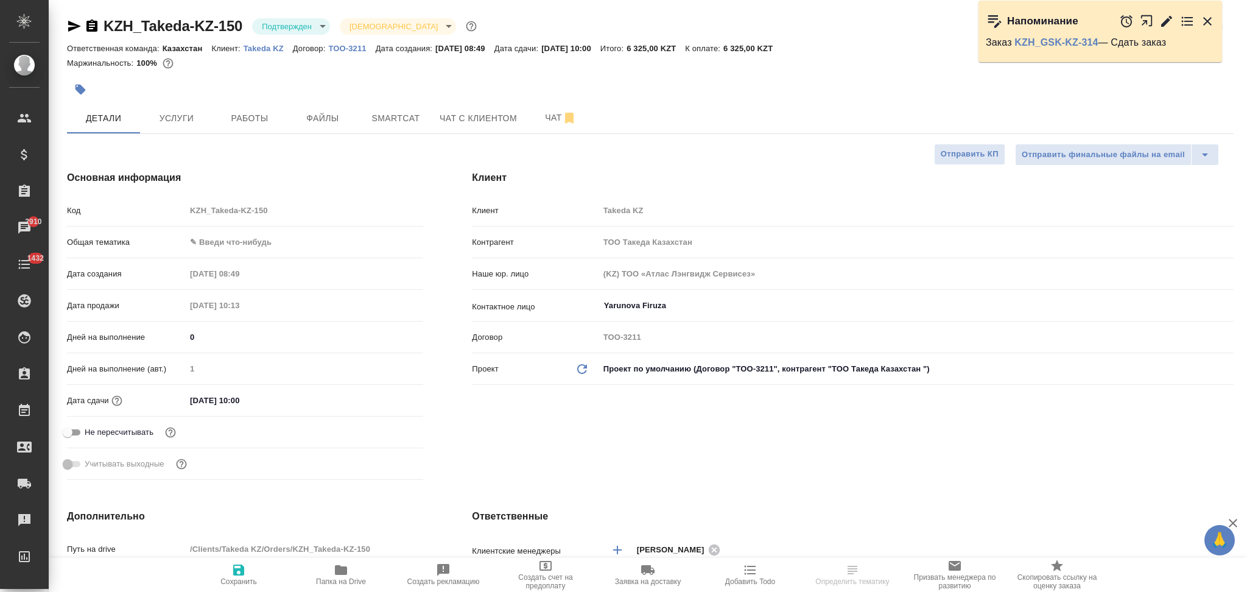
type textarea "x"
click at [71, 27] on icon "button" at bounding box center [74, 26] width 13 height 11
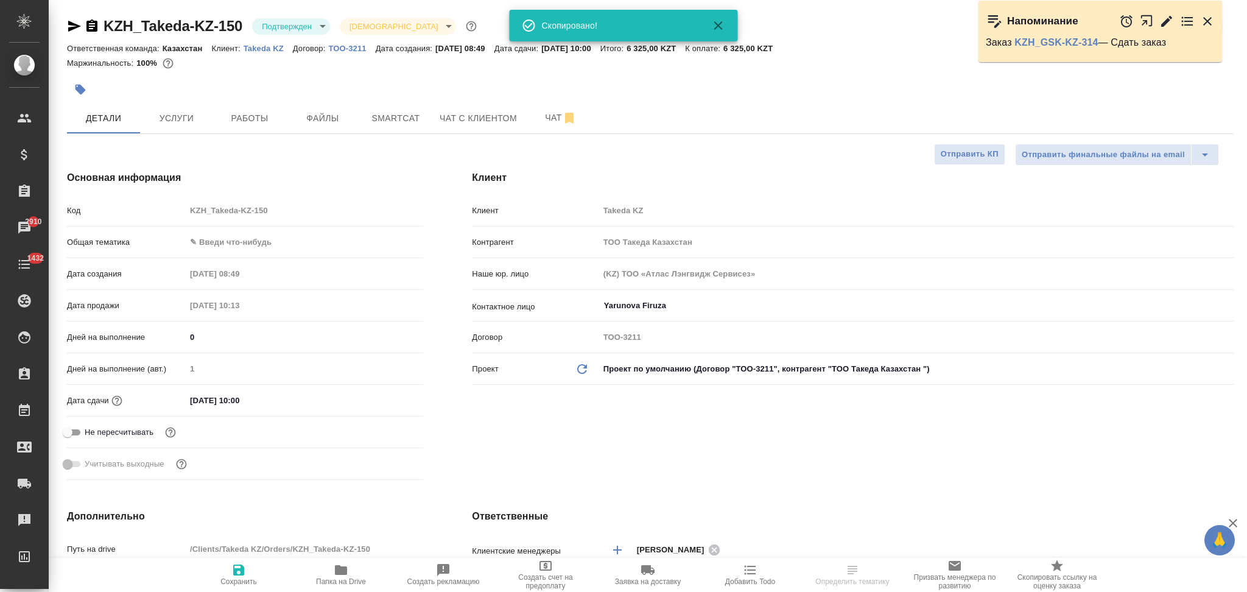
type textarea "x"
select select "RU"
type textarea "x"
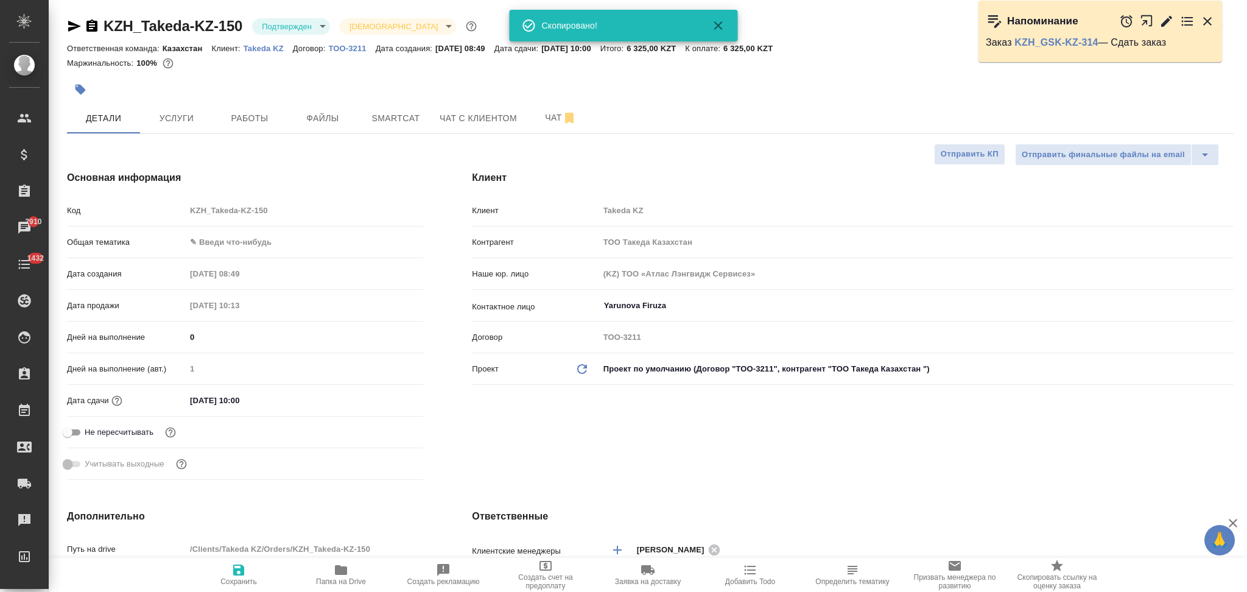
type textarea "x"
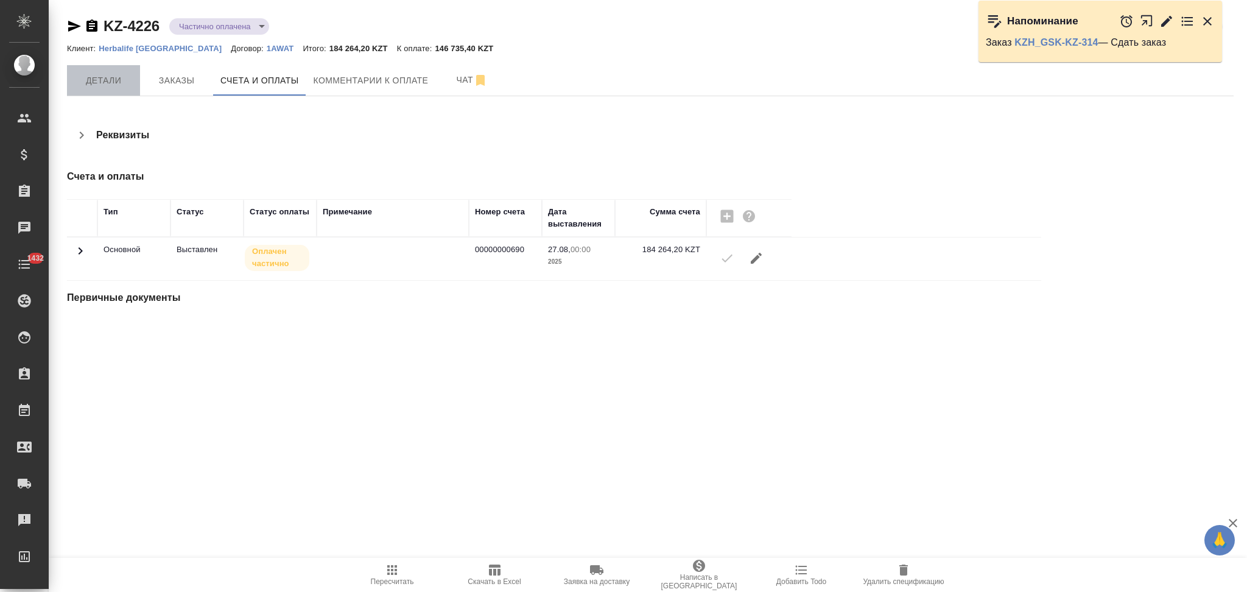
click at [100, 74] on span "Детали" at bounding box center [103, 80] width 58 height 15
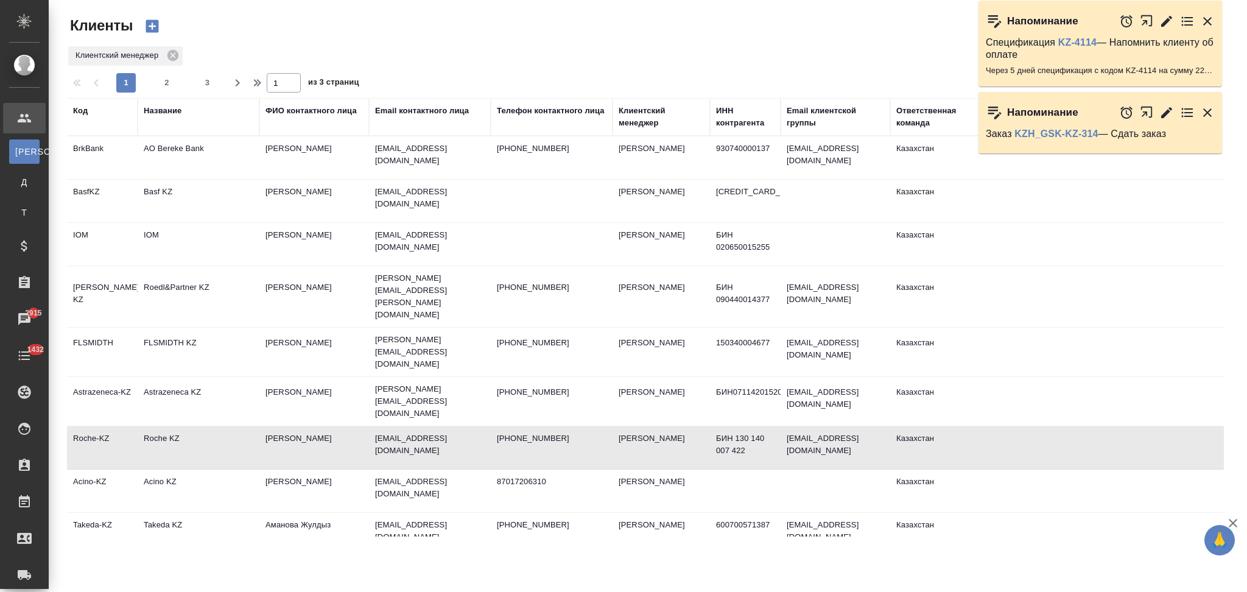
select select "RU"
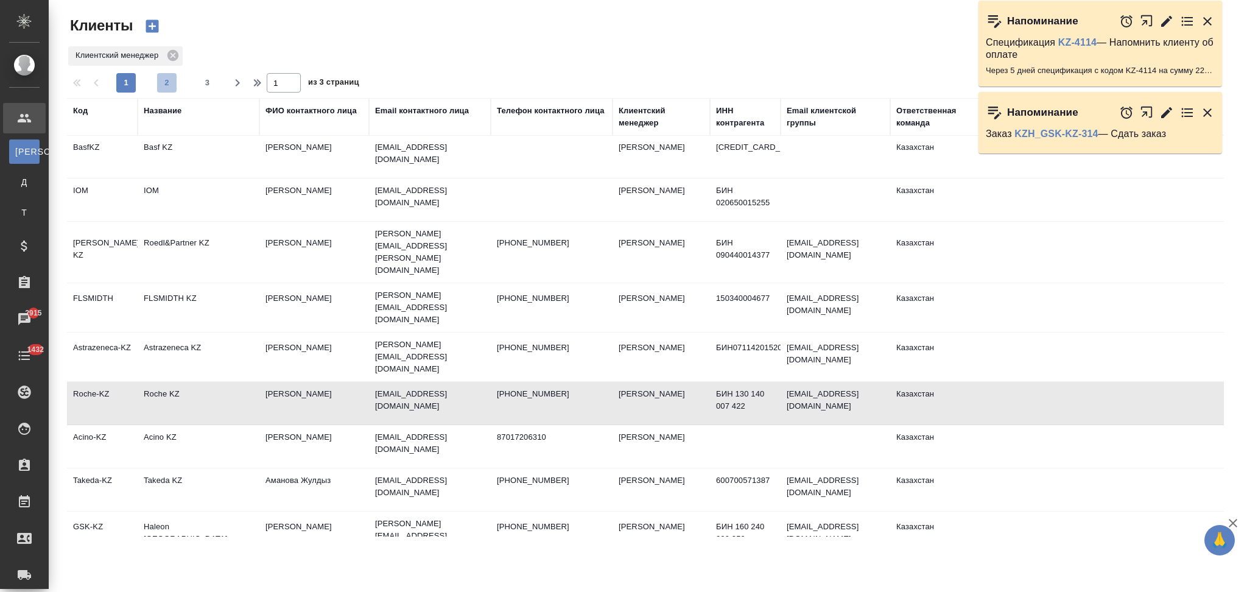
click at [168, 85] on span "2" at bounding box center [166, 83] width 19 height 12
type input "2"
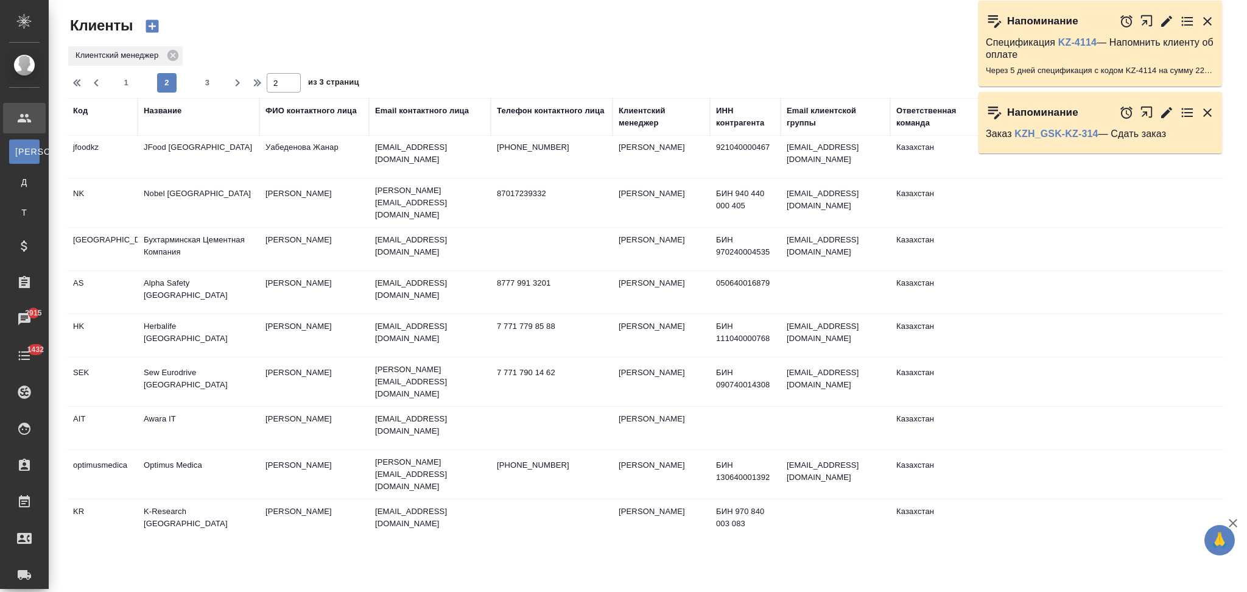
scroll to position [0, 0]
click at [226, 334] on td "Herbalife [GEOGRAPHIC_DATA]" at bounding box center [199, 336] width 122 height 43
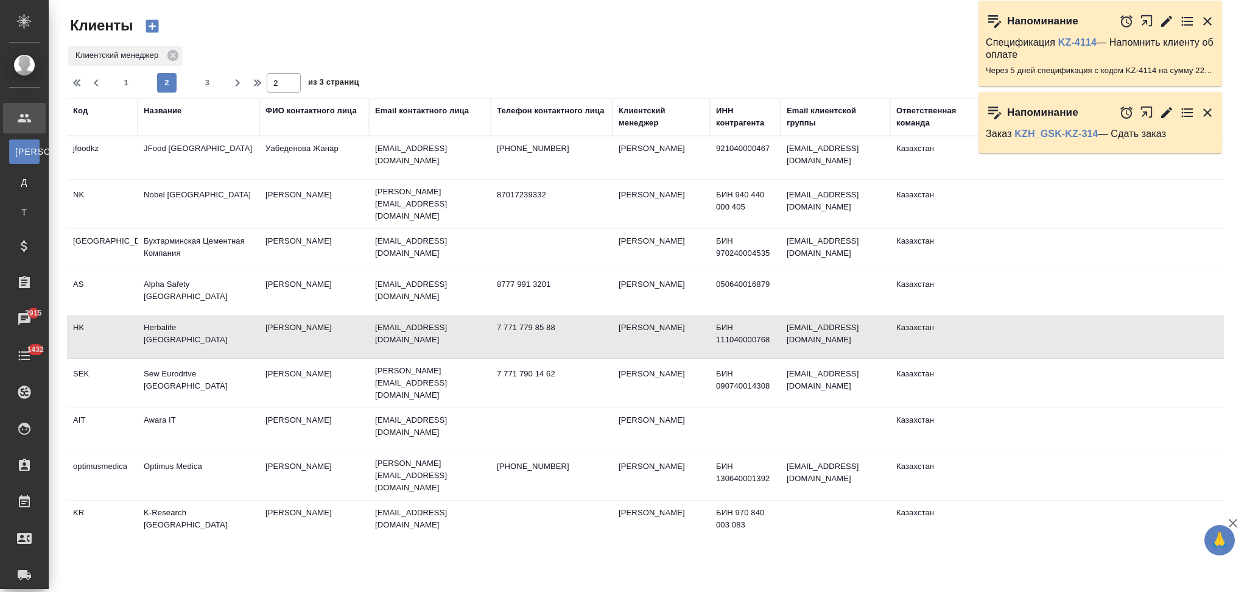
click at [226, 334] on td "Herbalife [GEOGRAPHIC_DATA]" at bounding box center [199, 336] width 122 height 43
click at [171, 115] on div "Название" at bounding box center [163, 111] width 38 height 12
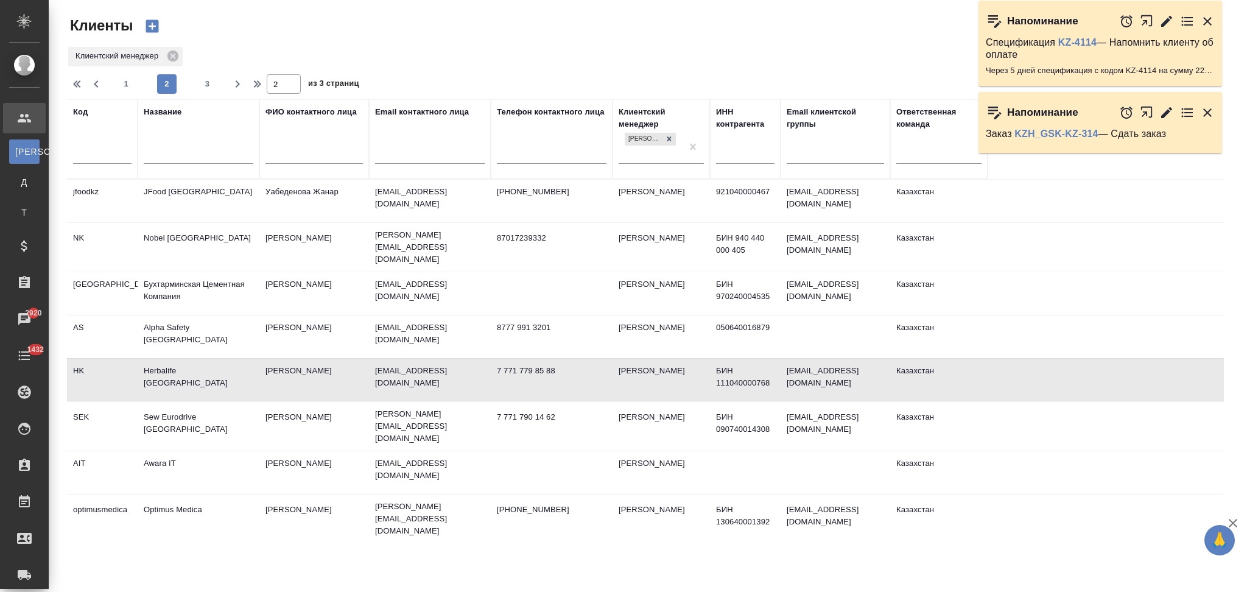
click at [181, 148] on input "text" at bounding box center [199, 155] width 110 height 15
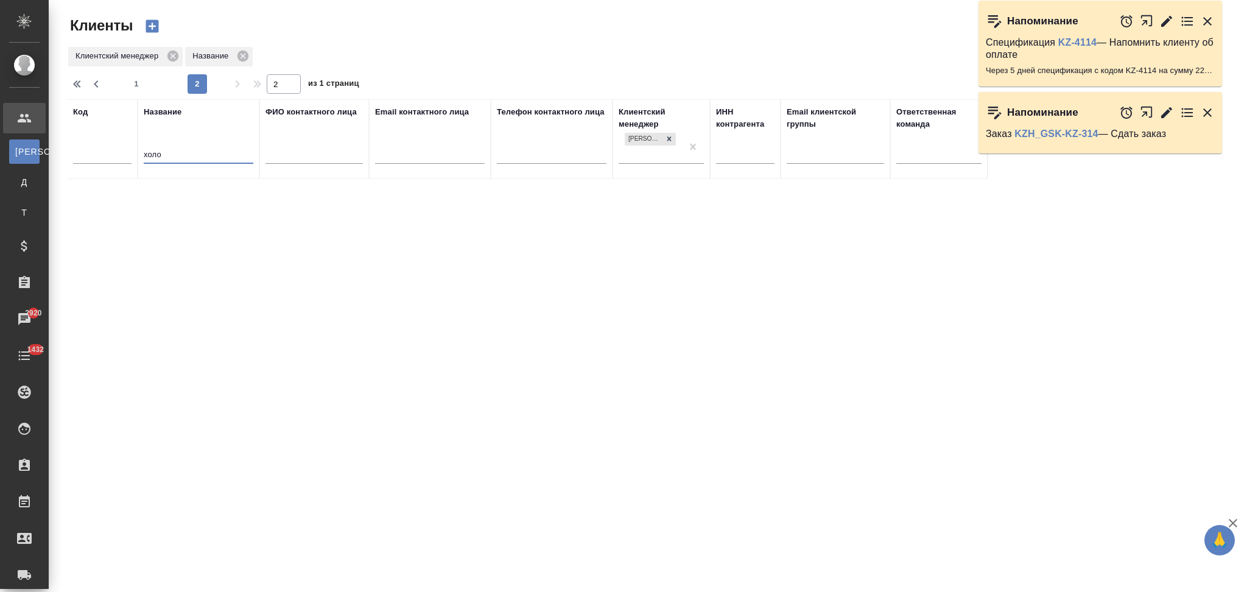
type input "холод"
type input "1"
type input "холод"
click at [231, 194] on td "Холодный KZ" at bounding box center [199, 201] width 122 height 43
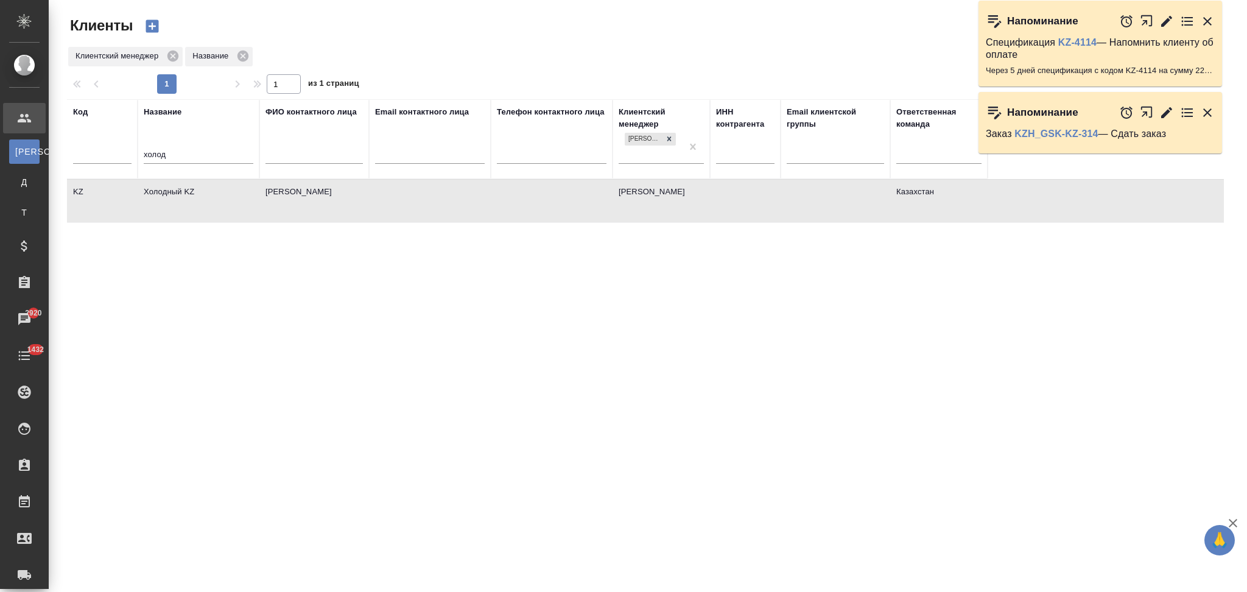
click at [231, 194] on td "Холодный KZ" at bounding box center [199, 201] width 122 height 43
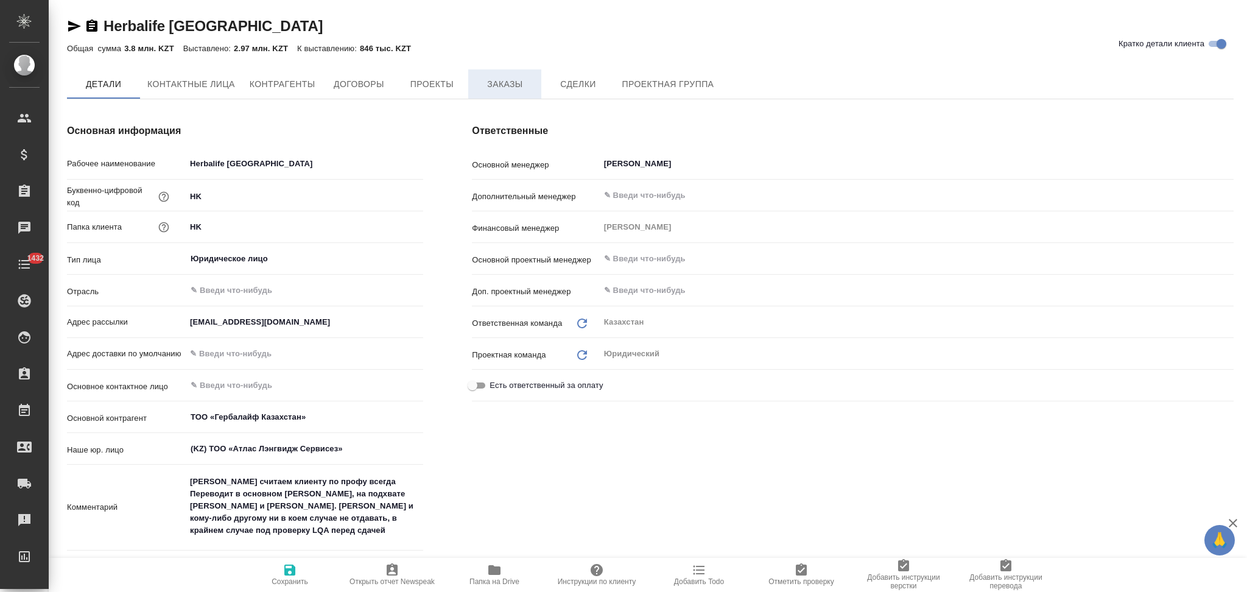
type textarea "x"
click at [510, 91] on button "Заказы" at bounding box center [504, 83] width 73 height 29
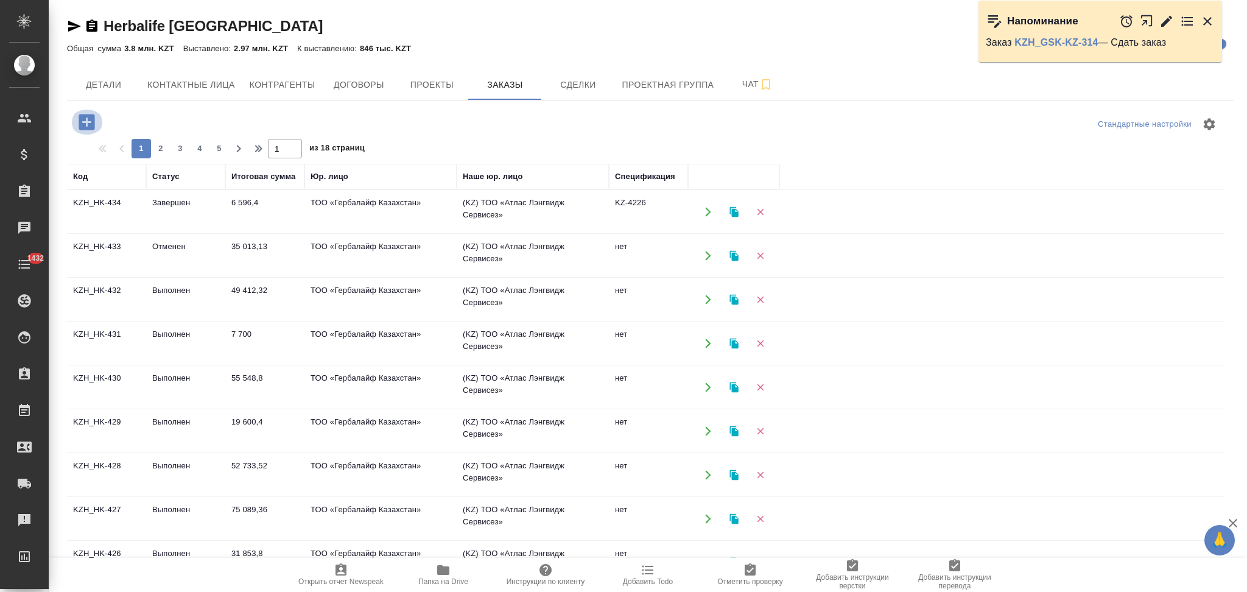
click at [84, 119] on icon "button" at bounding box center [87, 122] width 16 height 16
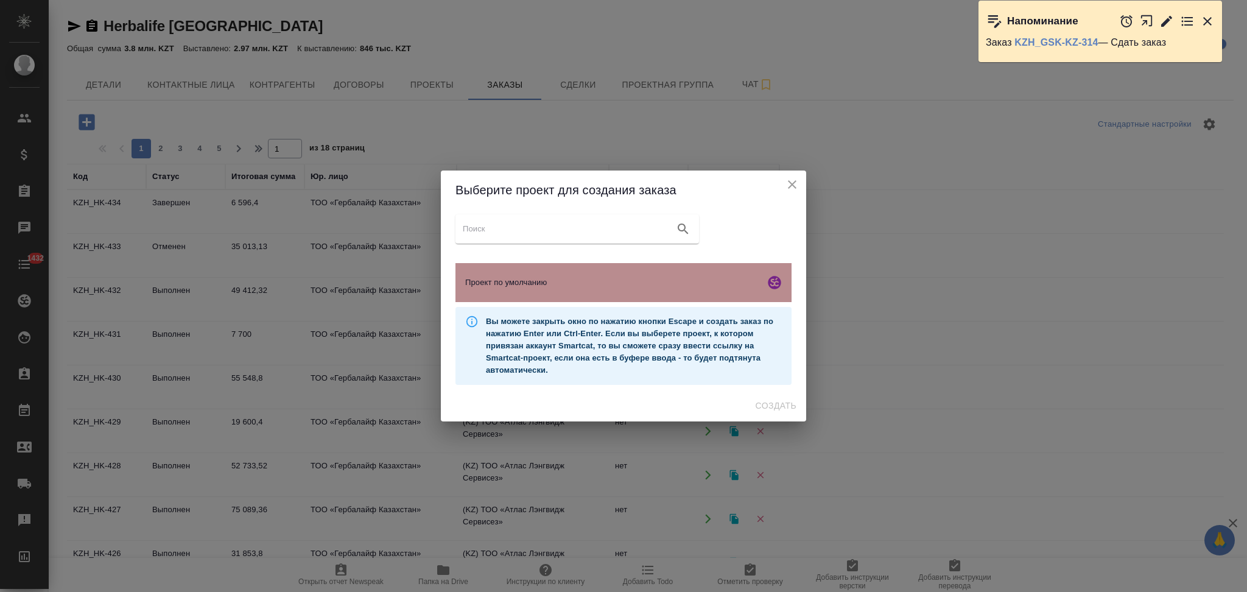
click at [567, 281] on span "Проект по умолчанию" at bounding box center [612, 282] width 295 height 12
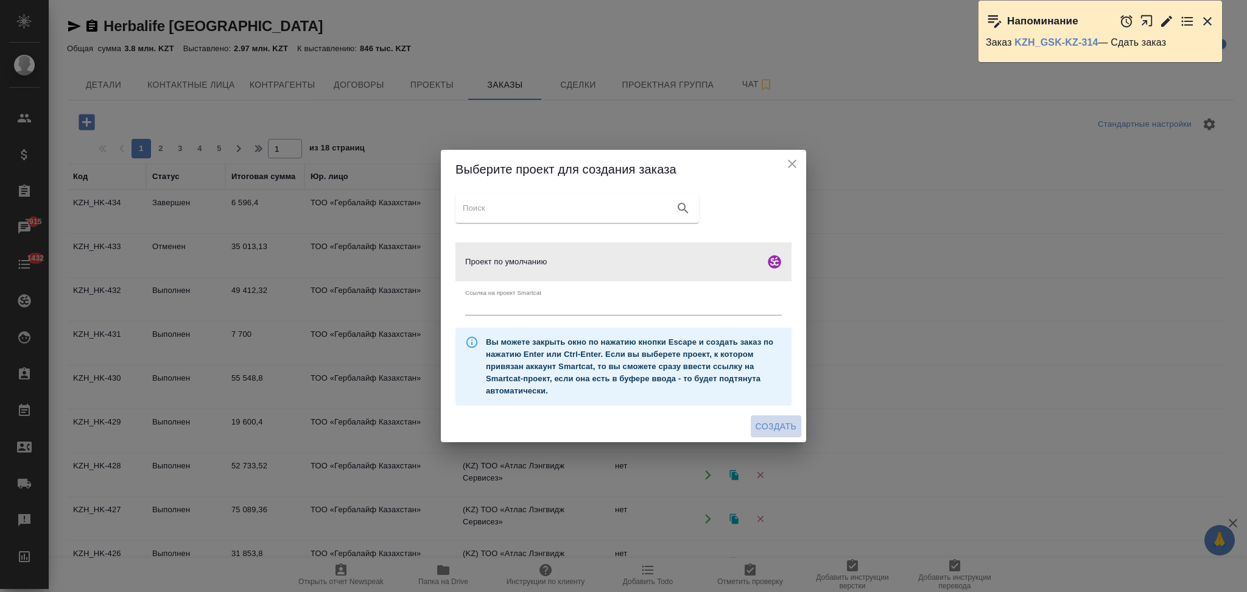
click at [771, 424] on span "Создать" at bounding box center [776, 426] width 41 height 15
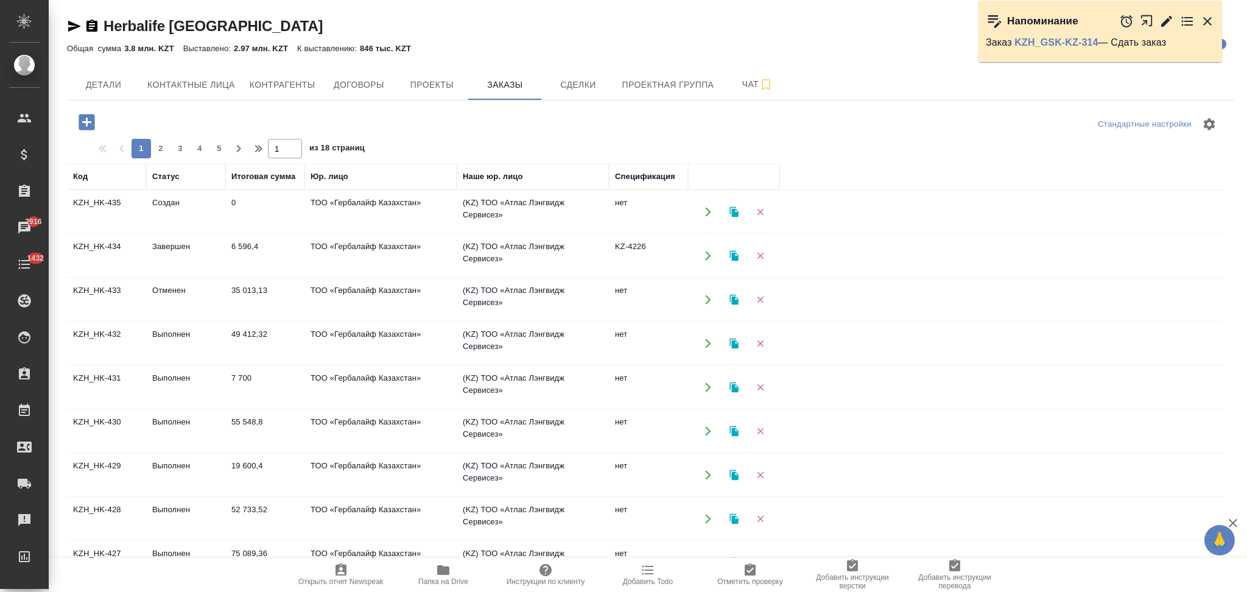
click at [88, 124] on icon "button" at bounding box center [87, 122] width 16 height 16
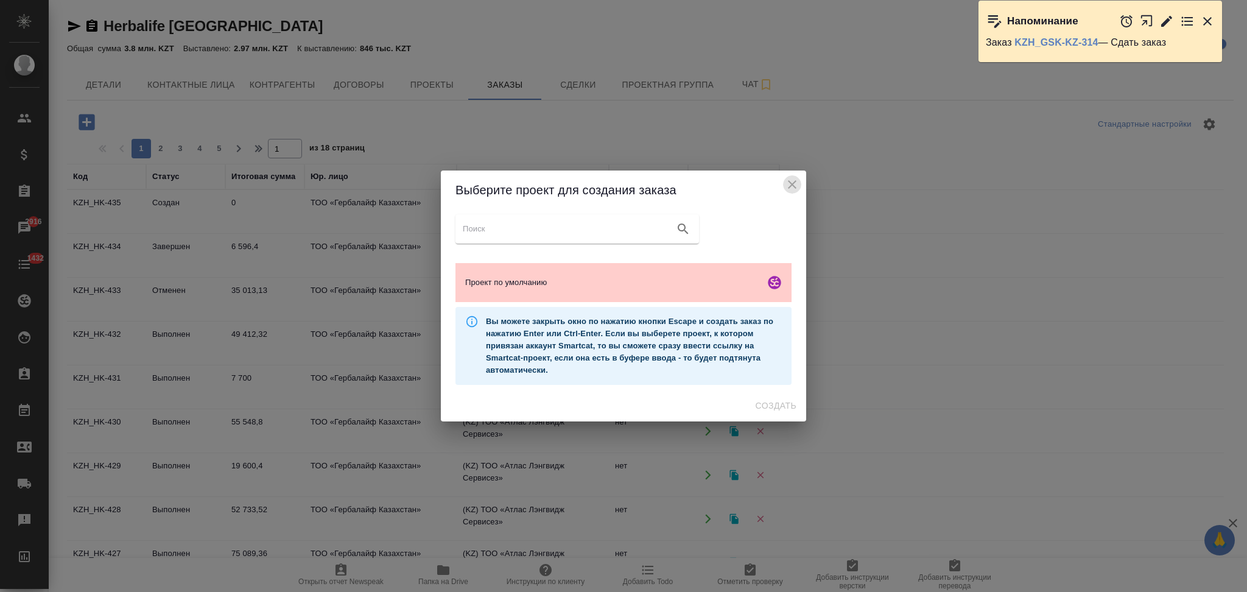
drag, startPoint x: 790, startPoint y: 181, endPoint x: 550, endPoint y: 168, distance: 240.3
click at [790, 181] on icon "close" at bounding box center [792, 184] width 15 height 15
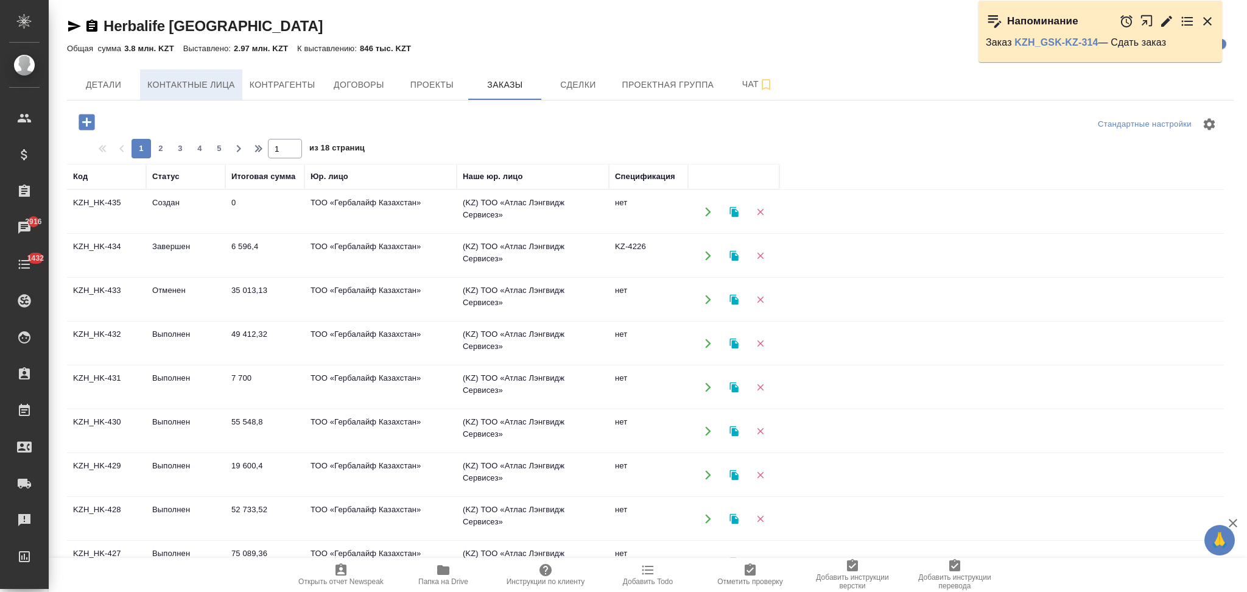
click at [192, 87] on span "Контактные лица" at bounding box center [191, 84] width 88 height 15
select select "RU"
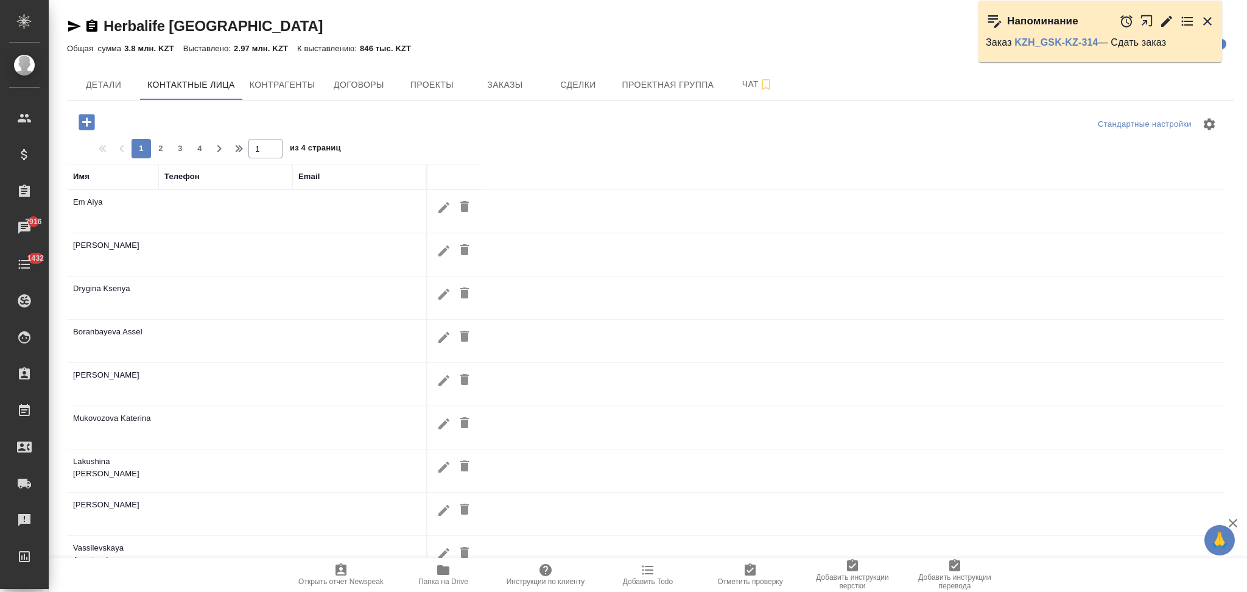
click at [86, 122] on icon "button" at bounding box center [86, 121] width 21 height 21
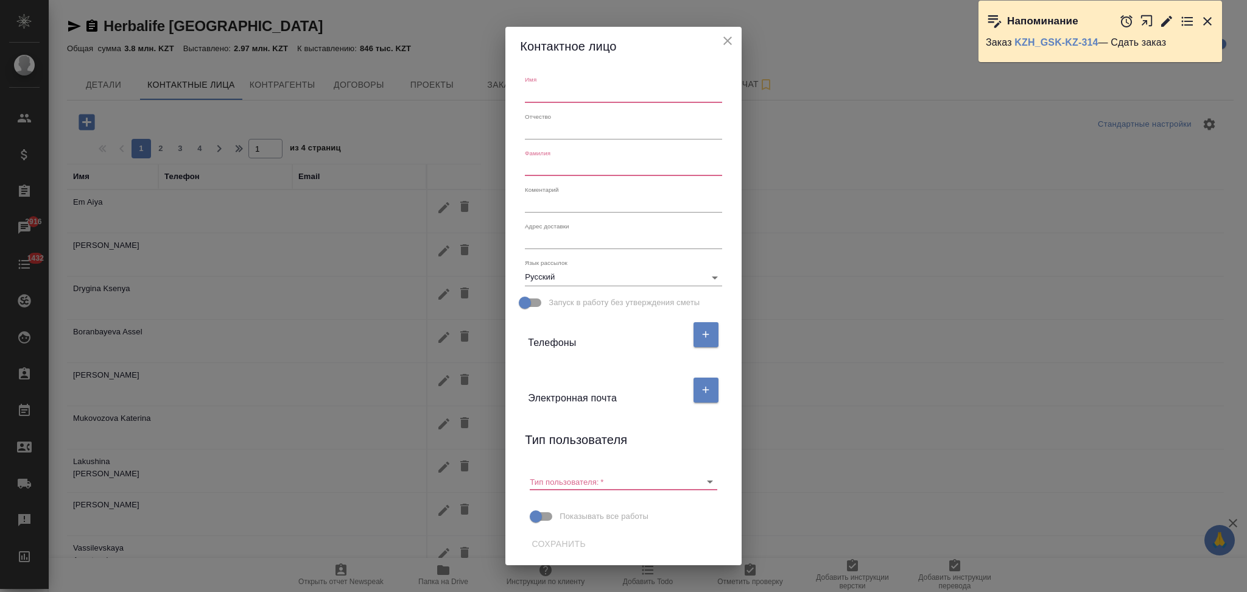
click at [542, 95] on input "text" at bounding box center [623, 93] width 197 height 17
paste input "[PERSON_NAME]"
drag, startPoint x: 553, startPoint y: 94, endPoint x: 605, endPoint y: 102, distance: 52.4
click at [605, 102] on input "[PERSON_NAME]" at bounding box center [623, 93] width 197 height 17
type input "Madina"
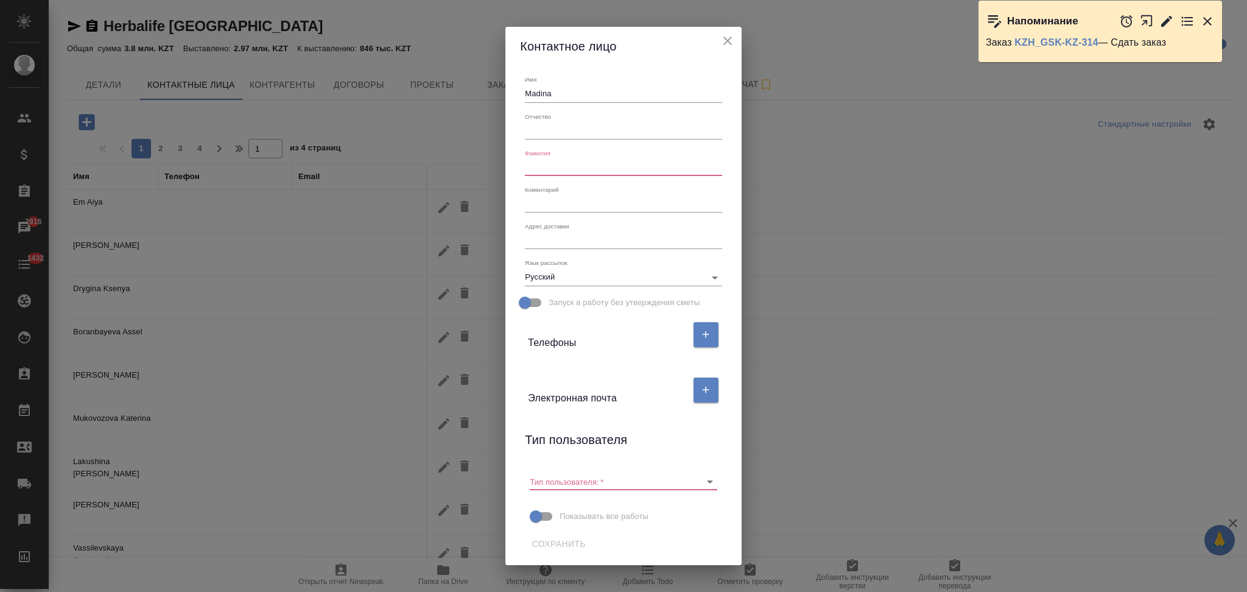
click at [552, 160] on input "text" at bounding box center [623, 167] width 197 height 17
paste input "Valiyeva"
click at [692, 482] on icon "Очистить" at bounding box center [694, 482] width 12 height 12
type input "Valiyeva"
click at [577, 544] on span "Сохранить" at bounding box center [559, 543] width 54 height 15
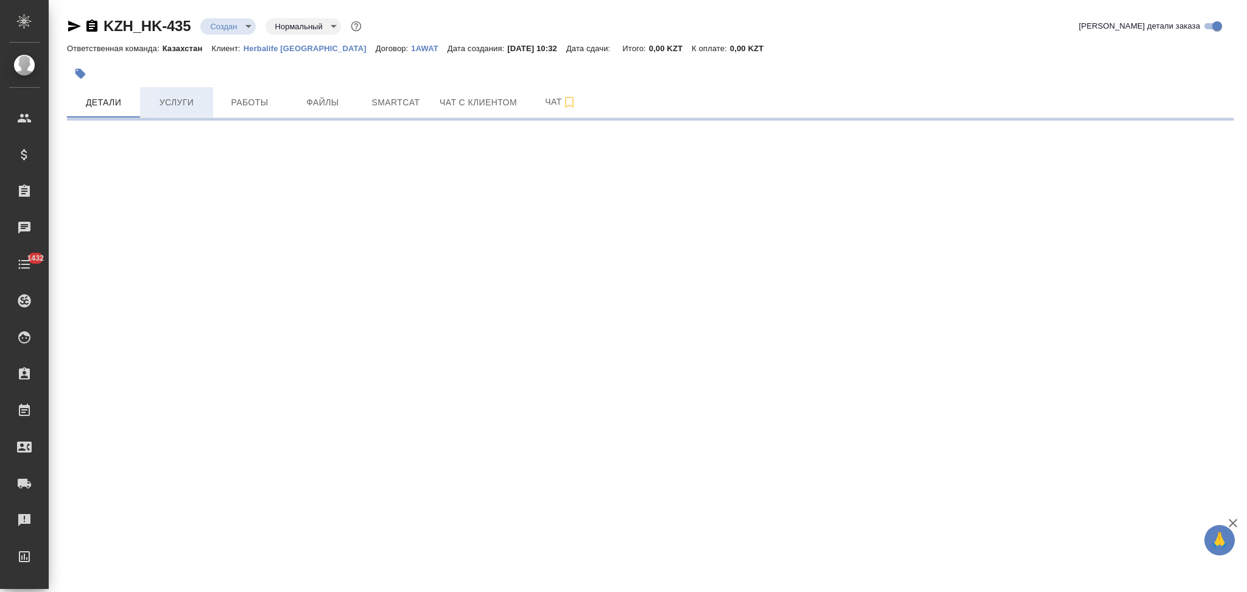
select select "RU"
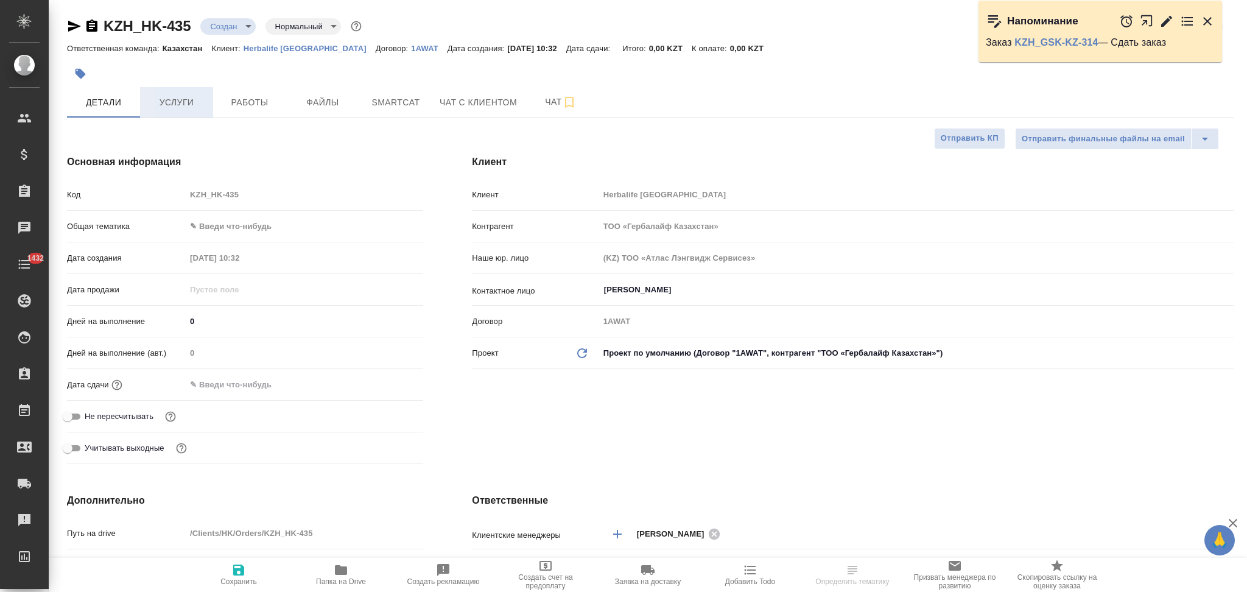
type textarea "x"
click at [178, 104] on span "Услуги" at bounding box center [176, 102] width 58 height 15
type textarea "x"
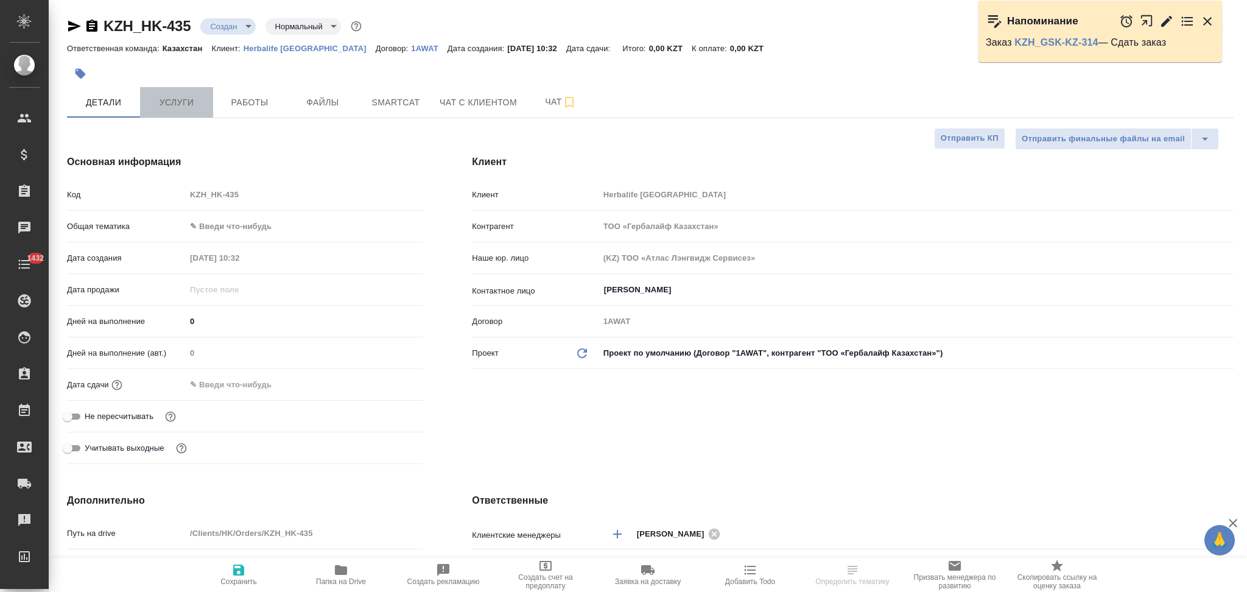
type textarea "x"
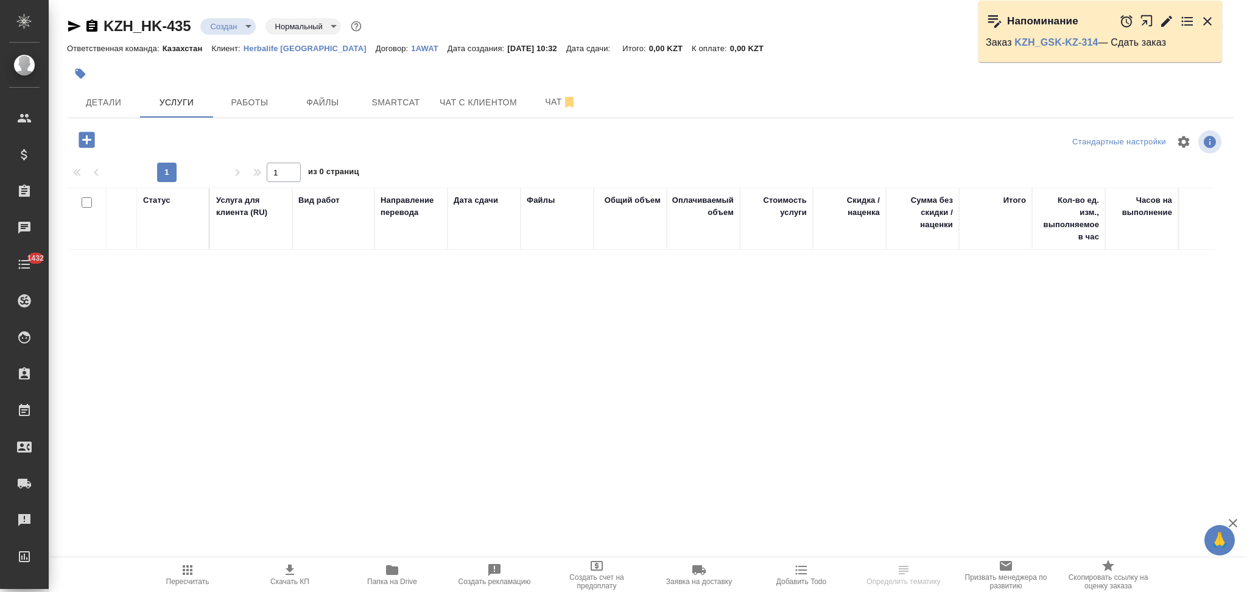
click at [91, 144] on icon "button" at bounding box center [87, 140] width 16 height 16
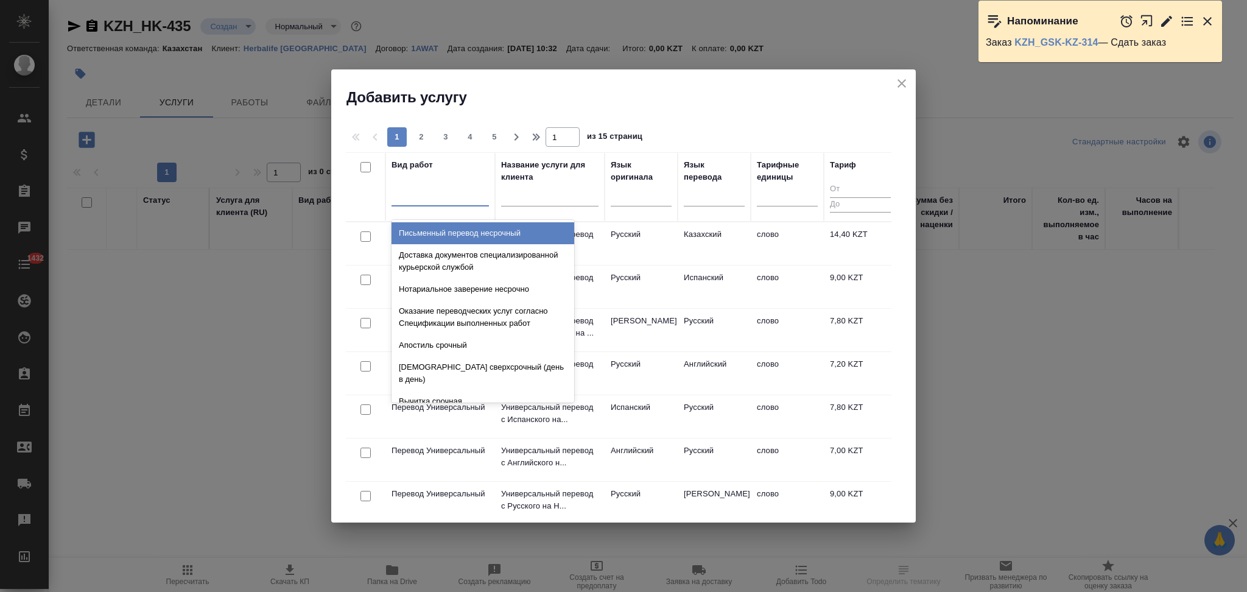
click at [447, 201] on div at bounding box center [439, 194] width 97 height 18
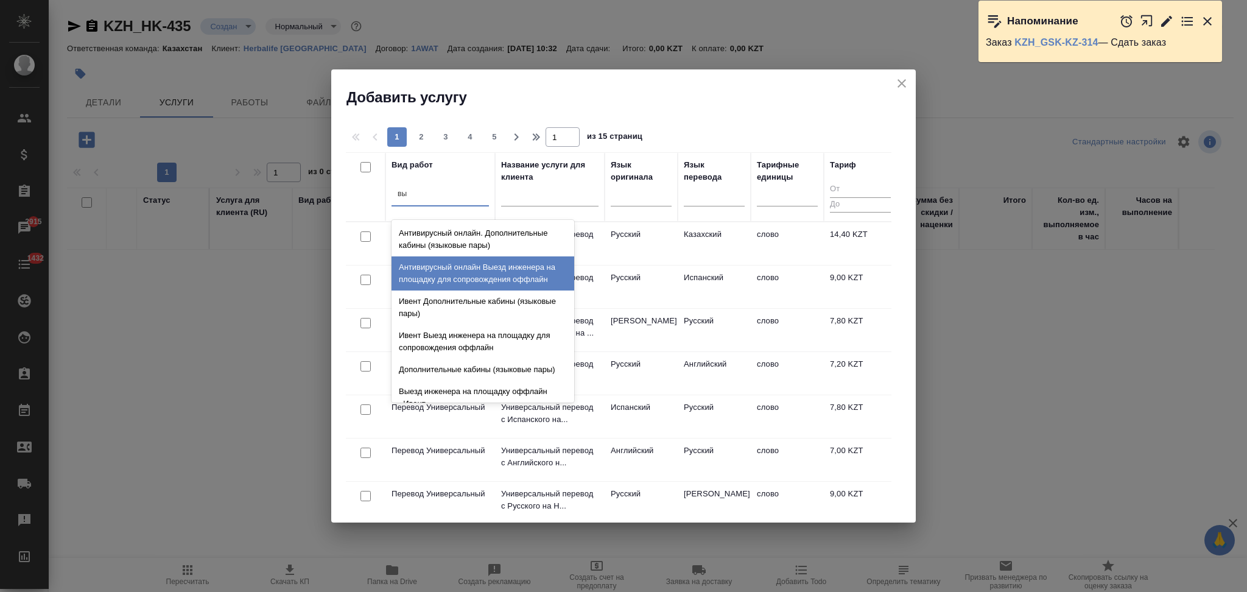
type input "в"
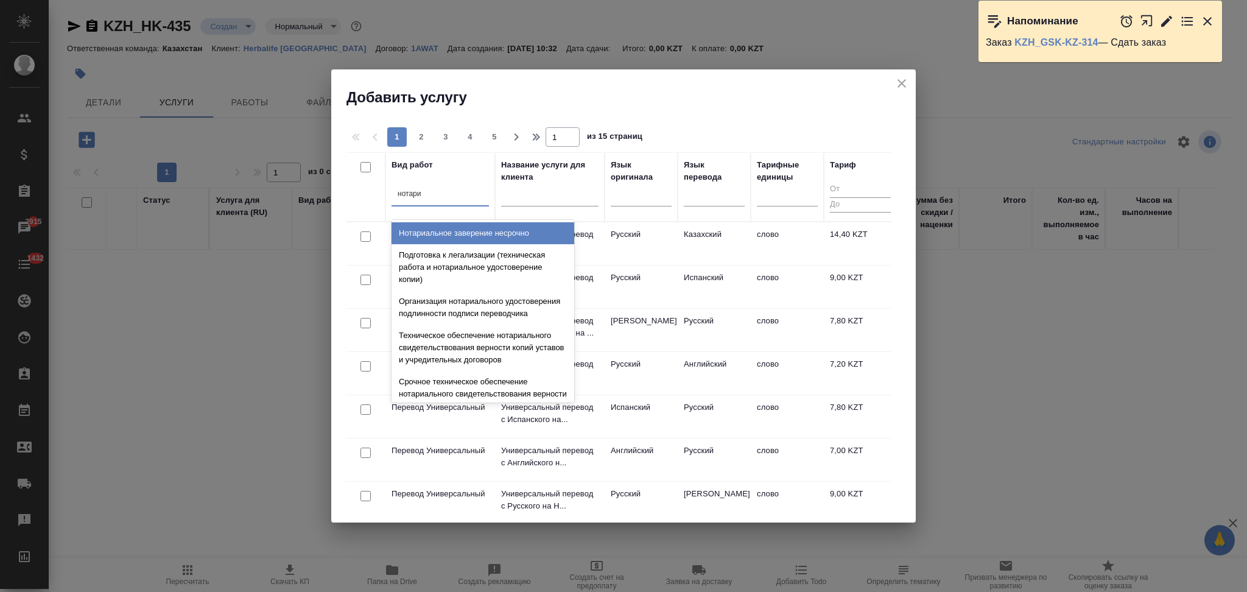
type input "нотариа"
click at [454, 224] on div "Нотариальное заверение несрочно" at bounding box center [482, 233] width 183 height 22
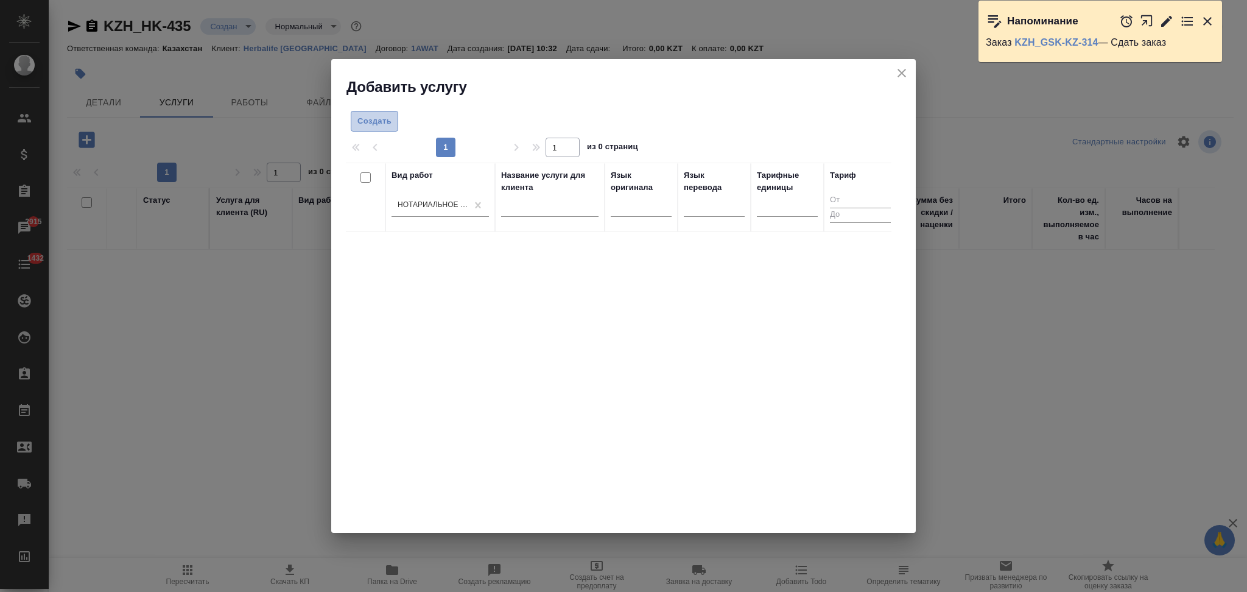
click at [377, 115] on span "Создать" at bounding box center [374, 121] width 34 height 14
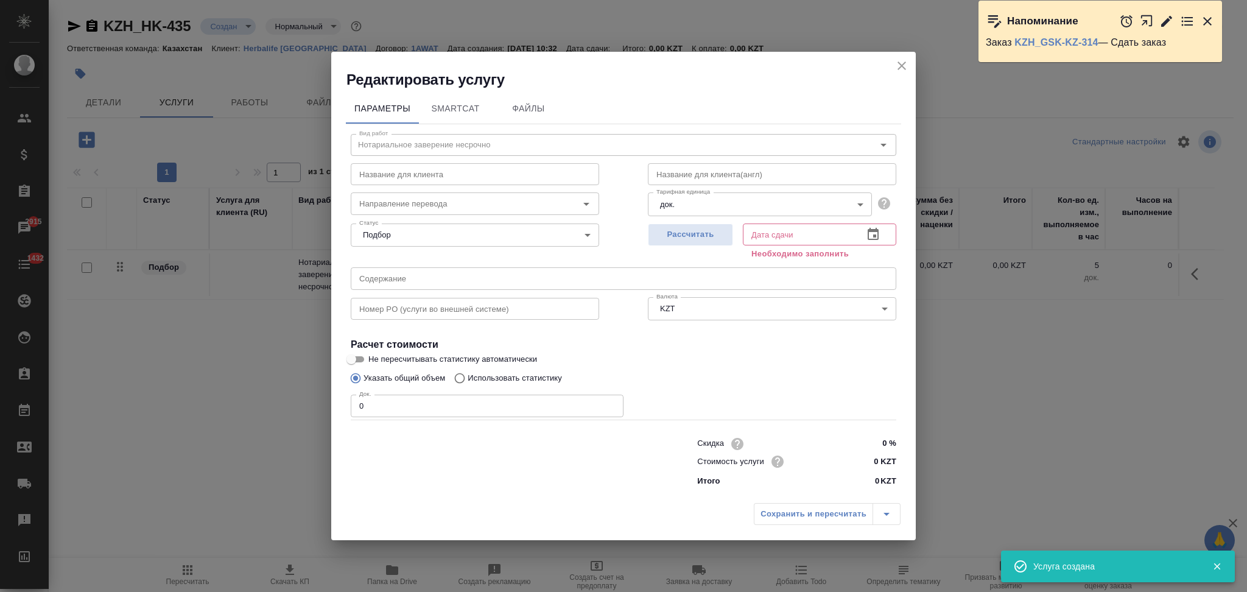
click at [898, 65] on icon "close" at bounding box center [901, 65] width 15 height 15
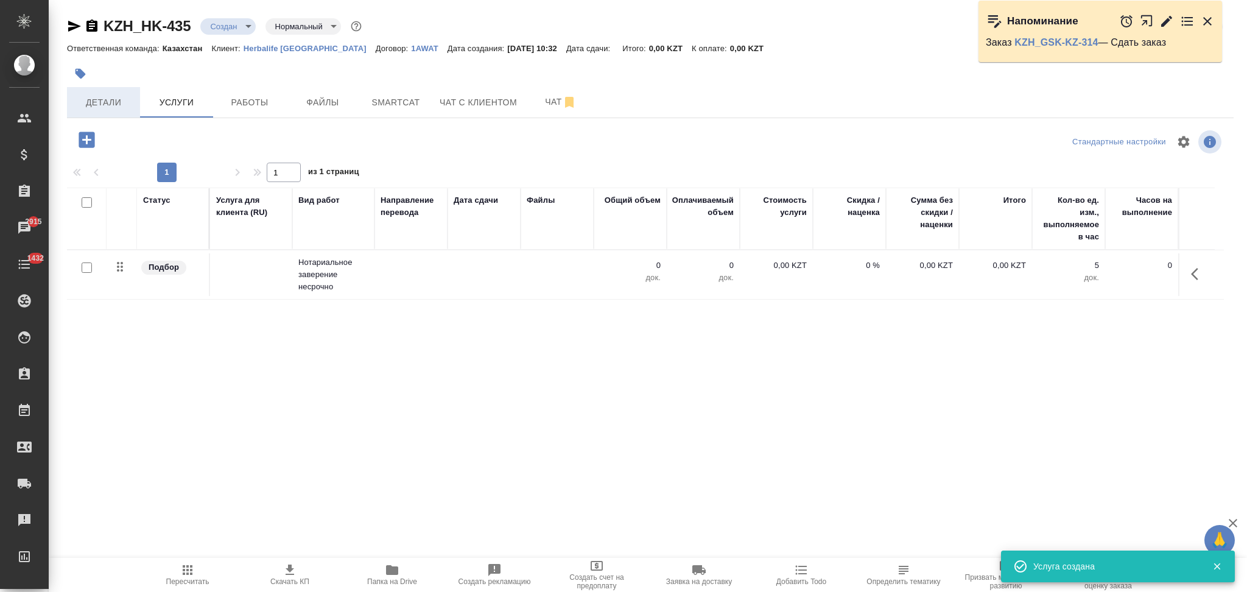
click at [121, 107] on span "Детали" at bounding box center [103, 102] width 58 height 15
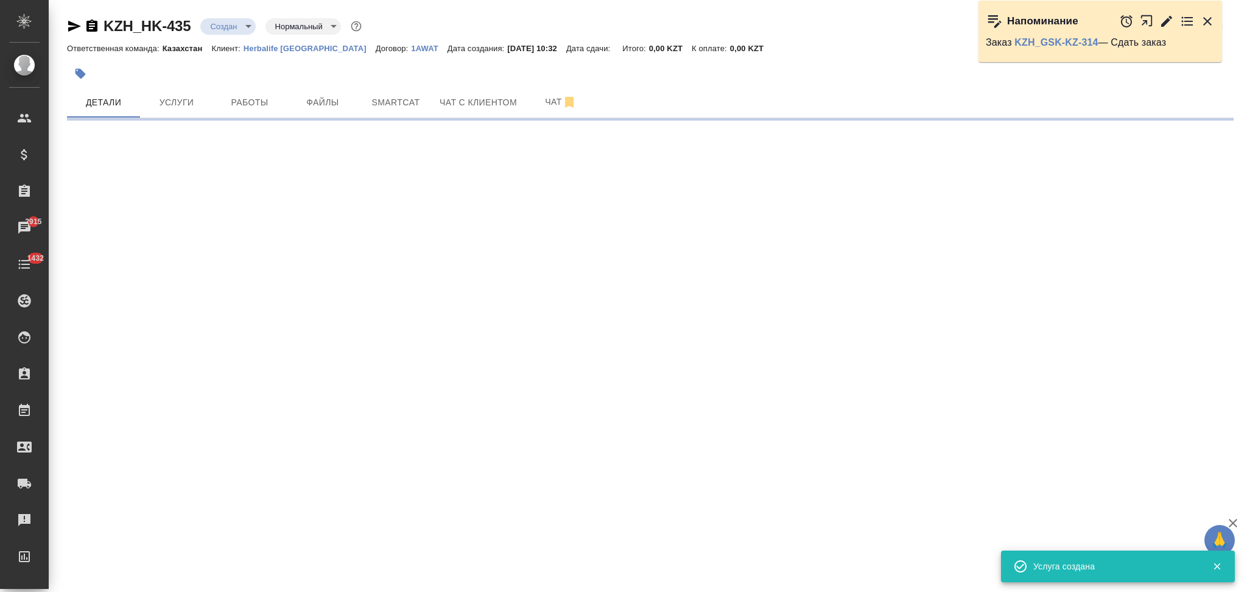
select select "RU"
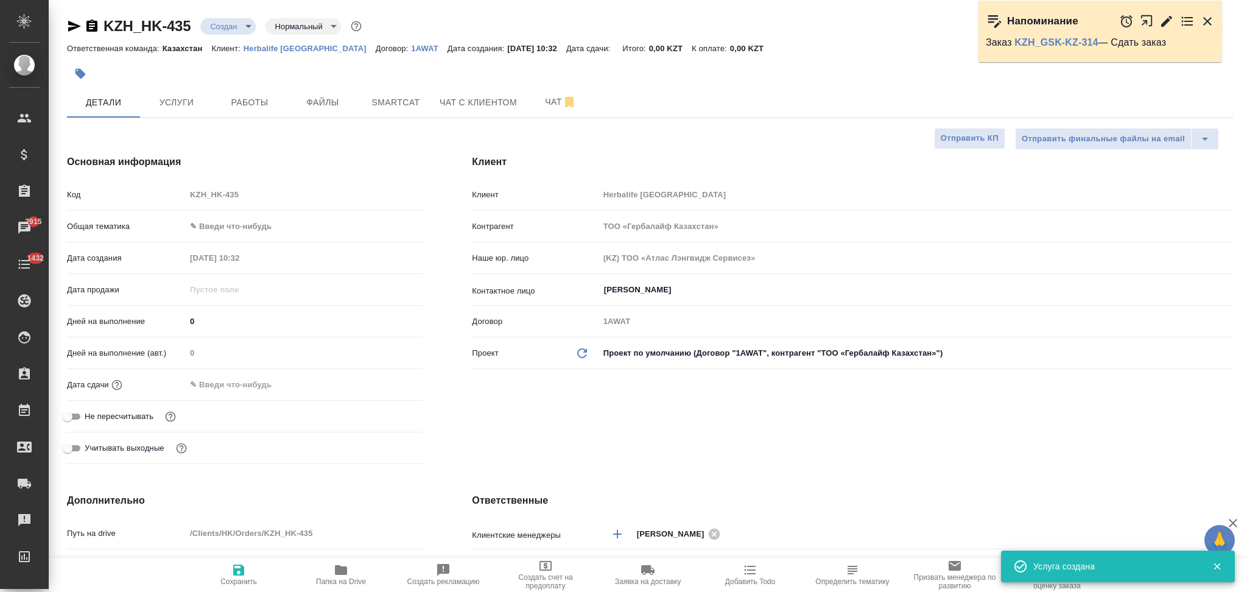
type textarea "x"
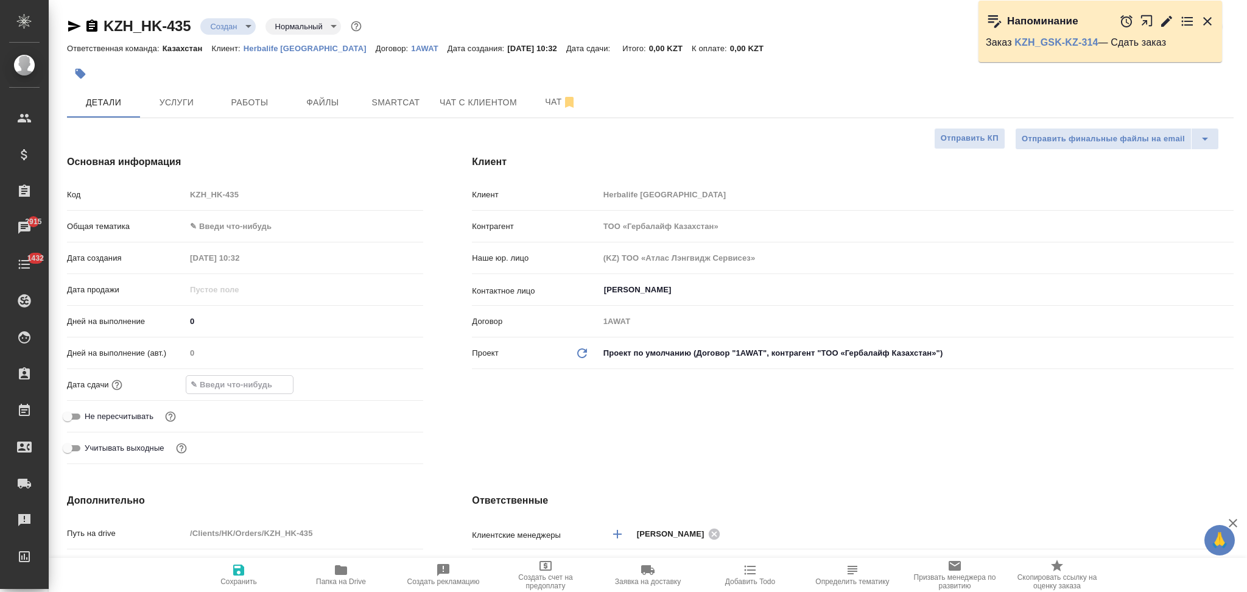
click at [278, 382] on input "text" at bounding box center [239, 385] width 107 height 18
click at [390, 376] on icon "button" at bounding box center [388, 383] width 15 height 15
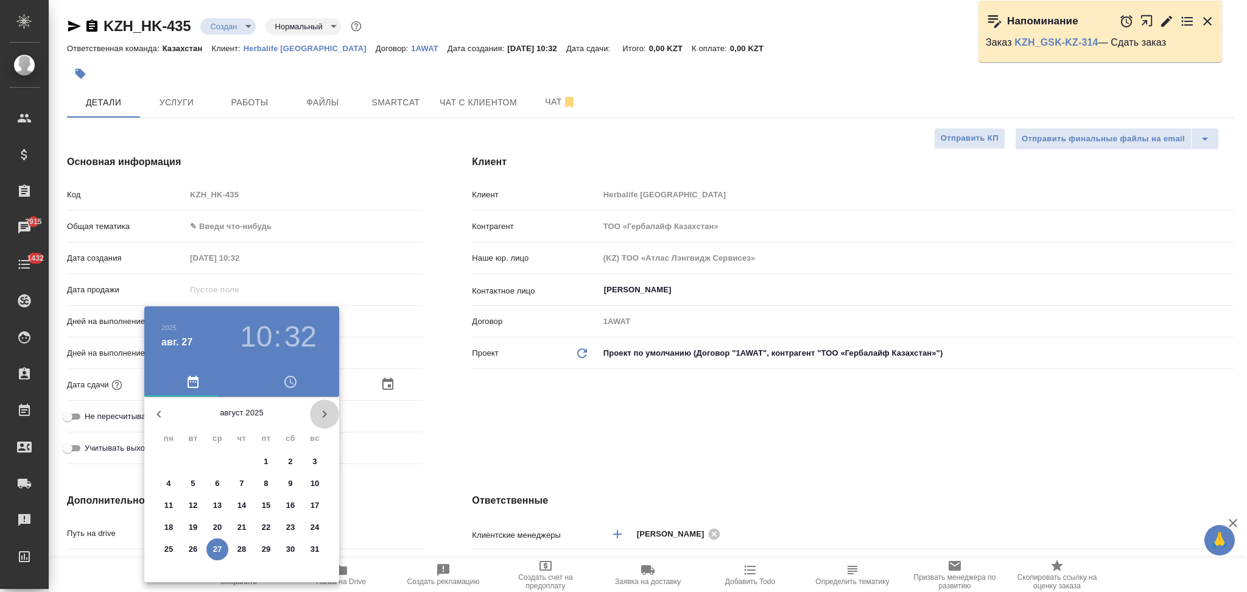
click at [317, 411] on icon "button" at bounding box center [324, 414] width 15 height 15
click at [244, 459] on span "4" at bounding box center [242, 461] width 22 height 12
type input "04.09.2025 10:32"
type textarea "x"
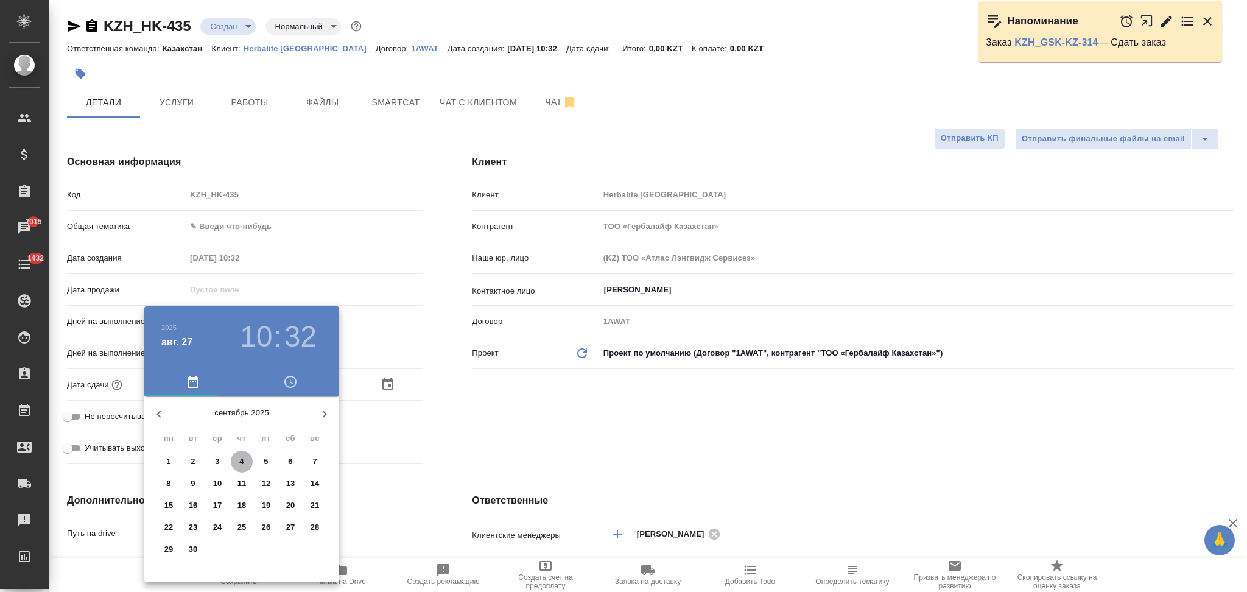
type textarea "x"
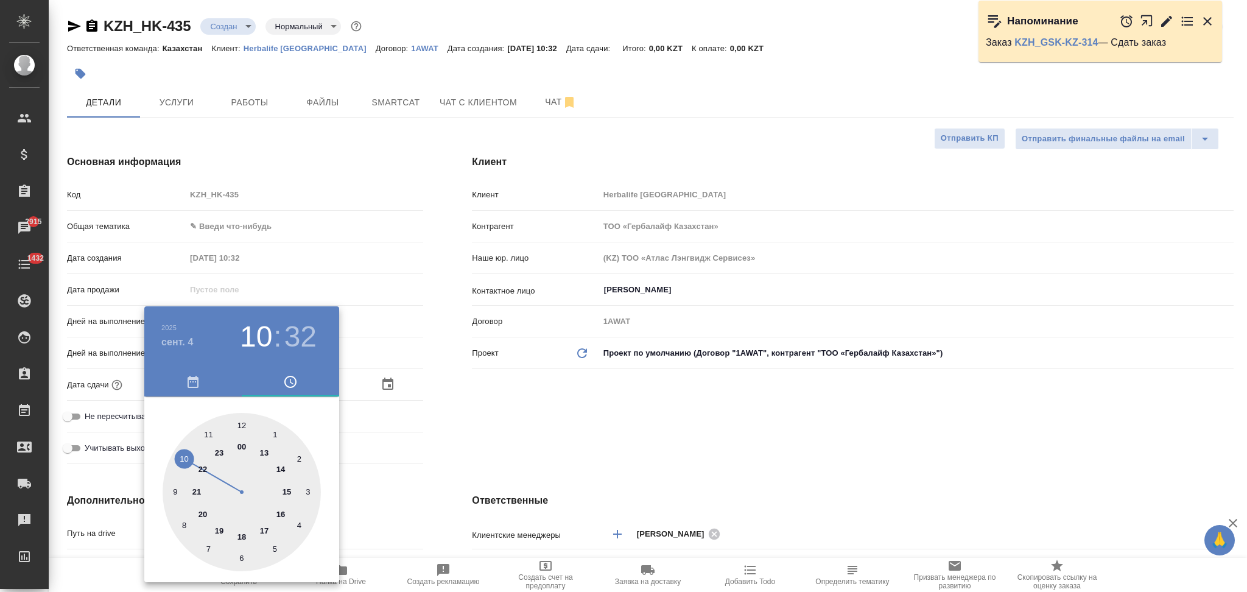
drag, startPoint x: 434, startPoint y: 448, endPoint x: 415, endPoint y: 471, distance: 29.8
click at [434, 448] on div at bounding box center [623, 296] width 1247 height 592
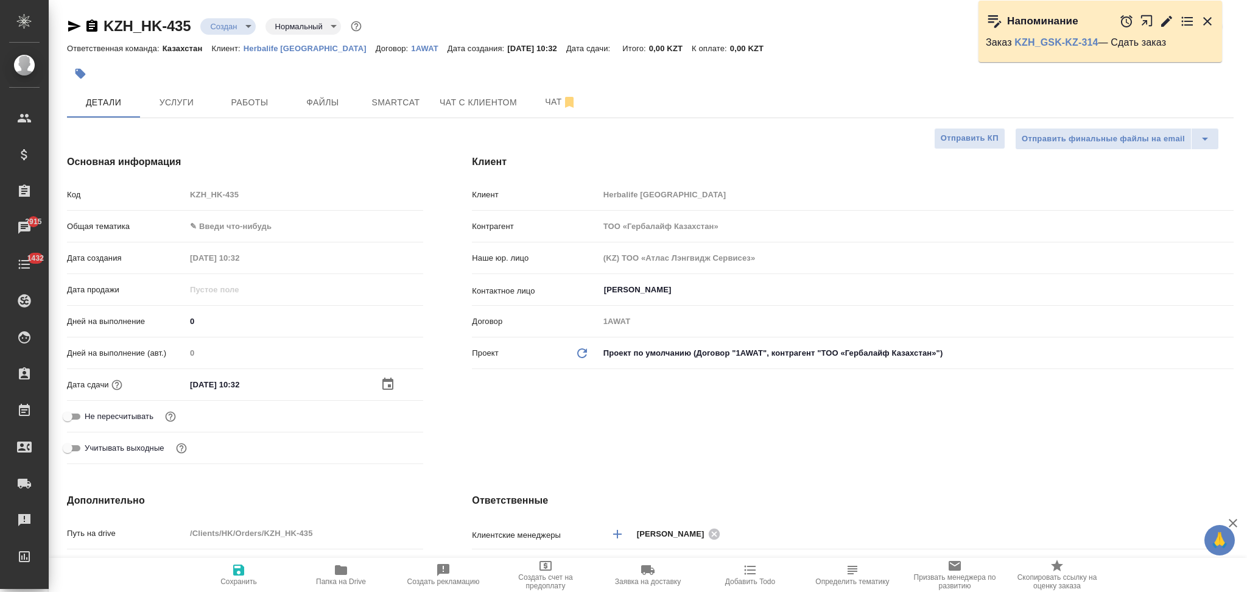
click at [234, 566] on icon "button" at bounding box center [238, 570] width 15 height 15
type textarea "x"
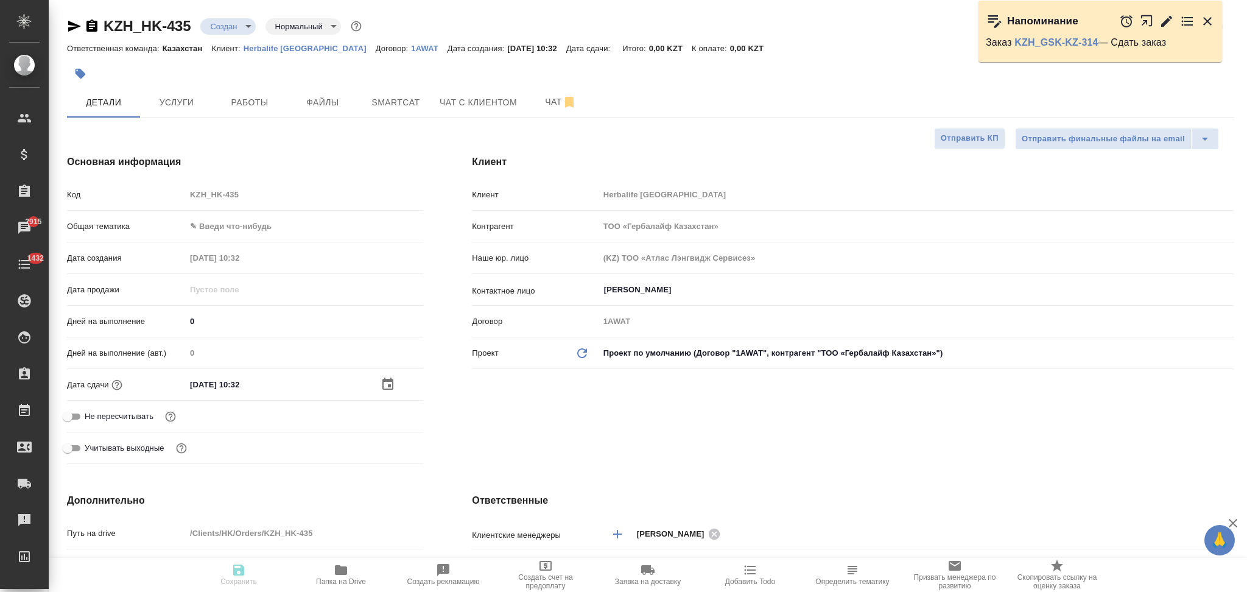
type textarea "x"
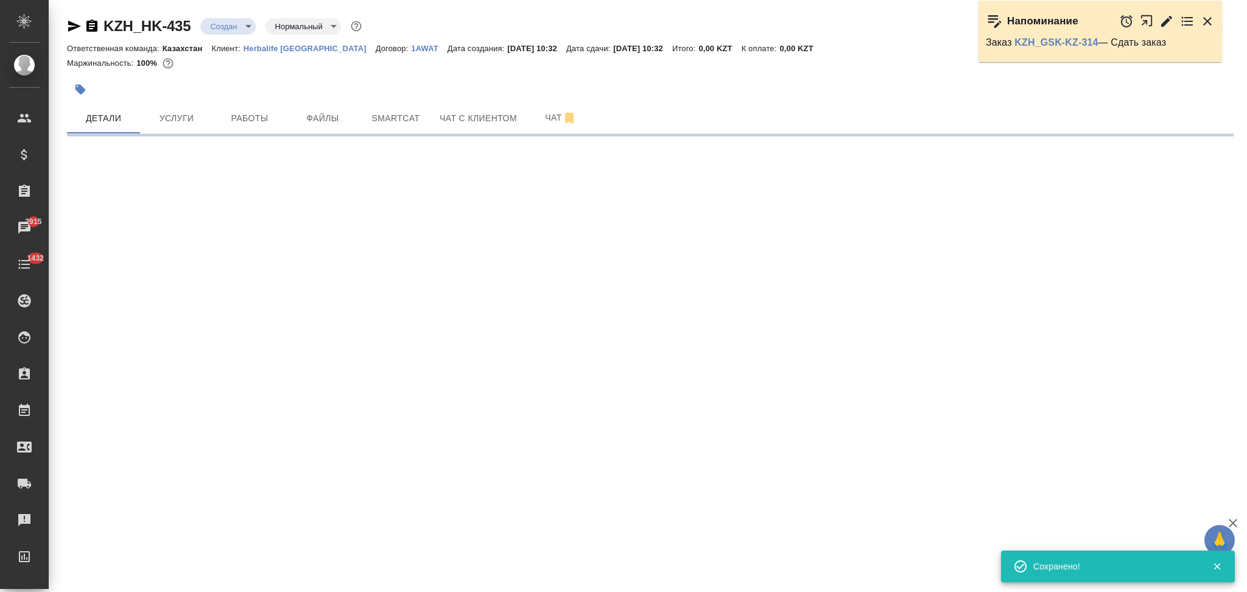
select select "RU"
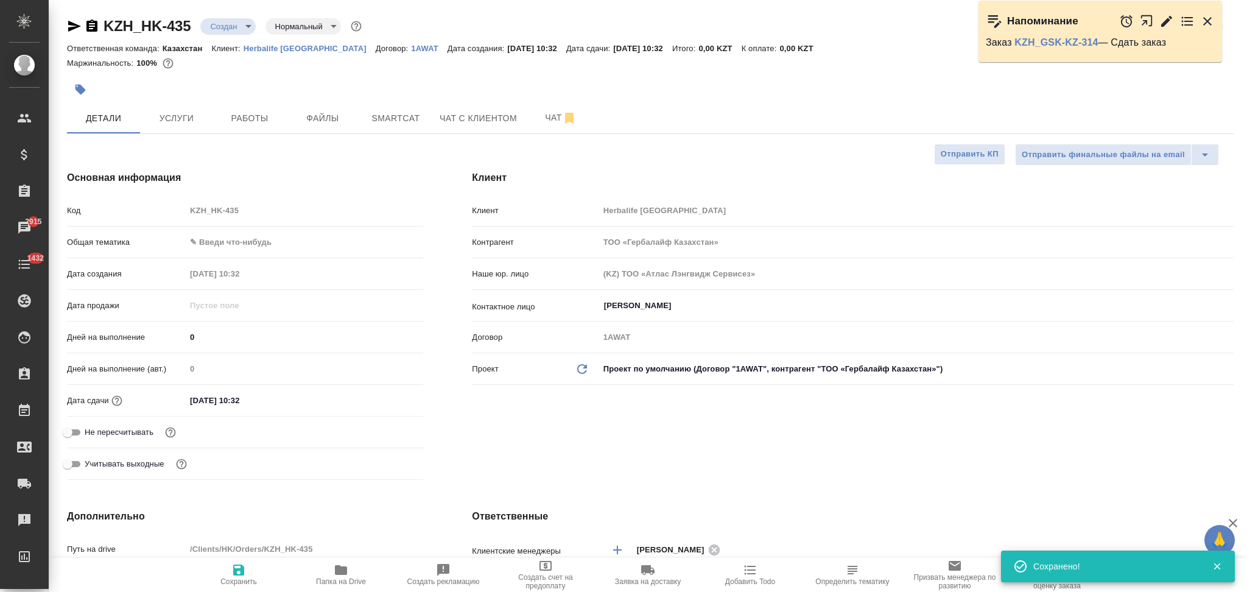
type textarea "x"
click at [198, 125] on span "Услуги" at bounding box center [176, 118] width 58 height 15
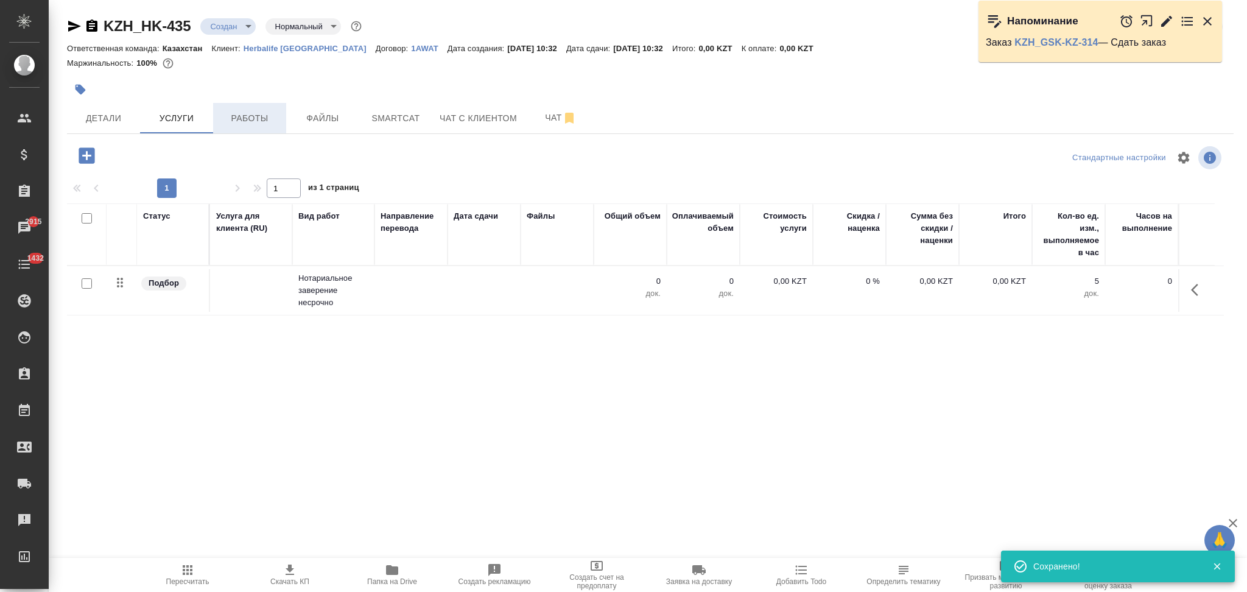
click at [245, 123] on span "Работы" at bounding box center [249, 118] width 58 height 15
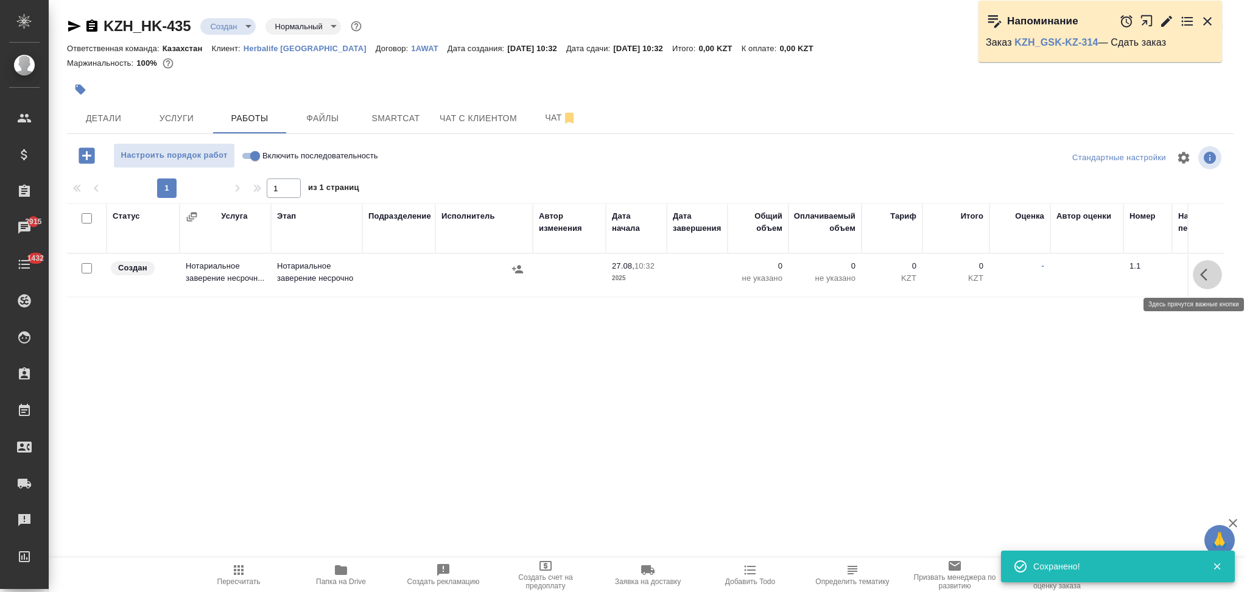
click at [1206, 279] on icon "button" at bounding box center [1203, 275] width 7 height 12
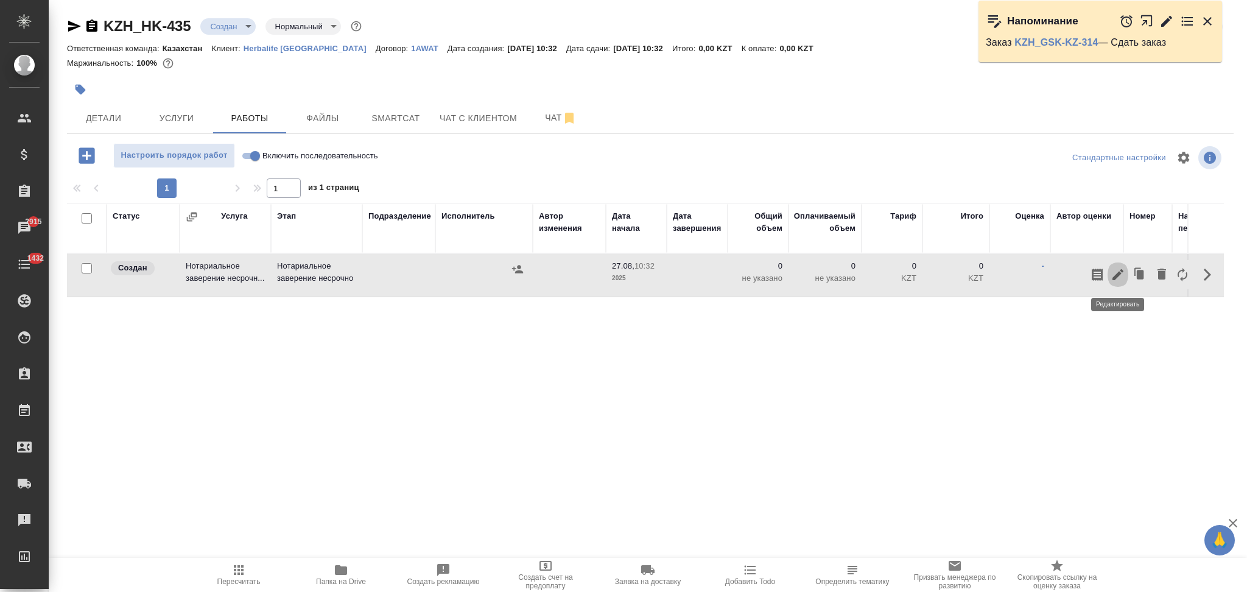
click at [1118, 269] on icon "button" at bounding box center [1118, 274] width 15 height 15
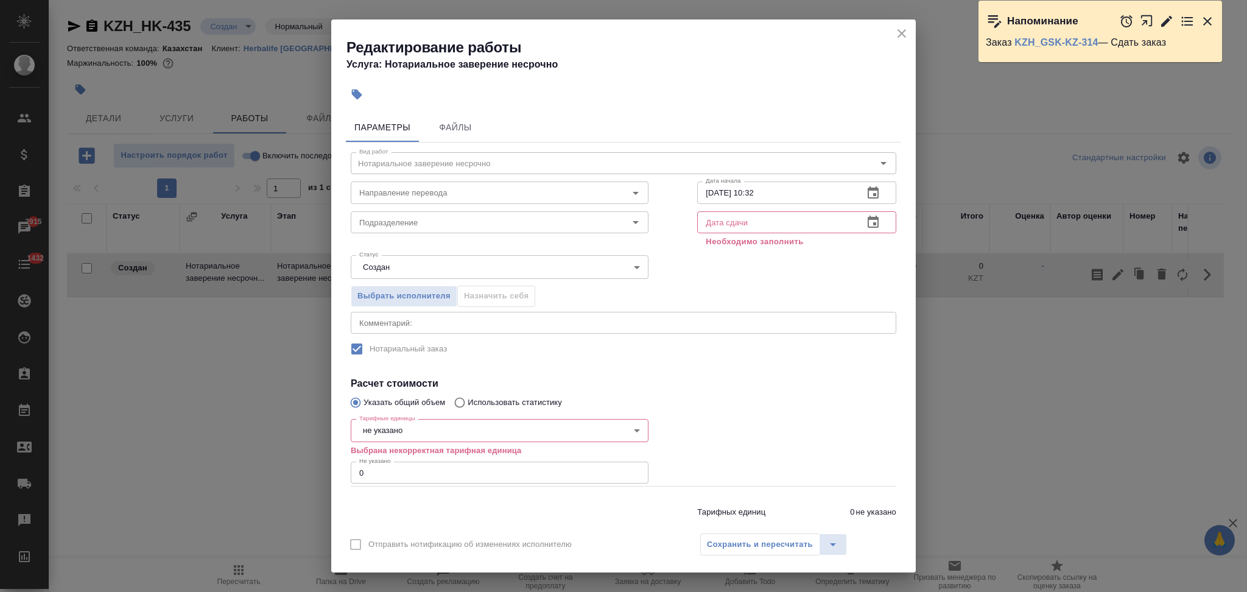
click at [867, 222] on icon "button" at bounding box center [873, 222] width 15 height 15
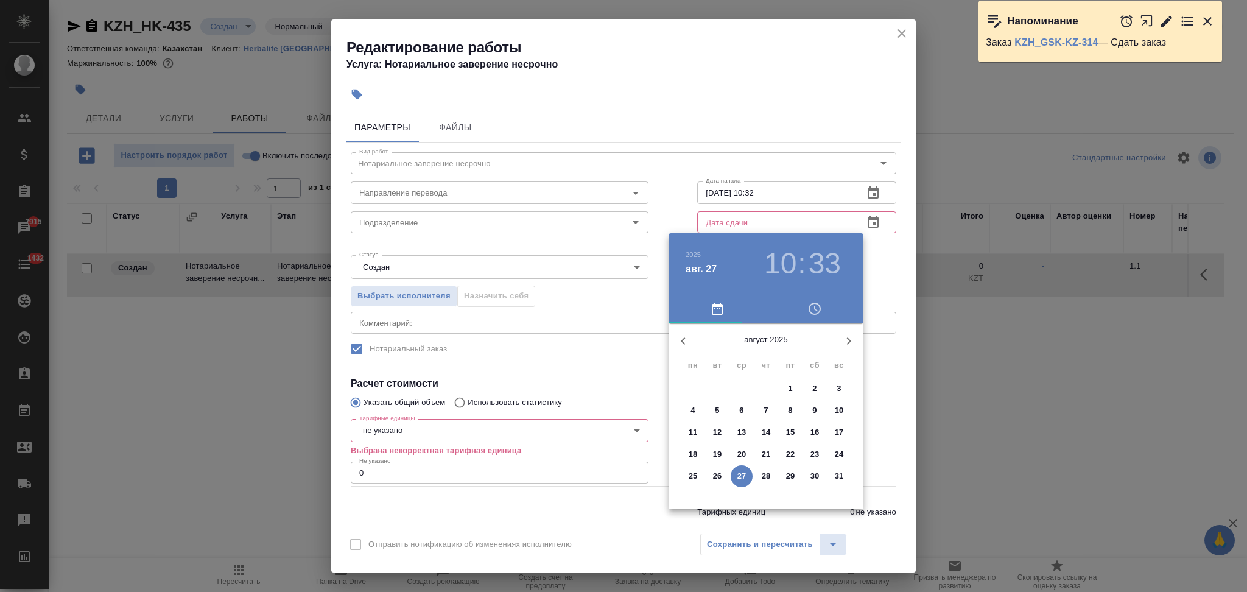
click at [764, 472] on p "28" at bounding box center [766, 476] width 9 height 12
type input "28.08.2025 10:33"
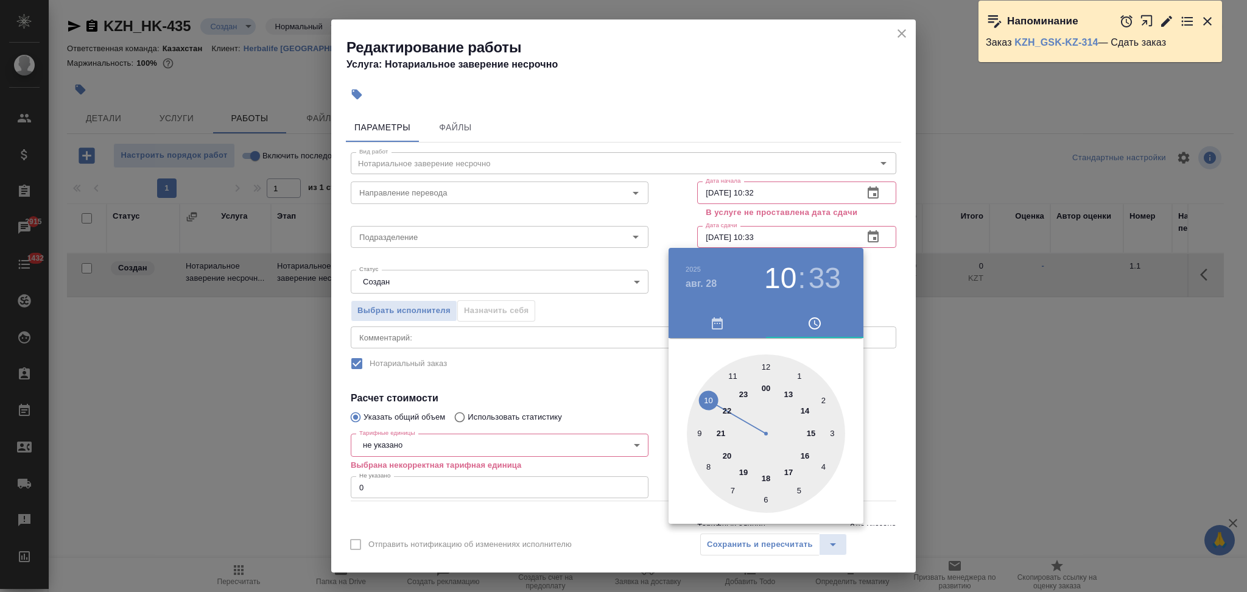
drag, startPoint x: 611, startPoint y: 364, endPoint x: 440, endPoint y: 419, distance: 179.8
click at [609, 364] on div at bounding box center [623, 296] width 1247 height 592
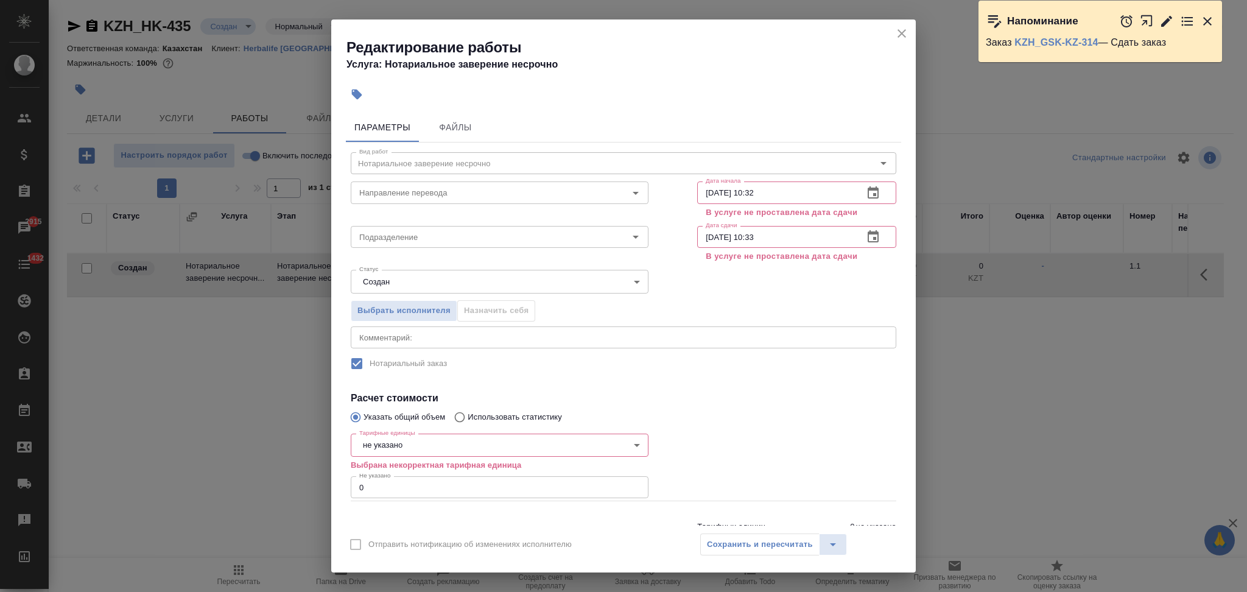
click at [419, 447] on body "🙏 .cls-1 fill:#fff; AWATERA Aslanukova Sati Клиенты Спецификации Заказы 2915 Ча…" at bounding box center [623, 296] width 1247 height 592
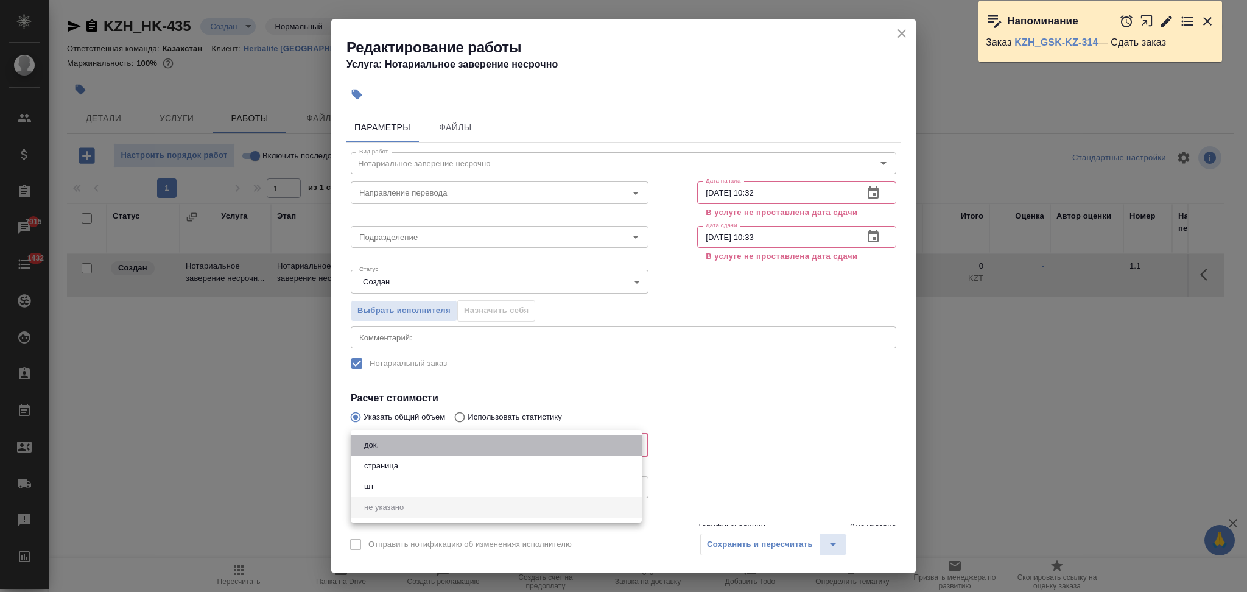
click at [405, 436] on li "док." at bounding box center [496, 445] width 291 height 21
type input "5a8b1489cc6b4906c91bfd8b"
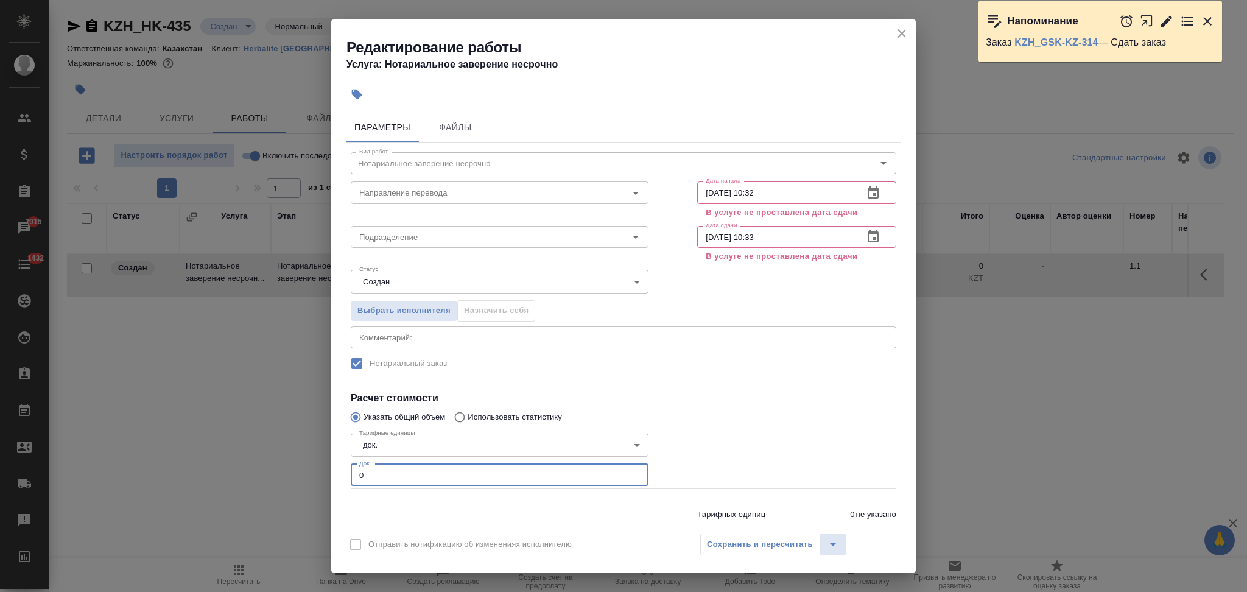
drag, startPoint x: 378, startPoint y: 469, endPoint x: 342, endPoint y: 476, distance: 37.0
click at [342, 476] on div "Параметры Файлы Вид работ Нотариальное заверение несрочно Вид работ Направление…" at bounding box center [623, 317] width 584 height 418
type input "1"
drag, startPoint x: 772, startPoint y: 197, endPoint x: 641, endPoint y: 178, distance: 132.9
click at [641, 178] on div "Направление перевода Направление перевода Дата начала 27.08.2025 10:32 Дата нач…" at bounding box center [623, 198] width 594 height 93
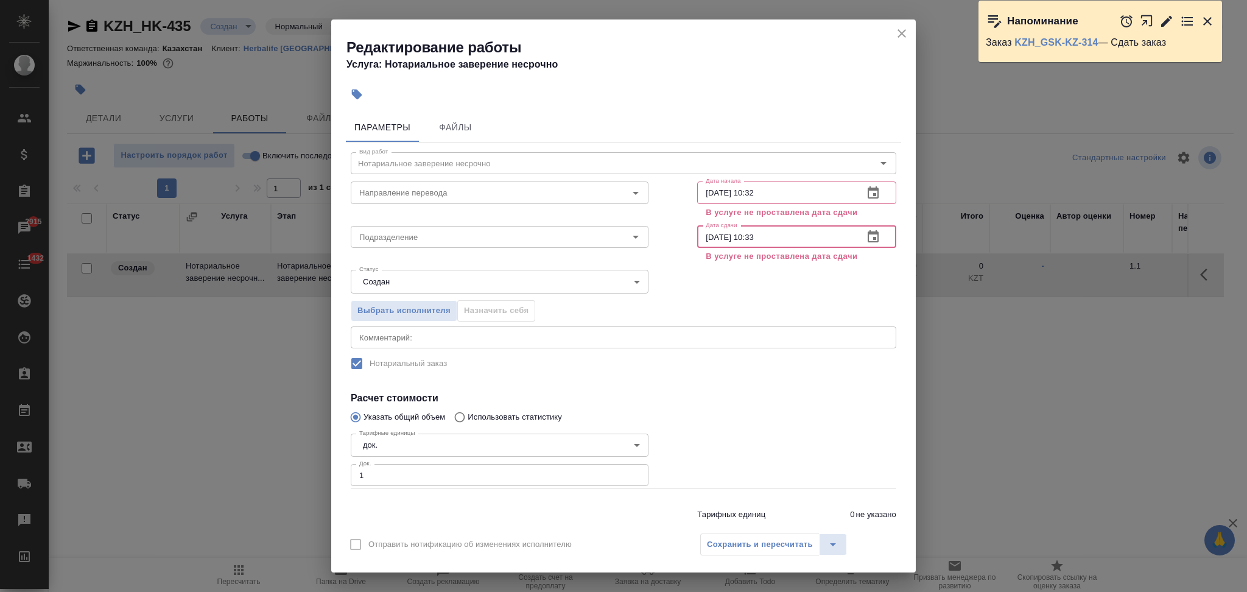
drag, startPoint x: 746, startPoint y: 234, endPoint x: 642, endPoint y: 245, distance: 105.2
click at [642, 245] on div "Вид работ Нотариальное заверение несрочно Вид работ Направление перевода Направ…" at bounding box center [623, 342] width 555 height 400
paste input "7.08.2025 10:32"
type input "27.08.2025 10:32"
click at [726, 539] on div "Сохранить и пересчитать" at bounding box center [773, 544] width 147 height 22
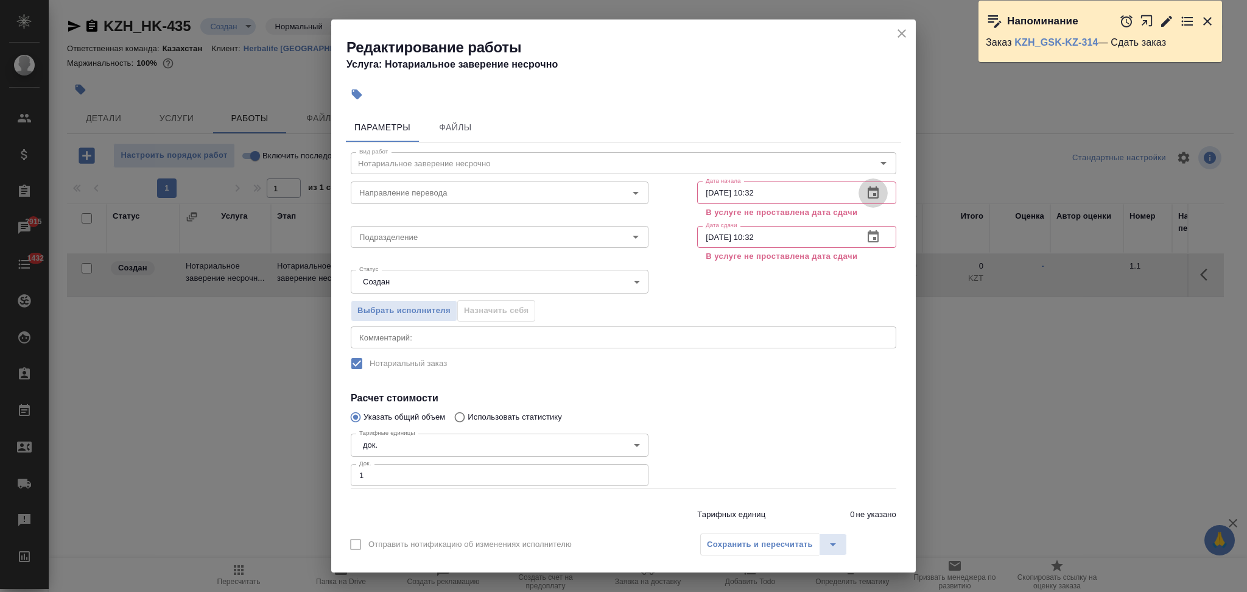
click at [866, 187] on icon "button" at bounding box center [873, 193] width 15 height 15
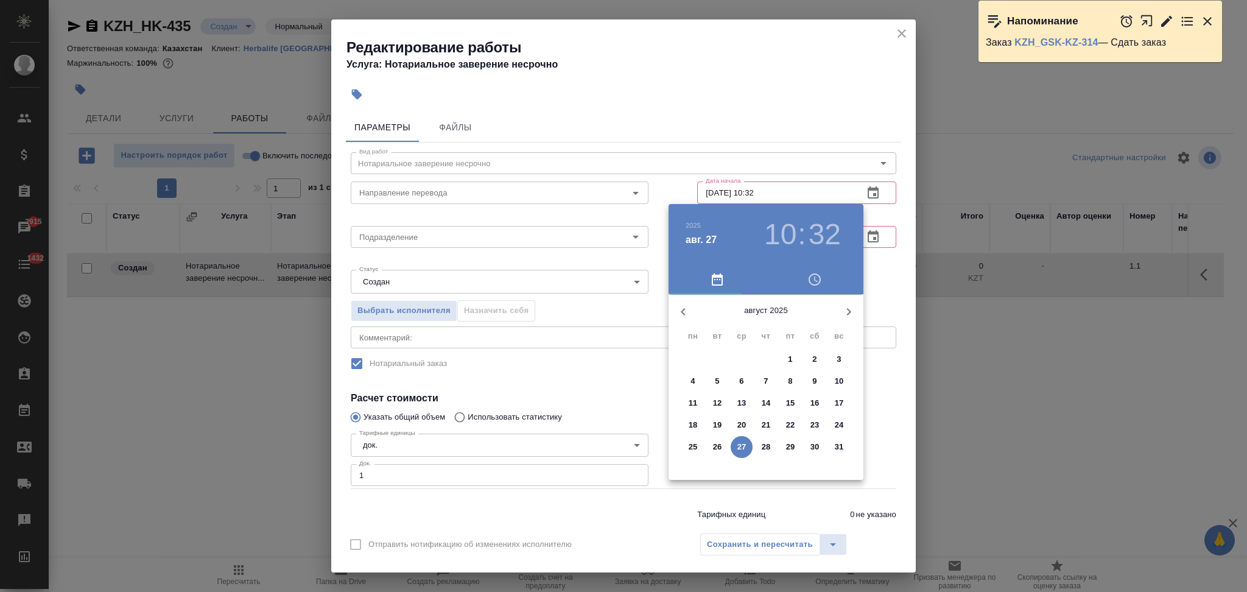
click at [598, 364] on div at bounding box center [623, 296] width 1247 height 592
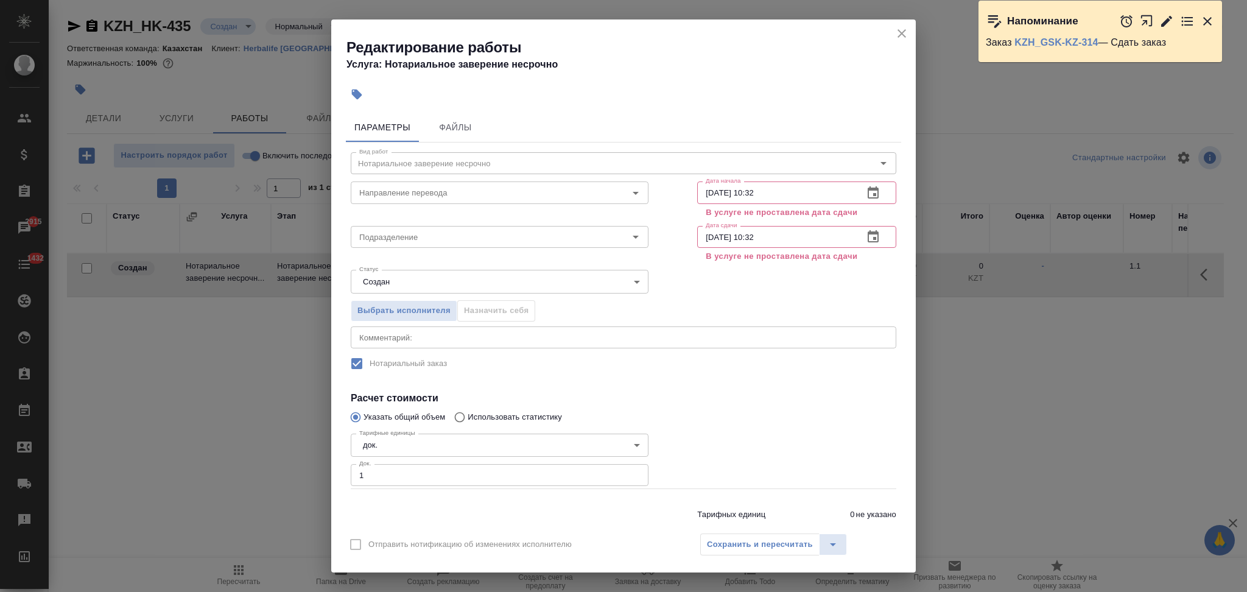
drag, startPoint x: 896, startPoint y: 33, endPoint x: 877, endPoint y: 60, distance: 32.8
click at [898, 33] on icon "close" at bounding box center [901, 33] width 15 height 15
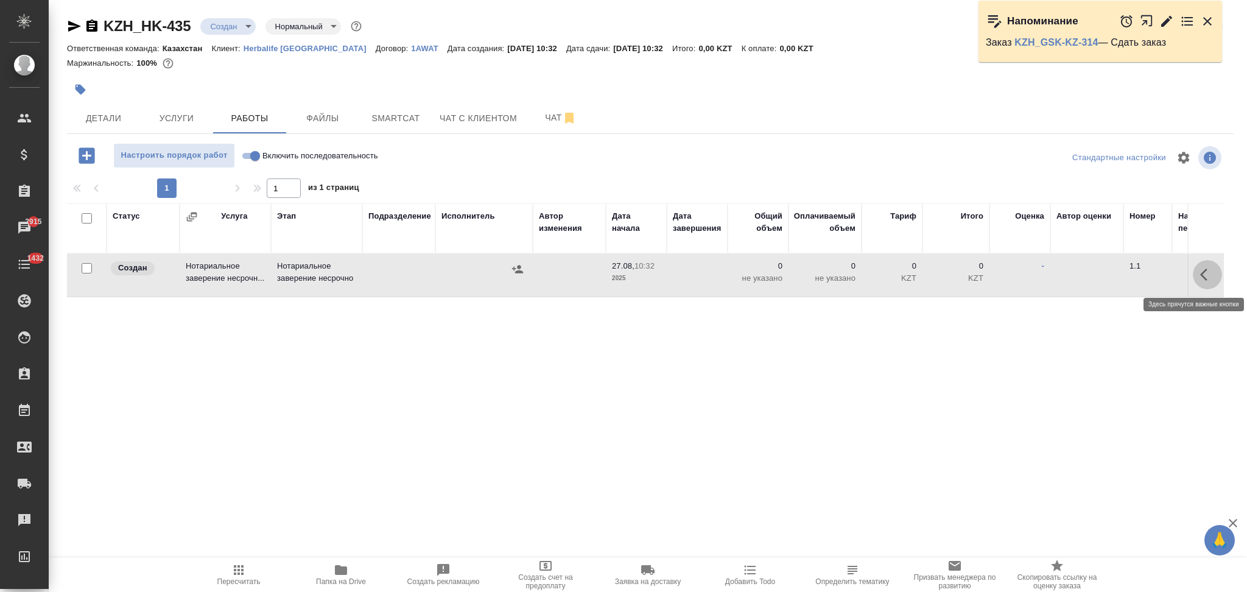
click at [1204, 273] on icon "button" at bounding box center [1207, 274] width 15 height 15
click at [1114, 268] on icon "button" at bounding box center [1118, 274] width 15 height 15
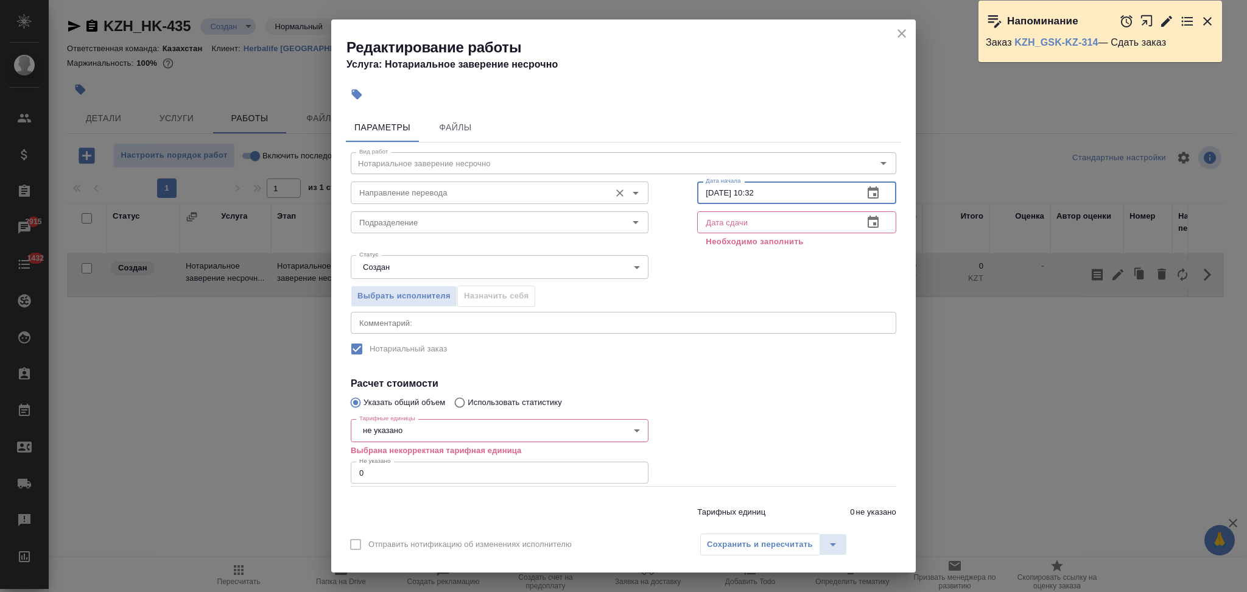
drag, startPoint x: 773, startPoint y: 190, endPoint x: 634, endPoint y: 190, distance: 138.8
click at [634, 190] on div "Направление перевода Направление перевода Дата начала 27.08.2025 10:32 Дата нач…" at bounding box center [623, 191] width 594 height 78
drag, startPoint x: 723, startPoint y: 223, endPoint x: 707, endPoint y: 246, distance: 28.0
click at [723, 223] on input "text" at bounding box center [775, 222] width 156 height 22
paste input "27.08.2025 10:32"
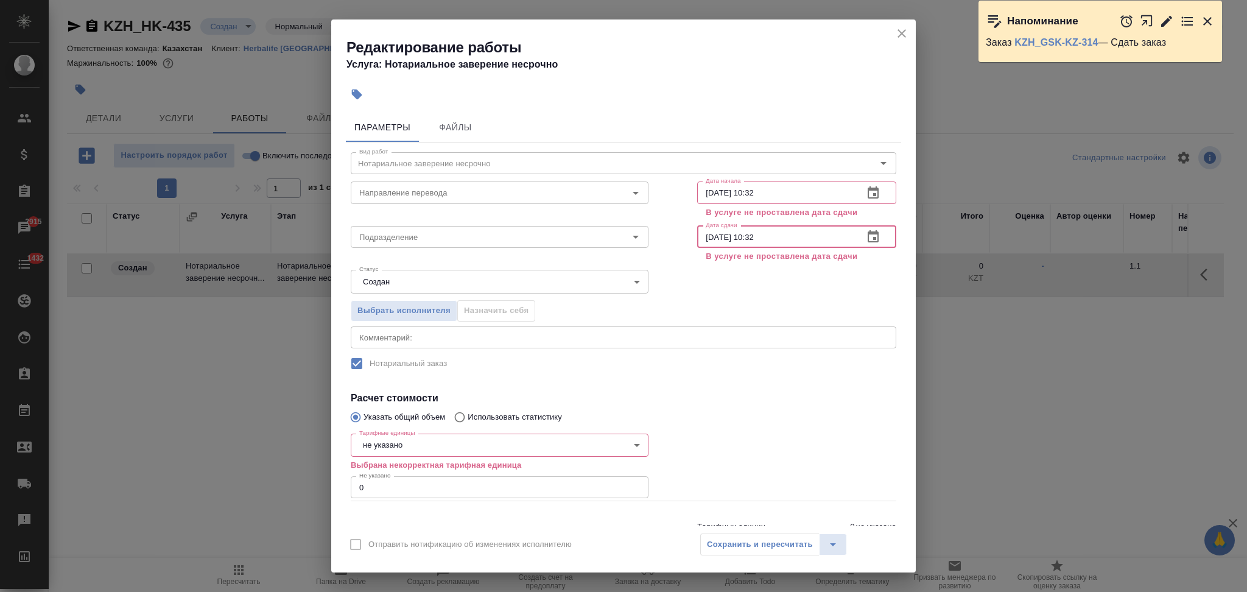
type input "27.08.2025 10:32"
click at [901, 30] on icon "close" at bounding box center [901, 33] width 15 height 15
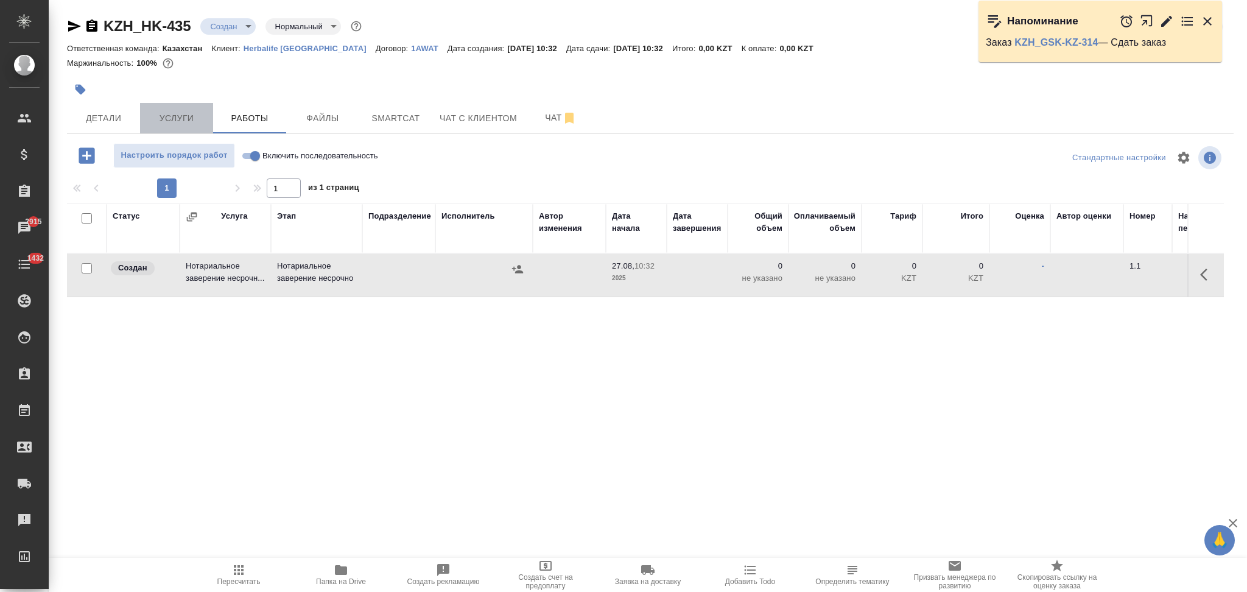
click at [174, 117] on span "Услуги" at bounding box center [176, 118] width 58 height 15
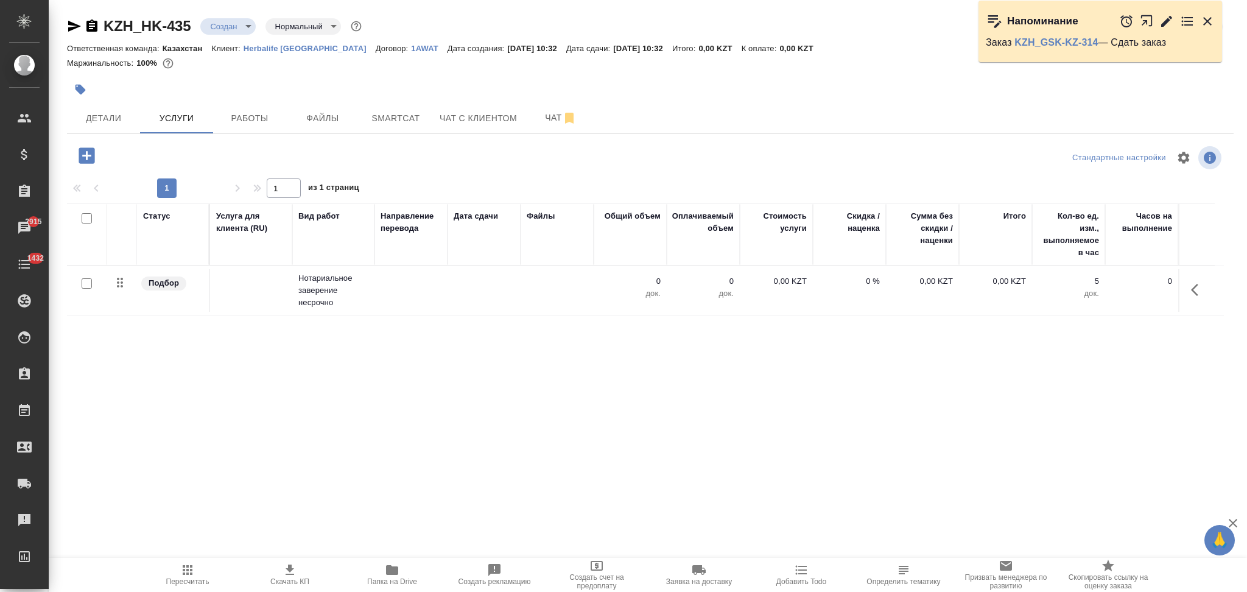
click at [454, 304] on td at bounding box center [484, 290] width 73 height 43
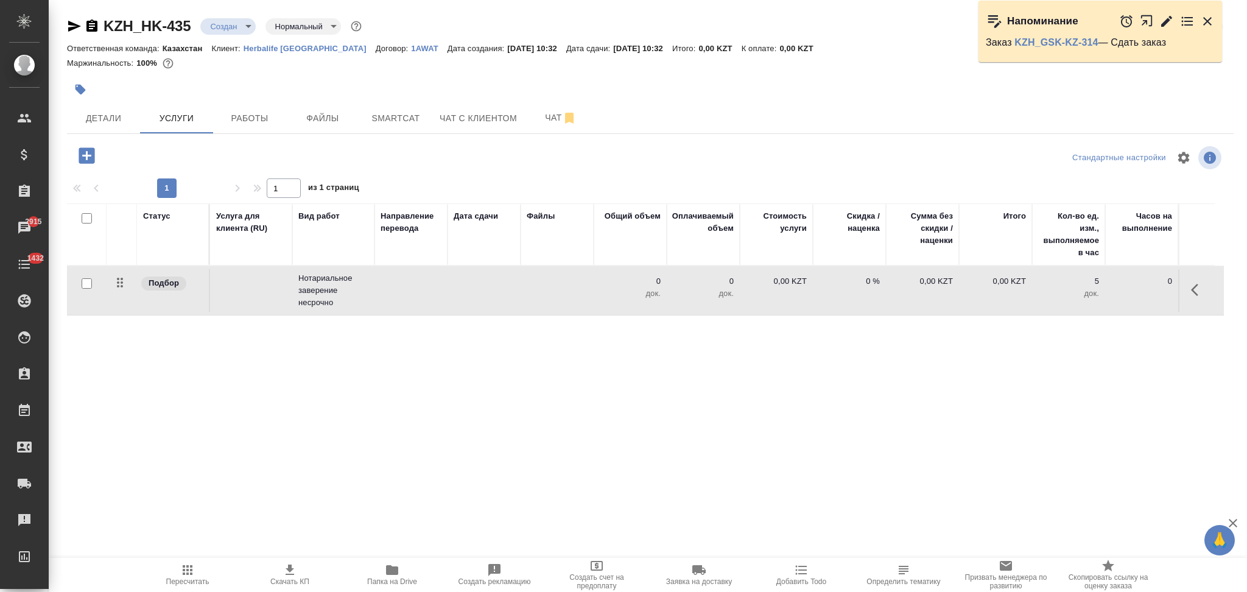
click at [454, 304] on td at bounding box center [484, 290] width 73 height 43
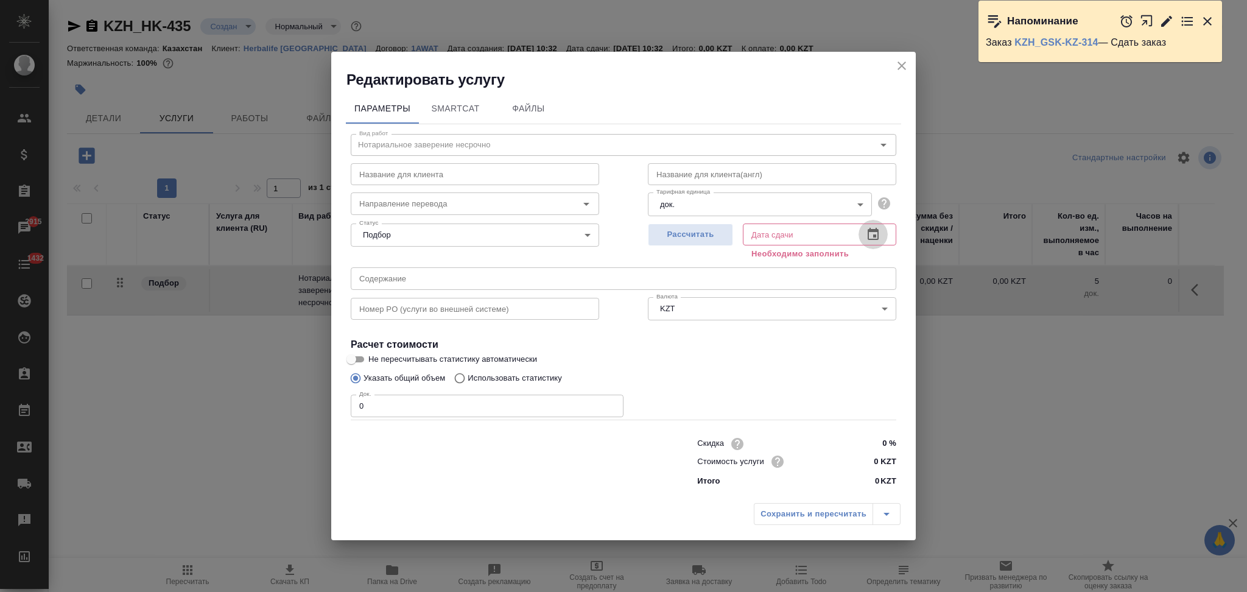
click at [871, 234] on icon "button" at bounding box center [873, 234] width 15 height 15
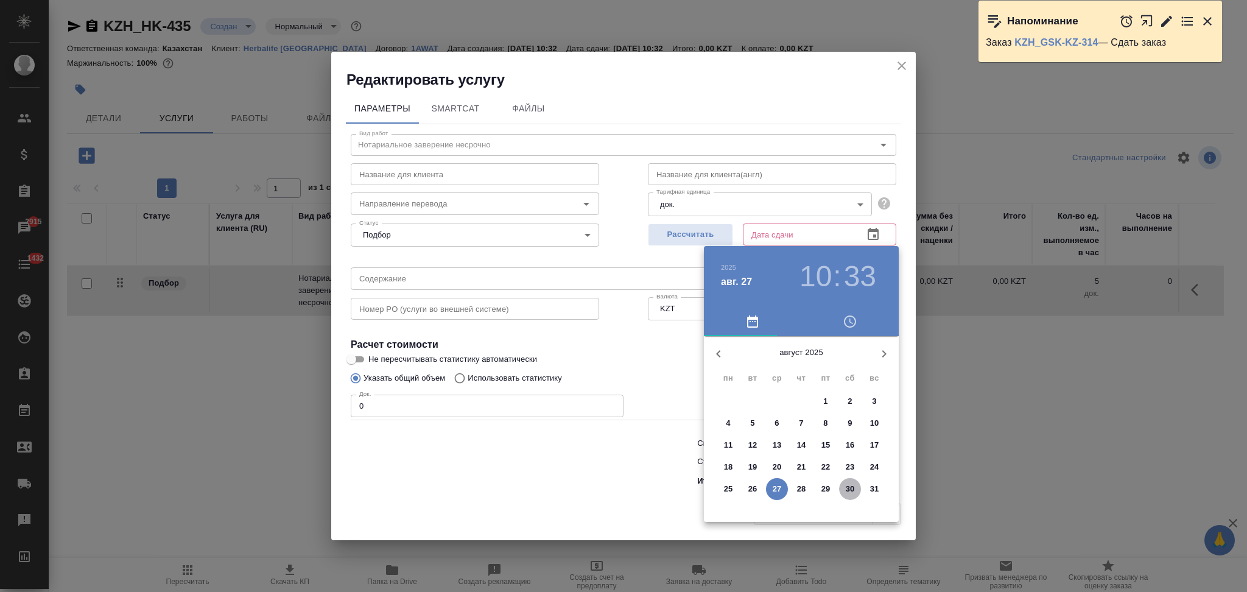
click at [848, 485] on p "30" at bounding box center [850, 489] width 9 height 12
type input "30.08.2025 10:33"
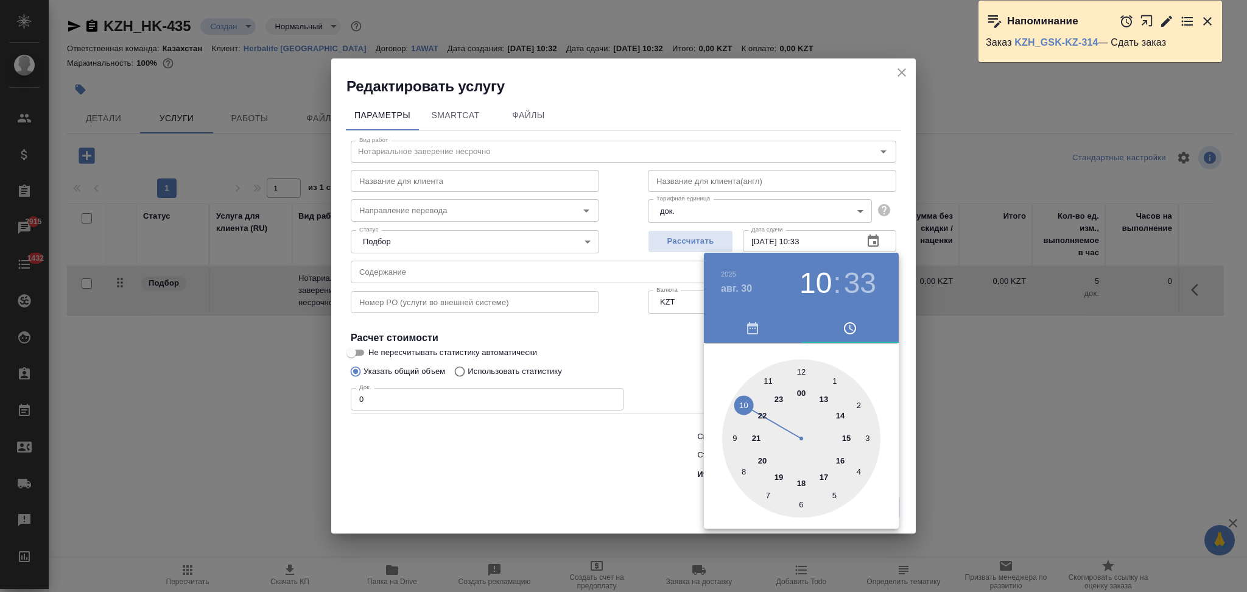
drag, startPoint x: 907, startPoint y: 372, endPoint x: 884, endPoint y: 420, distance: 53.4
click at [907, 371] on div at bounding box center [623, 296] width 1247 height 592
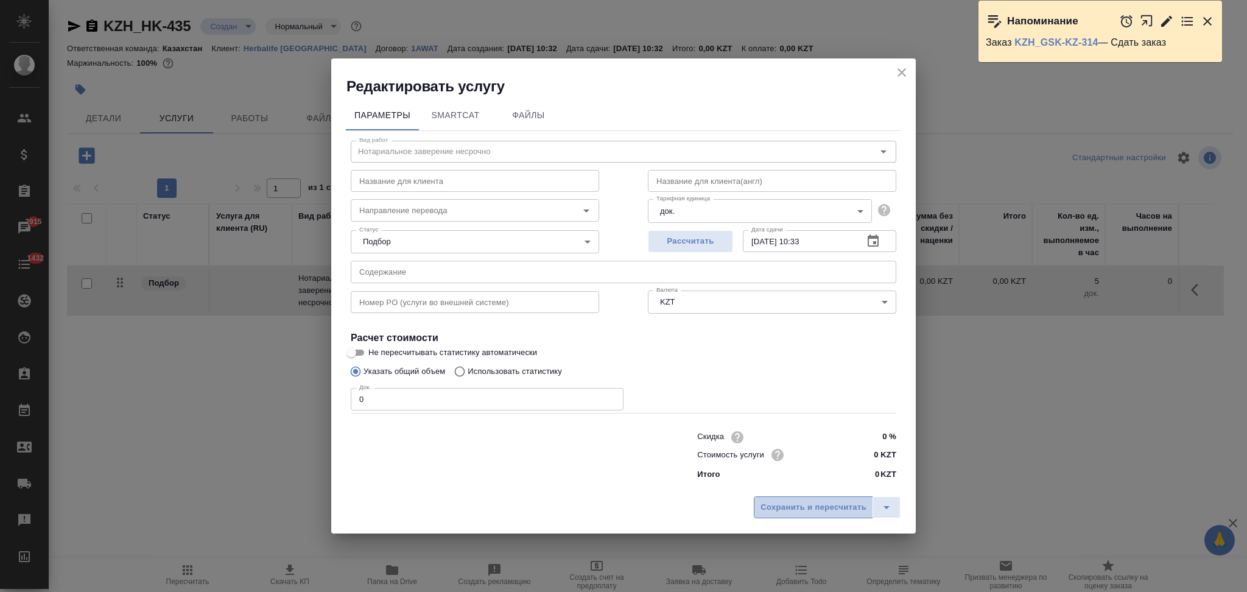
click at [821, 502] on span "Сохранить и пересчитать" at bounding box center [813, 507] width 106 height 14
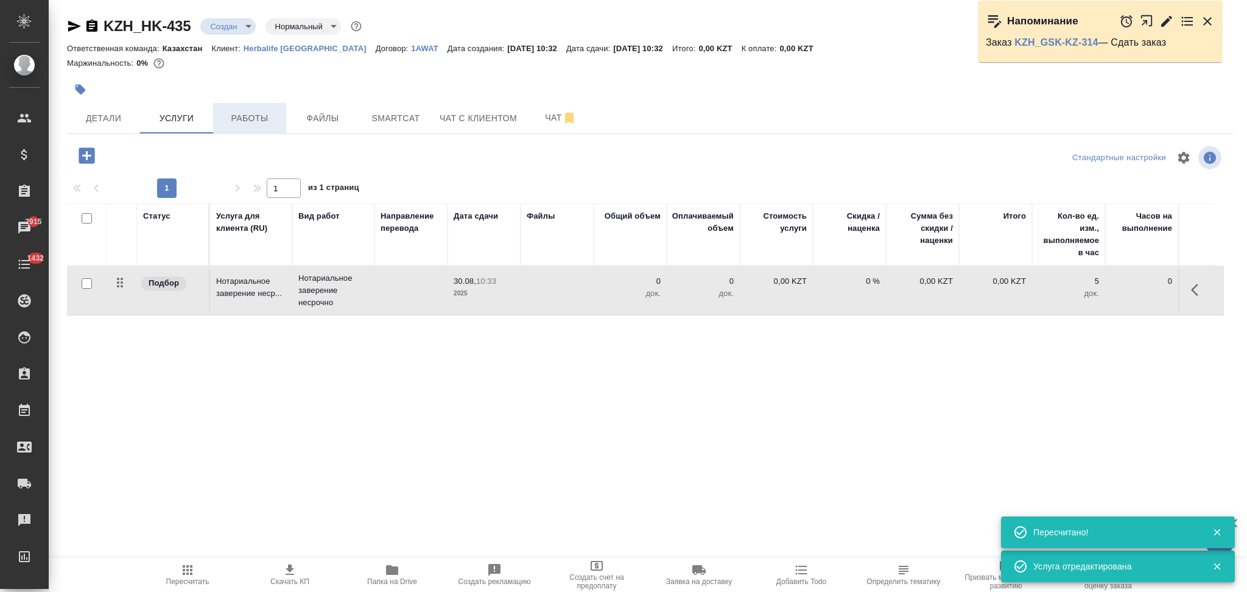
click at [251, 120] on span "Работы" at bounding box center [249, 118] width 58 height 15
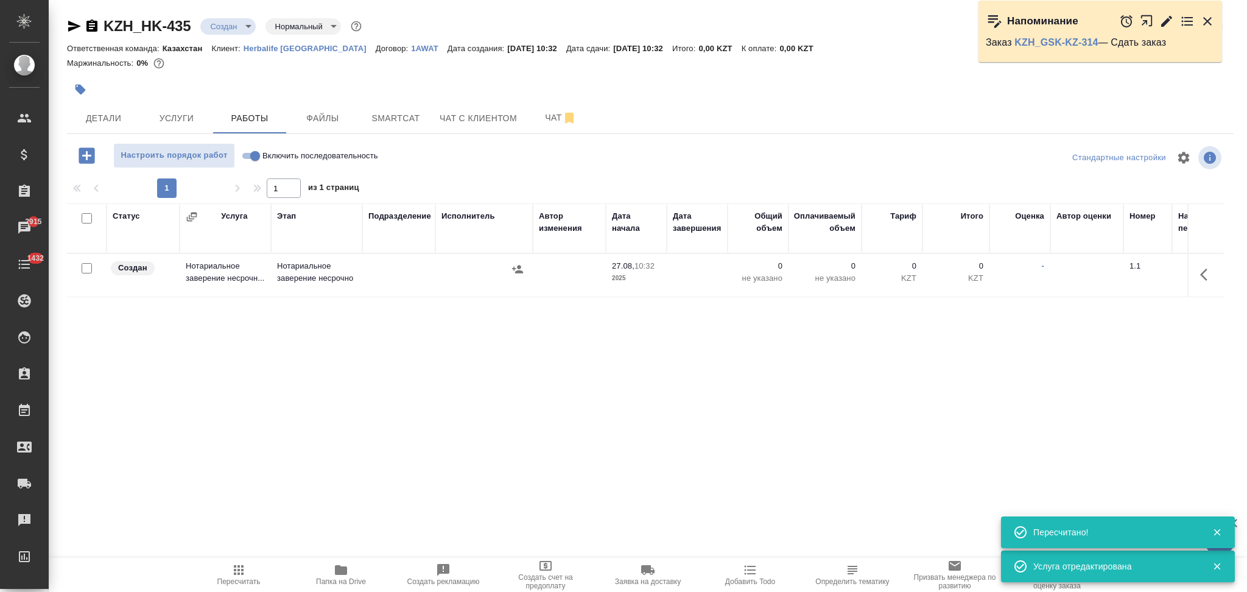
click at [1197, 275] on button "button" at bounding box center [1207, 274] width 29 height 29
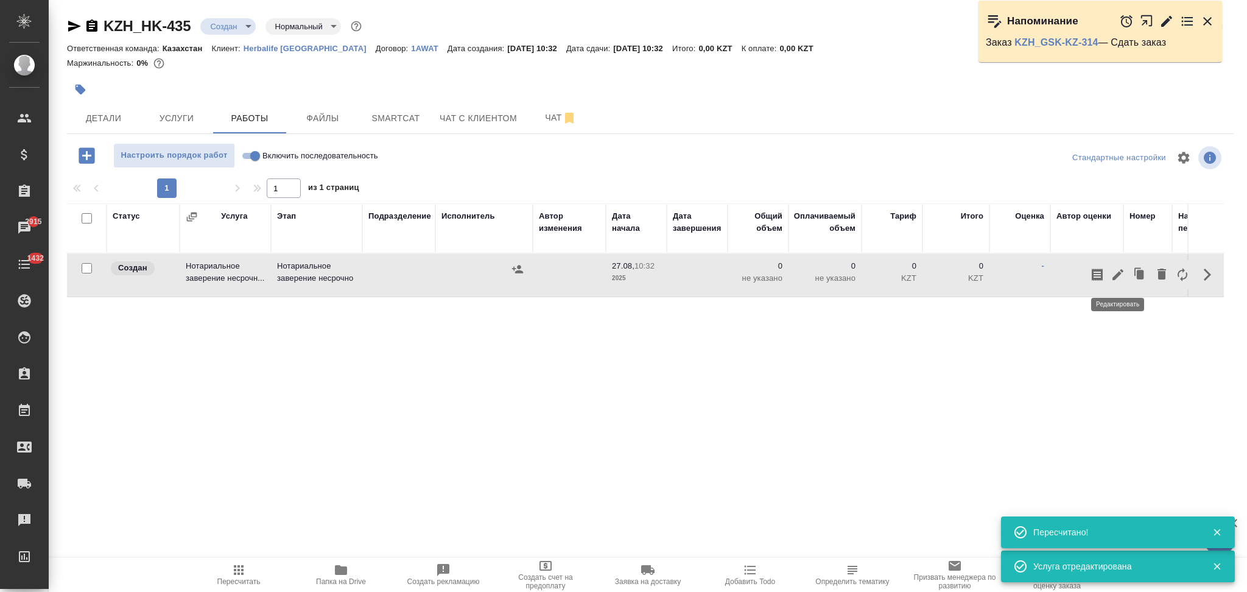
click at [1126, 279] on button "button" at bounding box center [1117, 274] width 21 height 29
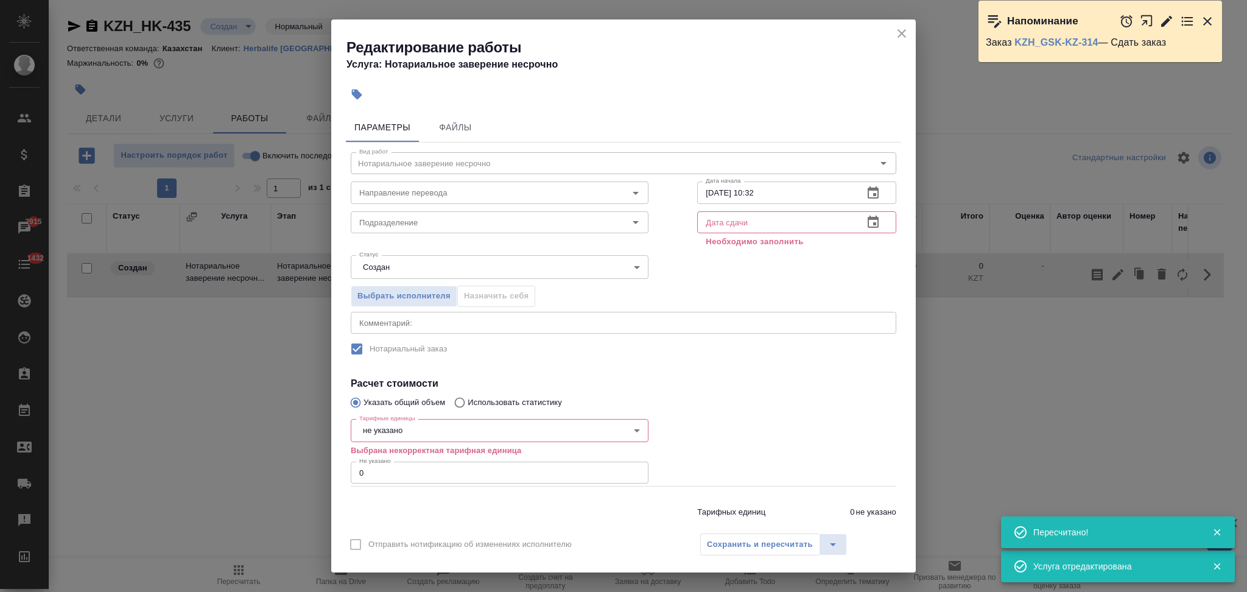
click at [868, 219] on icon "button" at bounding box center [873, 222] width 11 height 12
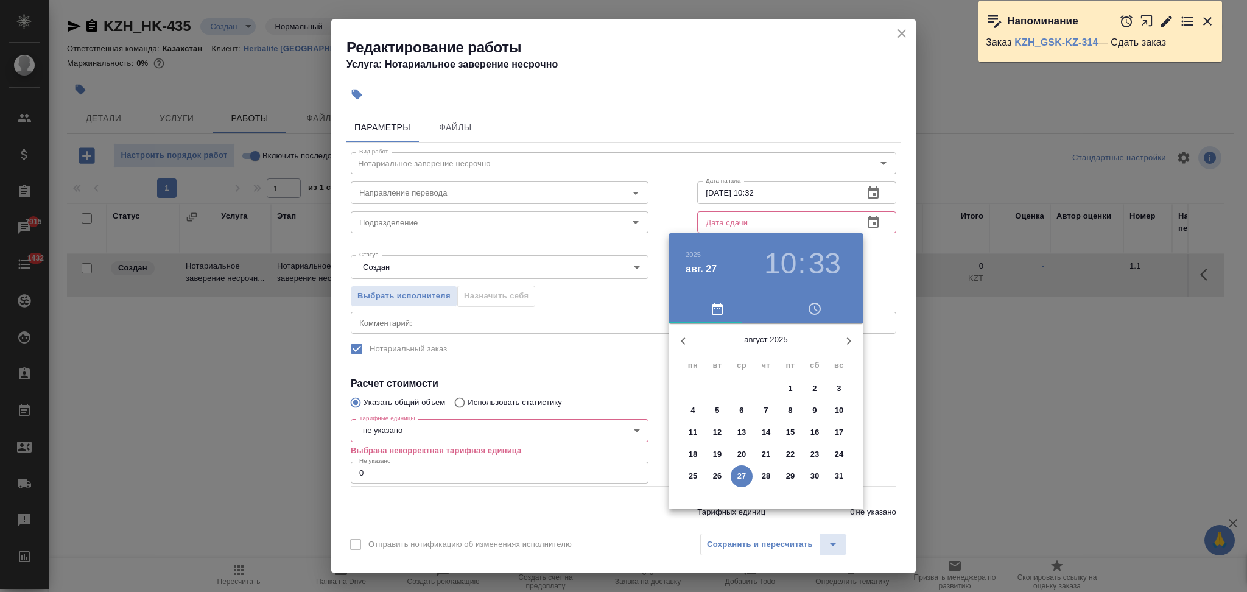
click at [766, 473] on p "28" at bounding box center [766, 476] width 9 height 12
type input "28.08.2025 10:33"
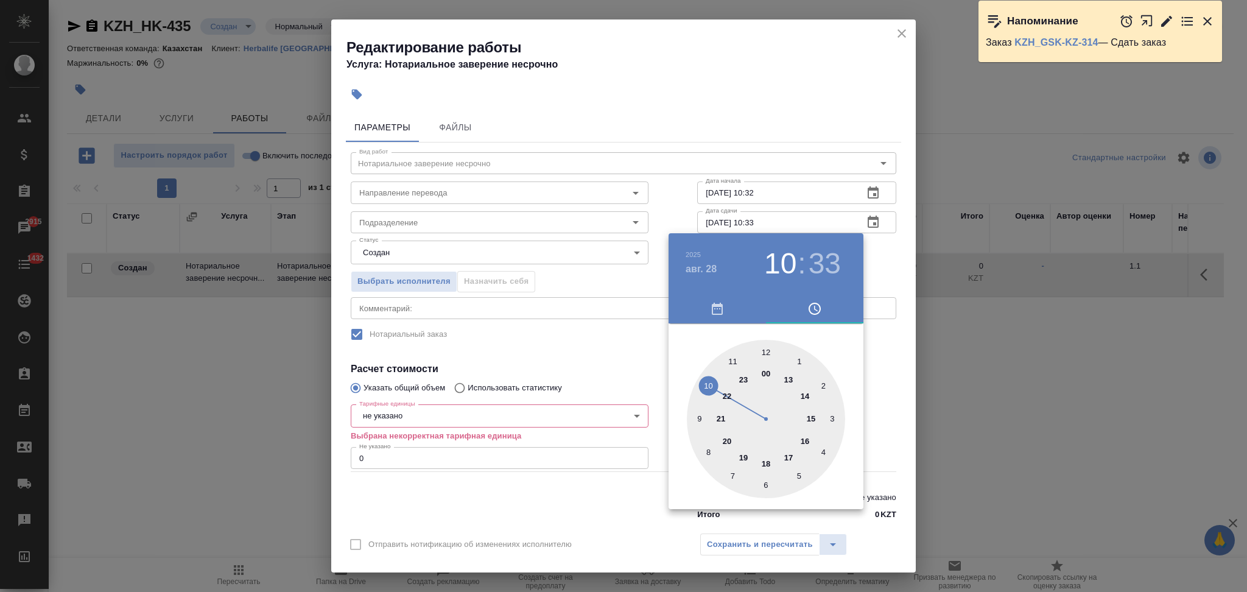
click at [566, 359] on div at bounding box center [623, 296] width 1247 height 592
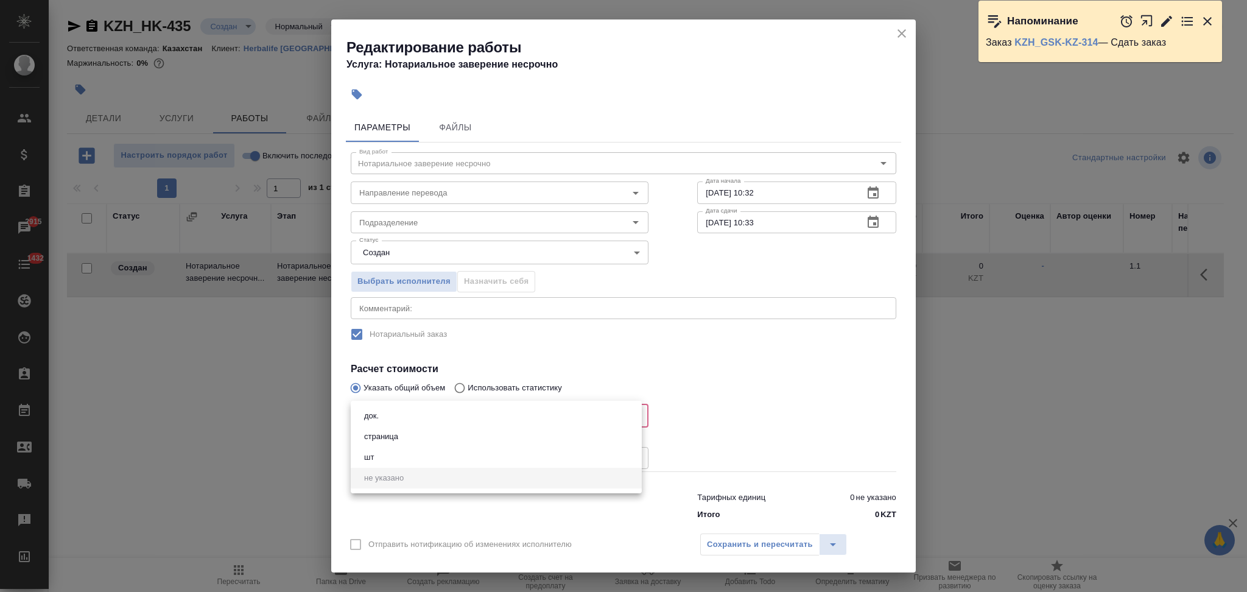
click at [419, 413] on body "🙏 .cls-1 fill:#fff; AWATERA Aslanukova Sati Клиенты Спецификации Заказы 2915 Ча…" at bounding box center [623, 296] width 1247 height 592
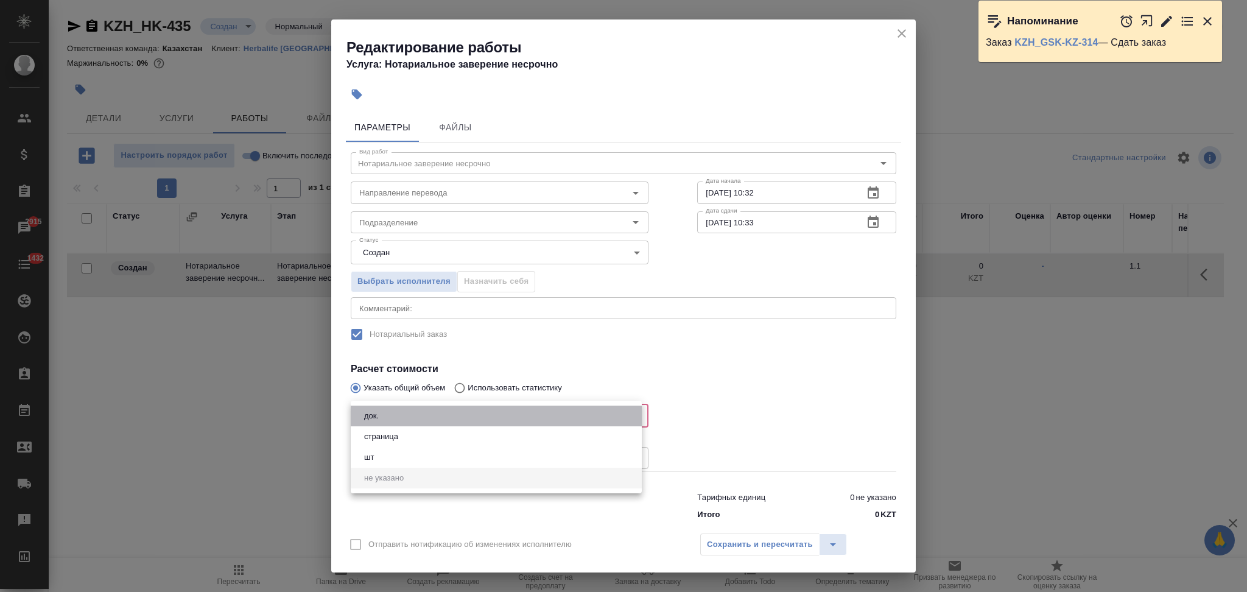
click at [419, 413] on li "док." at bounding box center [496, 415] width 291 height 21
type input "5a8b1489cc6b4906c91bfd8b"
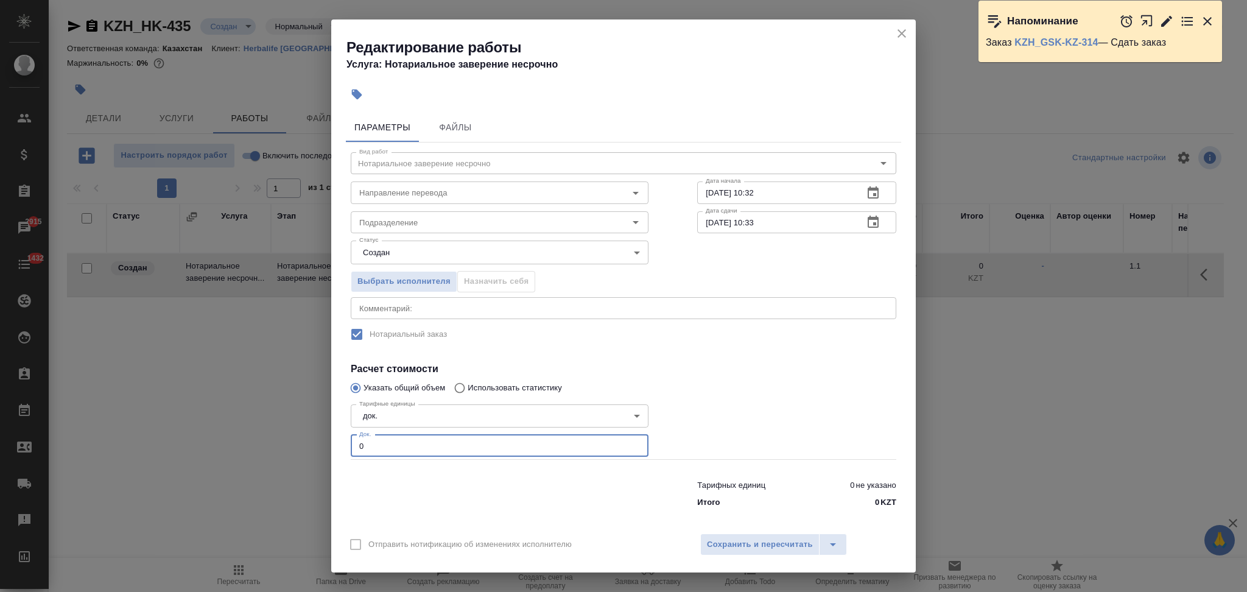
drag, startPoint x: 378, startPoint y: 446, endPoint x: 347, endPoint y: 443, distance: 31.2
click at [347, 443] on div "Тарифные единицы док. 5a8b1489cc6b4906c91bfd8b Тарифные единицы Док. 0 Док." at bounding box center [499, 429] width 346 height 109
type input "1"
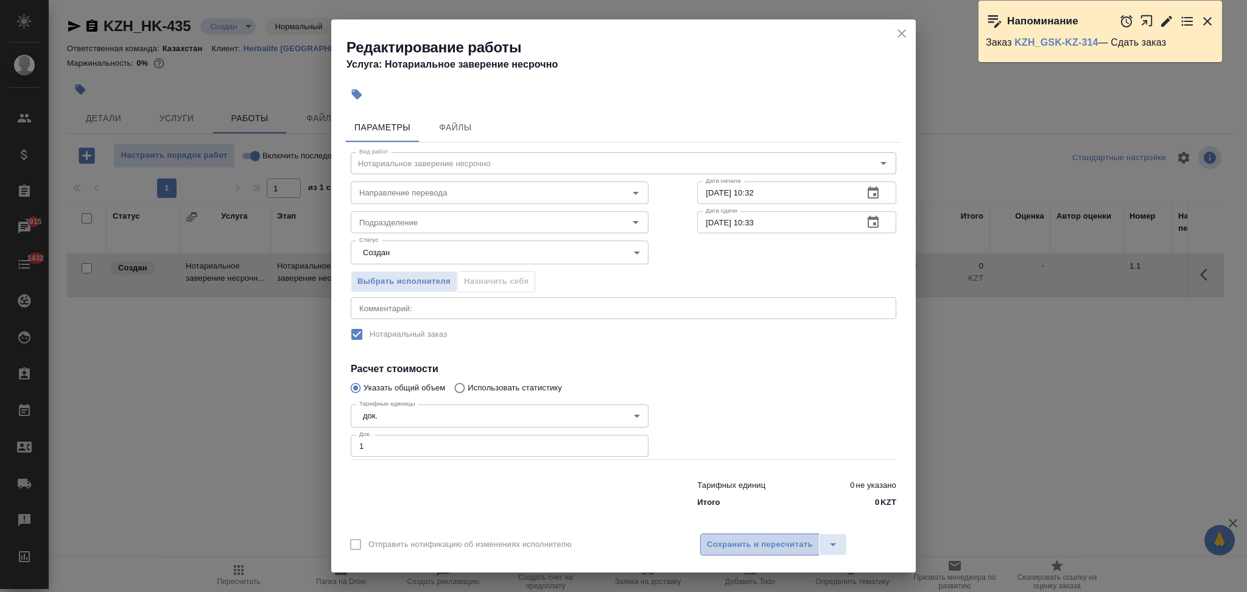
click at [745, 538] on span "Сохранить и пересчитать" at bounding box center [760, 545] width 106 height 14
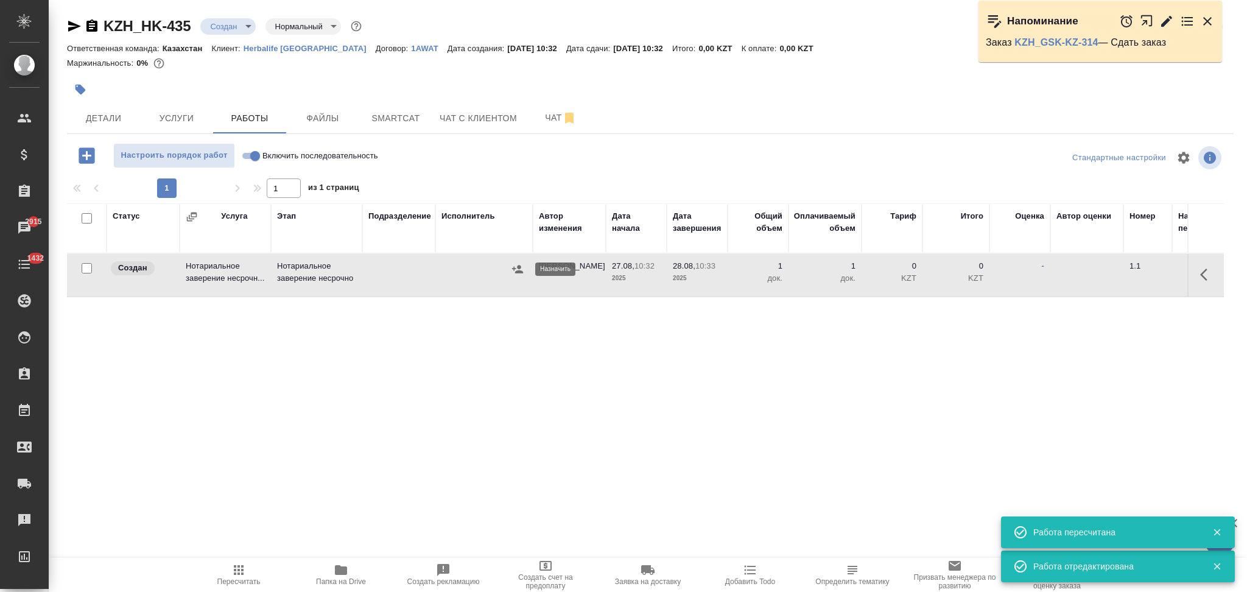
click at [521, 272] on icon "button" at bounding box center [517, 269] width 11 height 8
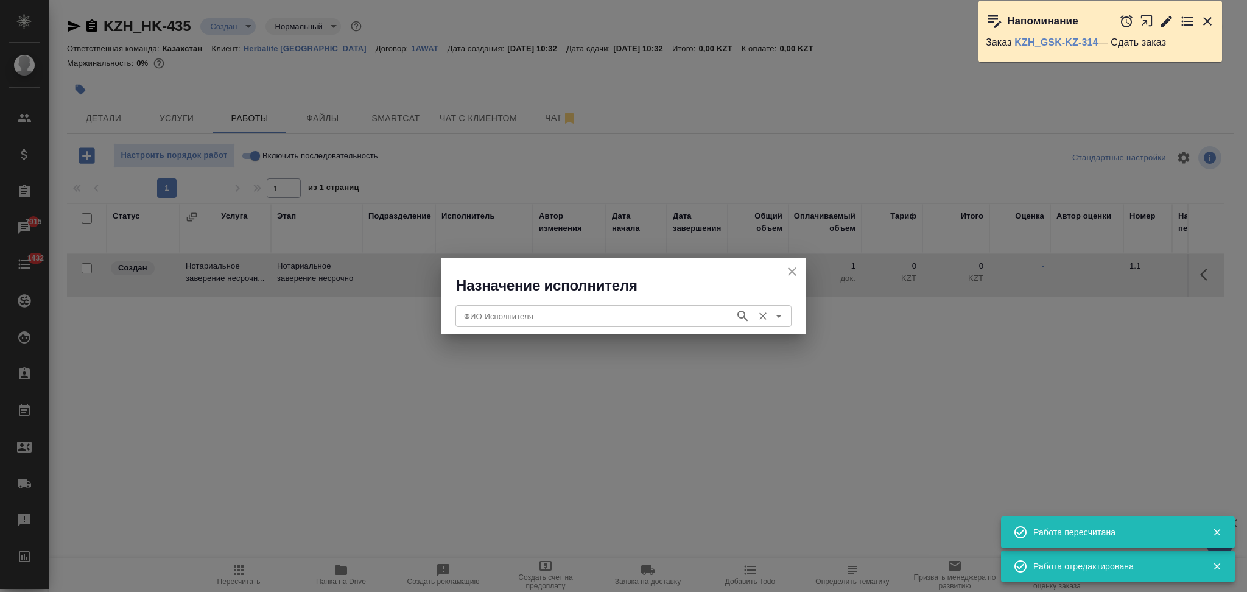
click at [517, 314] on input "ФИО Исполнителя" at bounding box center [594, 316] width 270 height 15
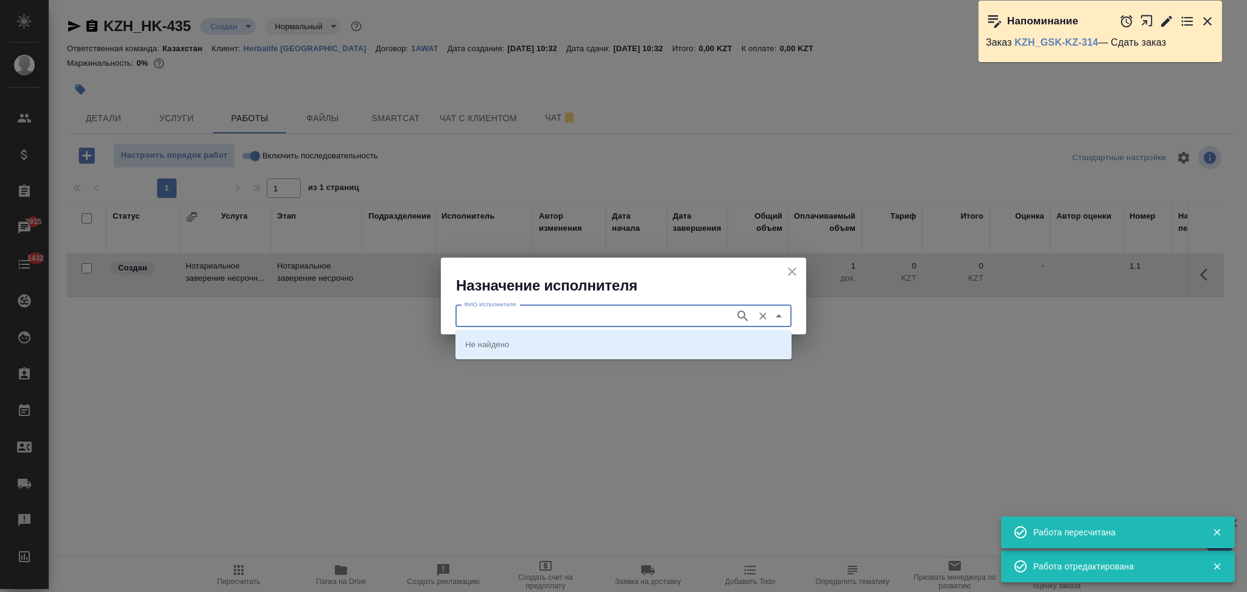
type input "l"
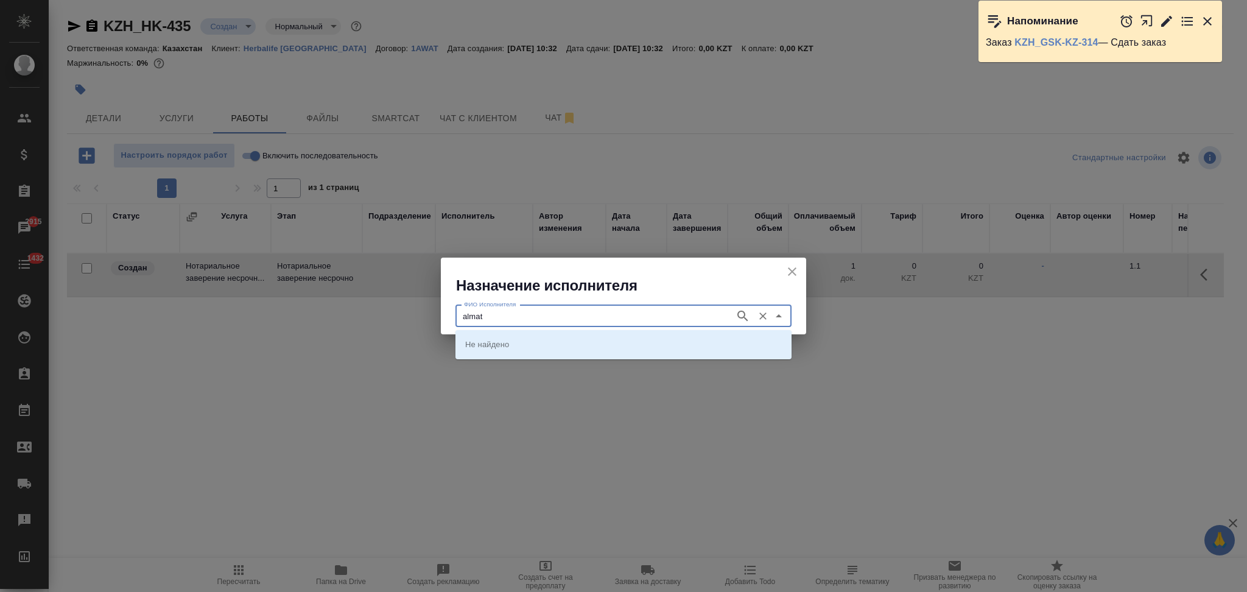
type input "almat"
click at [512, 346] on p "Lingua Franka Almaty" at bounding box center [511, 344] width 93 height 12
type input "Lingua Franka Almaty"
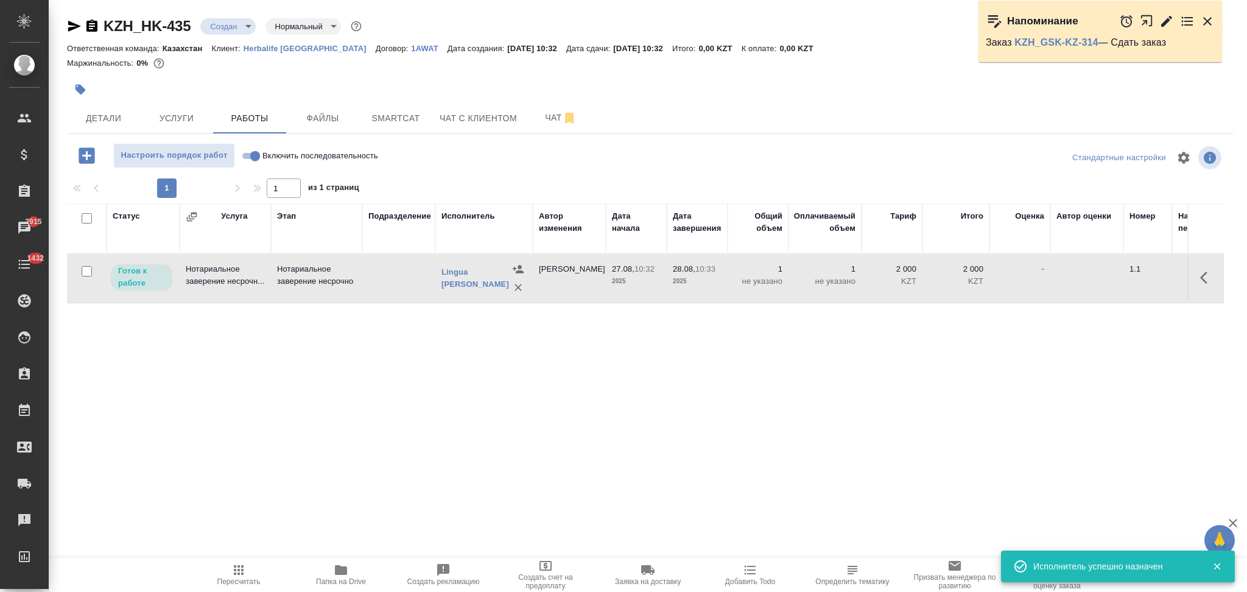
click at [258, 161] on input "Включить последовательность" at bounding box center [255, 156] width 44 height 15
checkbox input "true"
click at [1202, 281] on icon "button" at bounding box center [1207, 277] width 15 height 15
click at [1116, 278] on icon "button" at bounding box center [1117, 277] width 11 height 11
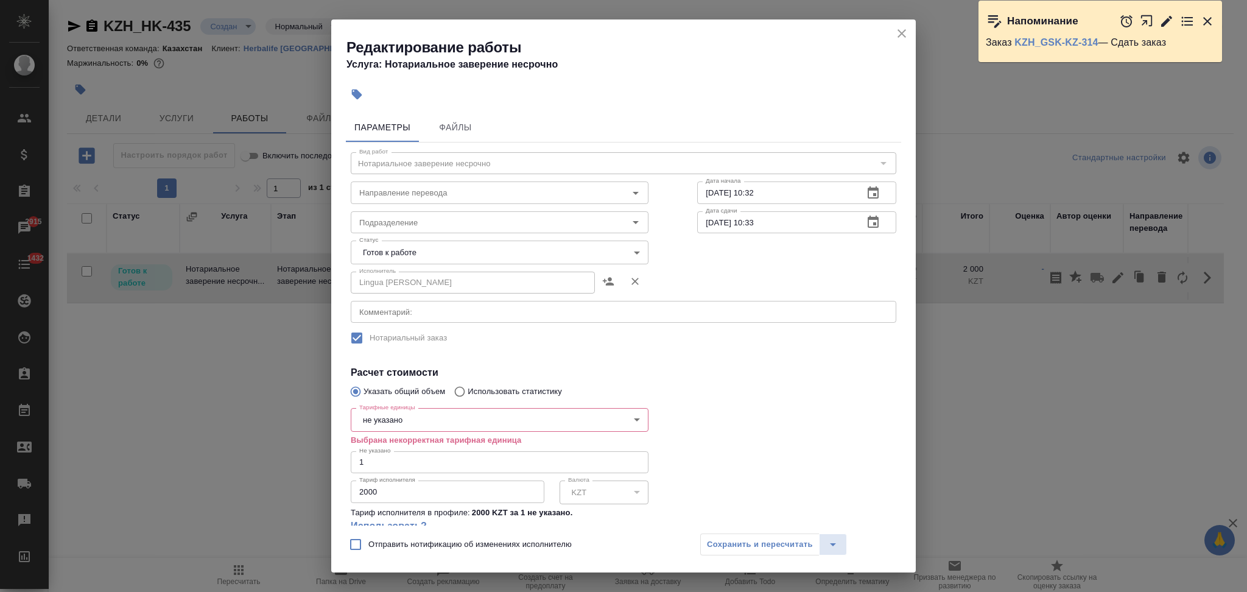
click at [408, 421] on body "🙏 .cls-1 fill:#fff; AWATERA Aslanukova Sati Клиенты Спецификации Заказы 2915 Ча…" at bounding box center [623, 296] width 1247 height 592
click at [408, 418] on li "док." at bounding box center [496, 419] width 291 height 21
type input "5a8b1489cc6b4906c91bfd8b"
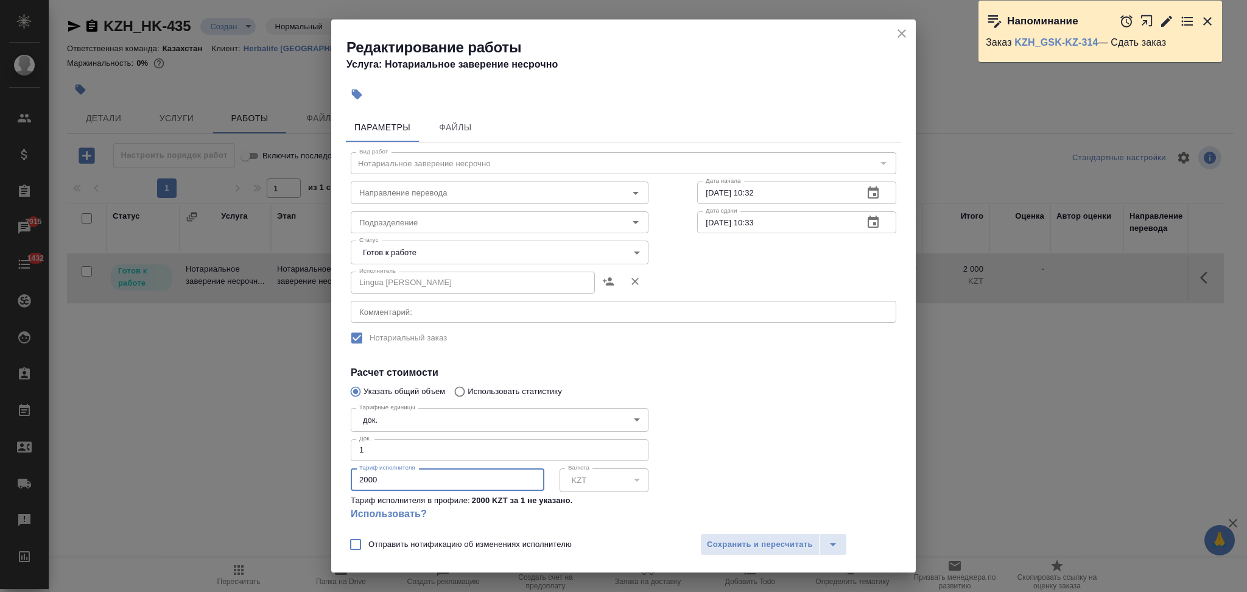
drag, startPoint x: 381, startPoint y: 481, endPoint x: 332, endPoint y: 480, distance: 48.7
click at [332, 480] on div "Параметры Файлы Вид работ Нотариальное заверение несрочно Вид работ Направление…" at bounding box center [623, 317] width 584 height 418
type input "95000"
click at [776, 543] on span "Сохранить и пересчитать" at bounding box center [760, 545] width 106 height 14
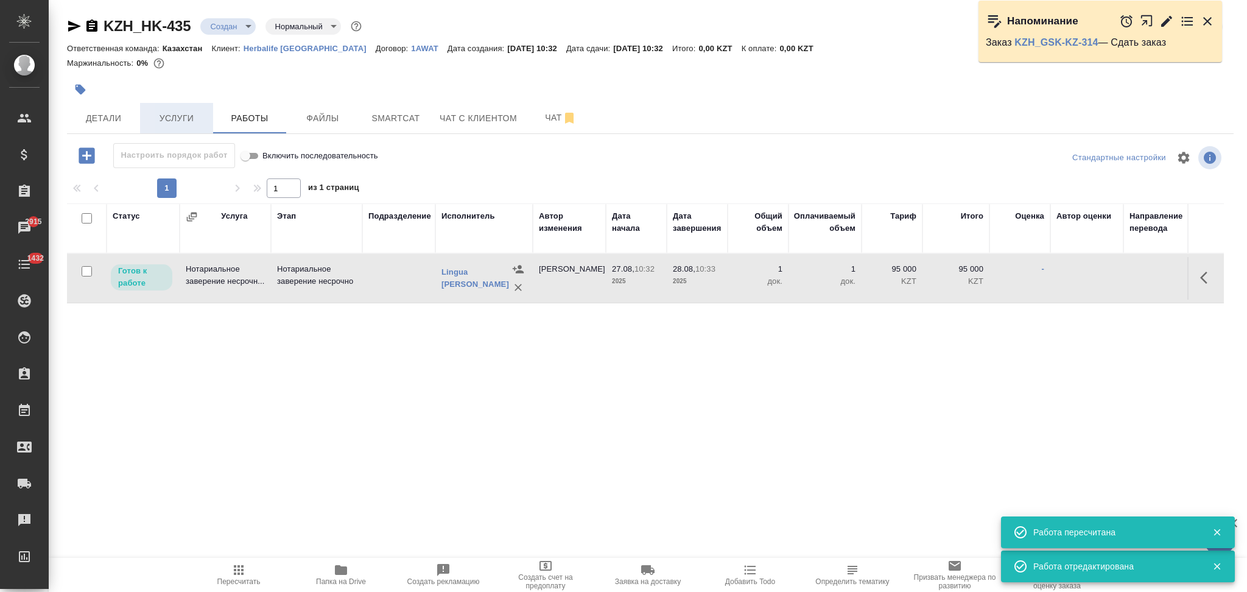
click at [182, 114] on span "Услуги" at bounding box center [176, 118] width 58 height 15
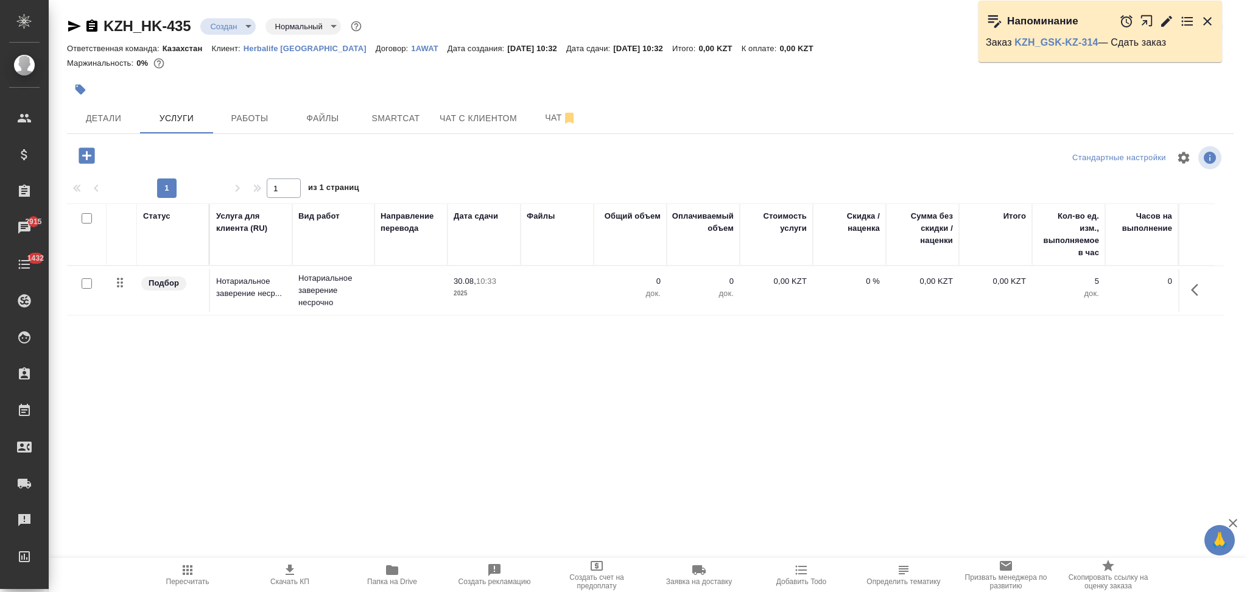
click at [578, 307] on td at bounding box center [557, 290] width 73 height 43
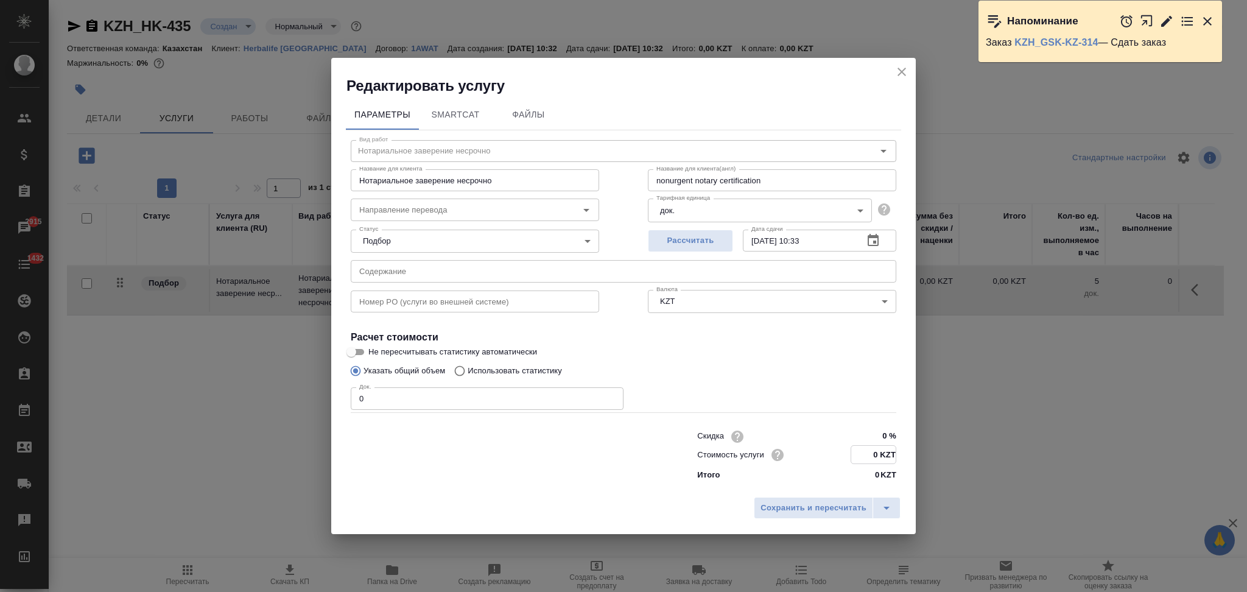
click at [877, 451] on input "0 KZT" at bounding box center [873, 455] width 44 height 18
type input "115000 KZT"
click at [432, 262] on input "text" at bounding box center [624, 271] width 546 height 22
type input "D"
type input "Выезд нотариуса"
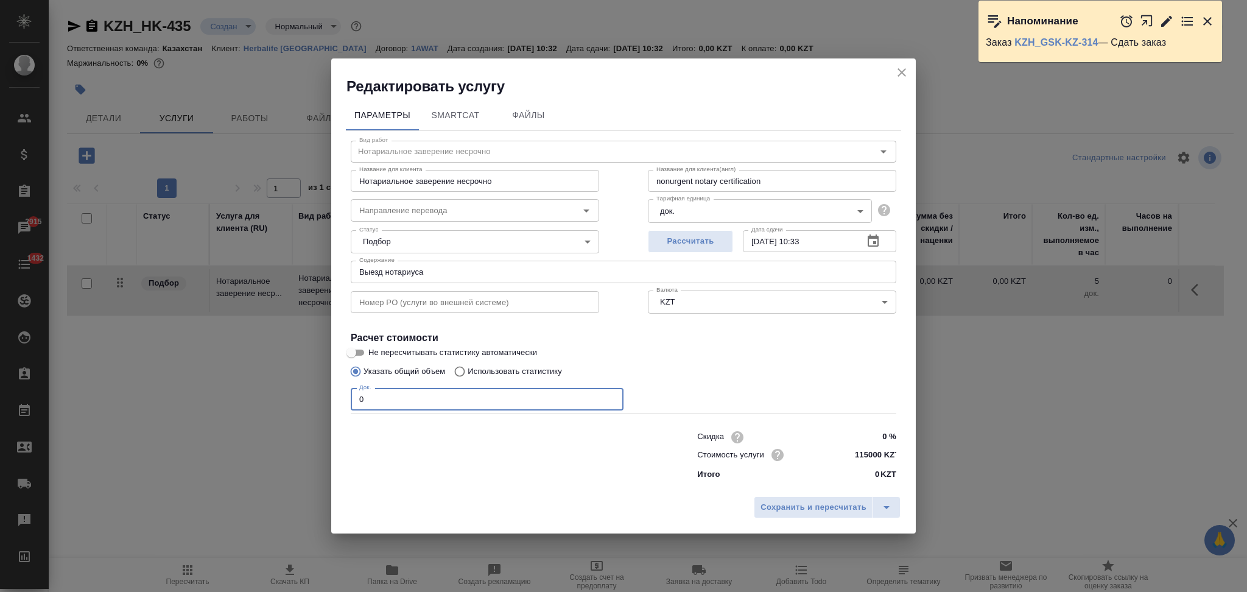
drag, startPoint x: 368, startPoint y: 401, endPoint x: 343, endPoint y: 393, distance: 26.6
click at [343, 393] on div "Параметры SmartCat Файлы Вид работ Нотариальное заверение несрочно Вид работ На…" at bounding box center [623, 293] width 584 height 395
type input "1"
click at [780, 504] on span "Сохранить и пересчитать" at bounding box center [813, 507] width 106 height 14
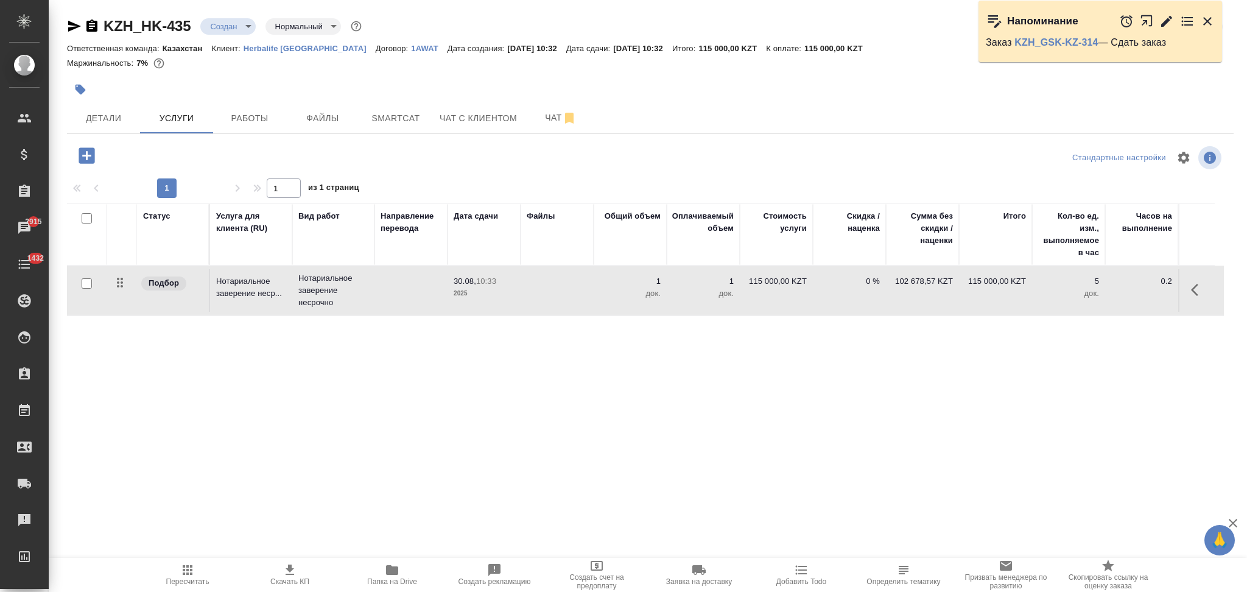
click at [550, 304] on td at bounding box center [557, 290] width 73 height 43
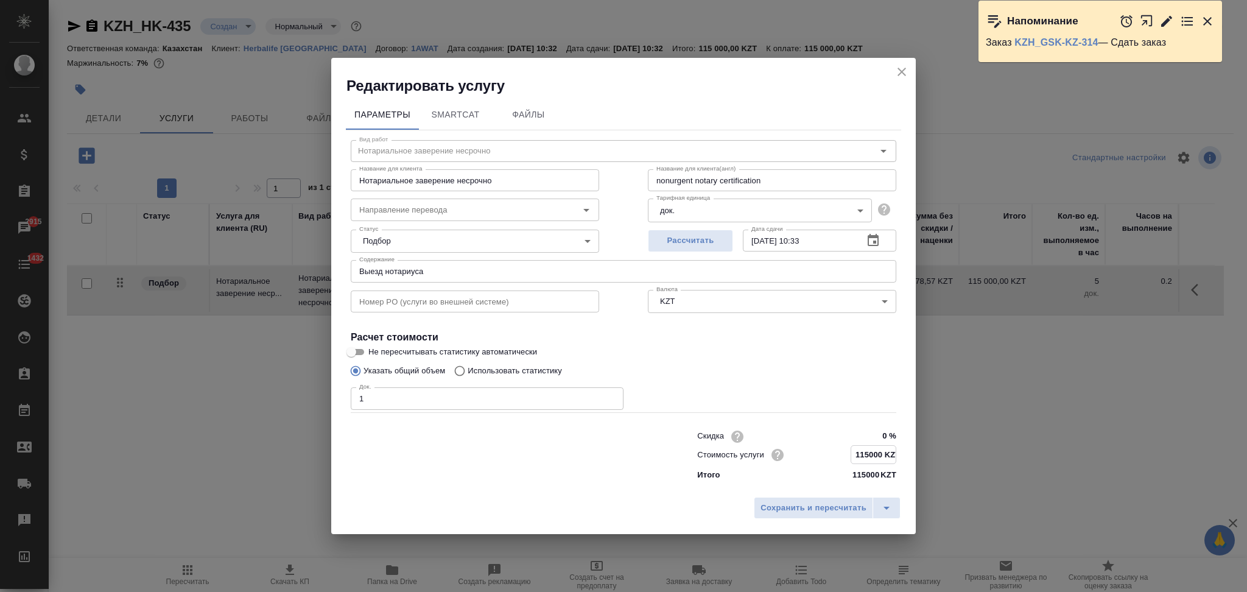
click at [861, 452] on input "115000 KZT" at bounding box center [873, 455] width 44 height 18
type input "120000 KZT"
click at [823, 503] on span "Сохранить и пересчитать" at bounding box center [813, 507] width 106 height 14
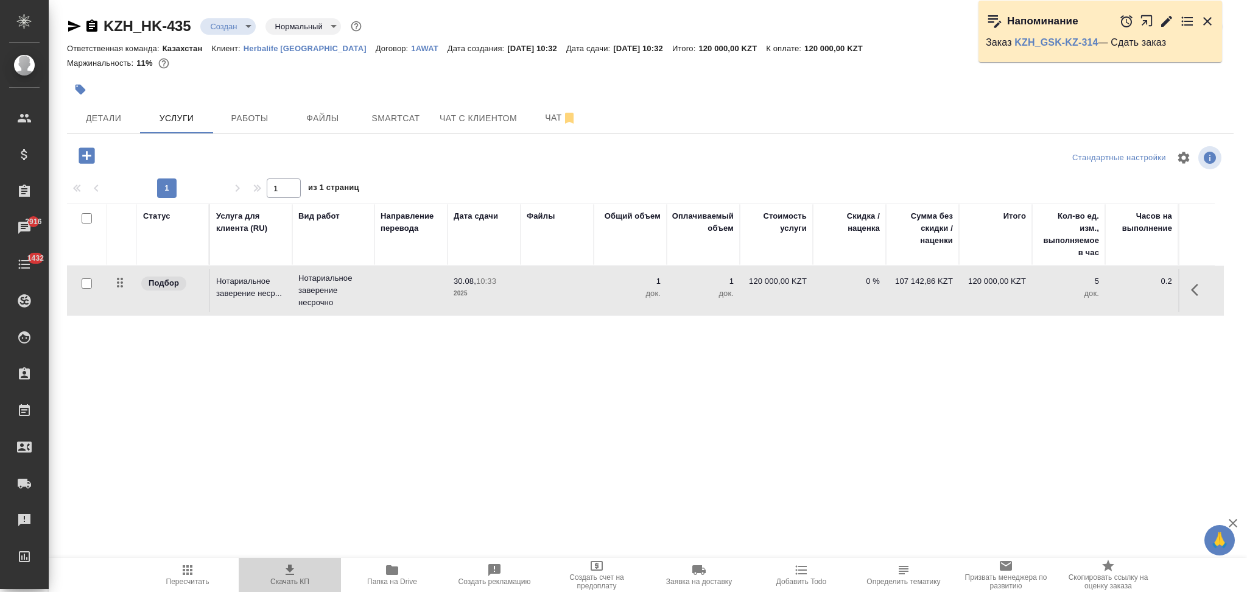
click at [285, 570] on icon "button" at bounding box center [290, 570] width 15 height 15
click at [109, 118] on span "Детали" at bounding box center [103, 118] width 58 height 15
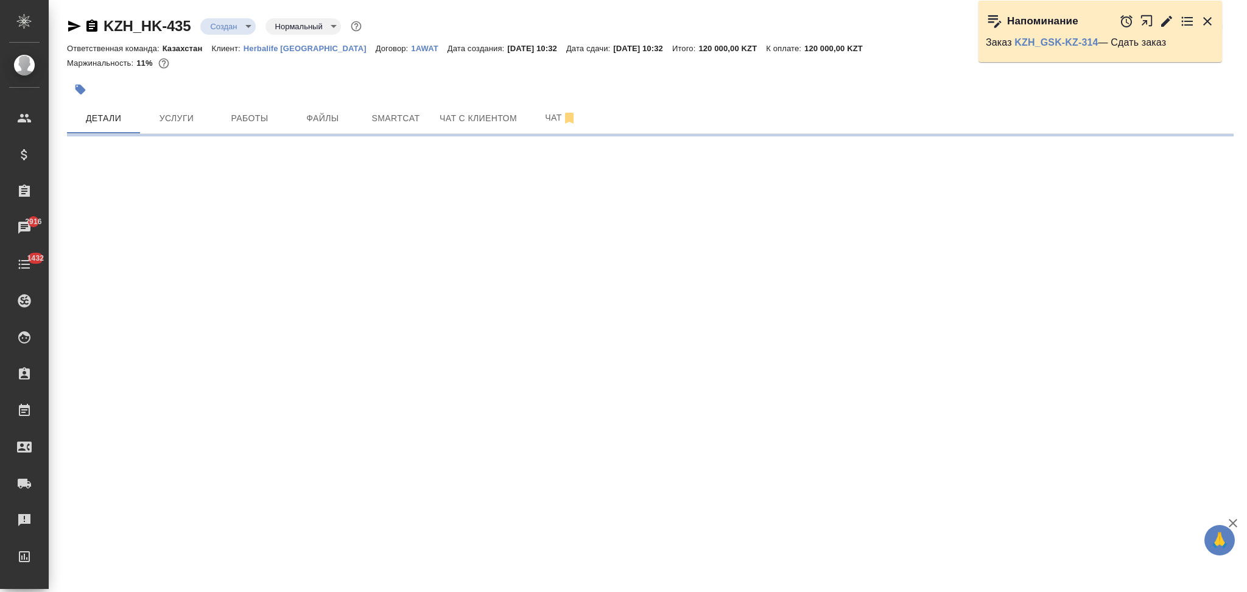
select select "RU"
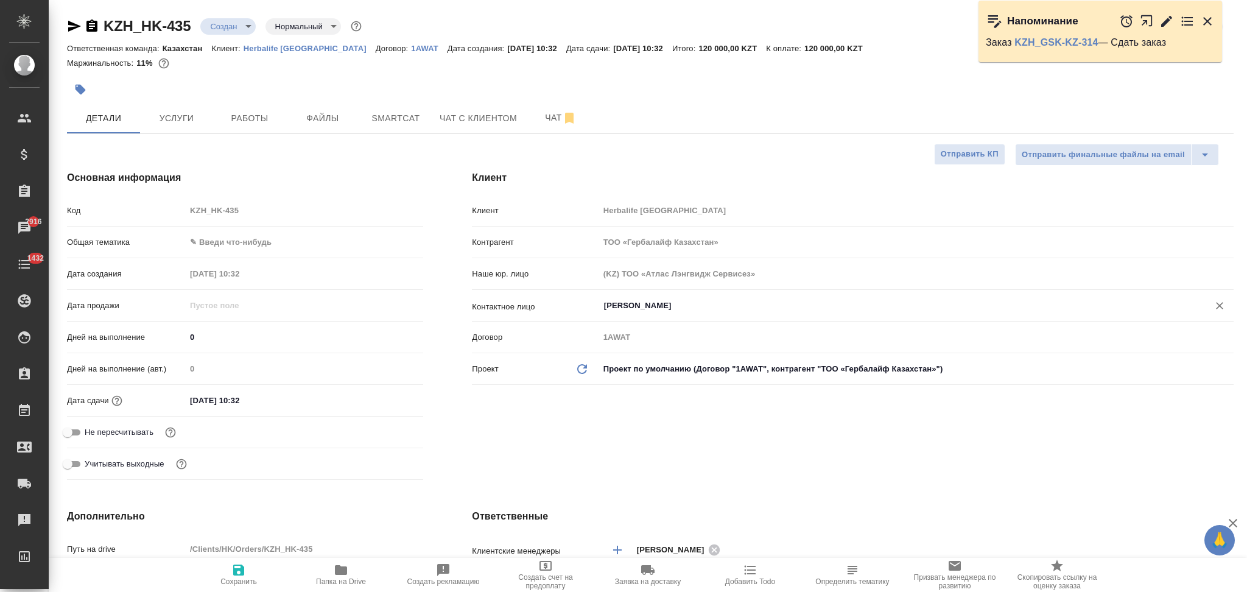
type textarea "x"
click at [690, 307] on input "Кенжибаева Гаухар" at bounding box center [896, 305] width 586 height 15
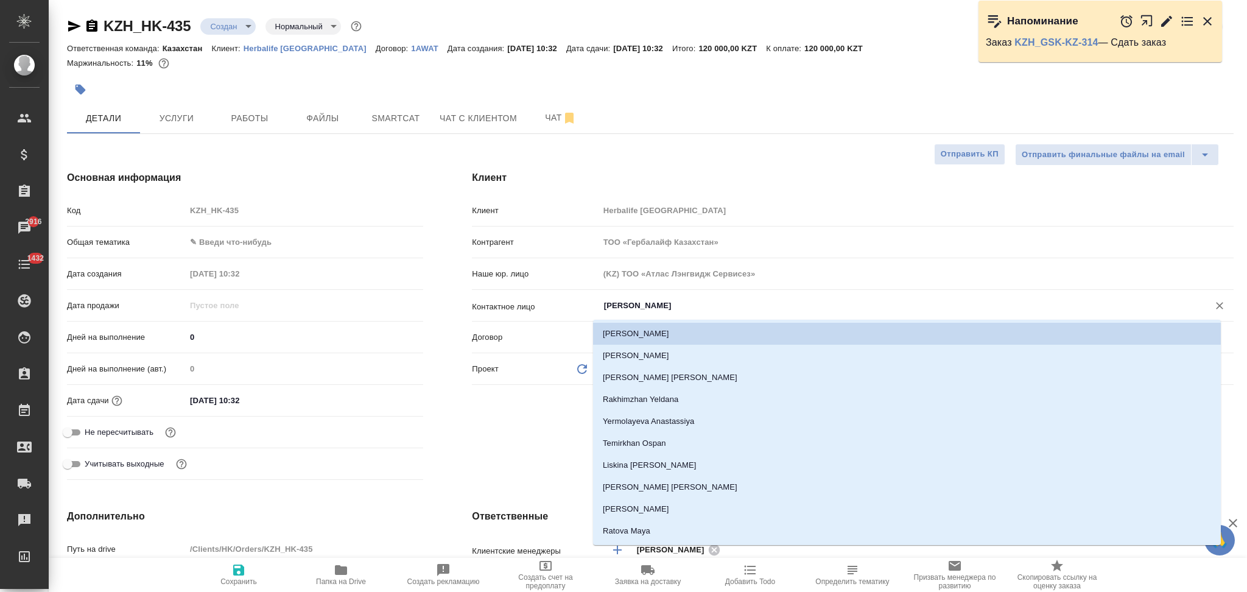
paste input "Madina Valiyeva"
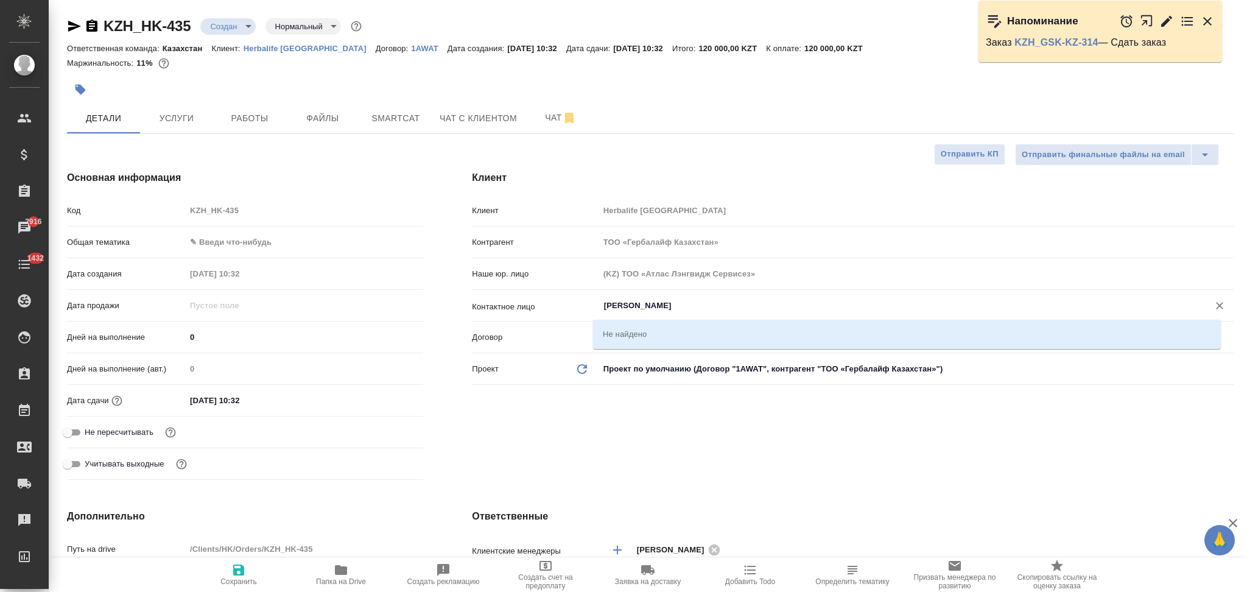
drag, startPoint x: 629, startPoint y: 307, endPoint x: 524, endPoint y: 283, distance: 108.2
click at [524, 283] on div "Клиент Herbalife Kazakhstan Контрагент ТОО «Гербалайф Казахстан» Наше юр. лицо …" at bounding box center [853, 295] width 762 height 190
type input "Valiyeva"
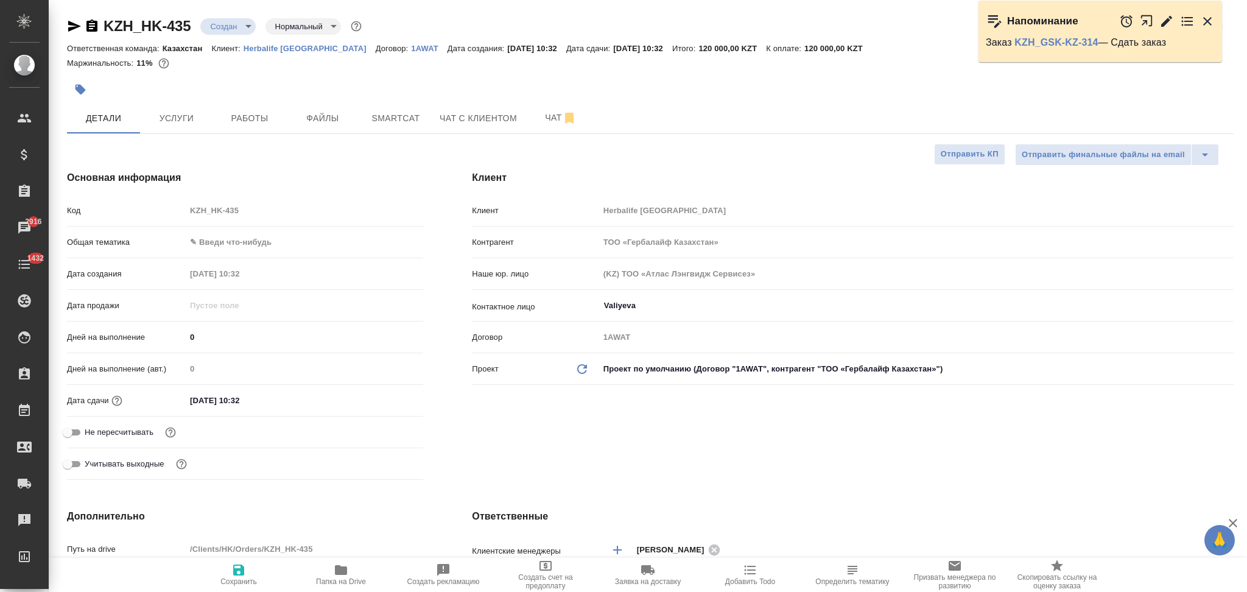
type textarea "x"
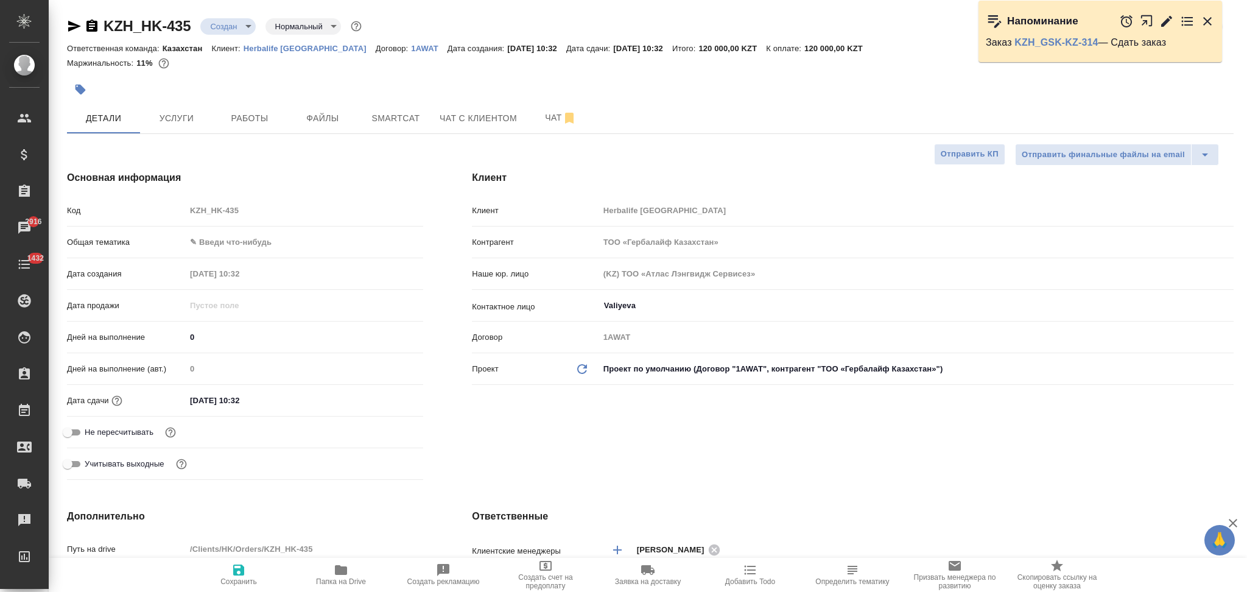
type textarea "x"
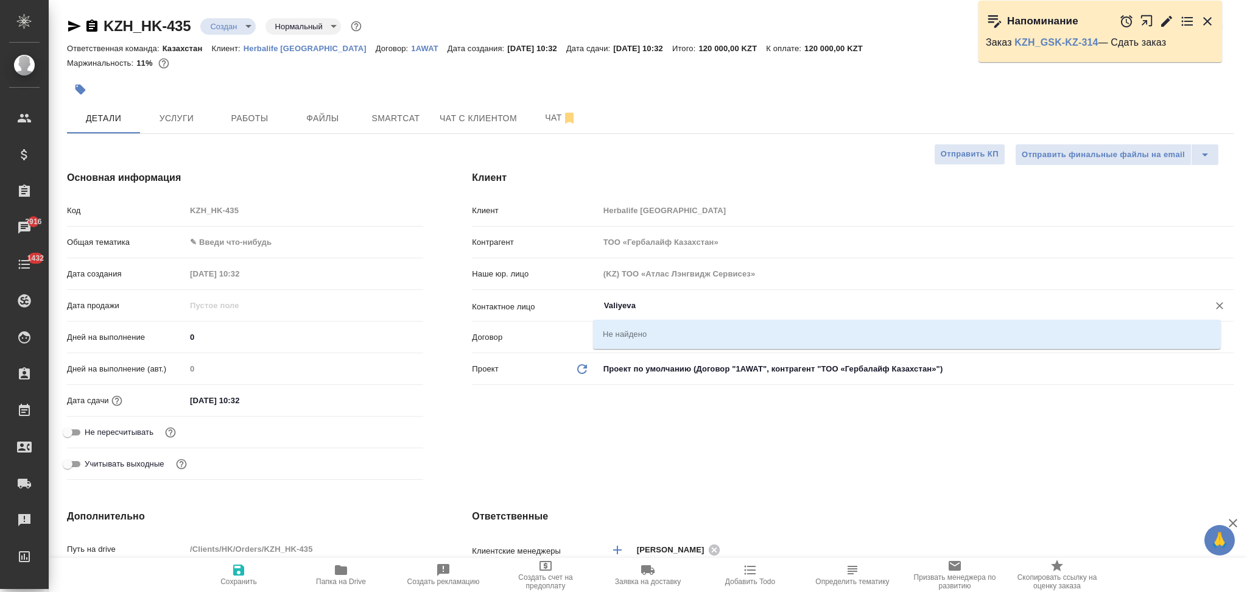
drag, startPoint x: 644, startPoint y: 313, endPoint x: 600, endPoint y: 303, distance: 44.9
click at [603, 303] on input "Valiyeva" at bounding box center [896, 305] width 586 height 15
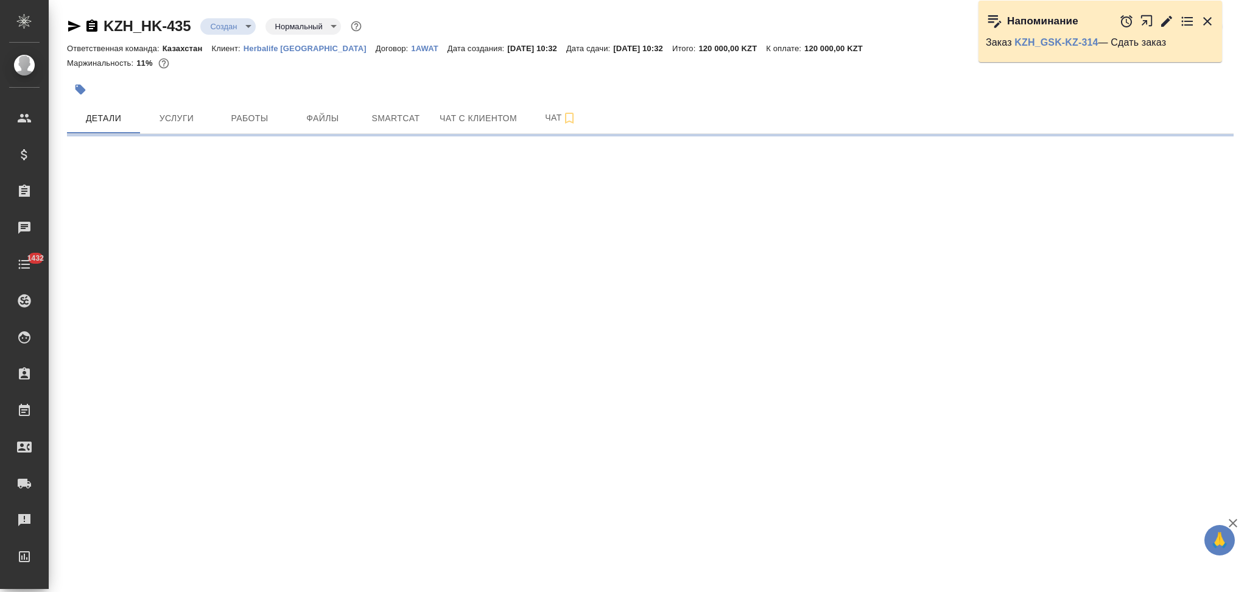
select select "RU"
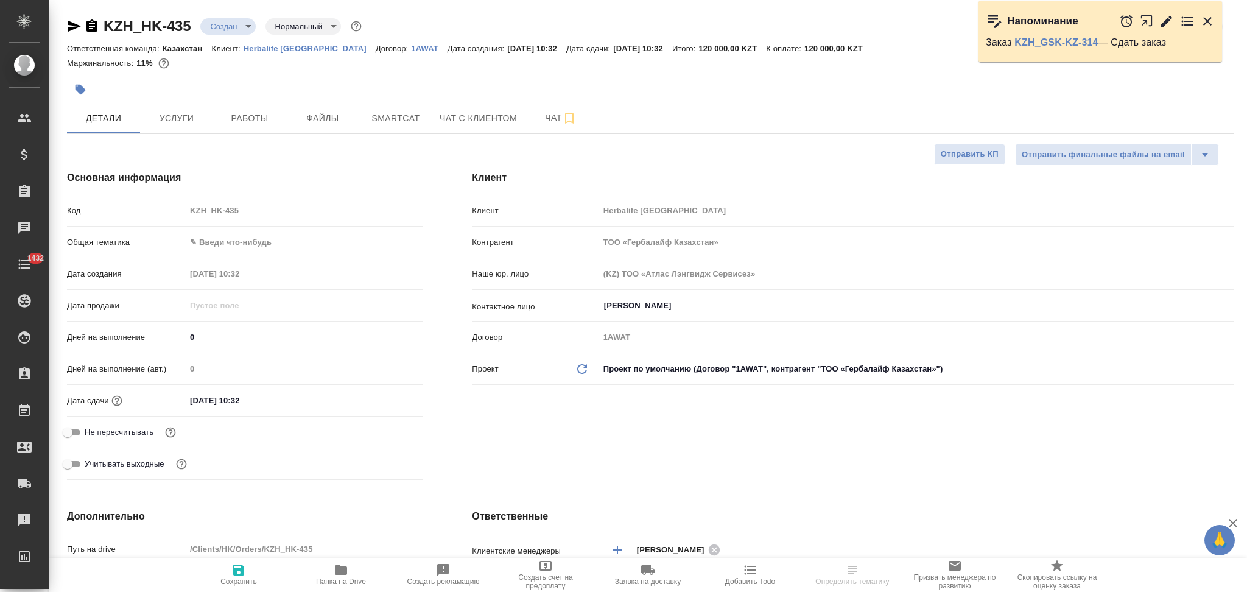
type textarea "x"
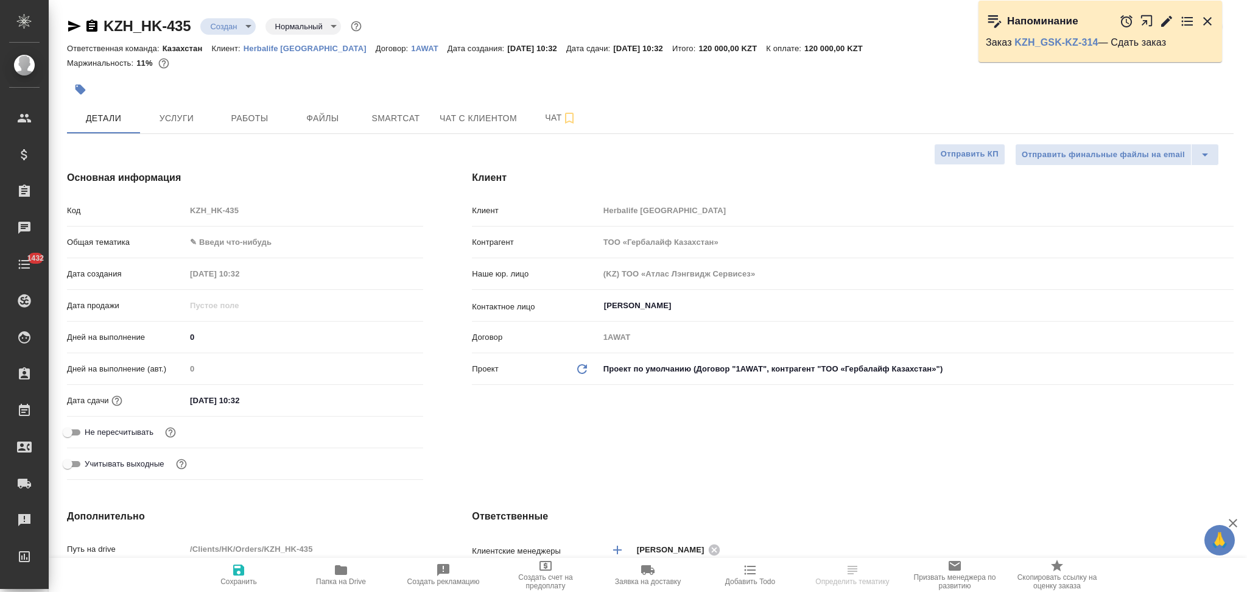
type textarea "x"
click at [684, 307] on input "[PERSON_NAME]" at bounding box center [896, 305] width 586 height 15
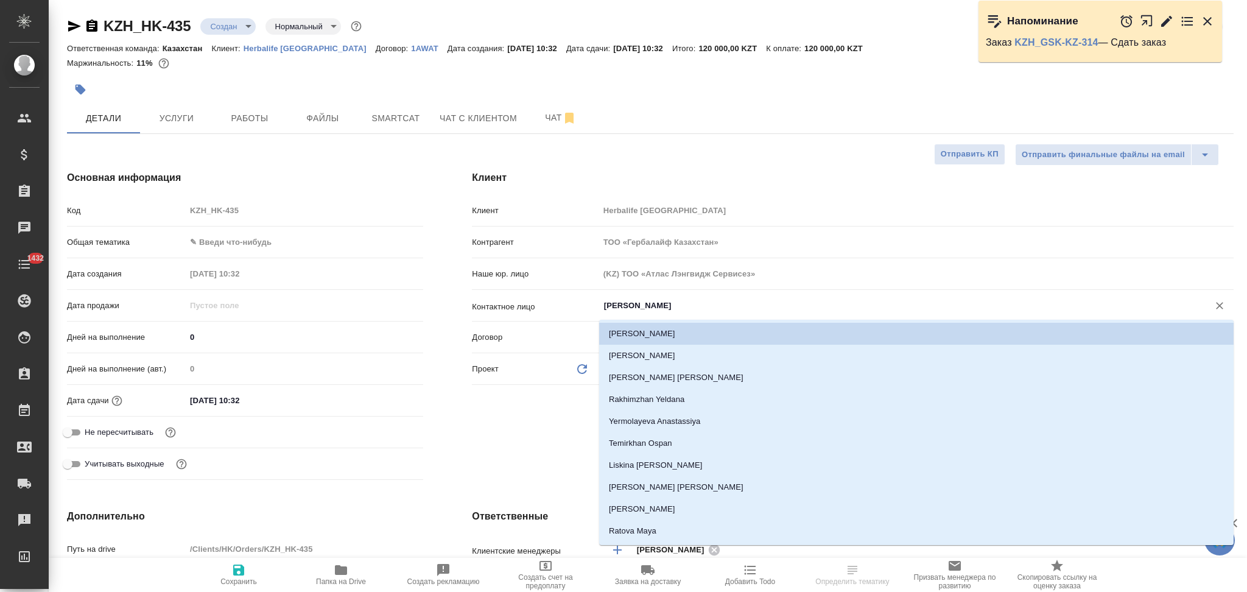
paste input "Valiyeva"
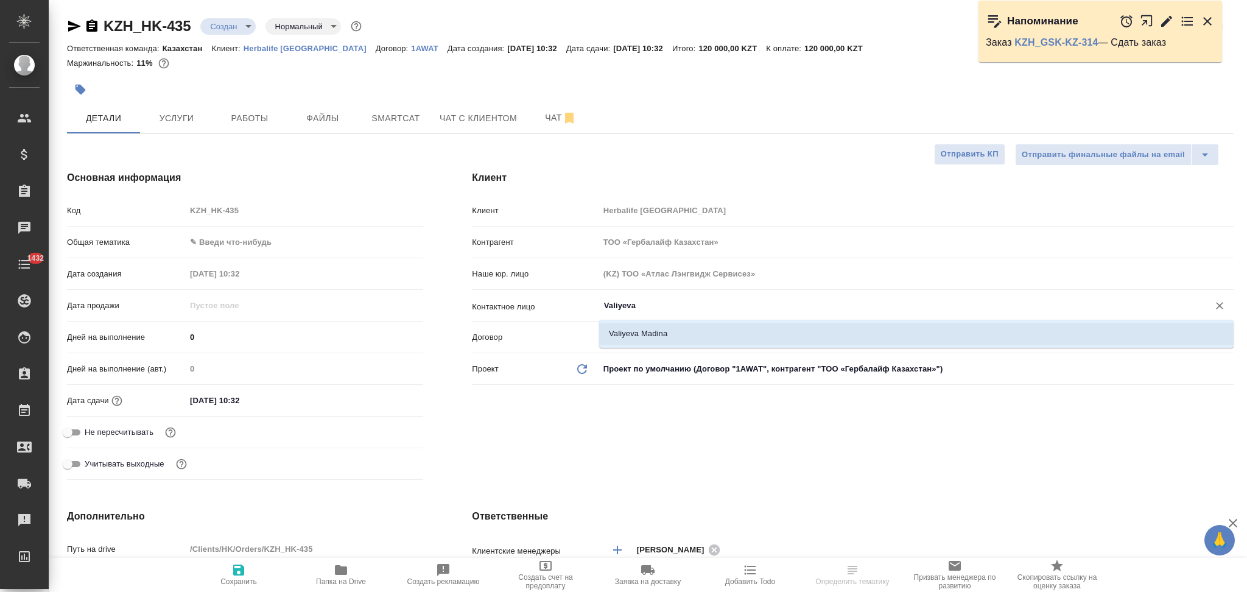
click at [664, 332] on li "Valiyeva Madina" at bounding box center [916, 334] width 634 height 22
type input "Valiyeva Madina"
type textarea "x"
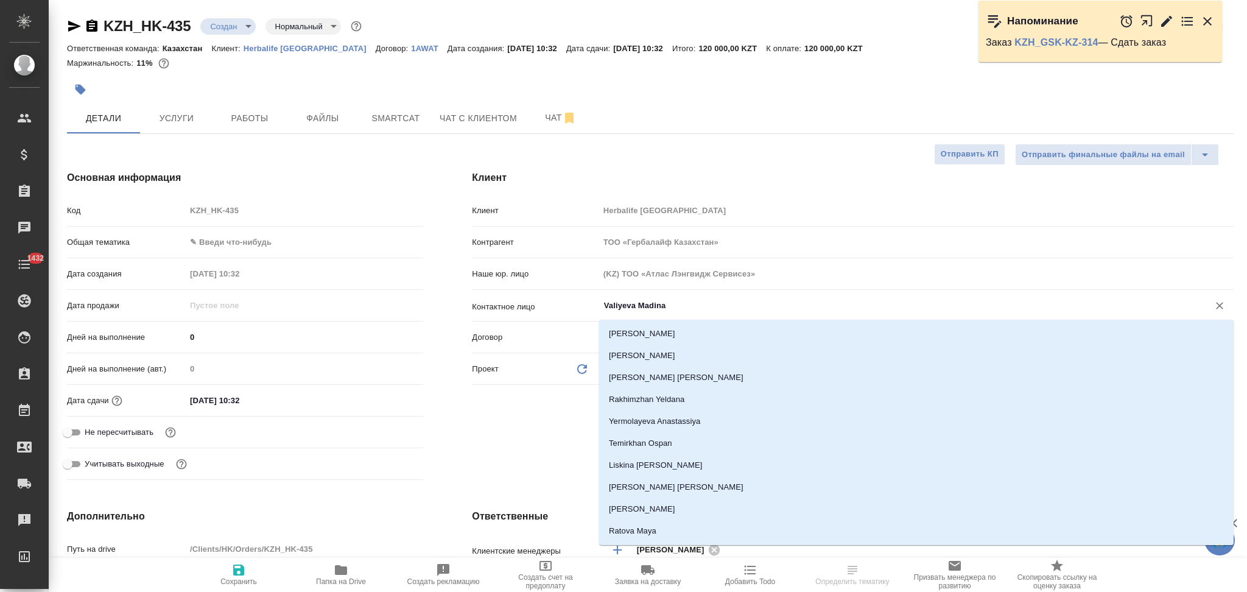
drag, startPoint x: 690, startPoint y: 307, endPoint x: 546, endPoint y: 313, distance: 144.4
click at [546, 313] on div "Контактное лицо Valiyeva Madina ​" at bounding box center [853, 305] width 762 height 21
type input "Valiyeva Madina"
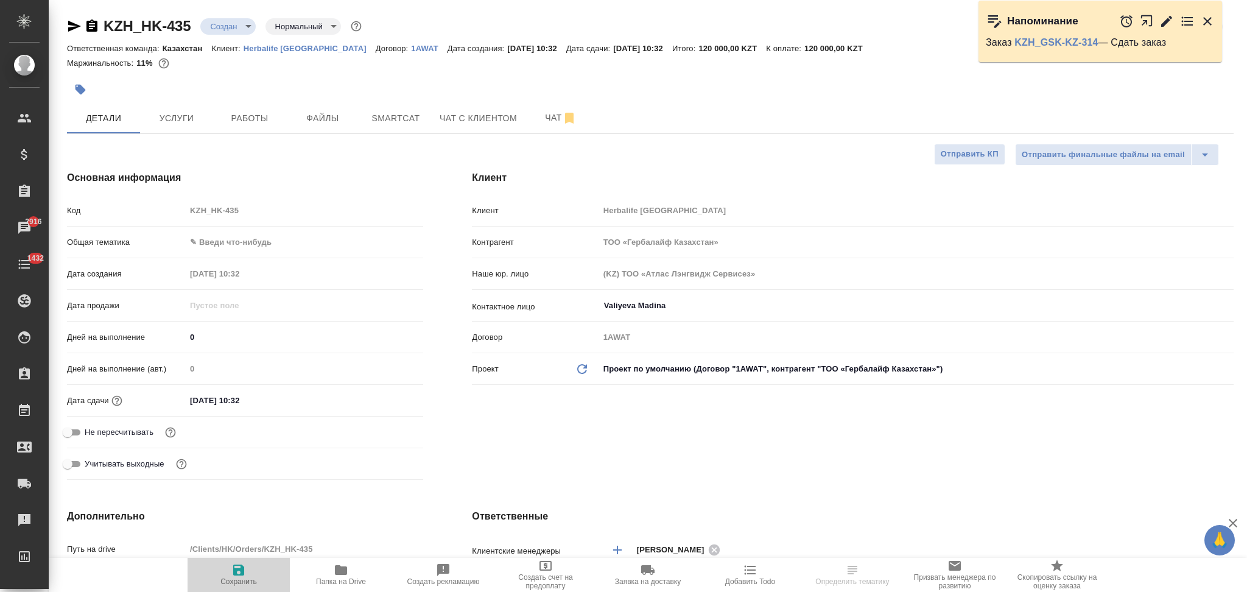
click at [235, 569] on icon "button" at bounding box center [238, 569] width 11 height 11
type textarea "x"
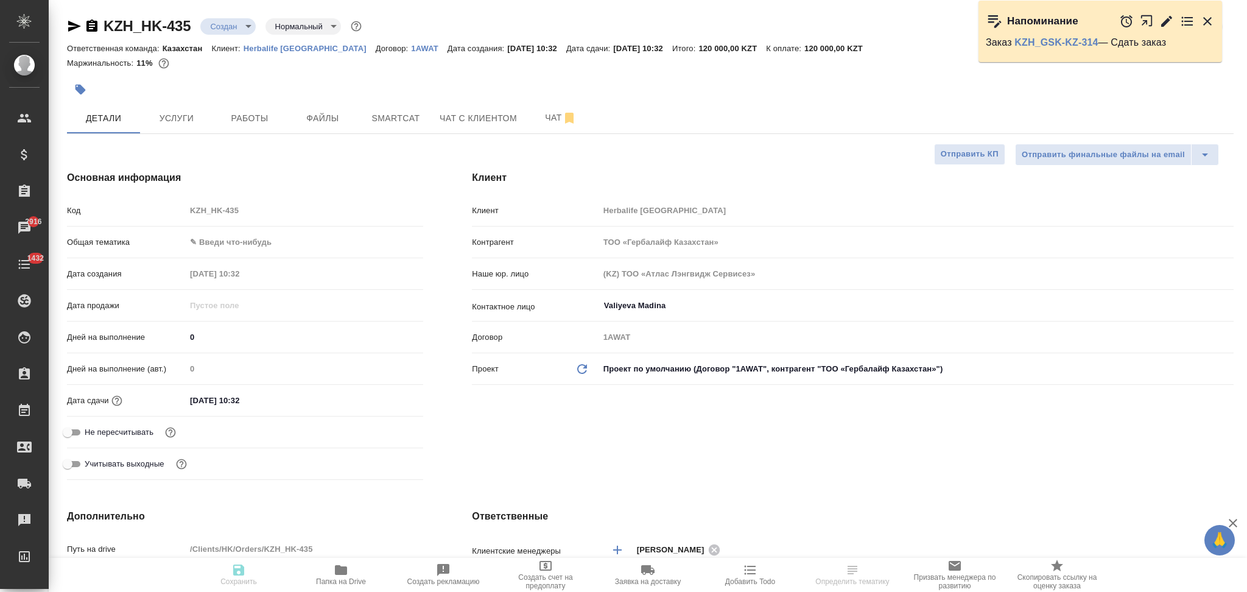
type textarea "x"
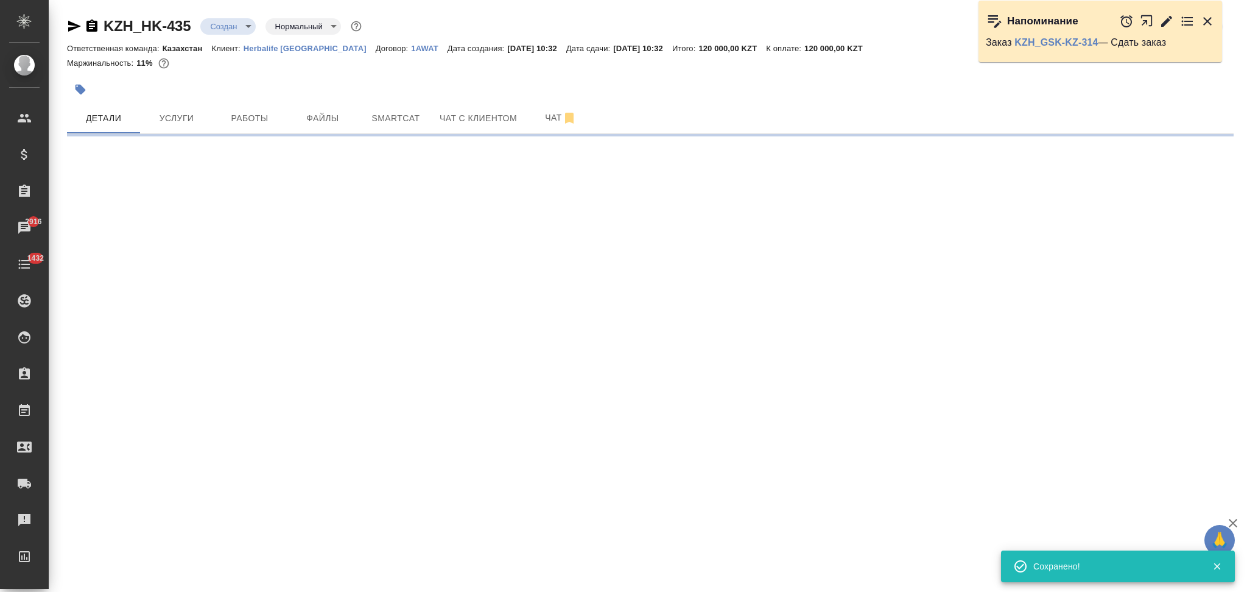
type input "holyTrinity"
select select "RU"
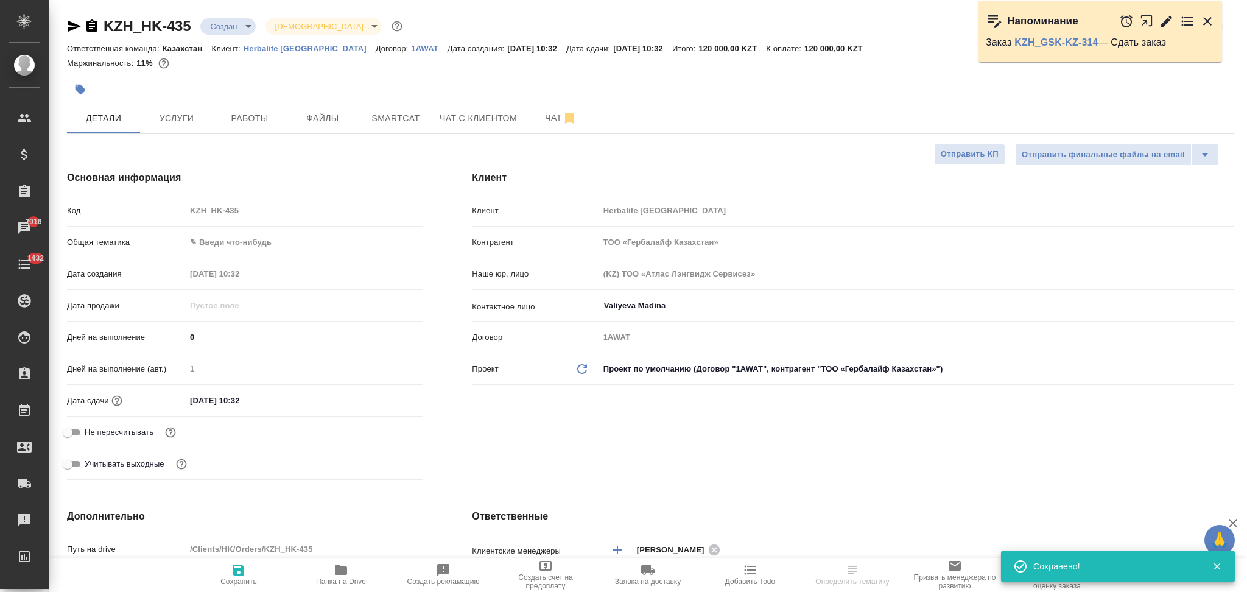
type textarea "x"
select select "RU"
type textarea "x"
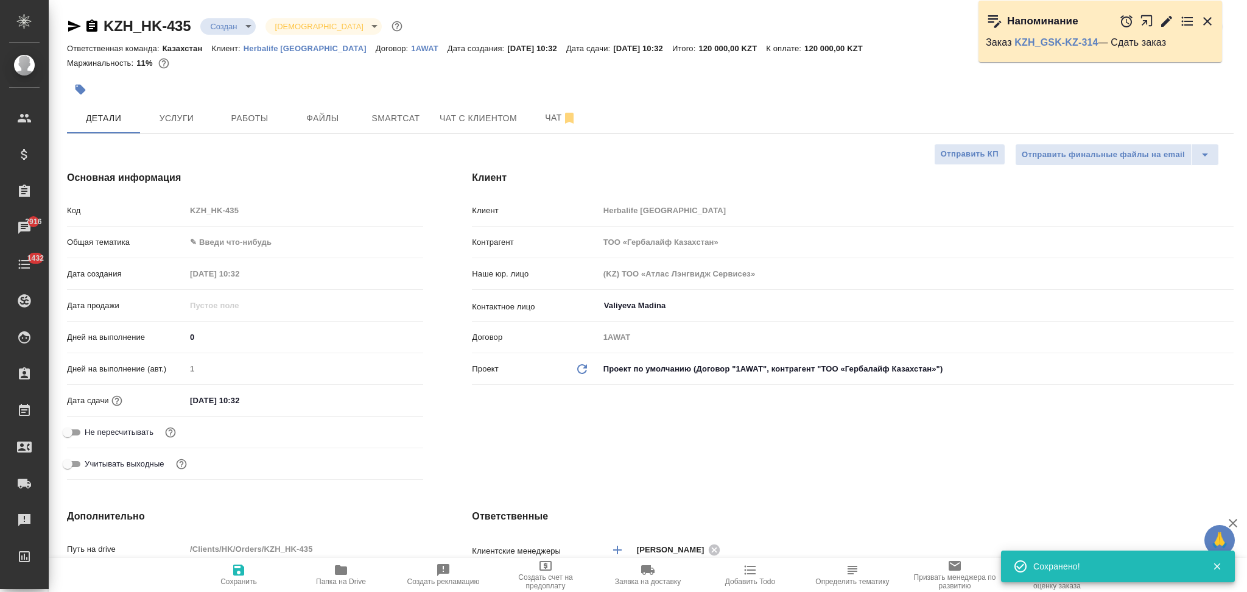
type textarea "x"
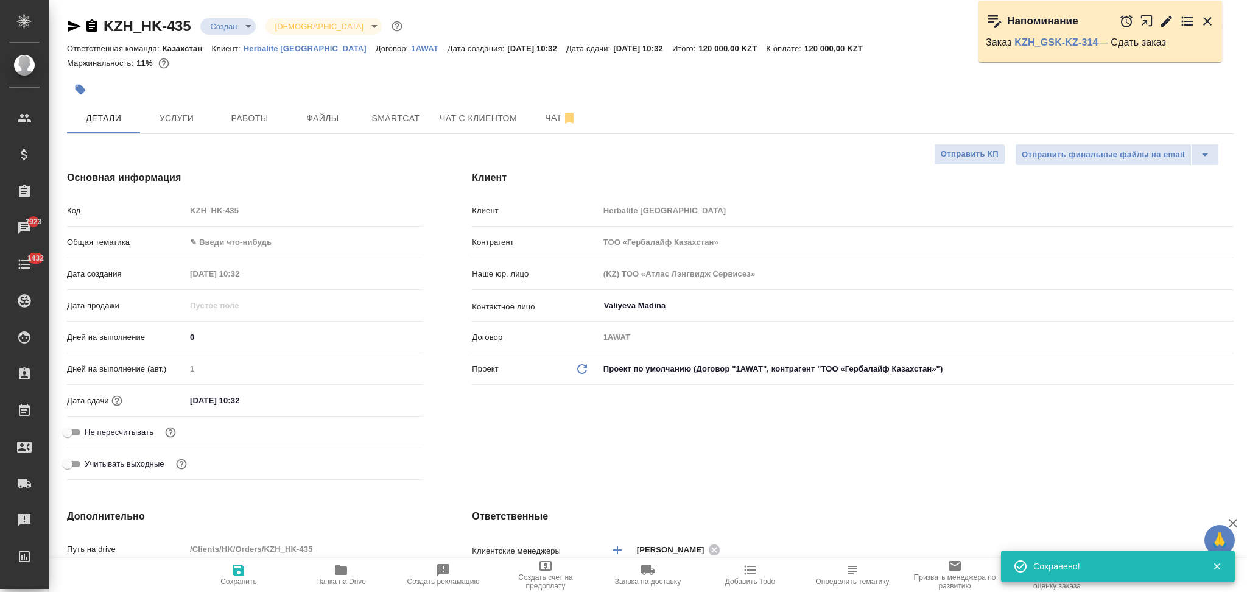
type textarea "x"
click at [257, 112] on span "Работы" at bounding box center [249, 118] width 58 height 15
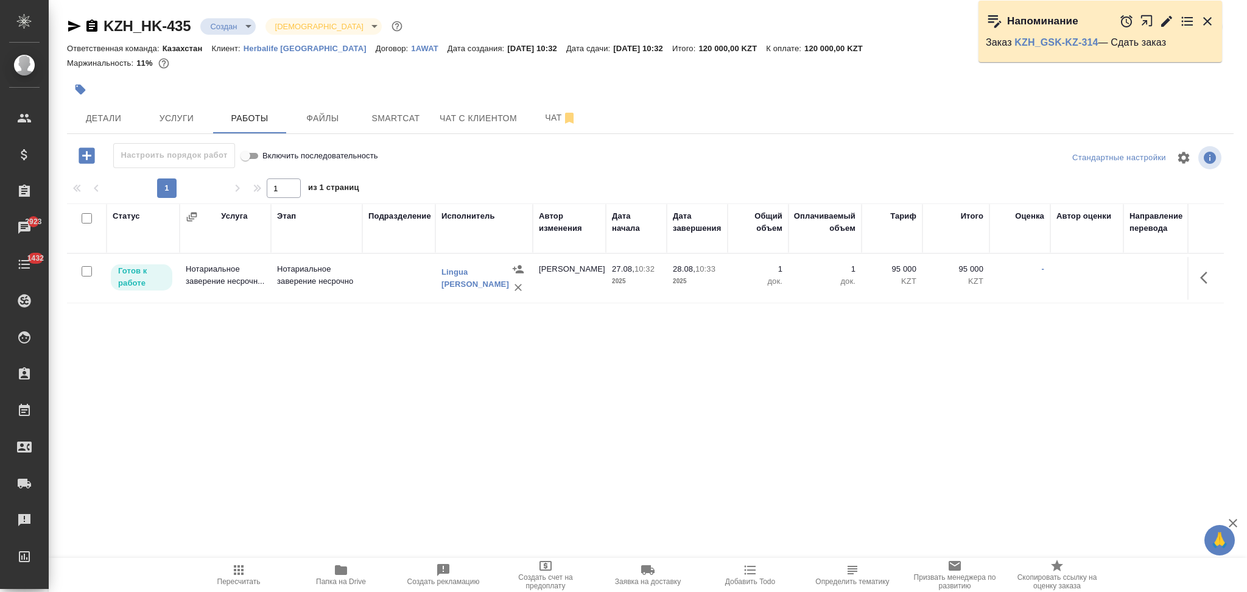
click at [1209, 273] on icon "button" at bounding box center [1207, 277] width 15 height 15
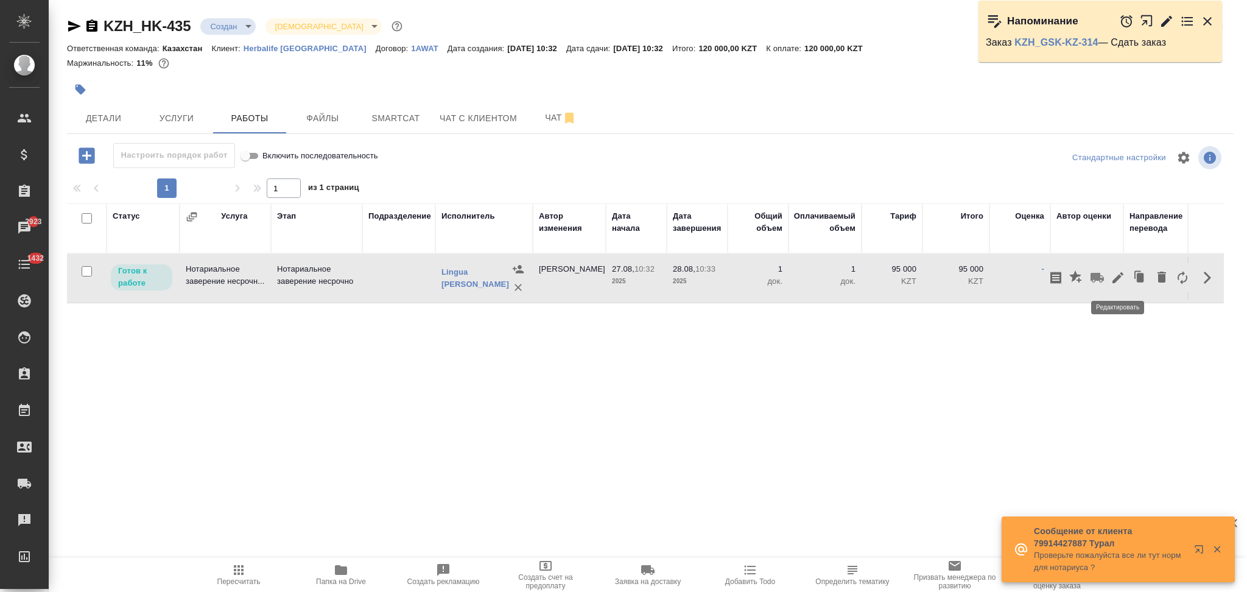
click at [1113, 279] on icon "button" at bounding box center [1118, 277] width 15 height 15
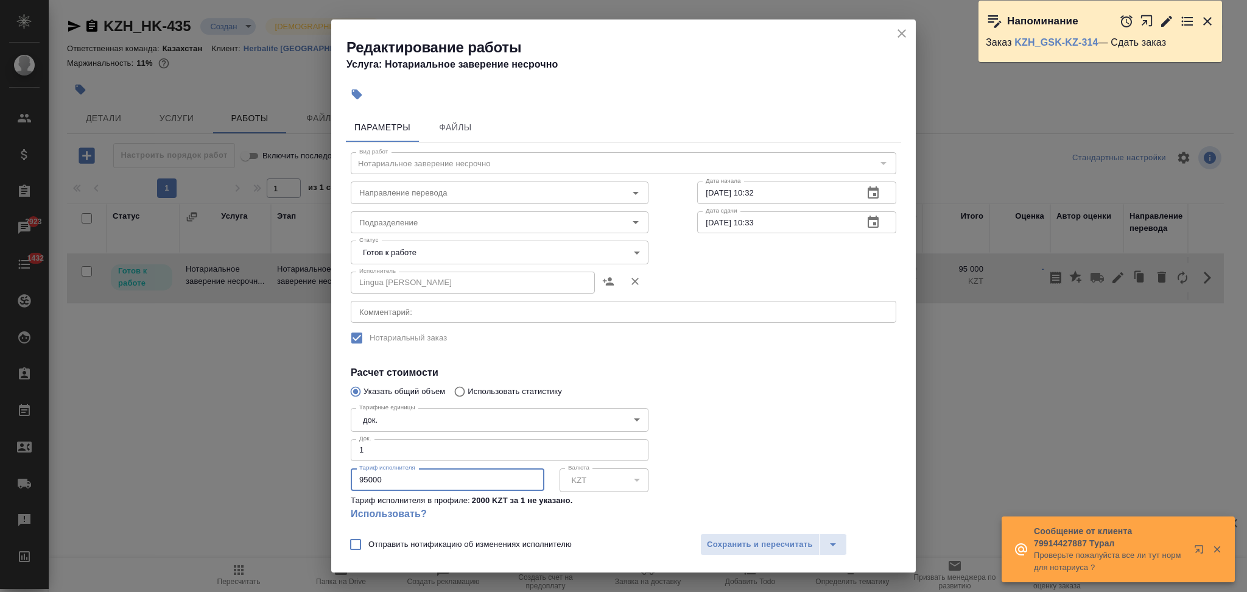
drag, startPoint x: 370, startPoint y: 477, endPoint x: 348, endPoint y: 474, distance: 22.1
click at [348, 474] on div "Тарифные единицы док. 5a8b1489cc6b4906c91bfd8b Тарифные единицы Док. 1 Док. Тар…" at bounding box center [499, 469] width 346 height 181
type input "80000"
click at [791, 544] on span "Сохранить и пересчитать" at bounding box center [760, 545] width 106 height 14
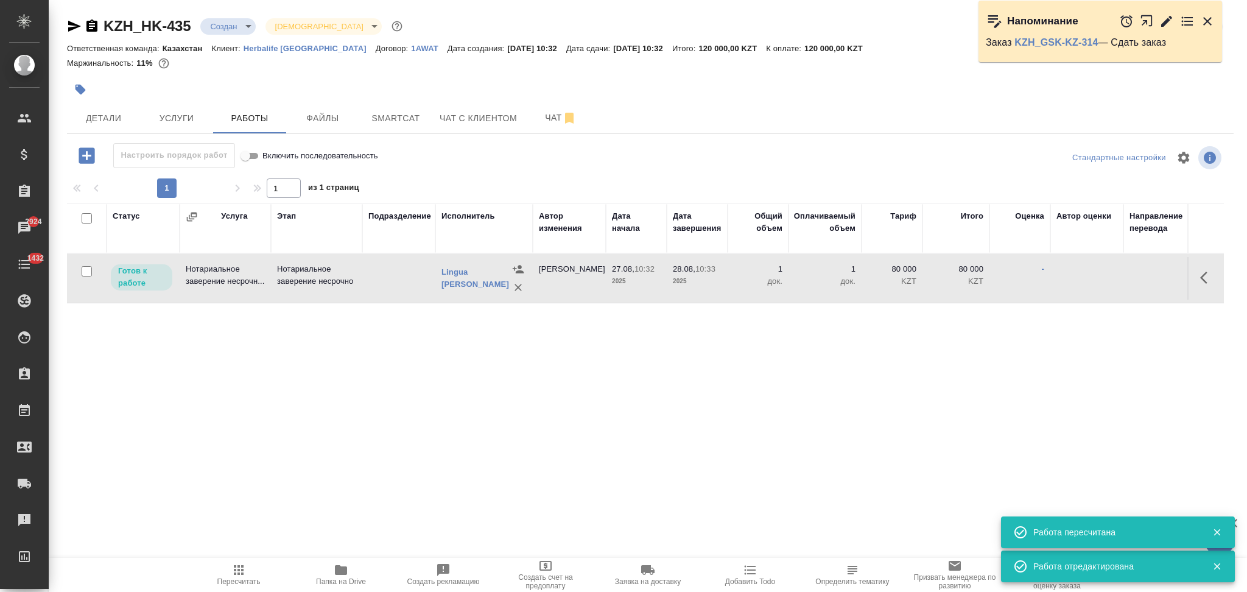
click at [244, 566] on icon "button" at bounding box center [238, 570] width 15 height 15
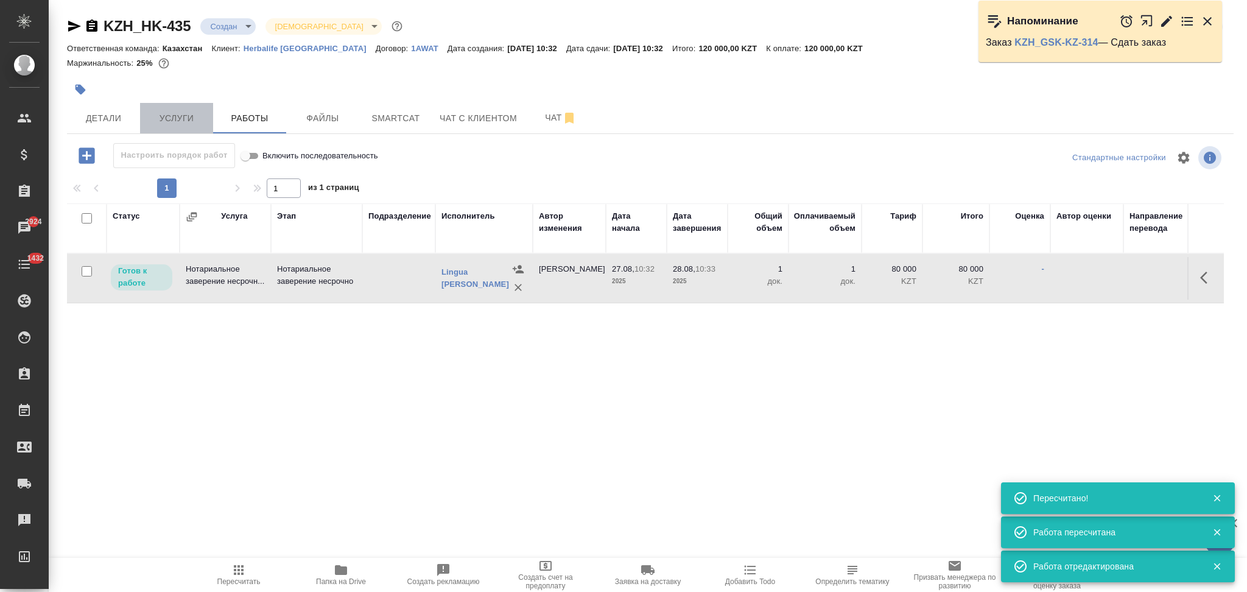
click at [180, 125] on span "Услуги" at bounding box center [176, 118] width 58 height 15
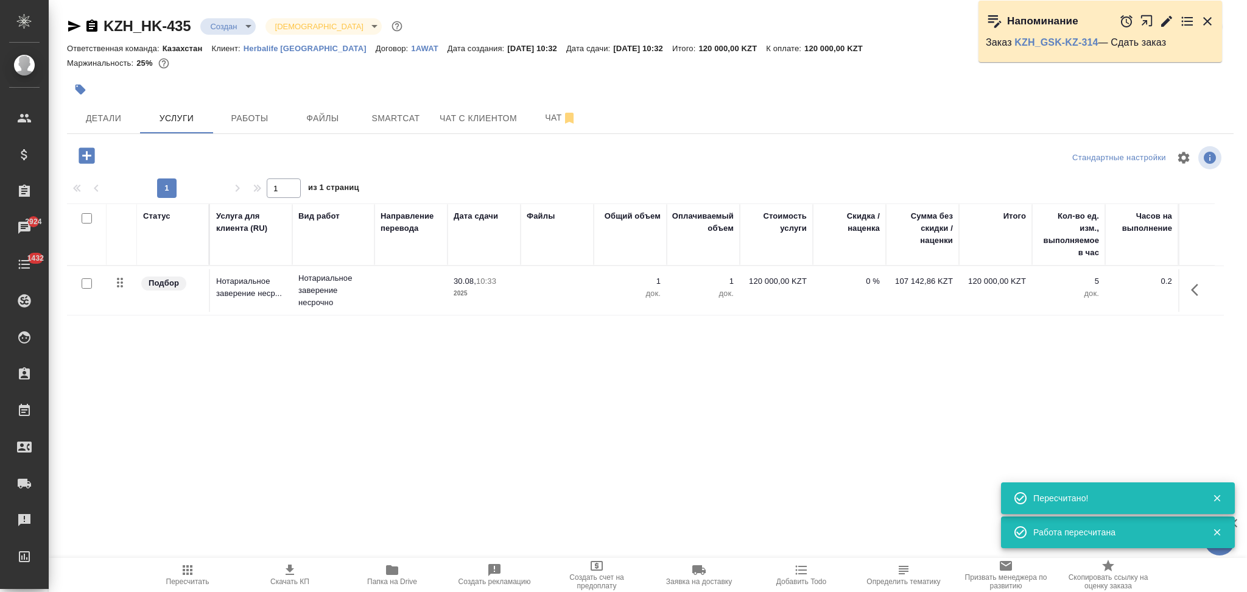
click at [572, 298] on td at bounding box center [557, 290] width 73 height 43
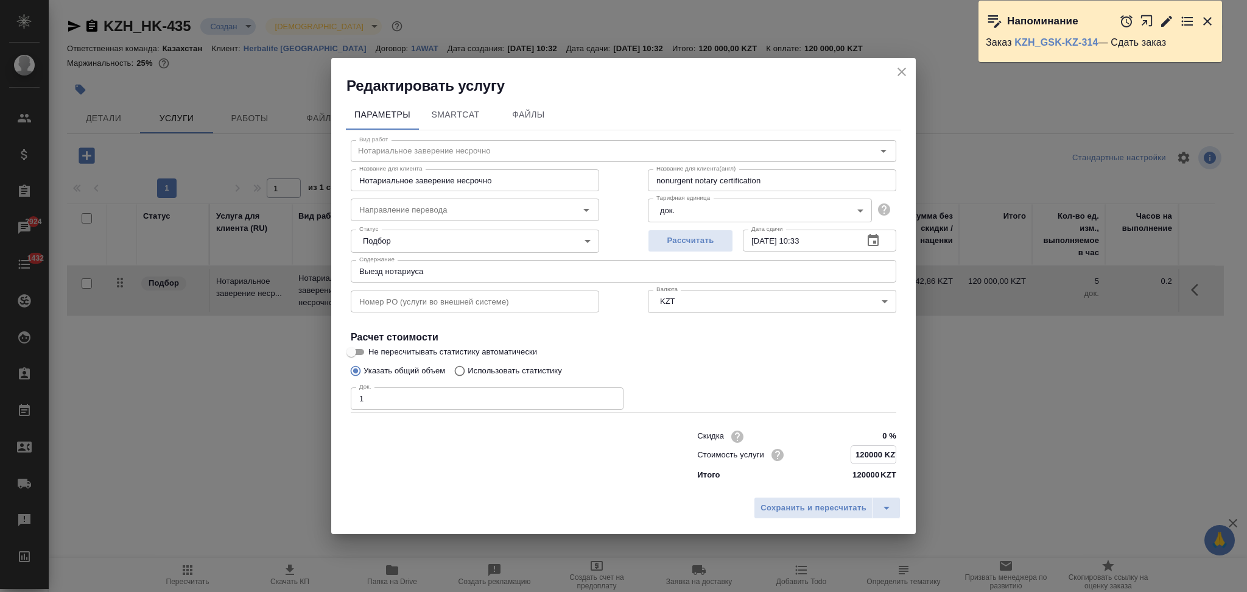
drag, startPoint x: 868, startPoint y: 454, endPoint x: 861, endPoint y: 454, distance: 6.7
click at [861, 454] on input "120000 KZT" at bounding box center [873, 455] width 44 height 18
type input "105000 KZT"
click at [810, 505] on span "Сохранить и пересчитать" at bounding box center [813, 507] width 106 height 14
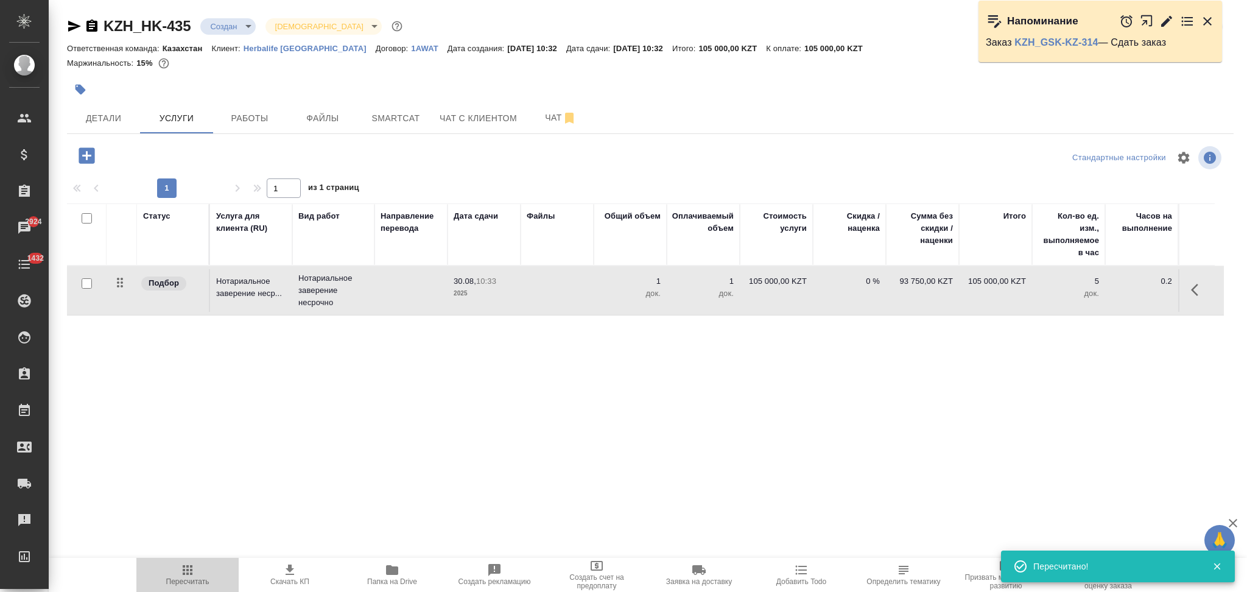
click at [184, 568] on icon "button" at bounding box center [187, 570] width 15 height 15
click at [294, 579] on span "Скачать КП" at bounding box center [289, 581] width 39 height 9
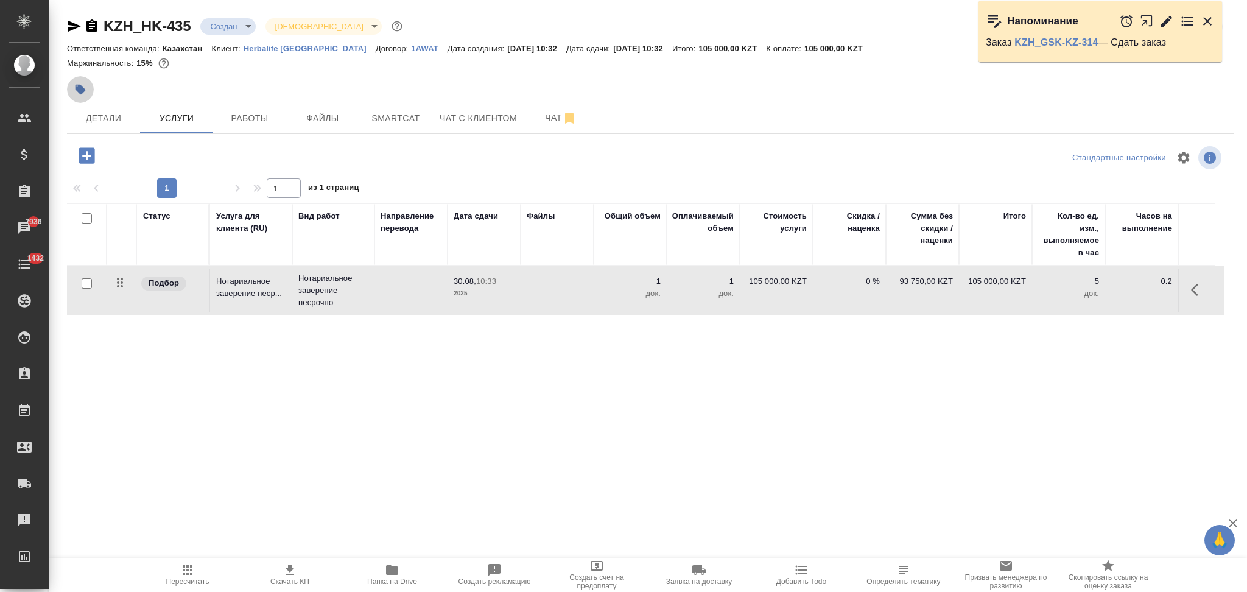
click at [91, 85] on button "button" at bounding box center [80, 89] width 27 height 27
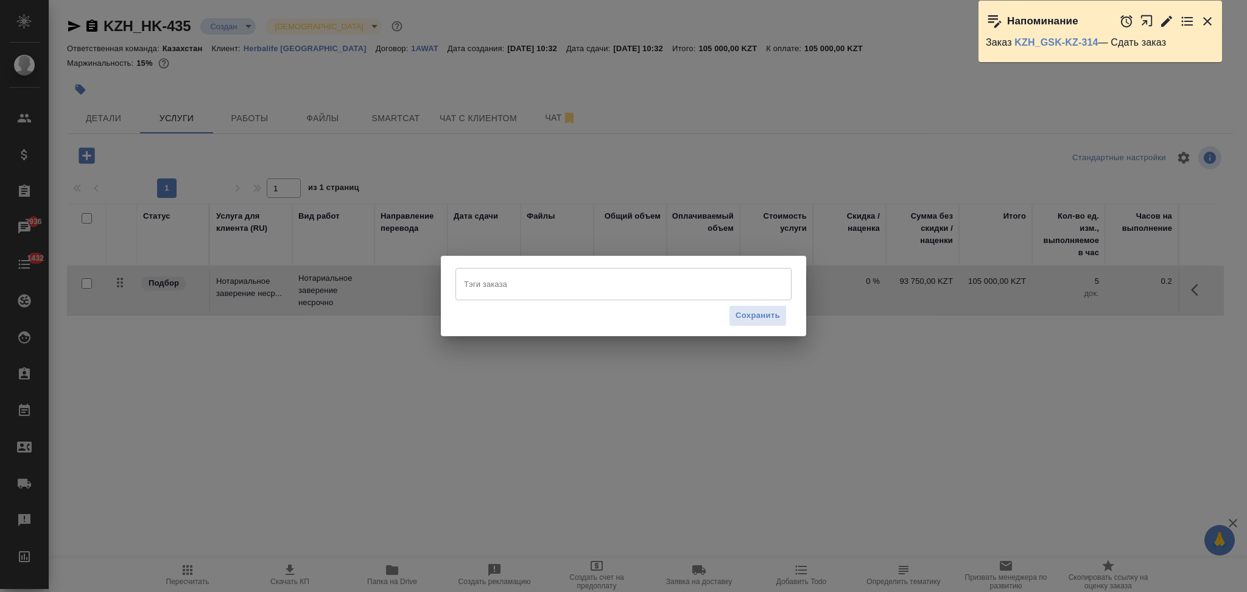
click at [469, 279] on input "Тэги заказа" at bounding box center [612, 283] width 302 height 21
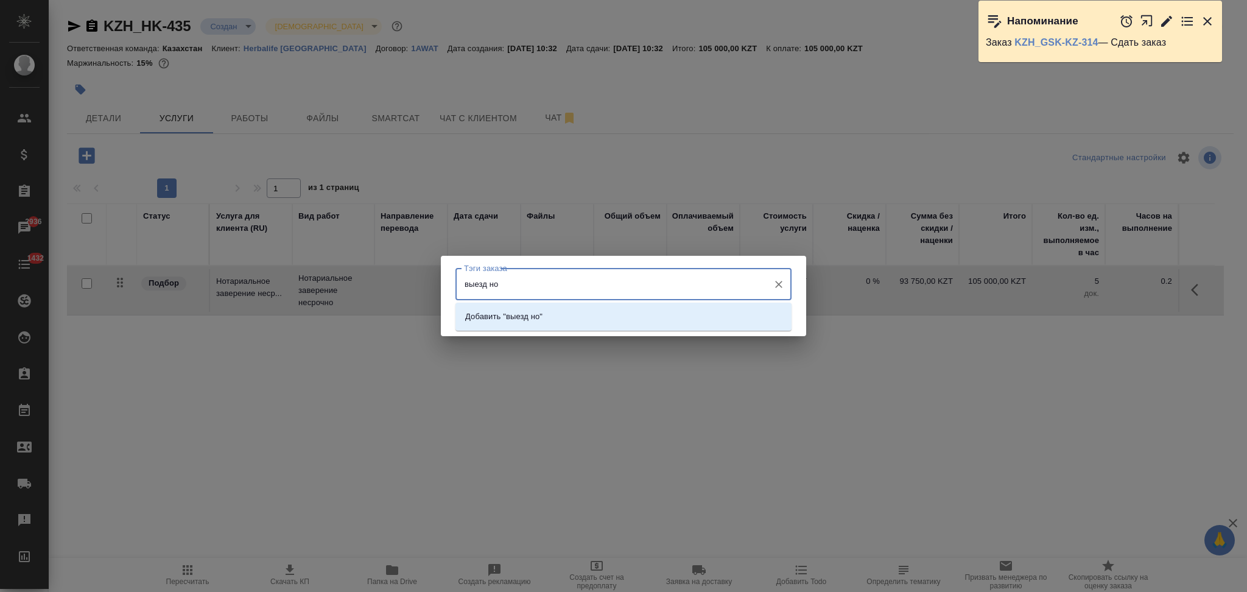
type input "выезд нот"
click at [502, 316] on p "Добавить "выезд нот"" at bounding box center [505, 317] width 81 height 12
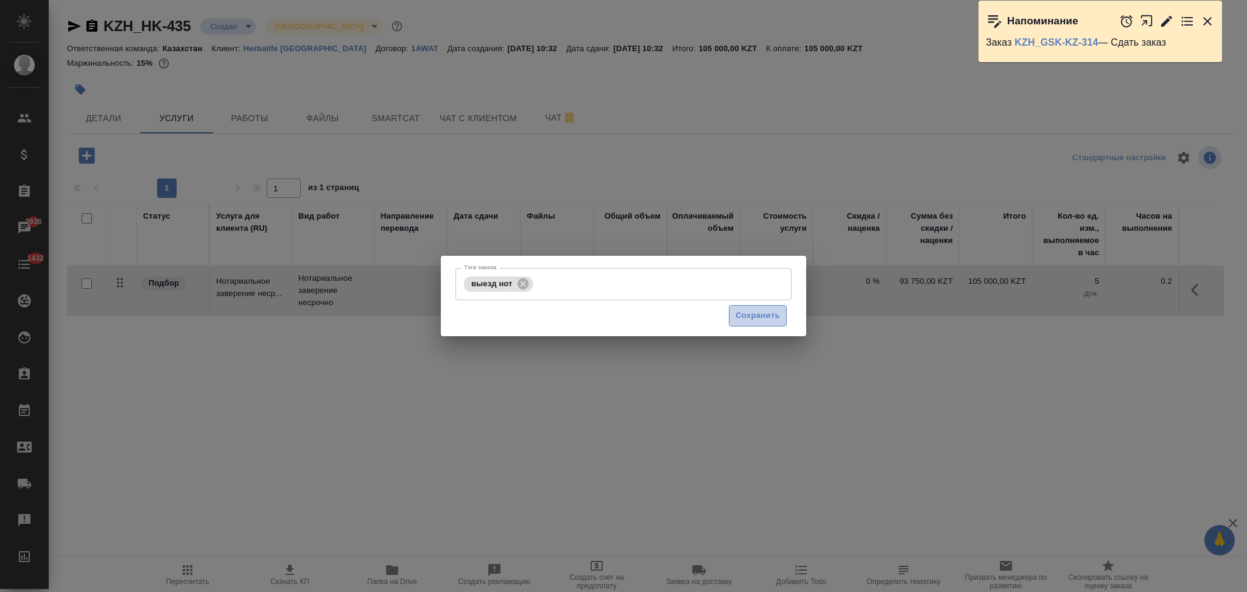
click at [774, 319] on span "Сохранить" at bounding box center [757, 316] width 44 height 14
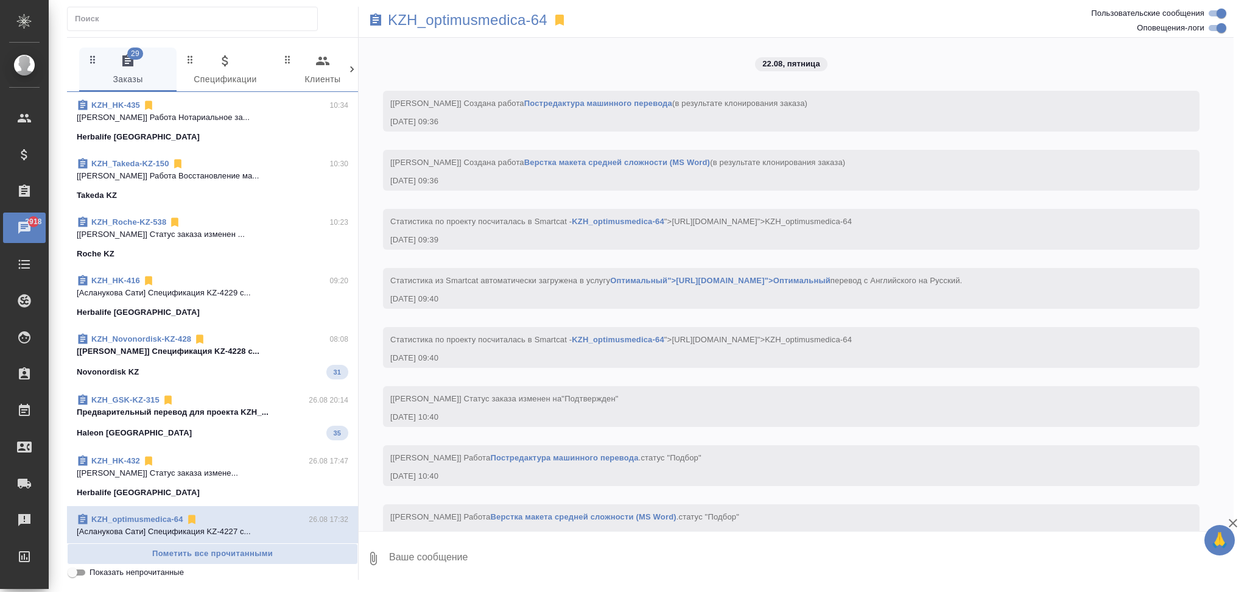
scroll to position [1225, 0]
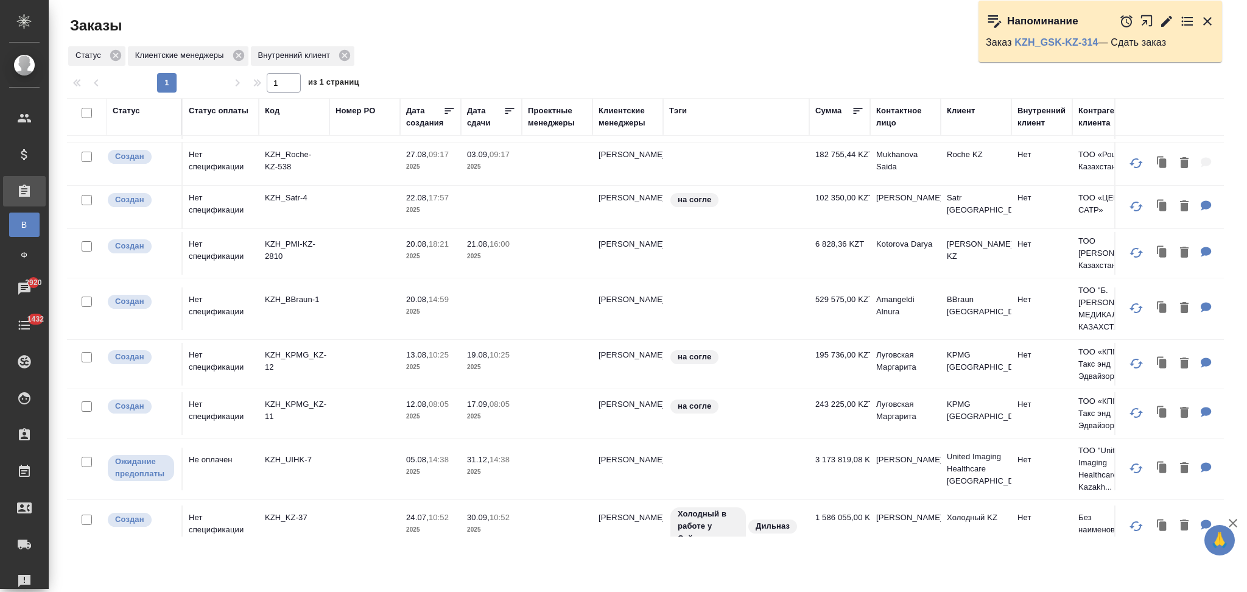
scroll to position [61, 0]
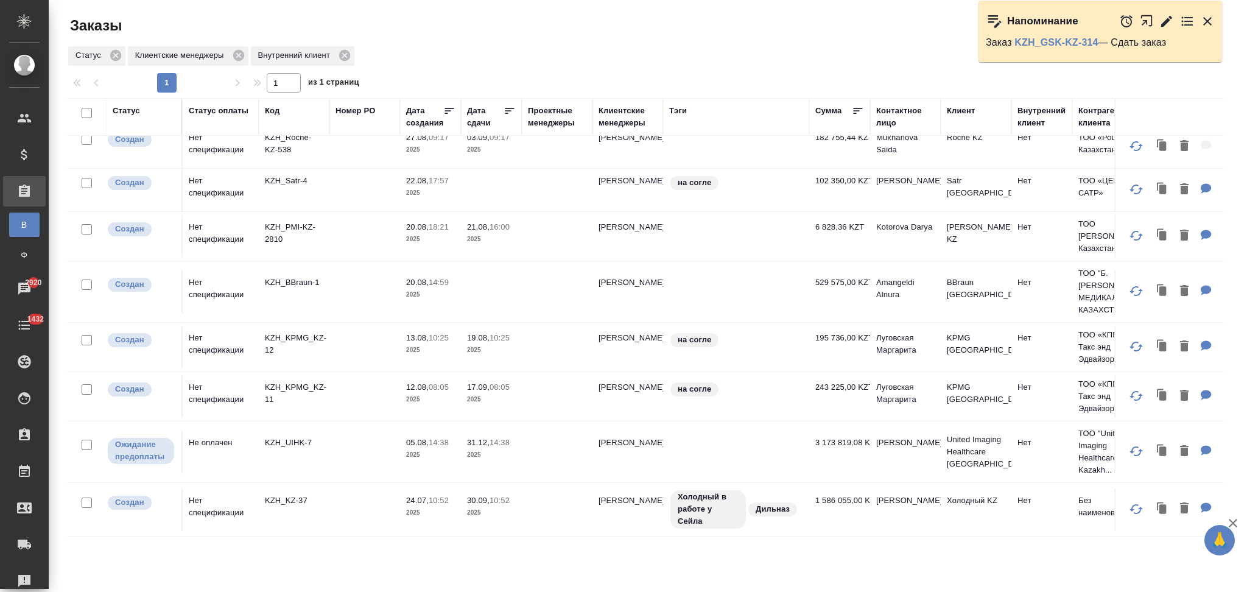
click at [325, 491] on td "KZH_KZ-37" at bounding box center [294, 509] width 71 height 43
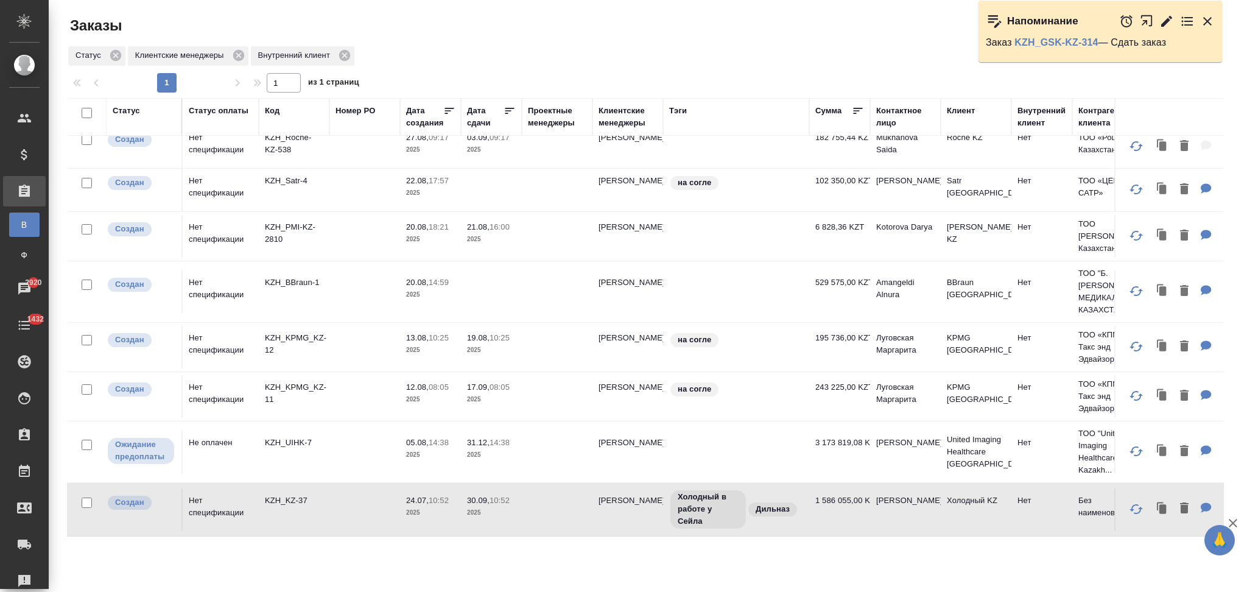
click at [325, 491] on td "KZH_KZ-37" at bounding box center [294, 509] width 71 height 43
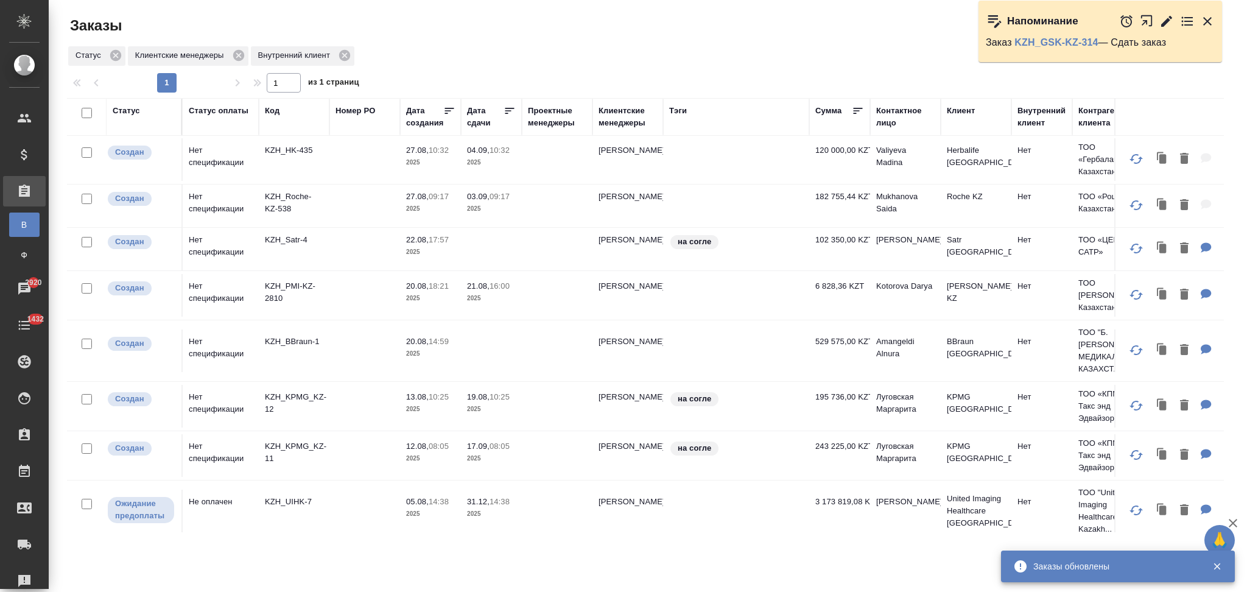
scroll to position [0, 0]
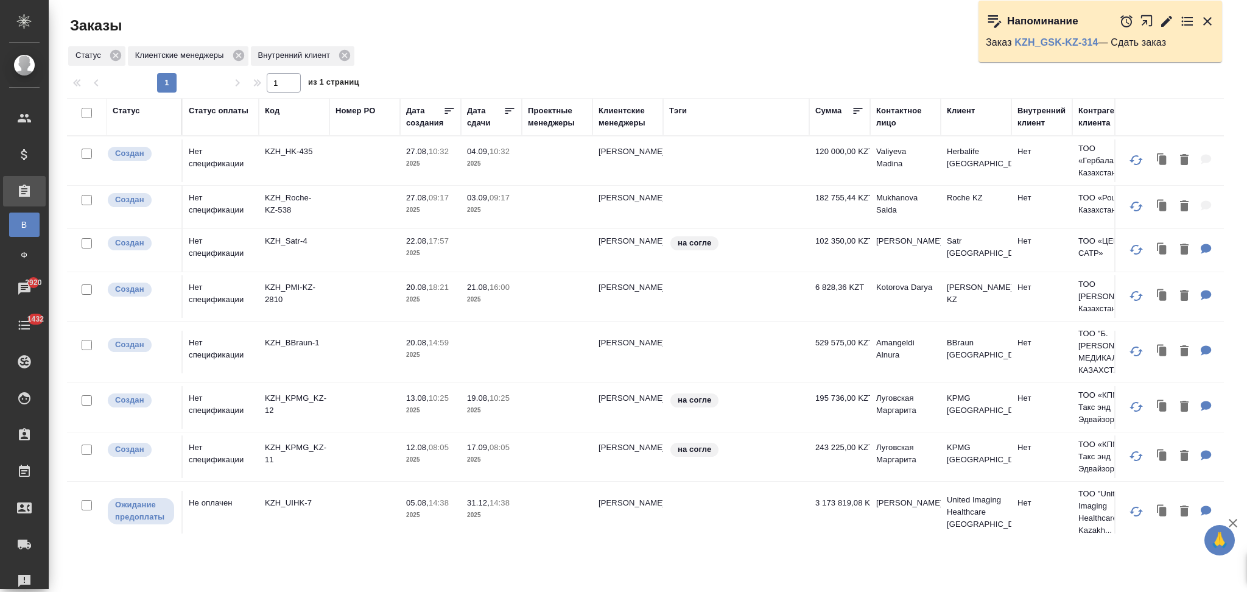
click at [340, 255] on td at bounding box center [364, 250] width 71 height 43
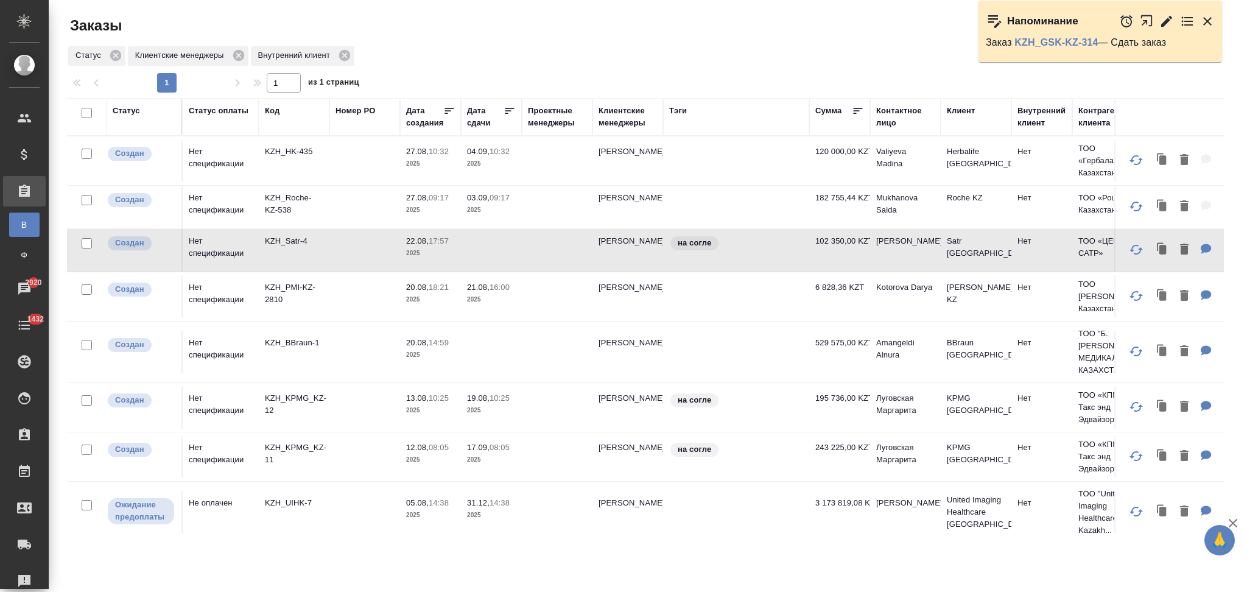
click at [340, 255] on td at bounding box center [364, 250] width 71 height 43
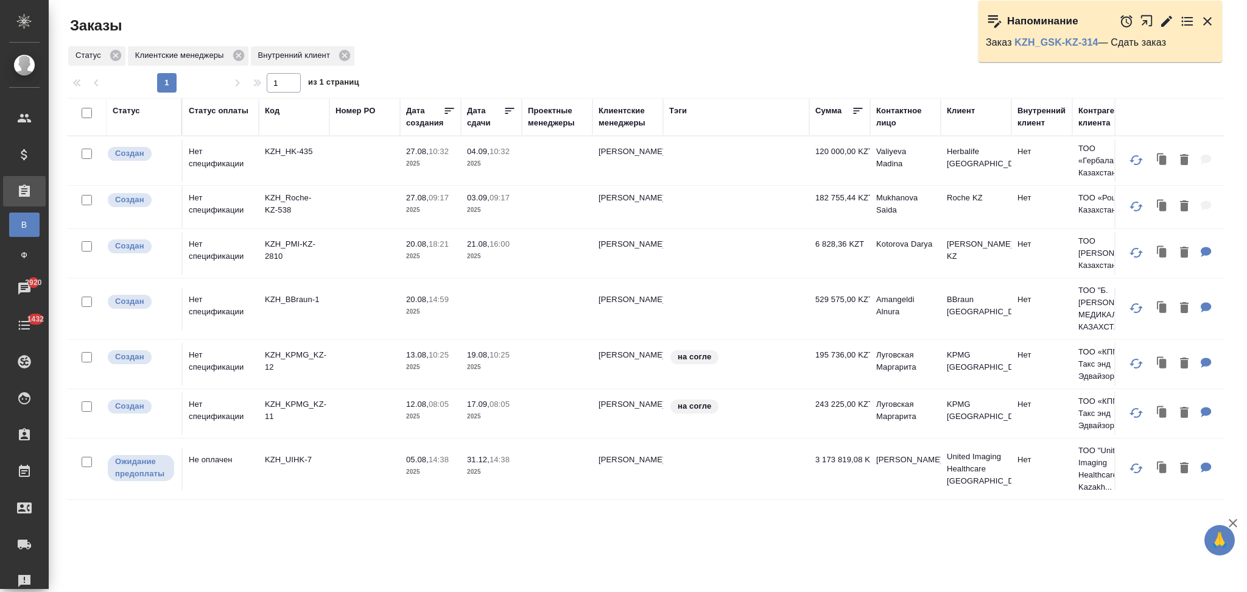
click at [353, 306] on td at bounding box center [364, 308] width 71 height 43
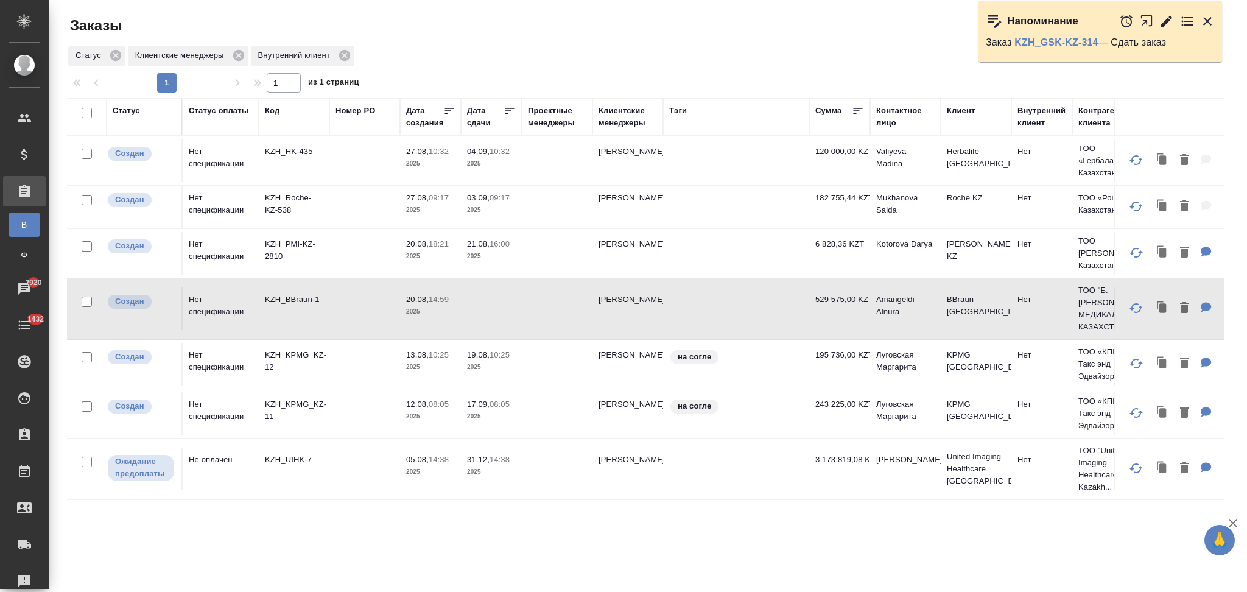
click at [353, 306] on td at bounding box center [364, 308] width 71 height 43
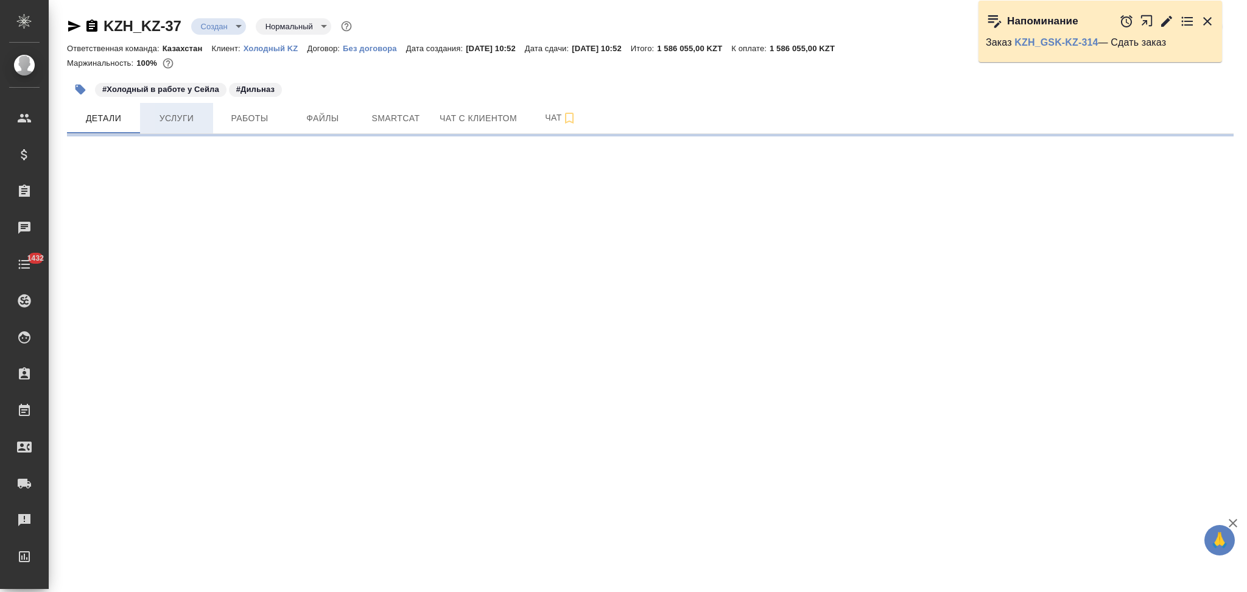
select select "RU"
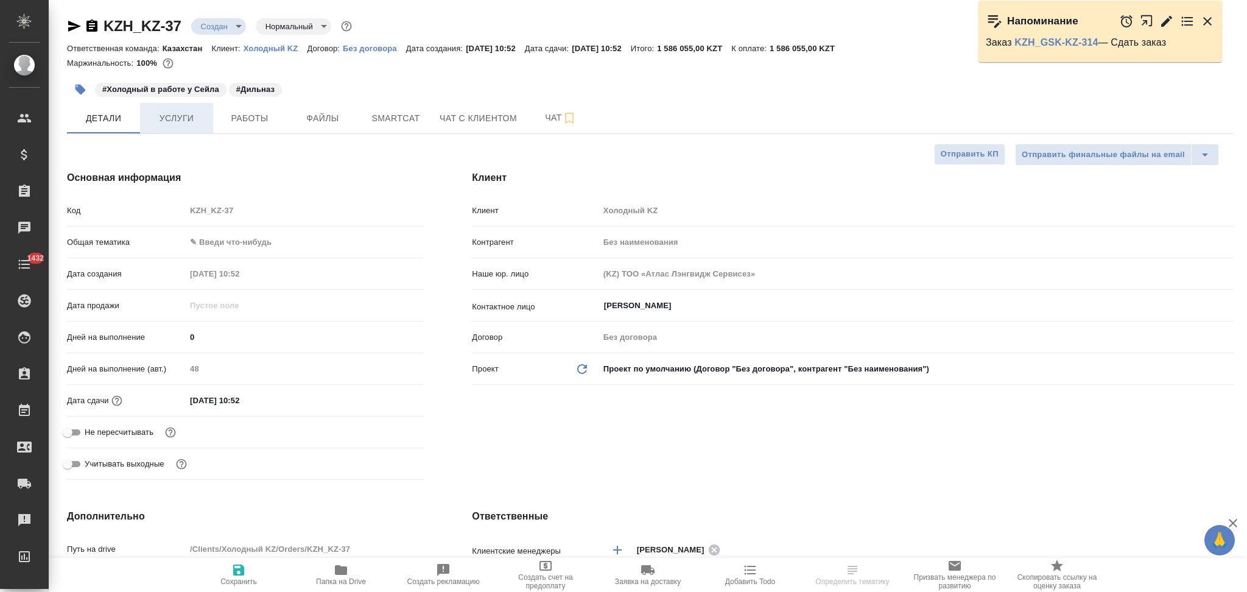
type textarea "x"
click at [170, 122] on span "Услуги" at bounding box center [176, 118] width 58 height 15
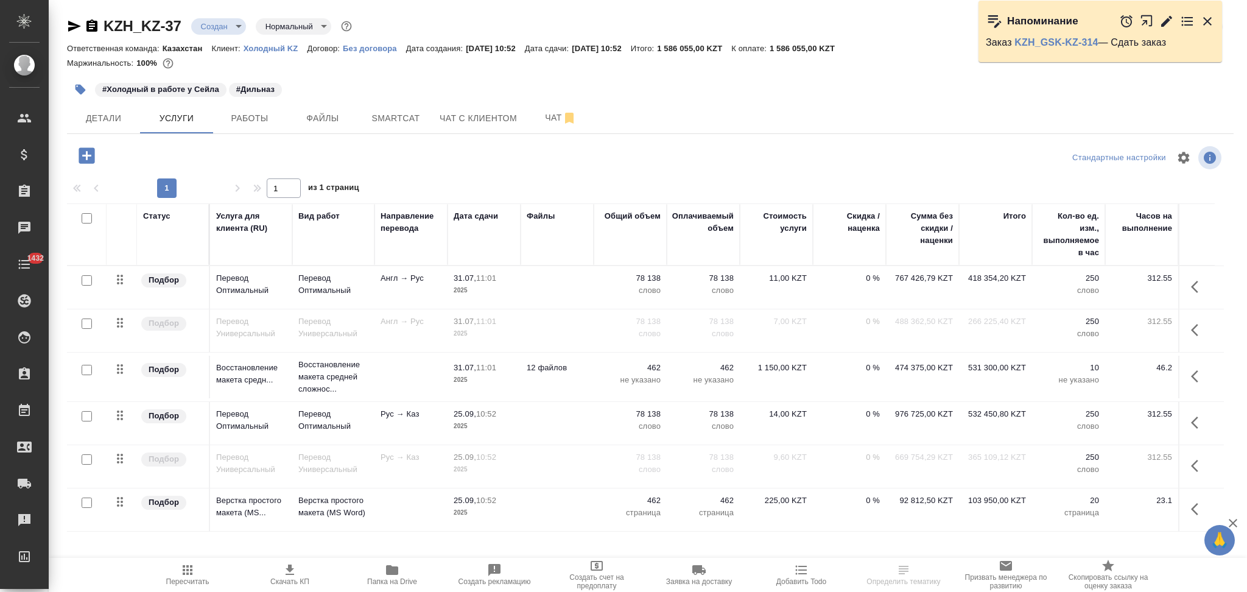
click at [1194, 426] on icon "button" at bounding box center [1198, 422] width 15 height 15
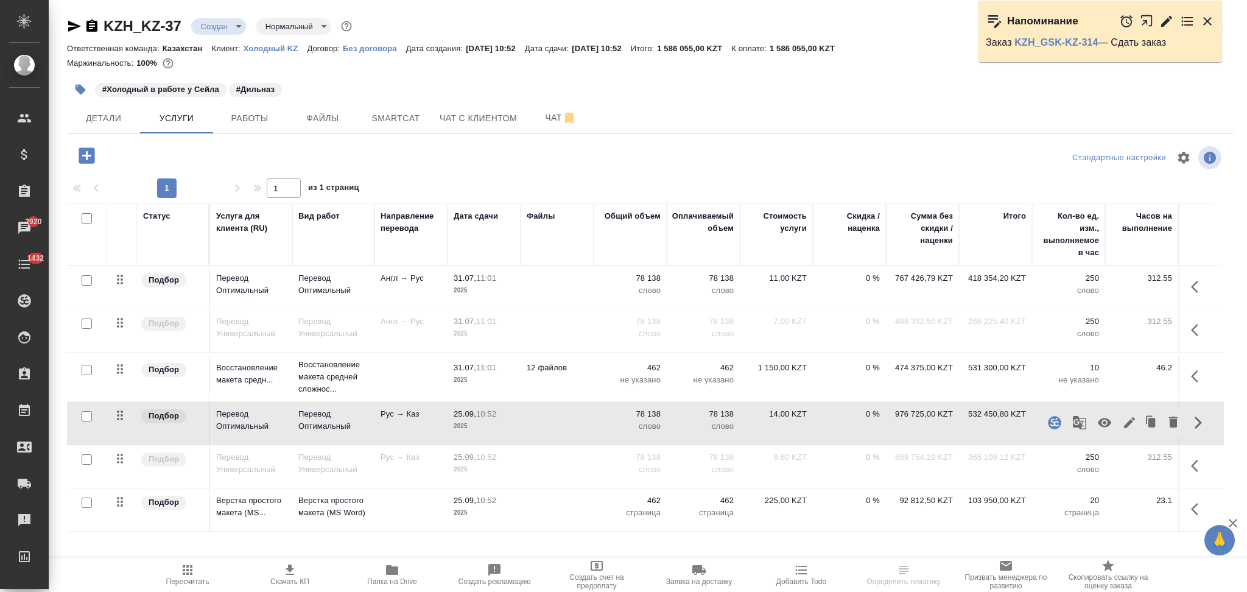
click at [1102, 421] on icon "button" at bounding box center [1104, 422] width 15 height 15
click at [182, 569] on icon "button" at bounding box center [187, 570] width 15 height 15
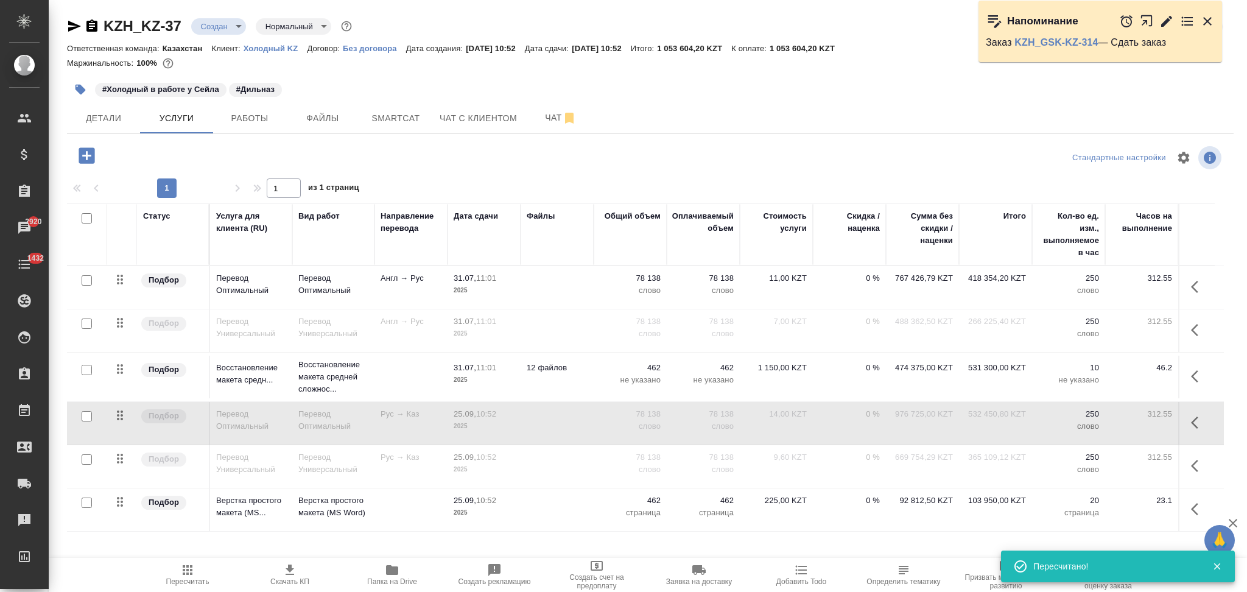
click at [1195, 504] on icon "button" at bounding box center [1198, 509] width 15 height 15
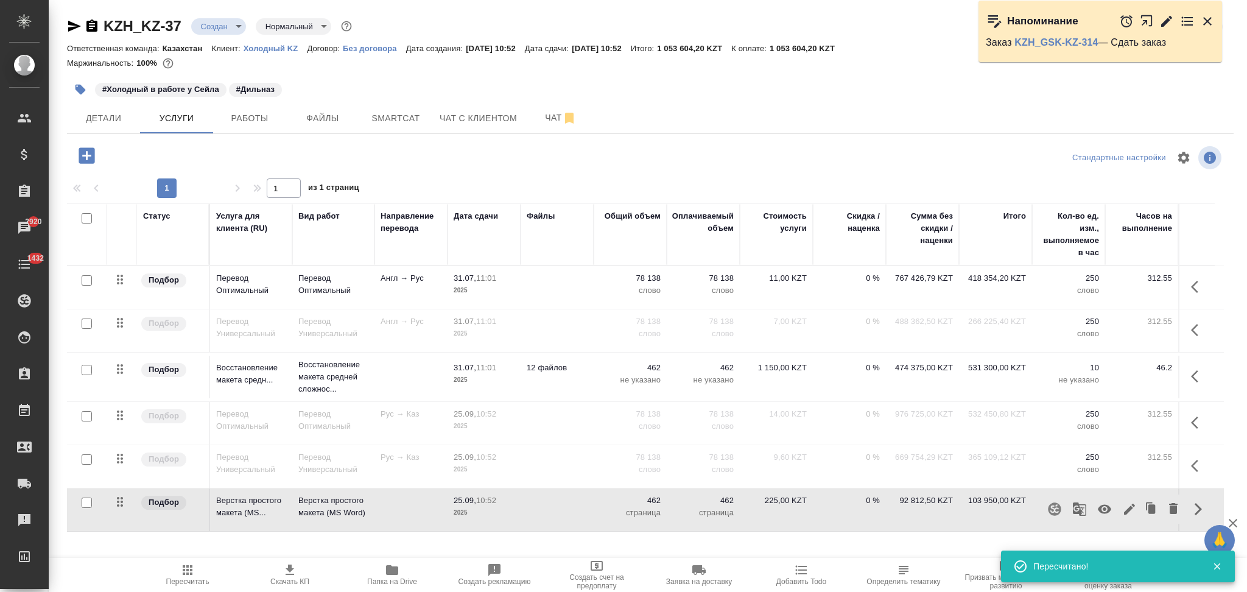
click at [1100, 509] on icon "button" at bounding box center [1104, 509] width 13 height 9
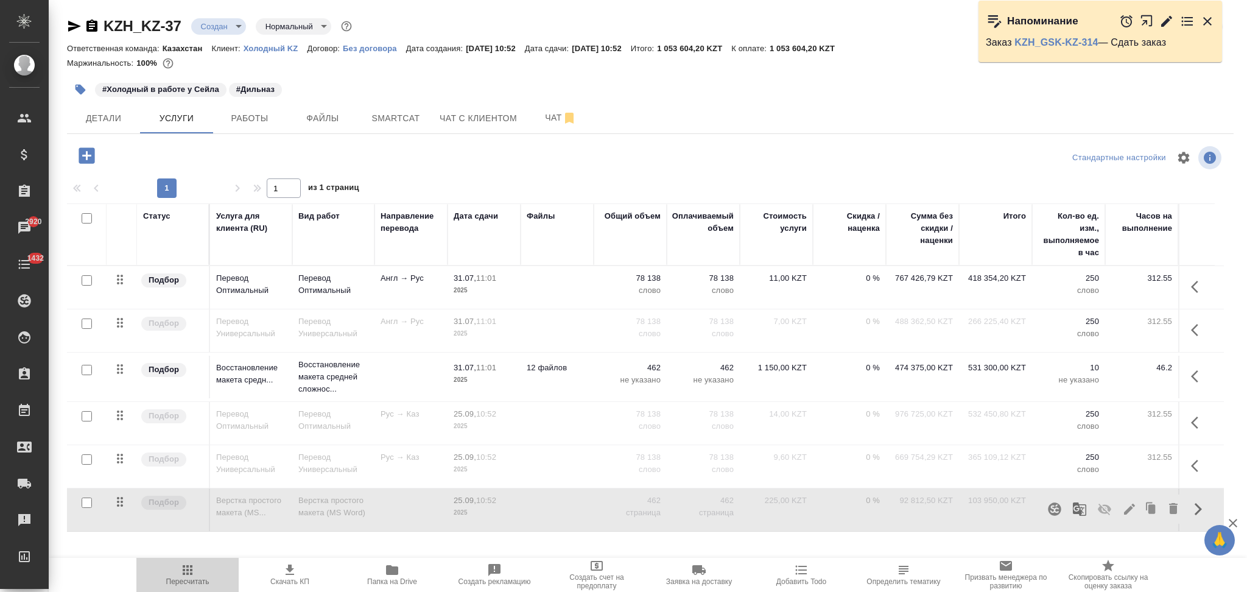
click at [189, 573] on icon "button" at bounding box center [187, 570] width 15 height 15
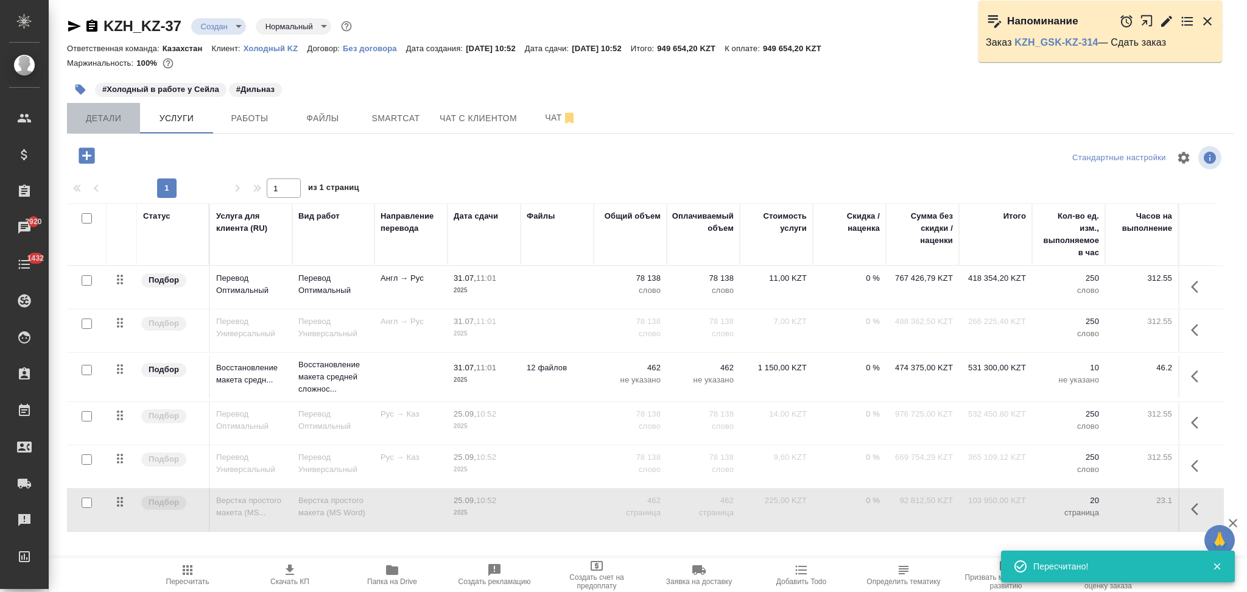
click at [109, 121] on span "Детали" at bounding box center [103, 118] width 58 height 15
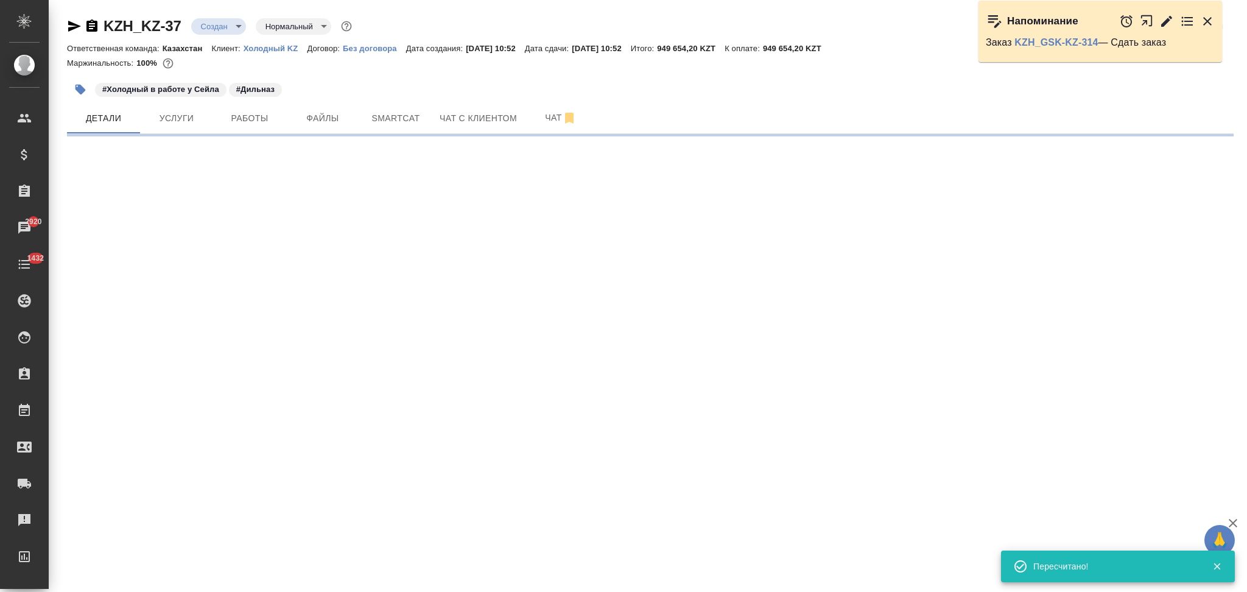
select select "RU"
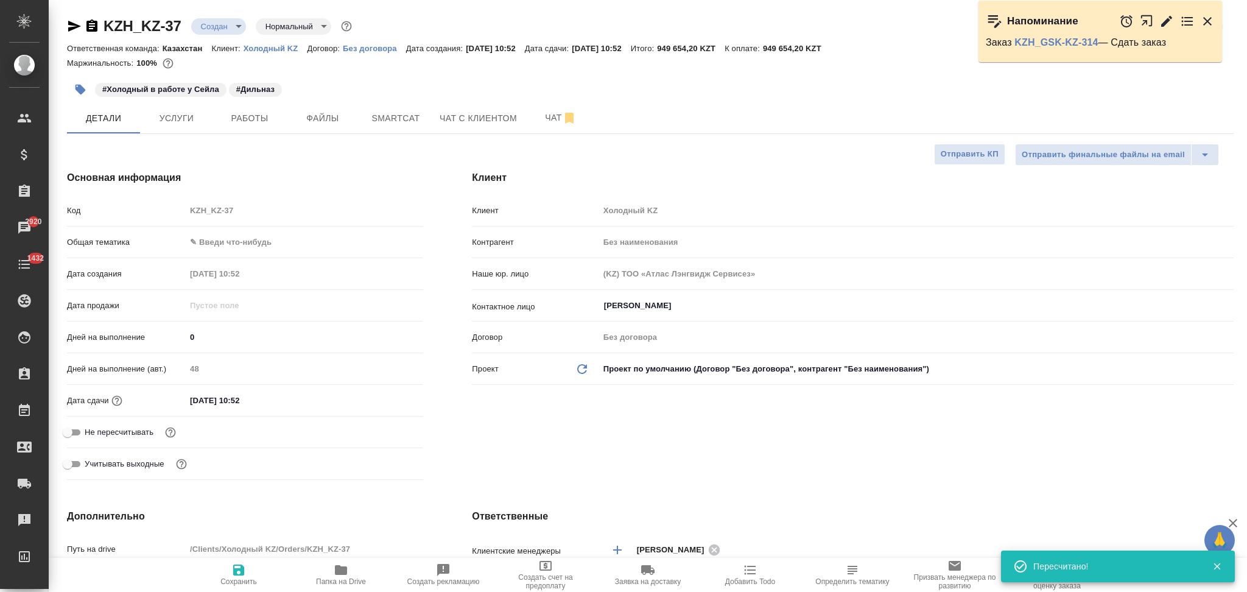
type textarea "x"
click at [215, 26] on body "🙏 .cls-1 fill:#fff; AWATERA Aslanukova Sati Клиенты Спецификации Заказы 2920 Ча…" at bounding box center [623, 296] width 1247 height 592
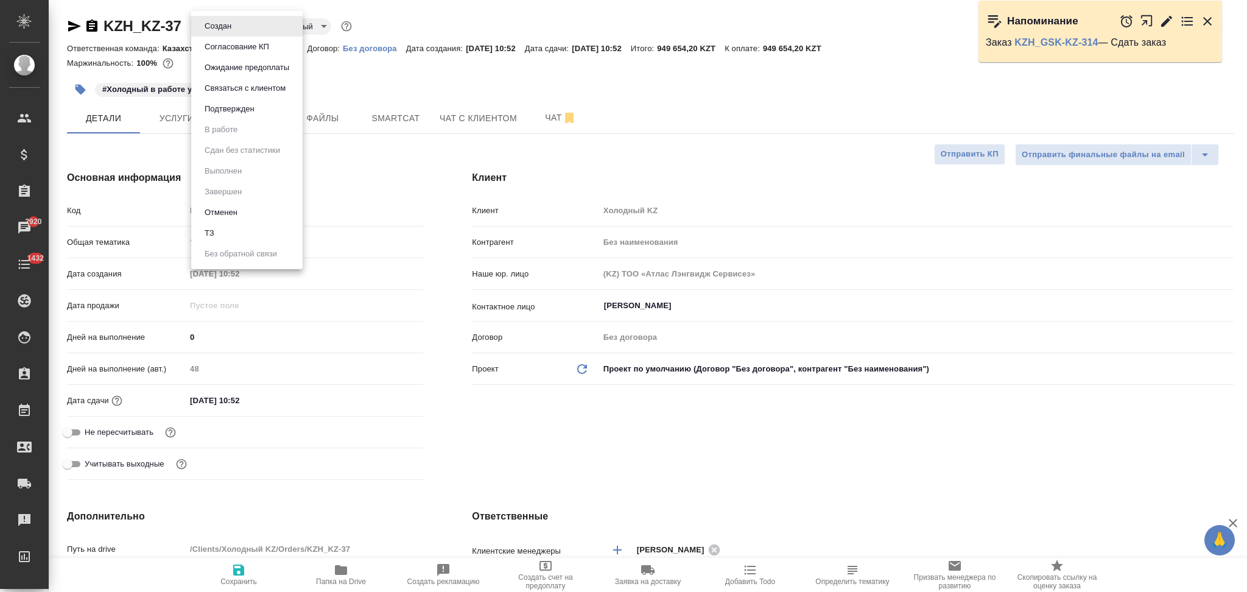
click at [227, 208] on button "Отменен" at bounding box center [221, 212] width 40 height 13
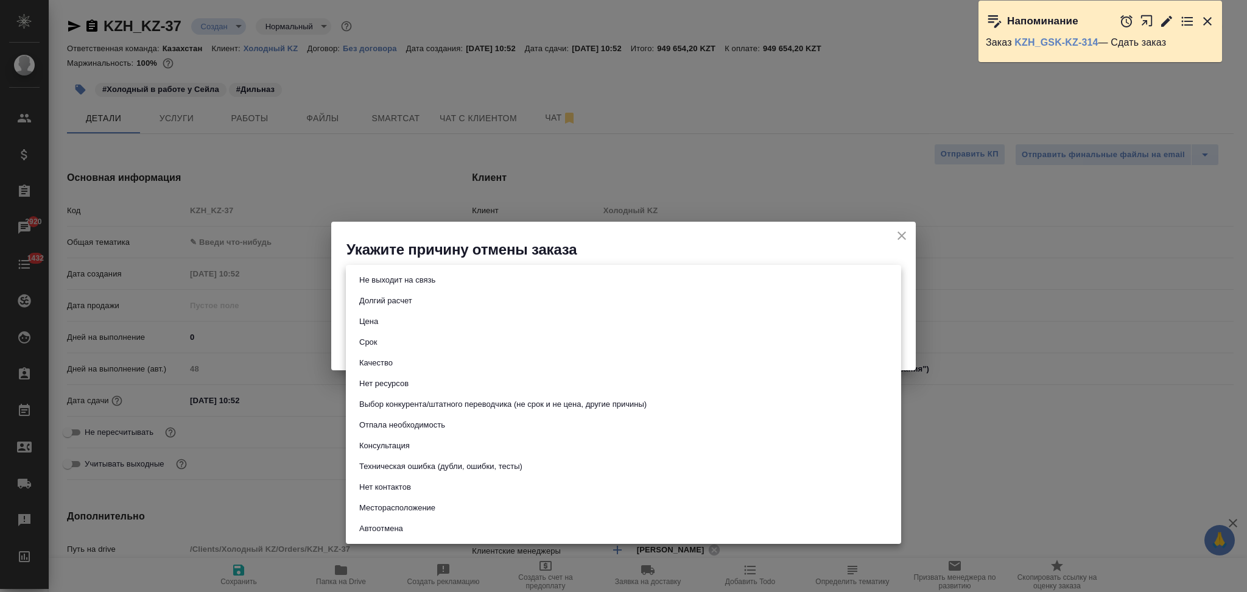
click at [462, 278] on body "🙏 .cls-1 fill:#fff; AWATERA Aslanukova Sati Клиенты Спецификации Заказы 2920 Ча…" at bounding box center [623, 296] width 1247 height 592
click at [398, 421] on button "Отпала необходимость" at bounding box center [402, 424] width 93 height 13
type input "noNeed"
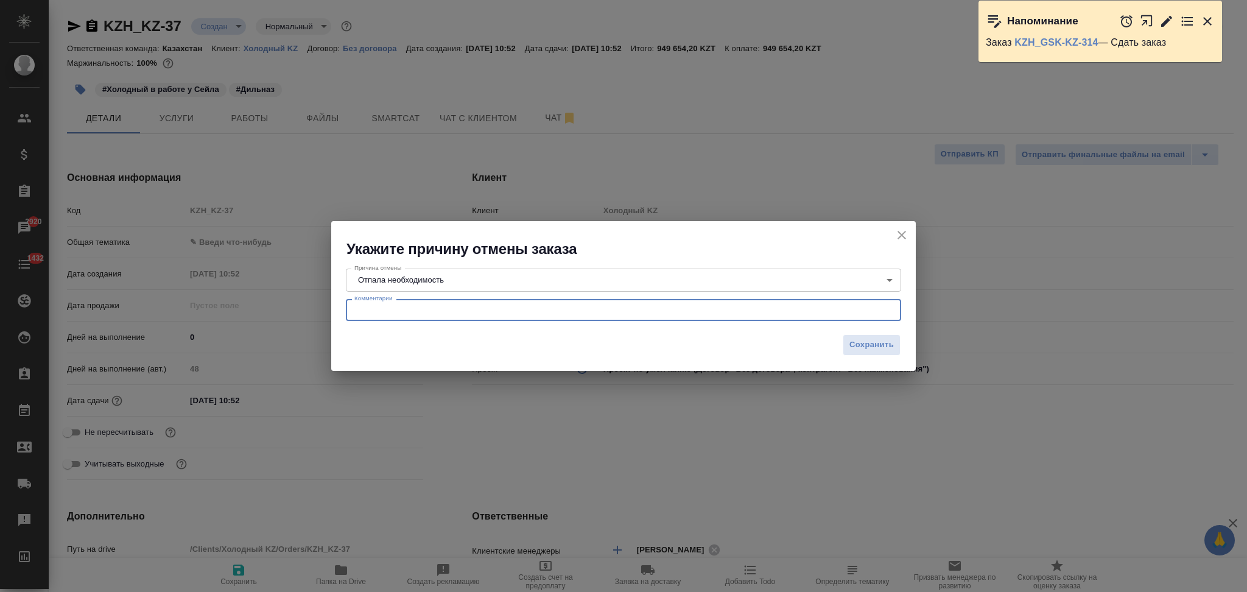
click at [394, 312] on textarea at bounding box center [623, 310] width 538 height 9
type textarea "Перестали выходить на связь, позже сказали что у них есть свои переводчики и на…"
click at [874, 349] on span "Сохранить" at bounding box center [871, 345] width 44 height 14
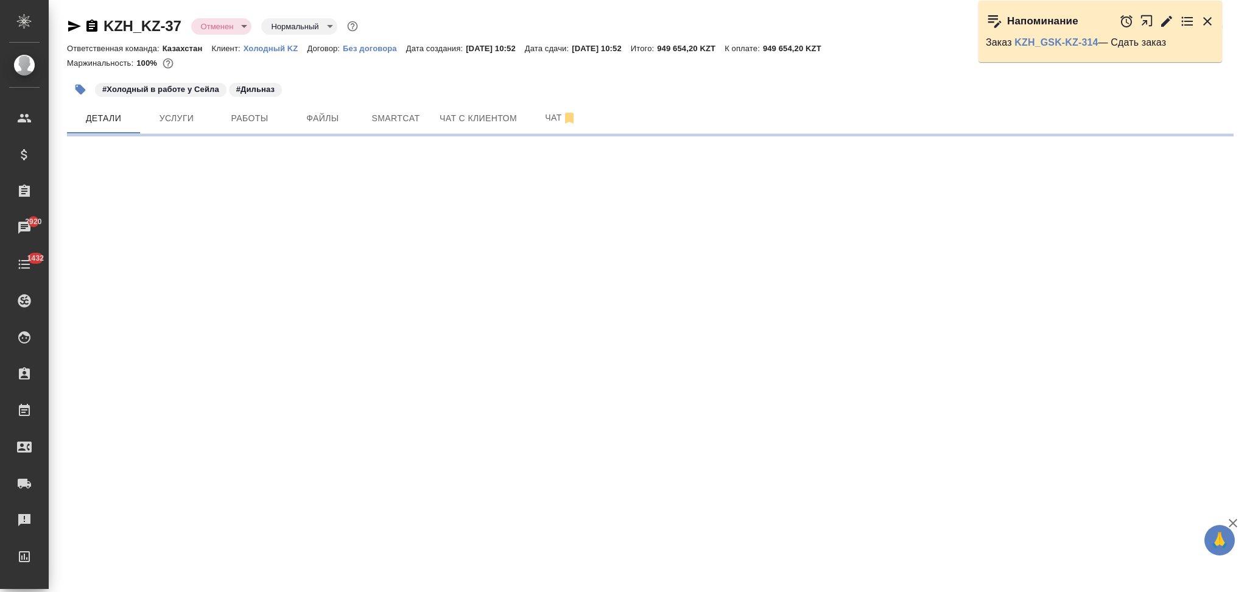
select select "RU"
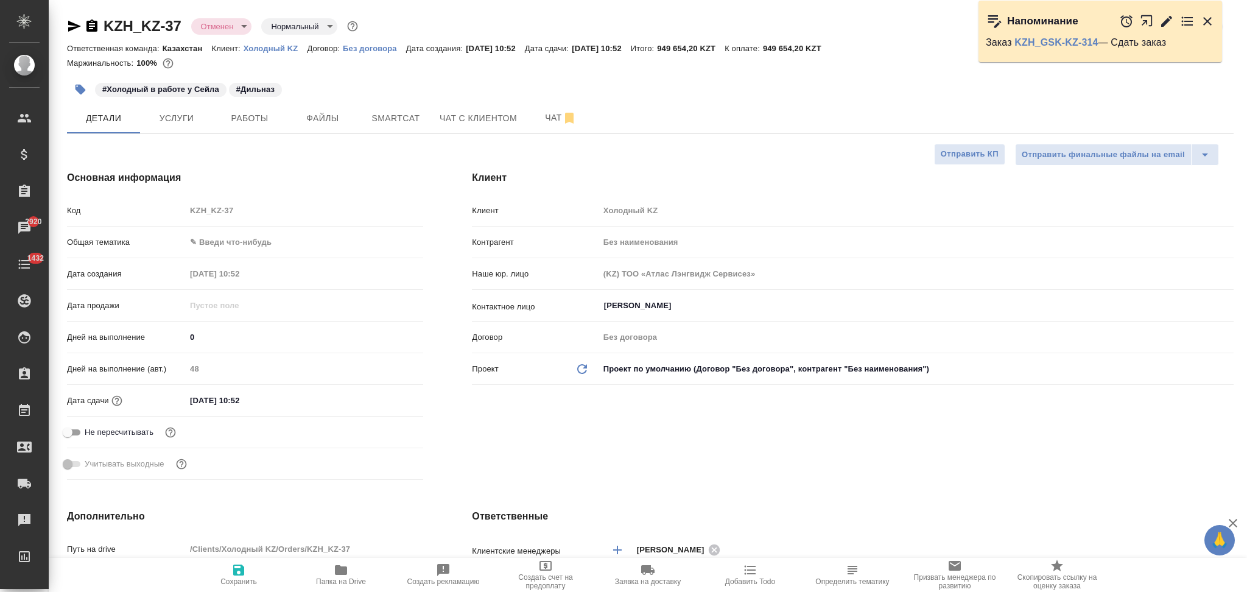
type textarea "x"
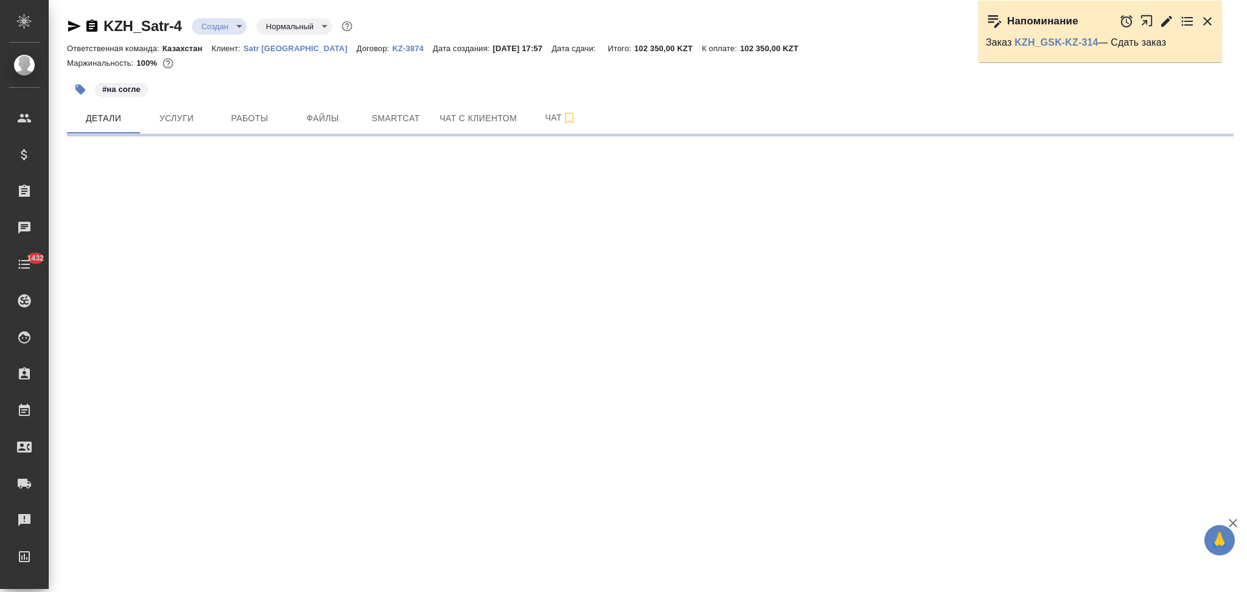
select select "RU"
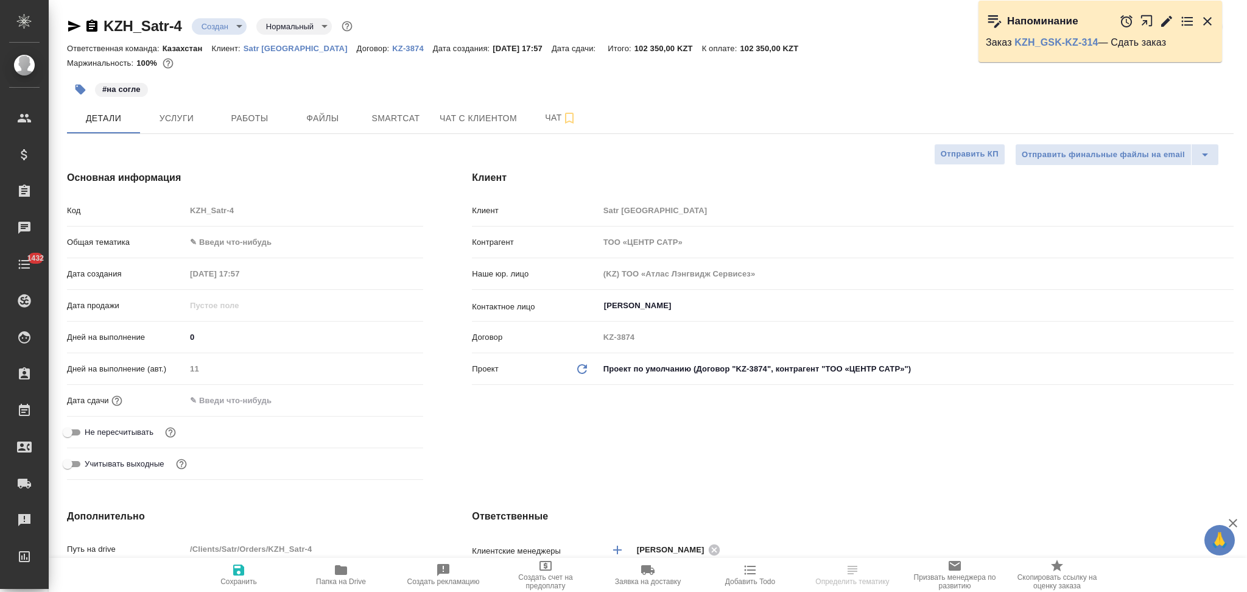
type textarea "x"
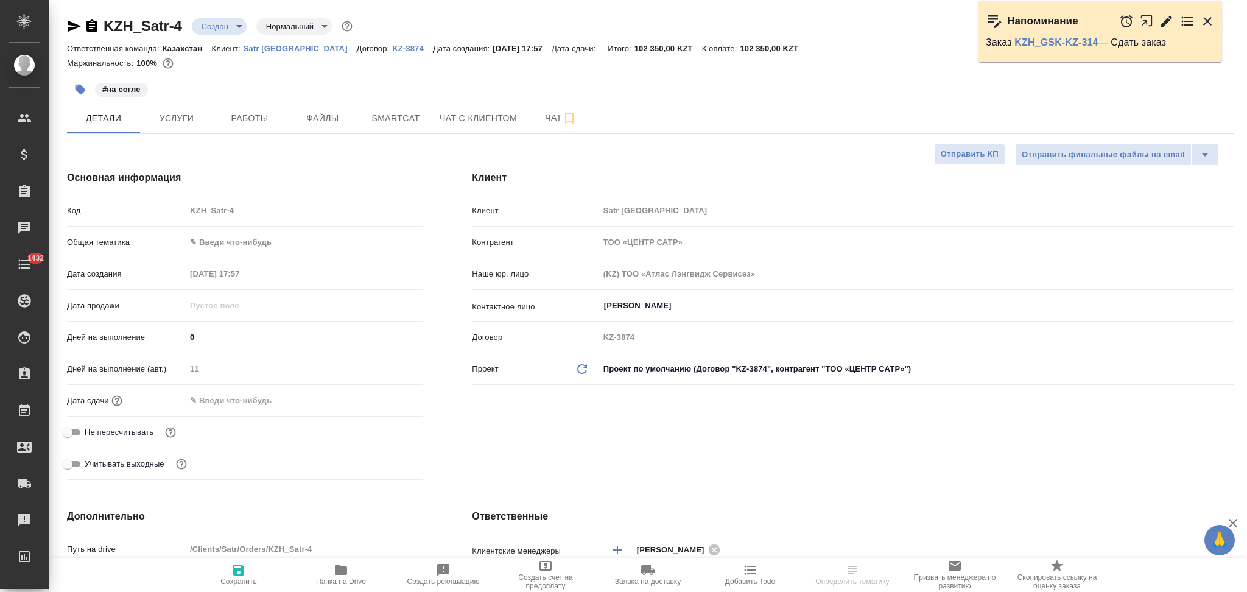
type textarea "x"
click at [221, 24] on body "🙏 .cls-1 fill:#fff; AWATERA Aslanukova Sati Клиенты Спецификации Заказы Чаты 14…" at bounding box center [623, 296] width 1247 height 592
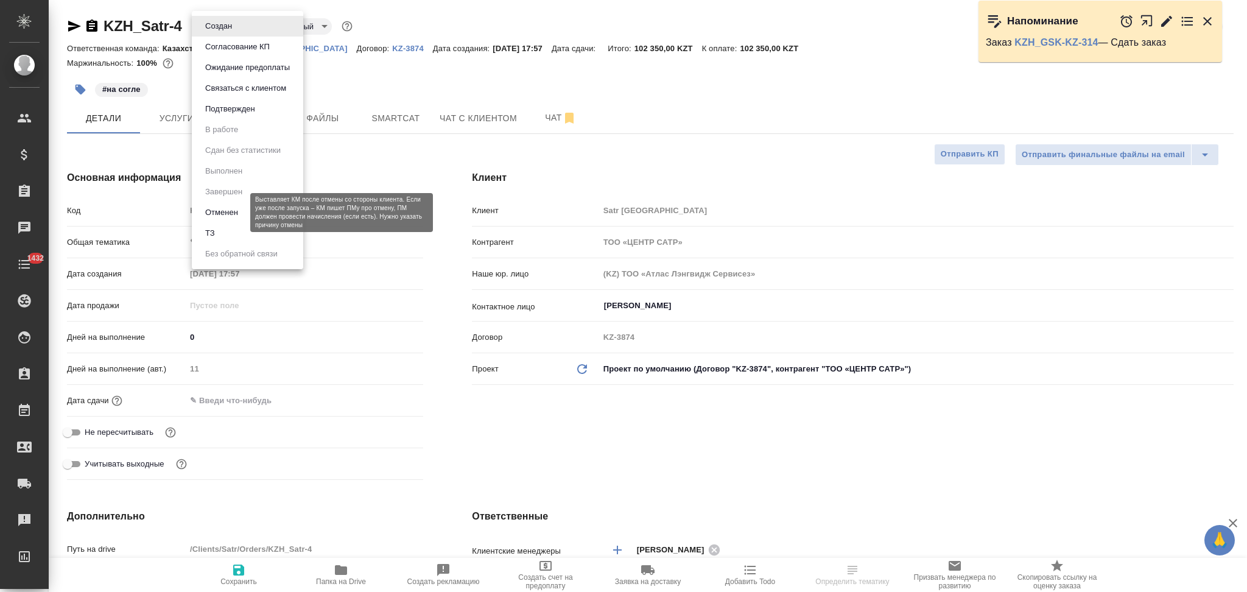
click at [227, 218] on button "Отменен" at bounding box center [222, 212] width 40 height 13
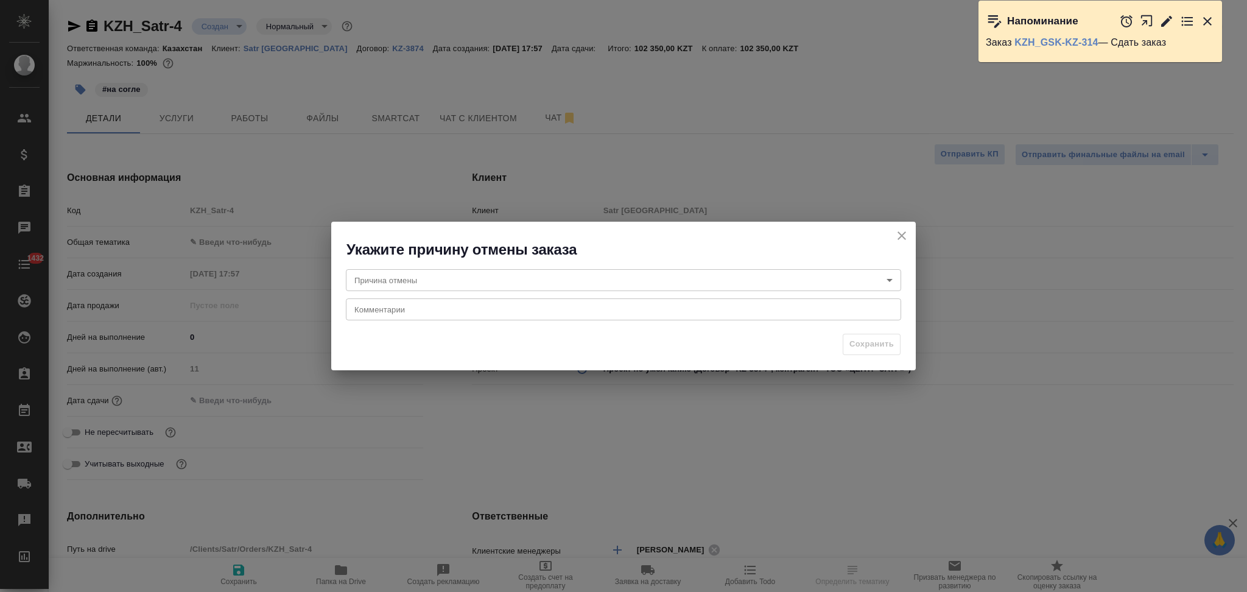
click at [443, 274] on body "🙏 .cls-1 fill:#fff; AWATERA Aslanukova Sati Клиенты Спецификации Заказы Чаты 14…" at bounding box center [623, 296] width 1247 height 592
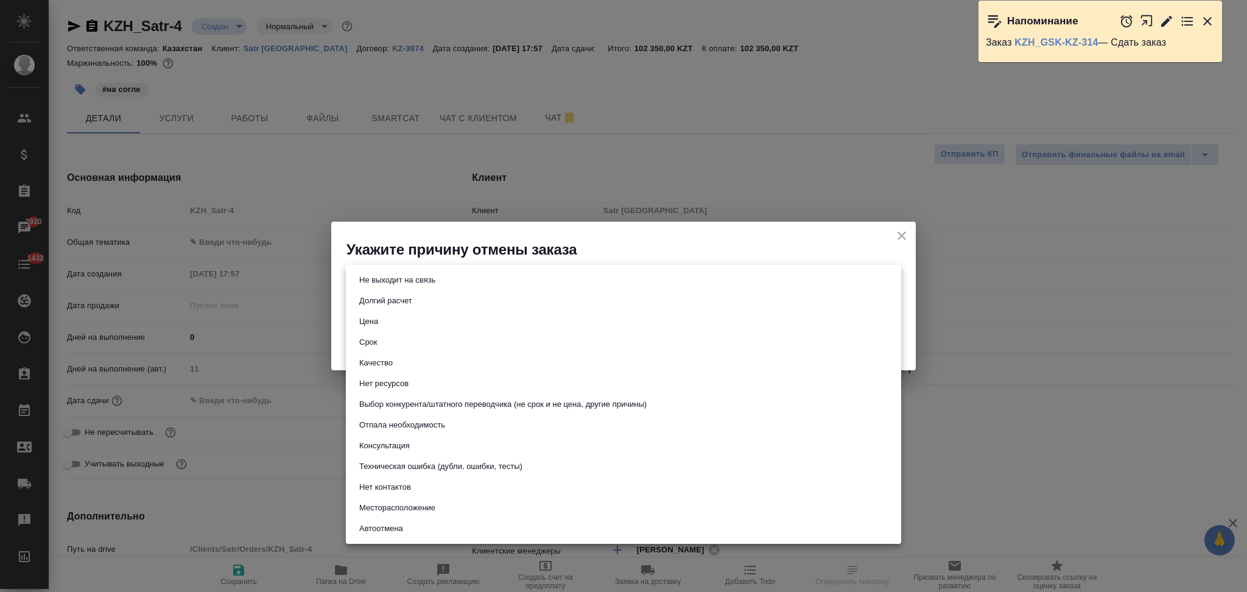
click at [423, 422] on button "Отпала необходимость" at bounding box center [402, 424] width 93 height 13
type input "noNeed"
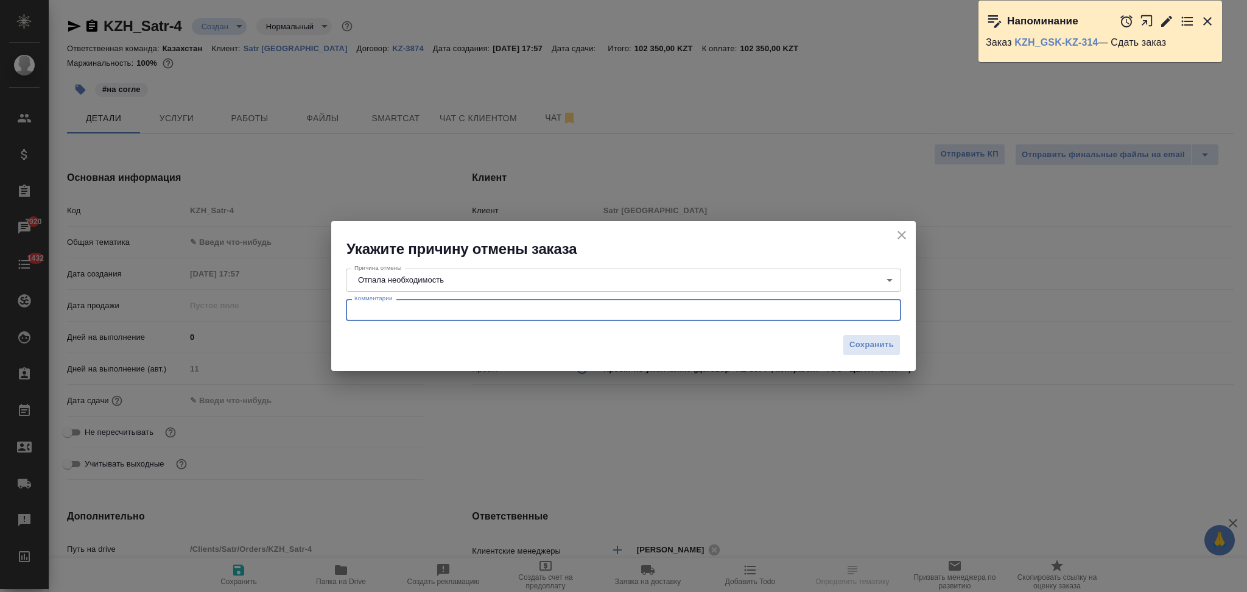
click at [403, 312] on textarea at bounding box center [623, 310] width 538 height 9
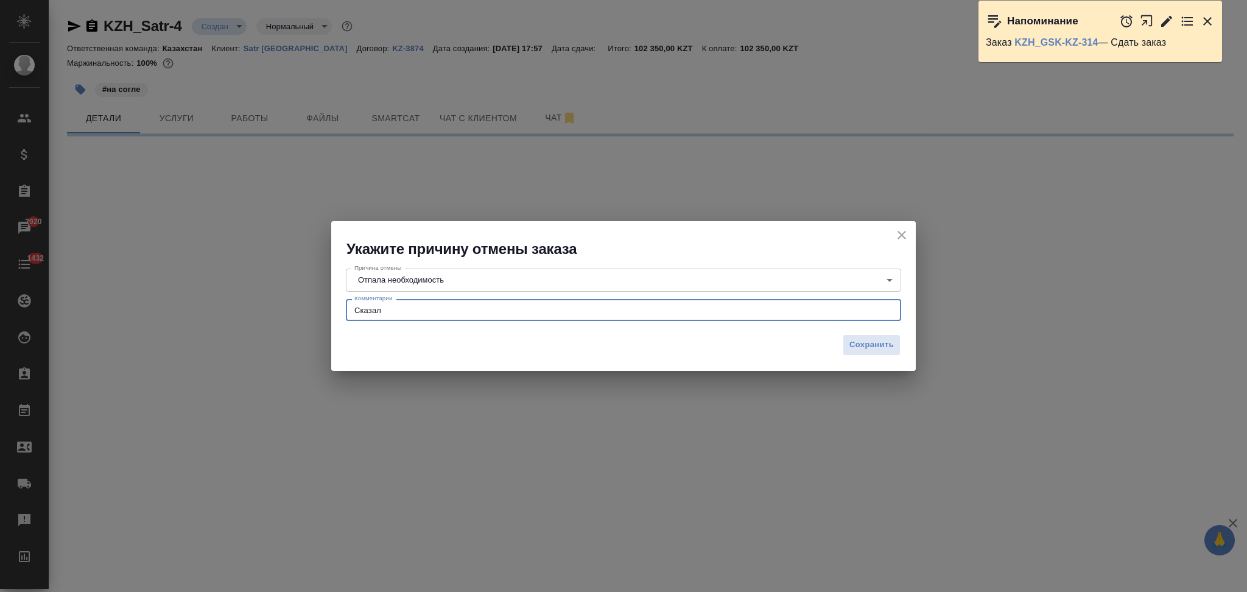
type textarea "Сказали"
select select "RU"
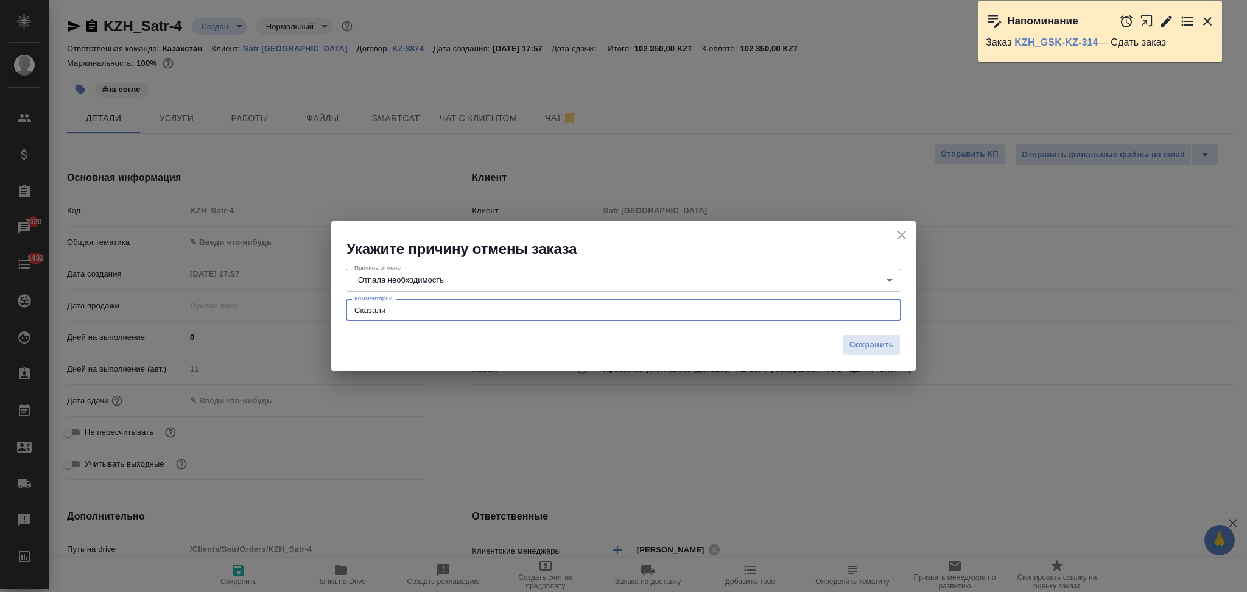
type textarea "Сказали"
type textarea "x"
type textarea "Сказали не актуально"
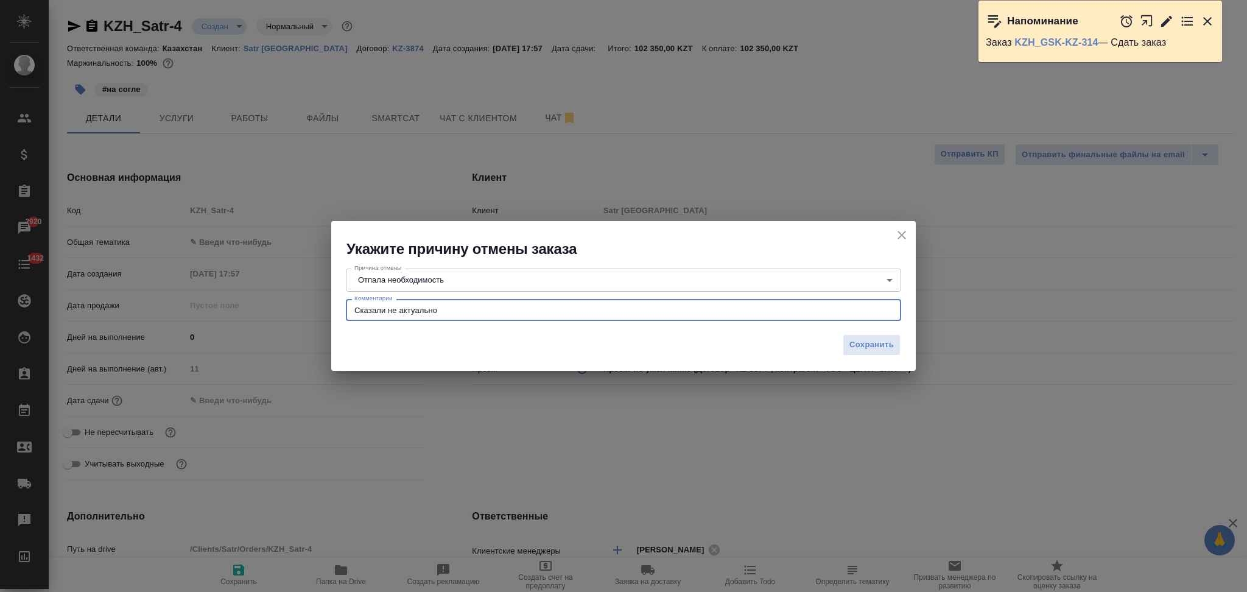
drag, startPoint x: 452, startPoint y: 311, endPoint x: 334, endPoint y: 297, distance: 118.9
click at [334, 297] on div "Причина отмены Отпала необходимость noNeed Причина отмены Комментарии Сказали н…" at bounding box center [623, 293] width 584 height 69
click at [897, 345] on button "Сохранить" at bounding box center [872, 344] width 58 height 21
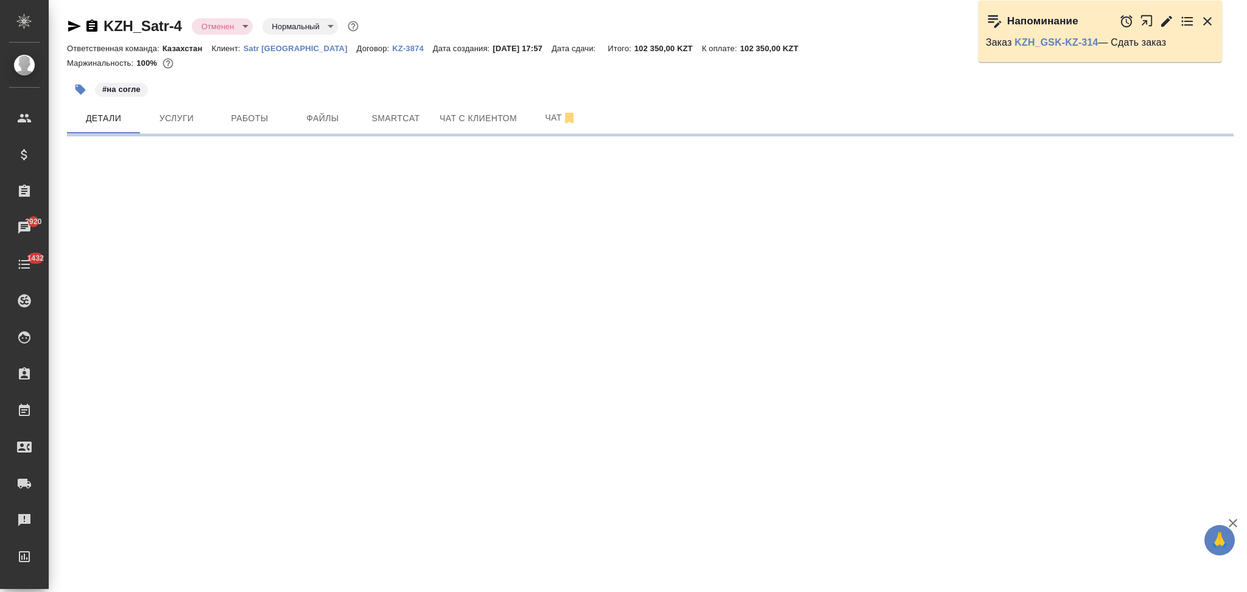
select select "RU"
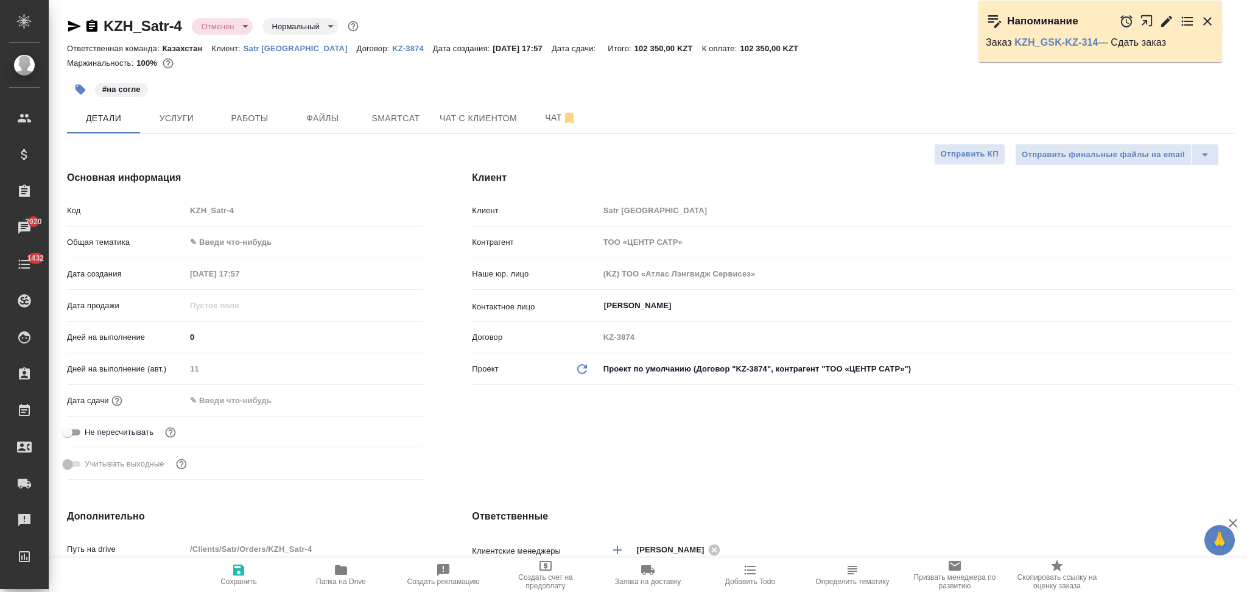
type textarea "x"
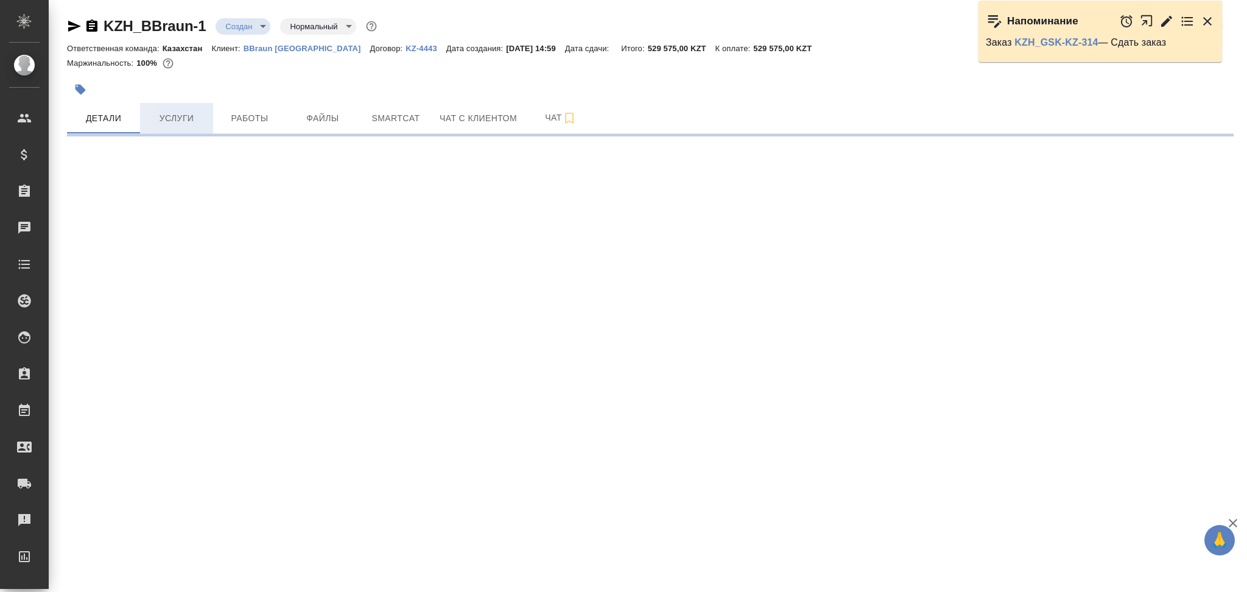
click at [174, 110] on button "Услуги" at bounding box center [176, 118] width 73 height 30
select select "RU"
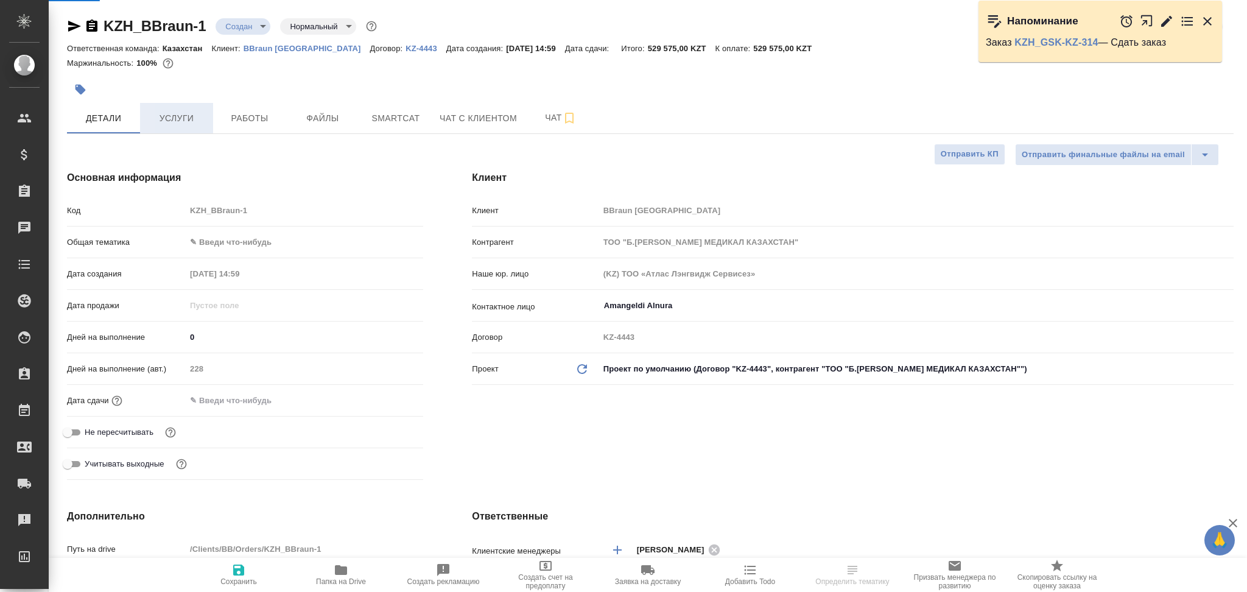
type textarea "x"
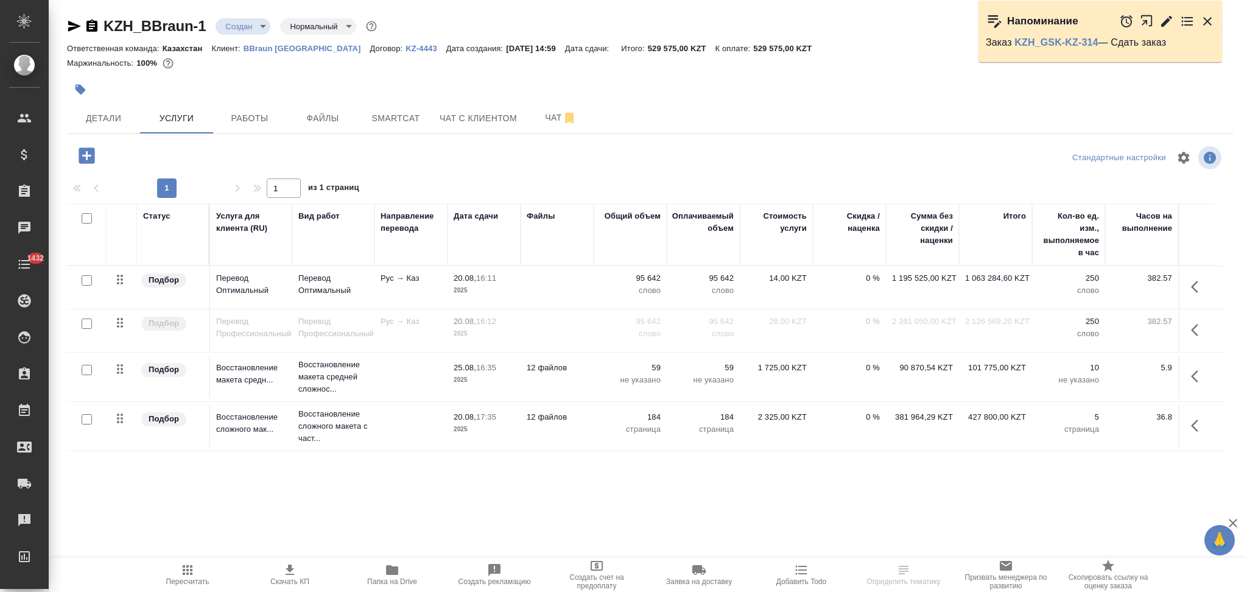
drag, startPoint x: 1197, startPoint y: 429, endPoint x: 1156, endPoint y: 441, distance: 43.3
click at [1198, 428] on icon "button" at bounding box center [1198, 425] width 15 height 15
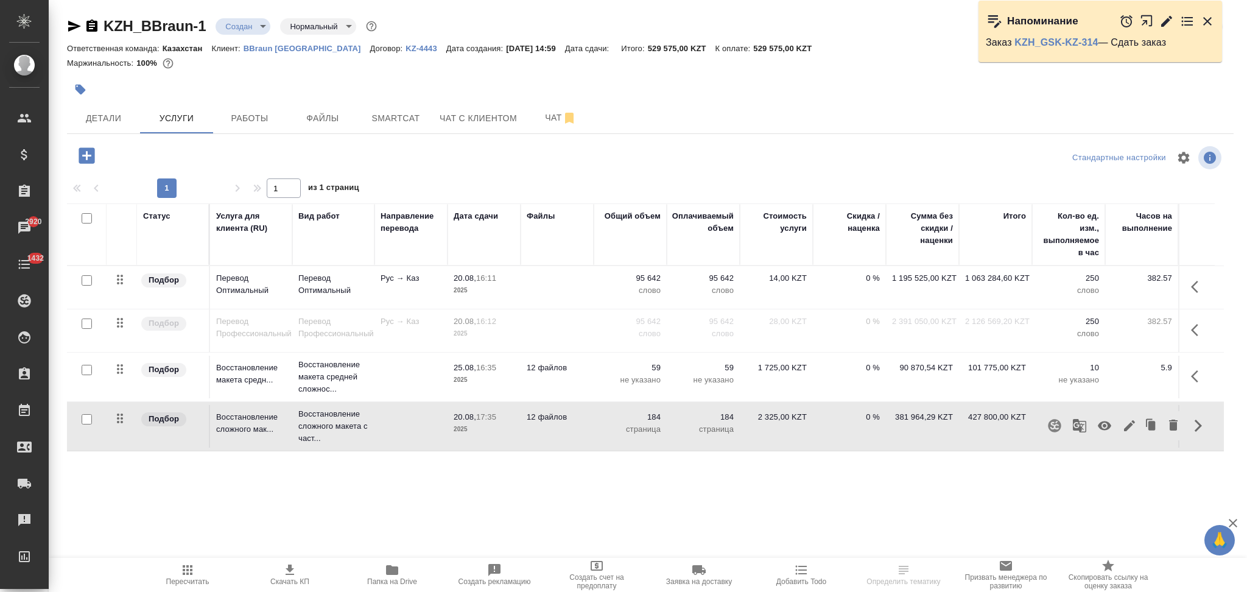
click at [1101, 426] on icon "button" at bounding box center [1104, 425] width 15 height 15
click at [180, 574] on icon "button" at bounding box center [187, 570] width 15 height 15
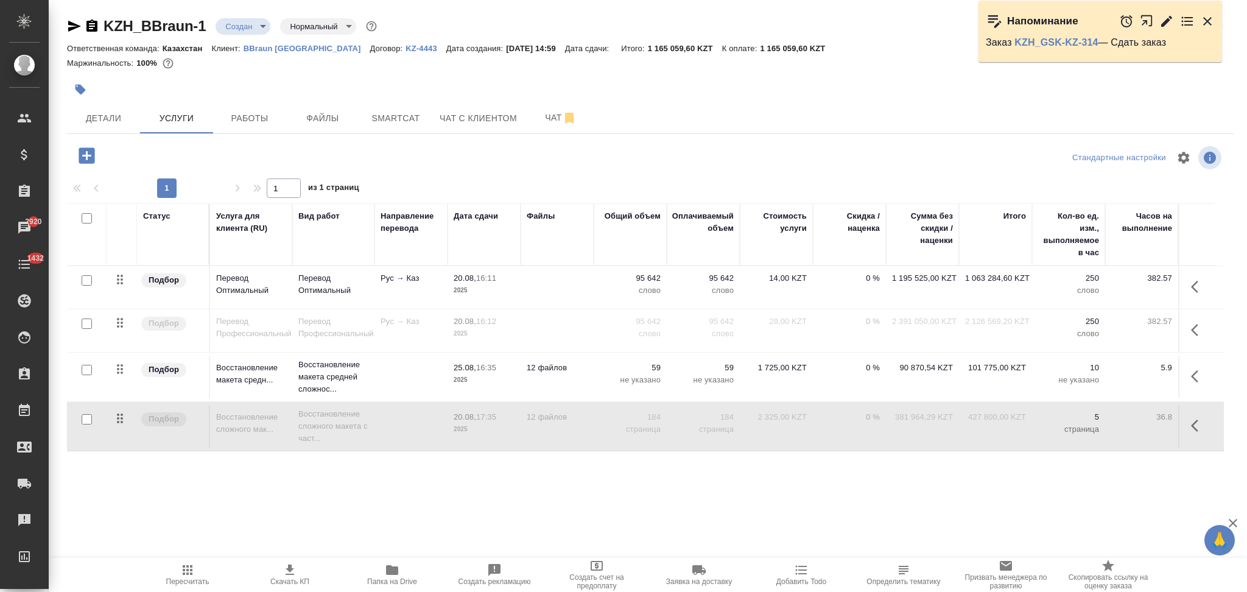
click at [1195, 424] on icon "button" at bounding box center [1198, 425] width 15 height 15
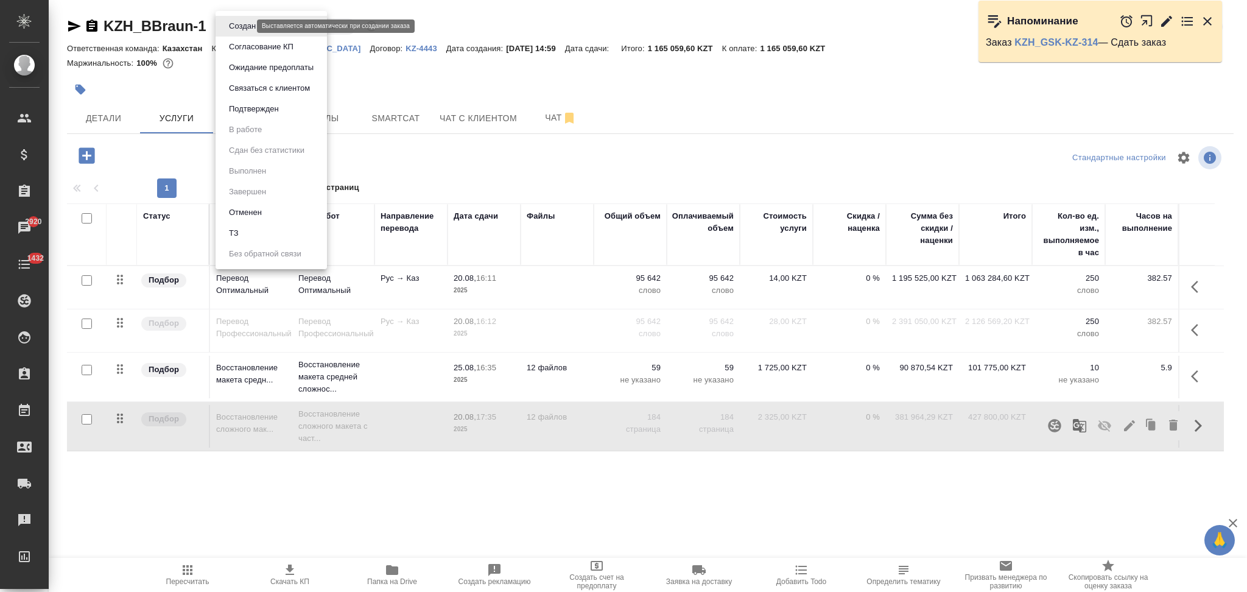
click at [231, 24] on body "🙏 .cls-1 fill:#fff; AWATERA Aslanukova Sati Клиенты Спецификации Заказы 2920 Ча…" at bounding box center [623, 296] width 1247 height 592
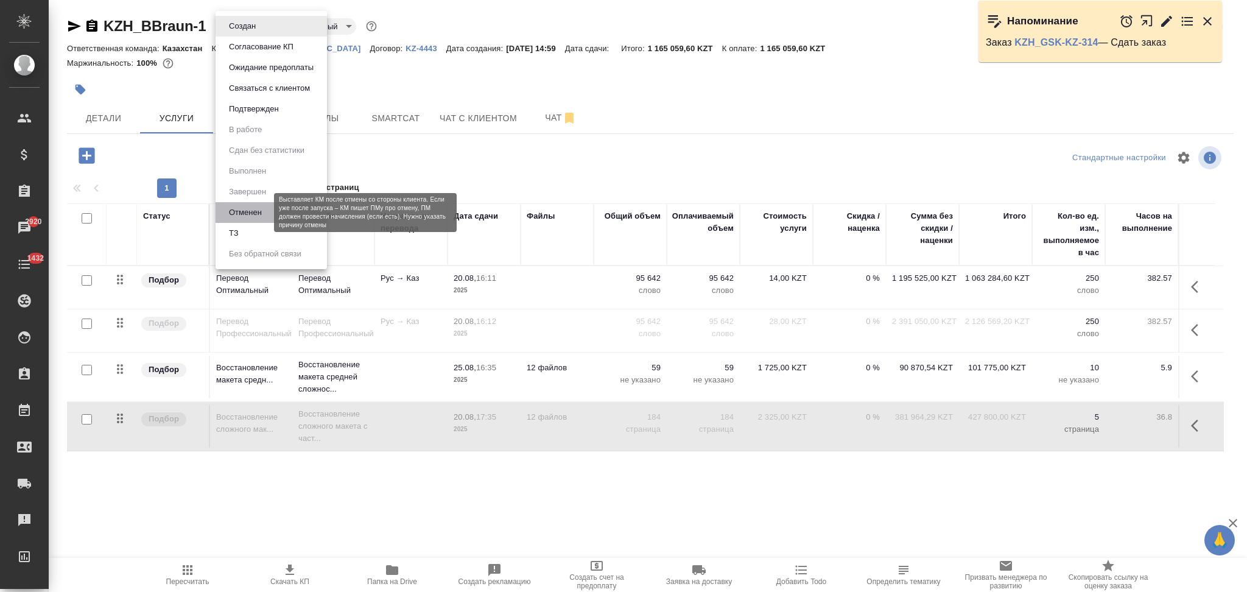
click at [246, 208] on button "Отменен" at bounding box center [245, 212] width 40 height 13
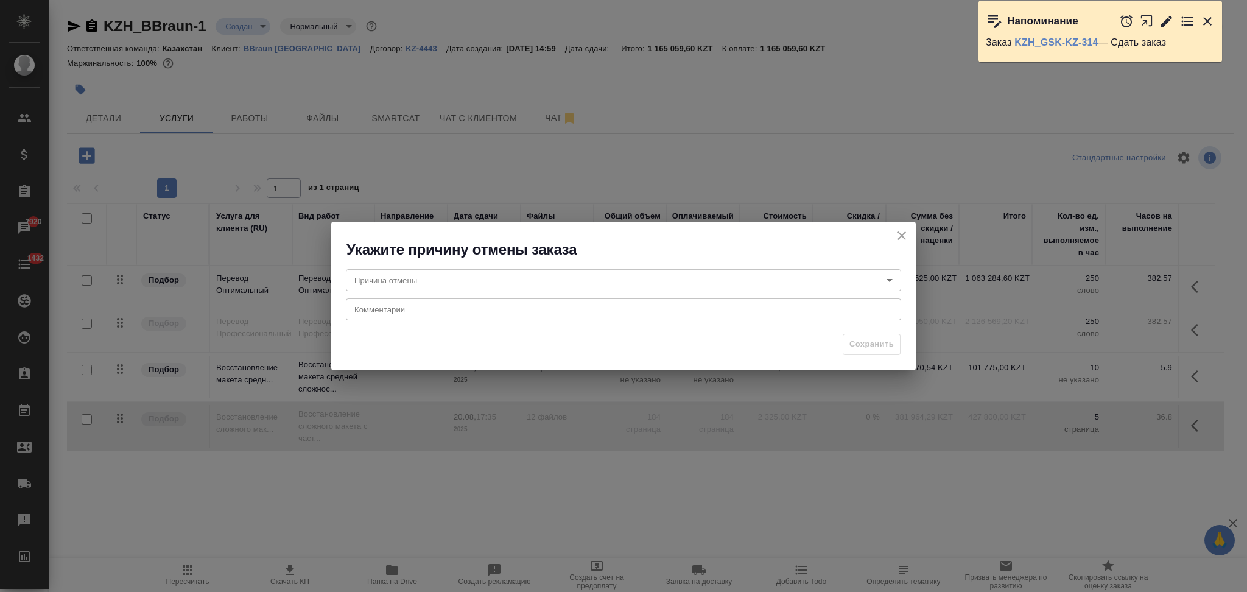
click at [449, 278] on body "🙏 .cls-1 fill:#fff; AWATERA Aslanukova Sati Клиенты Спецификации Заказы 2920 Ча…" at bounding box center [623, 296] width 1247 height 592
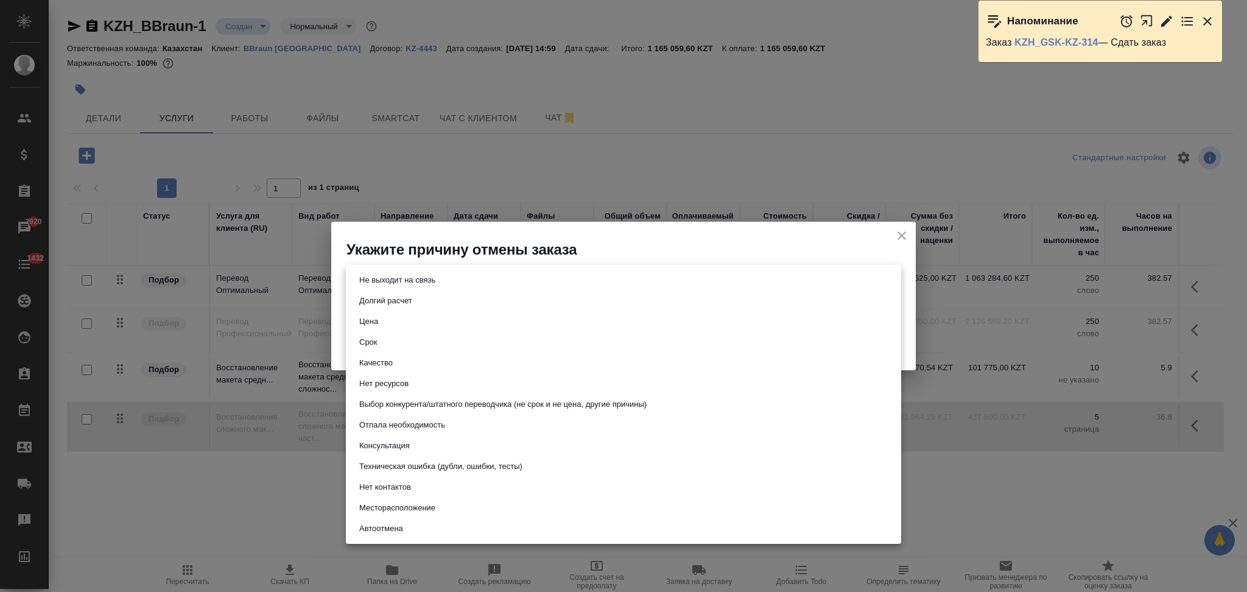
click at [423, 430] on button "Отпала необходимость" at bounding box center [402, 424] width 93 height 13
type input "noNeed"
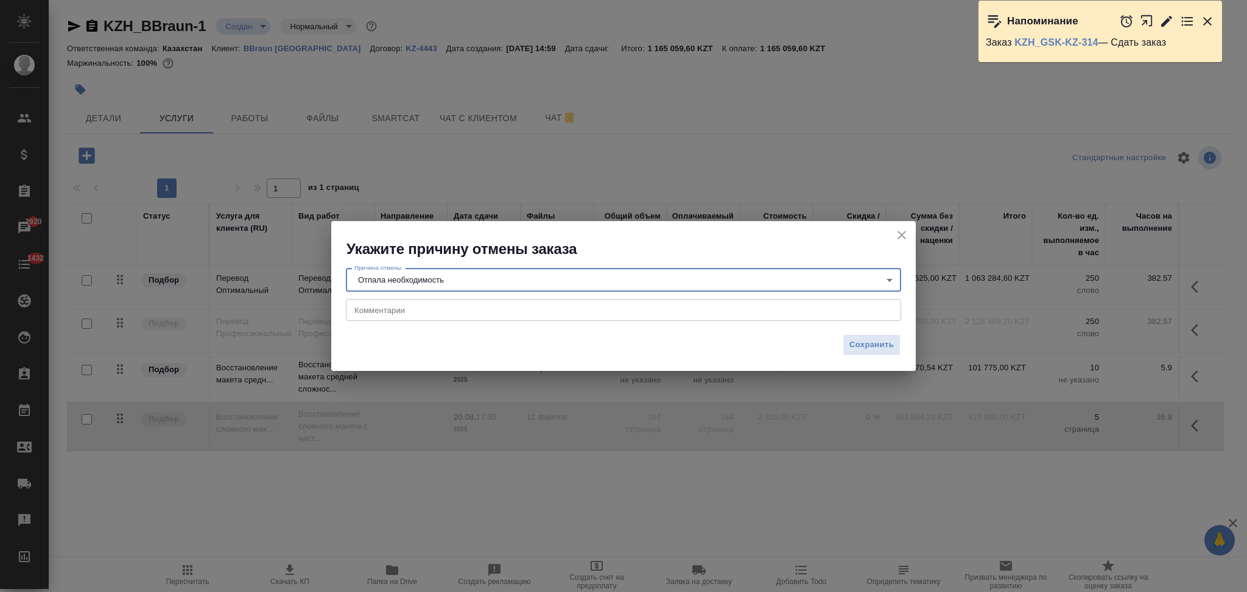
click at [393, 312] on textarea at bounding box center [623, 310] width 538 height 9
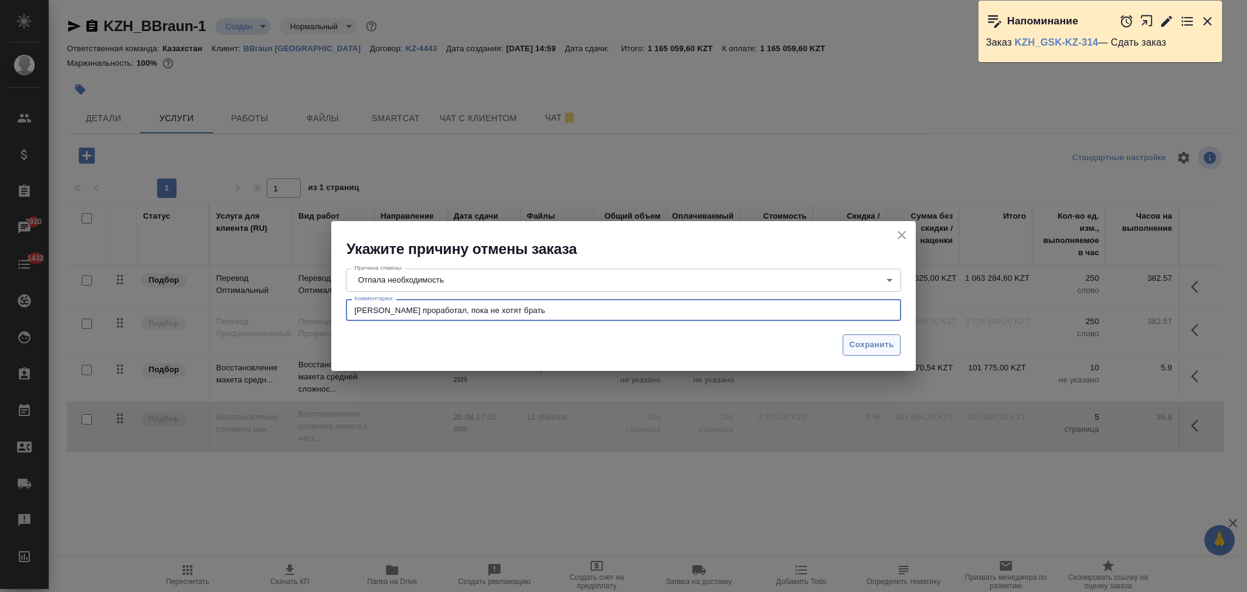
type textarea "[PERSON_NAME] проработал, пока не хотят брать"
click at [875, 348] on span "Сохранить" at bounding box center [871, 345] width 44 height 14
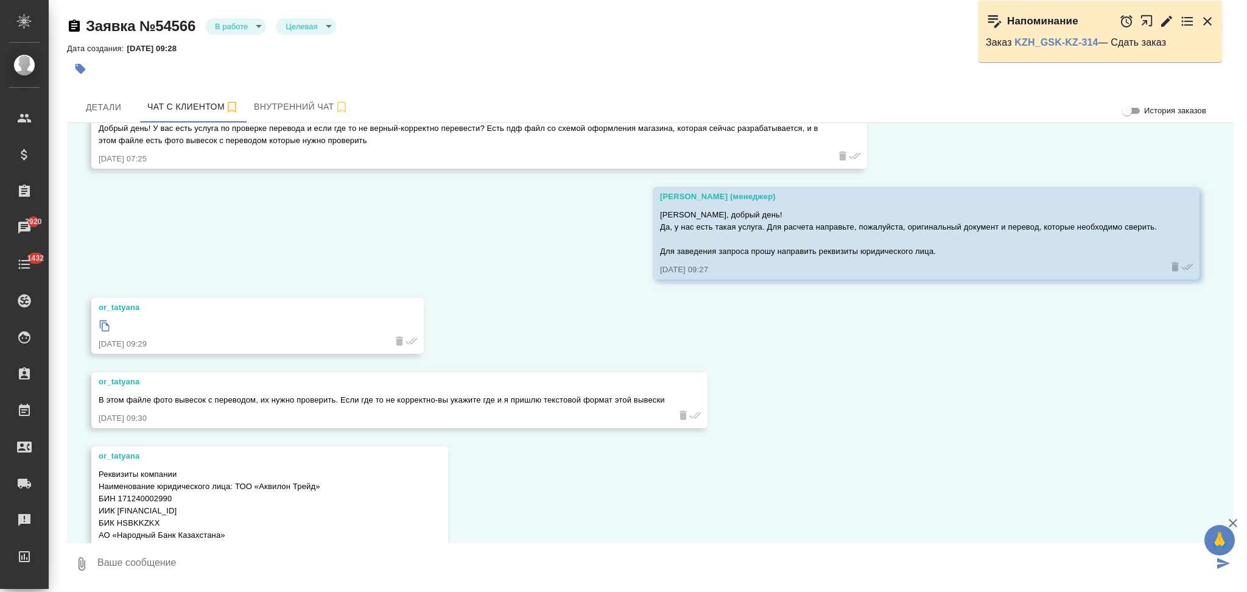
scroll to position [162, 0]
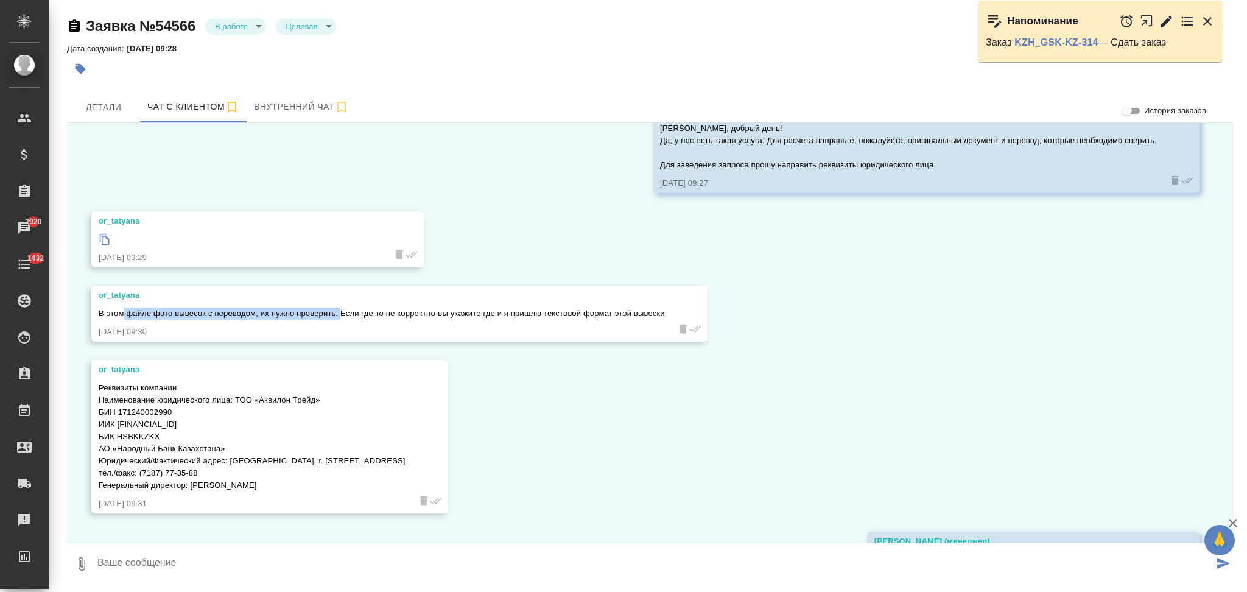
drag, startPoint x: 124, startPoint y: 312, endPoint x: 340, endPoint y: 312, distance: 215.5
click at [340, 312] on span "В этом файле фото вывесок с переводом, их нужно проверить. Если где то не корре…" at bounding box center [382, 313] width 566 height 9
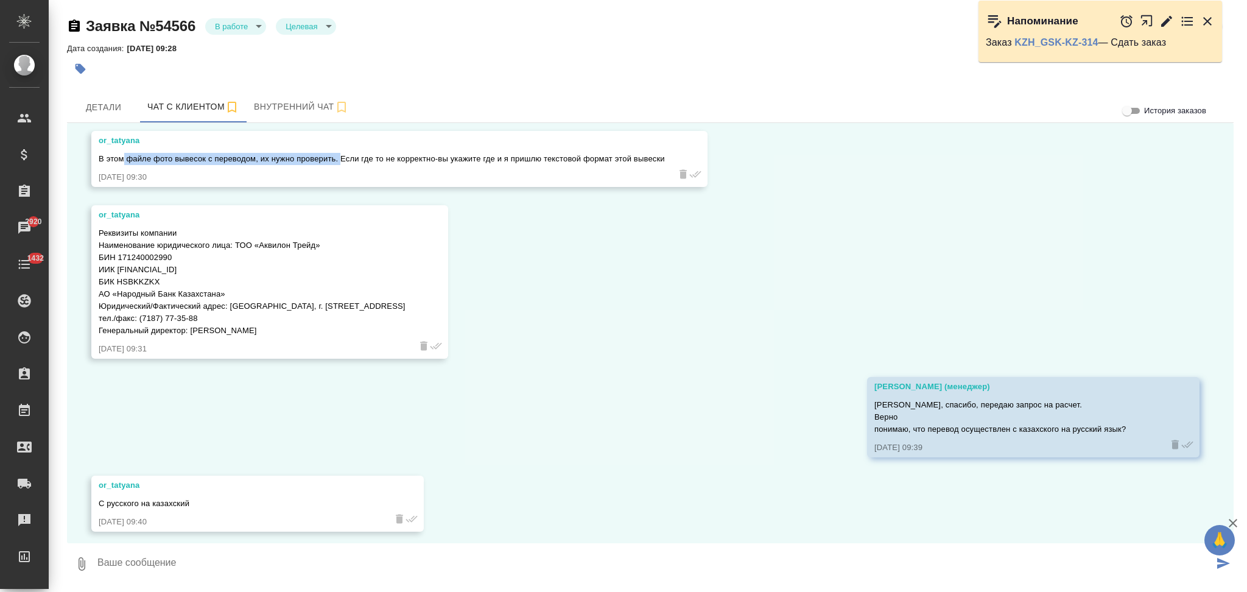
scroll to position [471, 0]
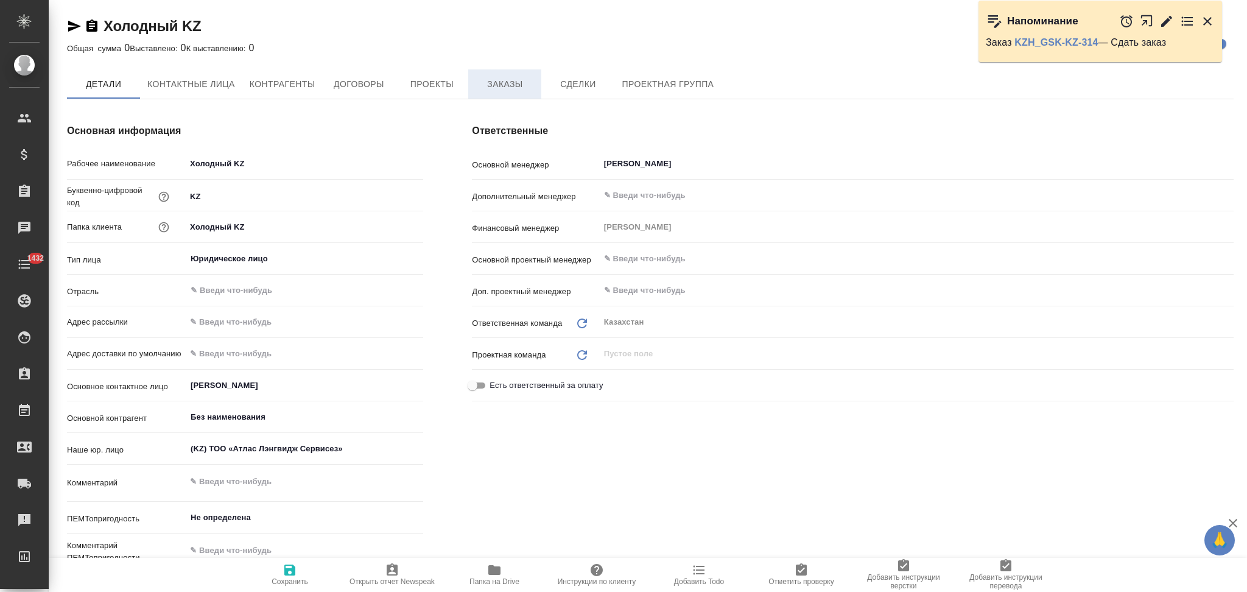
type textarea "x"
click at [505, 83] on span "Заказы" at bounding box center [505, 84] width 58 height 15
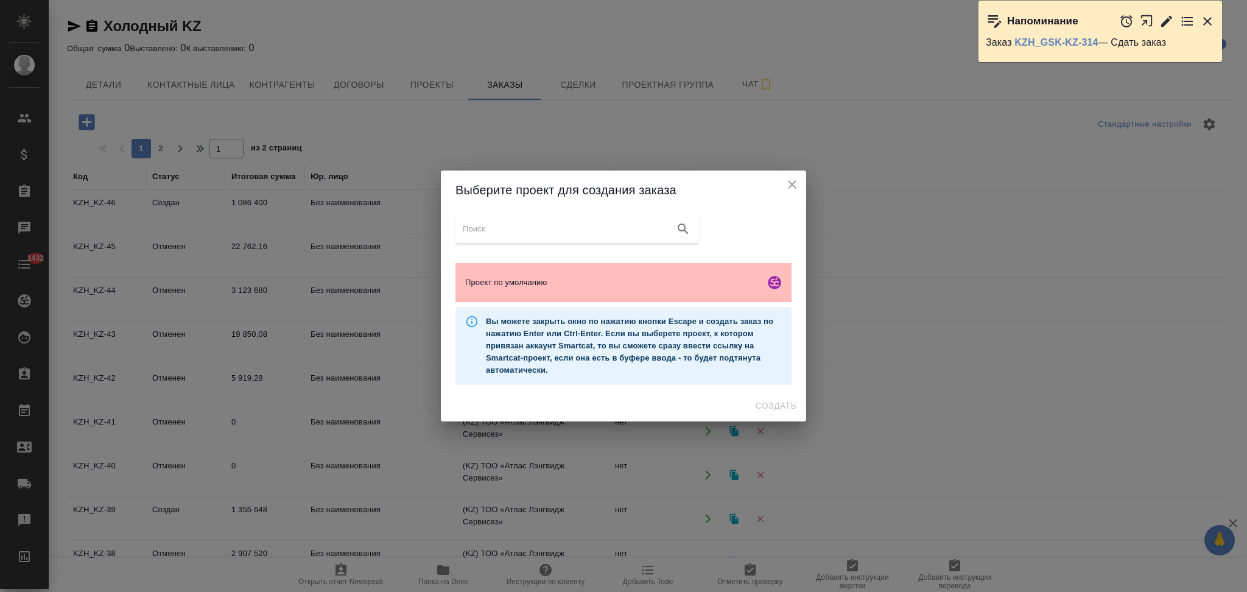
click at [544, 278] on span "Проект по умолчанию" at bounding box center [612, 282] width 295 height 12
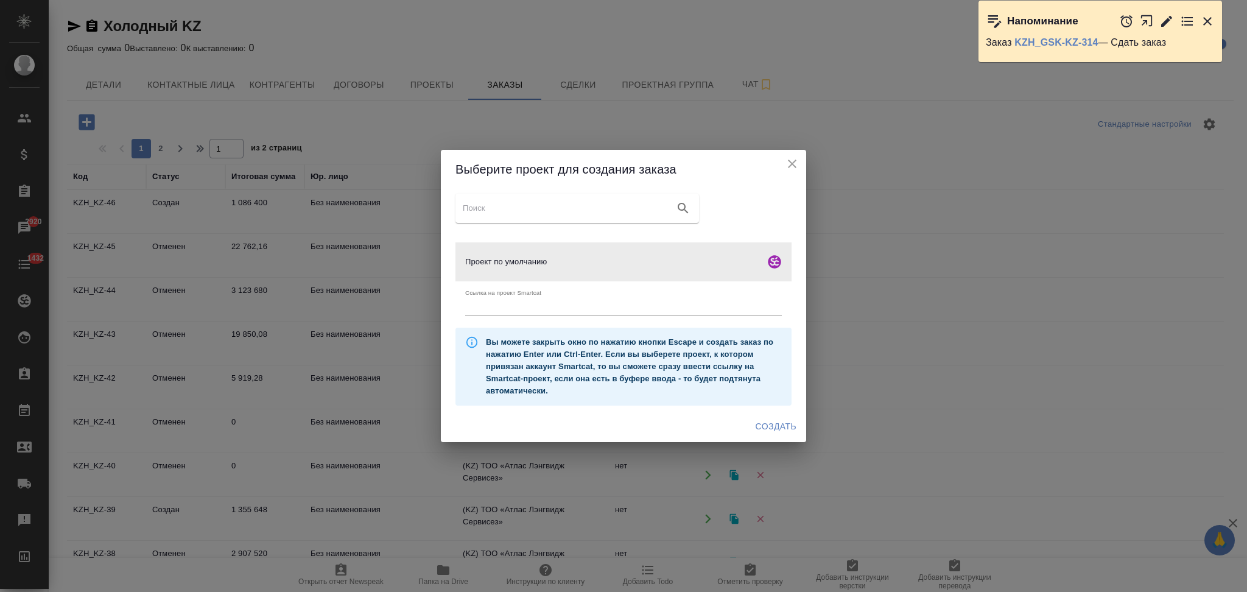
click at [764, 429] on span "Создать" at bounding box center [776, 426] width 41 height 15
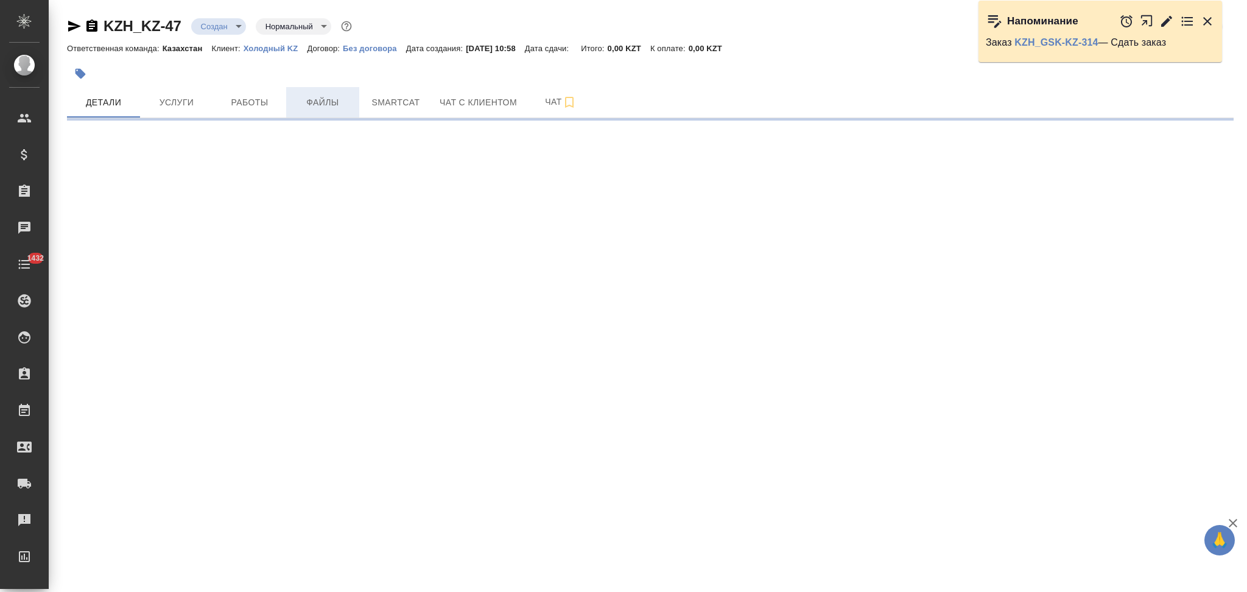
select select "RU"
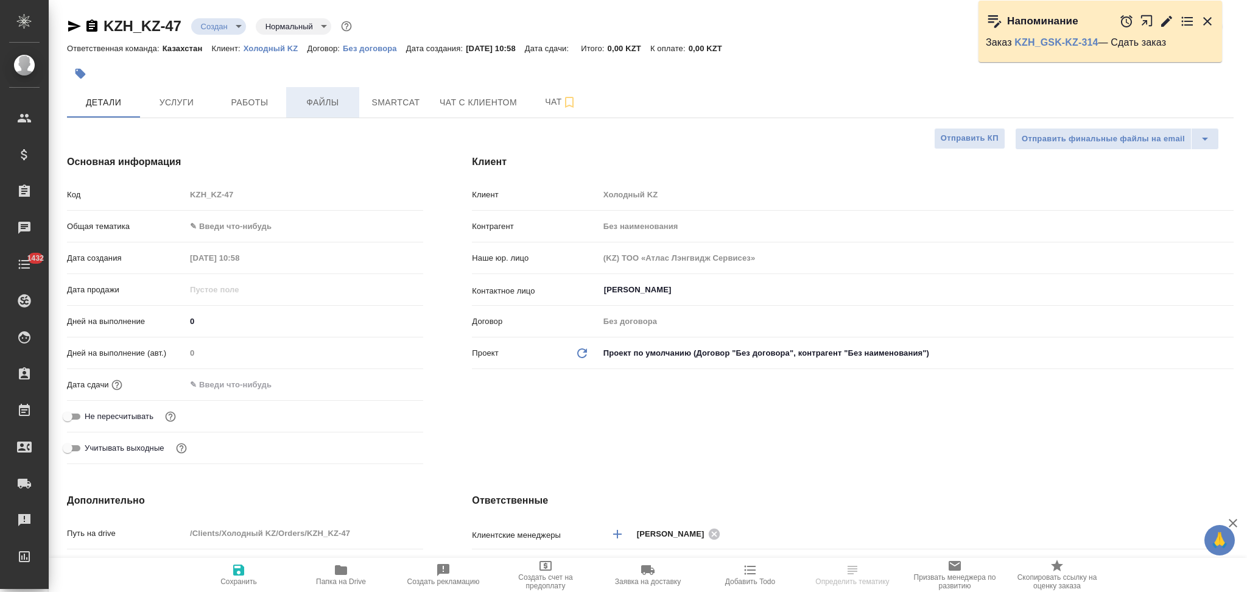
type textarea "x"
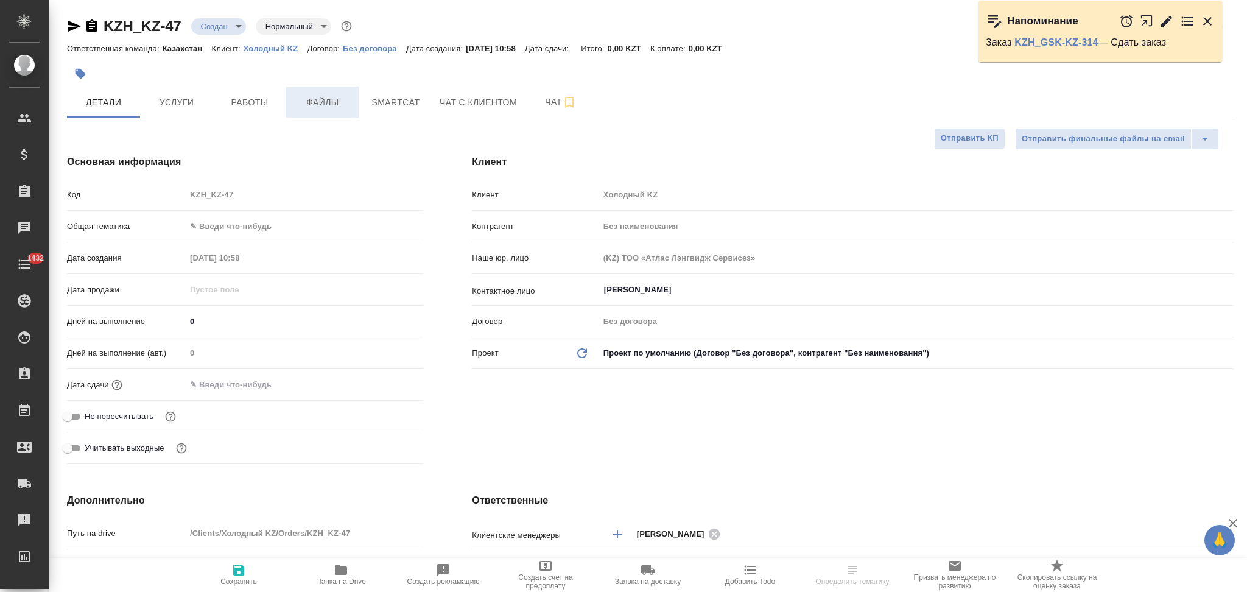
type textarea "x"
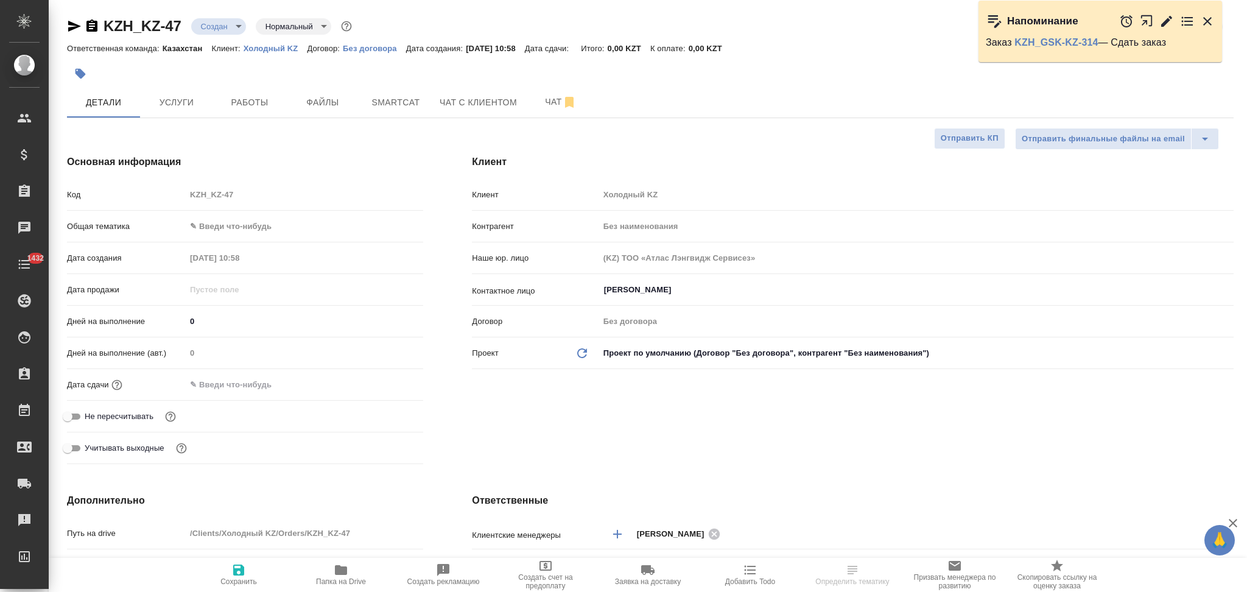
type textarea "x"
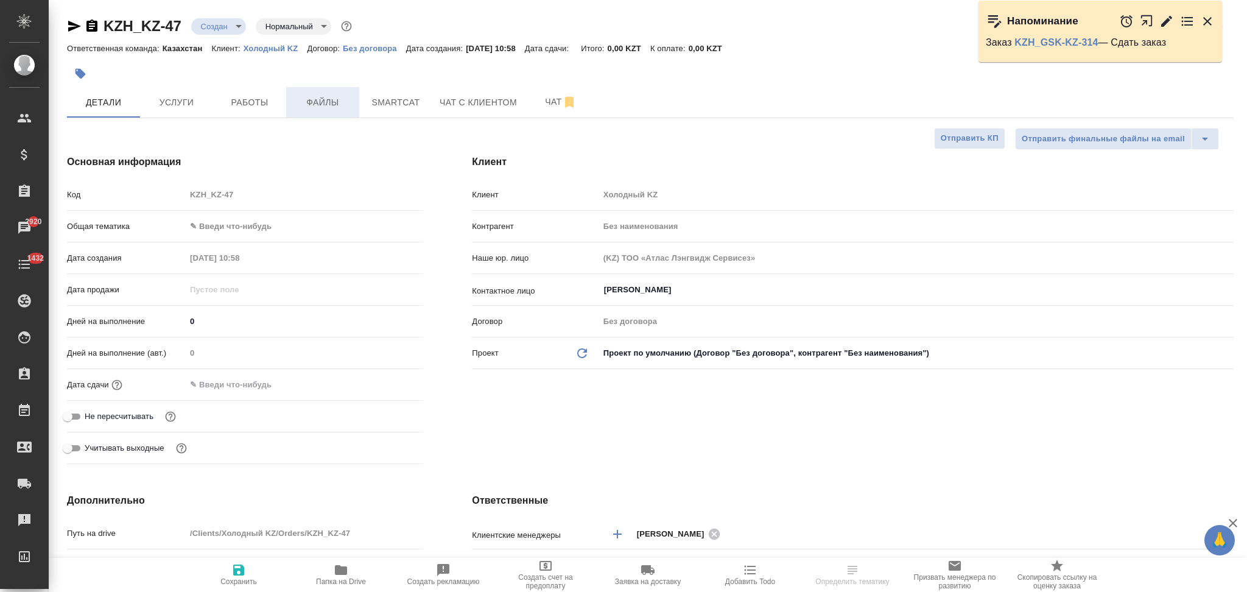
click at [318, 102] on span "Файлы" at bounding box center [322, 102] width 58 height 15
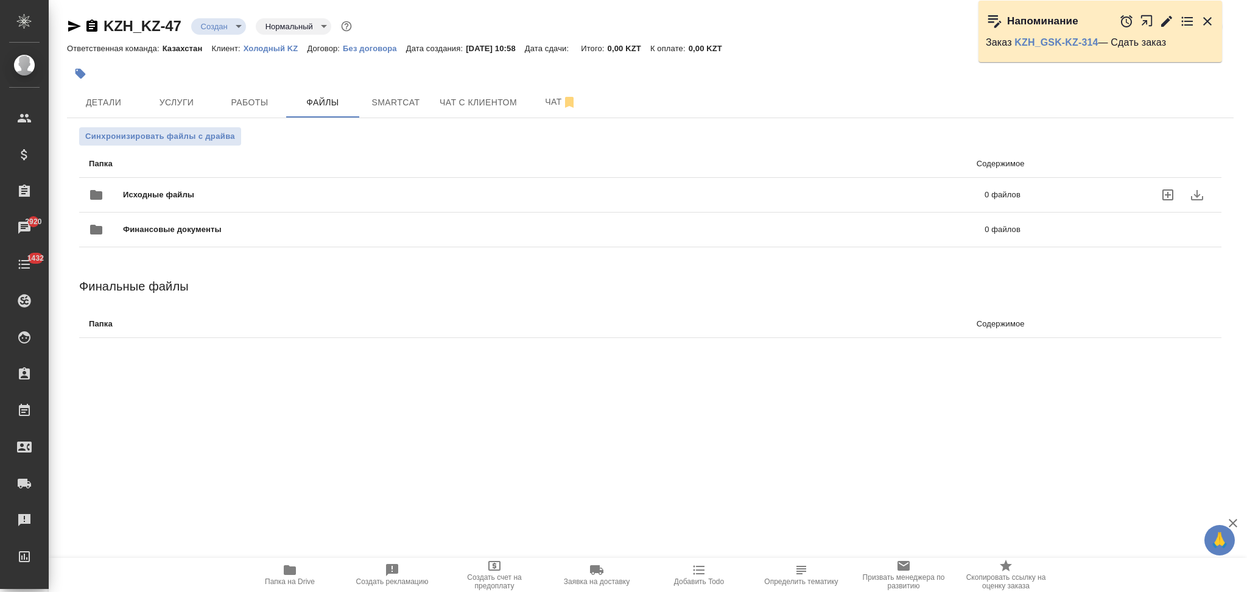
click at [255, 196] on span "Исходные файлы" at bounding box center [356, 195] width 466 height 12
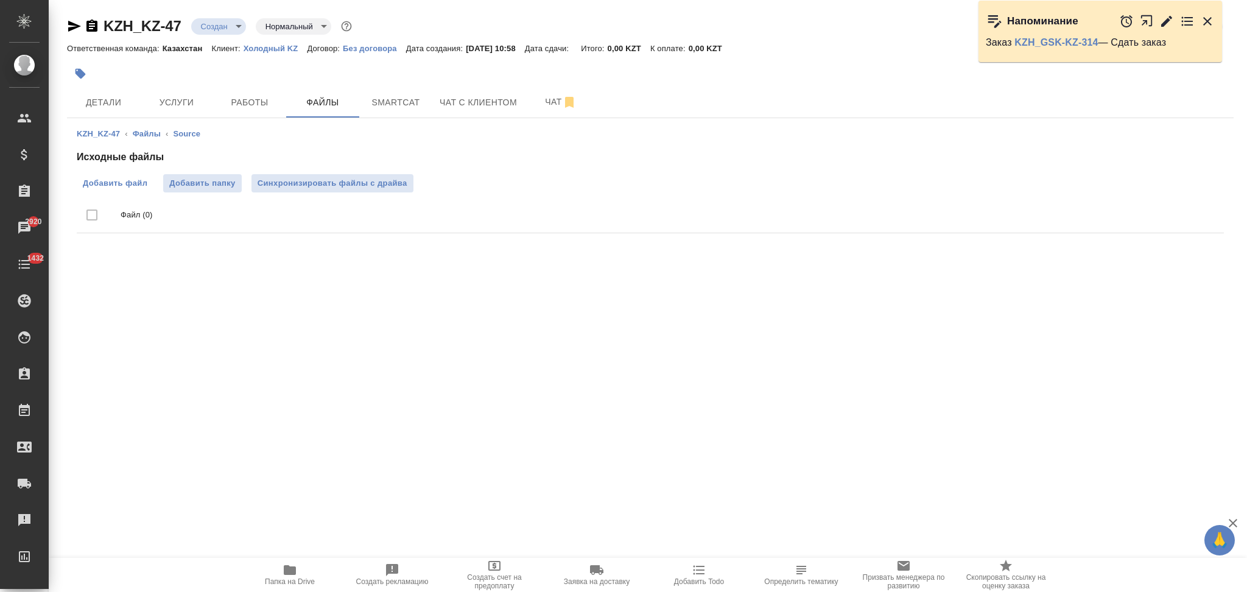
click at [135, 190] on label "Добавить файл" at bounding box center [115, 183] width 77 height 18
click at [0, 0] on input "Добавить файл" at bounding box center [0, 0] width 0 height 0
click at [118, 107] on span "Детали" at bounding box center [103, 102] width 58 height 15
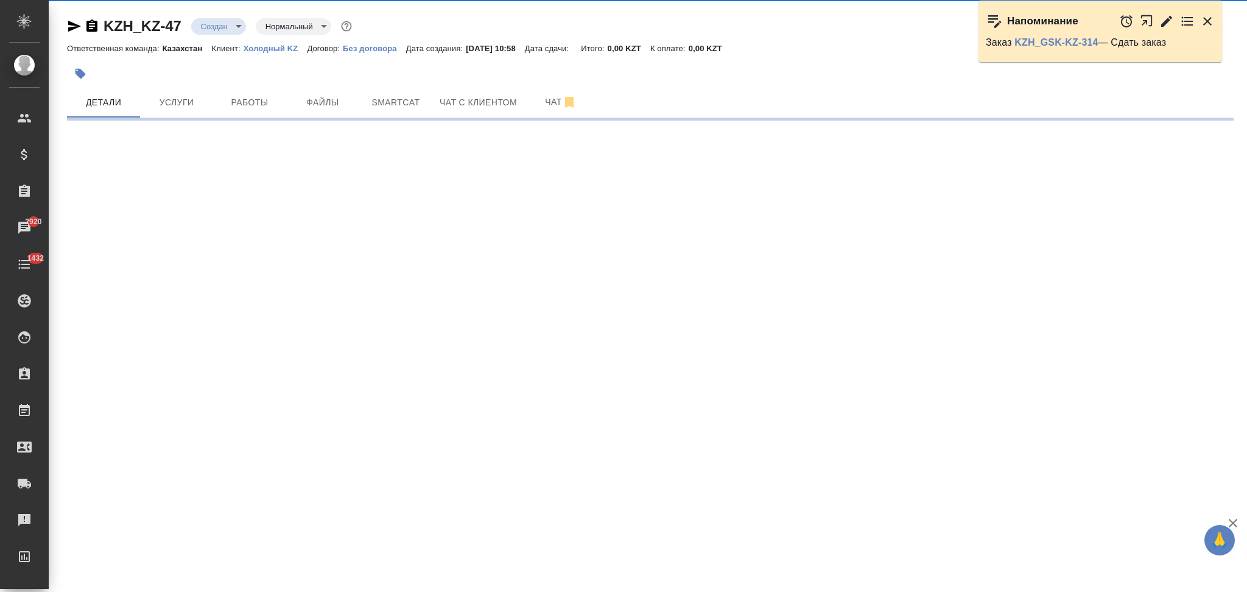
select select "RU"
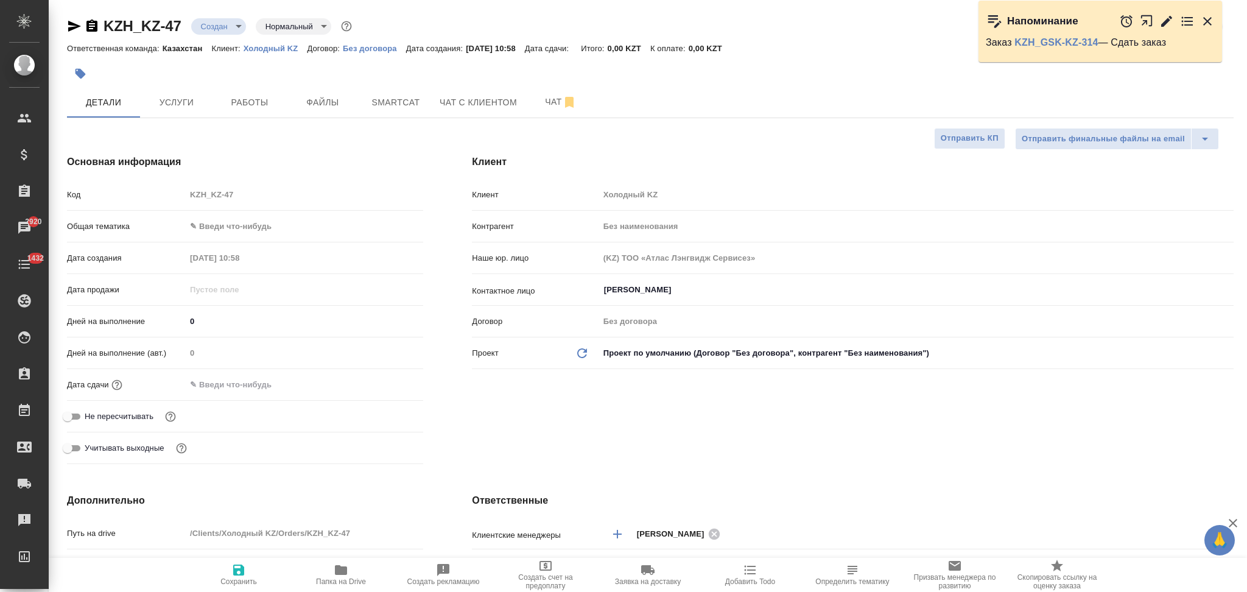
type textarea "x"
click at [322, 107] on span "Файлы" at bounding box center [322, 102] width 58 height 15
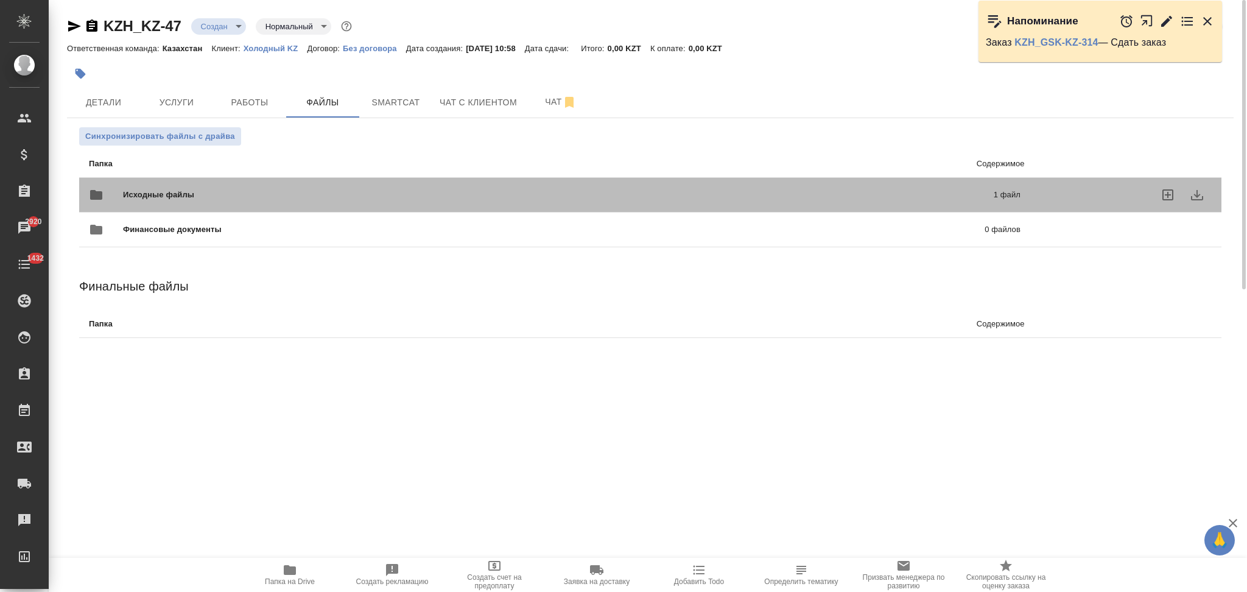
click at [904, 188] on div "Исходные файлы 1 файл" at bounding box center [555, 194] width 932 height 29
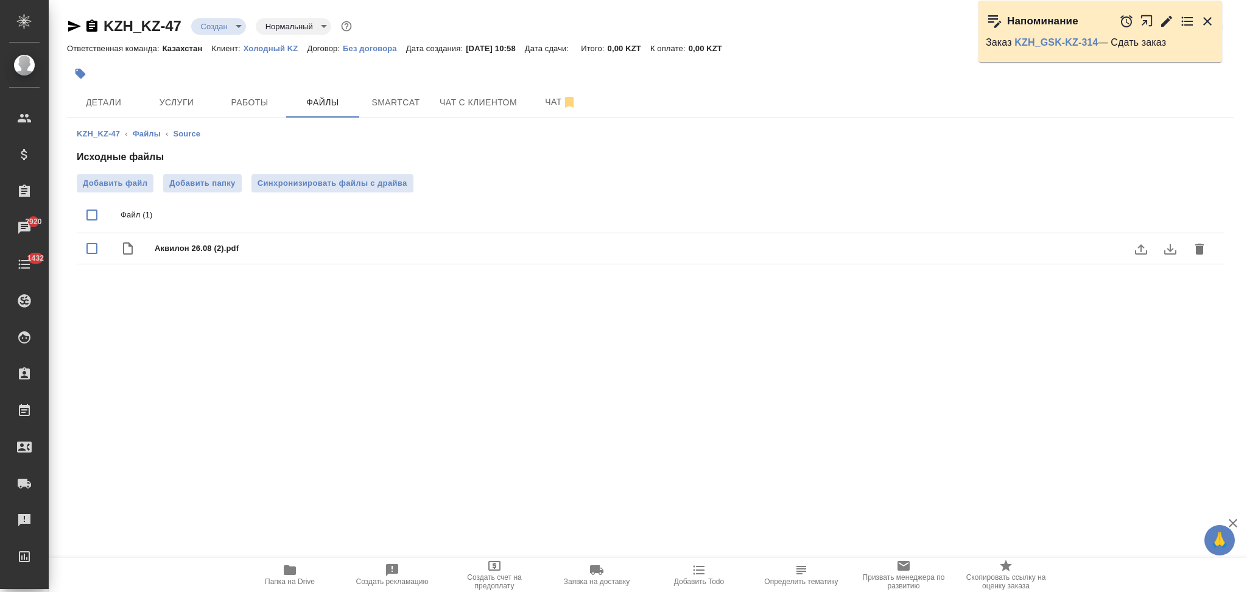
drag, startPoint x: 1198, startPoint y: 247, endPoint x: 1176, endPoint y: 256, distance: 24.1
click at [1199, 248] on icon "delete" at bounding box center [1199, 249] width 9 height 11
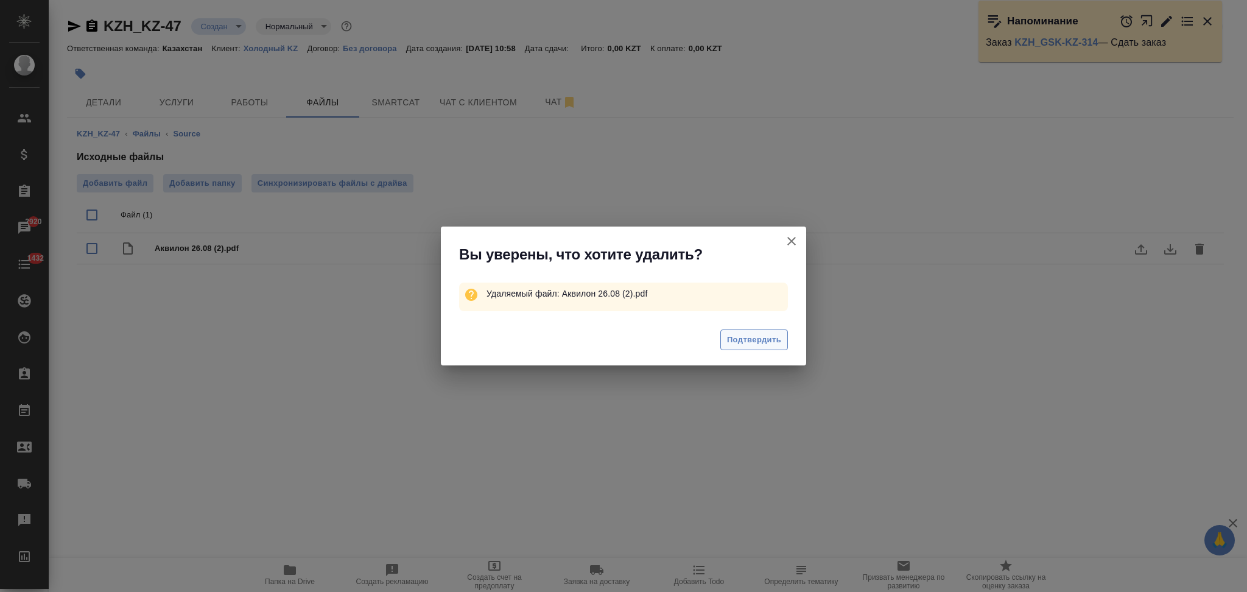
click at [755, 341] on span "Подтвердить" at bounding box center [754, 340] width 54 height 14
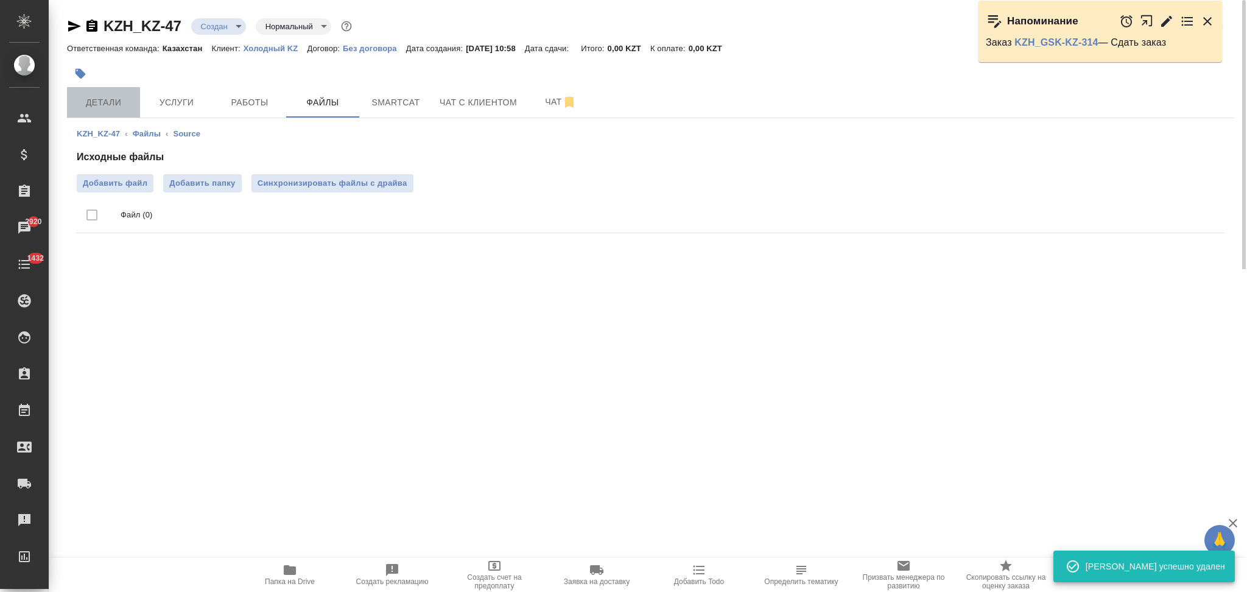
click at [113, 99] on span "Детали" at bounding box center [103, 102] width 58 height 15
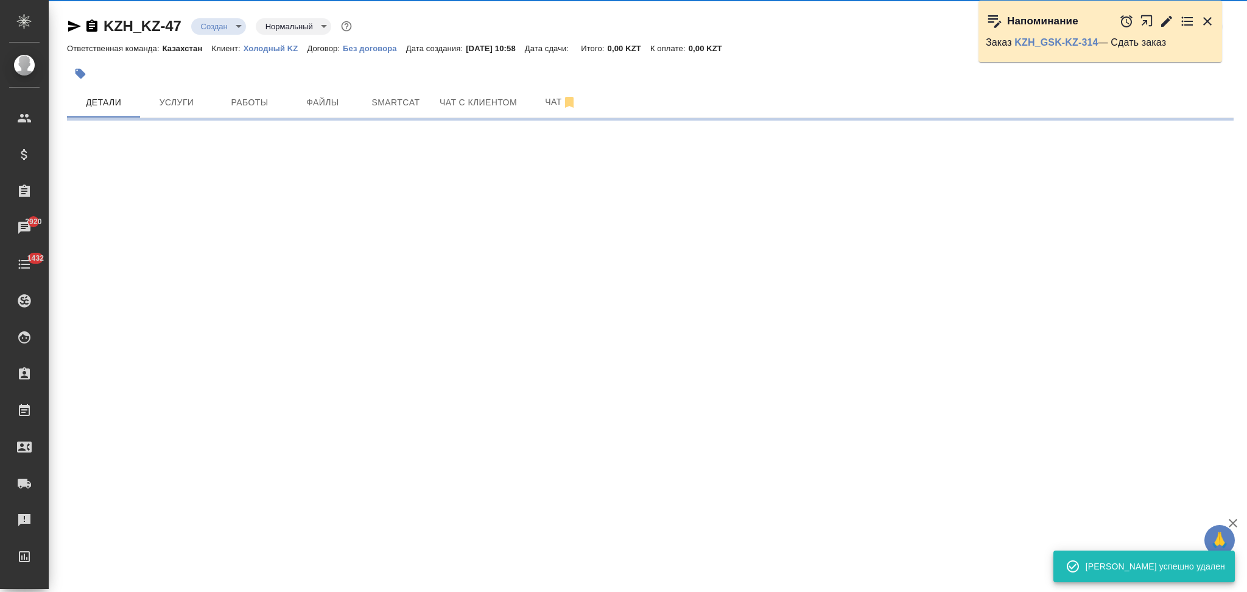
select select "RU"
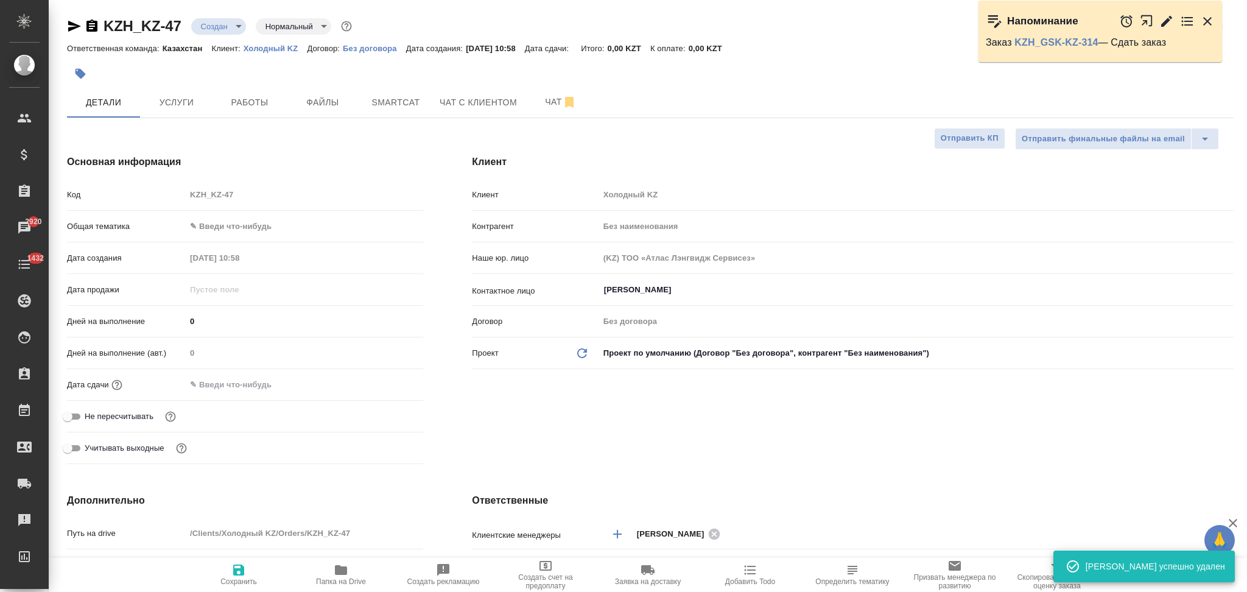
type textarea "x"
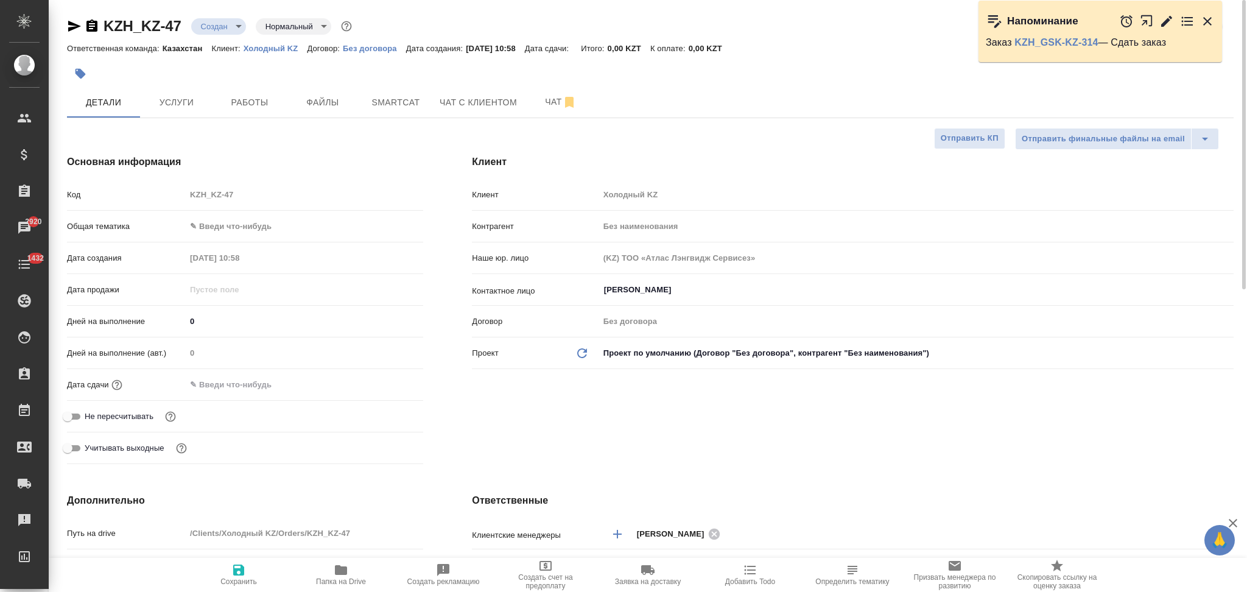
type textarea "x"
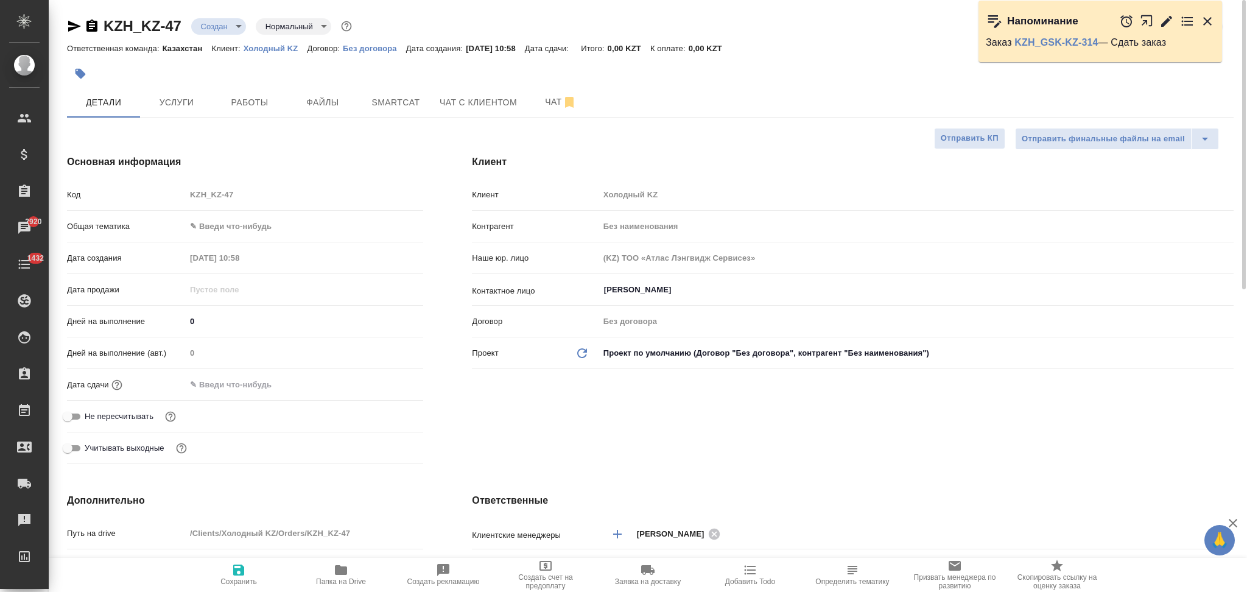
type textarea "x"
drag, startPoint x: 539, startPoint y: 100, endPoint x: 518, endPoint y: 132, distance: 37.3
click at [539, 100] on span "Чат" at bounding box center [561, 101] width 58 height 15
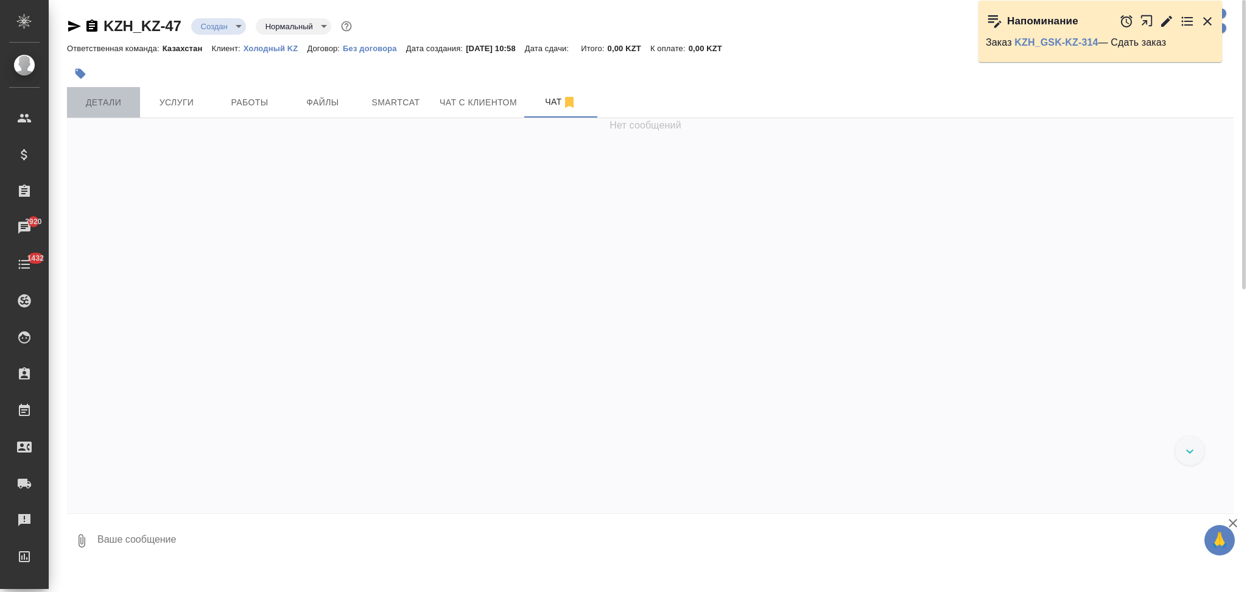
click at [119, 105] on span "Детали" at bounding box center [103, 102] width 58 height 15
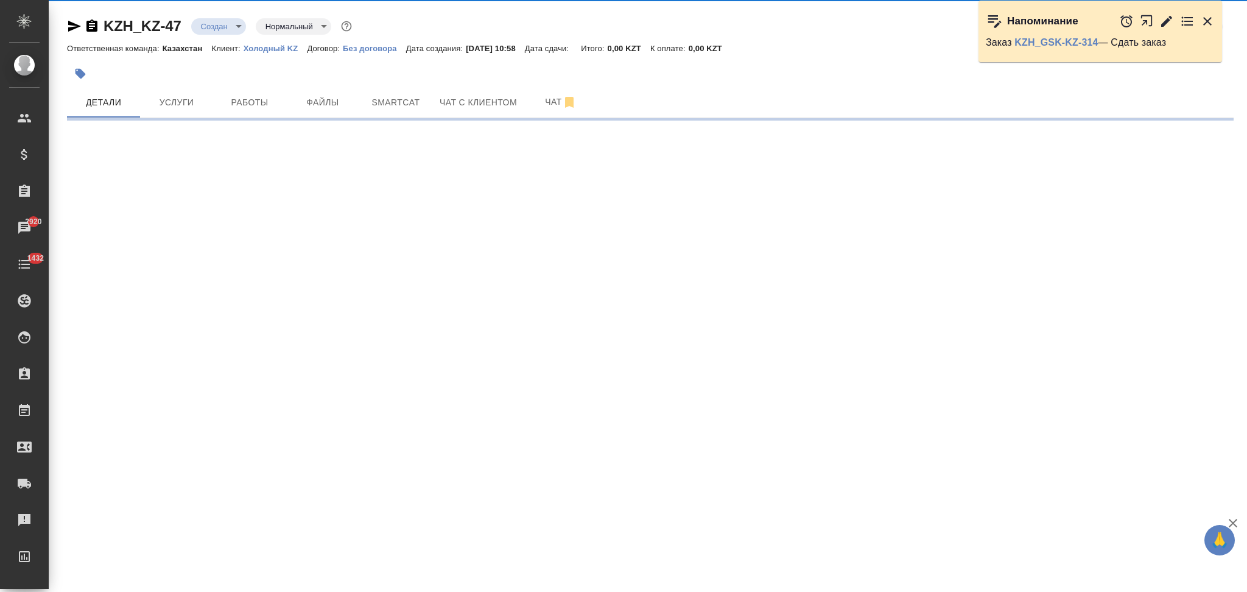
select select "RU"
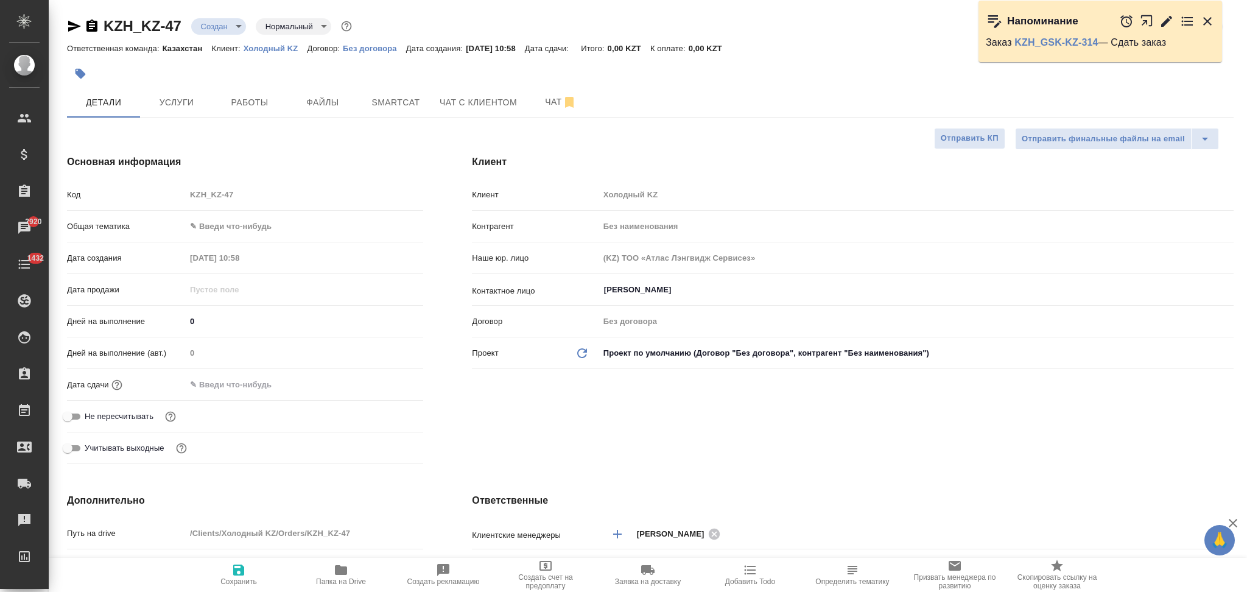
type textarea "x"
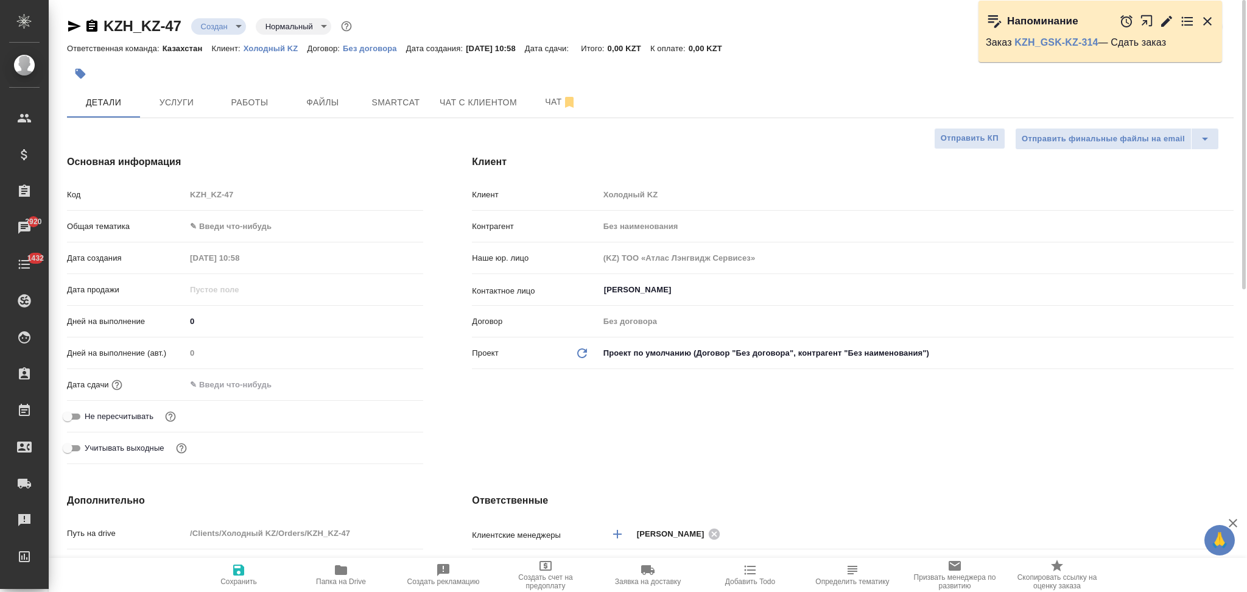
type textarea "x"
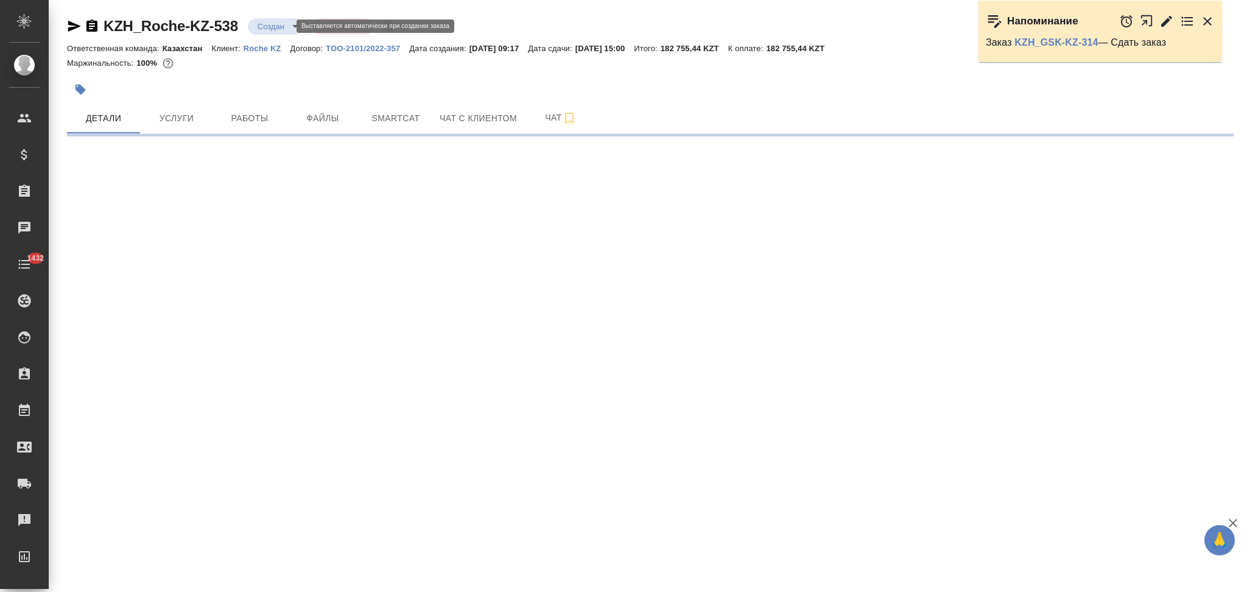
click at [269, 29] on body "🙏 .cls-1 fill:#fff; AWATERA Aslanukova Sati Клиенты Спецификации Заказы Чаты 14…" at bounding box center [623, 296] width 1247 height 592
select select "RU"
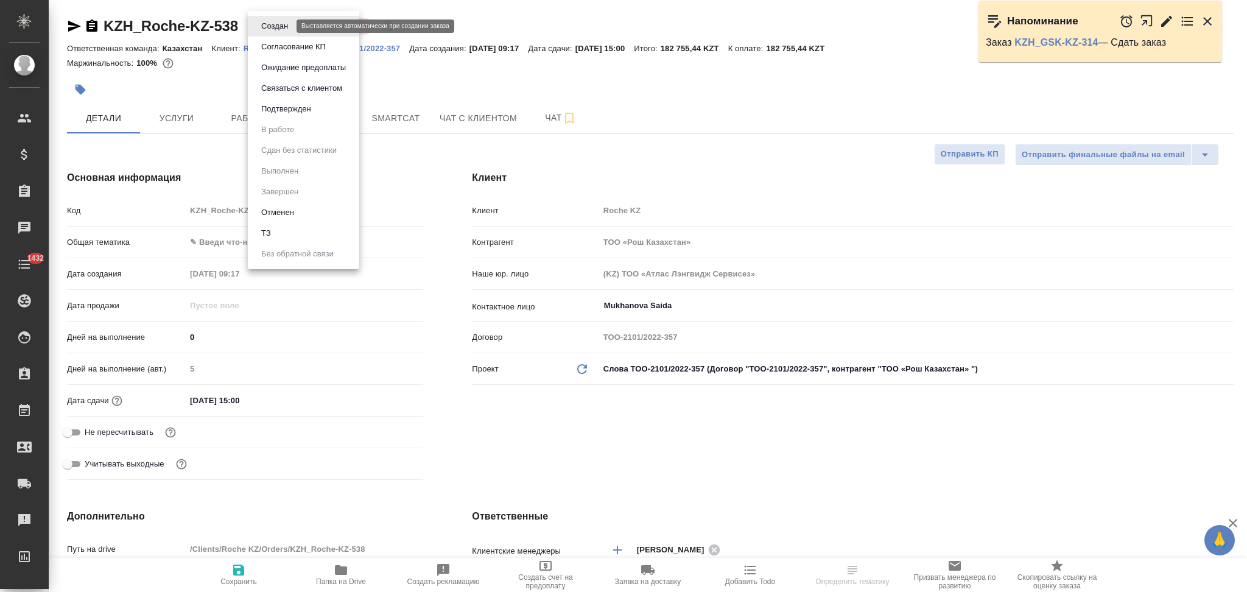
type textarea "x"
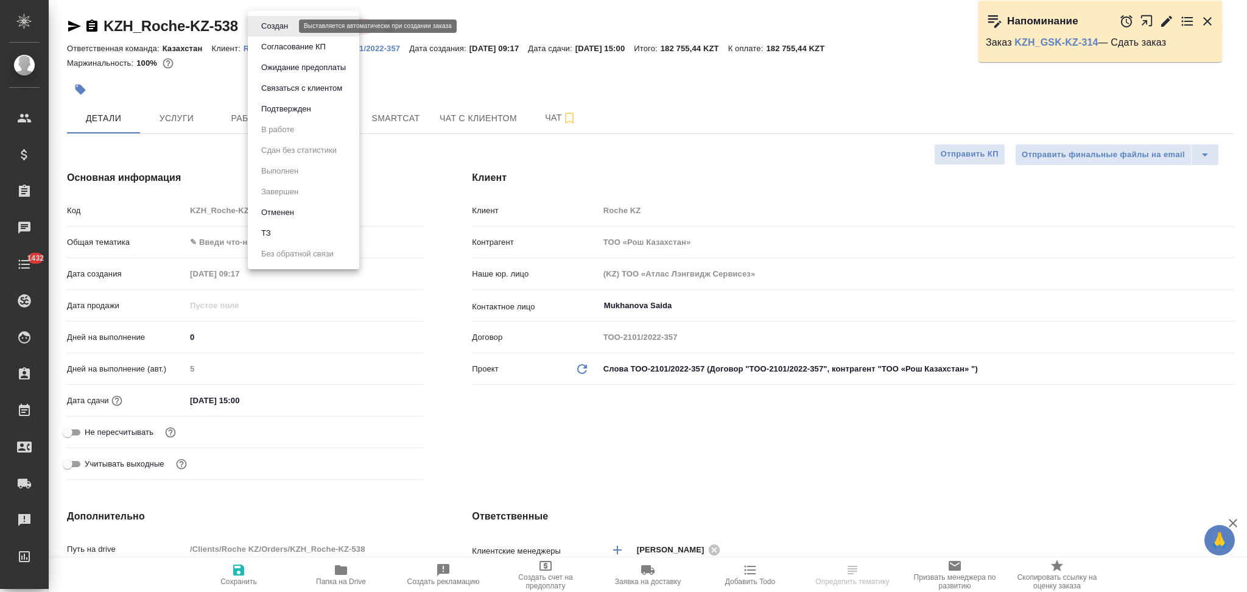
type textarea "x"
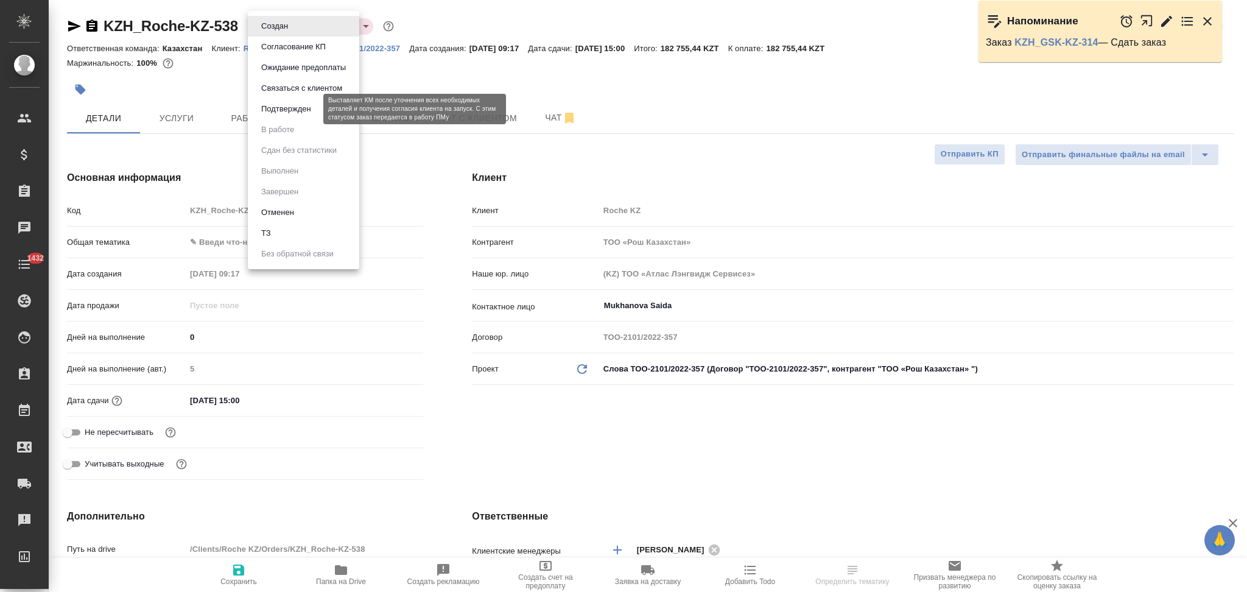
click at [271, 109] on button "Подтвержден" at bounding box center [286, 108] width 57 height 13
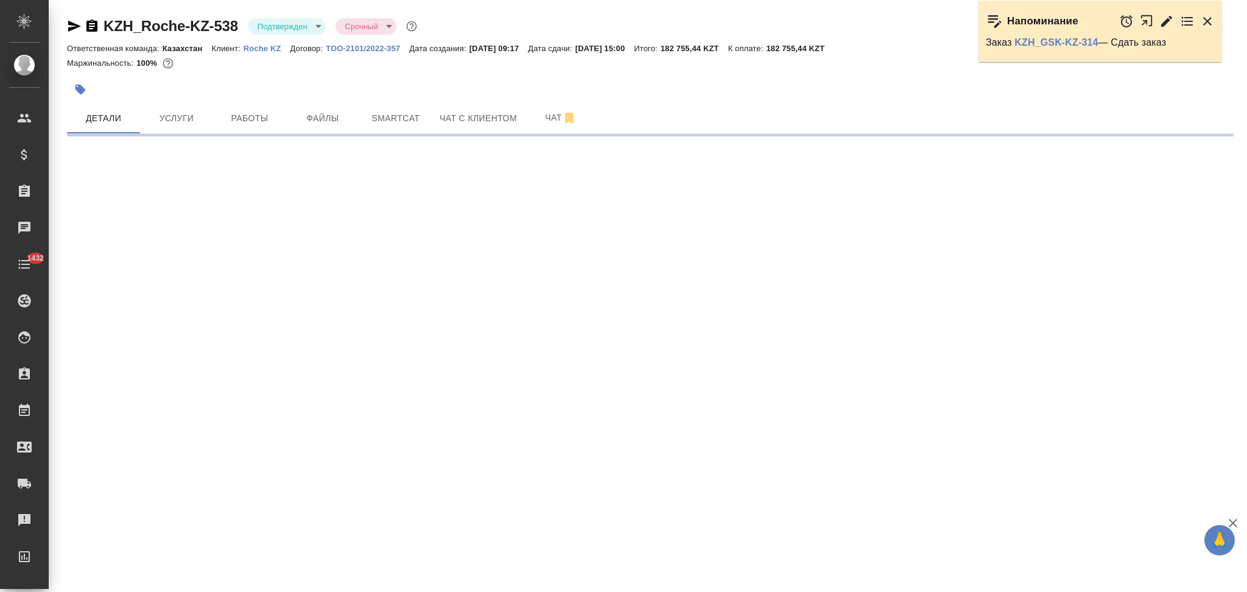
select select "RU"
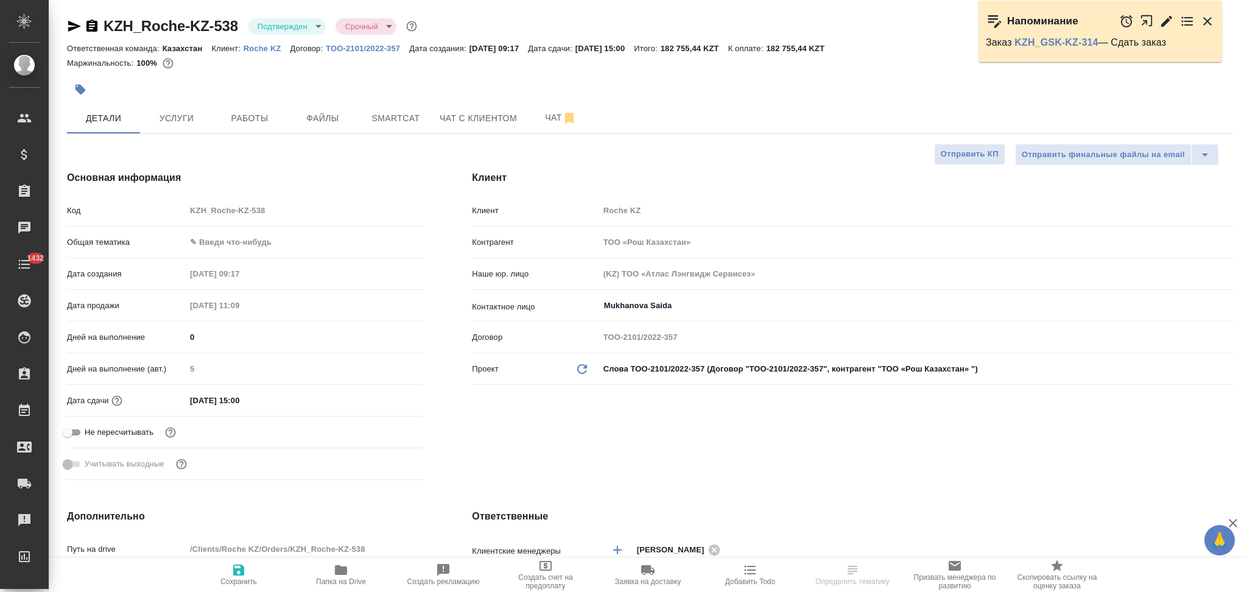
type textarea "x"
select select "RU"
type textarea "x"
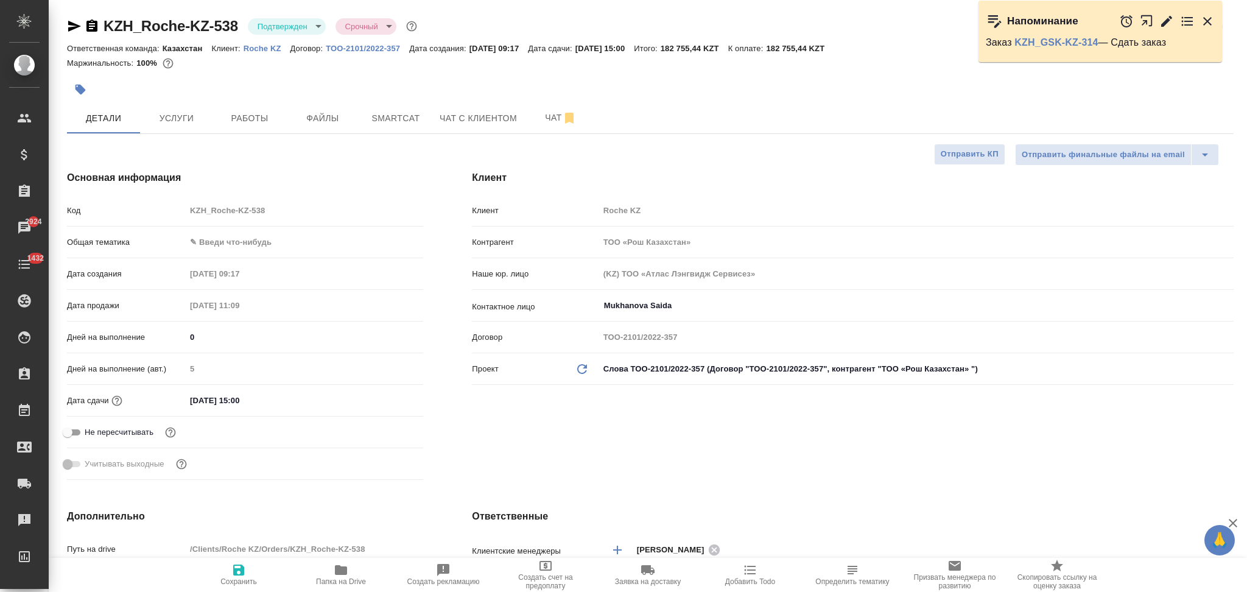
type textarea "x"
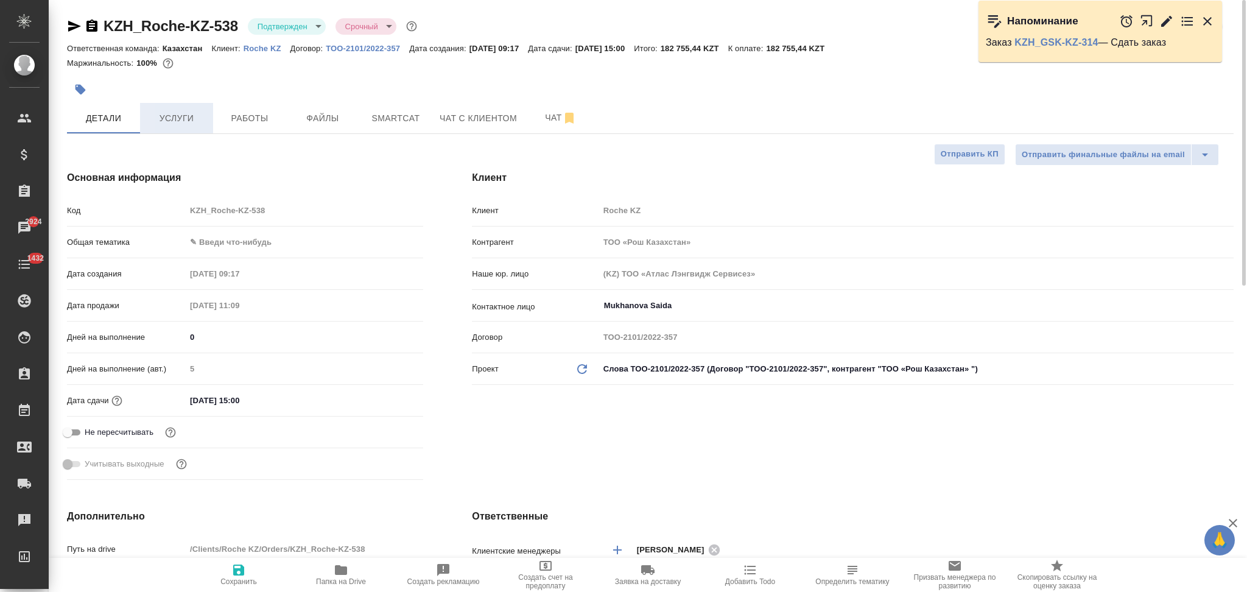
click at [171, 121] on span "Услуги" at bounding box center [176, 118] width 58 height 15
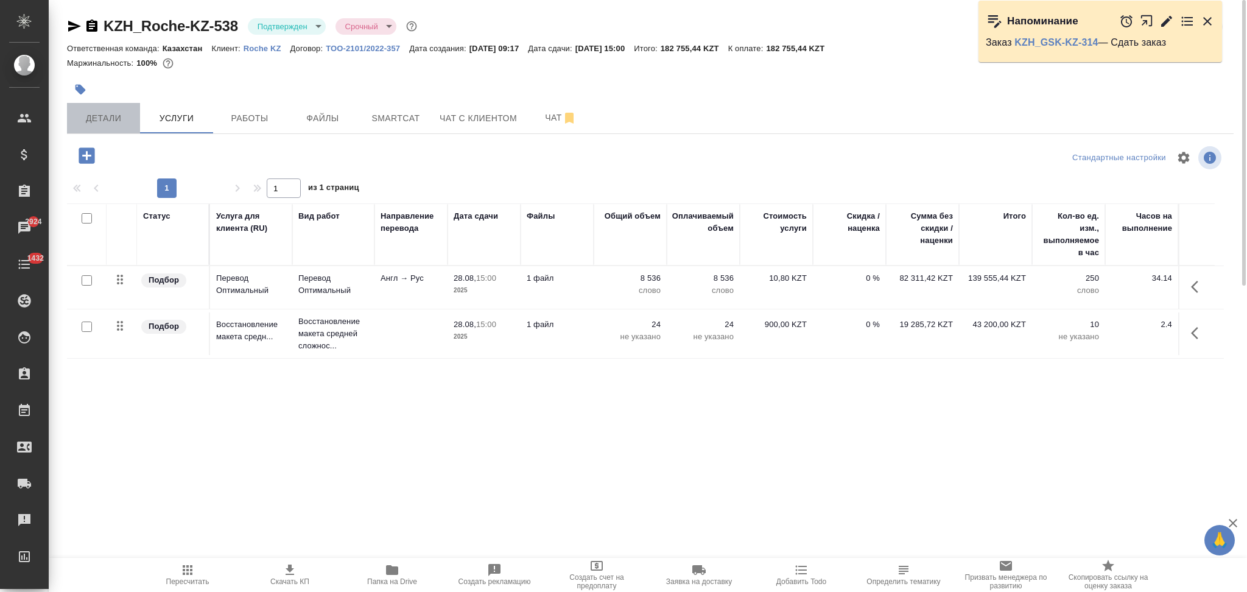
click at [110, 118] on span "Детали" at bounding box center [103, 118] width 58 height 15
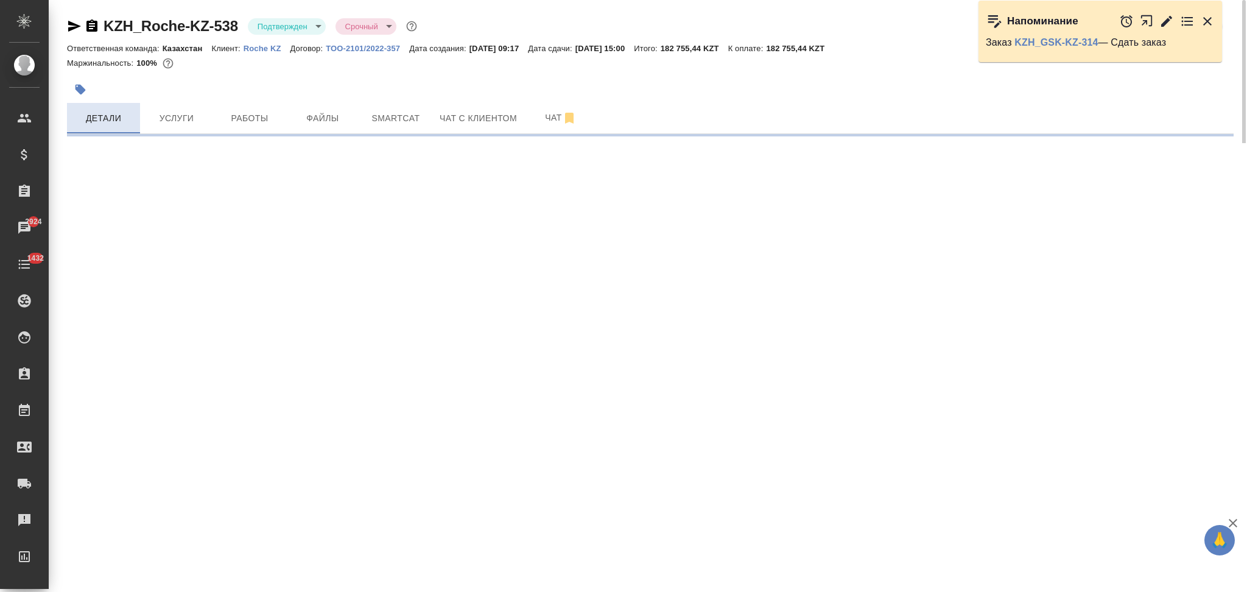
select select "RU"
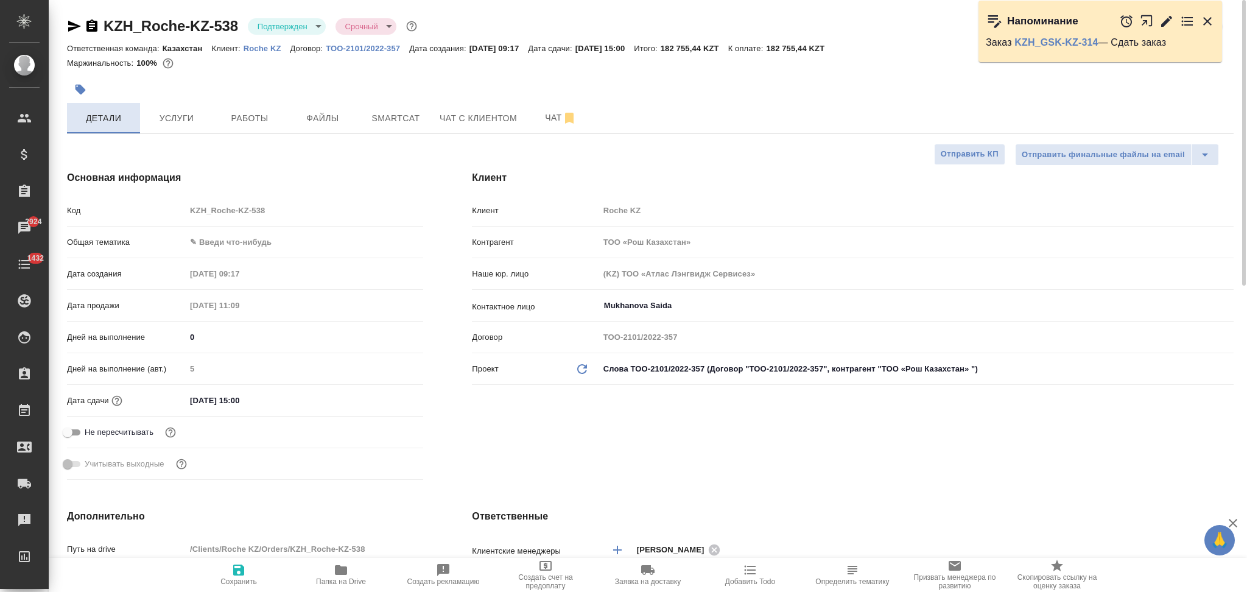
type textarea "x"
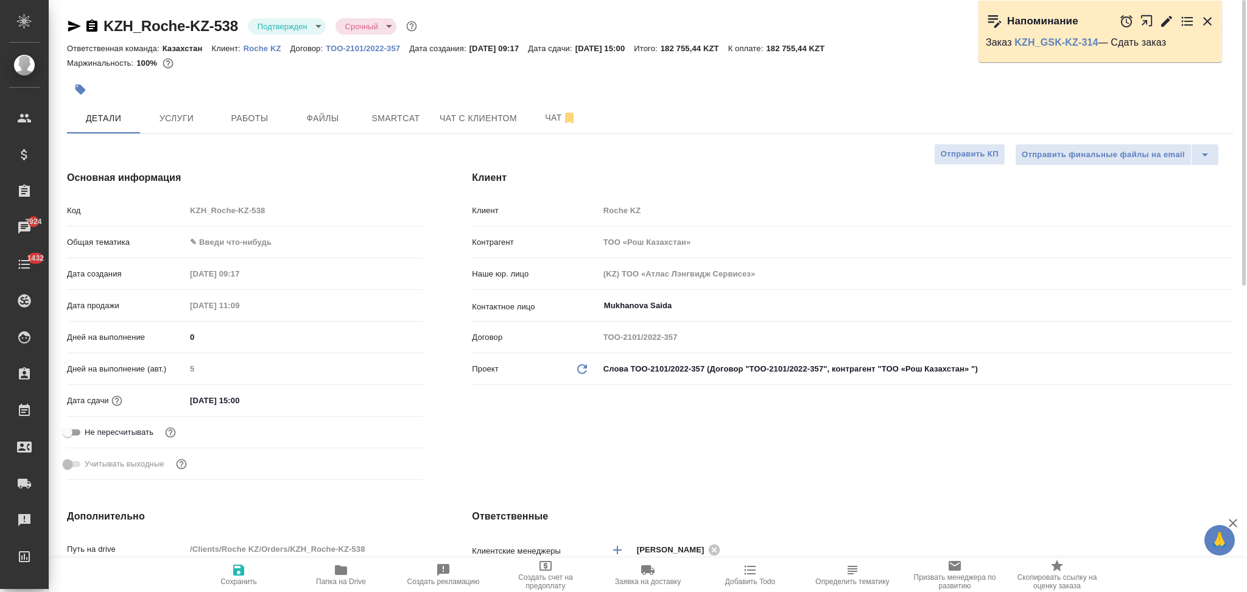
type textarea "x"
